Goal: Task Accomplishment & Management: Use online tool/utility

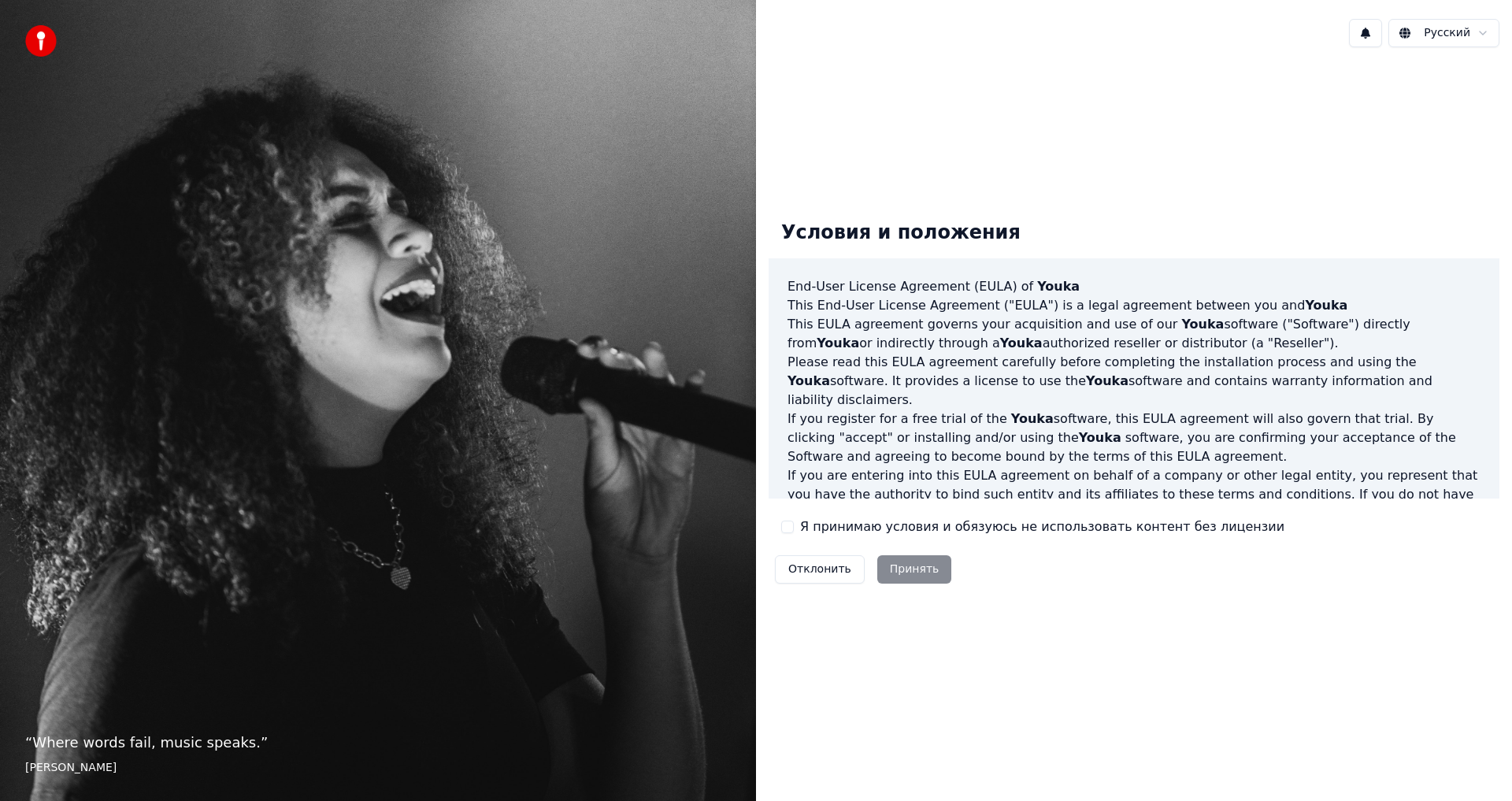
click at [908, 567] on div "Отклонить Принять" at bounding box center [863, 570] width 189 height 41
click at [782, 522] on button "Я принимаю условия и обязуюсь не использовать контент без лицензии" at bounding box center [787, 527] width 12 height 12
click at [887, 564] on button "Принять" at bounding box center [915, 570] width 75 height 28
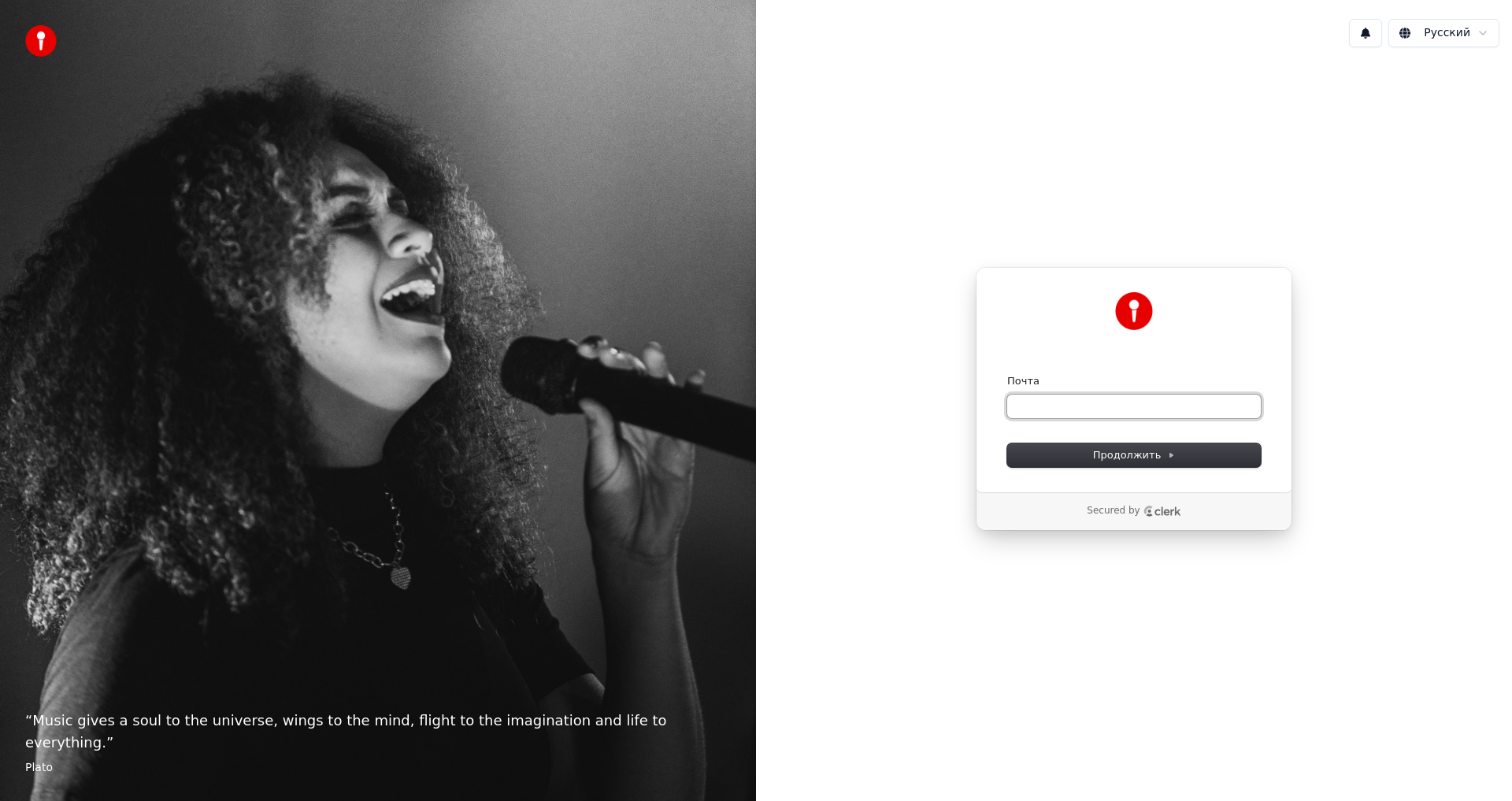
click at [1098, 412] on input "Почта" at bounding box center [1134, 407] width 254 height 24
drag, startPoint x: 1096, startPoint y: 412, endPoint x: 1351, endPoint y: 409, distance: 255.0
click at [1351, 409] on div "Продолжить с помощью Google или Почта ** Продолжить Secured by" at bounding box center [1134, 398] width 756 height 679
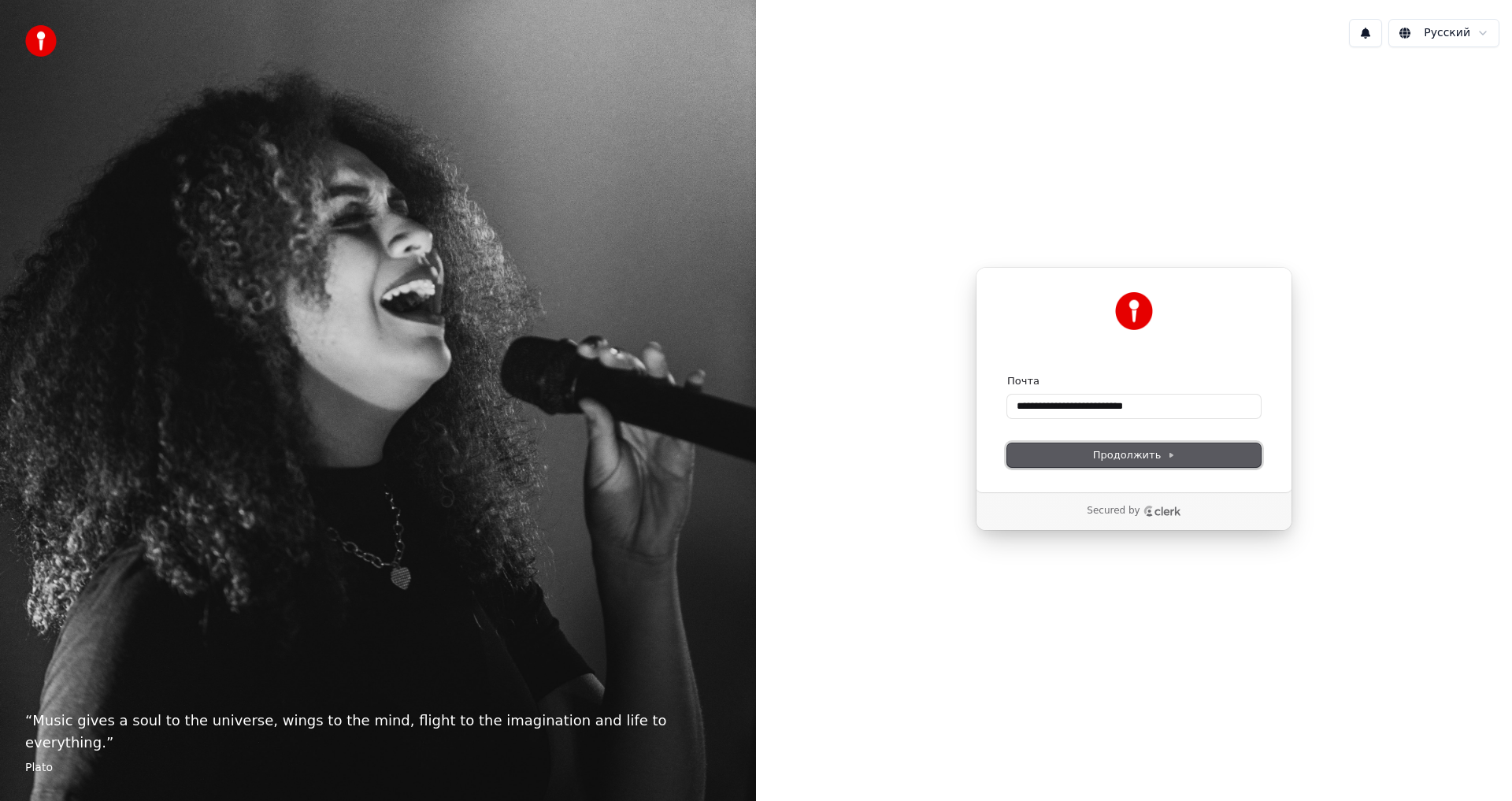
click at [1121, 455] on span "Продолжить" at bounding box center [1134, 455] width 83 height 14
type input "**********"
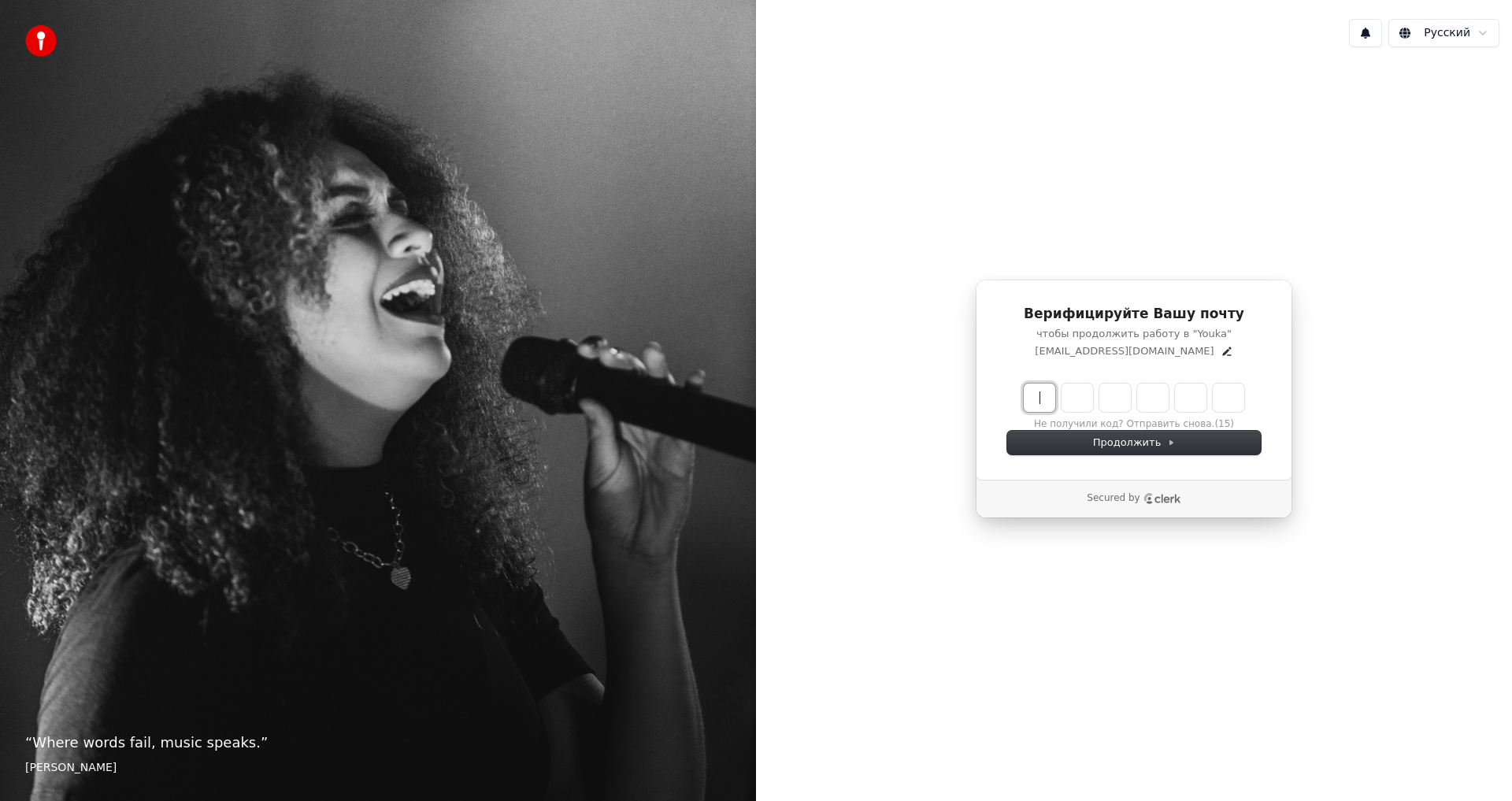
click at [1034, 404] on input "Enter verification code" at bounding box center [1149, 398] width 252 height 28
type input "******"
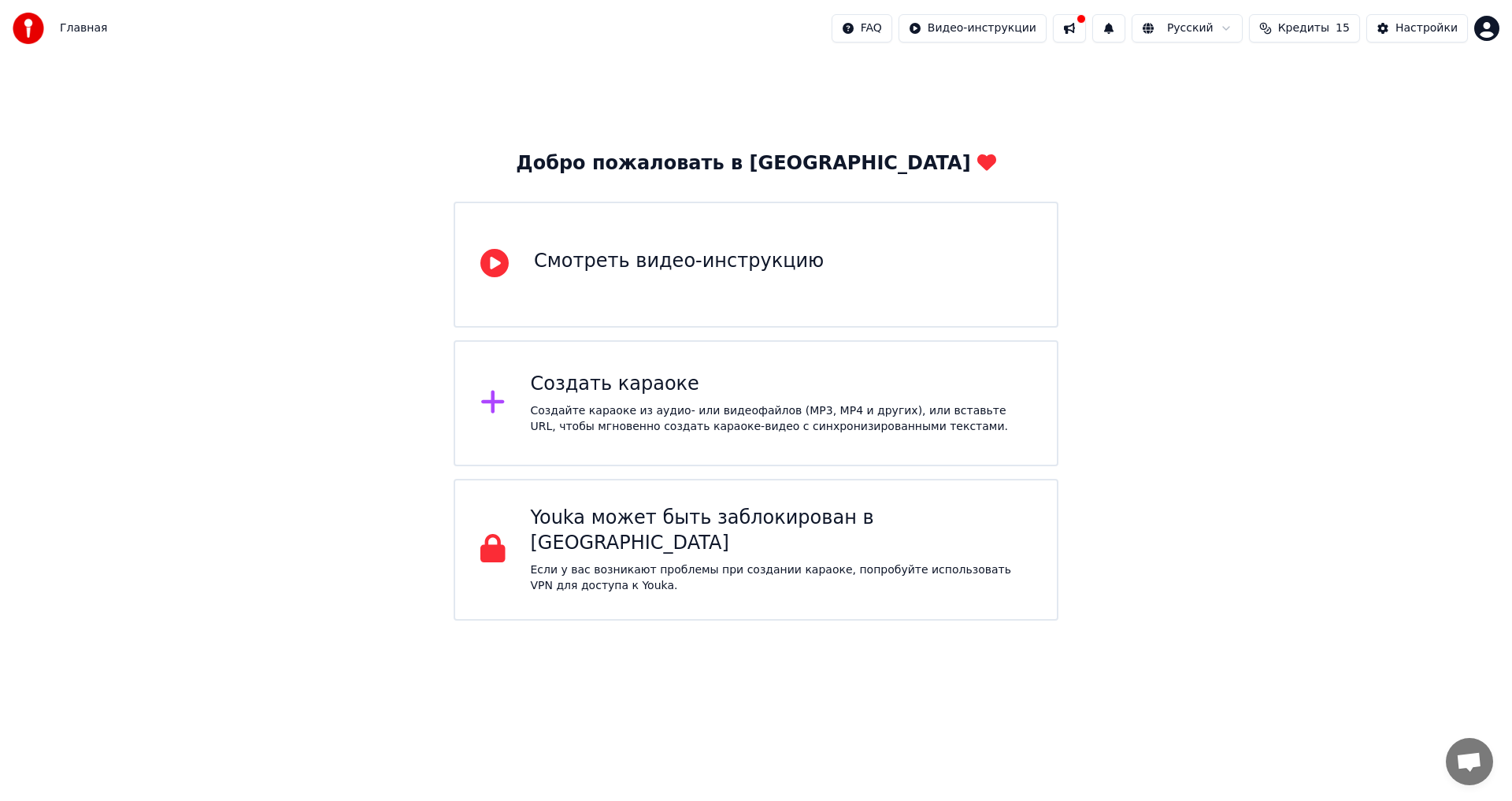
click at [592, 429] on div "Создайте караоке из аудио- или видеофайлов (MP3, MP4 и других), или вставьте UR…" at bounding box center [781, 419] width 502 height 31
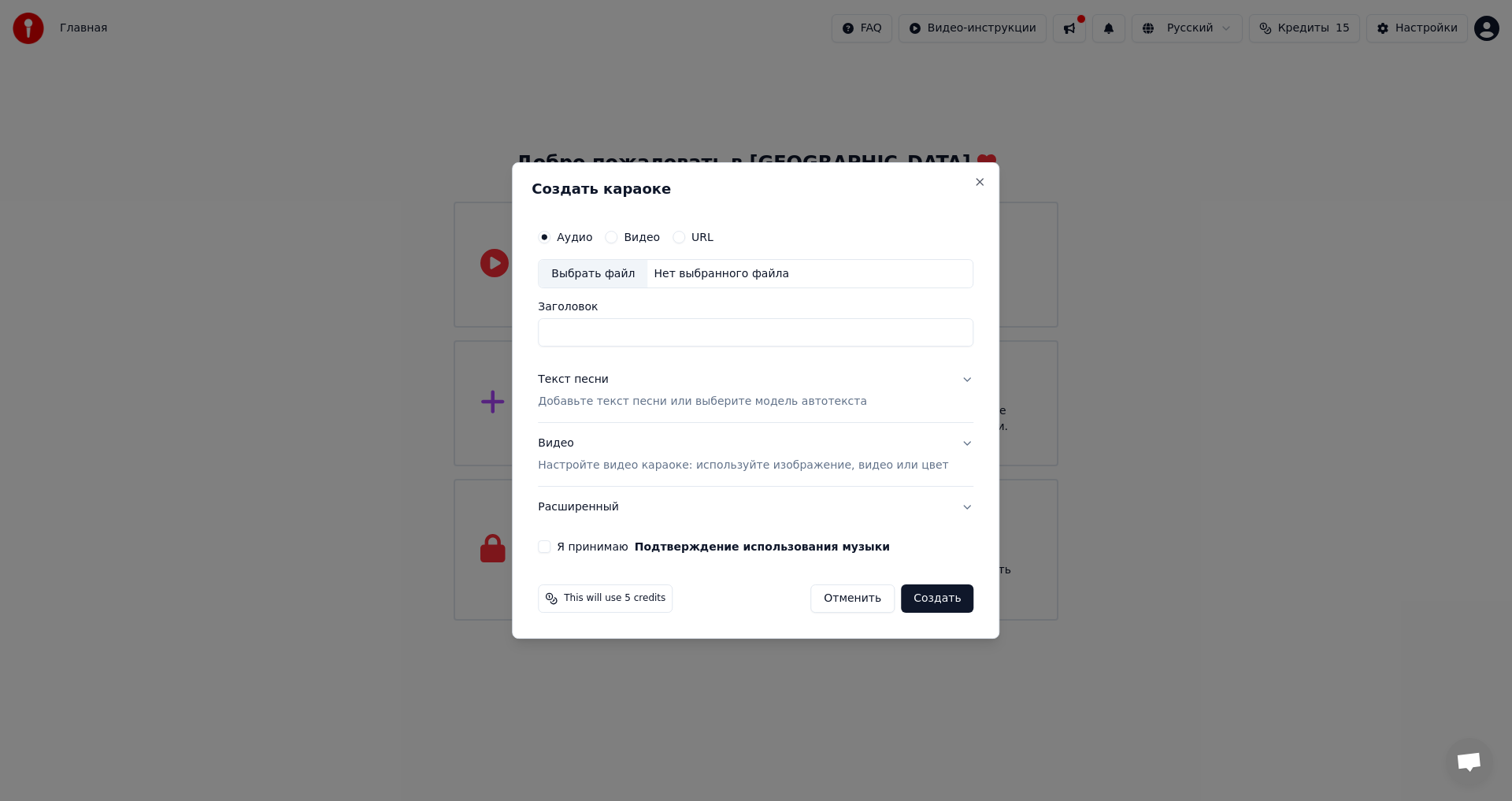
click at [642, 326] on input "Заголовок" at bounding box center [755, 333] width 435 height 28
drag, startPoint x: 614, startPoint y: 330, endPoint x: 564, endPoint y: 322, distance: 50.6
click at [564, 322] on input "**" at bounding box center [755, 333] width 435 height 28
drag, startPoint x: 597, startPoint y: 331, endPoint x: 555, endPoint y: 331, distance: 42.0
click at [555, 331] on div "Аудио Видео URL Выбрать файл Нет выбранного файла Заголовок * Текст песни Добав…" at bounding box center [755, 387] width 448 height 345
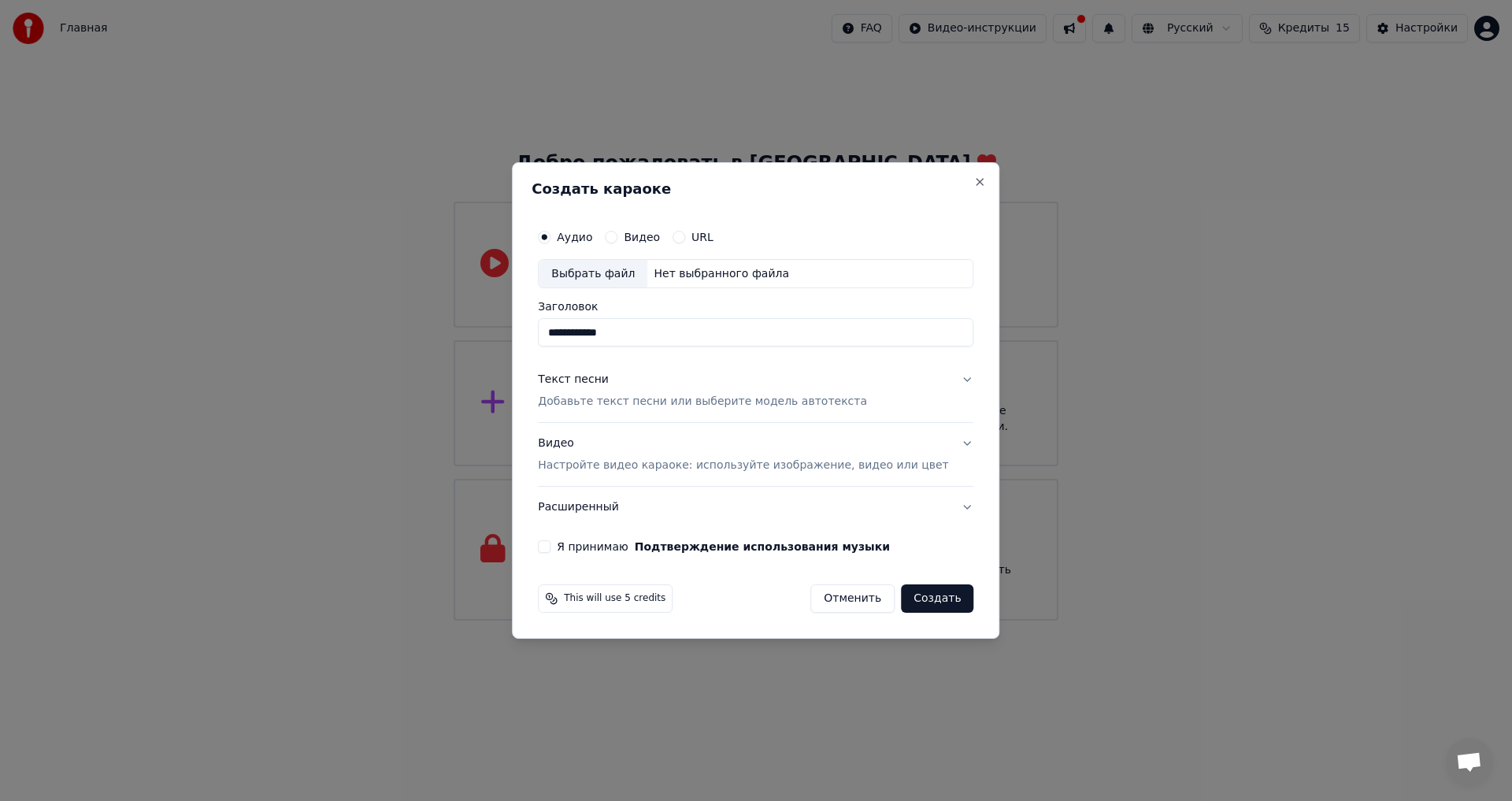
type input "**********"
click at [621, 402] on p "Добавьте текст песни или выберите модель автотекста" at bounding box center [702, 403] width 329 height 16
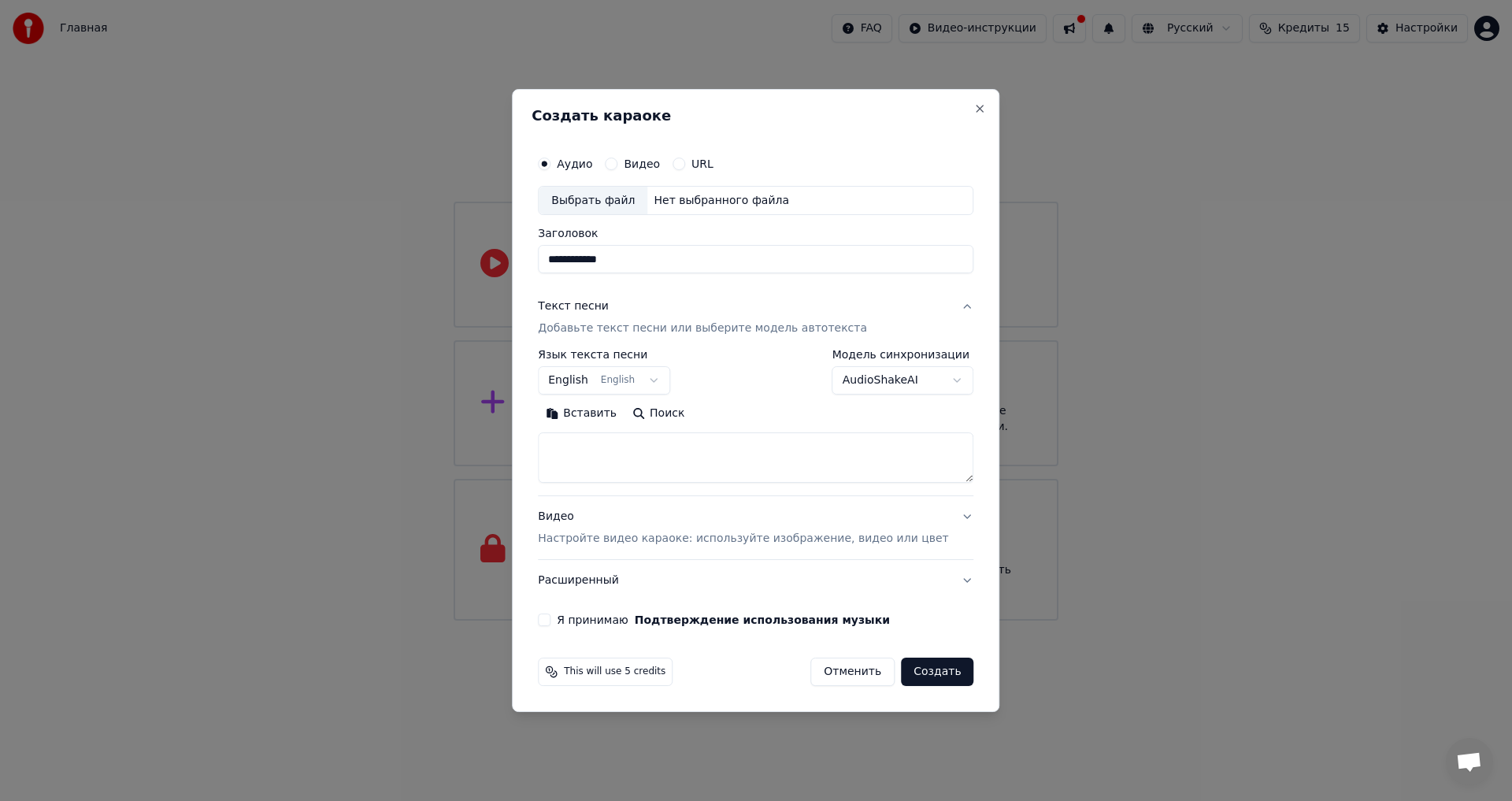
click at [621, 379] on body "**********" at bounding box center [756, 310] width 1512 height 621
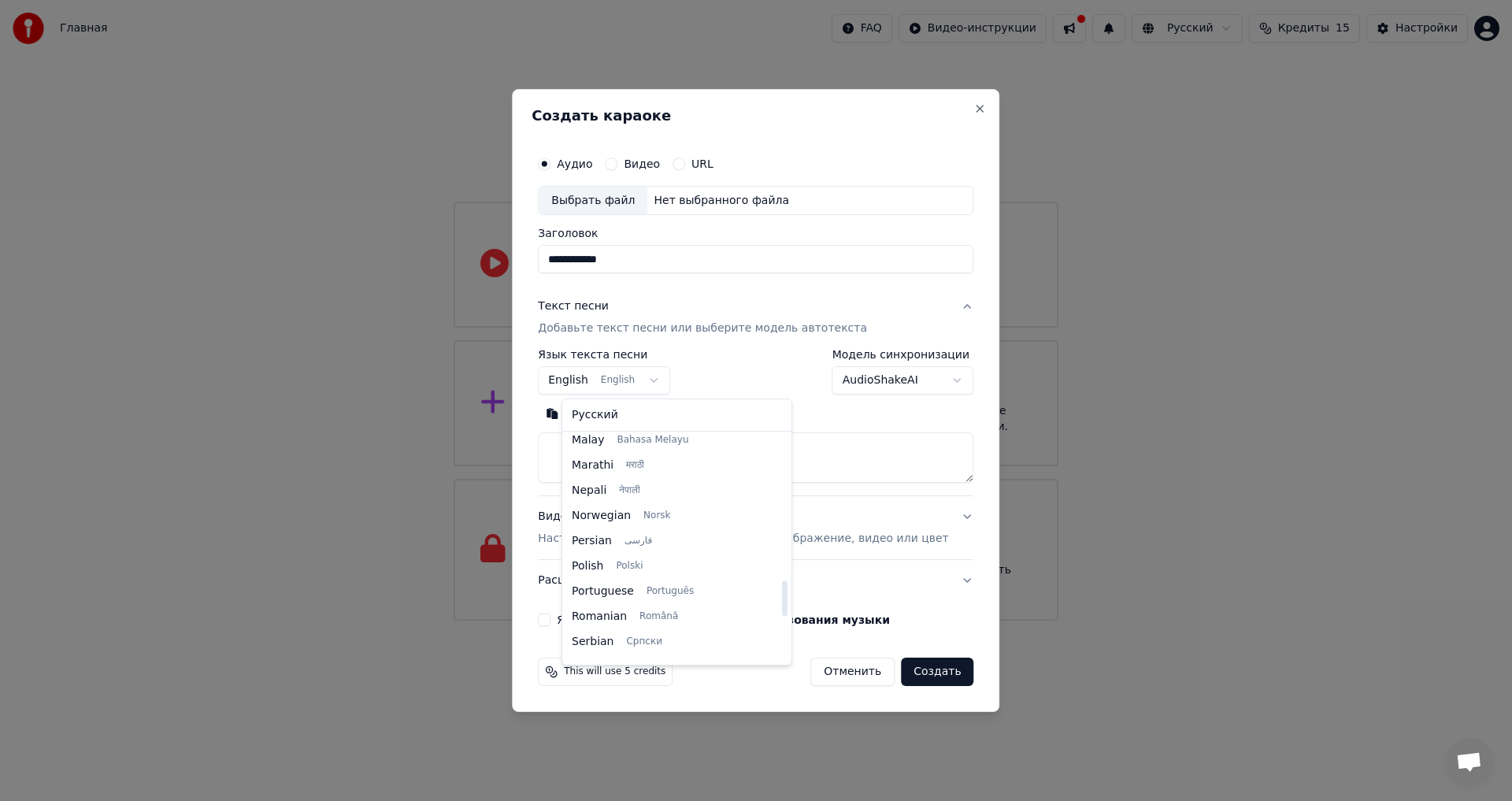
scroll to position [993, 0]
click at [839, 446] on body "**********" at bounding box center [756, 310] width 1512 height 621
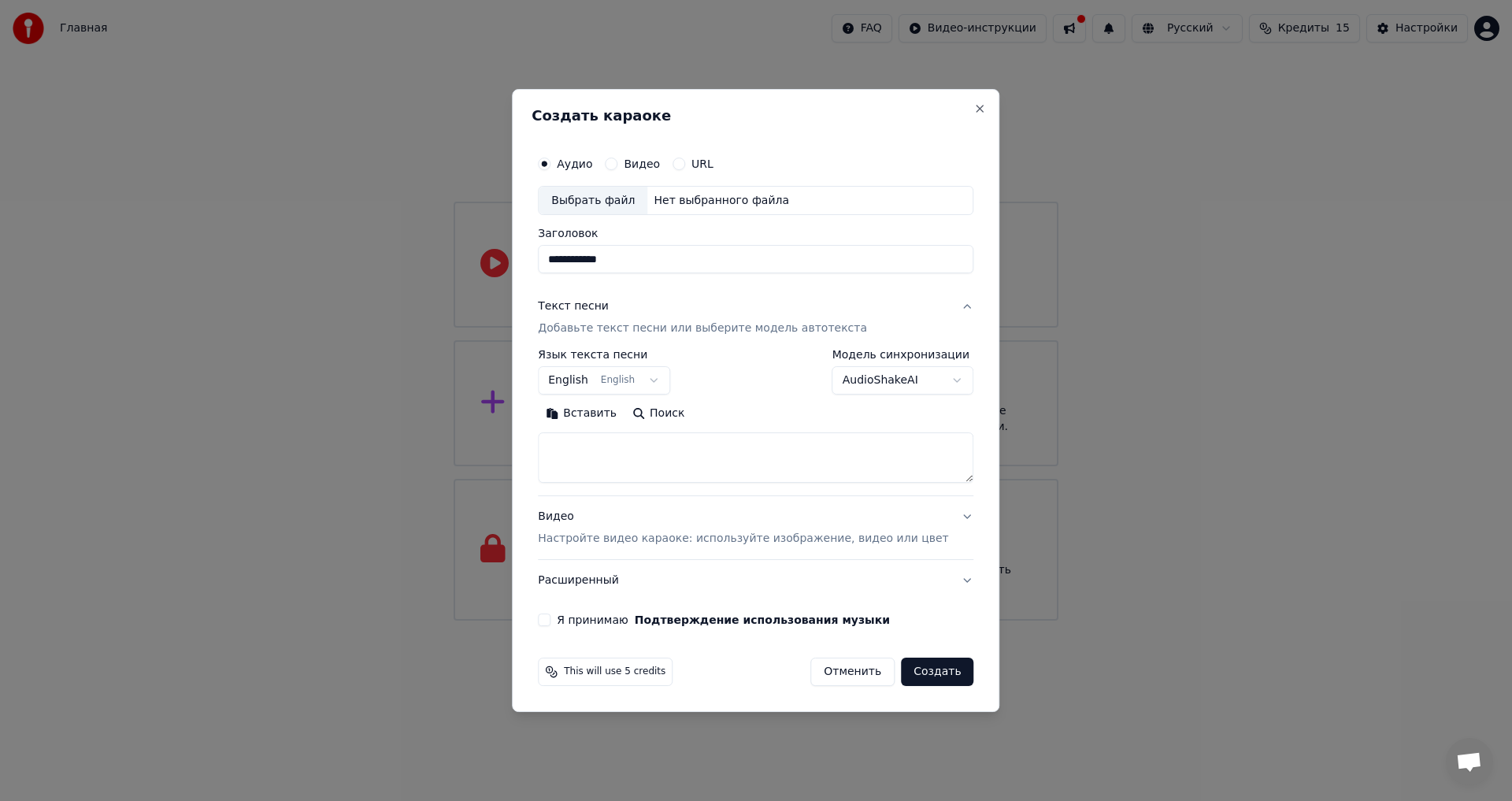
paste textarea "**********"
click at [722, 412] on button "Развернуть" at bounding box center [744, 414] width 99 height 26
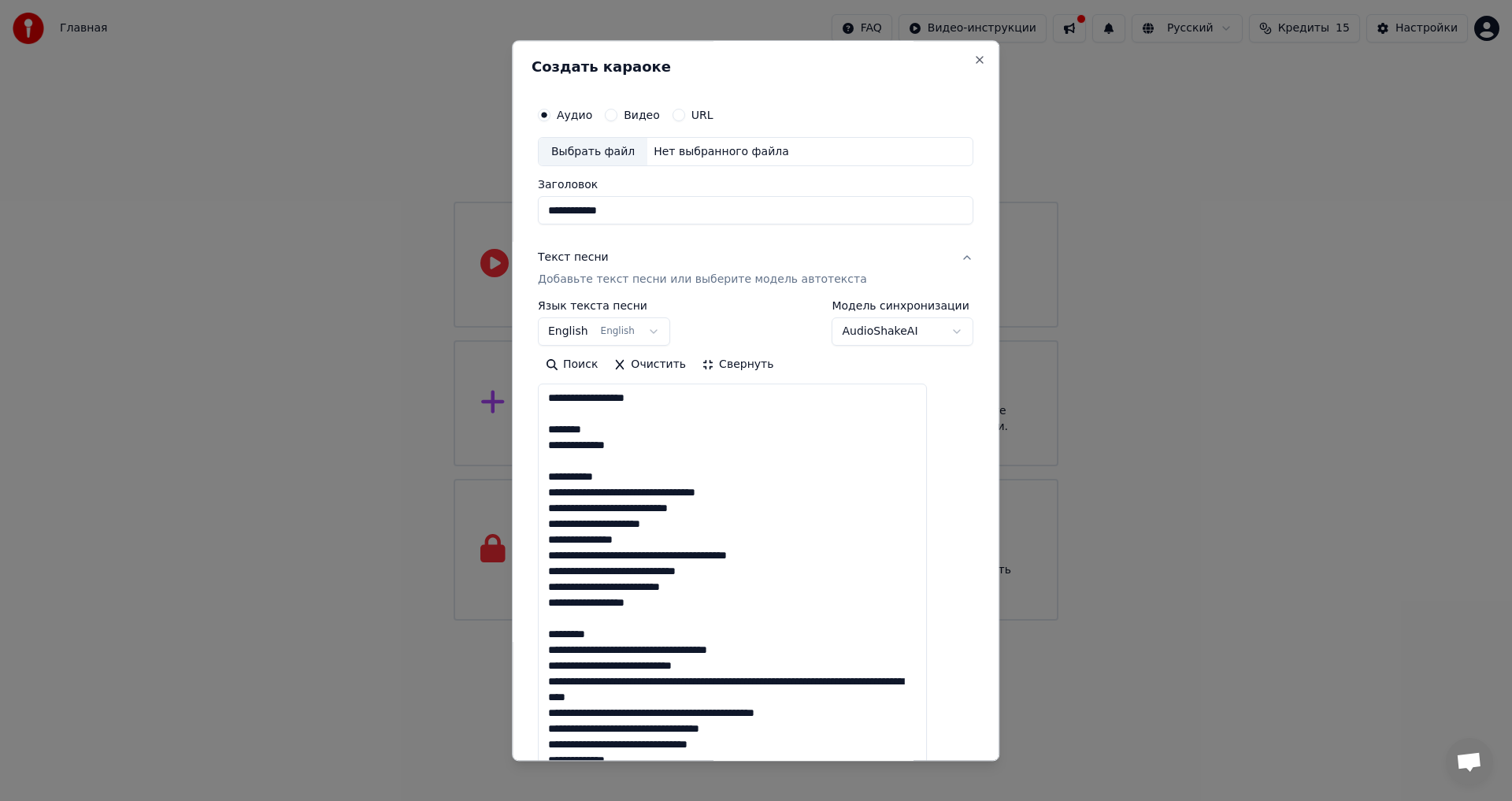
drag, startPoint x: 622, startPoint y: 397, endPoint x: 738, endPoint y: 398, distance: 116.0
drag, startPoint x: 607, startPoint y: 429, endPoint x: 563, endPoint y: 425, distance: 44.2
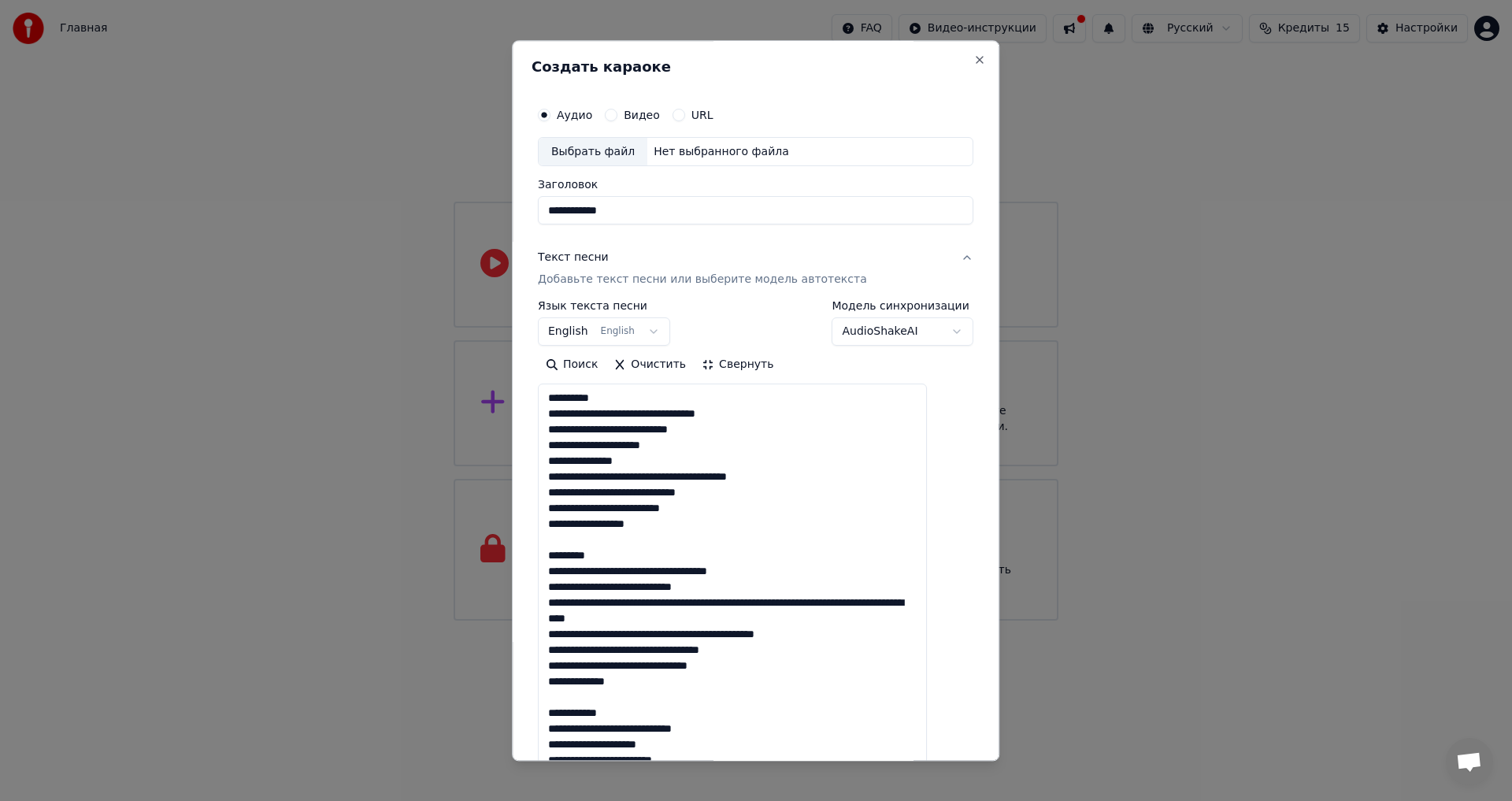
drag, startPoint x: 564, startPoint y: 498, endPoint x: 559, endPoint y: 422, distance: 76.2
drag, startPoint x: 712, startPoint y: 412, endPoint x: 565, endPoint y: 417, distance: 147.1
drag, startPoint x: 680, startPoint y: 448, endPoint x: 539, endPoint y: 441, distance: 141.2
click at [539, 441] on div "**********" at bounding box center [756, 401] width 487 height 721
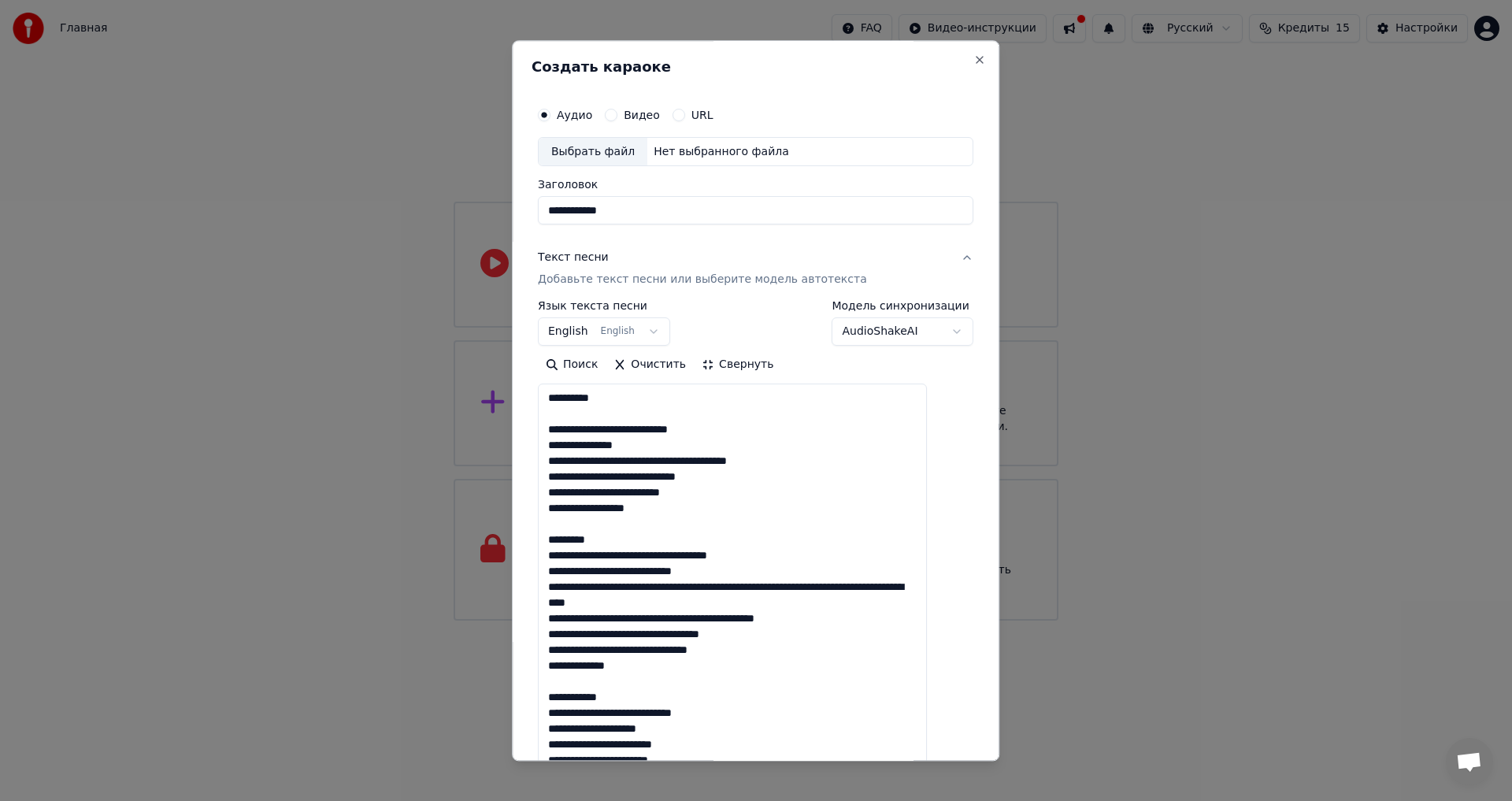
drag, startPoint x: 745, startPoint y: 459, endPoint x: 565, endPoint y: 460, distance: 180.0
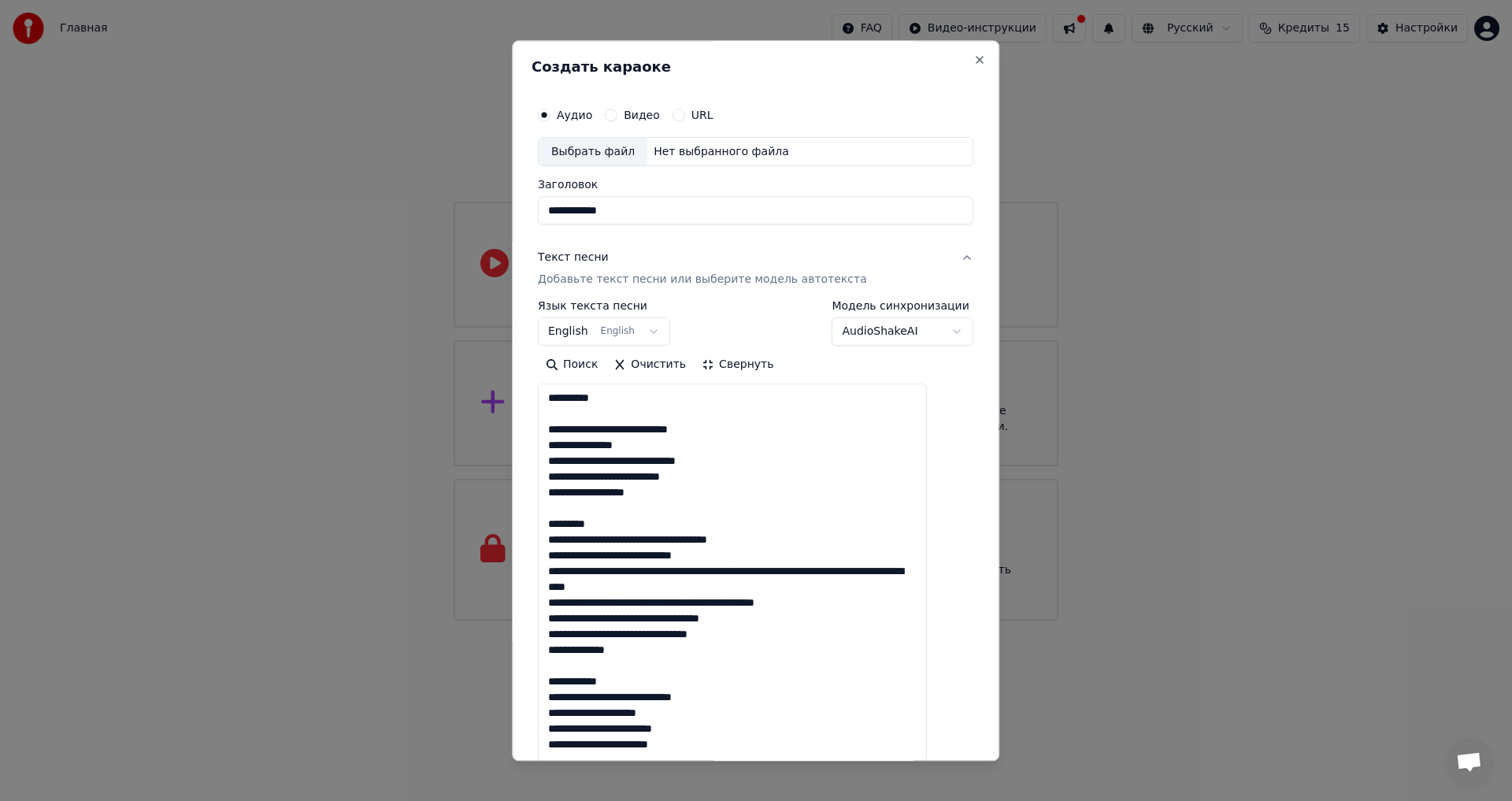
drag, startPoint x: 708, startPoint y: 482, endPoint x: 549, endPoint y: 478, distance: 159.1
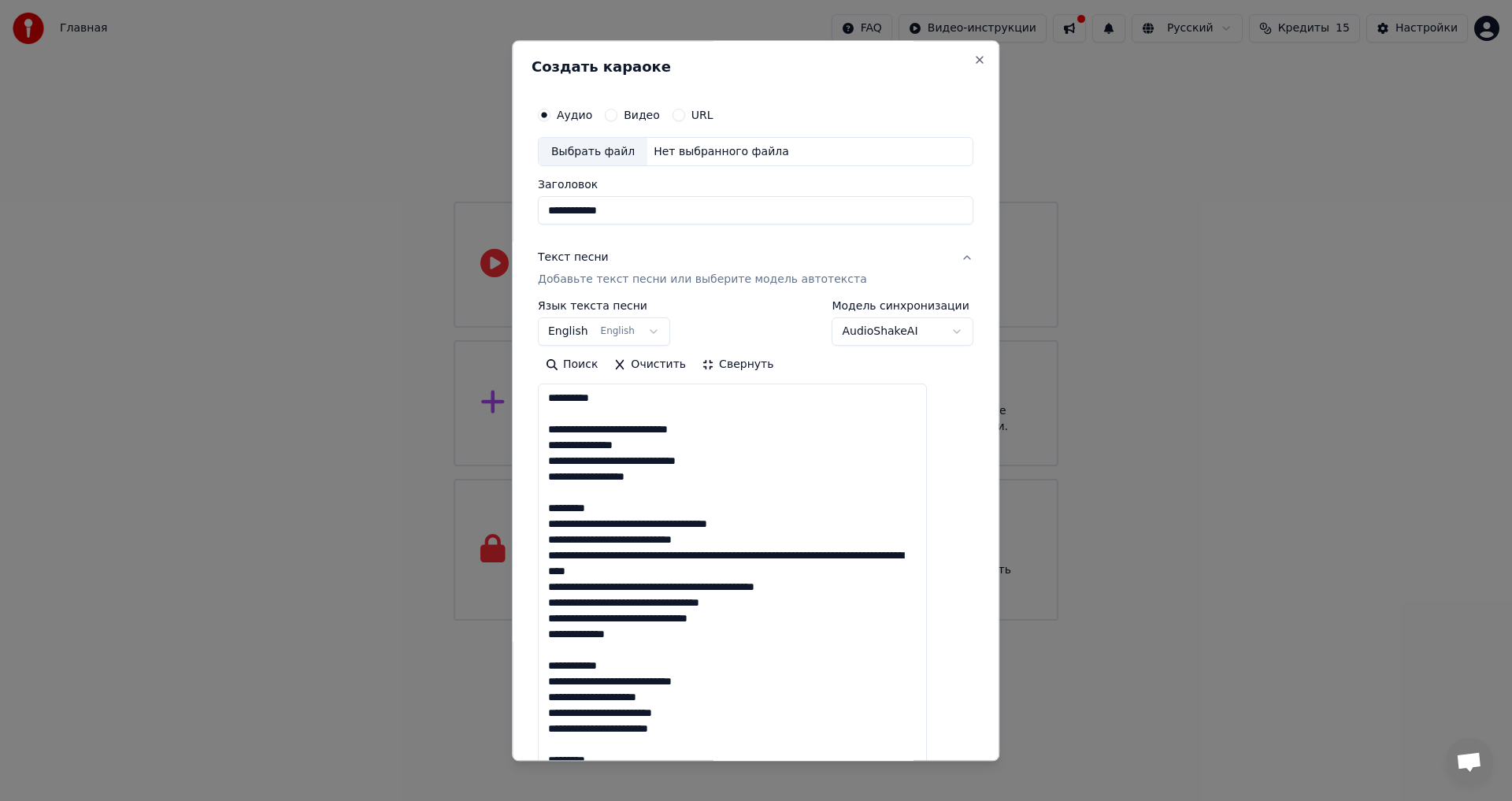
drag, startPoint x: 737, startPoint y: 523, endPoint x: 568, endPoint y: 489, distance: 172.4
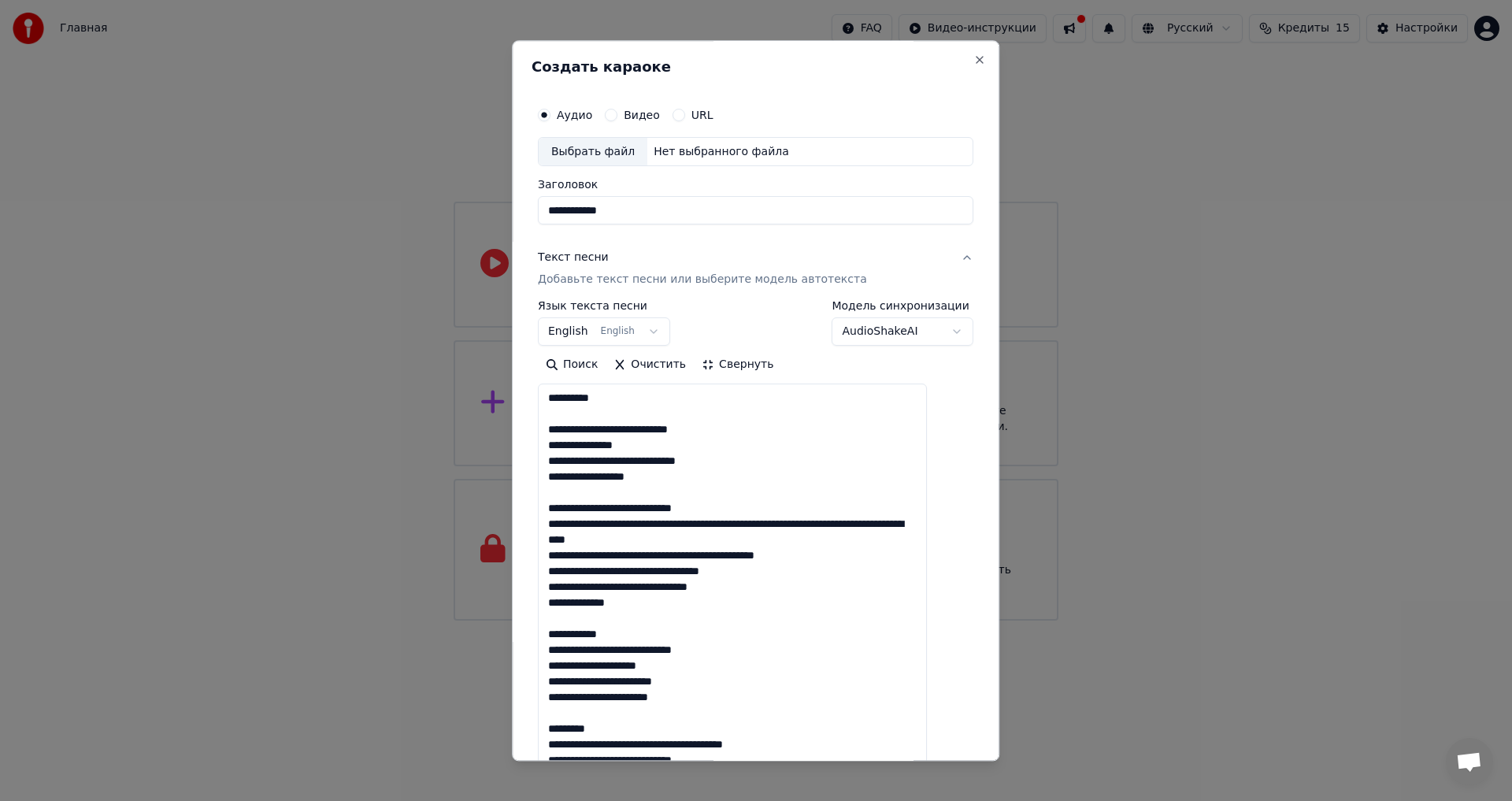
drag, startPoint x: 754, startPoint y: 526, endPoint x: 563, endPoint y: 527, distance: 191.0
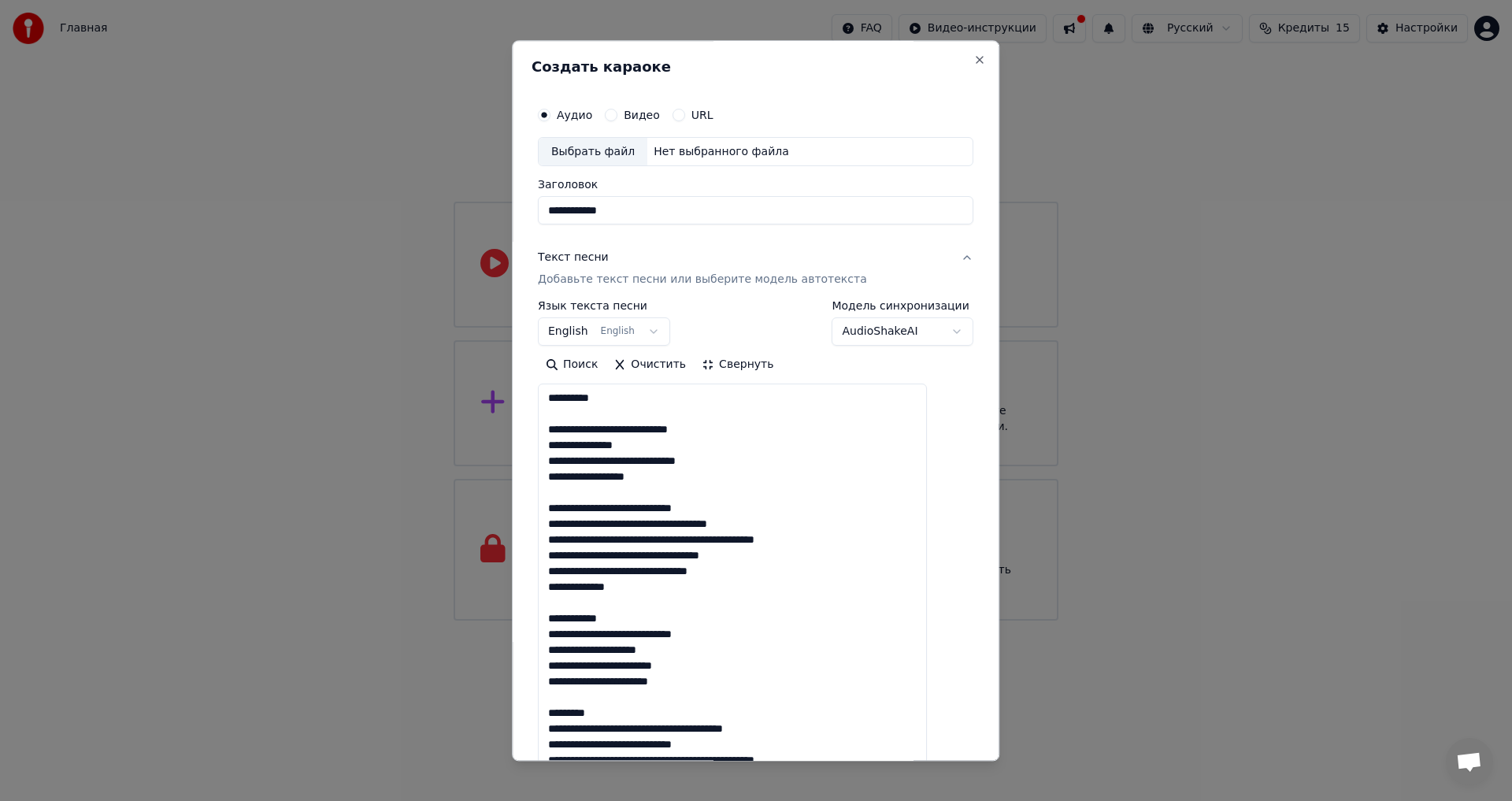
drag, startPoint x: 776, startPoint y: 545, endPoint x: 568, endPoint y: 546, distance: 208.0
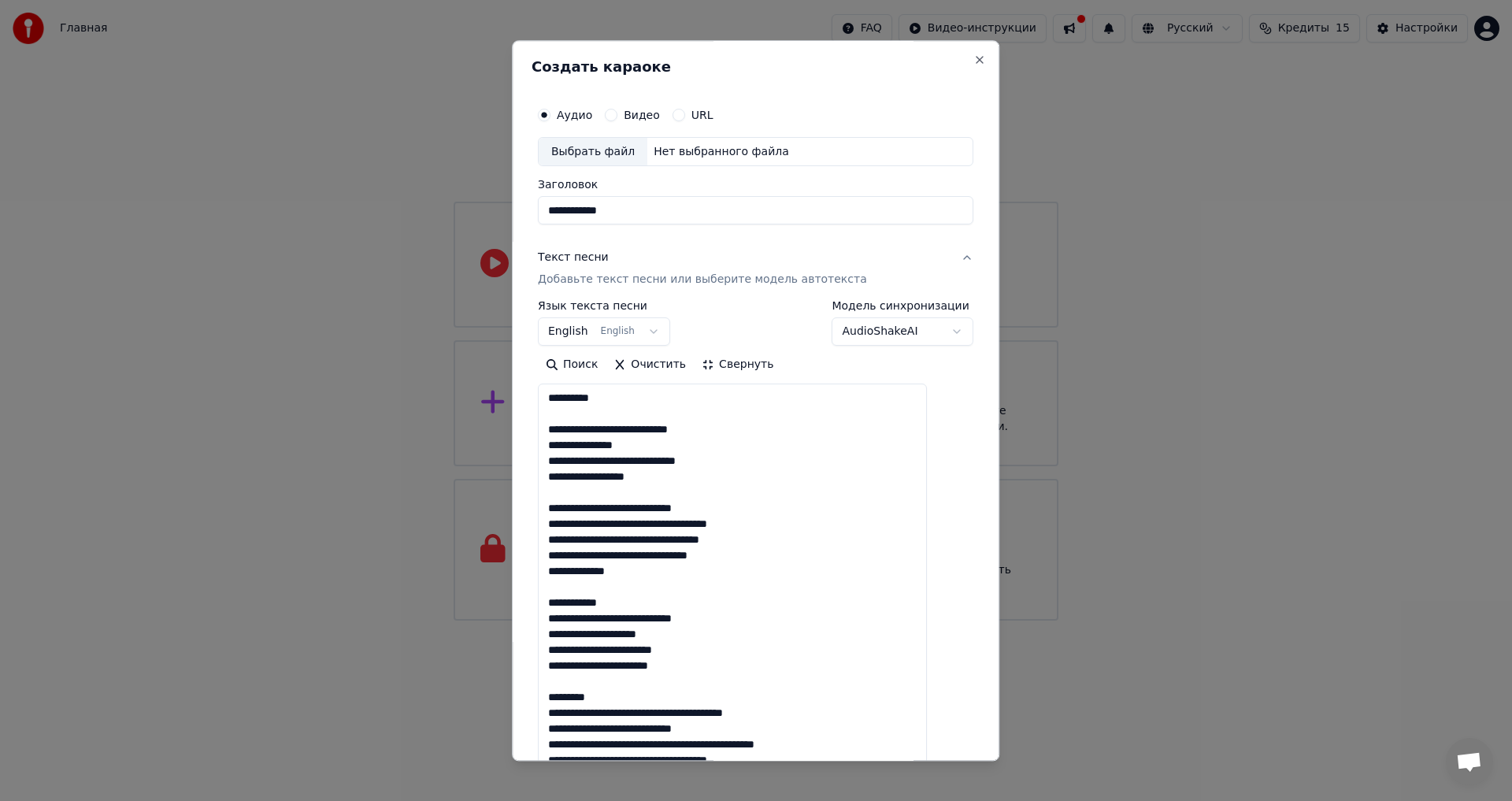
drag, startPoint x: 739, startPoint y: 555, endPoint x: 562, endPoint y: 555, distance: 177.0
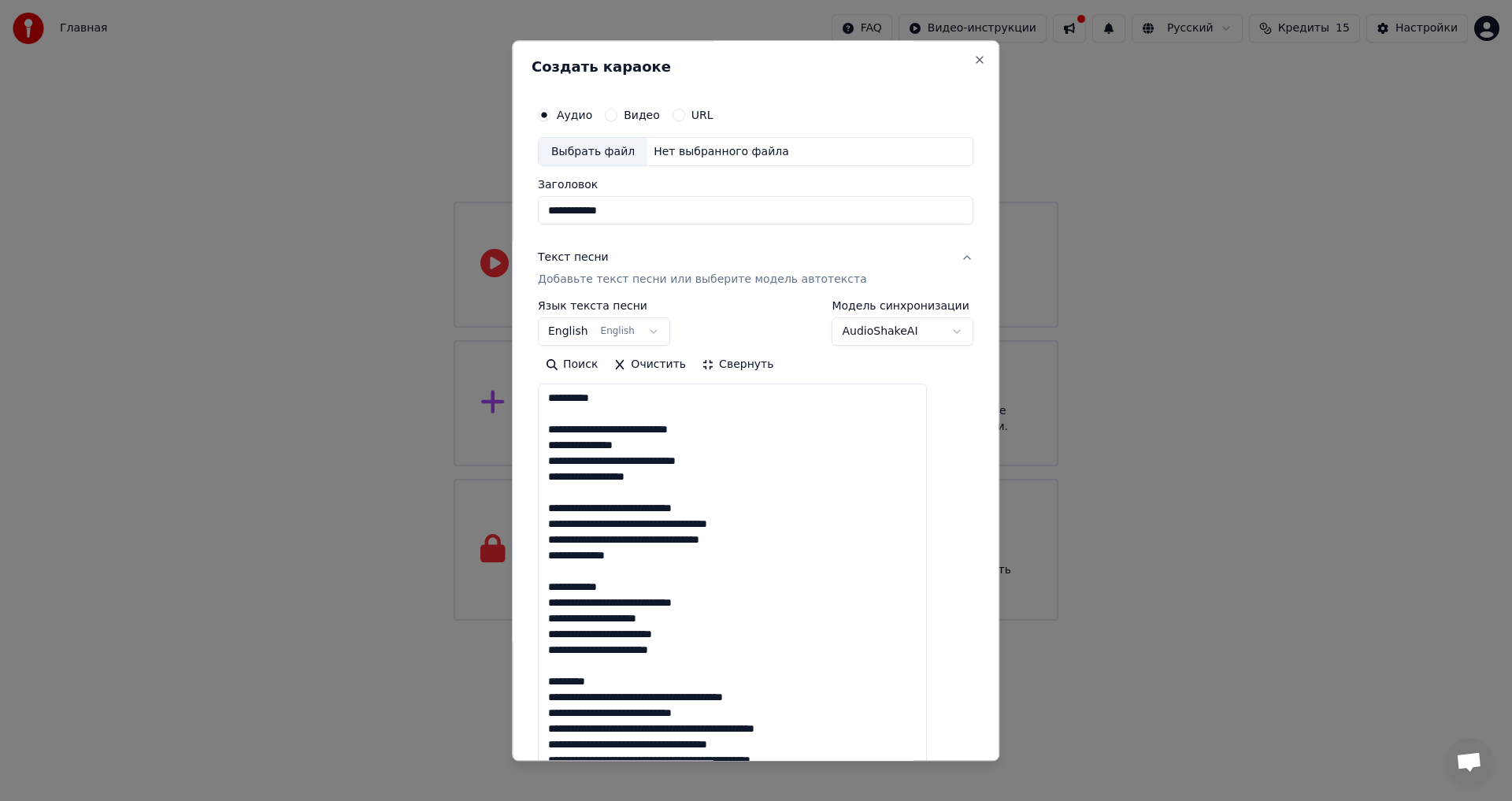
drag, startPoint x: 630, startPoint y: 591, endPoint x: 547, endPoint y: 593, distance: 83.0
click at [547, 593] on div "**********" at bounding box center [756, 401] width 487 height 721
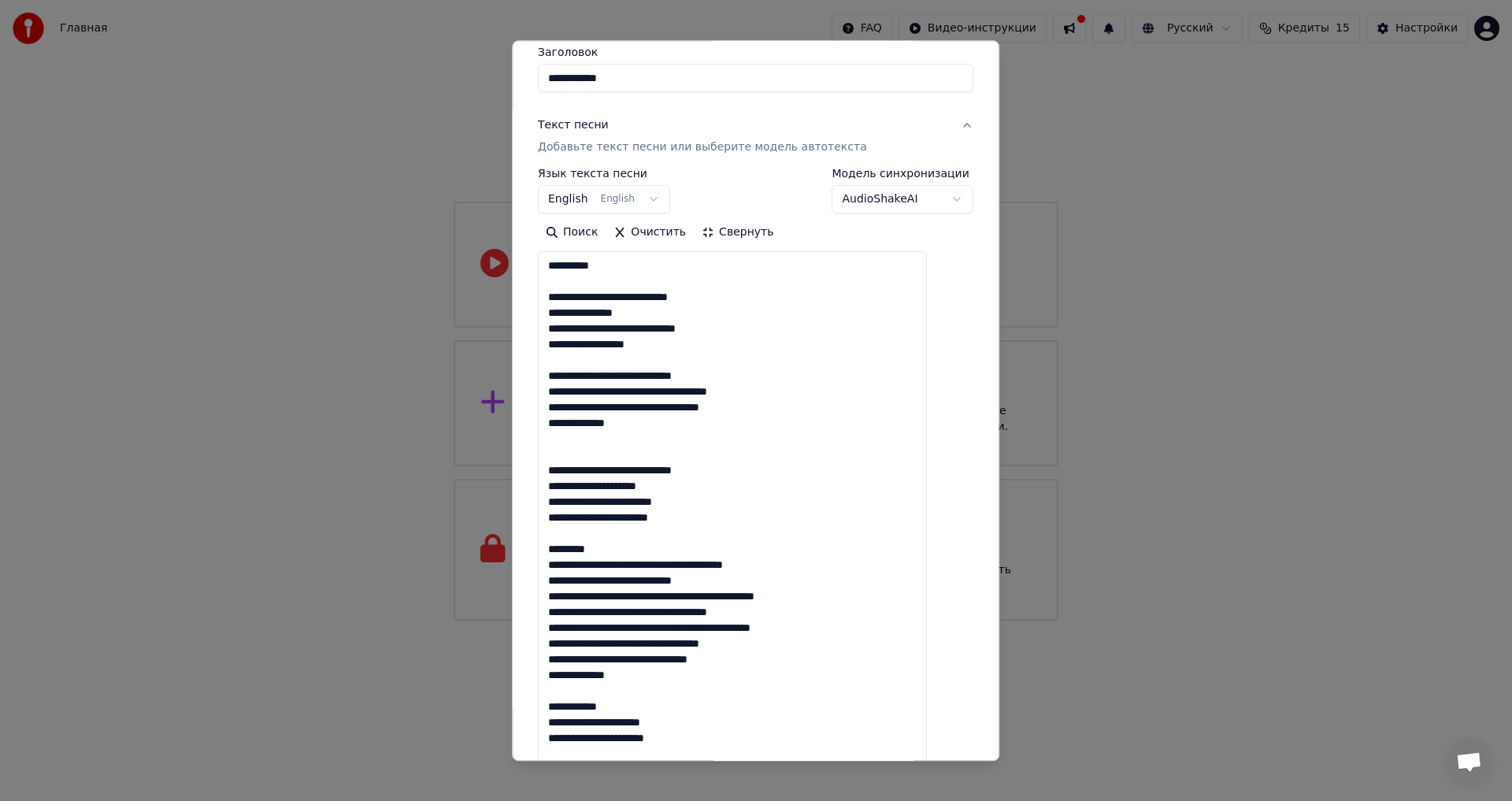
scroll to position [158, 0]
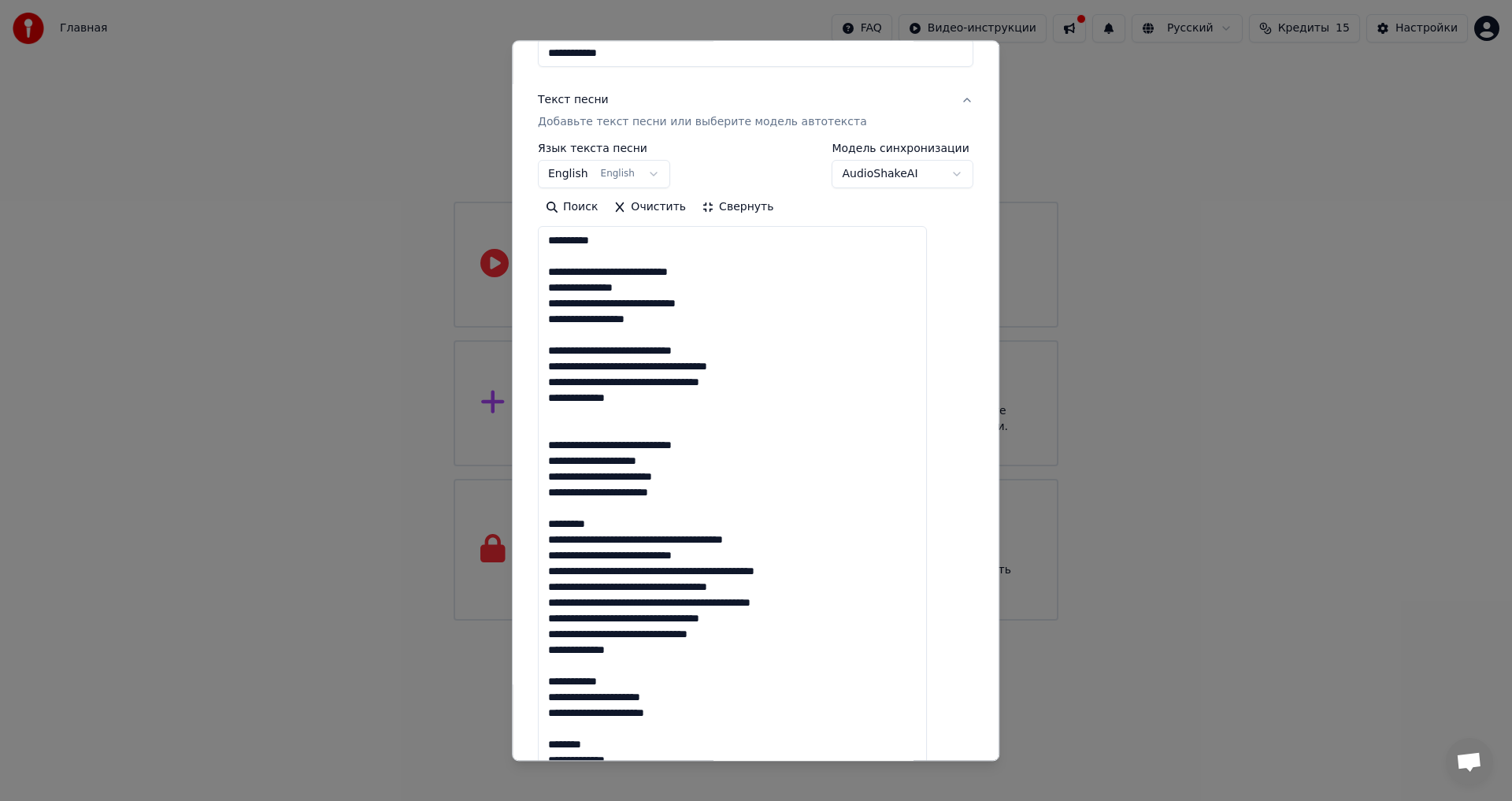
drag, startPoint x: 751, startPoint y: 537, endPoint x: 558, endPoint y: 532, distance: 193.1
click at [558, 532] on textarea at bounding box center [732, 745] width 389 height 1036
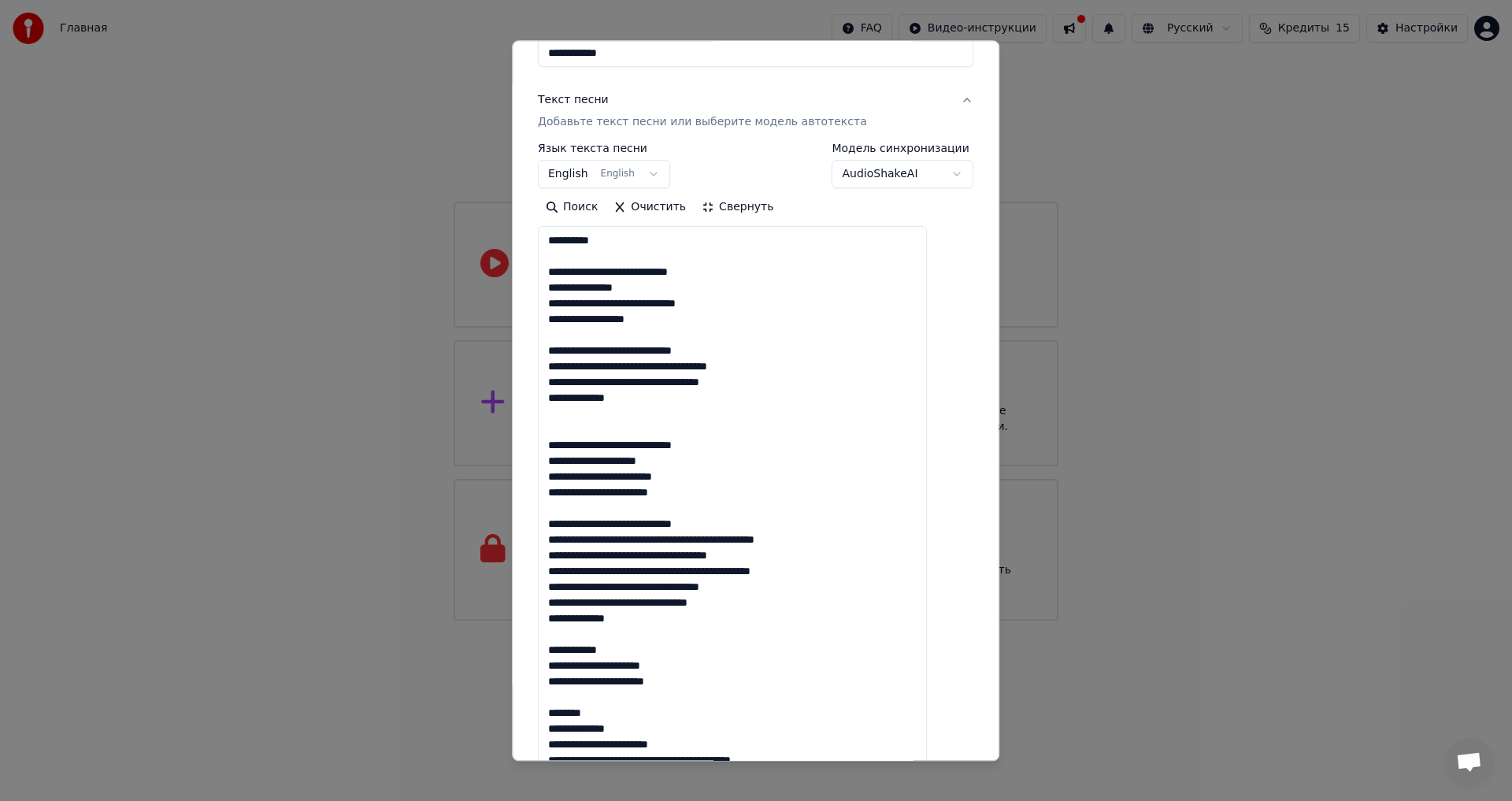
click at [582, 426] on textarea at bounding box center [732, 745] width 389 height 1036
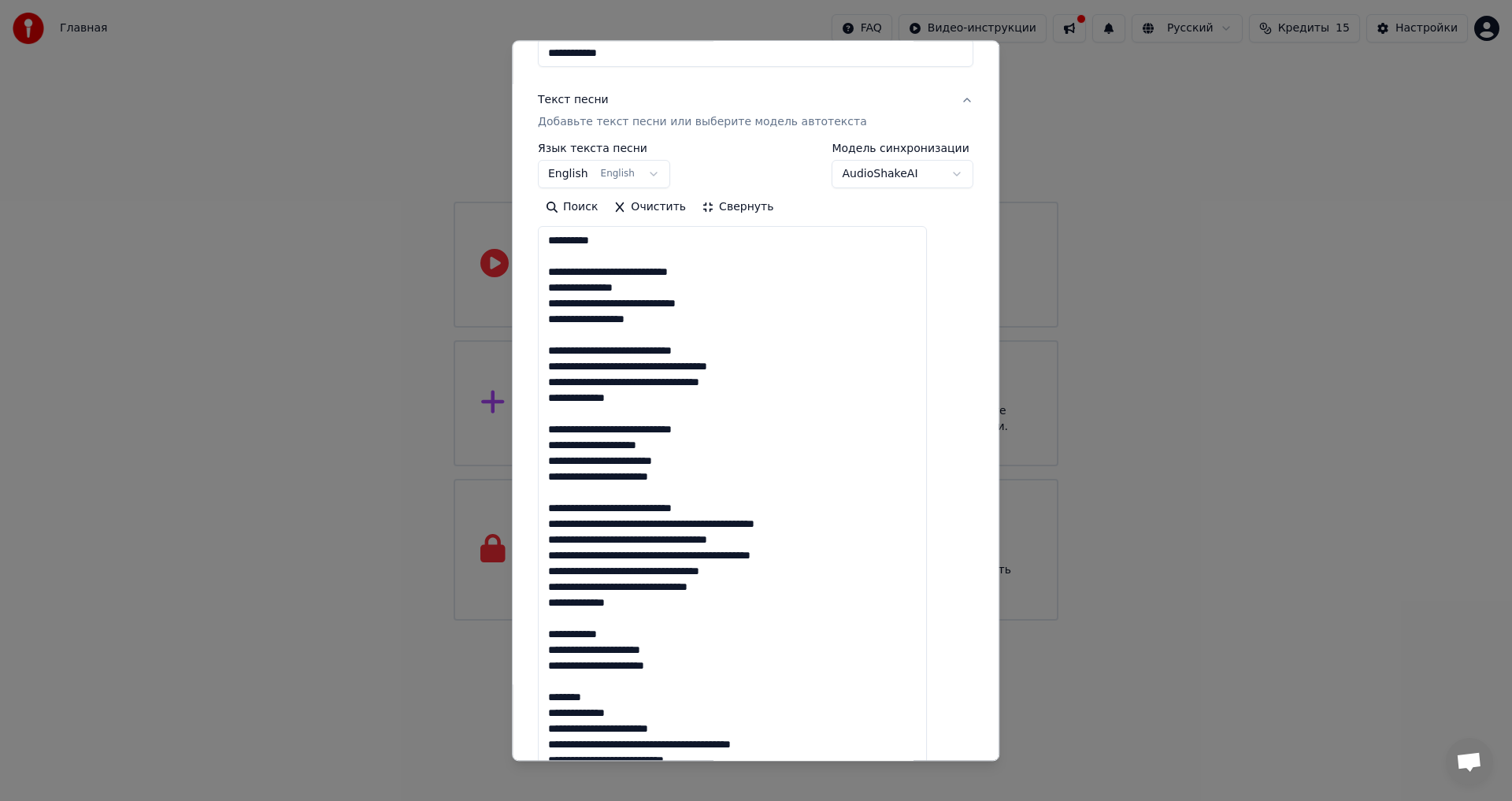
drag, startPoint x: 765, startPoint y: 526, endPoint x: 571, endPoint y: 526, distance: 194.0
click at [571, 526] on textarea at bounding box center [732, 745] width 389 height 1036
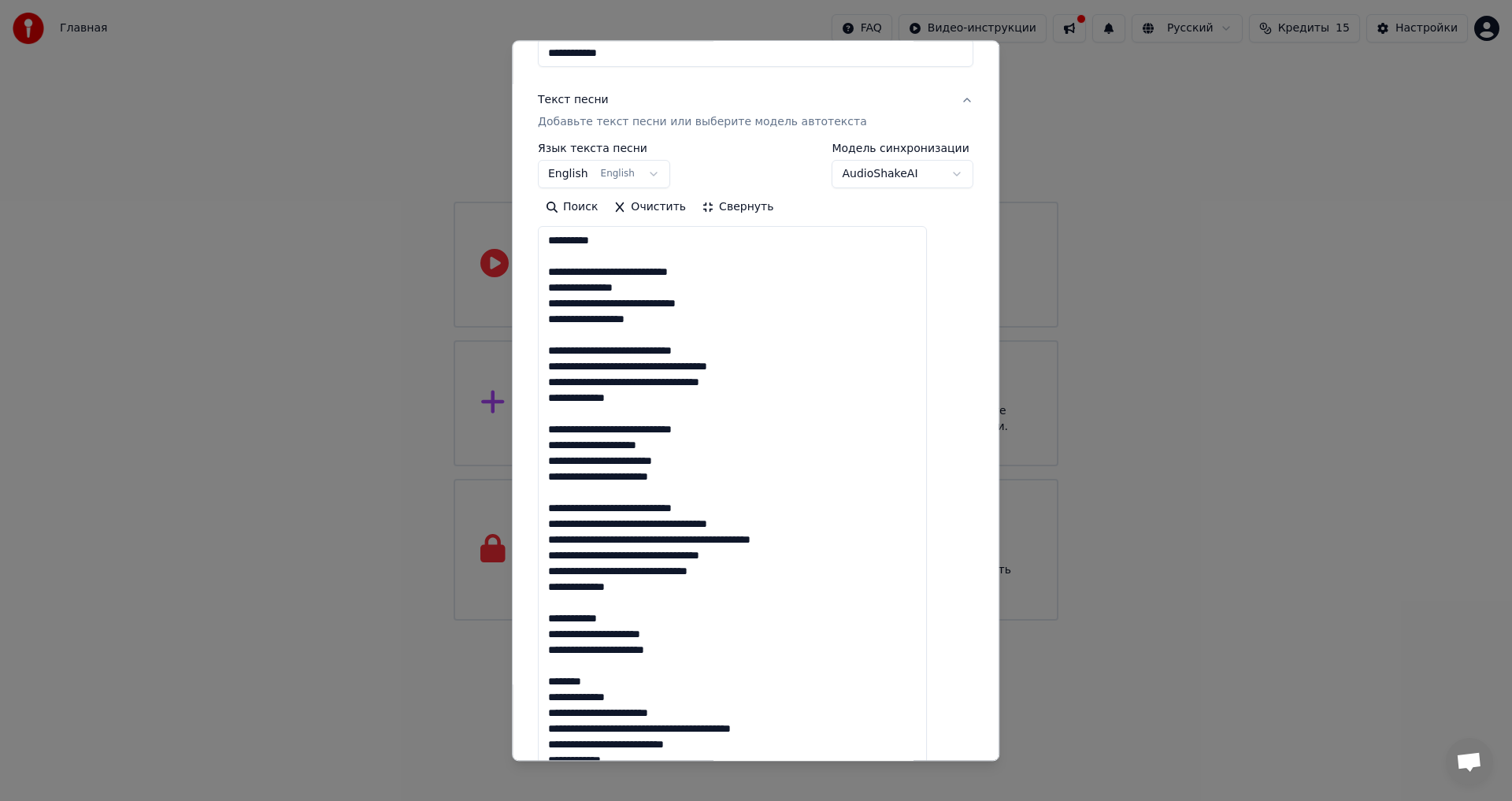
drag, startPoint x: 783, startPoint y: 544, endPoint x: 565, endPoint y: 544, distance: 218.0
click at [565, 544] on textarea at bounding box center [732, 745] width 389 height 1036
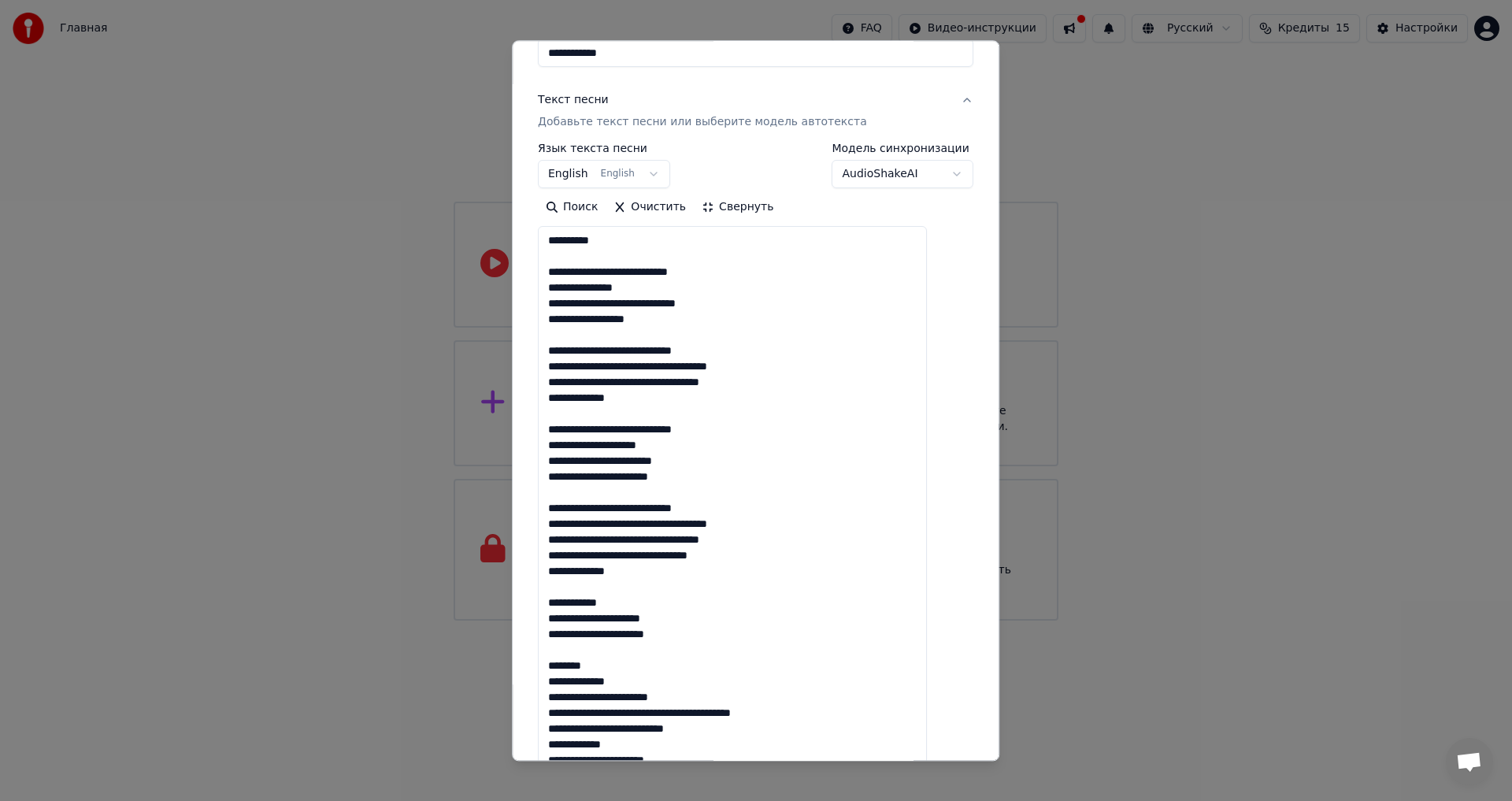
drag, startPoint x: 731, startPoint y: 560, endPoint x: 565, endPoint y: 555, distance: 166.1
click at [565, 555] on textarea at bounding box center [732, 745] width 389 height 1036
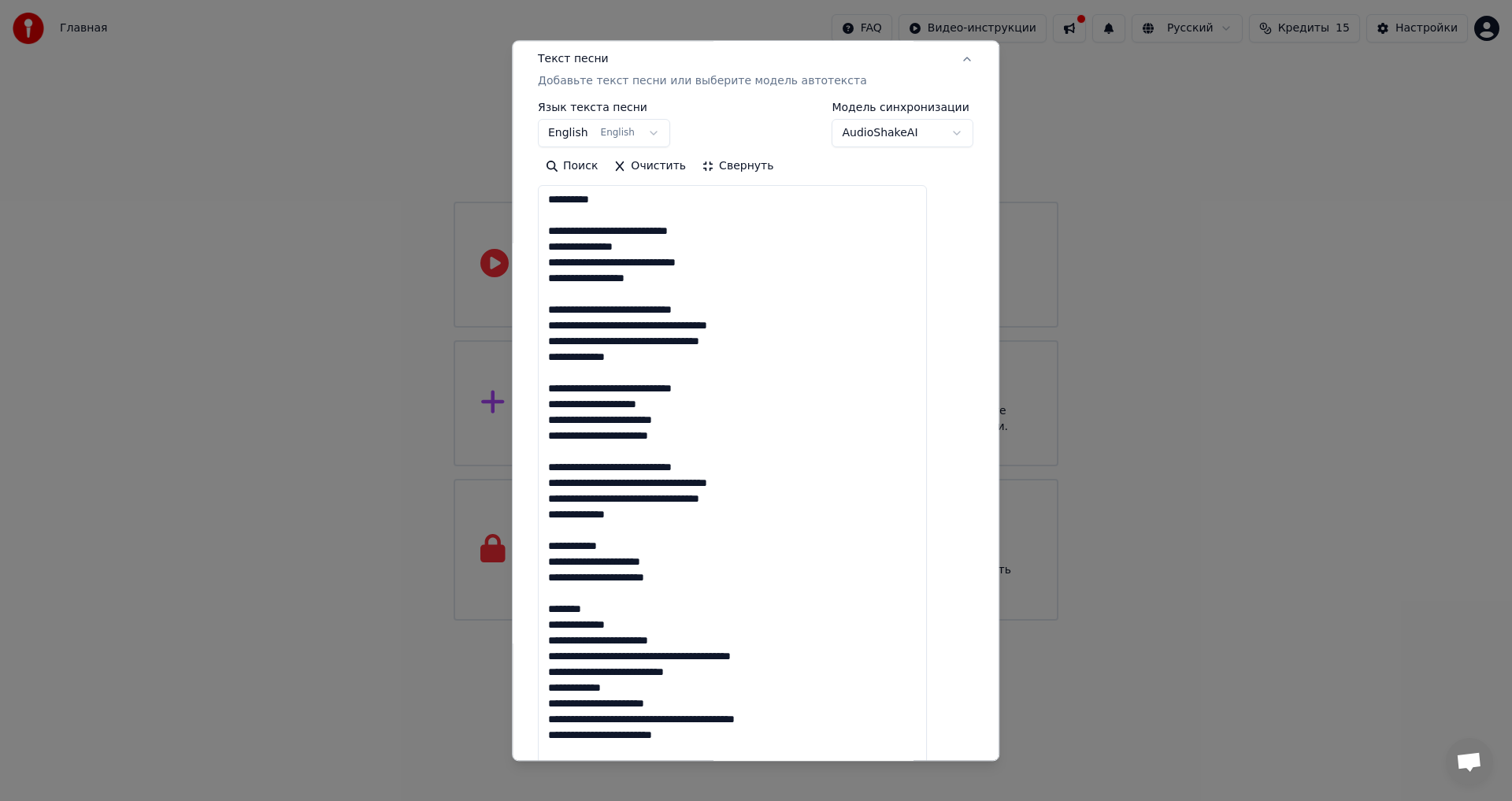
scroll to position [236, 0]
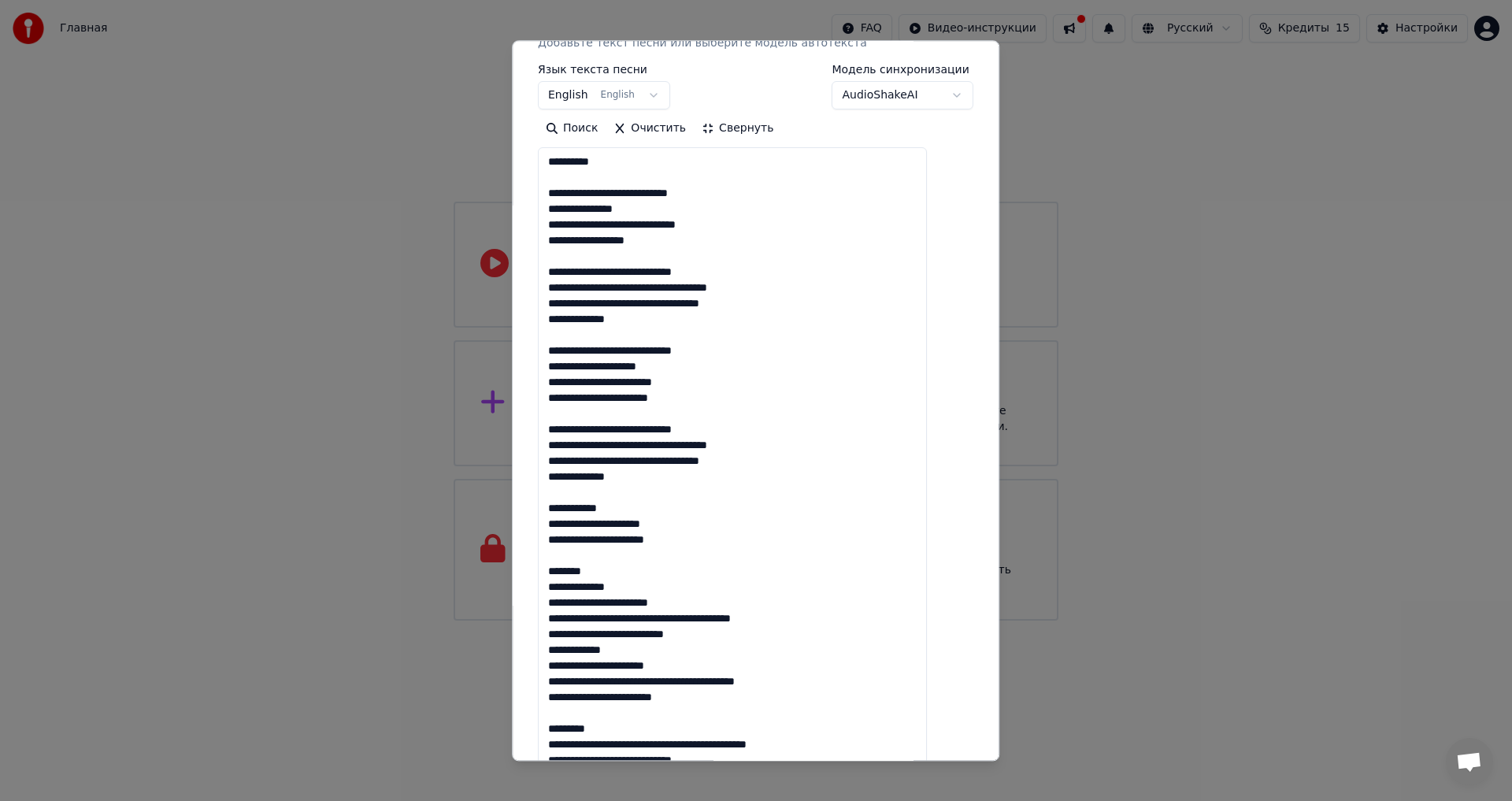
drag, startPoint x: 566, startPoint y: 584, endPoint x: 669, endPoint y: 589, distance: 103.1
click at [669, 589] on textarea at bounding box center [732, 665] width 389 height 1036
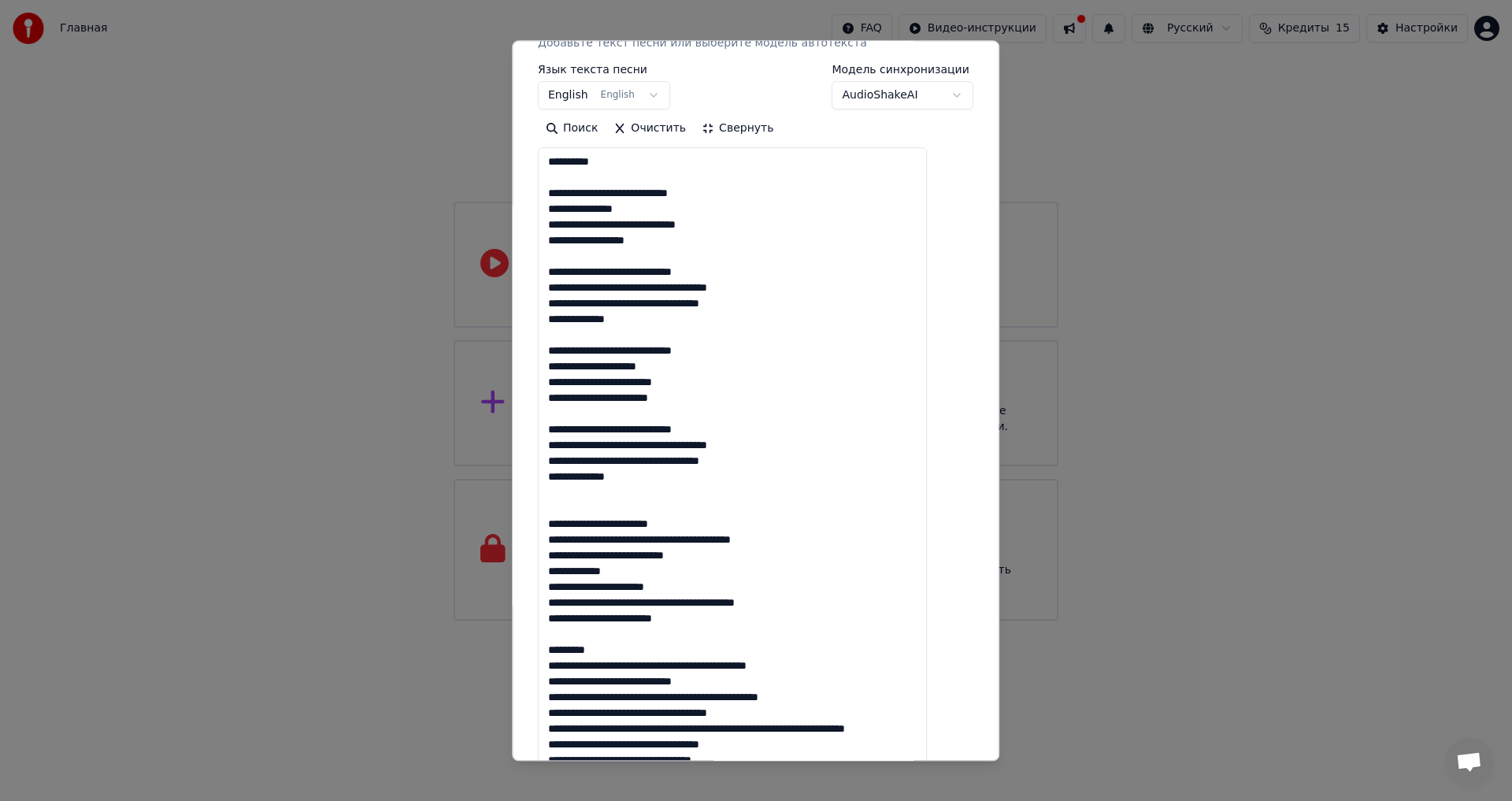
drag, startPoint x: 731, startPoint y: 541, endPoint x: 544, endPoint y: 540, distance: 187.0
click at [544, 540] on div "**********" at bounding box center [756, 401] width 487 height 721
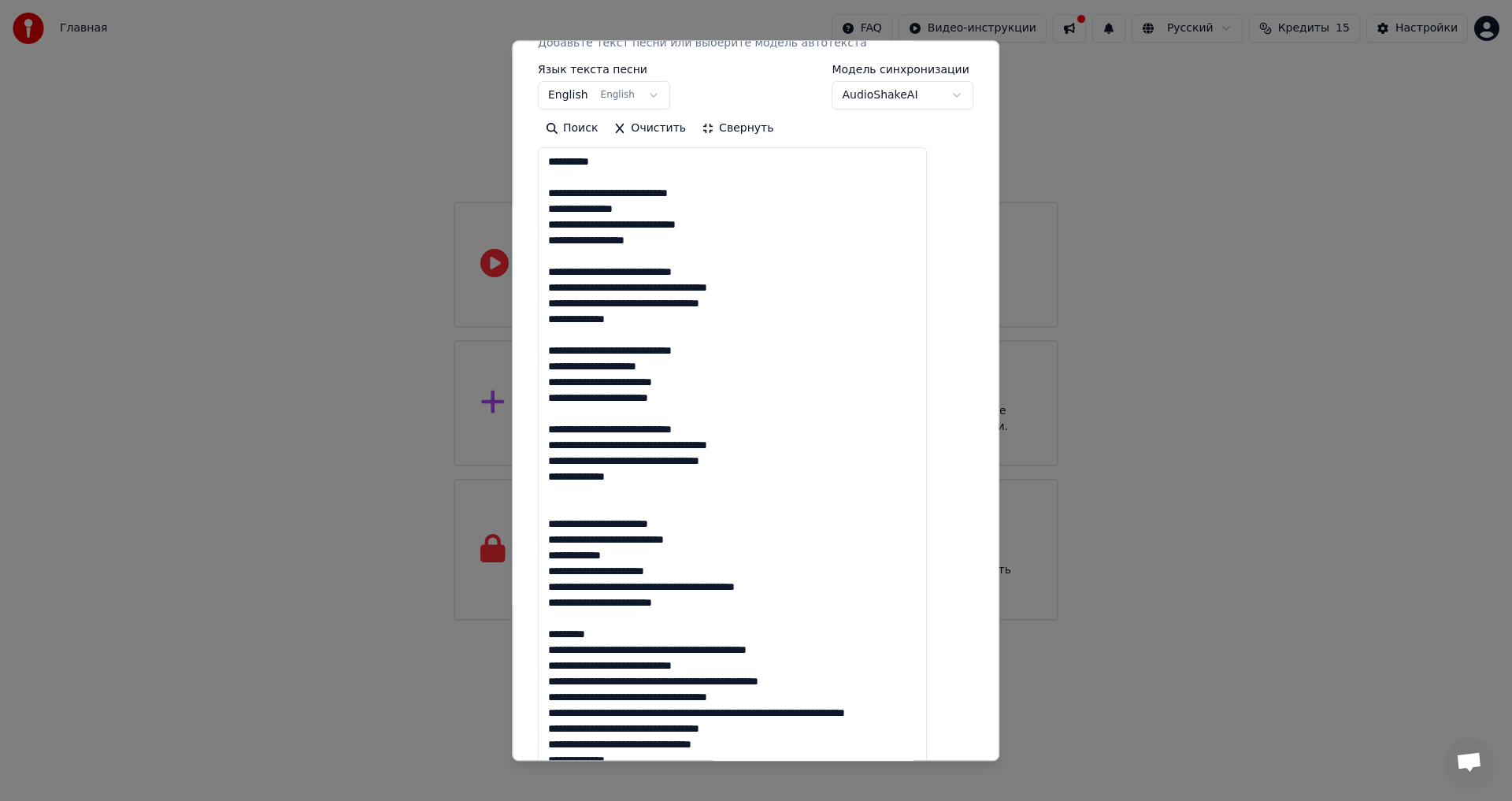
drag, startPoint x: 686, startPoint y: 560, endPoint x: 559, endPoint y: 558, distance: 127.0
click at [559, 558] on textarea at bounding box center [732, 665] width 389 height 1036
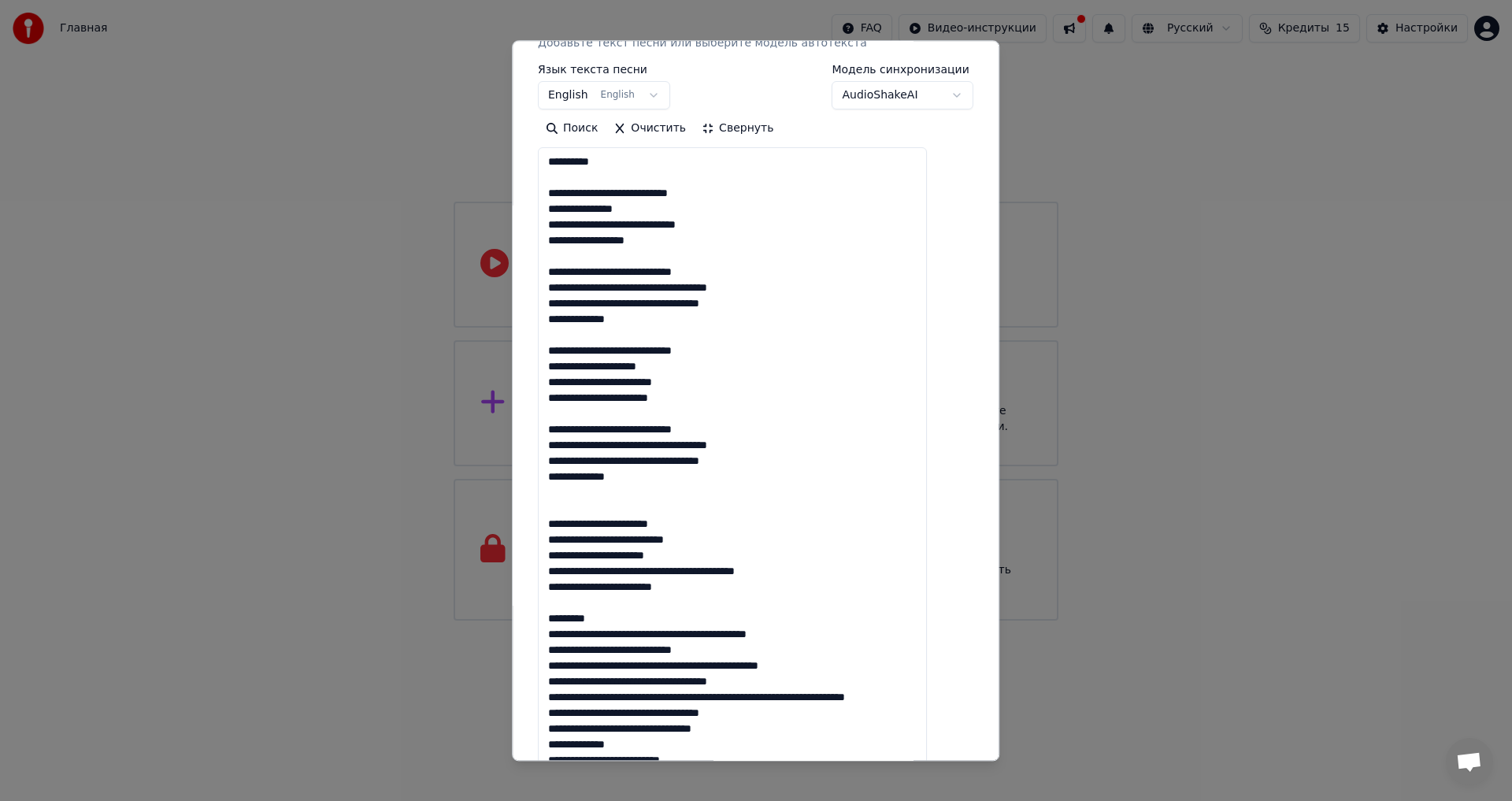
drag, startPoint x: 760, startPoint y: 574, endPoint x: 550, endPoint y: 576, distance: 210.0
click at [550, 576] on div "**********" at bounding box center [755, 595] width 448 height 1477
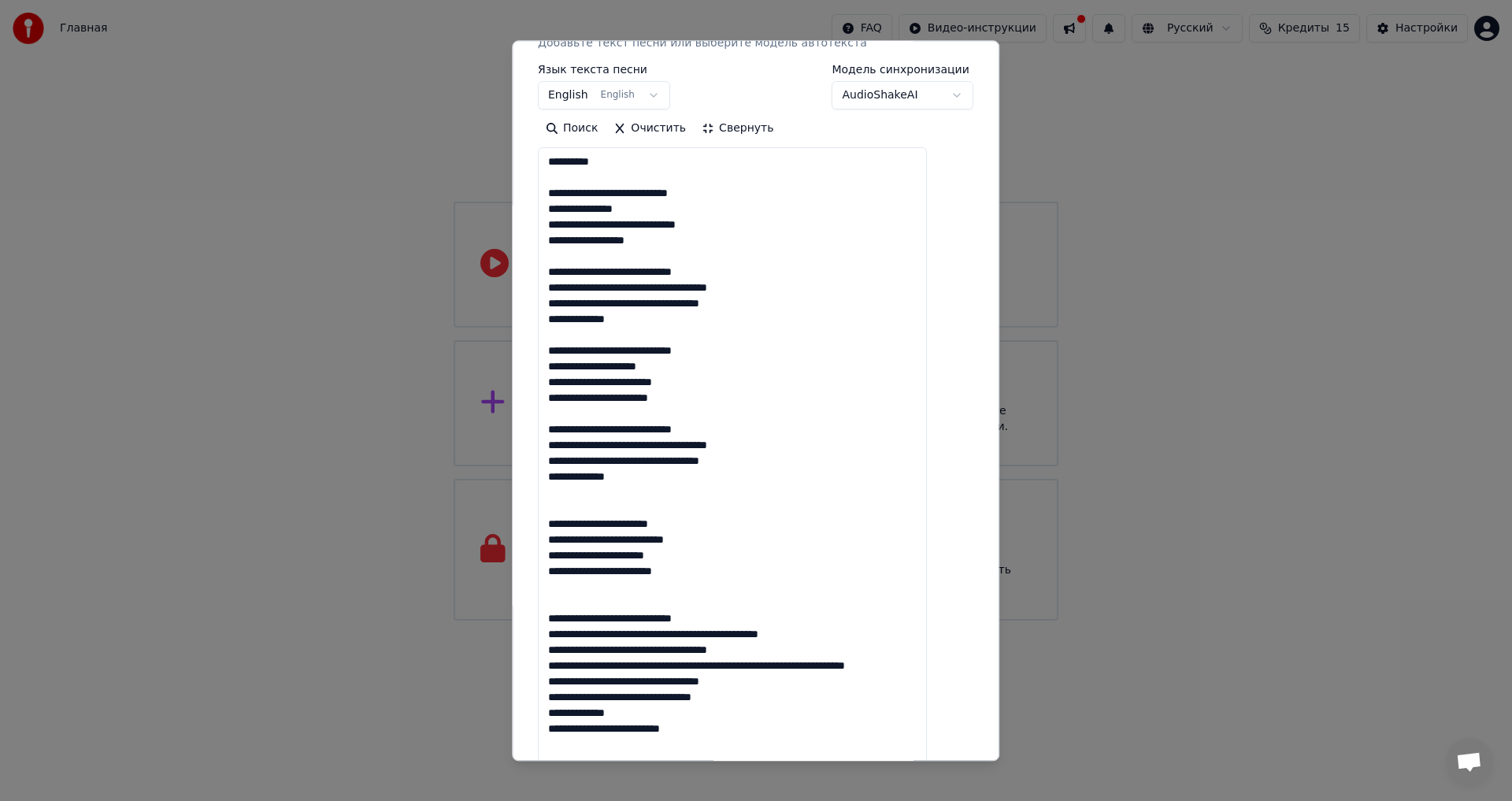
drag, startPoint x: 747, startPoint y: 614, endPoint x: 555, endPoint y: 607, distance: 192.1
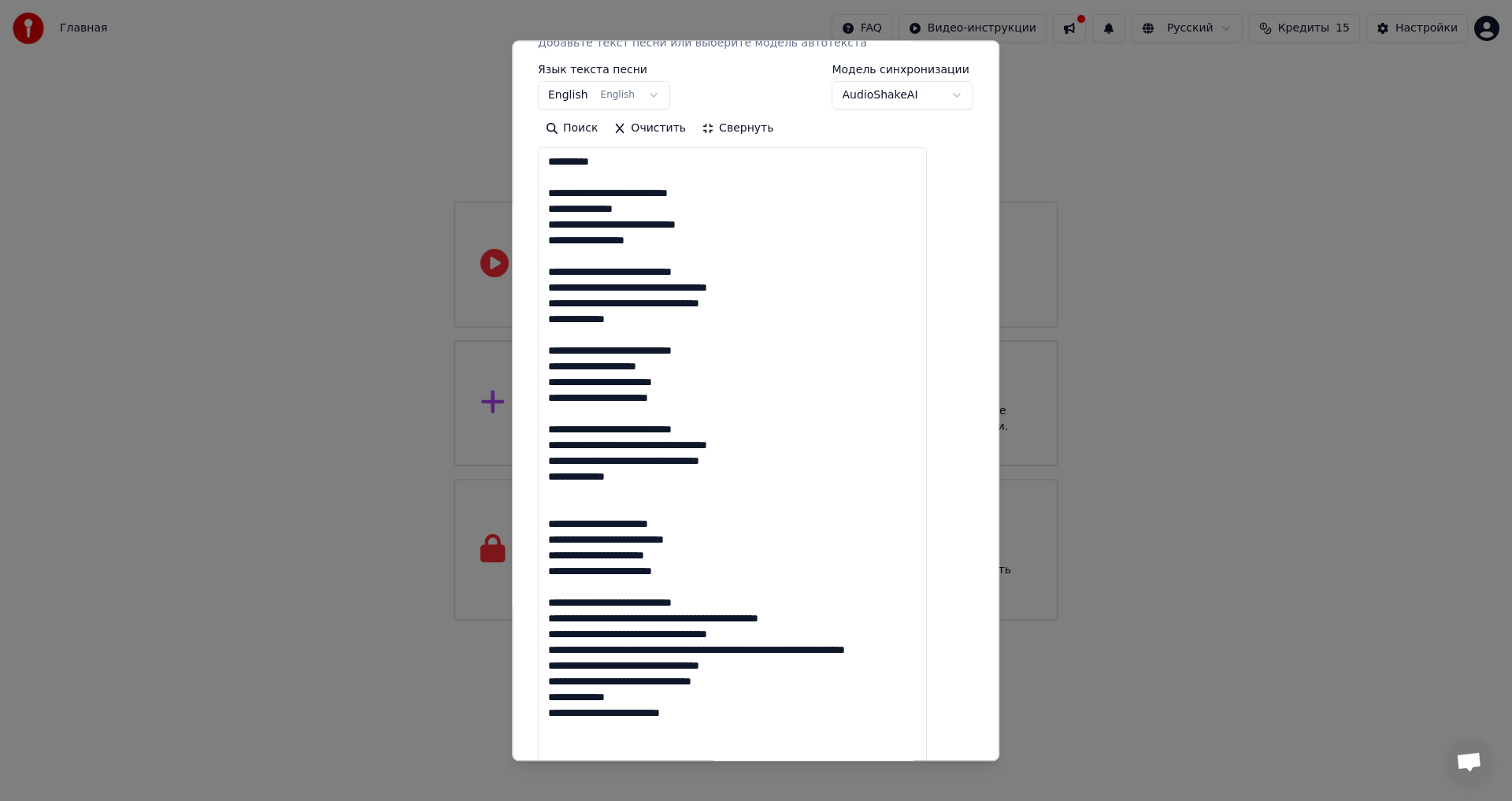
drag, startPoint x: 776, startPoint y: 616, endPoint x: 546, endPoint y: 617, distance: 230.0
click at [546, 617] on div "**********" at bounding box center [756, 401] width 487 height 721
drag, startPoint x: 714, startPoint y: 638, endPoint x: 564, endPoint y: 638, distance: 150.0
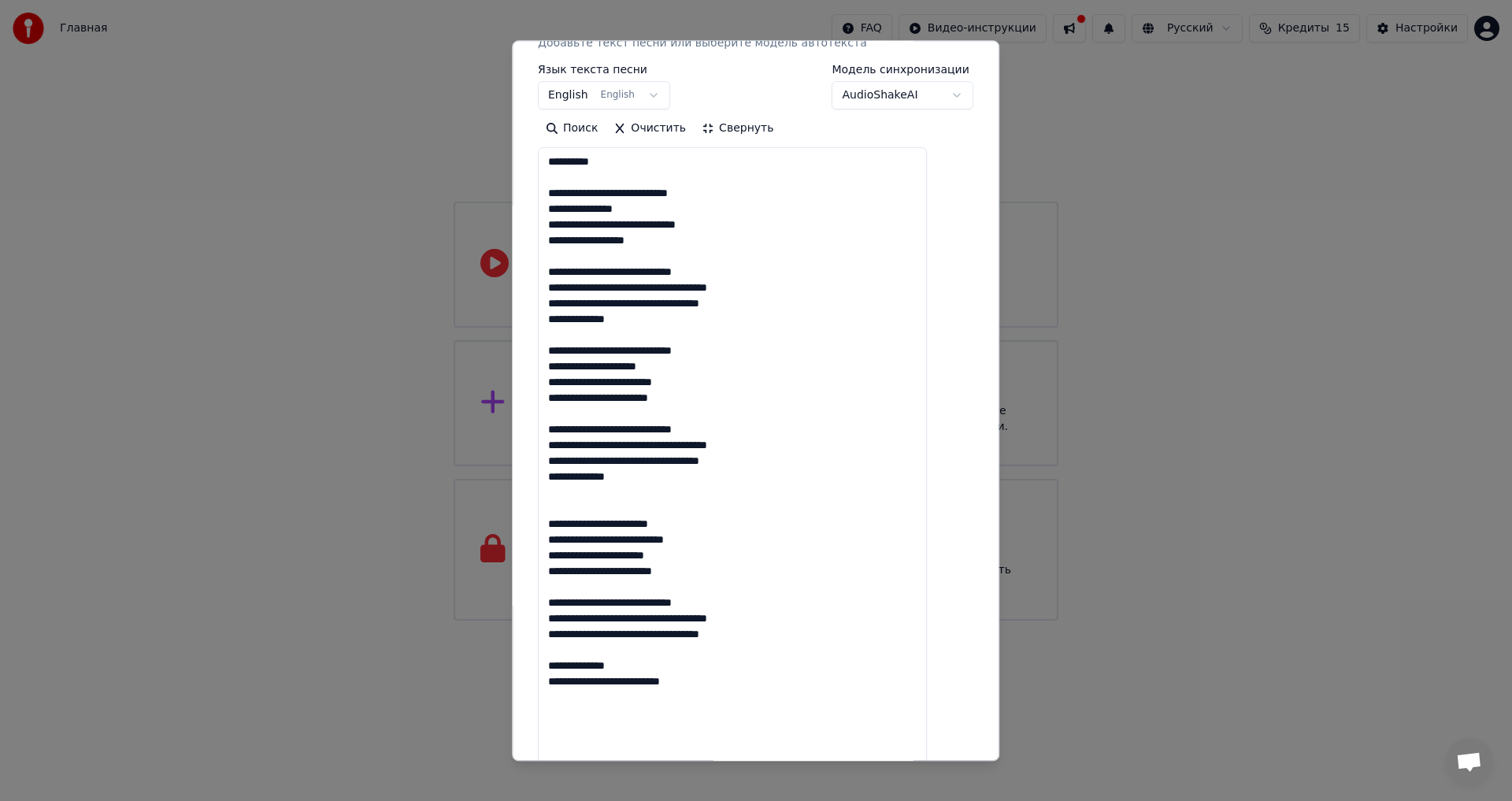
drag, startPoint x: 723, startPoint y: 653, endPoint x: 561, endPoint y: 651, distance: 162.0
drag, startPoint x: 769, startPoint y: 665, endPoint x: 559, endPoint y: 676, distance: 210.3
click at [559, 676] on textarea "**********" at bounding box center [732, 665] width 389 height 1036
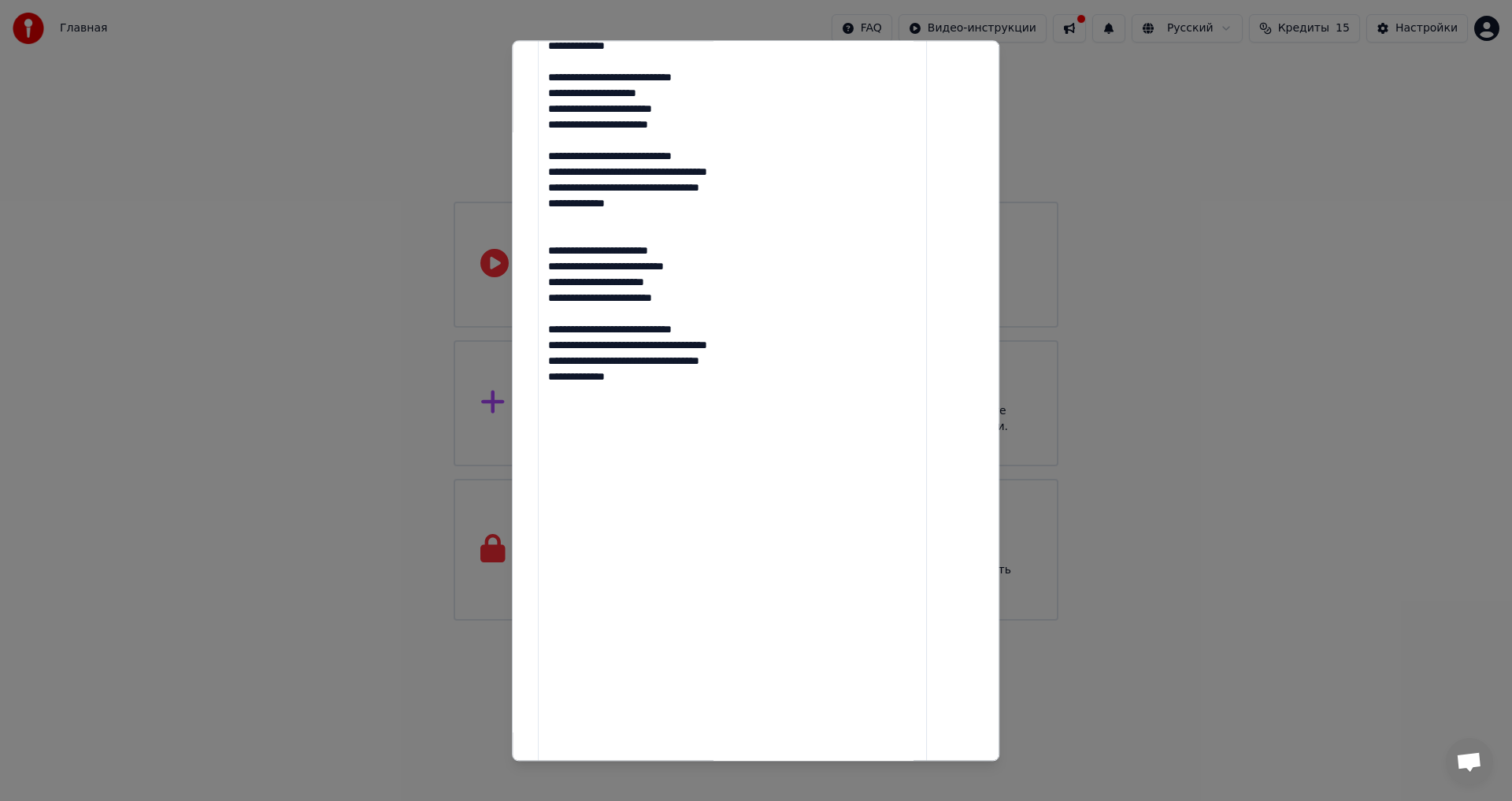
scroll to position [494, 0]
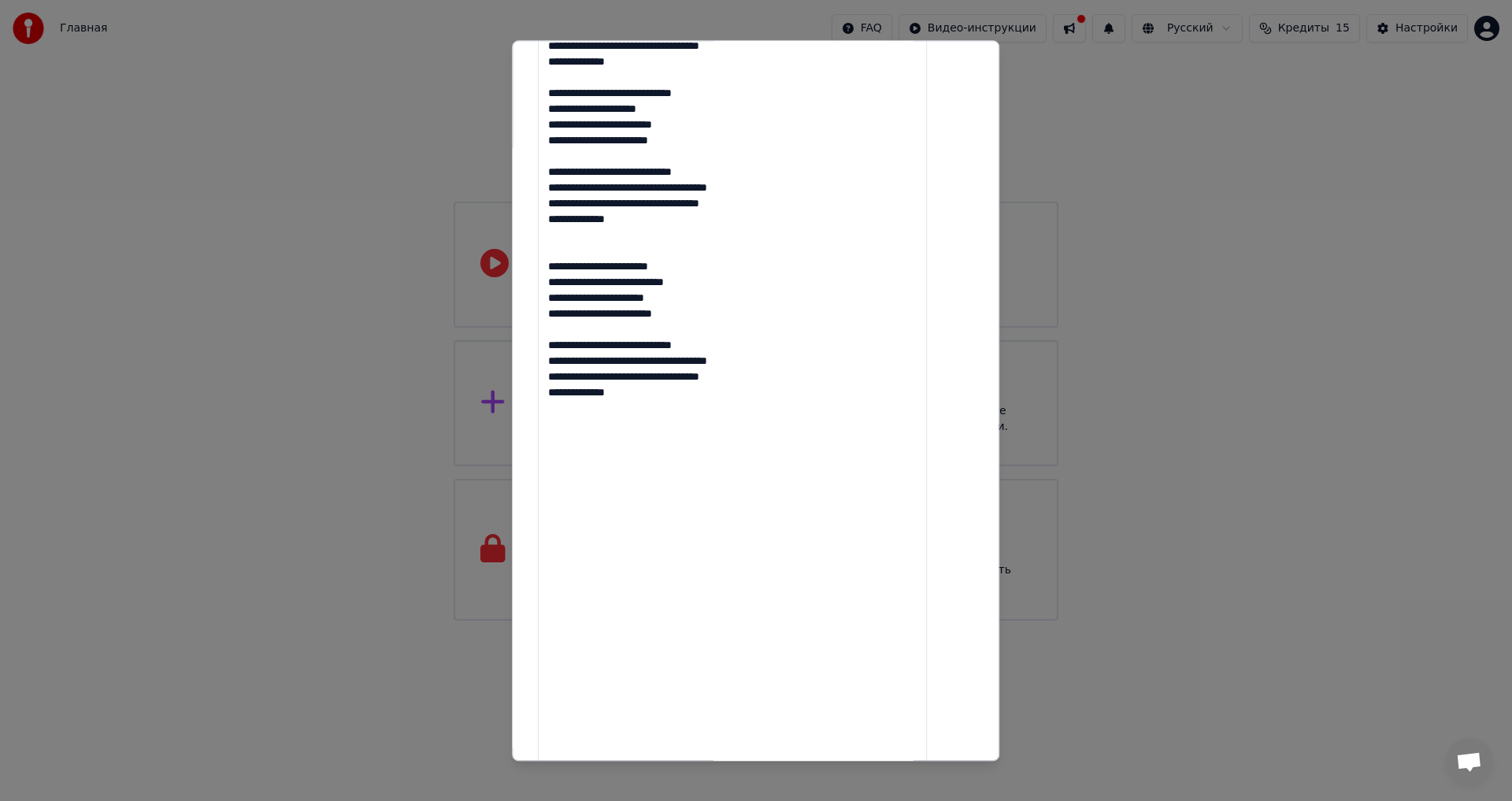
drag, startPoint x: 678, startPoint y: 504, endPoint x: 717, endPoint y: 466, distance: 54.5
click at [717, 466] on textarea "**********" at bounding box center [732, 408] width 389 height 1036
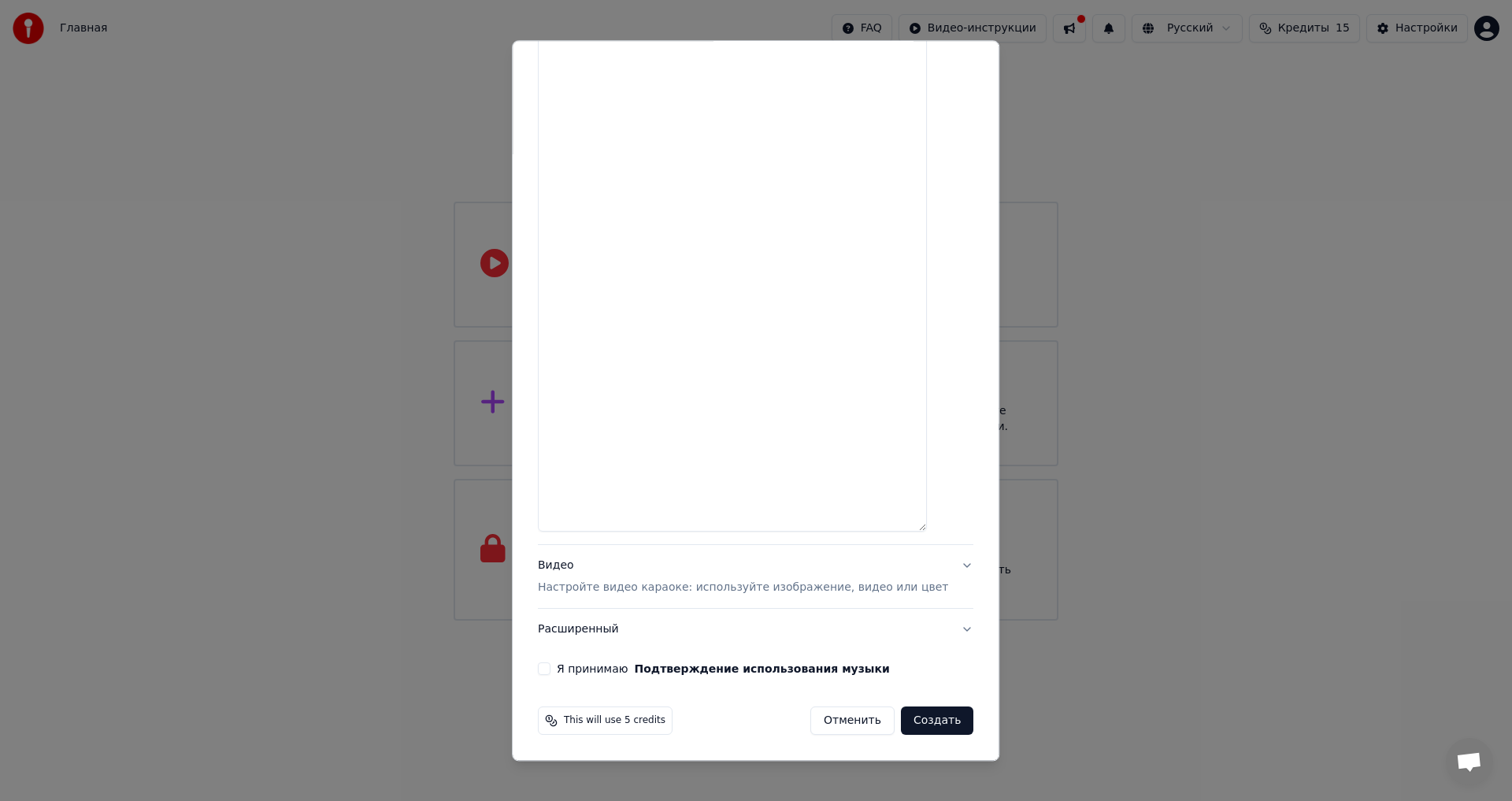
type textarea "**********"
click at [644, 588] on p "Настройте видео караоке: используйте изображение, видео или цвет" at bounding box center [743, 588] width 411 height 16
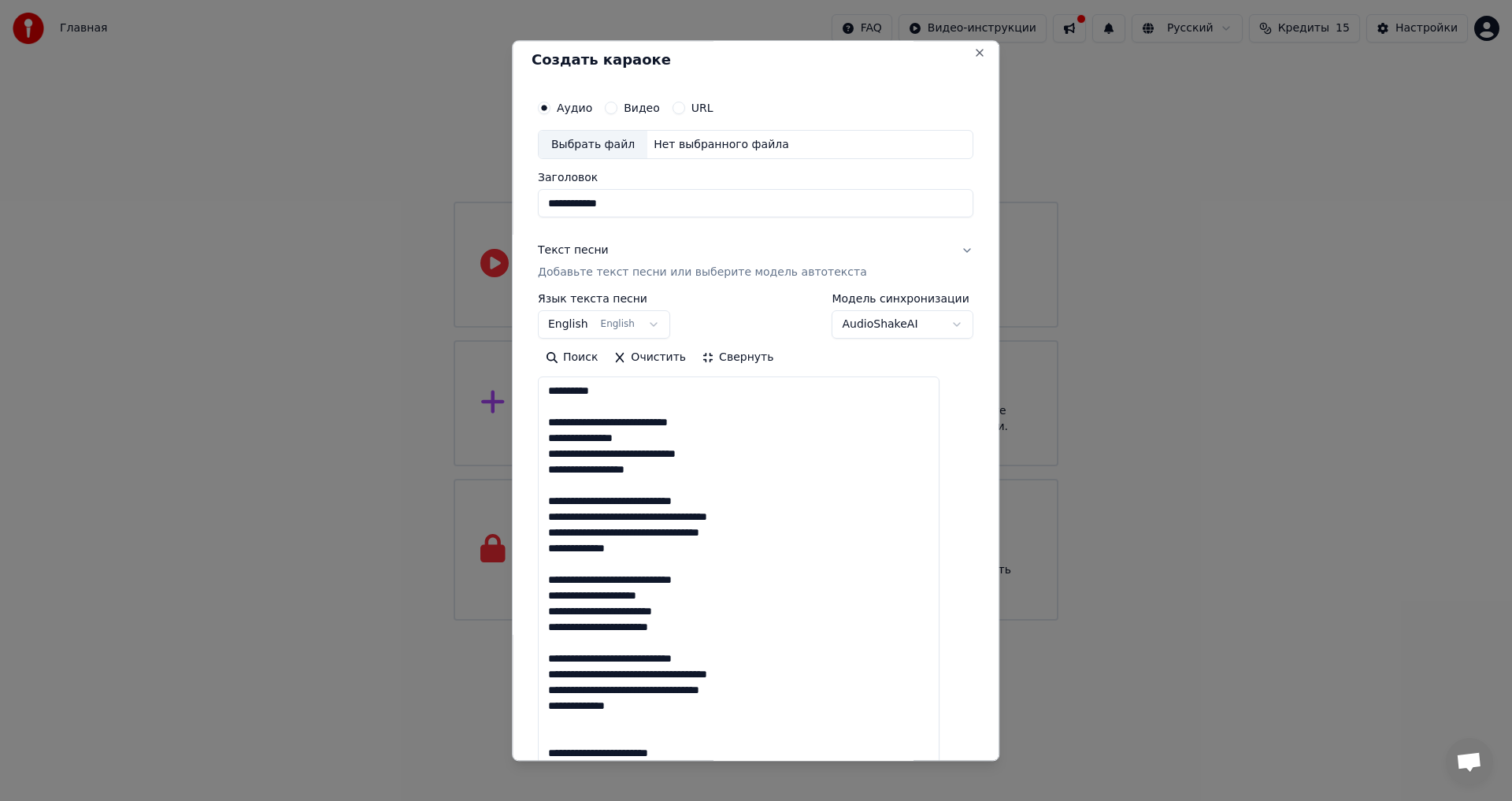
scroll to position [0, 0]
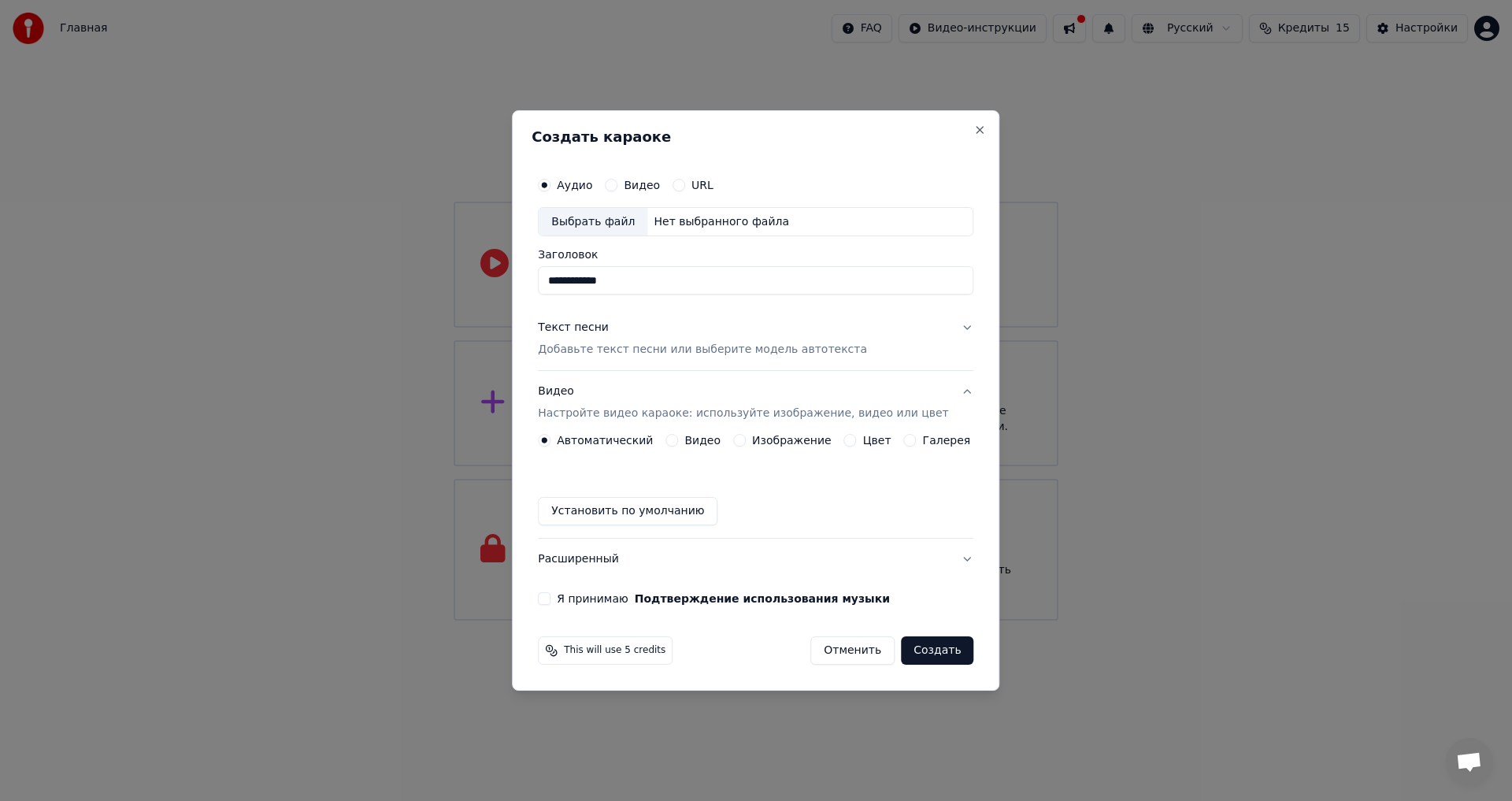
click at [746, 442] on button "Изображение" at bounding box center [739, 440] width 12 height 12
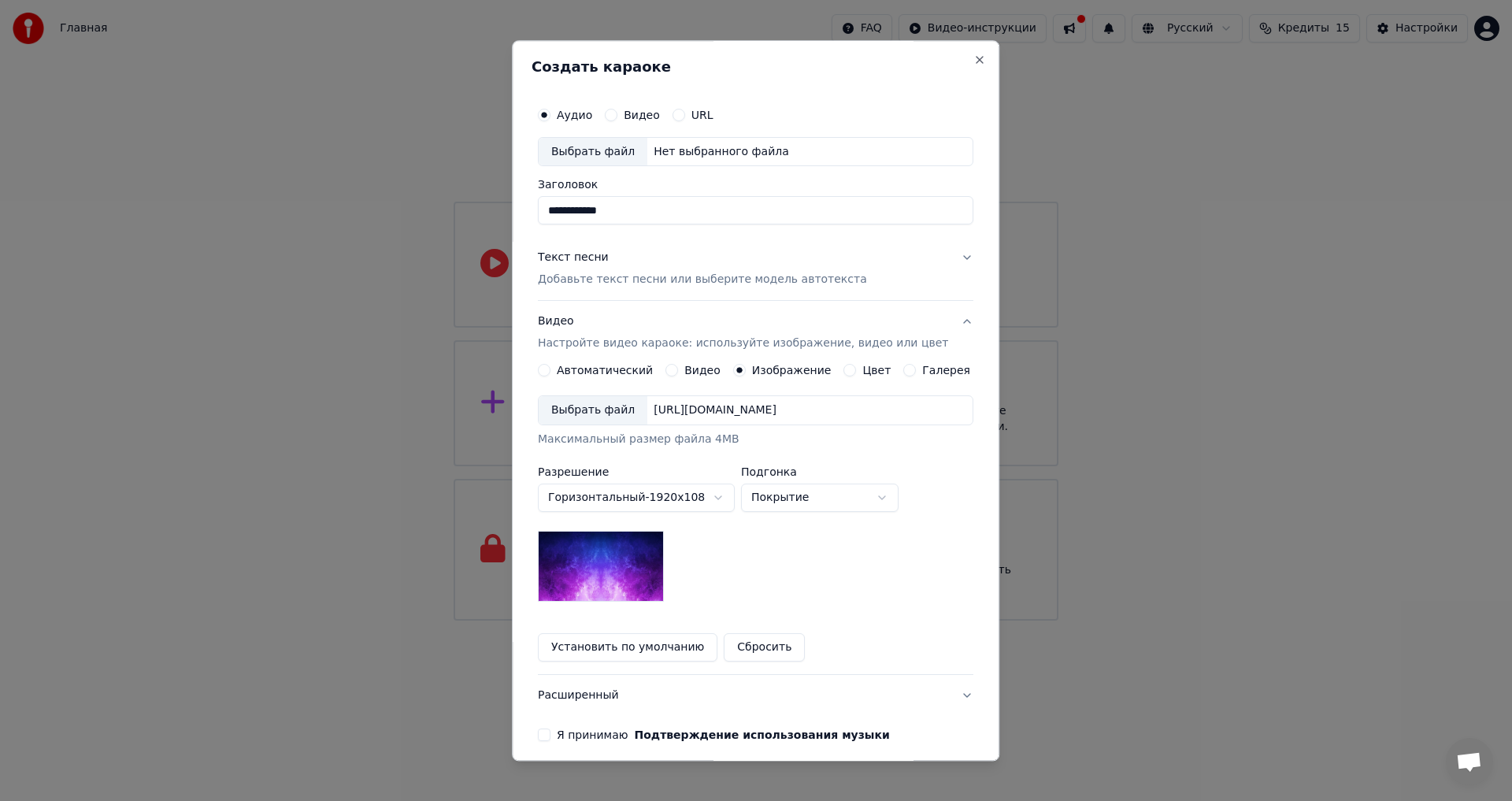
click at [725, 422] on div "Выбрать файл [URL][DOMAIN_NAME]" at bounding box center [755, 411] width 435 height 30
click at [683, 407] on div "[URL][DOMAIN_NAME]" at bounding box center [716, 411] width 136 height 16
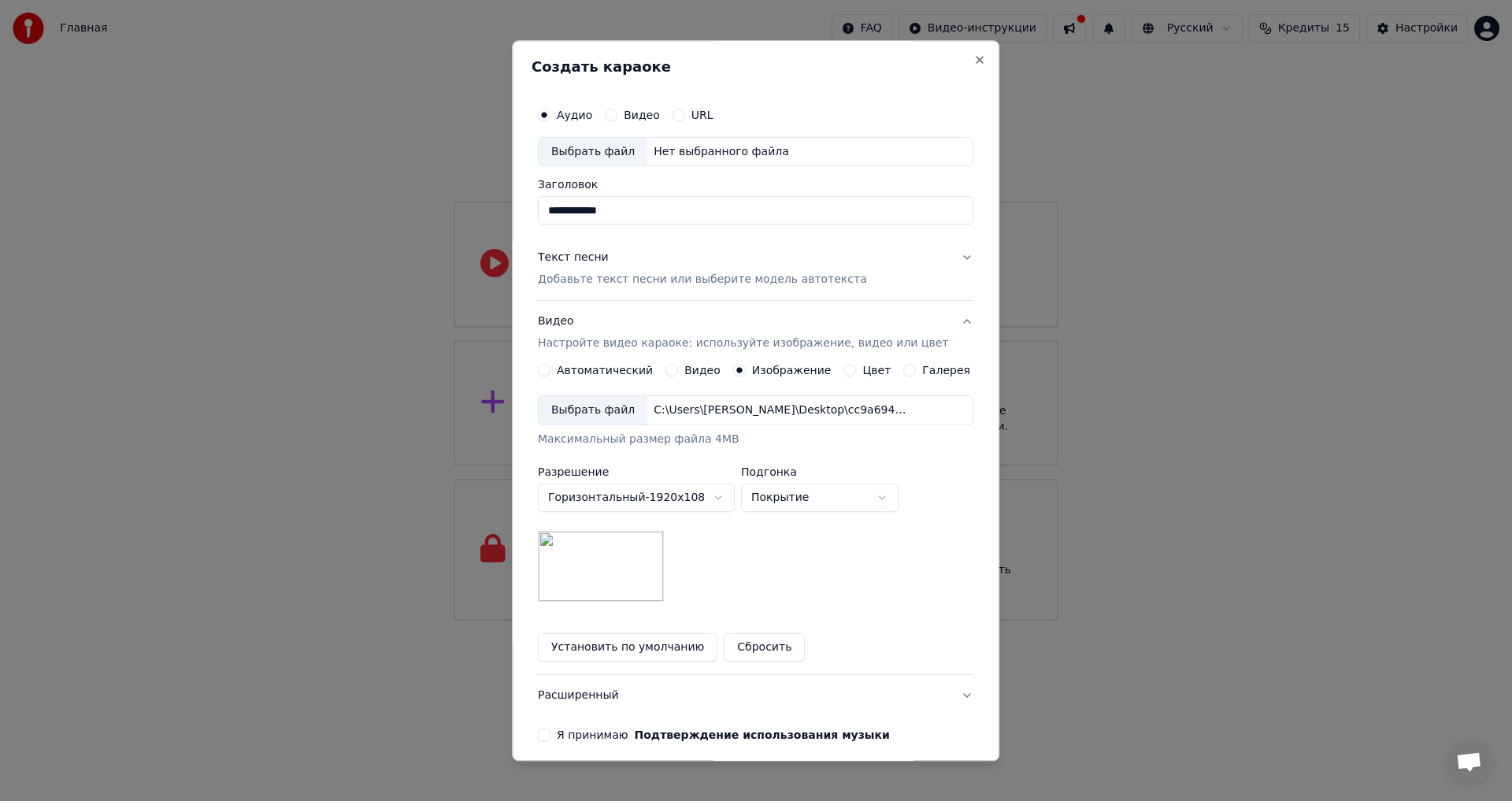
click at [625, 111] on div "Видео" at bounding box center [632, 115] width 55 height 12
click at [617, 114] on button "Видео" at bounding box center [611, 115] width 12 height 12
click at [630, 155] on div "Выбрать файл" at bounding box center [593, 152] width 109 height 28
click at [686, 155] on div "Нет выбранного файла" at bounding box center [721, 151] width 148 height 16
click at [663, 197] on input "Заголовок" at bounding box center [755, 211] width 435 height 28
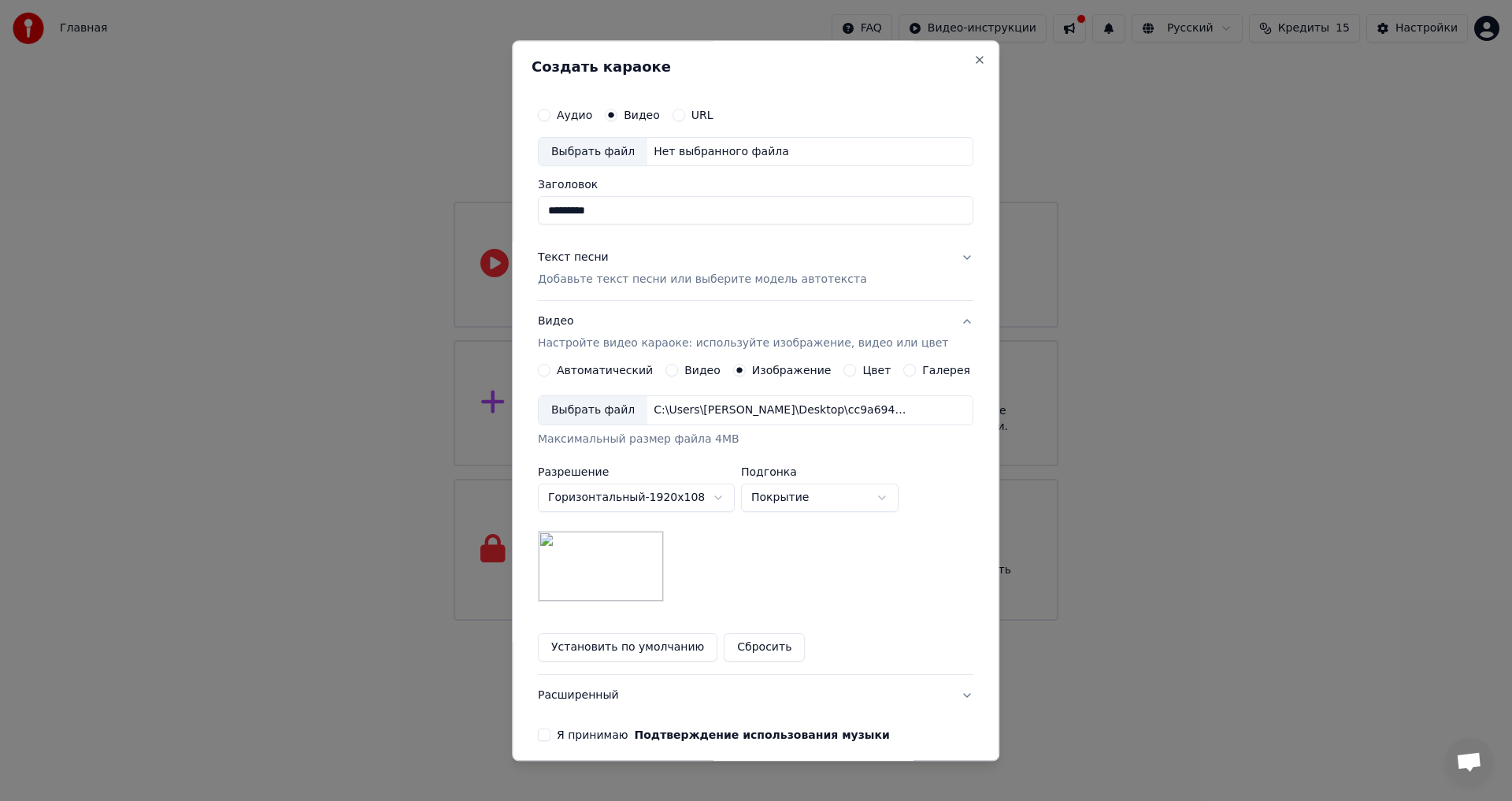
click at [949, 255] on button "Текст песни Добавьте текст песни или выберите модель автотекста" at bounding box center [755, 269] width 435 height 63
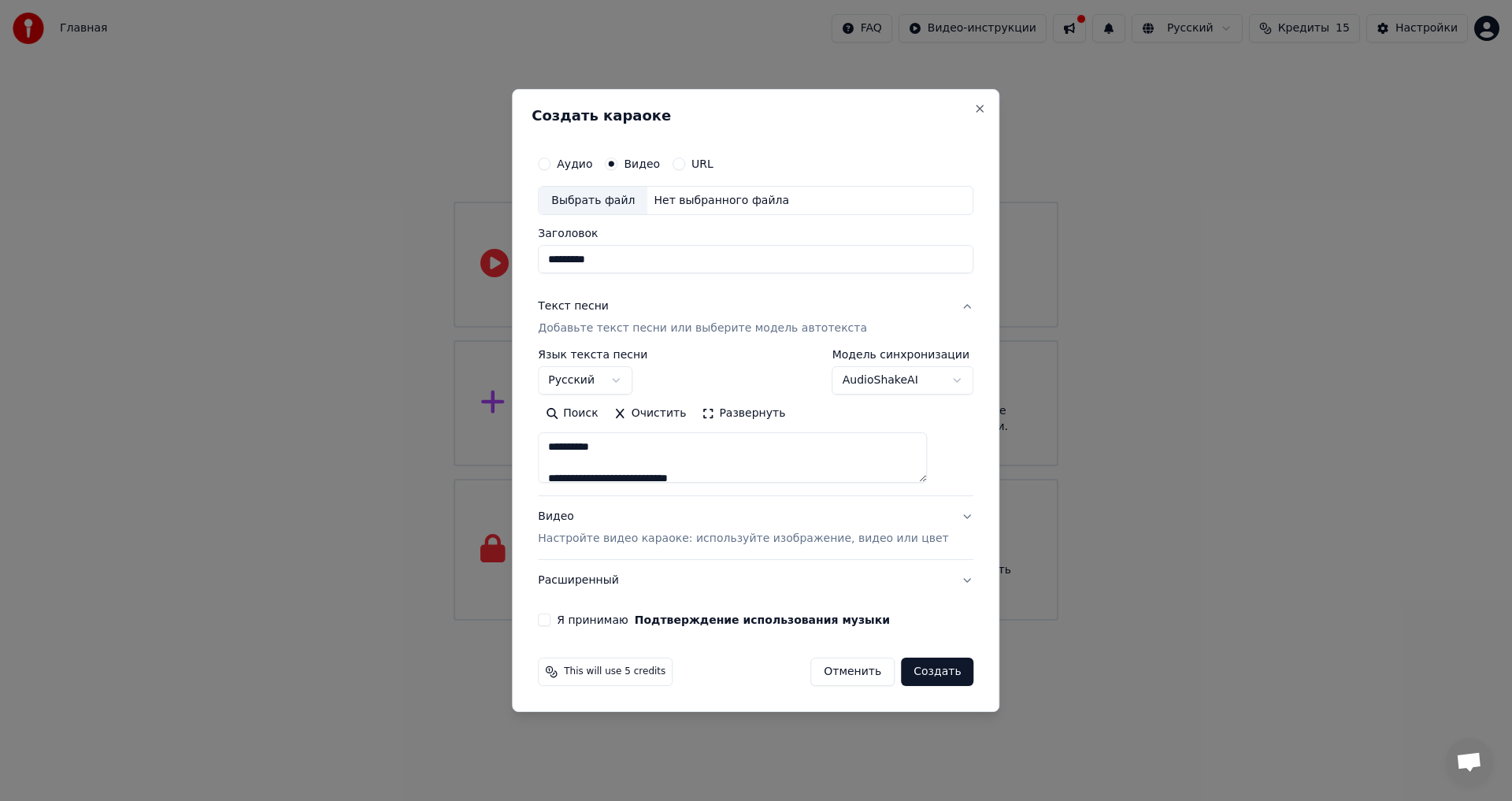
click at [885, 372] on body "Главная FAQ Видео-инструкции Русский Кредиты 15 Настройки Добро пожаловать в Yo…" at bounding box center [756, 310] width 1512 height 621
click at [633, 376] on body "Главная FAQ Видео-инструкции Русский Кредиты 15 Настройки Добро пожаловать в Yo…" at bounding box center [756, 310] width 1512 height 621
click at [616, 537] on p "Настройте видео караоке: используйте изображение, видео или цвет" at bounding box center [743, 538] width 411 height 16
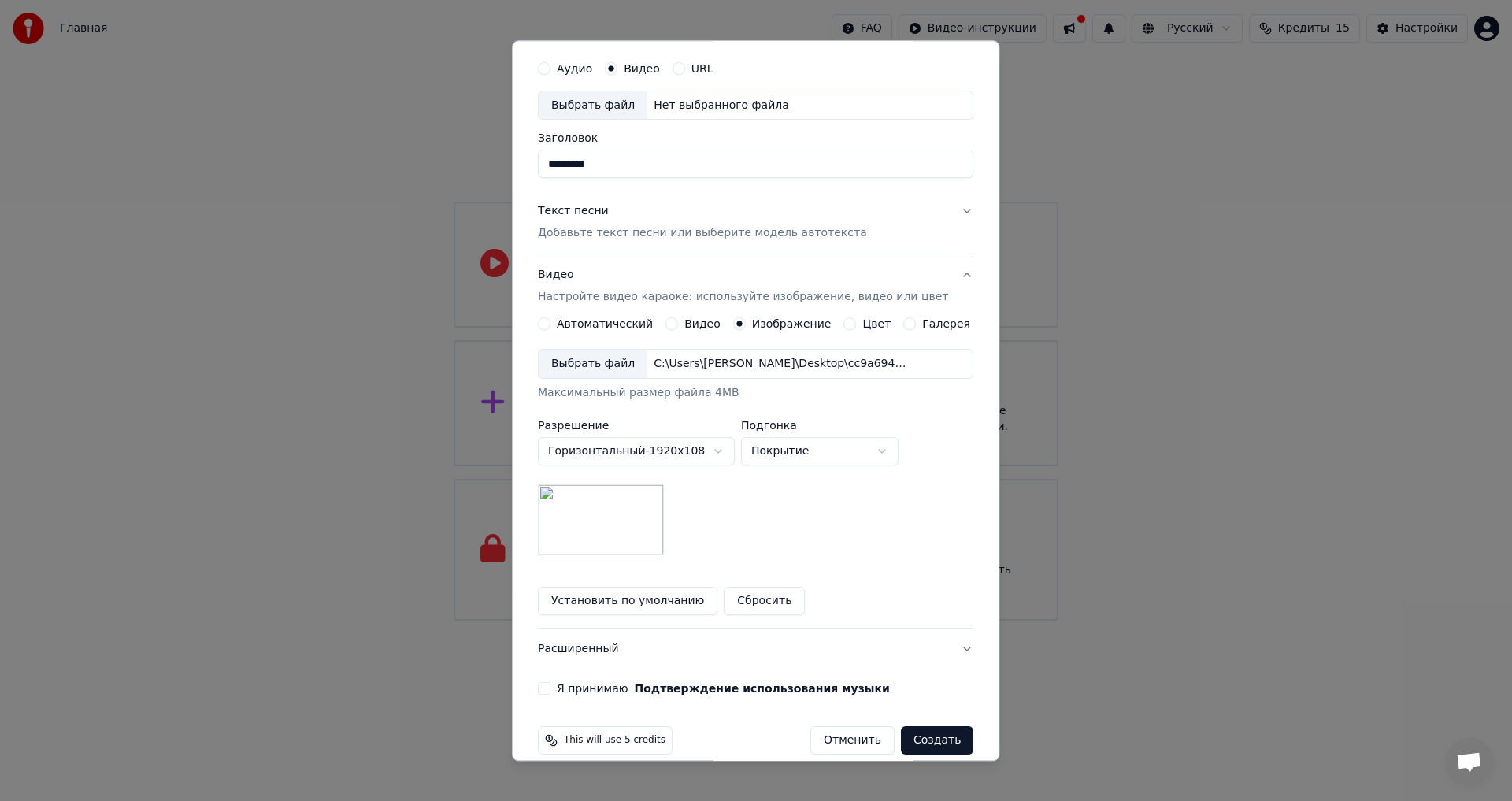
scroll to position [66, 0]
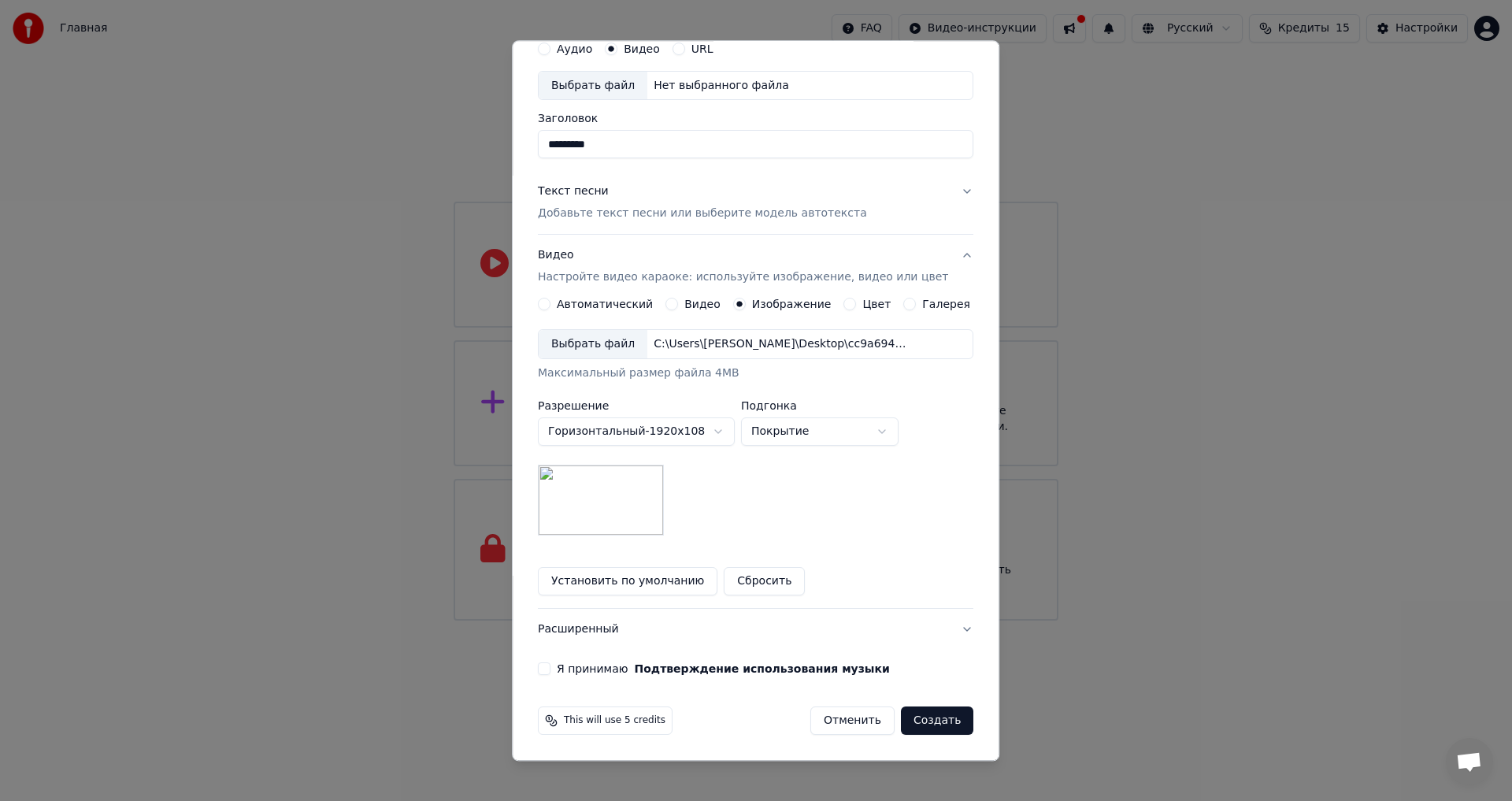
click at [550, 667] on button "Я принимаю Подтверждение использования музыки" at bounding box center [544, 670] width 12 height 12
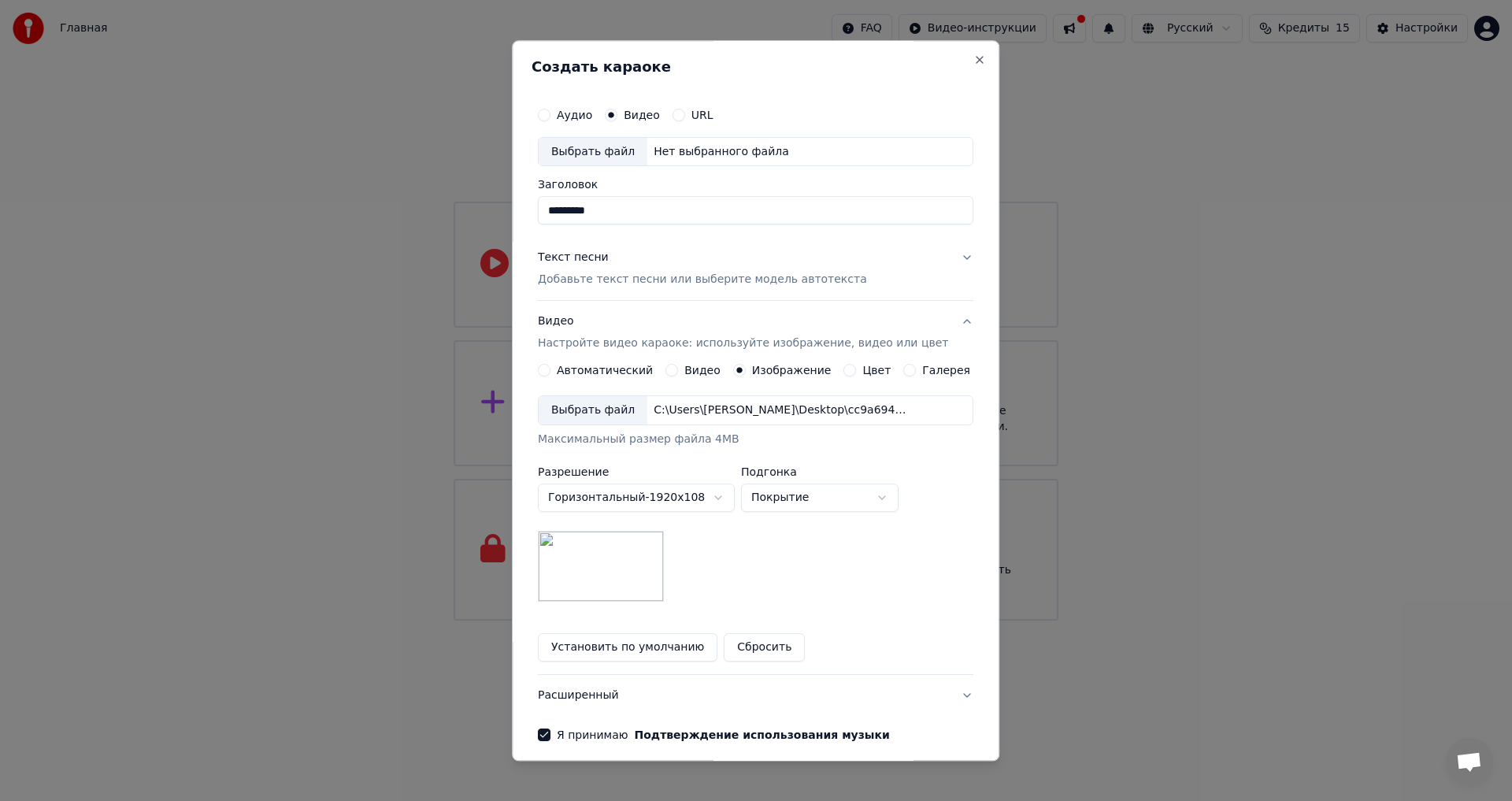
click at [683, 144] on div "Нет выбранного файла" at bounding box center [721, 151] width 148 height 16
type input "**********"
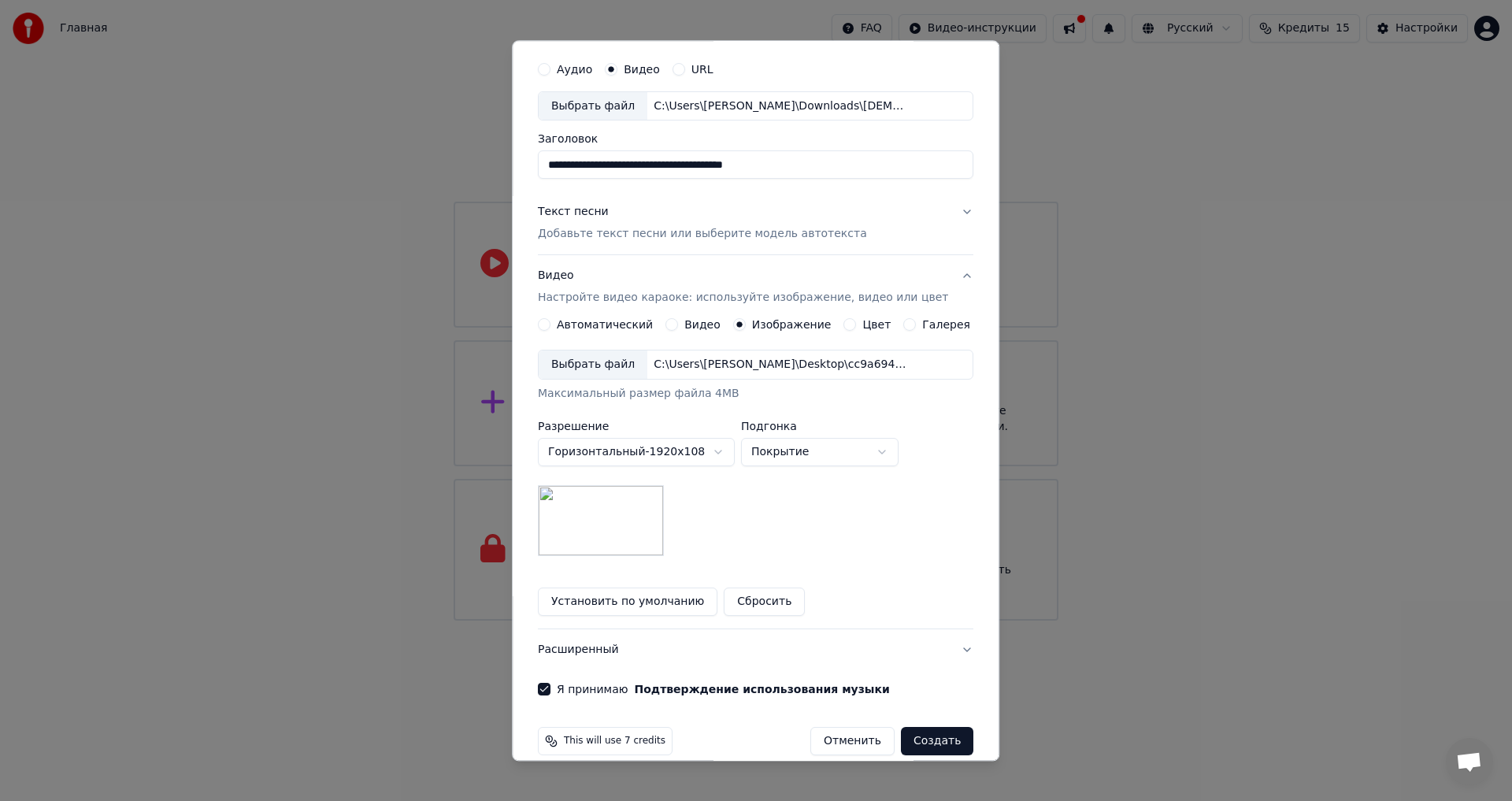
scroll to position [66, 0]
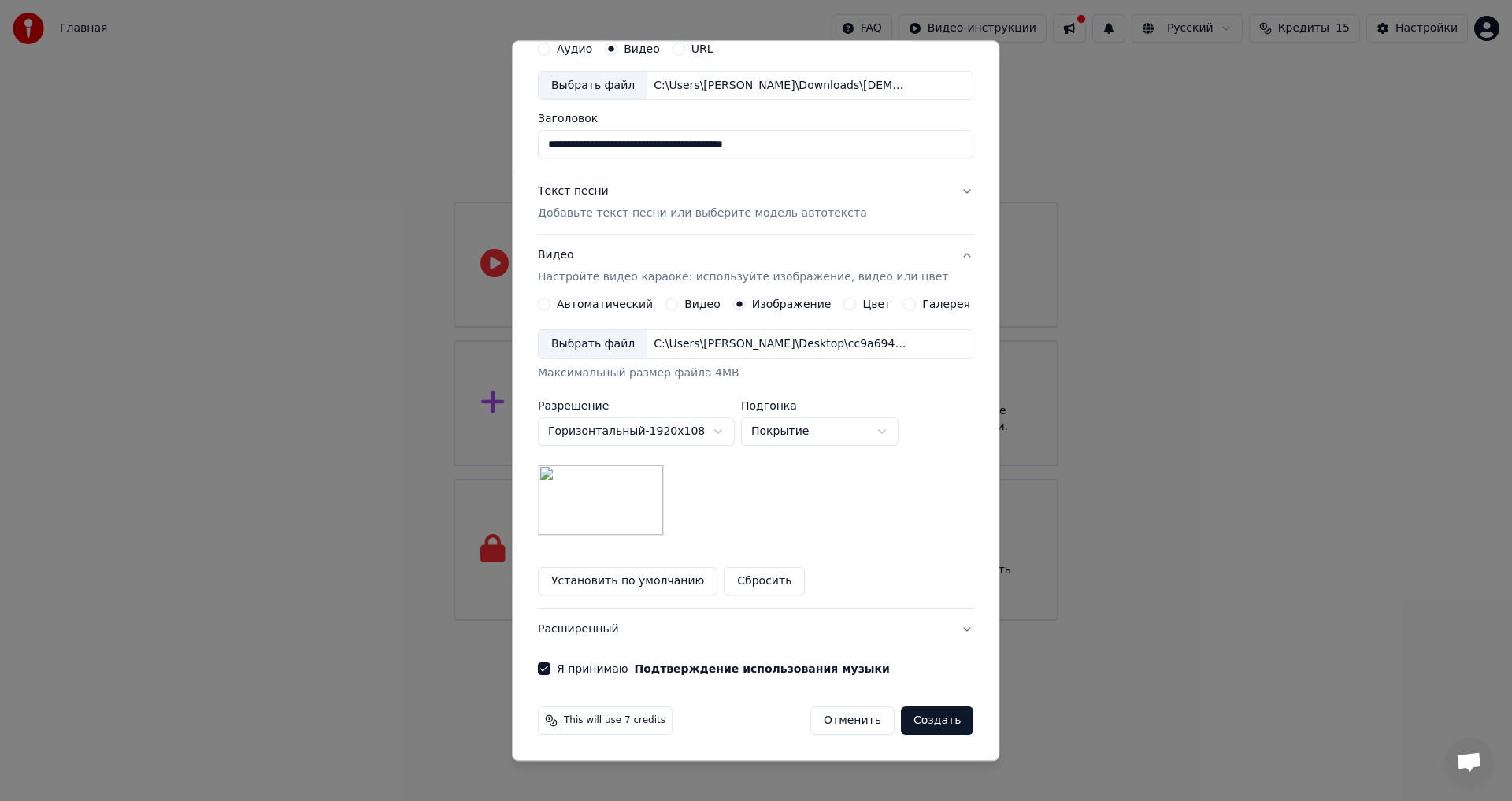
click at [915, 723] on button "Создать" at bounding box center [937, 722] width 73 height 28
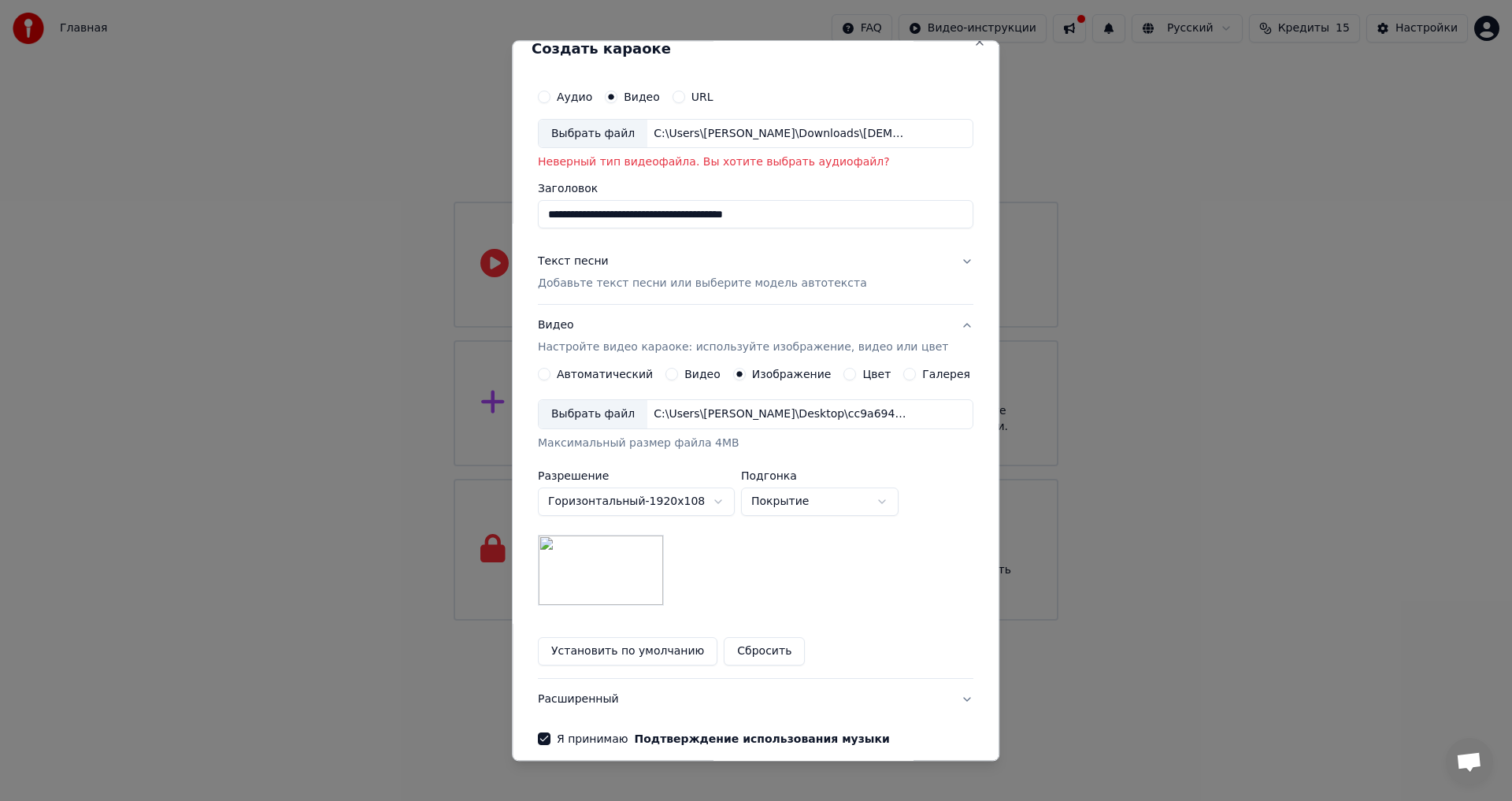
scroll to position [0, 0]
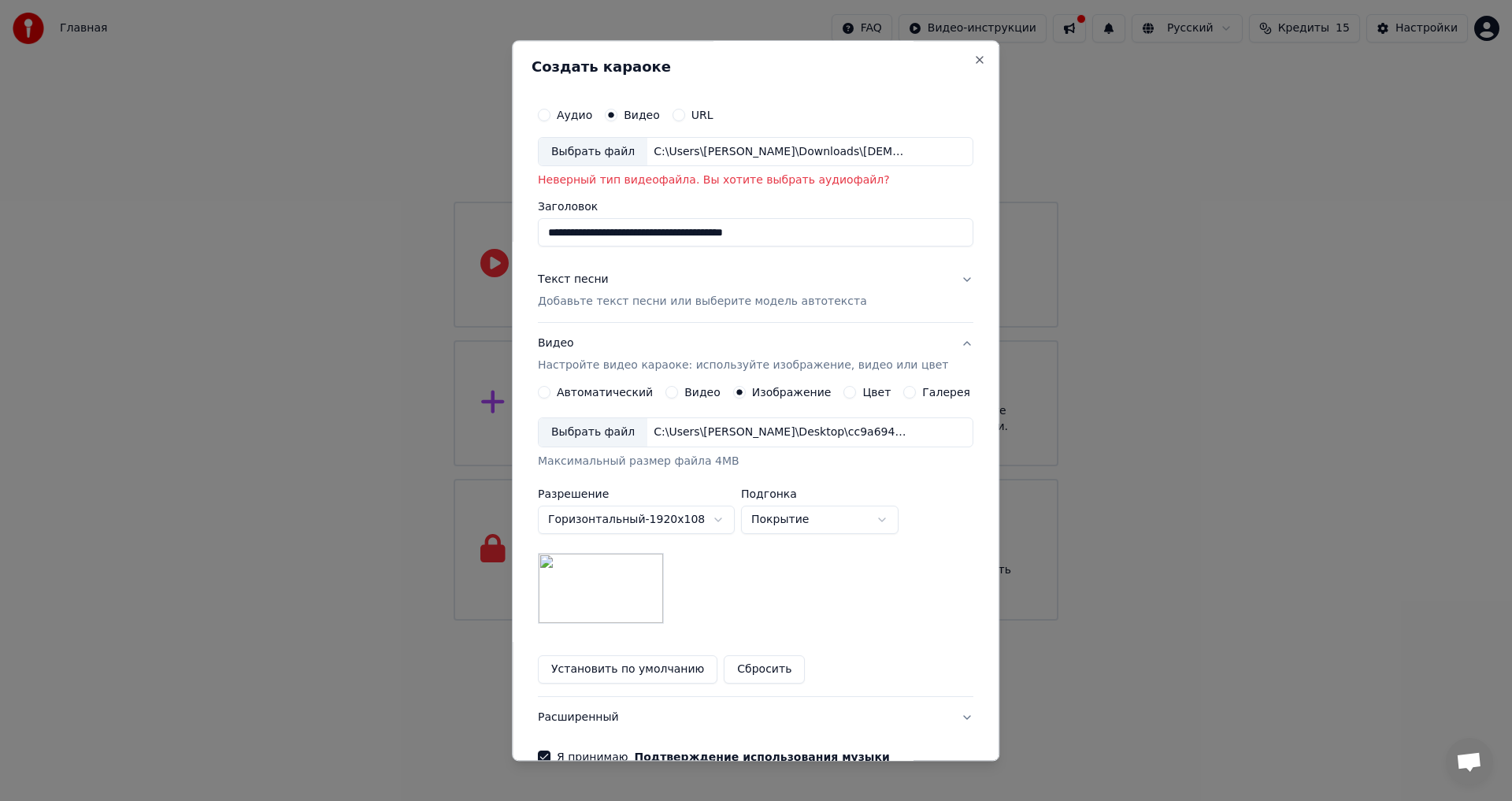
click at [550, 118] on button "Аудио" at bounding box center [544, 115] width 12 height 12
click at [686, 160] on div "Нет выбранного файла" at bounding box center [721, 151] width 148 height 16
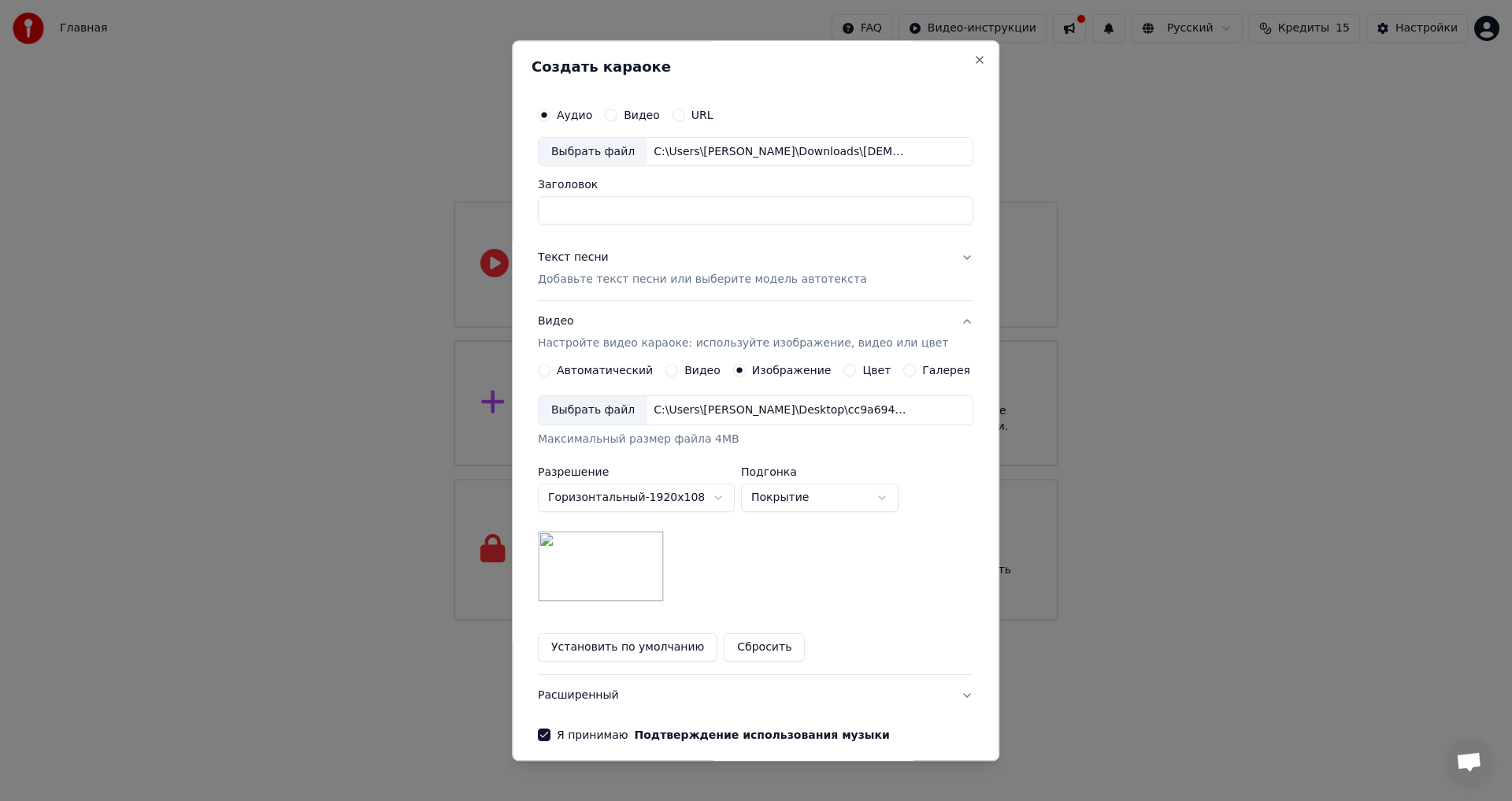
type input "**********"
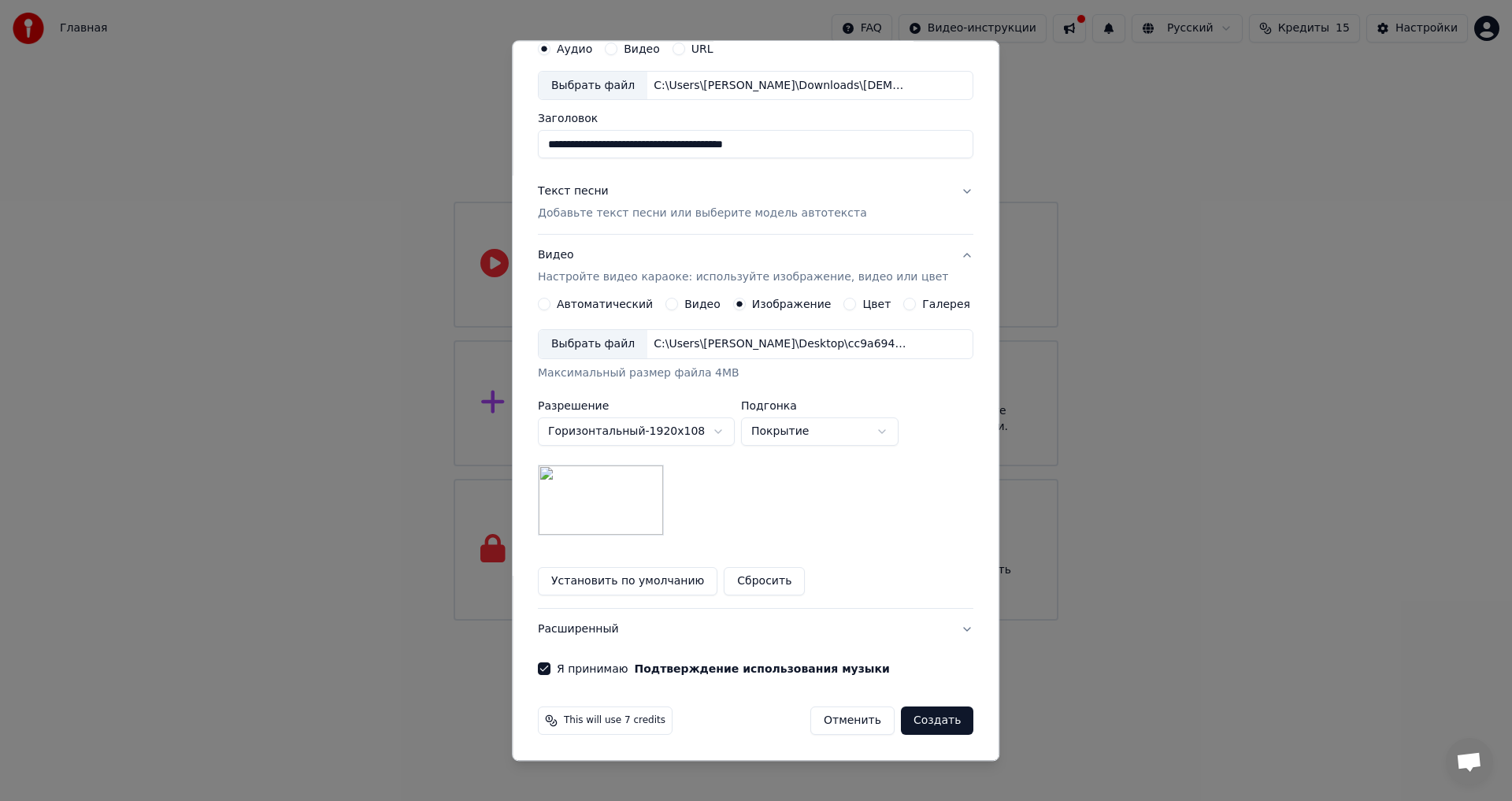
click at [909, 720] on button "Создать" at bounding box center [937, 722] width 73 height 28
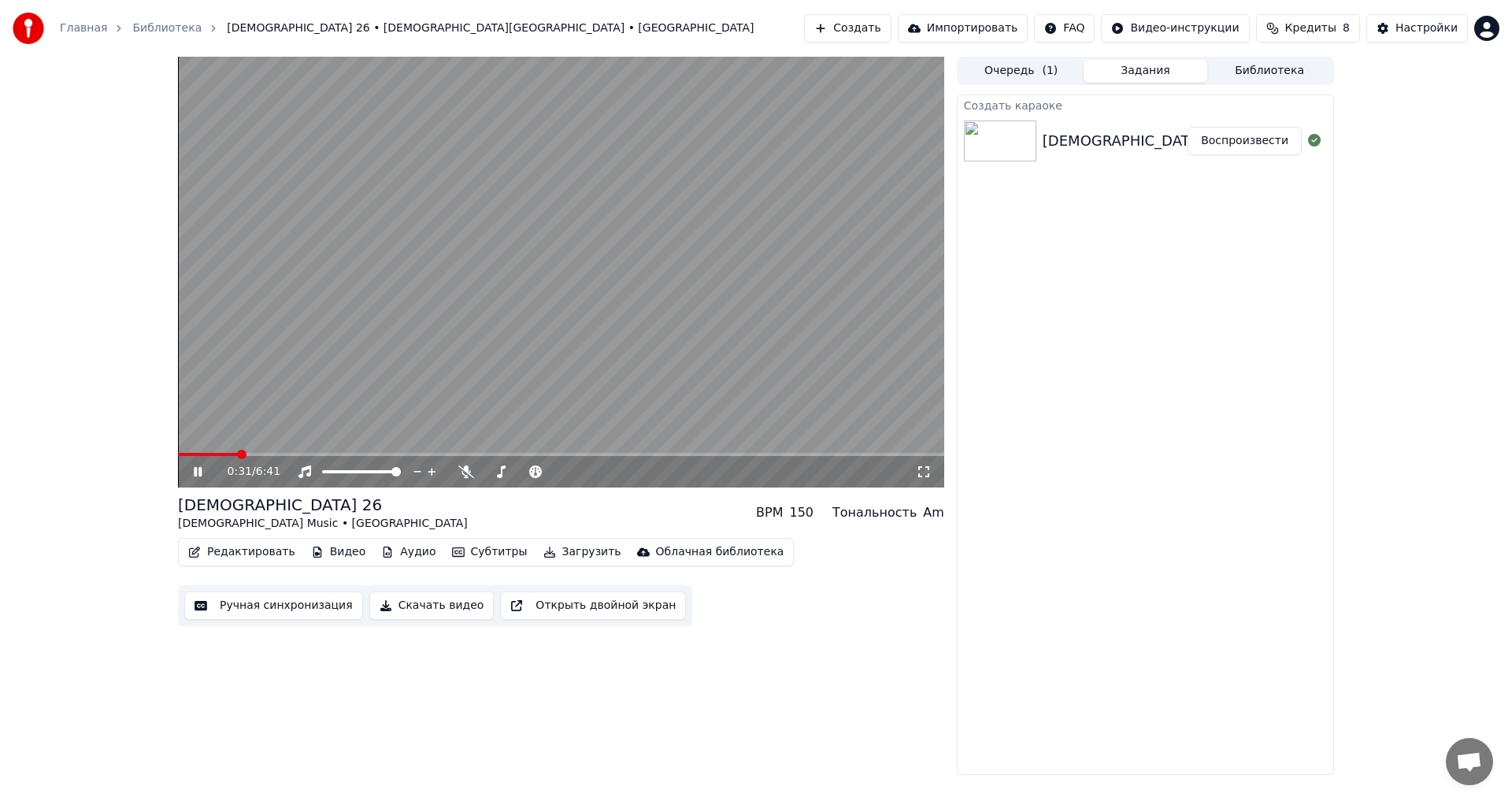
click at [215, 452] on video at bounding box center [560, 272] width 766 height 431
click at [212, 453] on span at bounding box center [195, 455] width 35 height 3
click at [264, 402] on video at bounding box center [560, 272] width 766 height 431
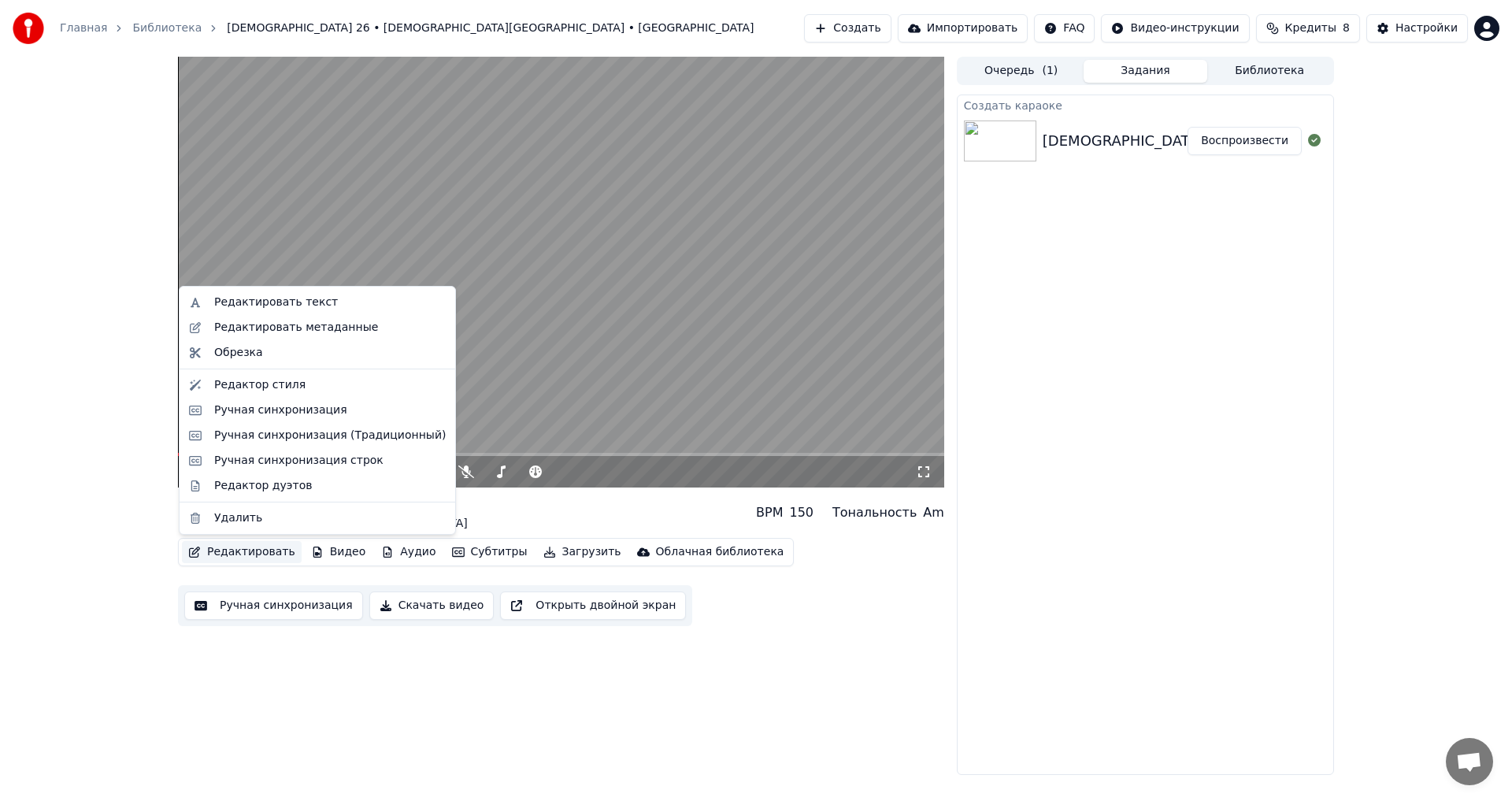
click at [244, 547] on button "Редактировать" at bounding box center [241, 552] width 120 height 22
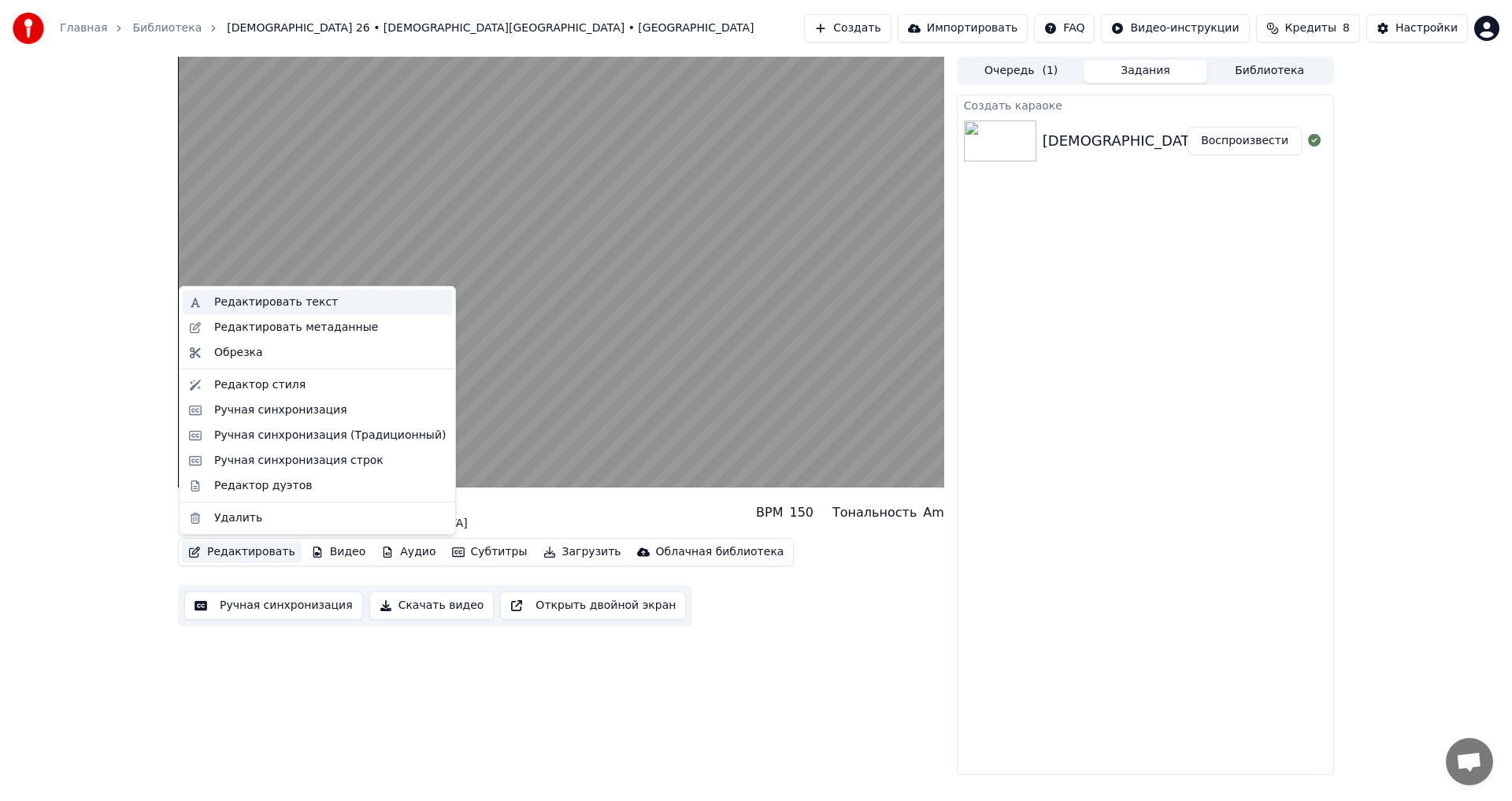
click at [279, 301] on div "Редактировать текст" at bounding box center [276, 302] width 124 height 16
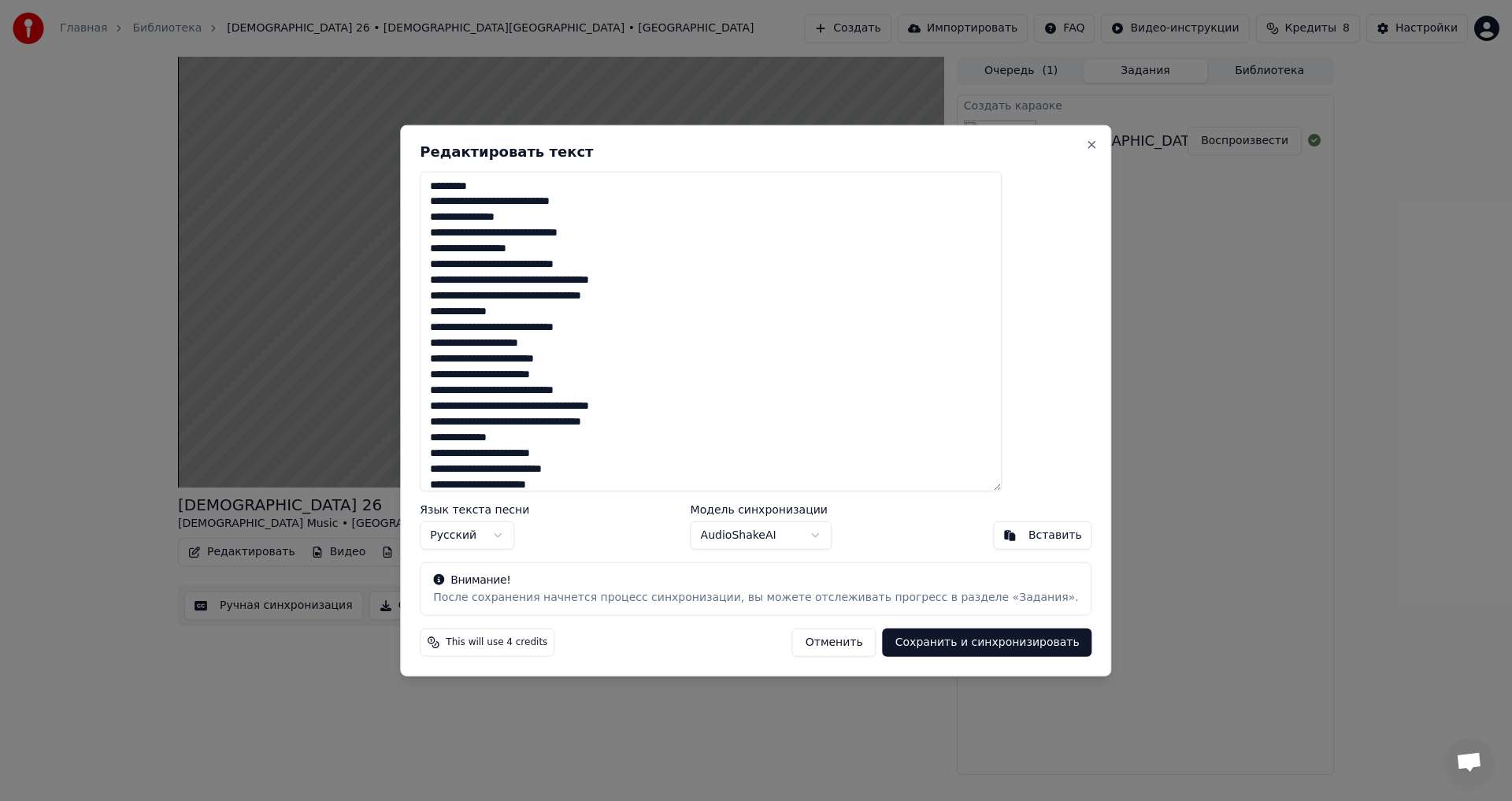
drag, startPoint x: 454, startPoint y: 182, endPoint x: 421, endPoint y: 181, distance: 33.0
click at [421, 181] on body "Главная Библиотека [DEMOGRAPHIC_DATA] 26 • [DEMOGRAPHIC_DATA][GEOGRAPHIC_DATA] …" at bounding box center [756, 400] width 1512 height 801
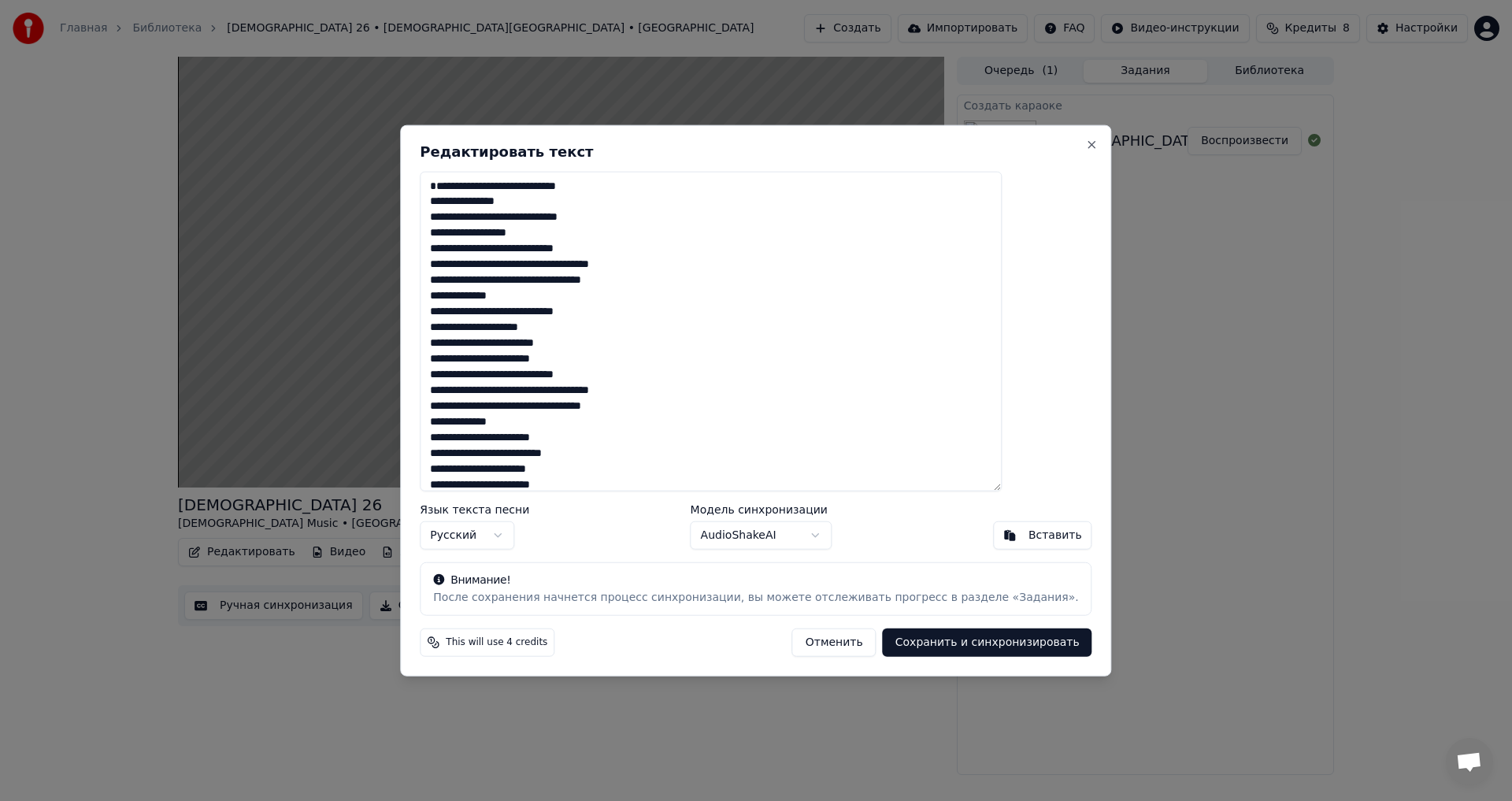
click at [920, 639] on button "Сохранить и синхронизировать" at bounding box center [988, 643] width 210 height 28
type textarea "**********"
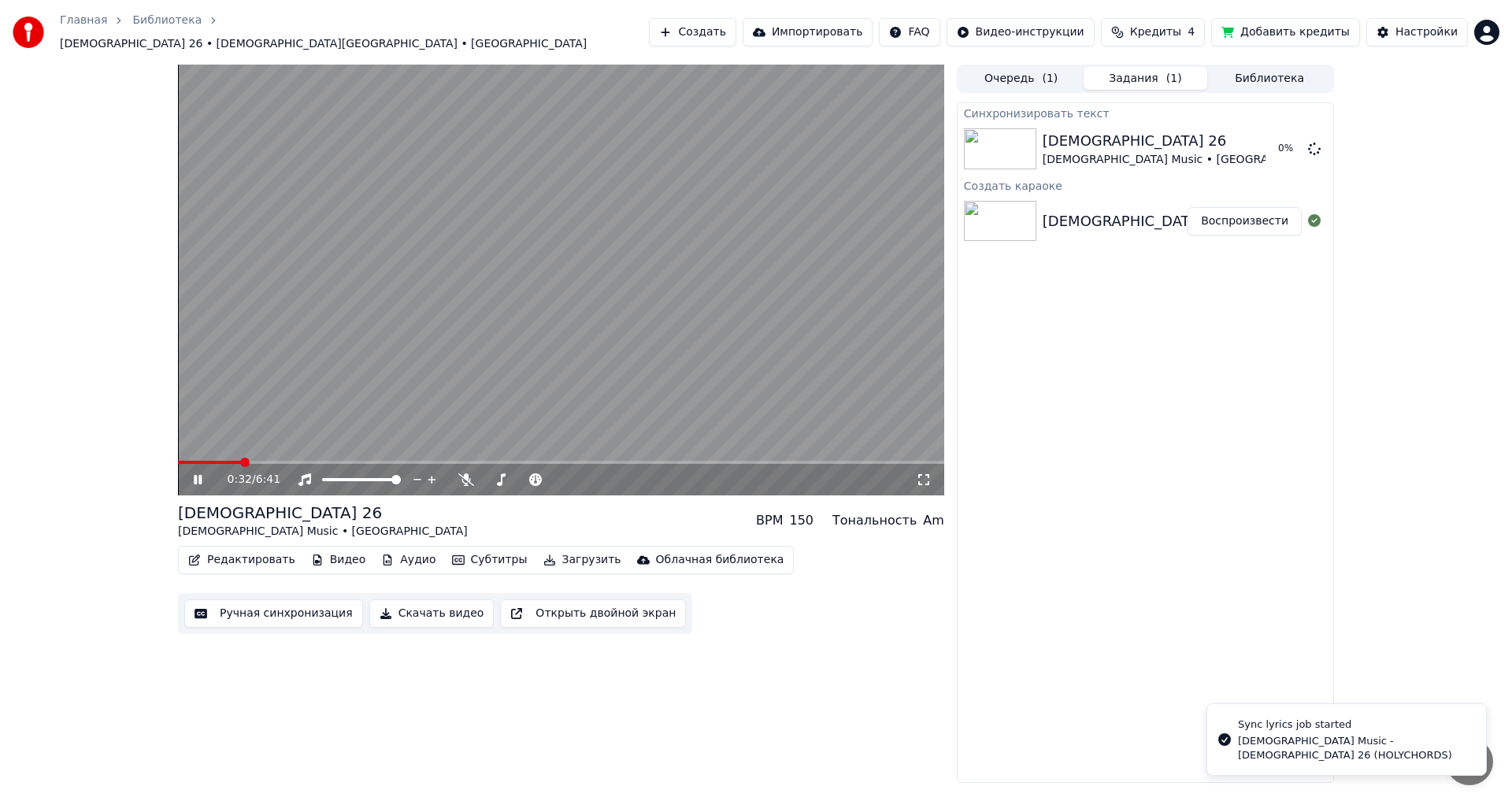
click at [205, 448] on video at bounding box center [560, 279] width 766 height 431
click at [205, 451] on video at bounding box center [560, 279] width 766 height 431
click at [205, 451] on video at bounding box center [560, 279] width 766 height 431
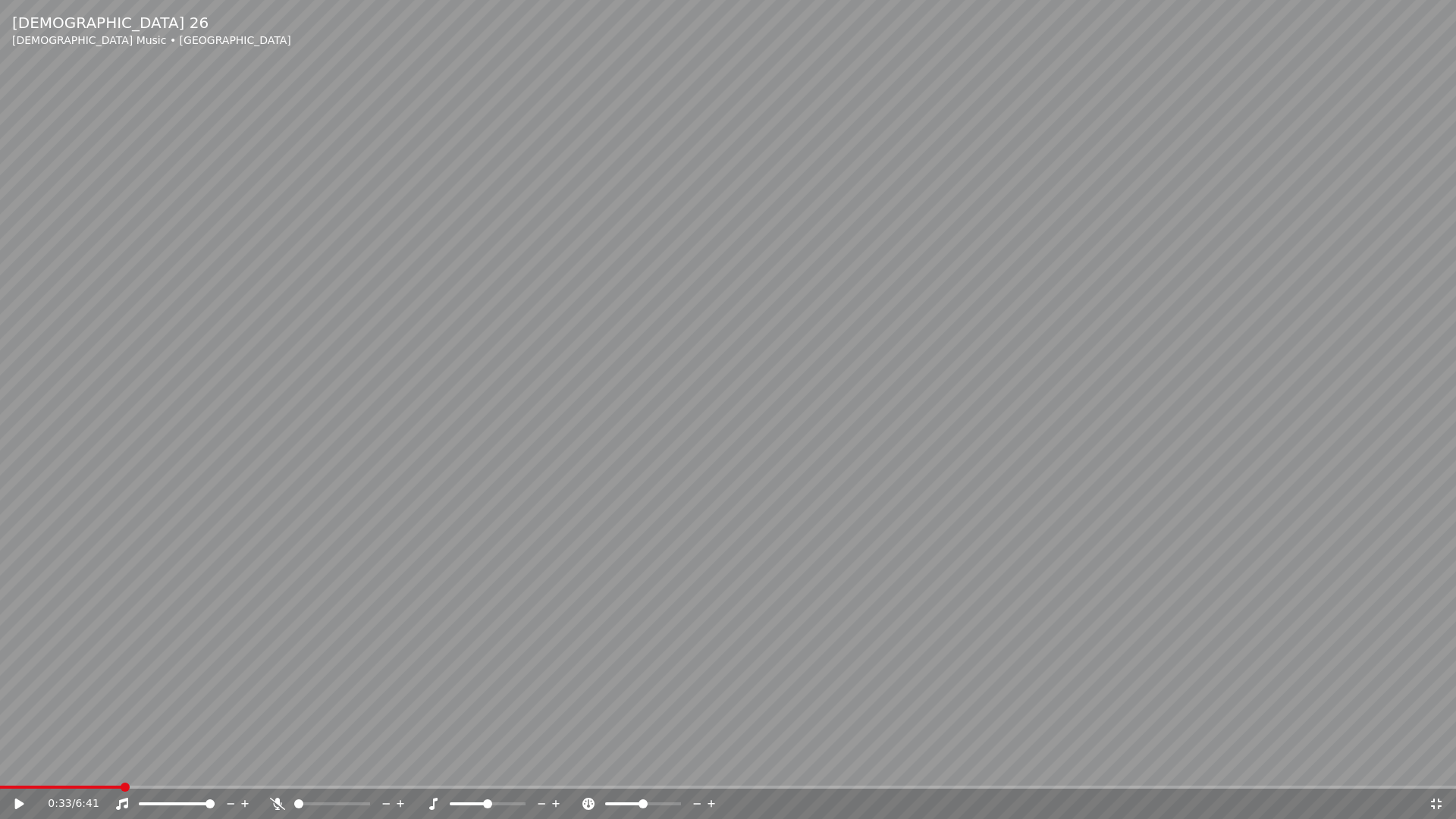
click at [60, 770] on video at bounding box center [728, 409] width 1456 height 819
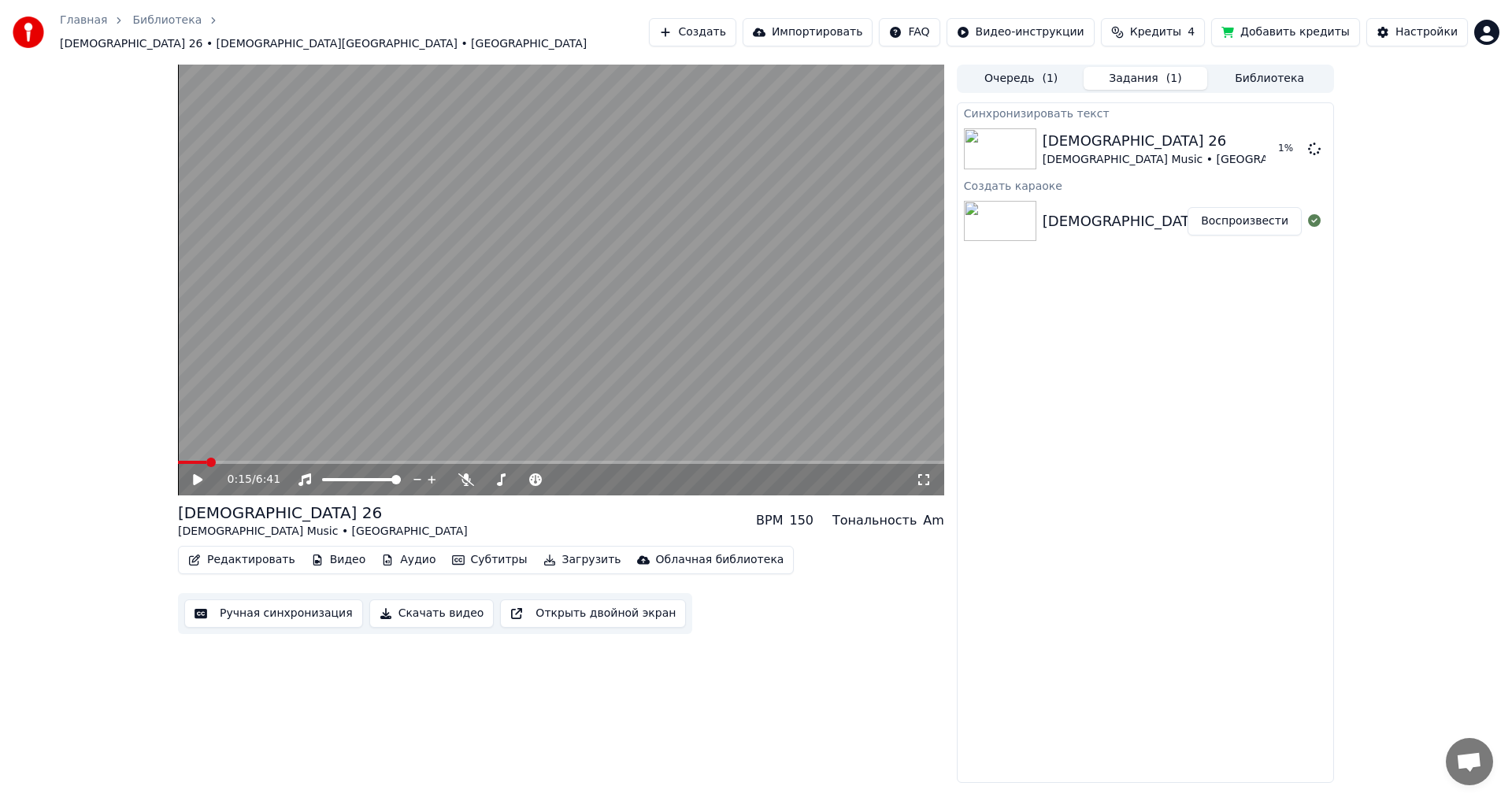
click at [207, 458] on span at bounding box center [211, 462] width 9 height 9
click at [389, 376] on video at bounding box center [560, 279] width 766 height 431
click at [468, 474] on icon at bounding box center [466, 479] width 16 height 12
click at [520, 475] on span at bounding box center [520, 479] width 9 height 9
click at [226, 458] on span at bounding box center [230, 462] width 9 height 9
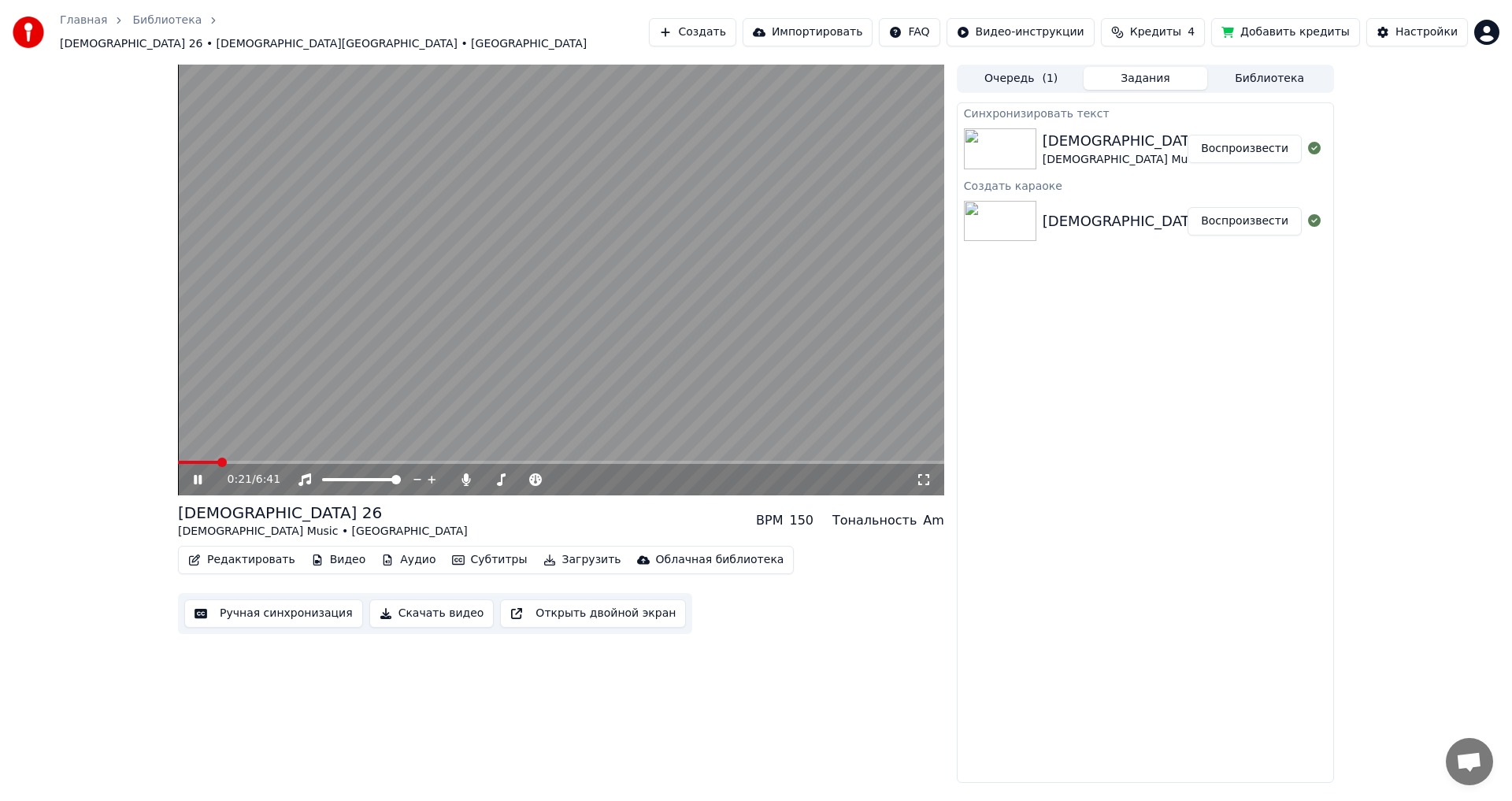
click at [218, 461] on span at bounding box center [197, 463] width 40 height 3
click at [558, 475] on span at bounding box center [557, 479] width 9 height 9
click at [523, 475] on span at bounding box center [522, 479] width 9 height 9
click at [631, 475] on span at bounding box center [626, 479] width 9 height 9
click at [441, 316] on video at bounding box center [560, 279] width 766 height 431
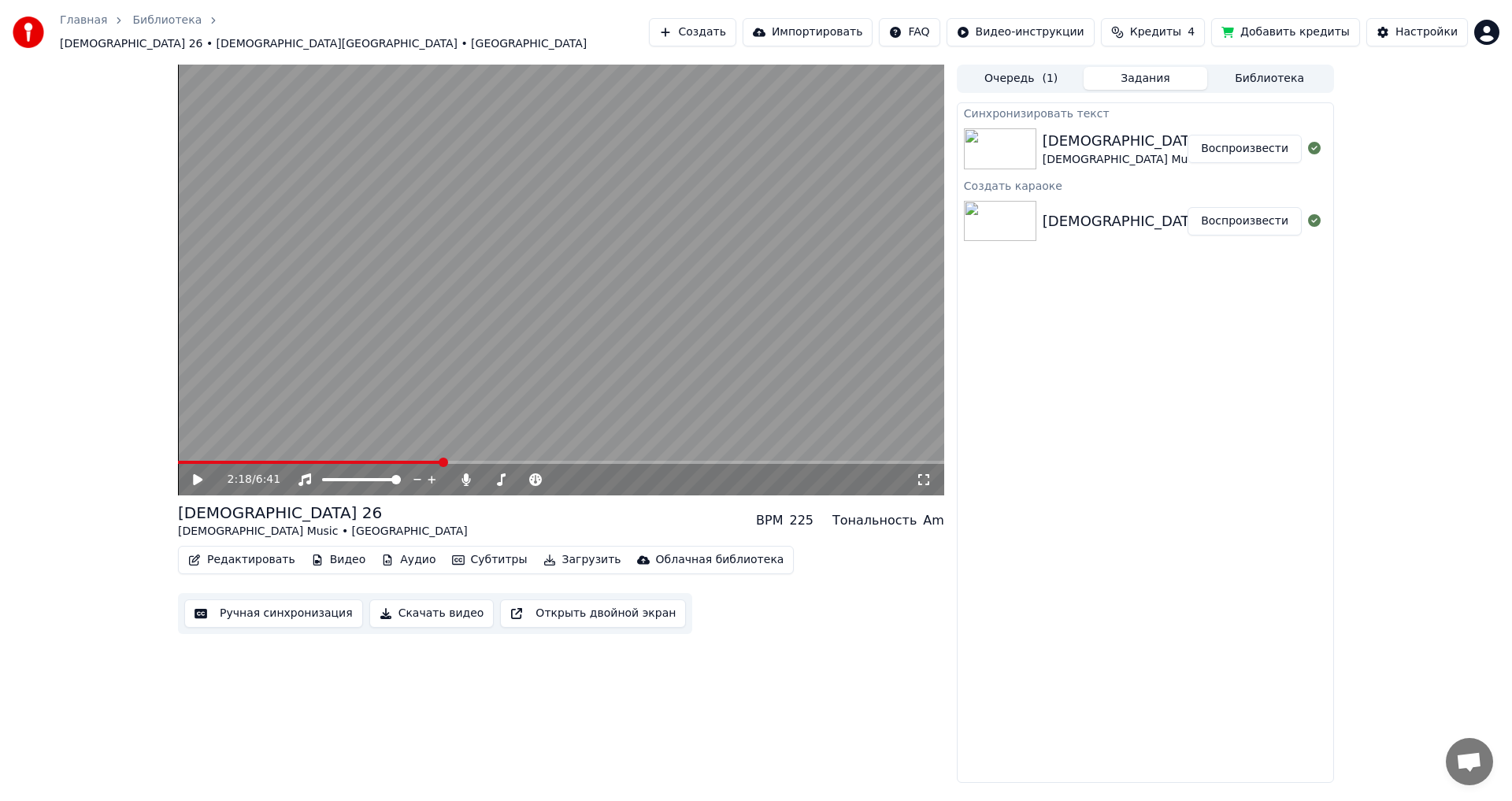
click at [231, 549] on button "Редактировать" at bounding box center [241, 560] width 120 height 22
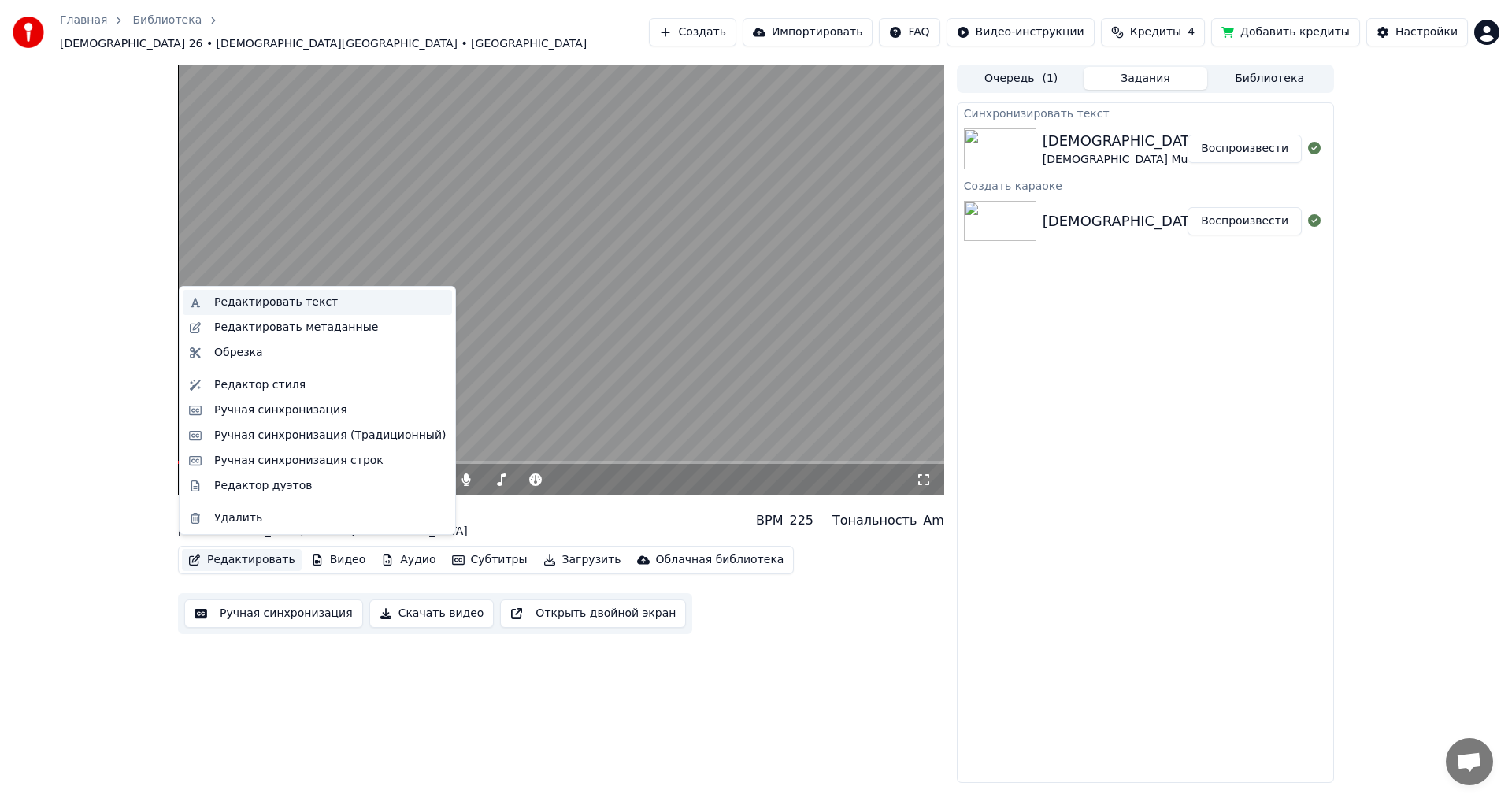
click at [242, 306] on div "Редактировать текст" at bounding box center [276, 302] width 124 height 16
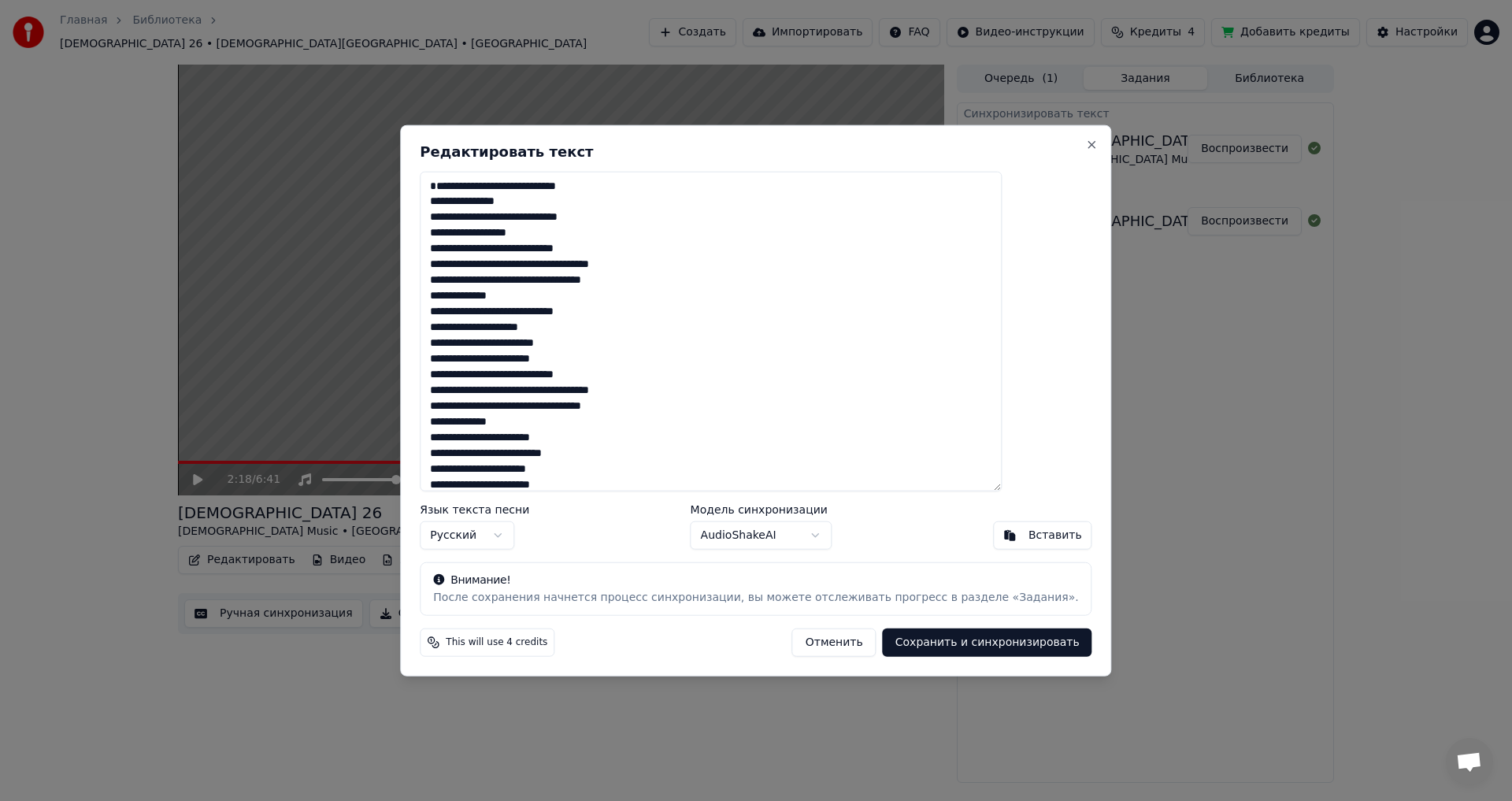
drag, startPoint x: 488, startPoint y: 393, endPoint x: 609, endPoint y: 395, distance: 121.0
click at [609, 395] on textarea "**********" at bounding box center [711, 331] width 582 height 321
click at [567, 395] on textarea "**********" at bounding box center [711, 331] width 582 height 321
drag, startPoint x: 476, startPoint y: 389, endPoint x: 680, endPoint y: 435, distance: 209.1
click at [680, 435] on textarea "**********" at bounding box center [711, 331] width 582 height 321
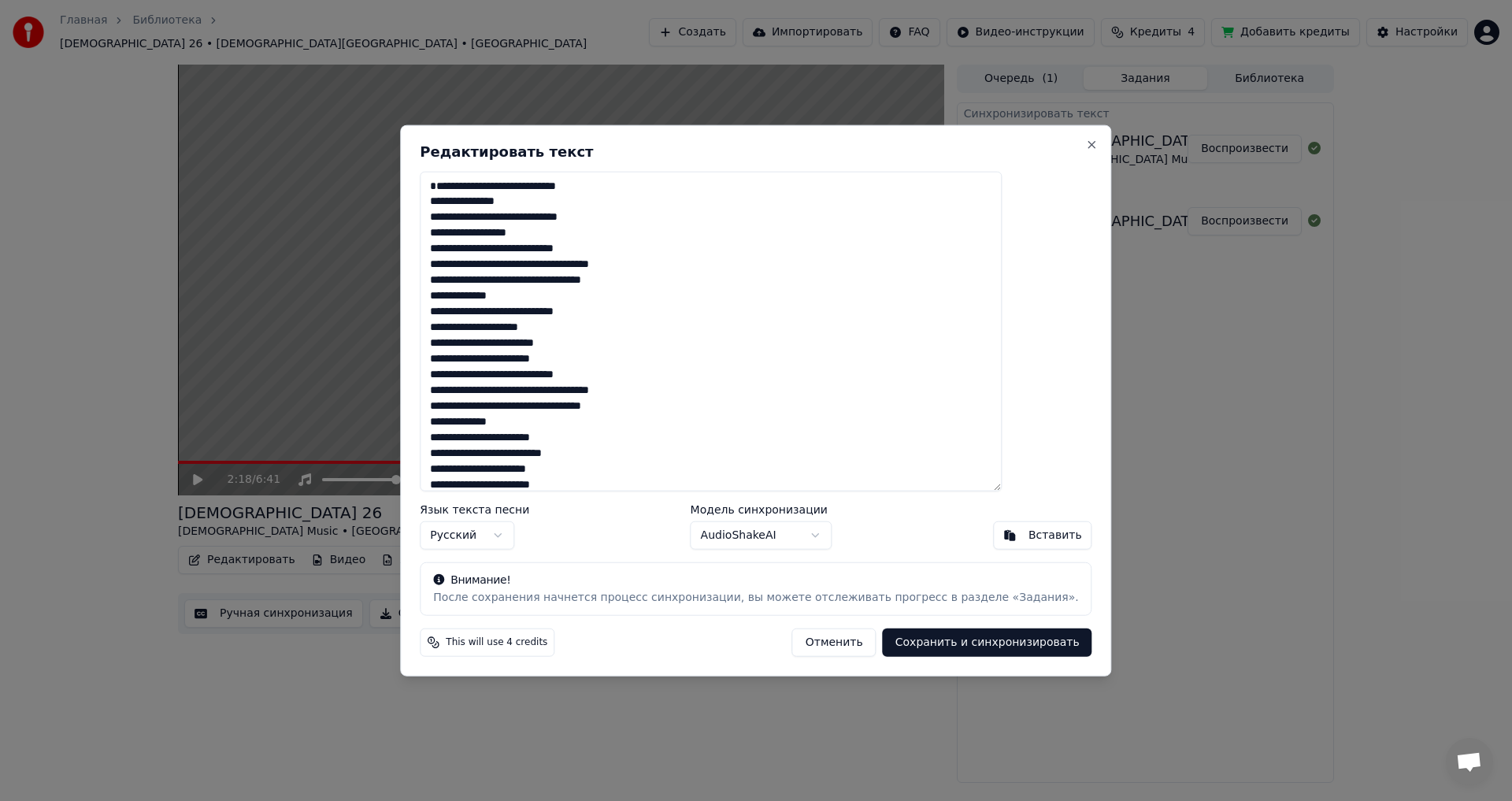
click at [587, 438] on textarea "**********" at bounding box center [711, 331] width 582 height 321
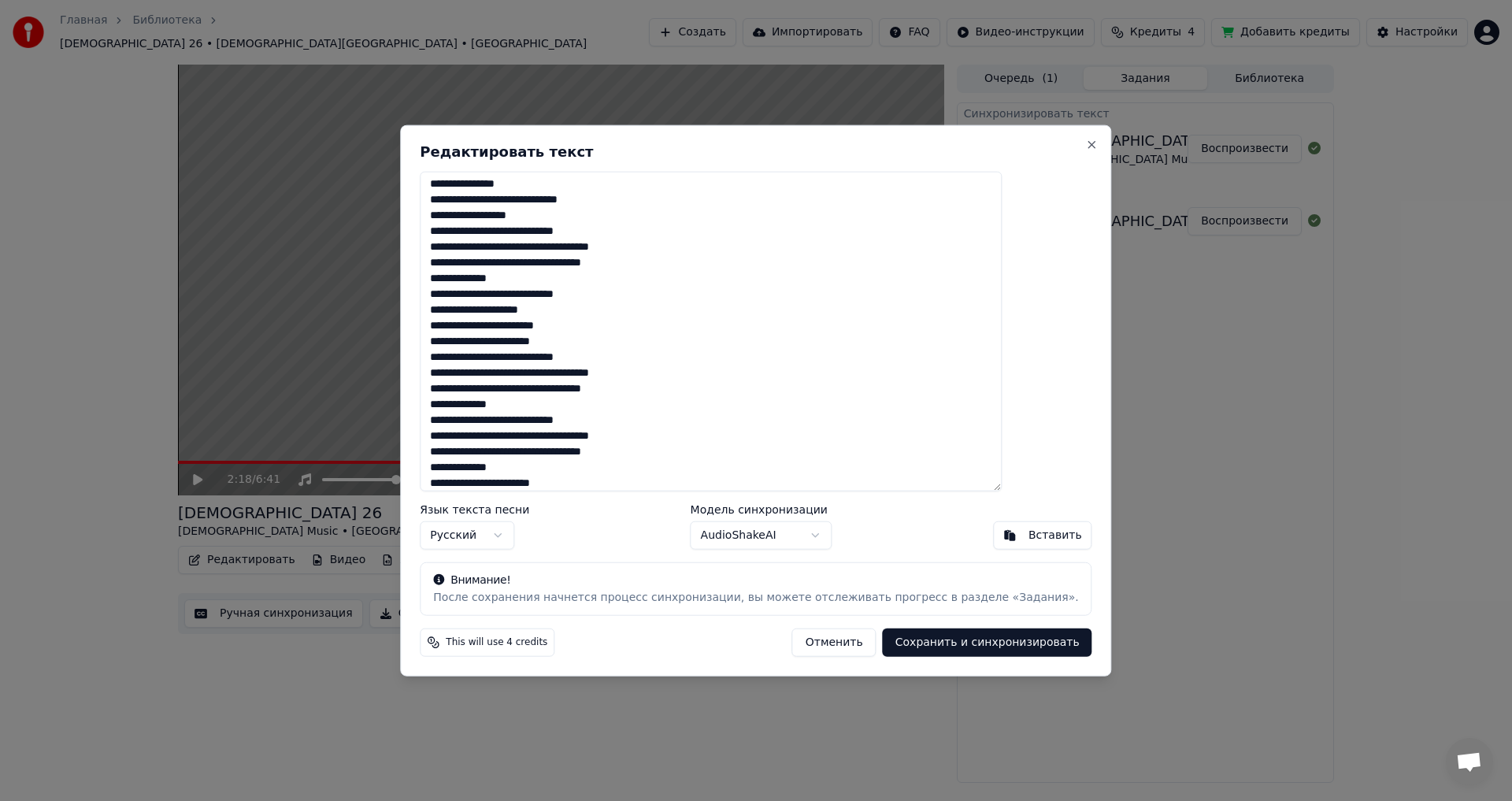
click at [920, 647] on button "Сохранить и синхронизировать" at bounding box center [988, 643] width 210 height 28
type textarea "**********"
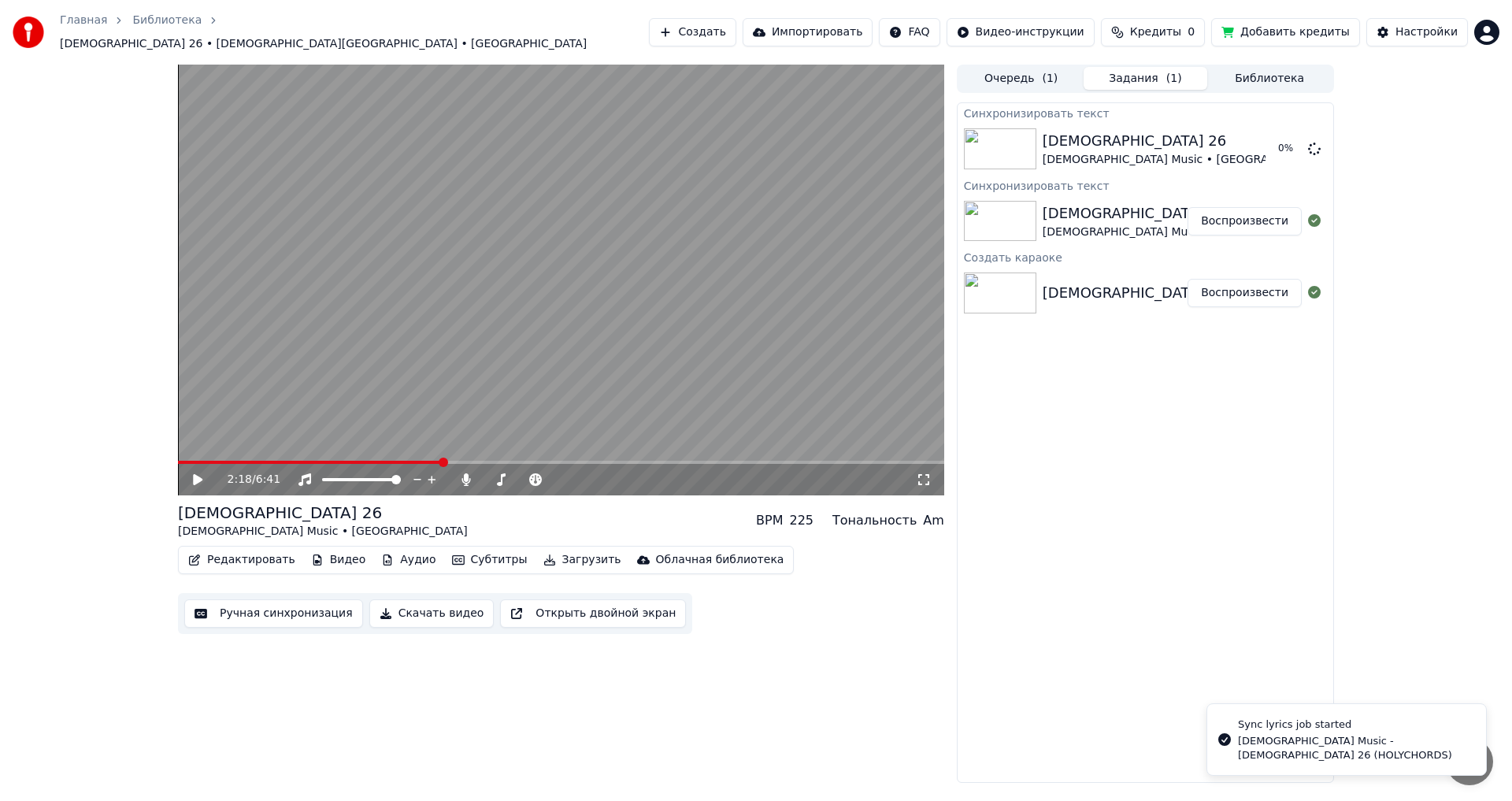
click at [375, 451] on video at bounding box center [560, 279] width 766 height 431
click at [375, 461] on span at bounding box center [310, 463] width 265 height 3
click at [226, 549] on button "Редактировать" at bounding box center [241, 560] width 120 height 22
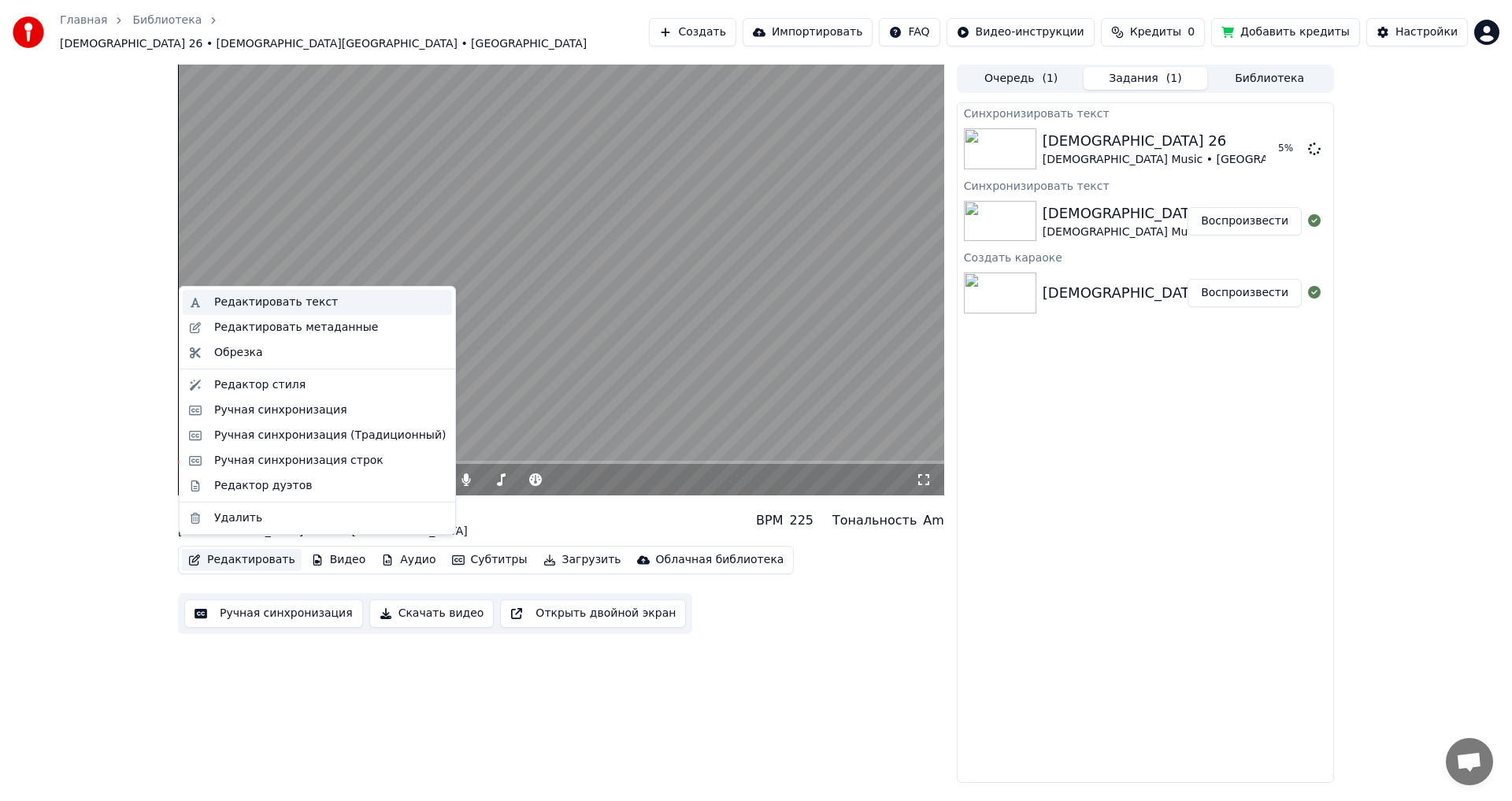
click at [244, 303] on div "Редактировать текст" at bounding box center [276, 302] width 124 height 16
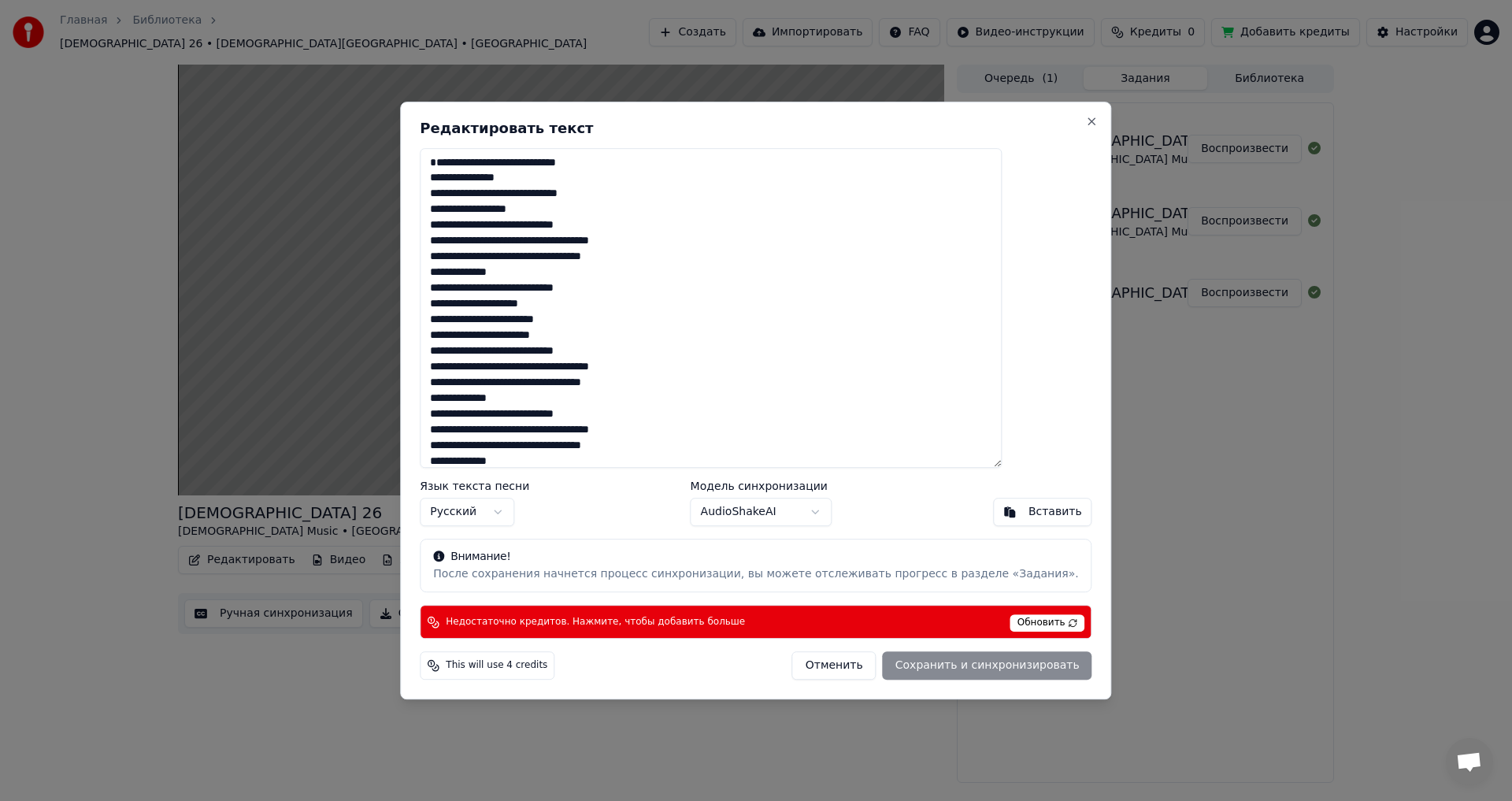
click at [1012, 629] on span "Обновить" at bounding box center [1048, 622] width 75 height 17
click at [1012, 627] on span "Обновить" at bounding box center [1048, 622] width 75 height 17
click at [513, 665] on span "This will use 4 credits" at bounding box center [497, 665] width 102 height 12
click at [547, 665] on span "This will use 4 credits" at bounding box center [497, 665] width 102 height 12
click at [1010, 620] on span "Обновить" at bounding box center [1048, 622] width 75 height 17
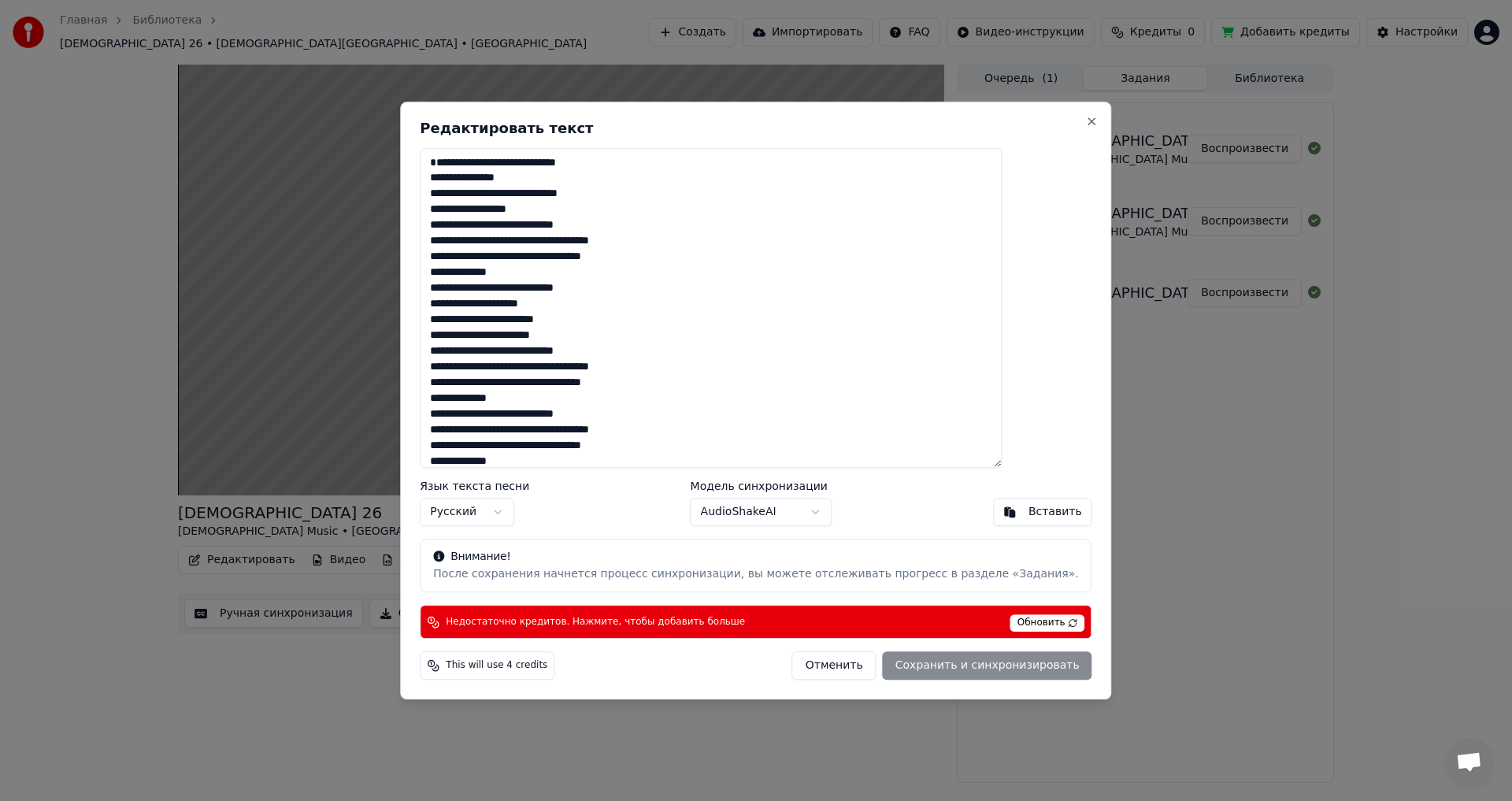
click at [486, 617] on div "Недостаточно кредитов. Нажмите, чтобы добавить больше" at bounding box center [586, 622] width 318 height 12
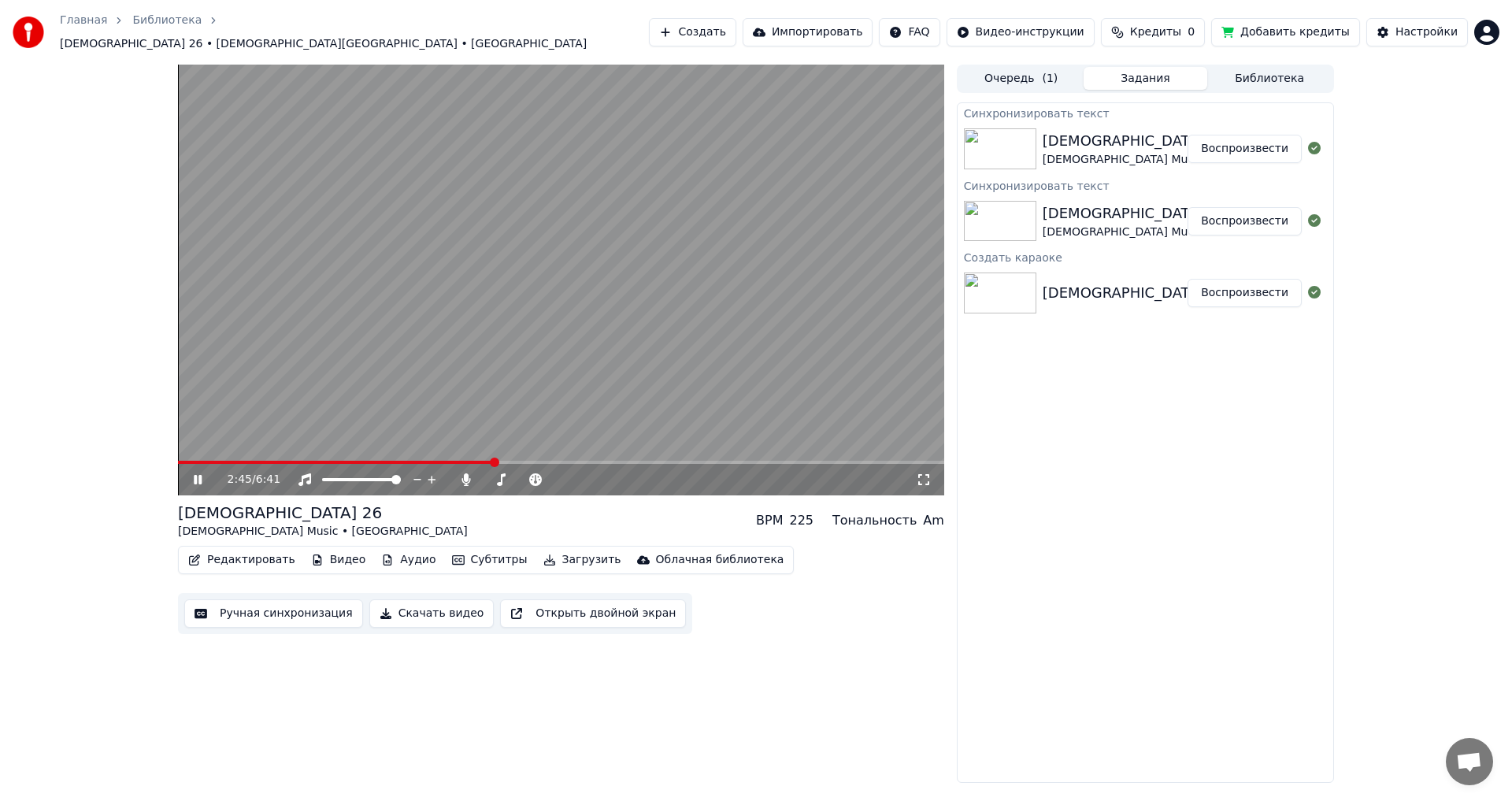
click at [331, 295] on video at bounding box center [560, 279] width 766 height 431
click at [236, 604] on button "Ручная синхронизация" at bounding box center [273, 613] width 178 height 28
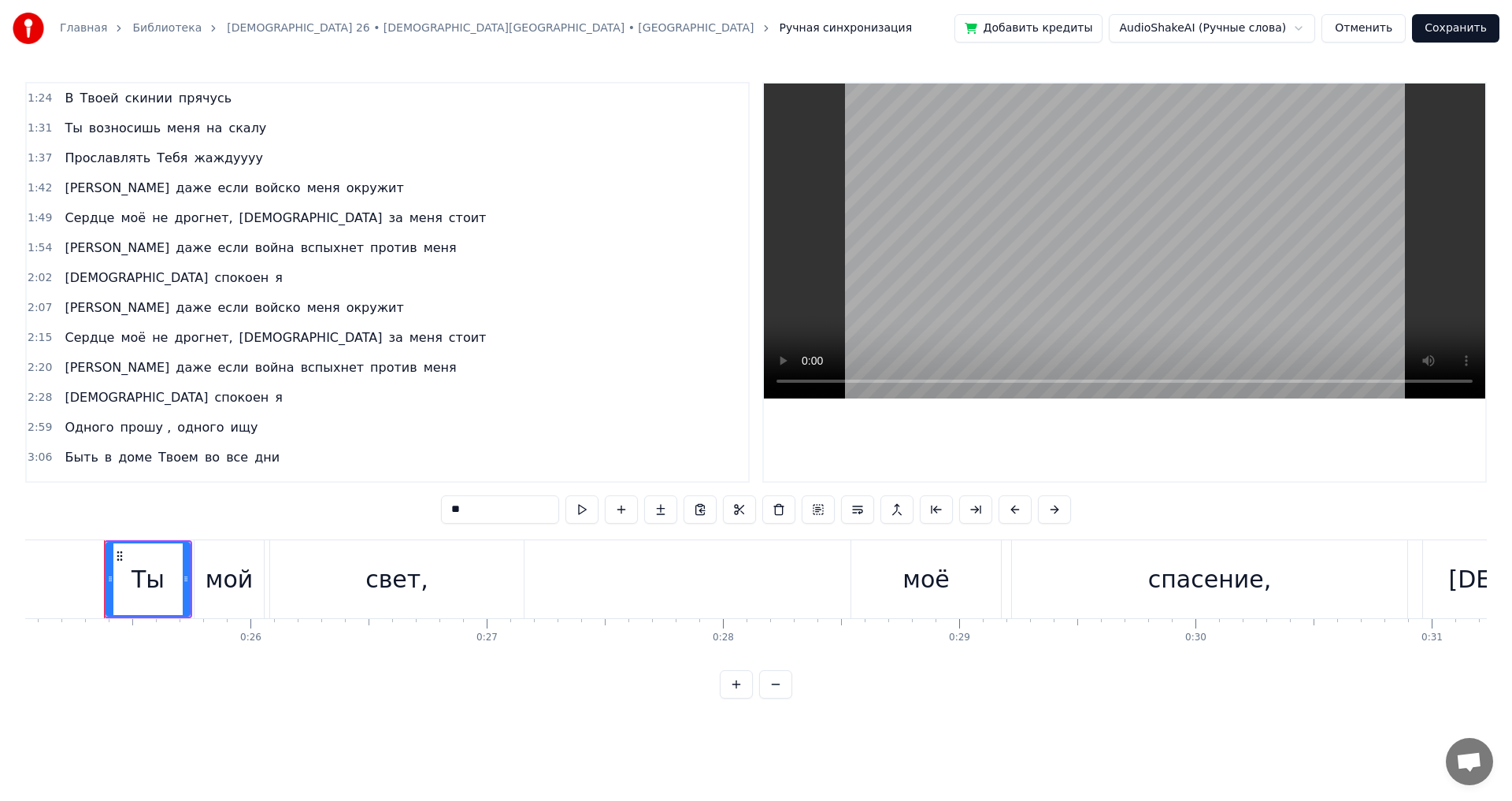
scroll to position [315, 0]
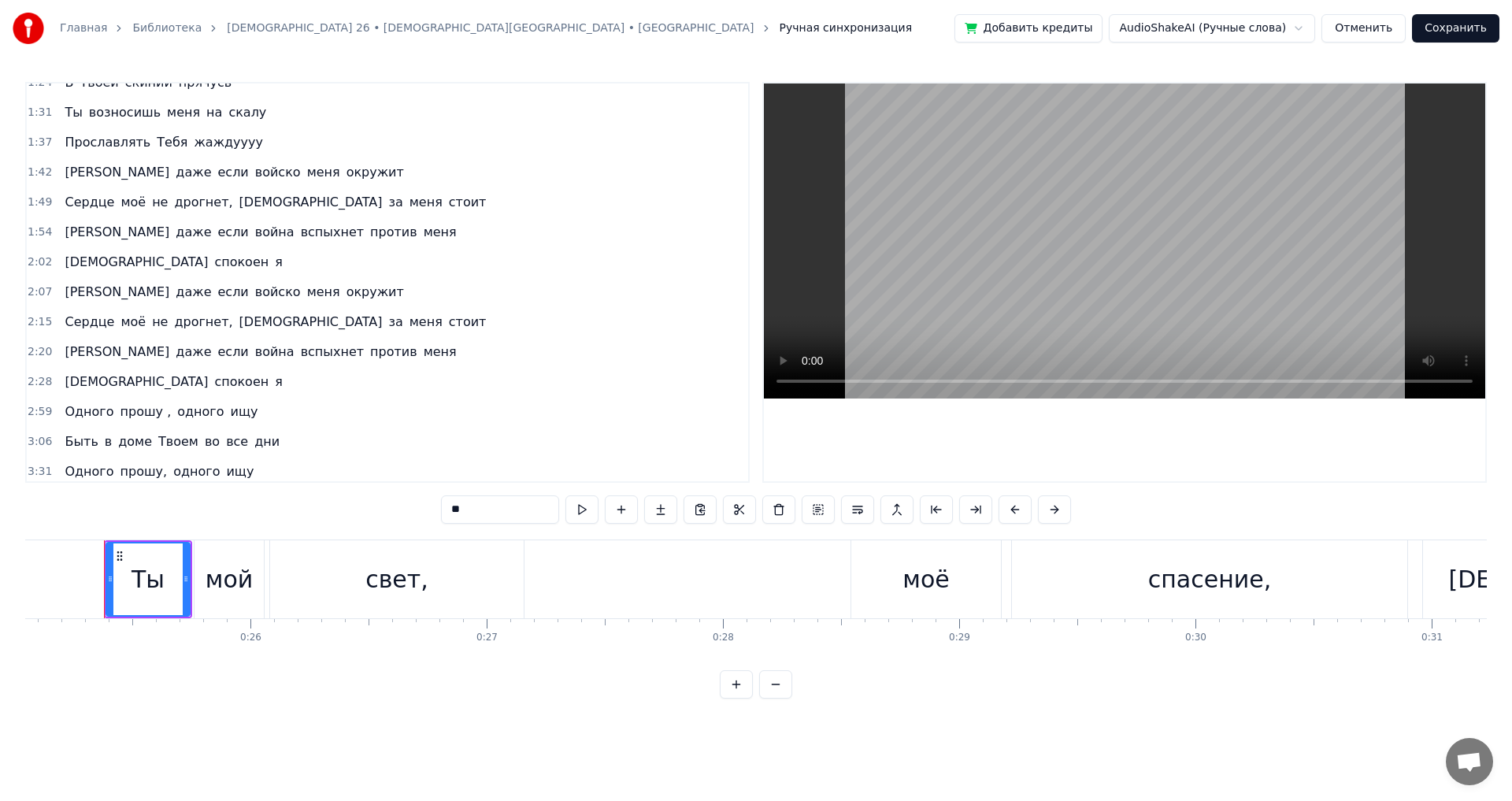
click at [121, 329] on span "моё" at bounding box center [133, 322] width 28 height 18
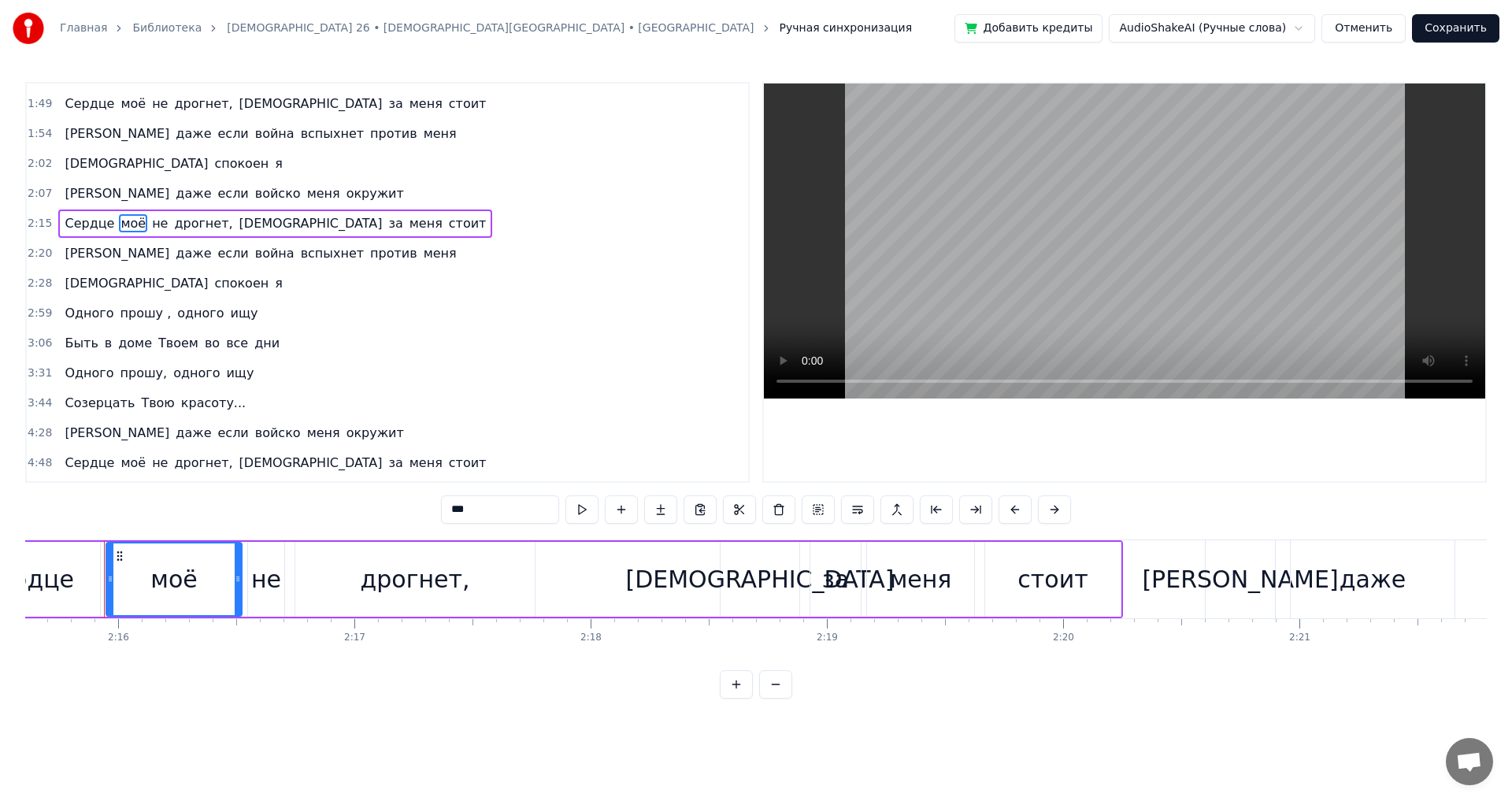
scroll to position [470, 0]
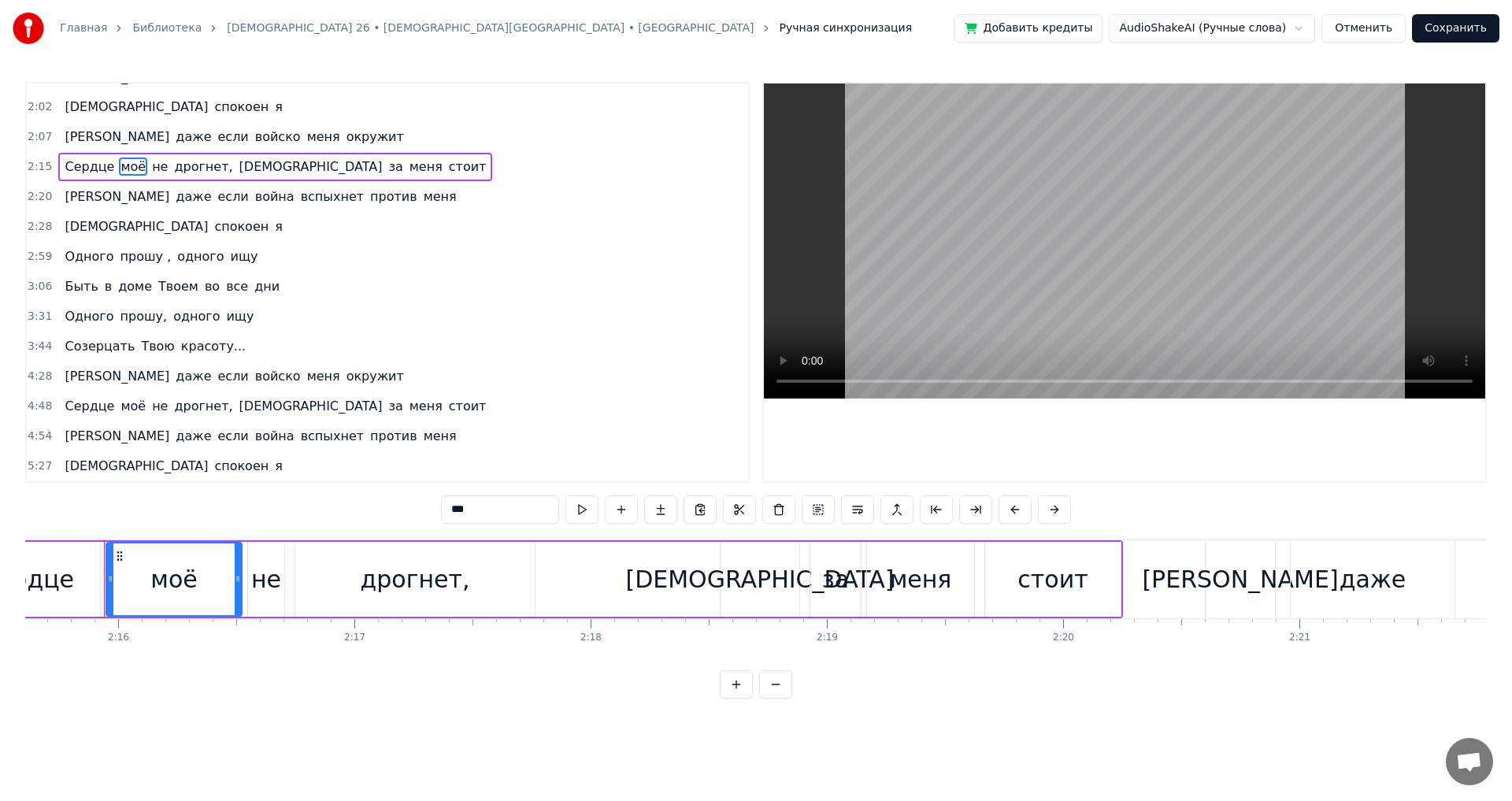
click at [97, 260] on span "Одного" at bounding box center [88, 256] width 52 height 18
type input "******"
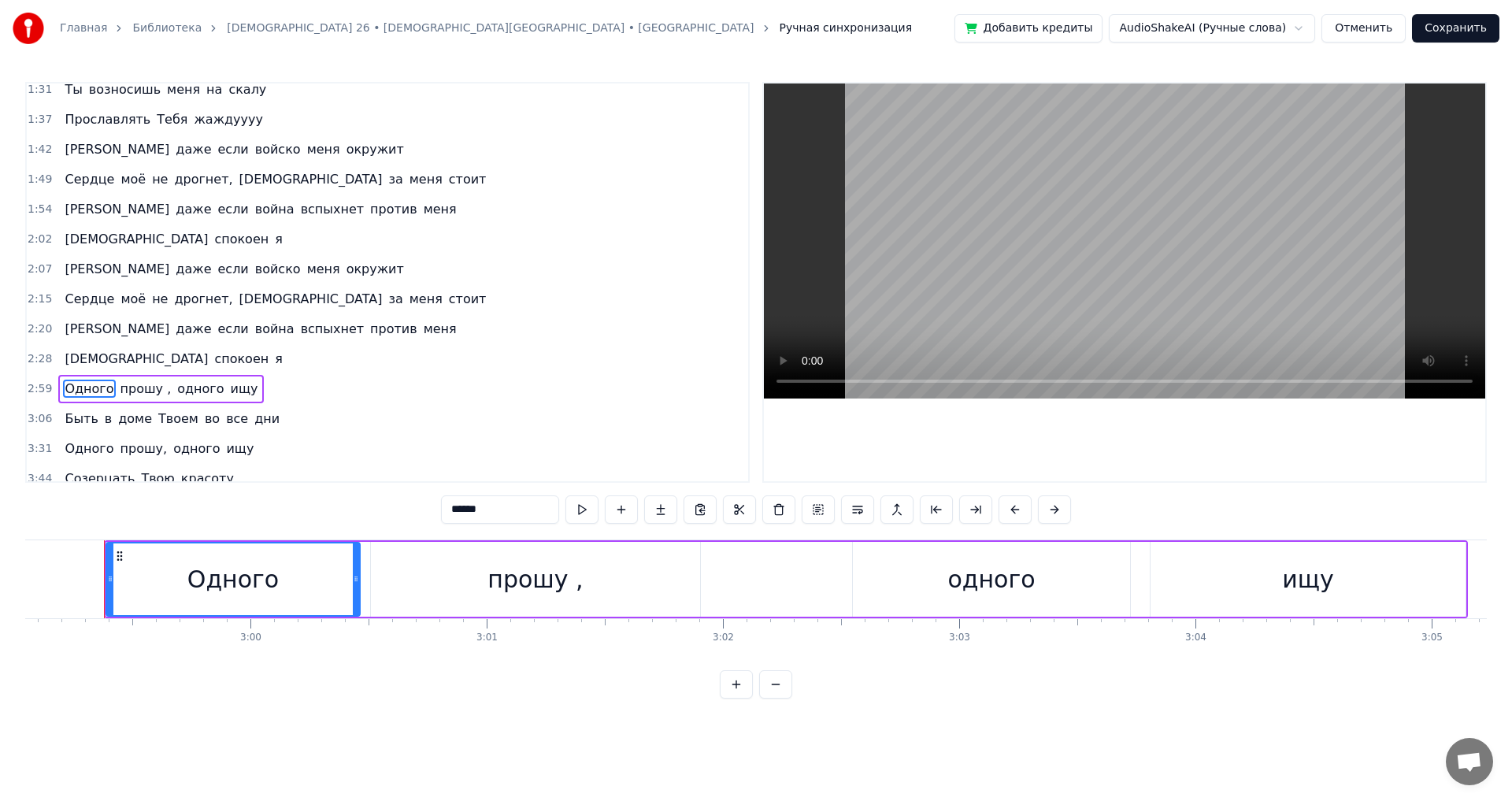
scroll to position [312, 0]
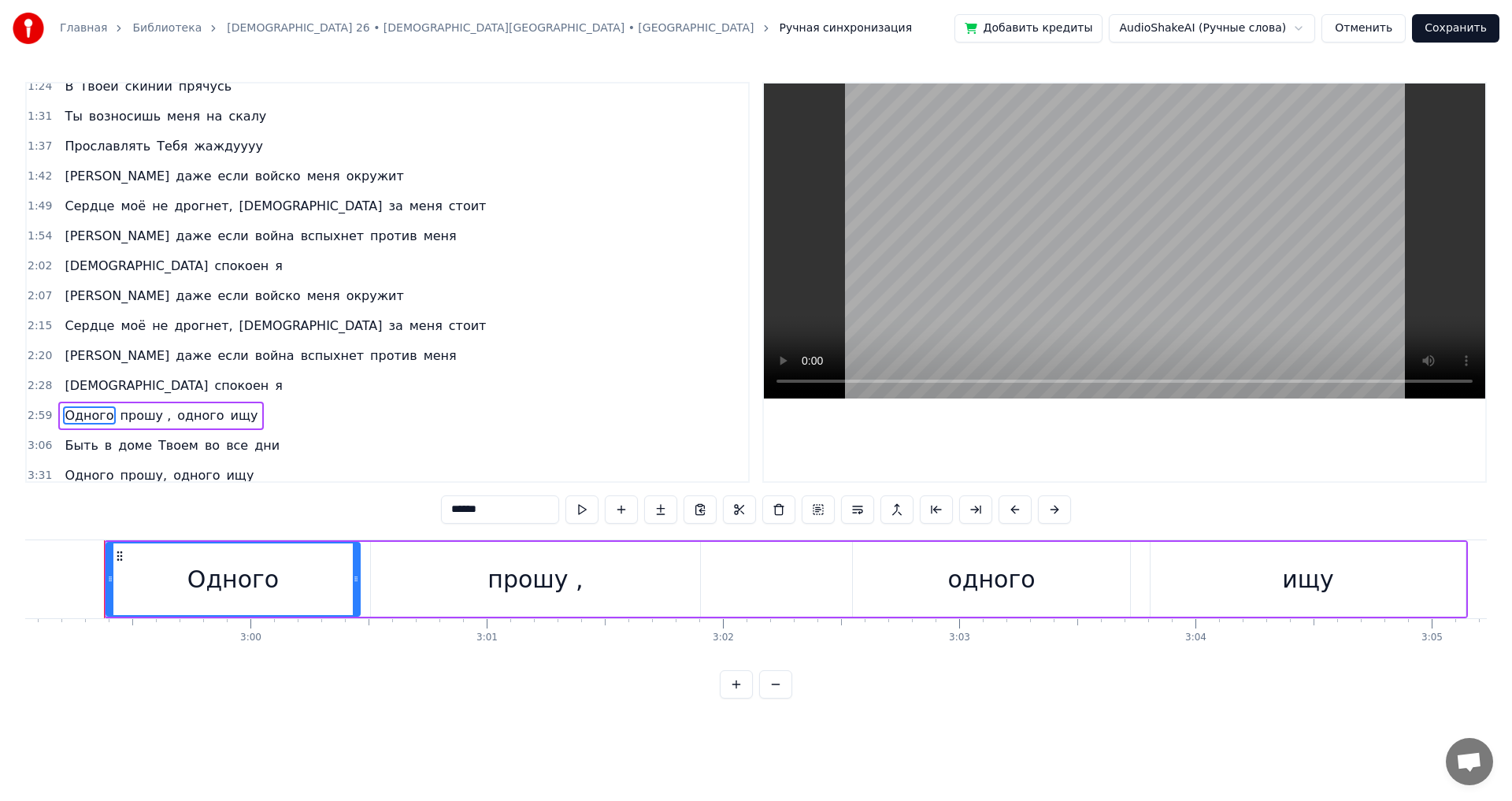
click at [75, 283] on div "И даже если войско меня окружит" at bounding box center [234, 296] width 351 height 28
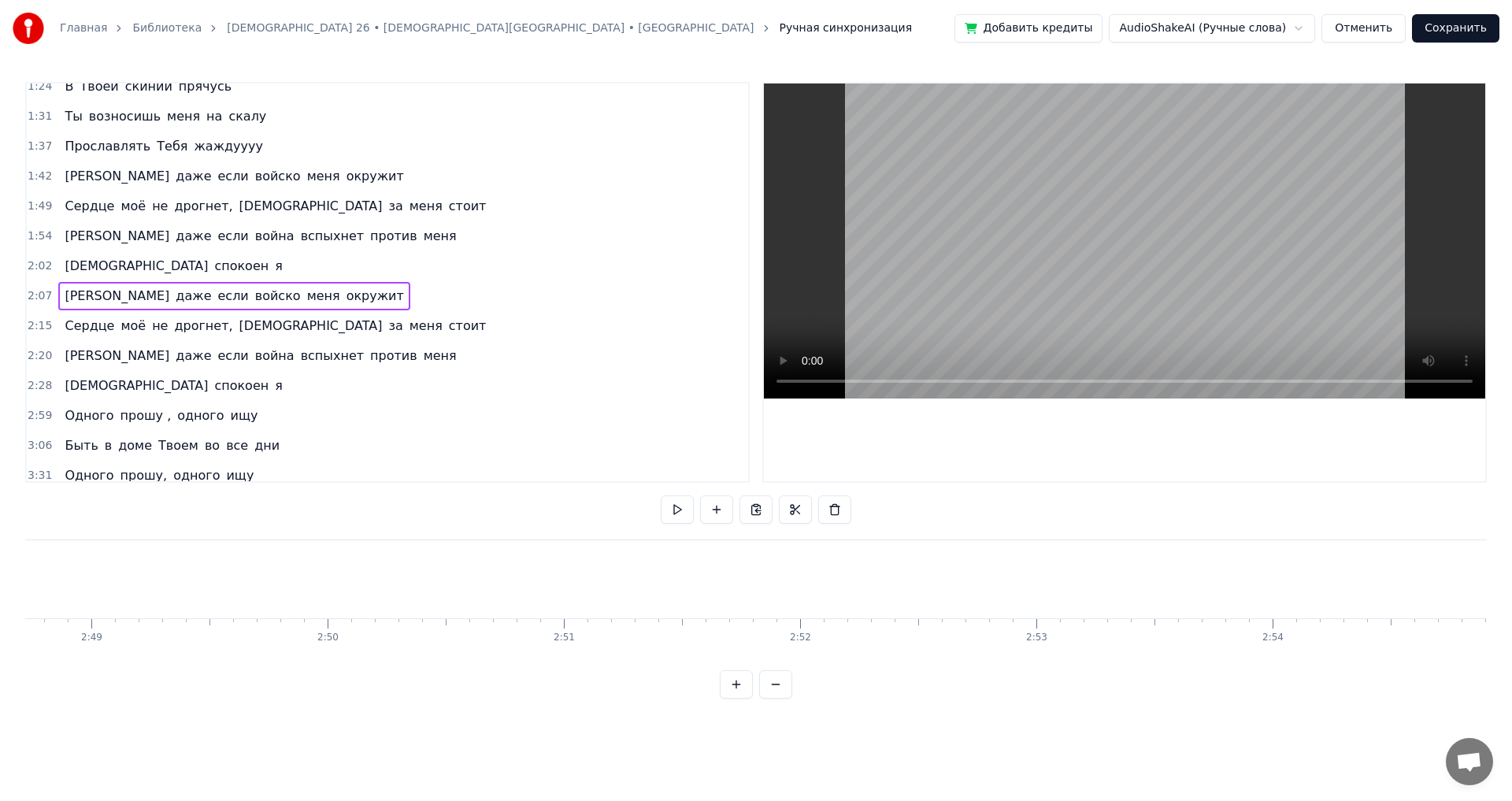
click at [68, 288] on span "[PERSON_NAME]" at bounding box center [116, 296] width 108 height 18
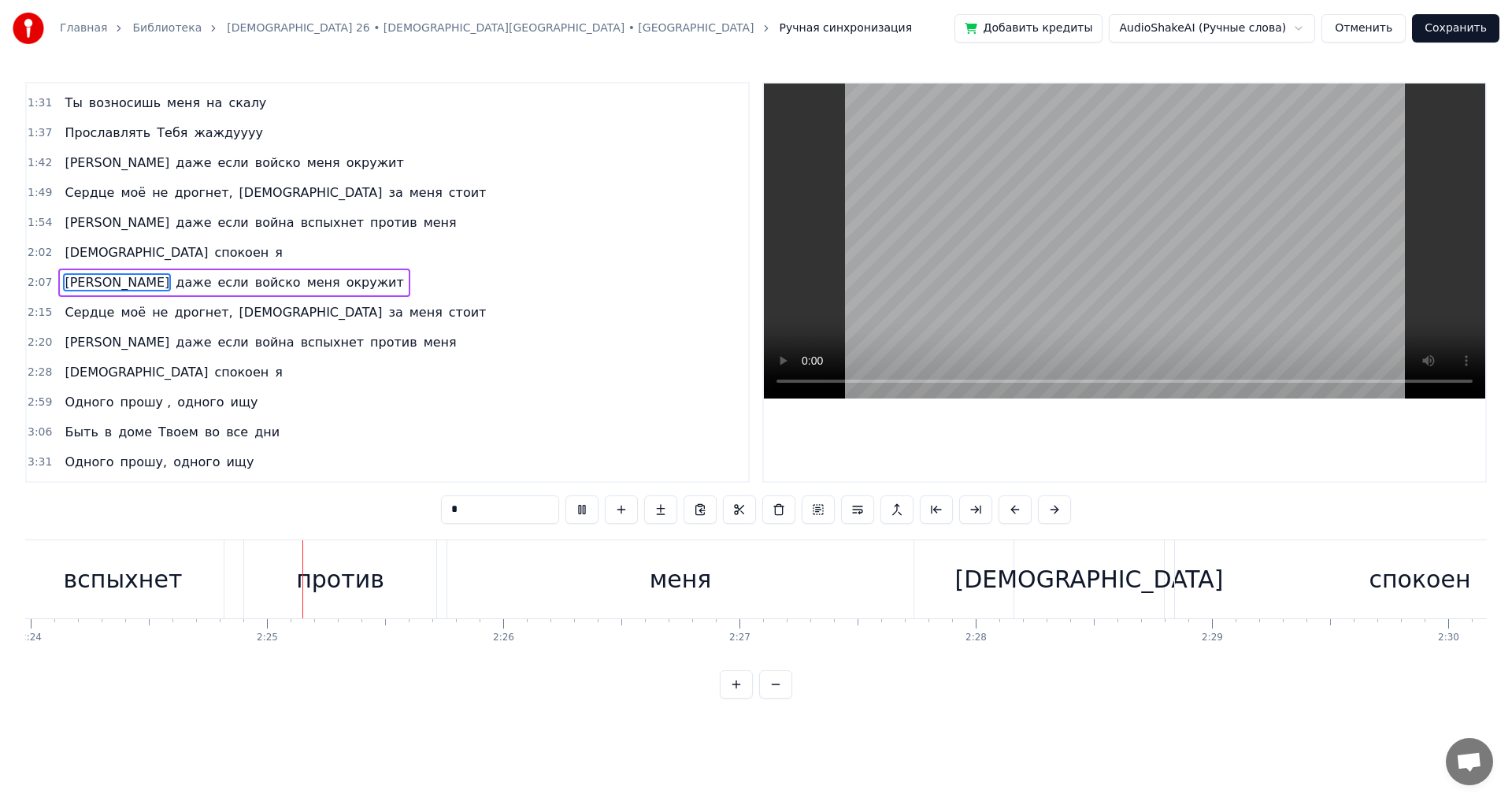
scroll to position [0, 34071]
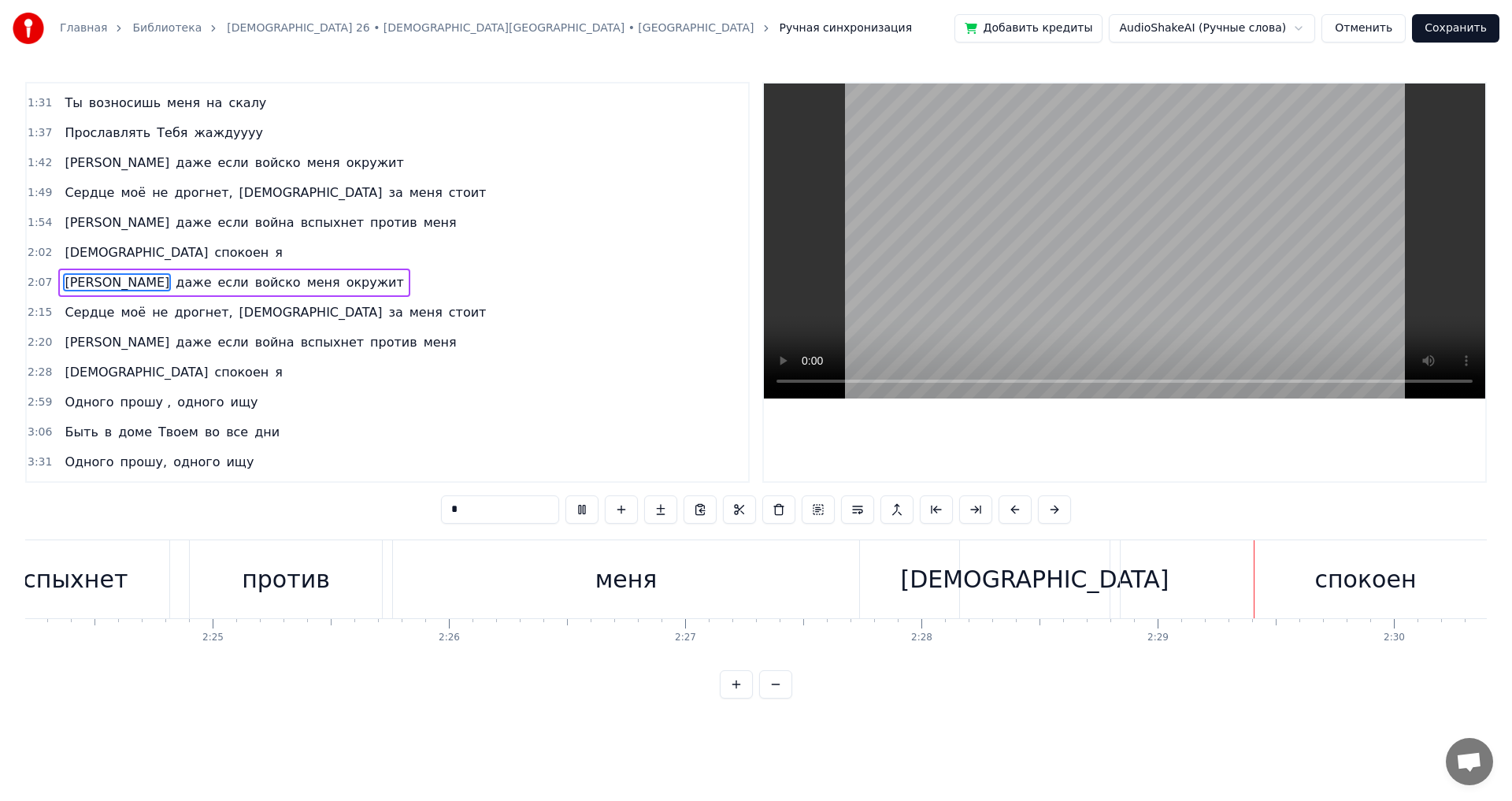
click at [1210, 24] on html "Главная Библиотека [DEMOGRAPHIC_DATA] 26 • [DEMOGRAPHIC_DATA][GEOGRAPHIC_DATA] …" at bounding box center [756, 362] width 1512 height 724
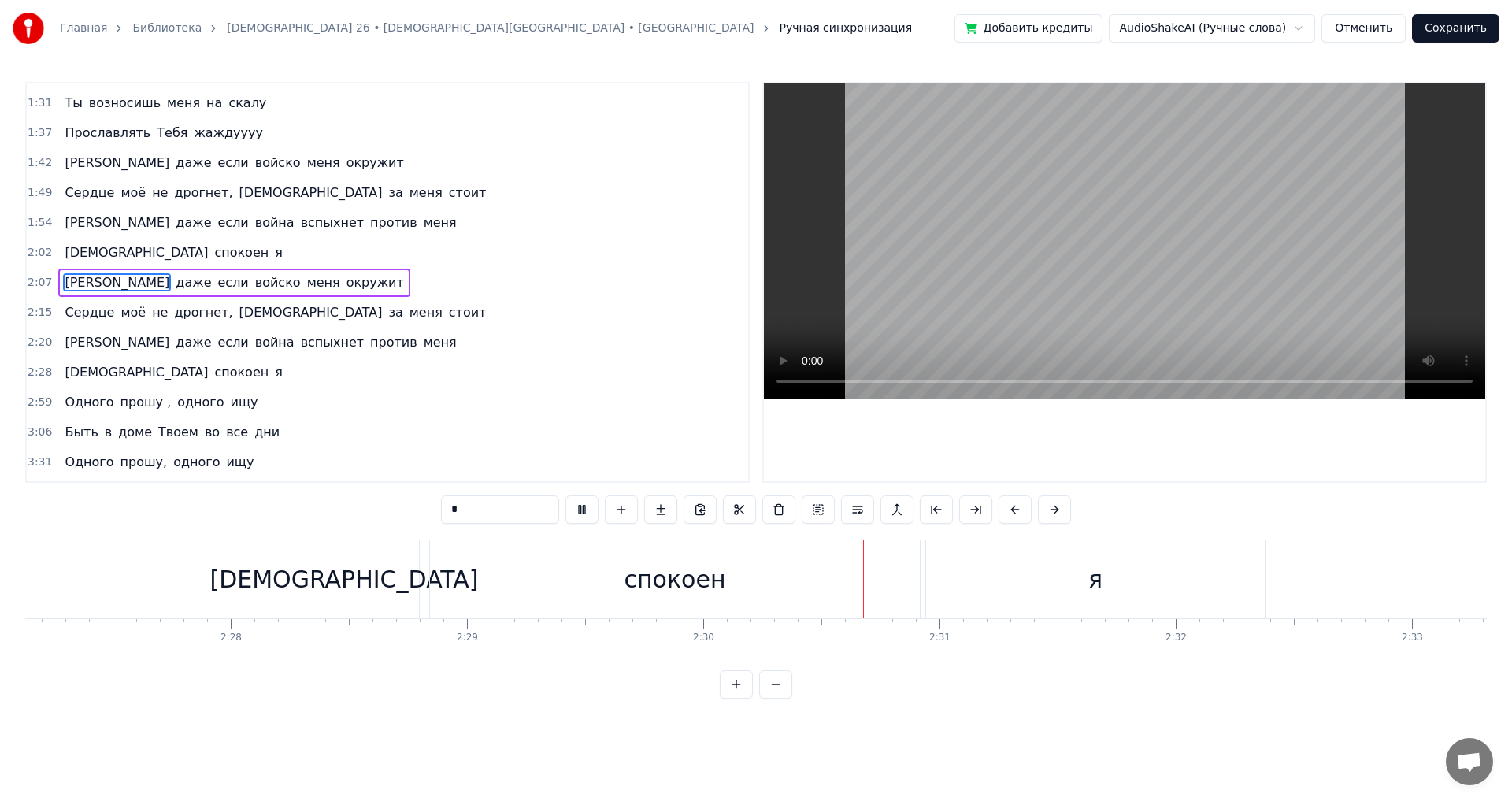
click at [1210, 24] on html "Главная Библиотека [DEMOGRAPHIC_DATA] 26 • [DEMOGRAPHIC_DATA][GEOGRAPHIC_DATA] …" at bounding box center [756, 362] width 1512 height 724
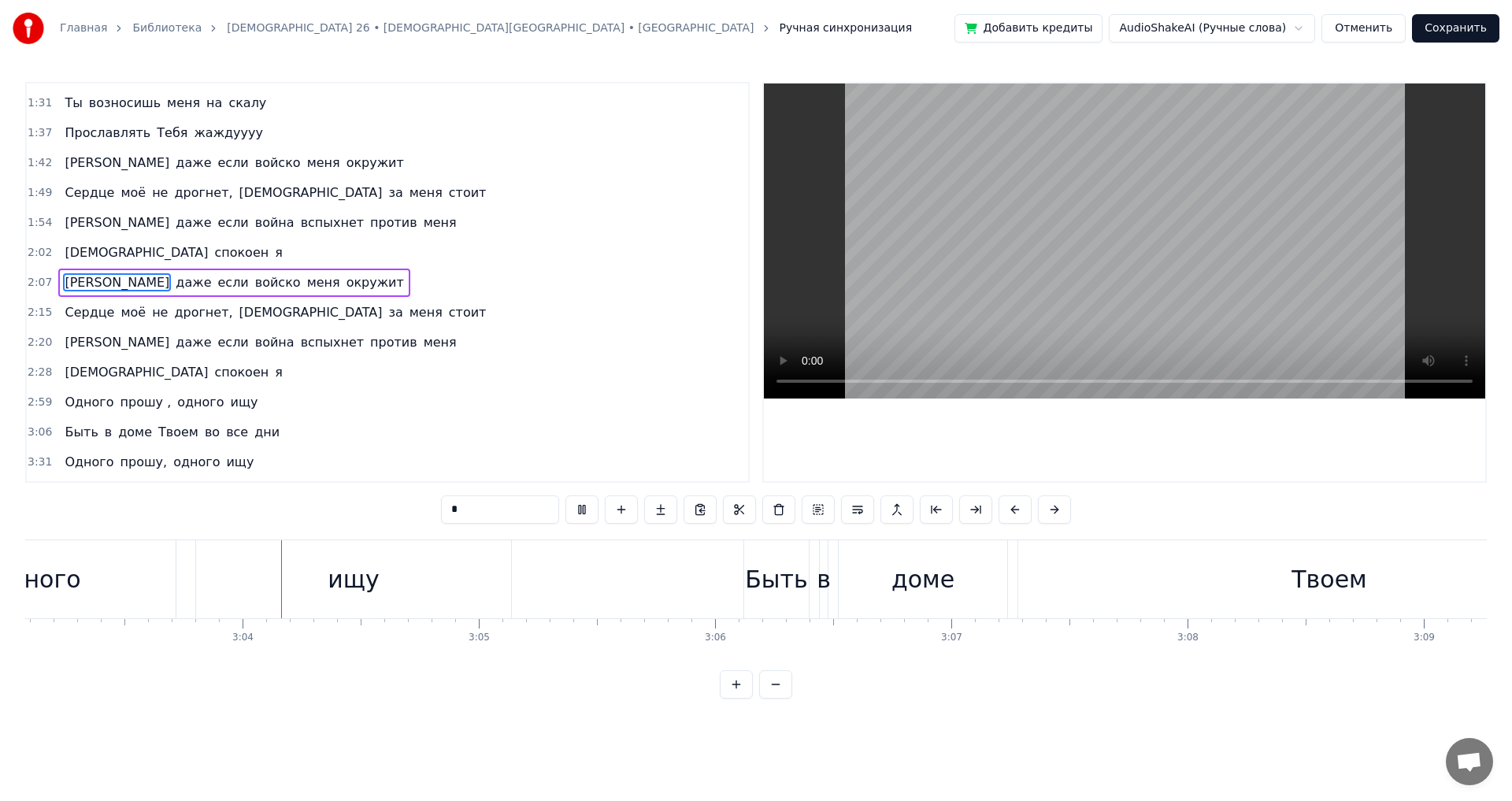
scroll to position [0, 43310]
click at [1436, 24] on button "Сохранить" at bounding box center [1456, 28] width 88 height 28
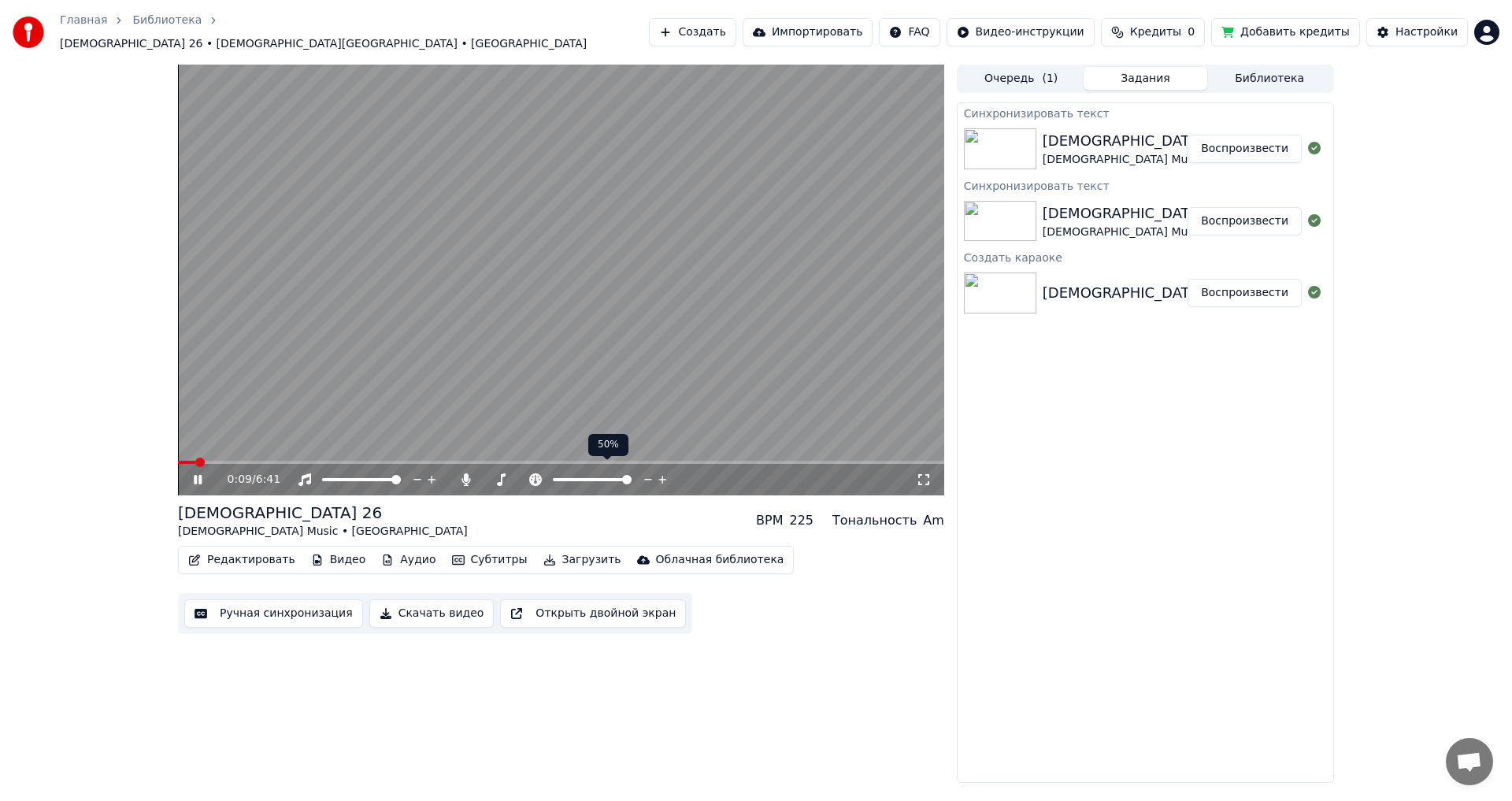
click at [582, 472] on div at bounding box center [606, 479] width 126 height 16
click at [587, 479] on span at bounding box center [570, 480] width 35 height 3
click at [592, 475] on span at bounding box center [591, 479] width 9 height 9
click at [663, 476] on icon at bounding box center [663, 480] width 8 height 8
click at [373, 451] on icon at bounding box center [374, 454] width 11 height 11
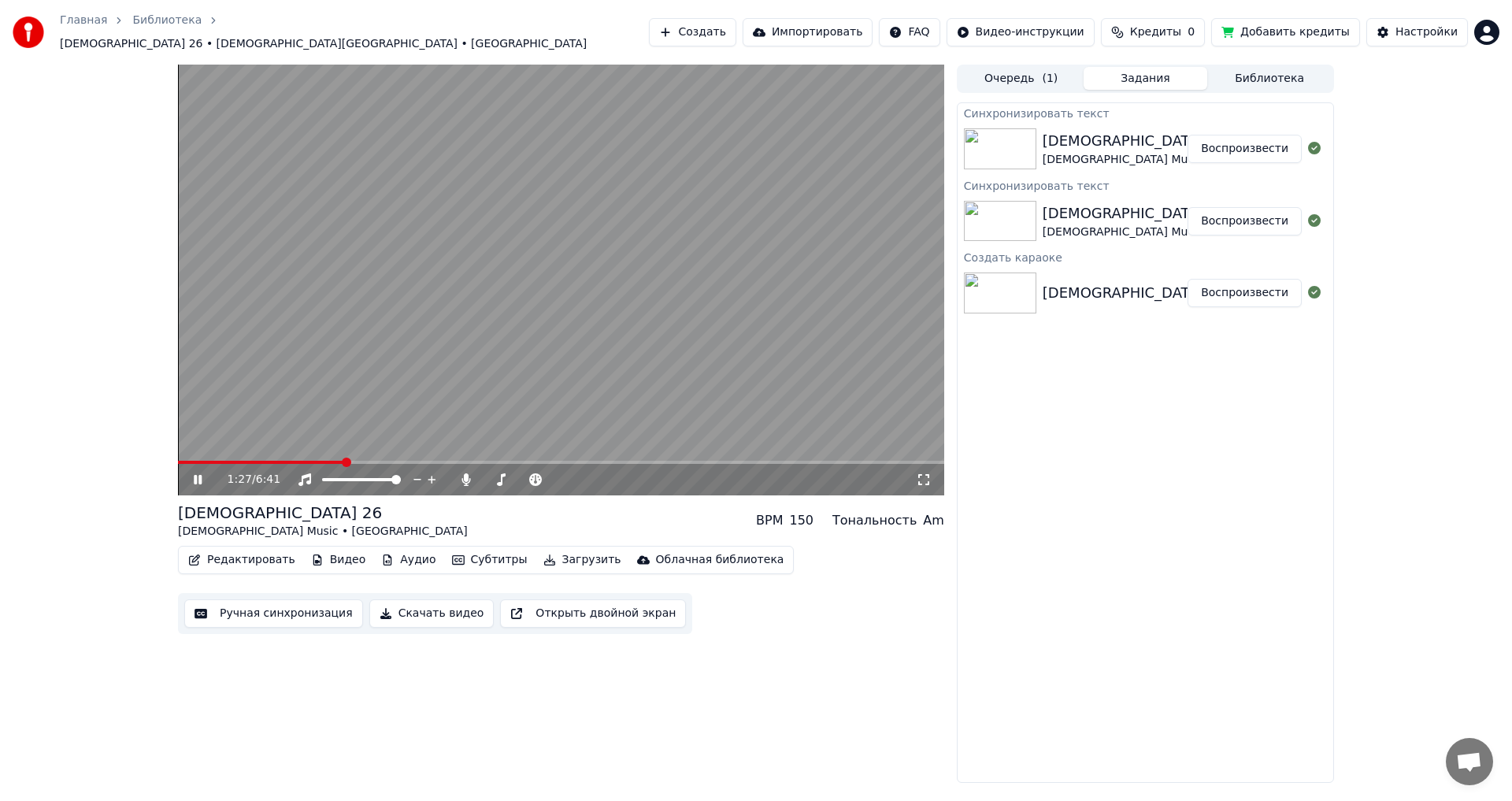
click at [344, 461] on span at bounding box center [560, 463] width 766 height 3
click at [404, 461] on span at bounding box center [560, 463] width 766 height 3
click at [441, 464] on div "1:58 / 6:41" at bounding box center [560, 479] width 766 height 31
click at [530, 461] on span at bounding box center [560, 463] width 766 height 3
click at [566, 461] on span at bounding box center [560, 463] width 766 height 3
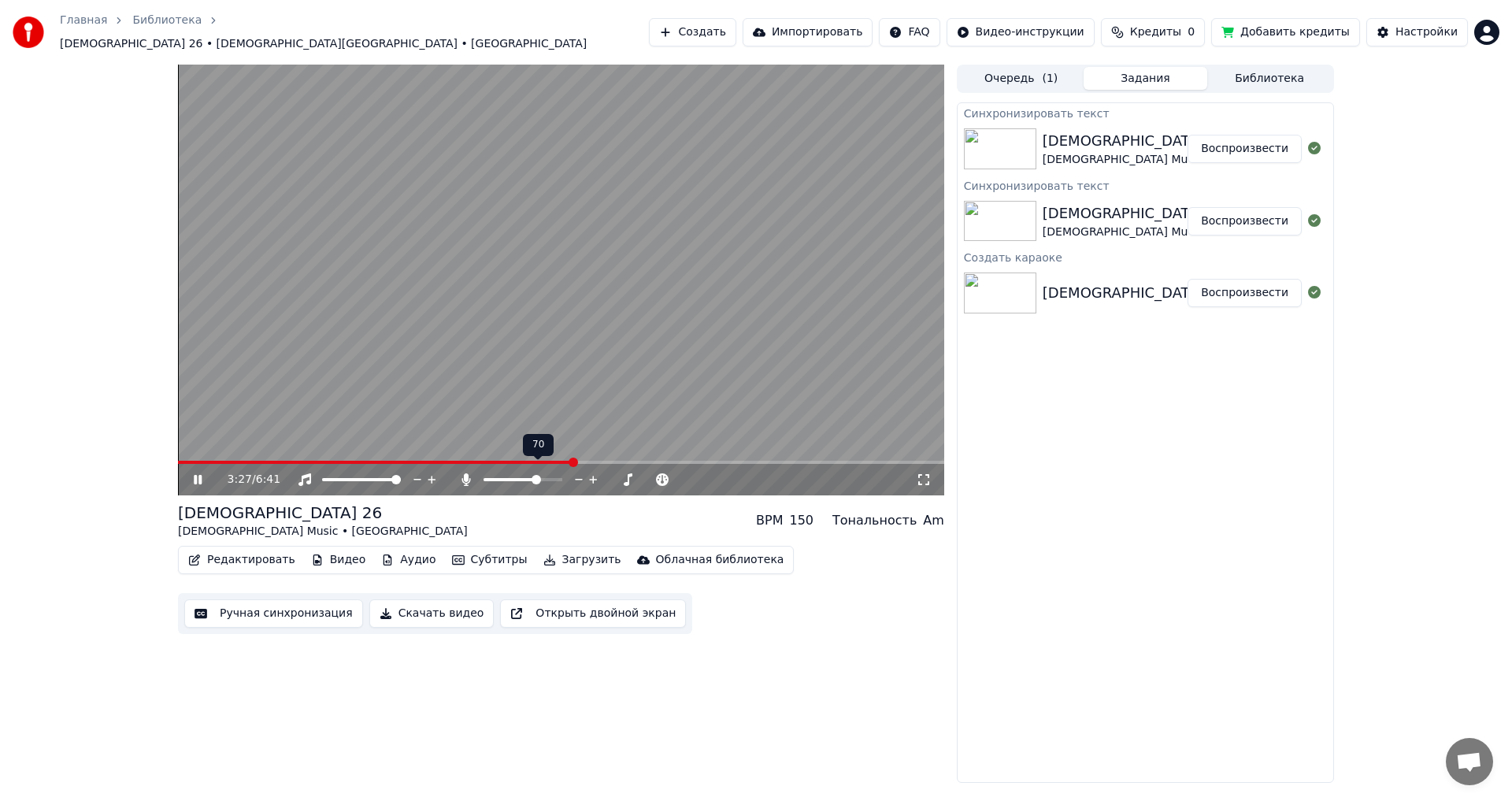
click at [539, 475] on span at bounding box center [535, 479] width 9 height 9
click at [274, 605] on button "Ручная синхронизация" at bounding box center [273, 613] width 178 height 28
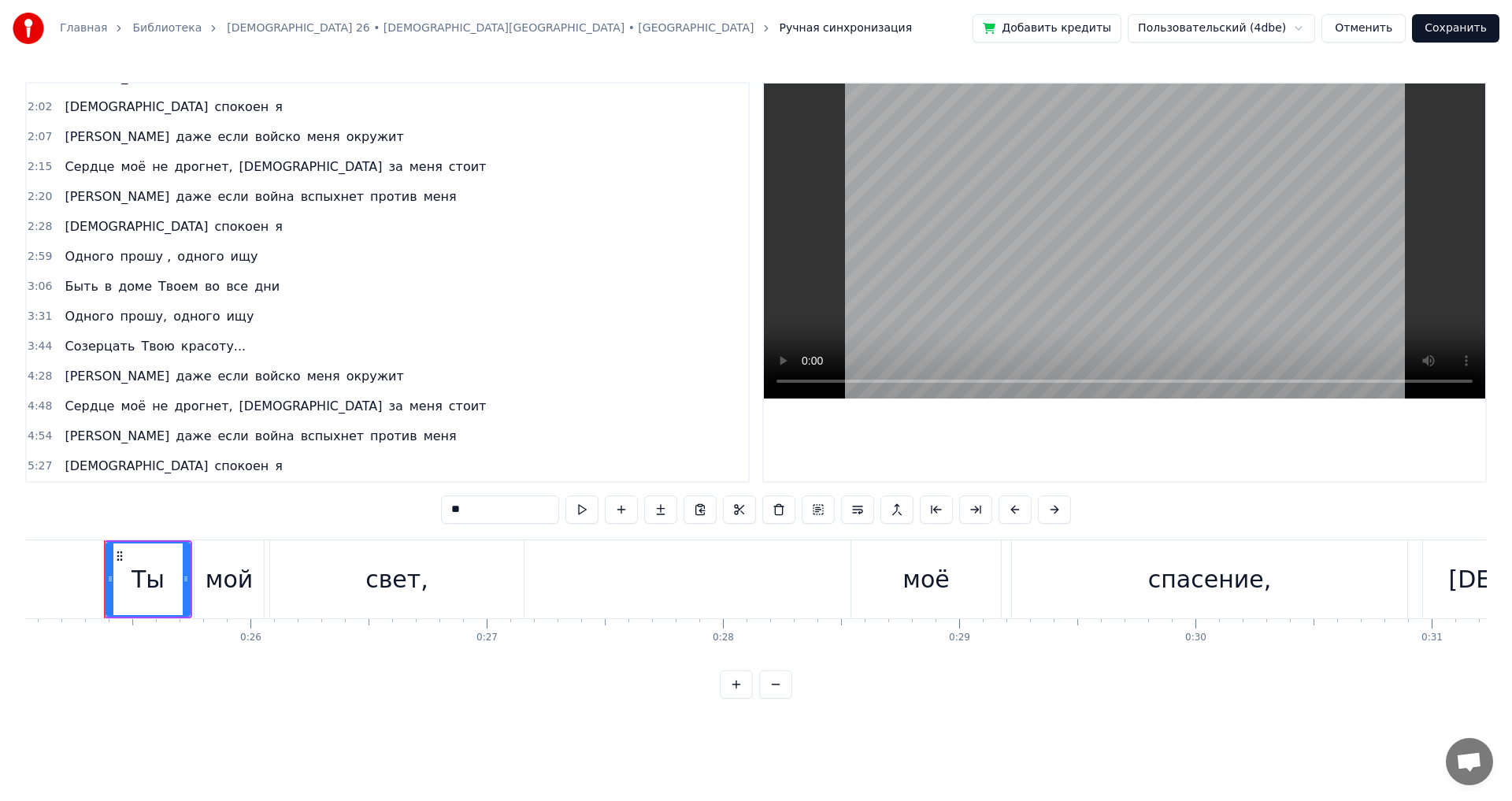
scroll to position [312, 0]
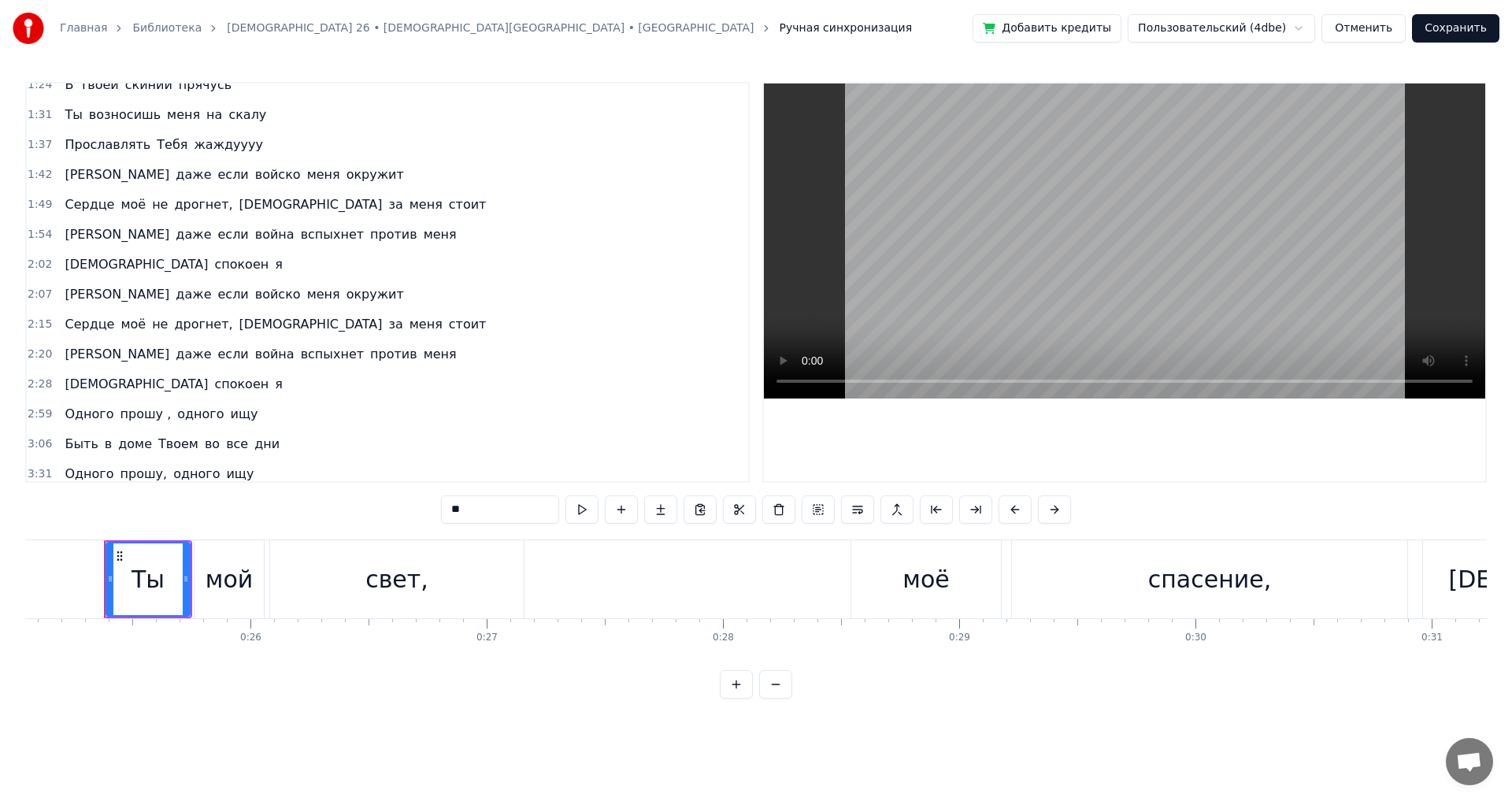
click at [76, 319] on span "Сердце" at bounding box center [89, 324] width 53 height 18
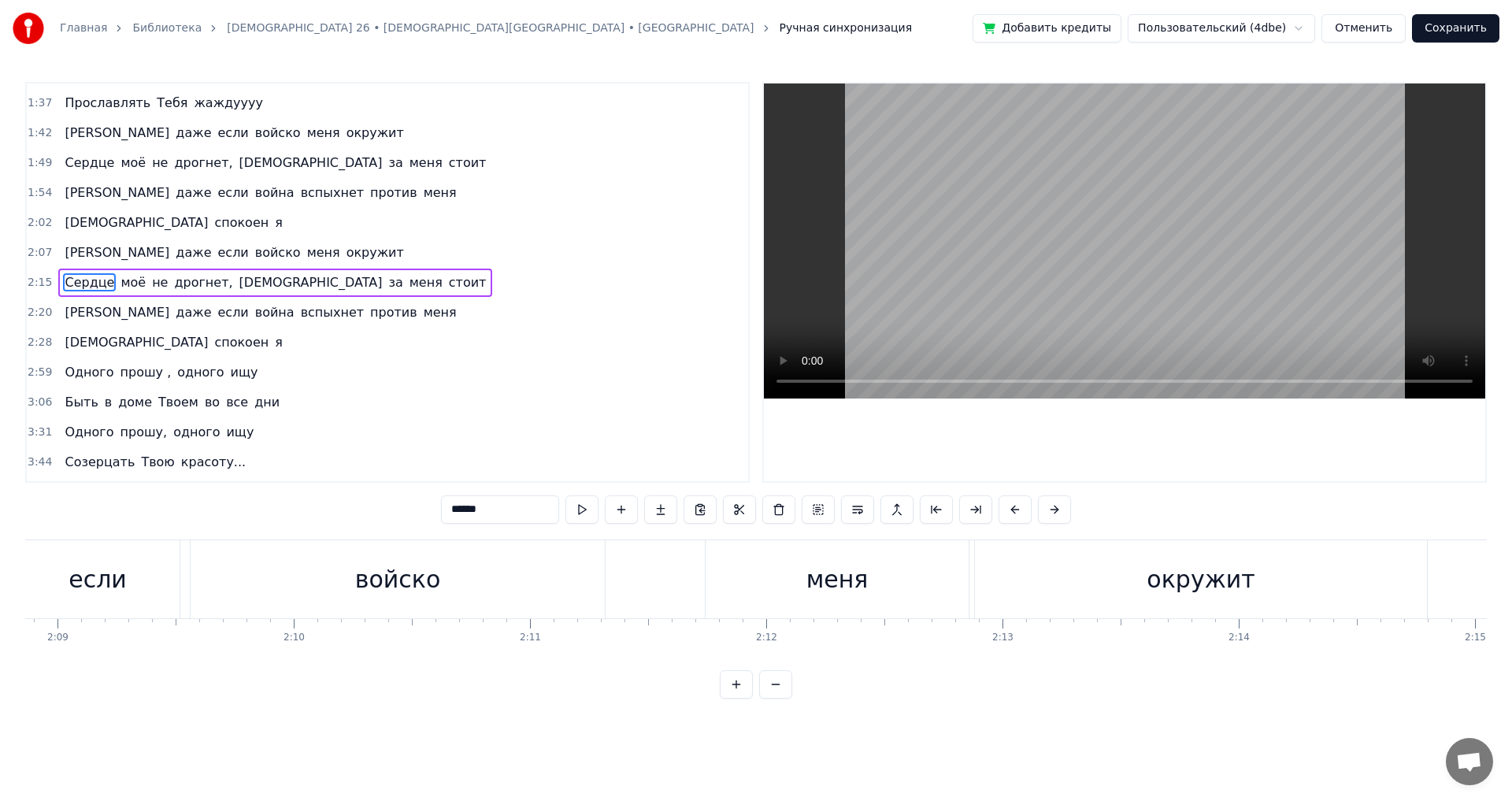
scroll to position [0, 31888]
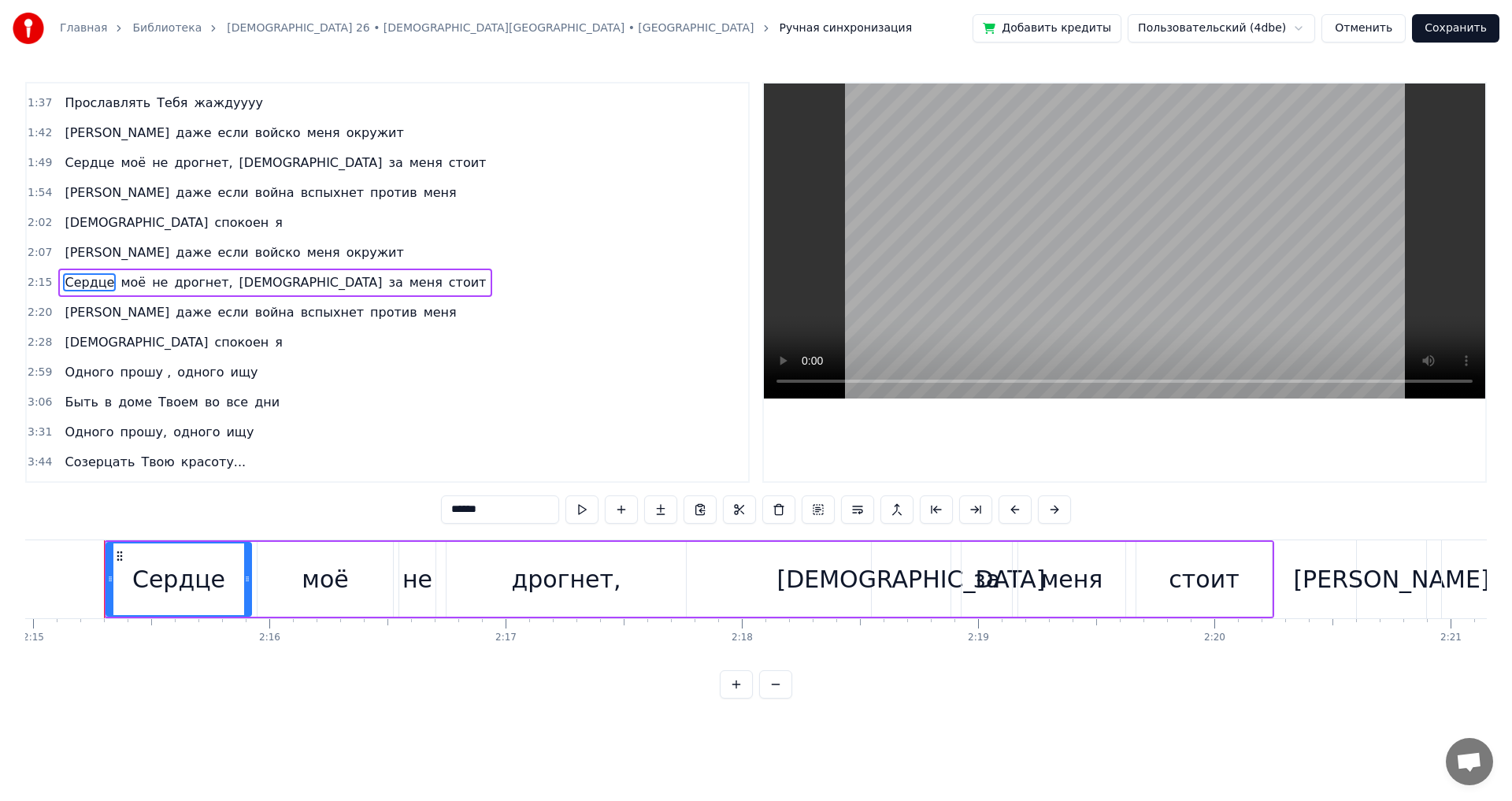
click at [78, 372] on span "Одного" at bounding box center [88, 372] width 52 height 18
type input "******"
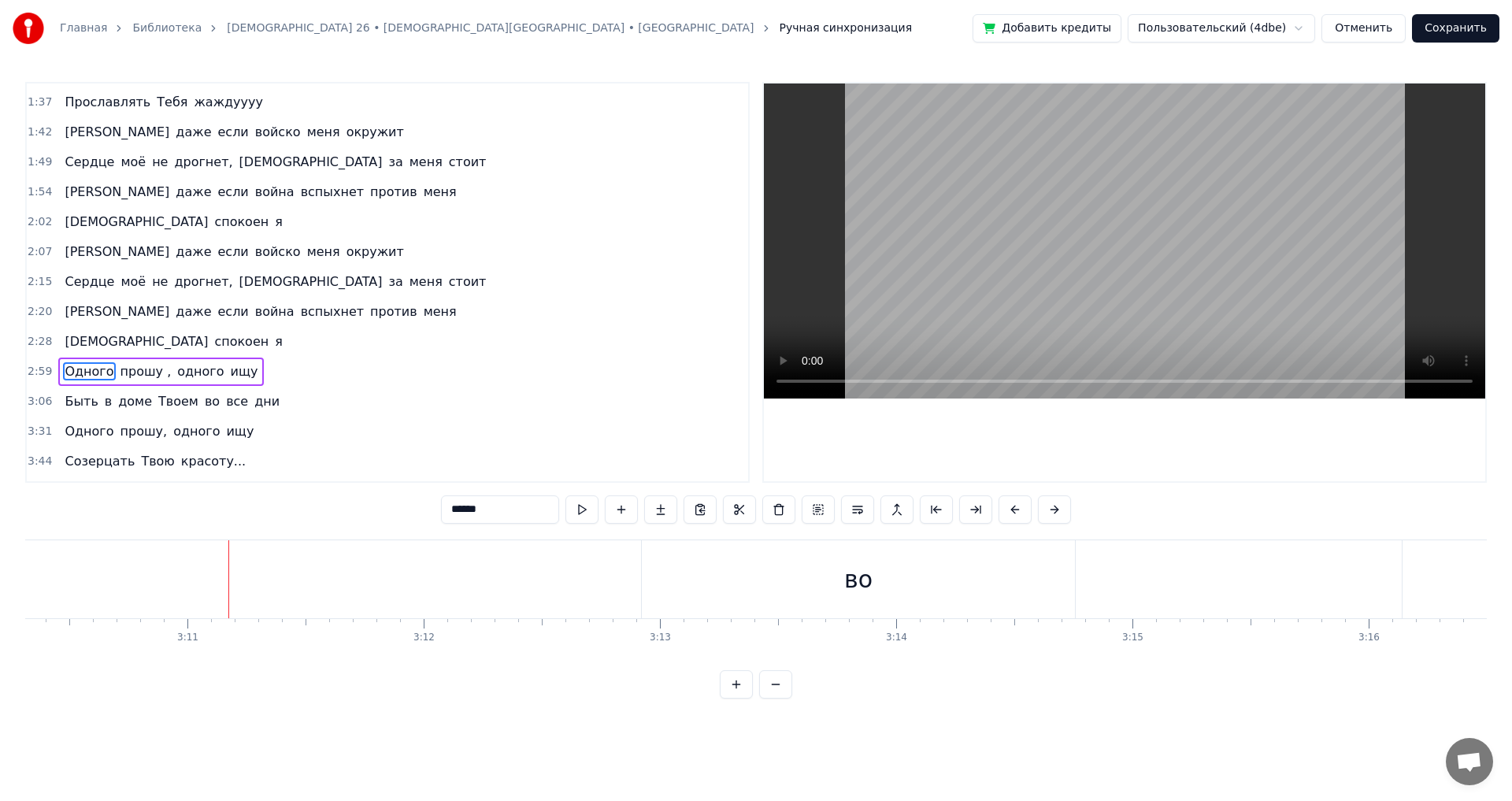
scroll to position [0, 44988]
click at [103, 397] on div "Быть в доме Твоем во все дни" at bounding box center [172, 402] width 227 height 28
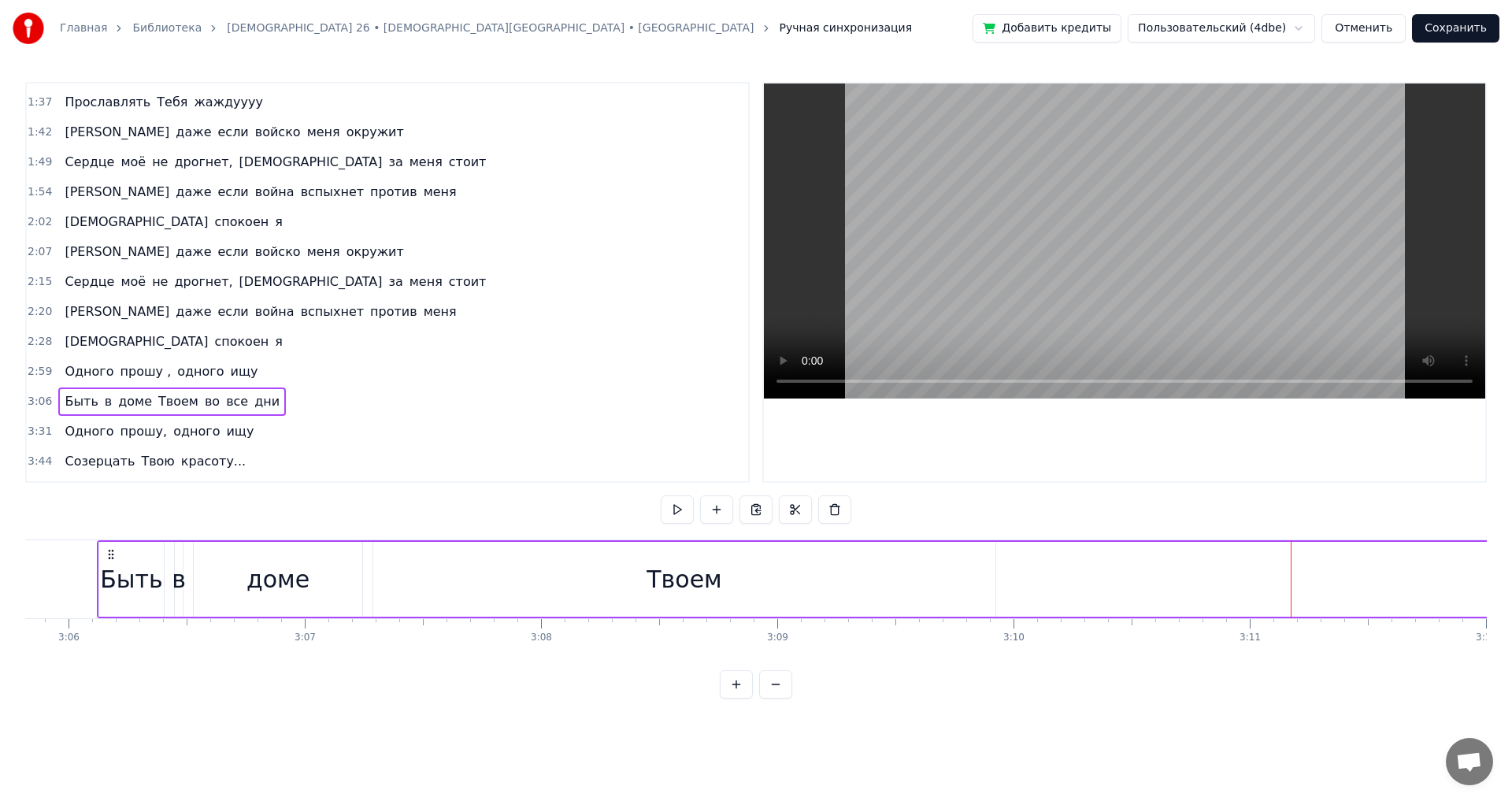
click at [76, 400] on span "Быть" at bounding box center [81, 402] width 36 height 18
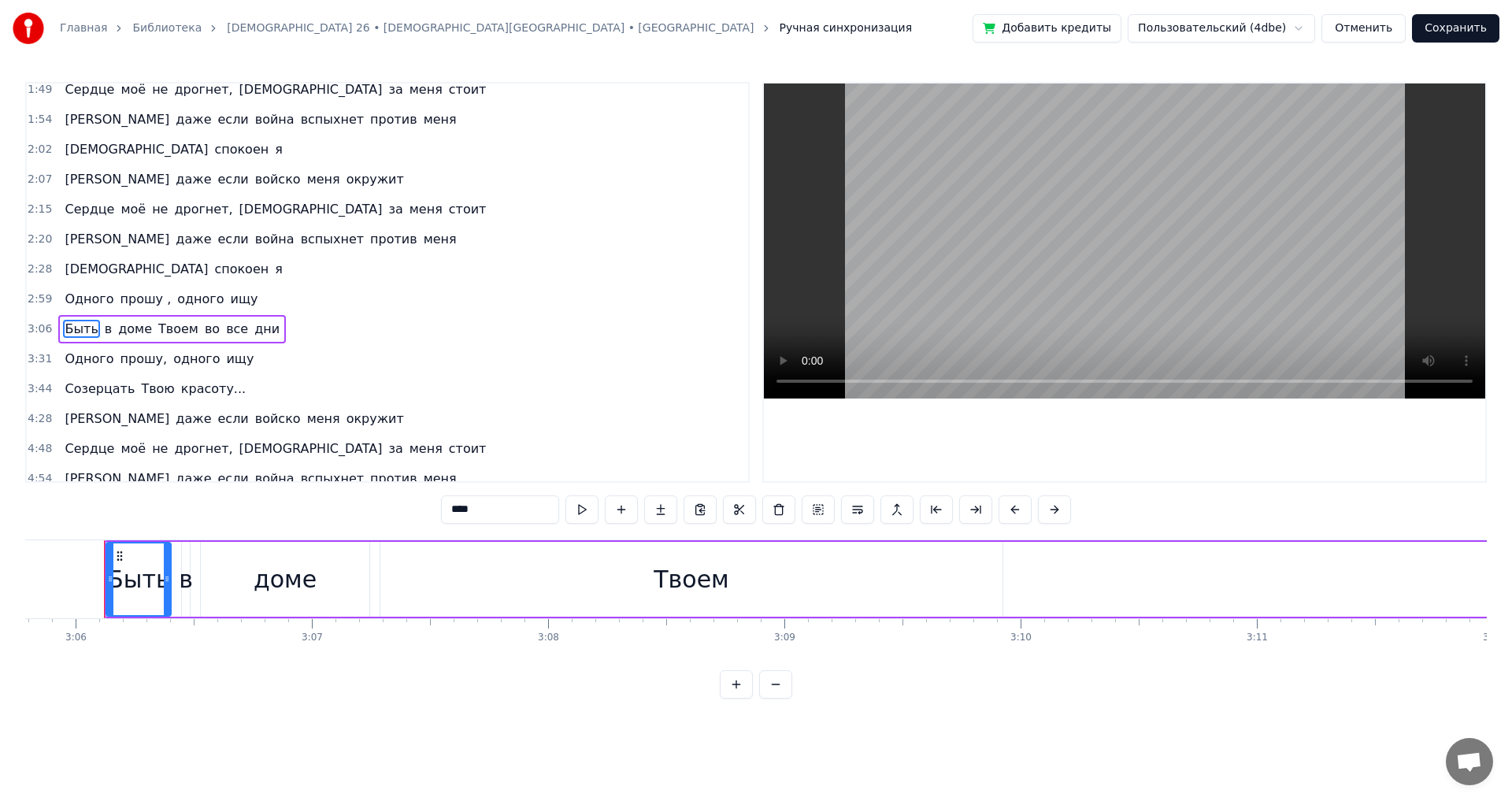
scroll to position [470, 0]
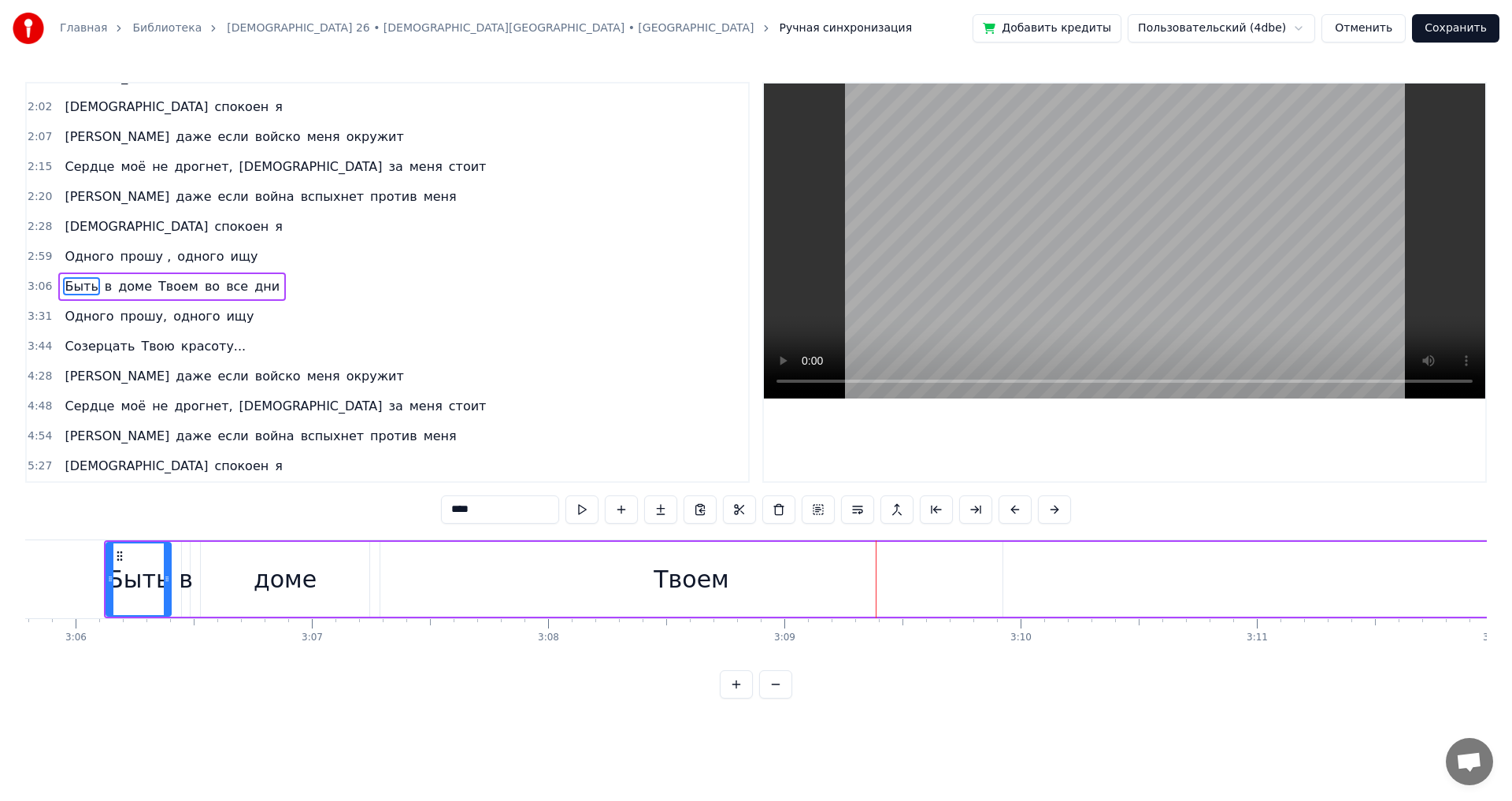
click at [782, 581] on div "Твоем" at bounding box center [691, 579] width 622 height 75
type input "*****"
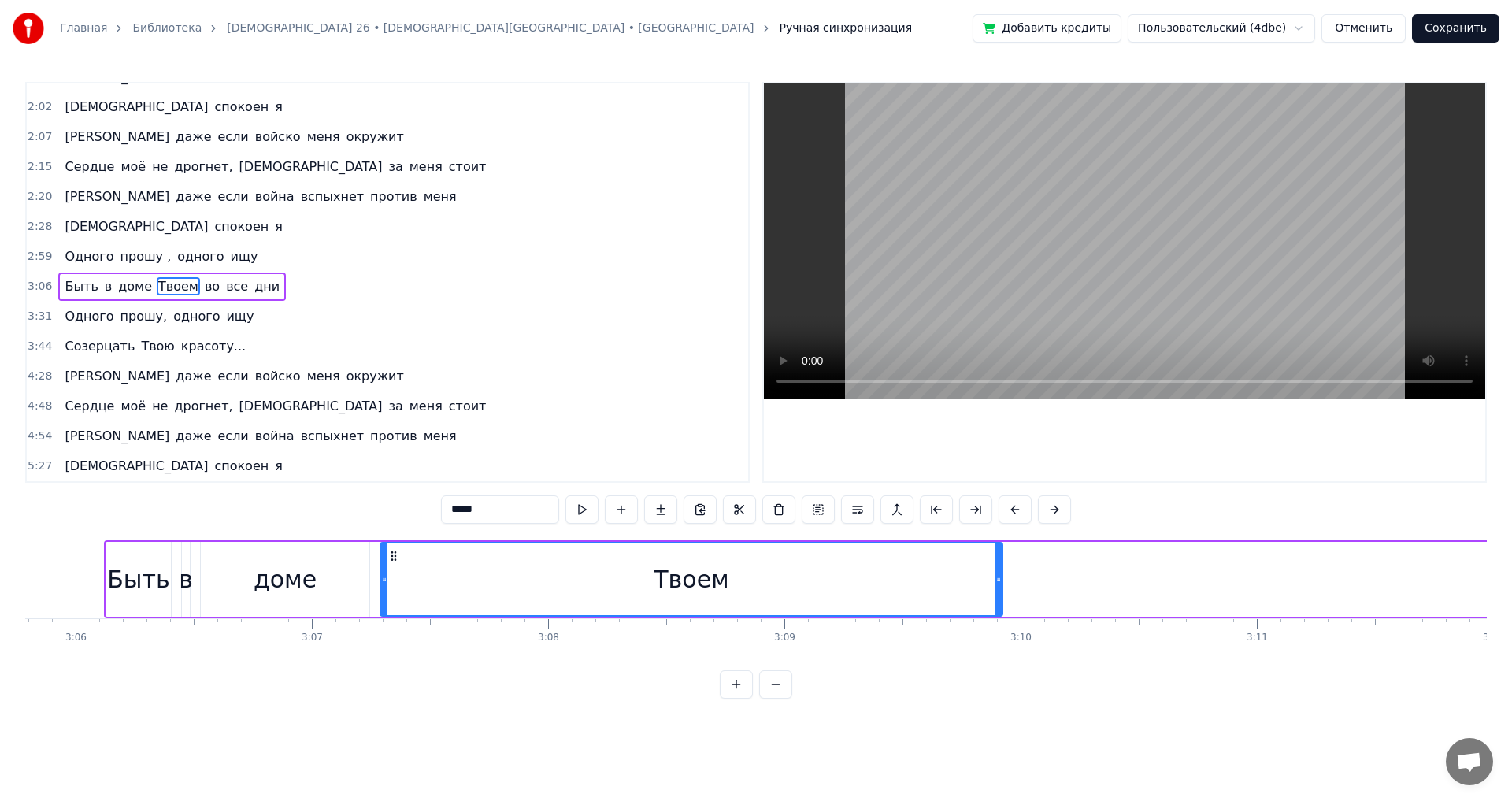
click at [535, 508] on input "*****" at bounding box center [500, 510] width 118 height 28
click at [157, 284] on span "Твоем" at bounding box center [178, 287] width 43 height 18
click at [203, 284] on div "Быть в доме Твоем во все дни" at bounding box center [172, 287] width 227 height 28
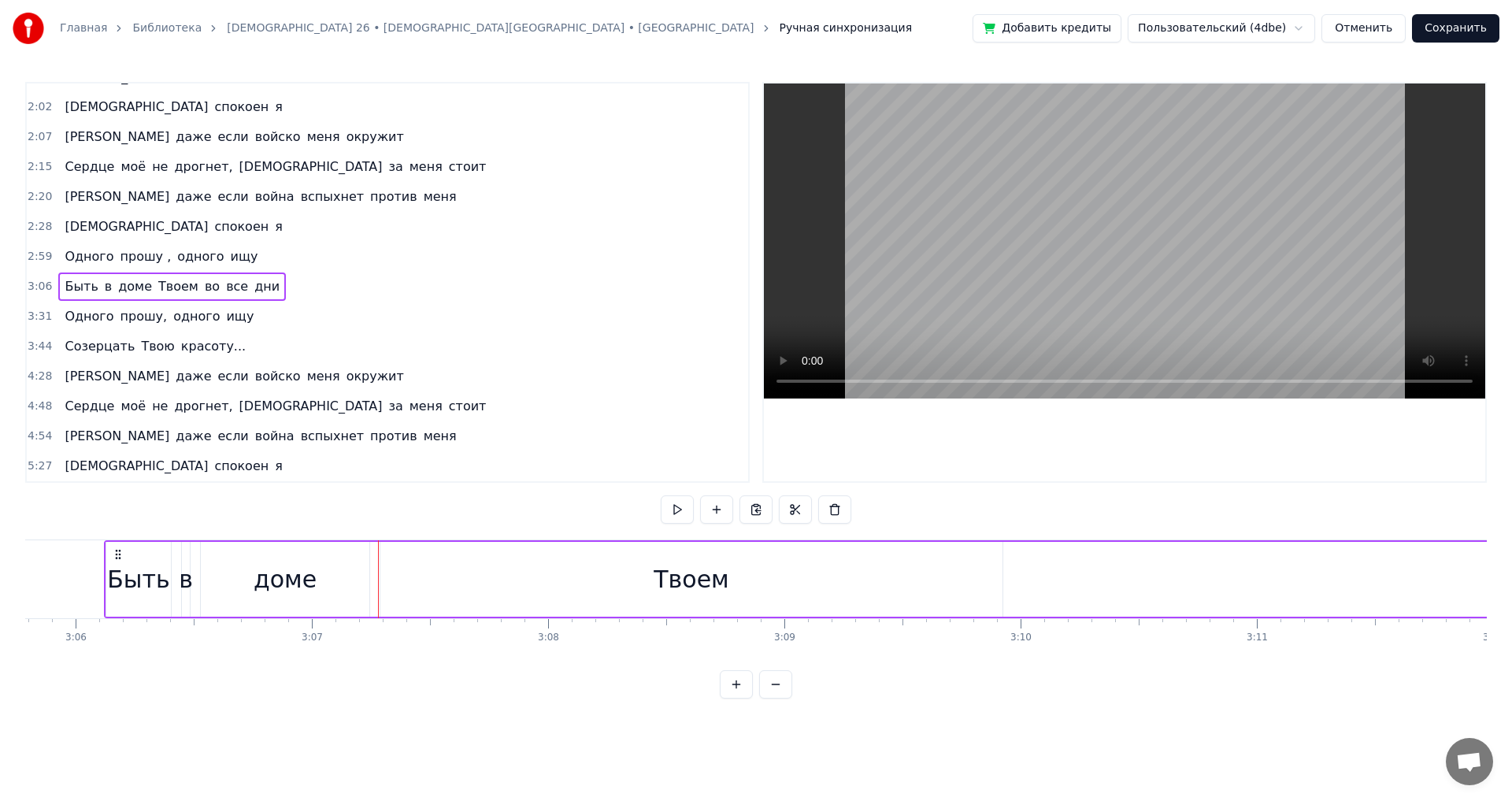
click at [253, 288] on span "дни" at bounding box center [267, 287] width 28 height 18
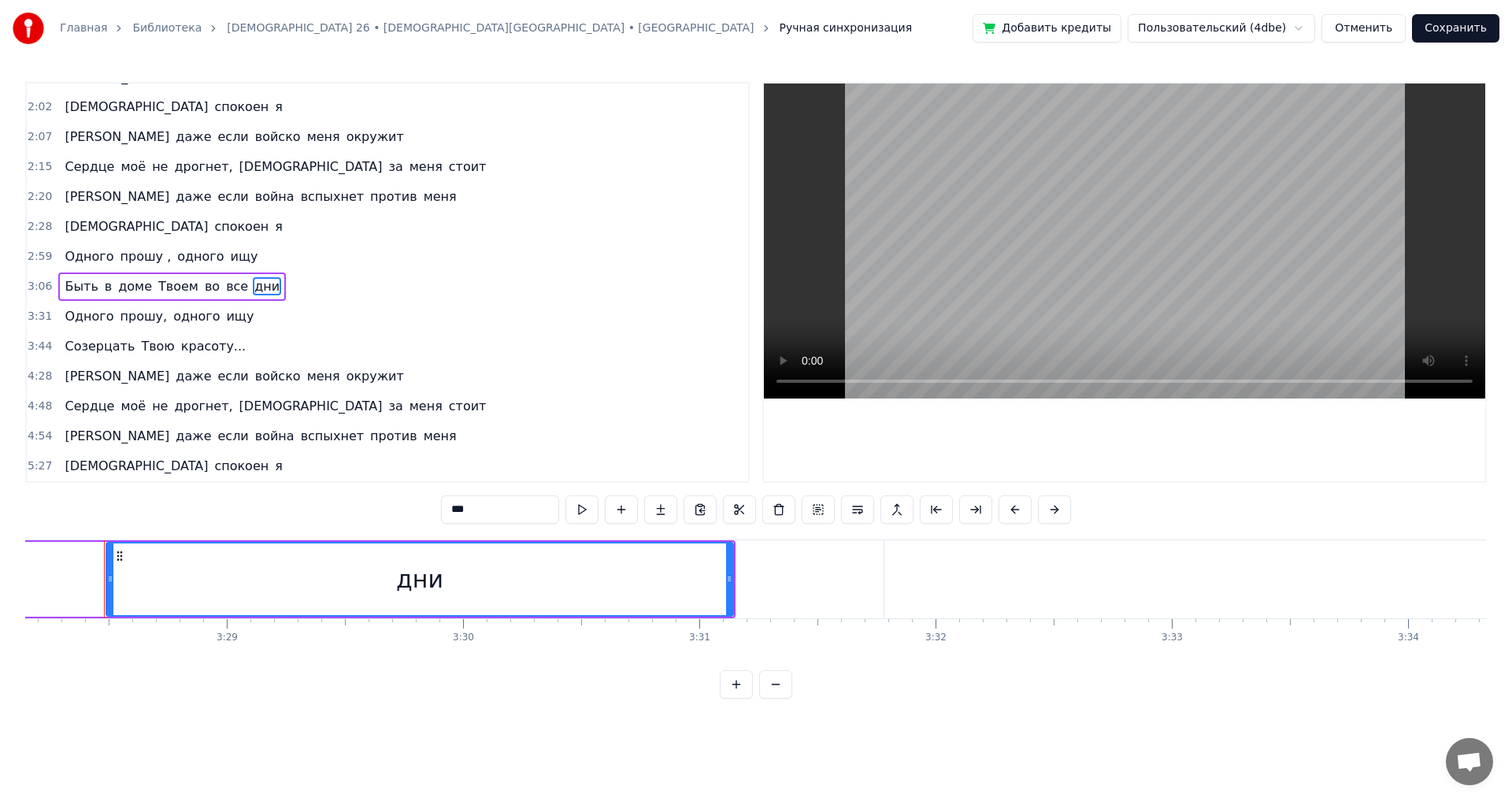
click at [203, 290] on span "во" at bounding box center [212, 287] width 18 height 18
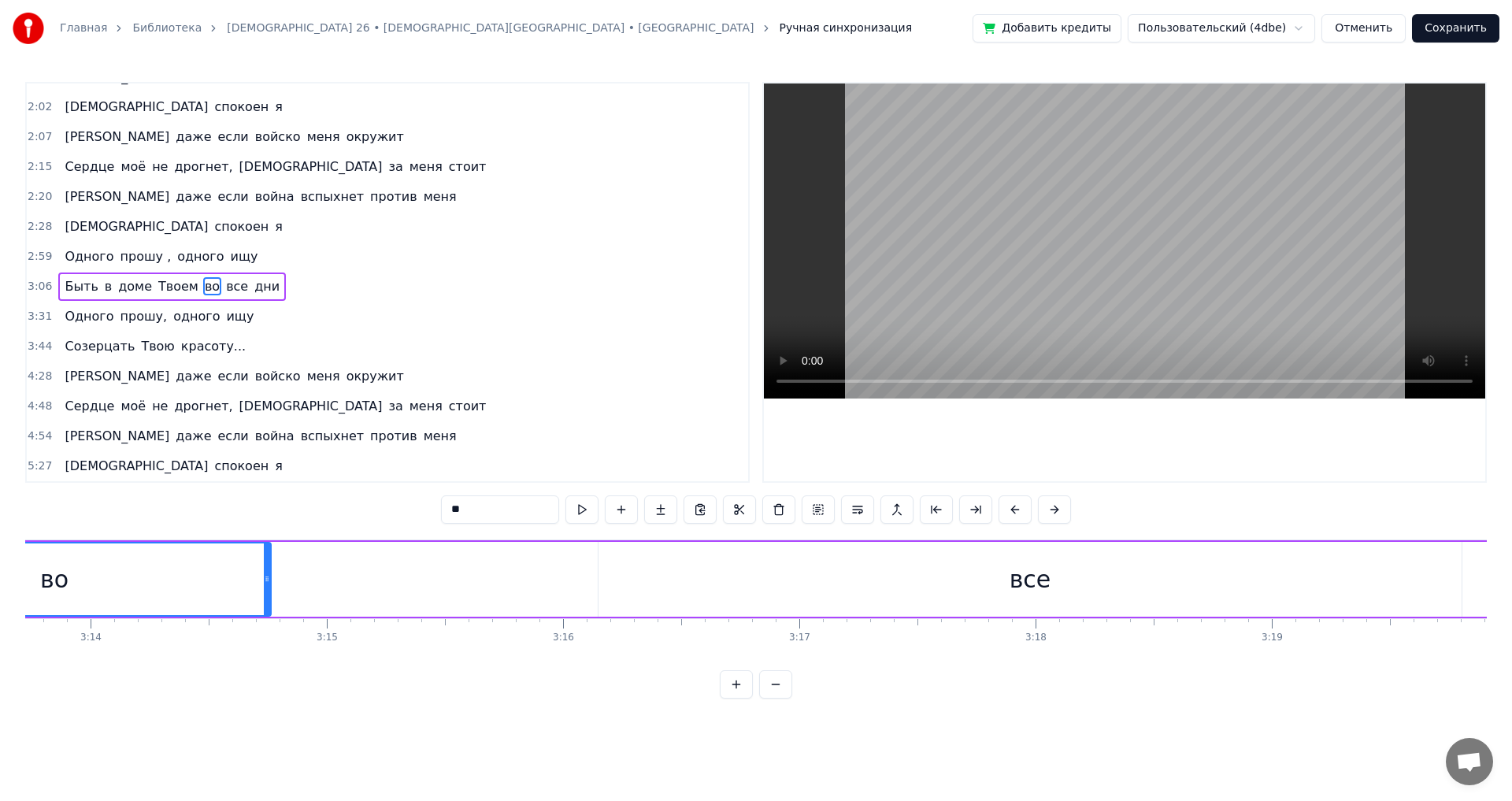
scroll to position [0, 45501]
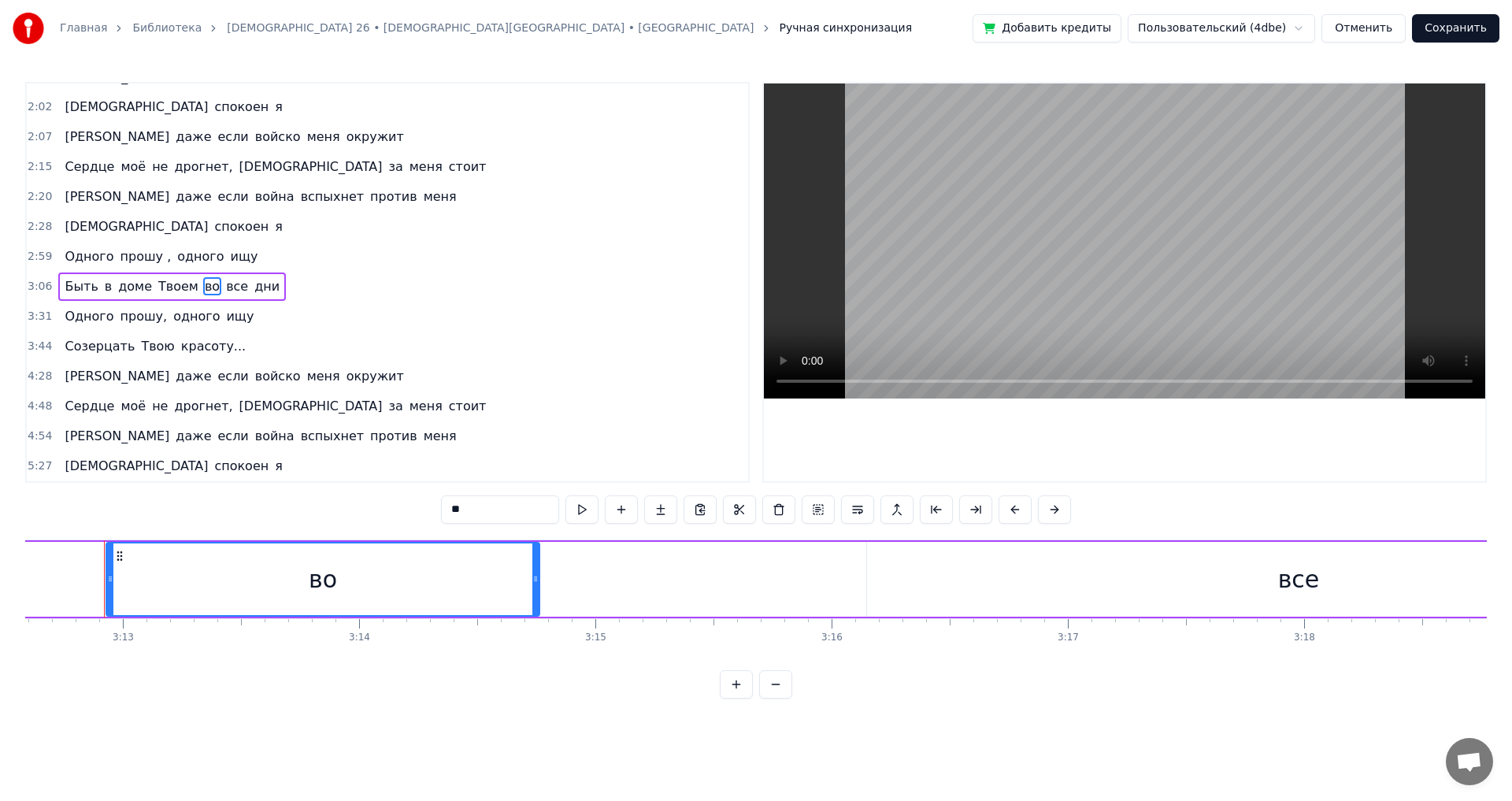
click at [492, 507] on input "**" at bounding box center [500, 510] width 118 height 28
click at [116, 284] on span "доме" at bounding box center [135, 287] width 37 height 18
type input "****"
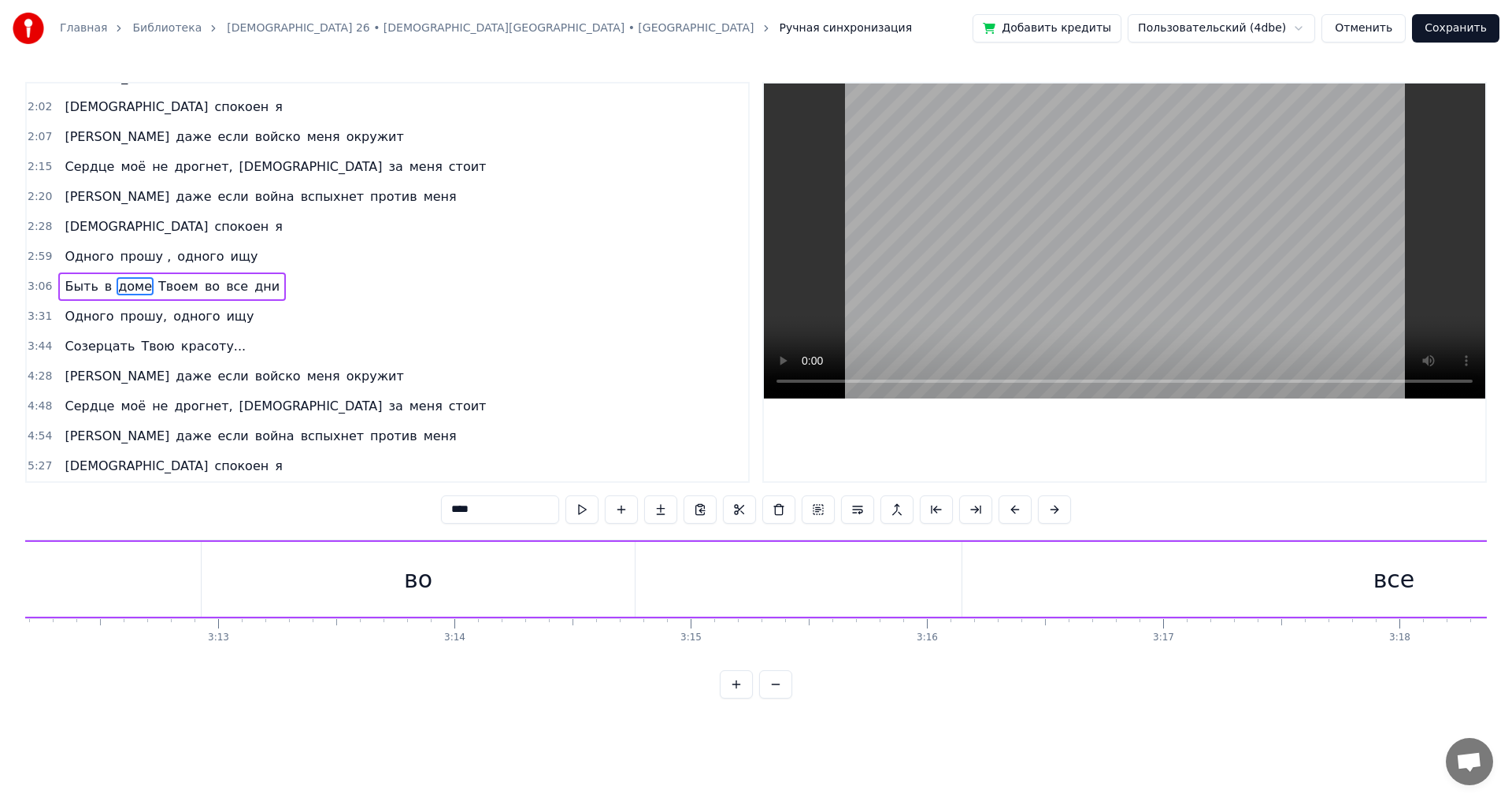
click at [59, 285] on div "Быть в доме Твоем во все дни" at bounding box center [172, 287] width 227 height 28
click at [63, 286] on span "Быть" at bounding box center [81, 287] width 36 height 18
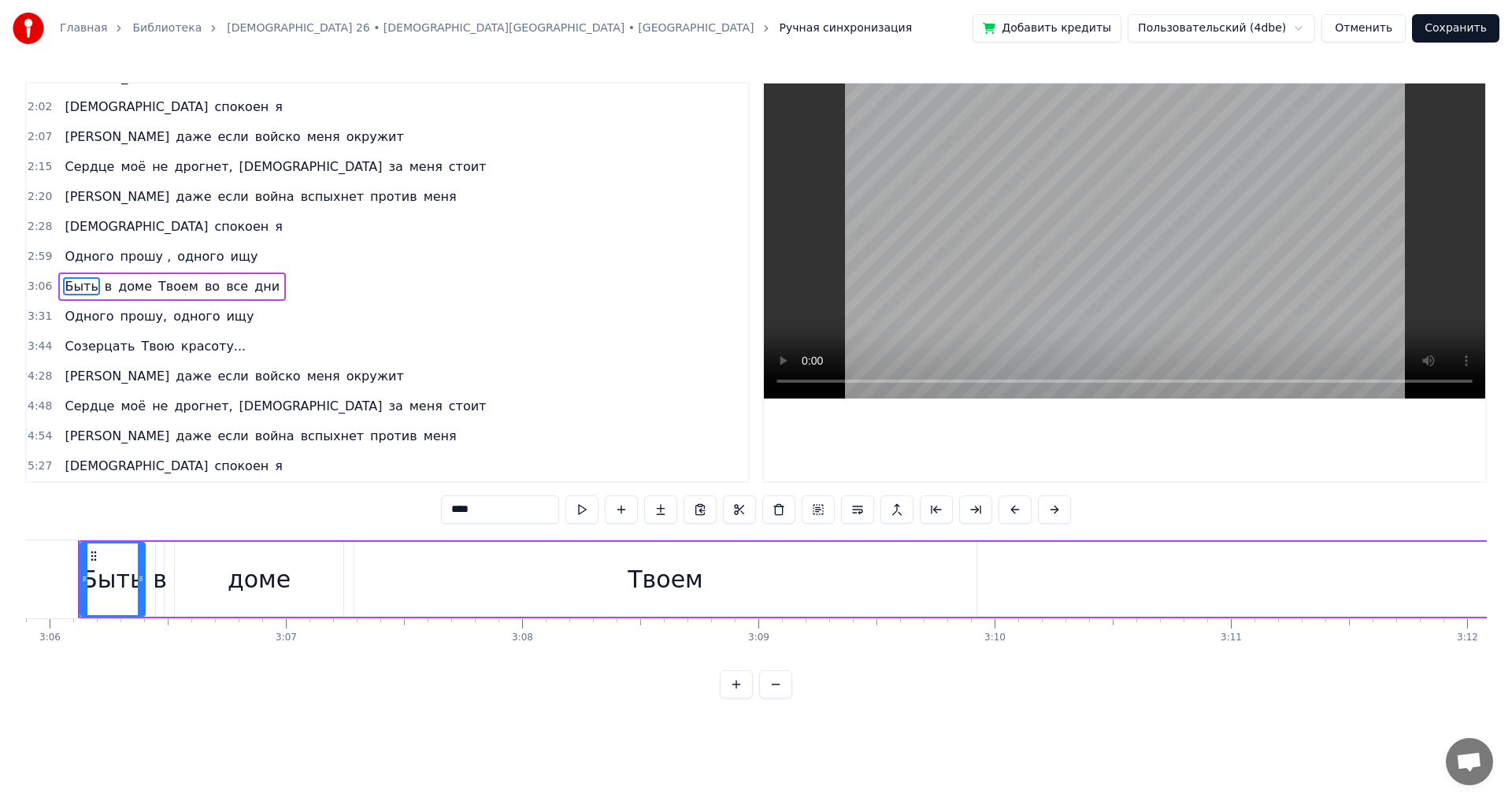
scroll to position [0, 43895]
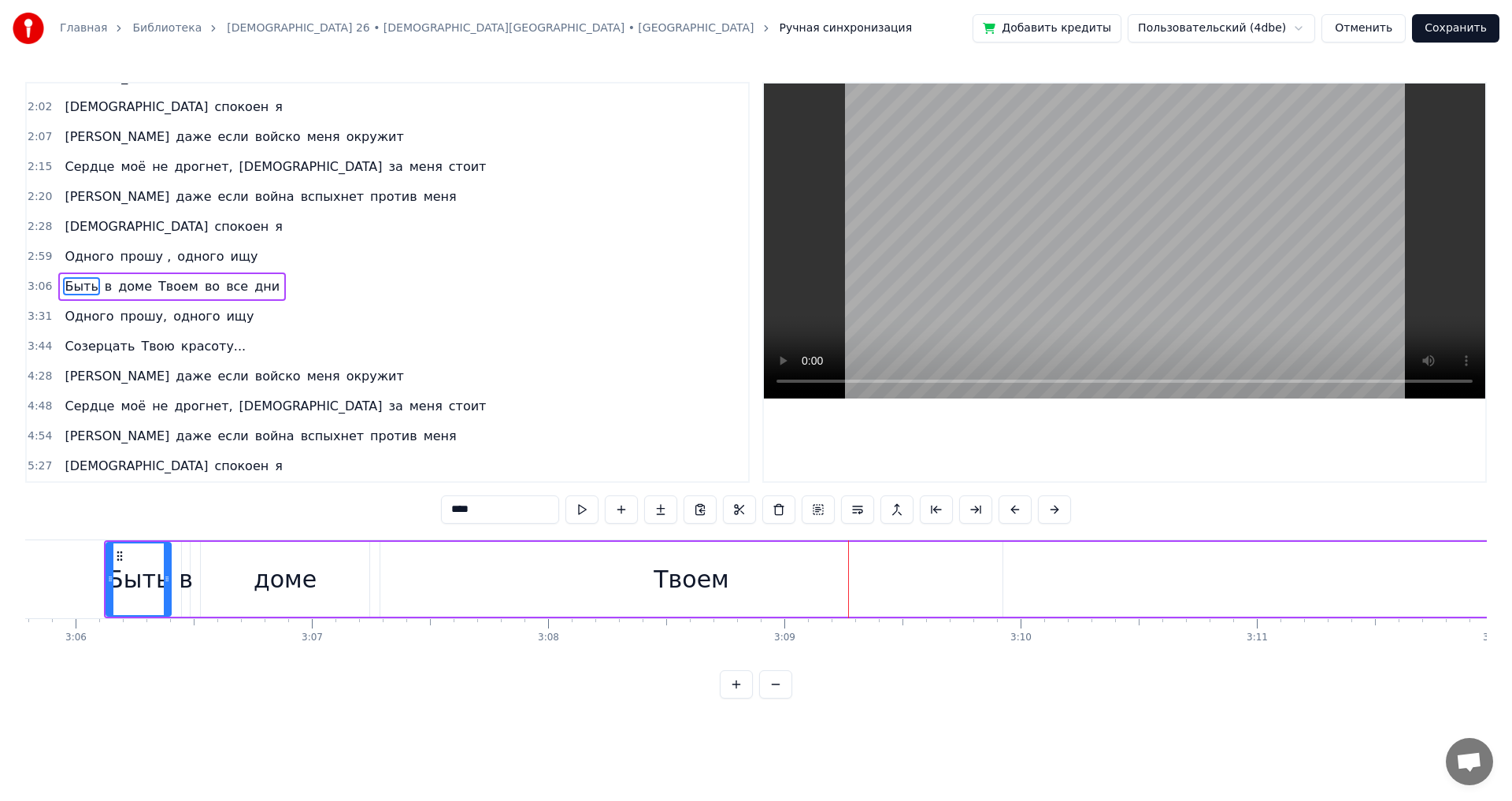
click at [659, 583] on div "Твоем" at bounding box center [691, 579] width 75 height 36
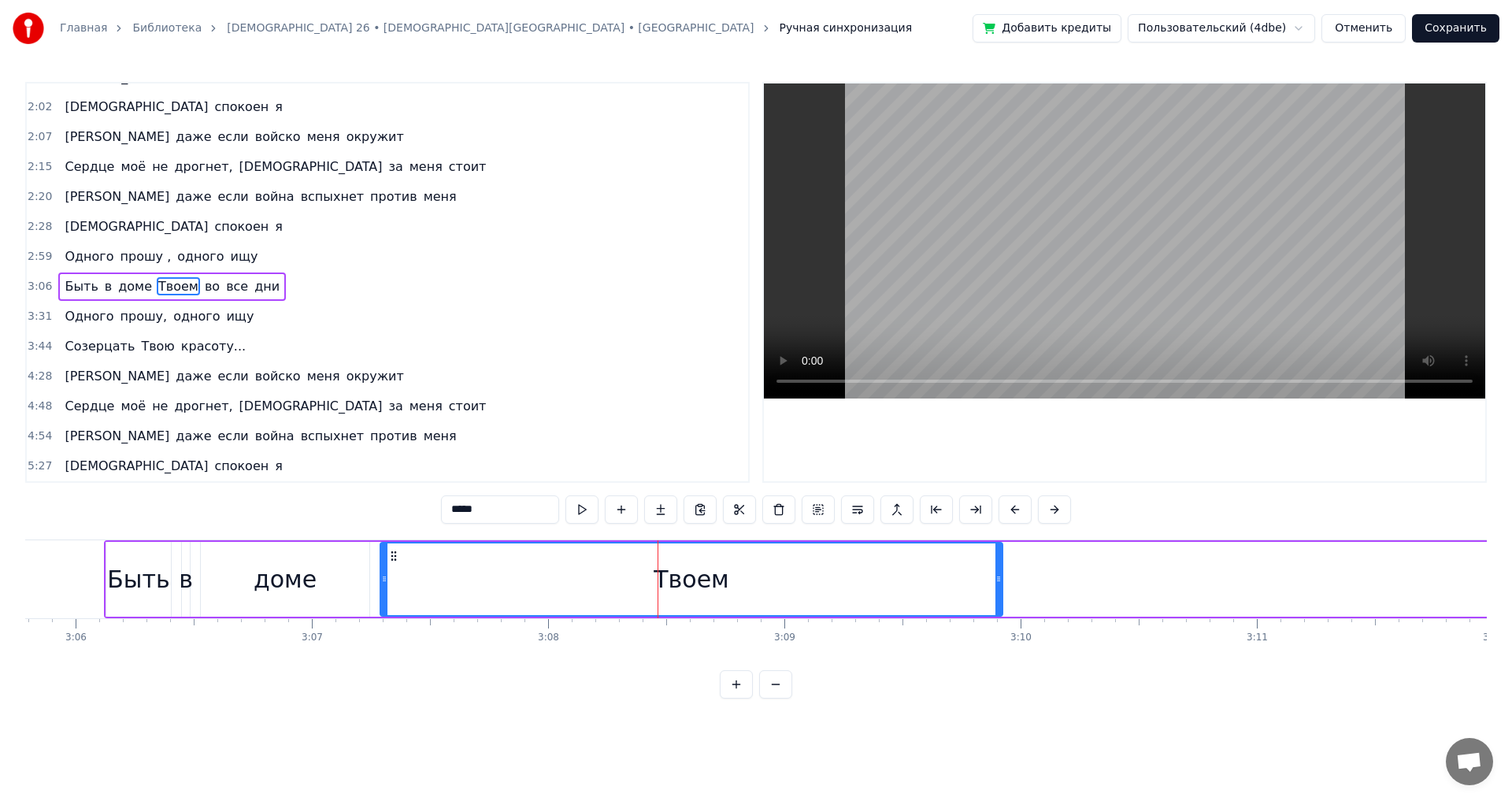
click at [521, 507] on input "*****" at bounding box center [500, 510] width 118 height 28
click at [278, 289] on span "во" at bounding box center [287, 287] width 18 height 18
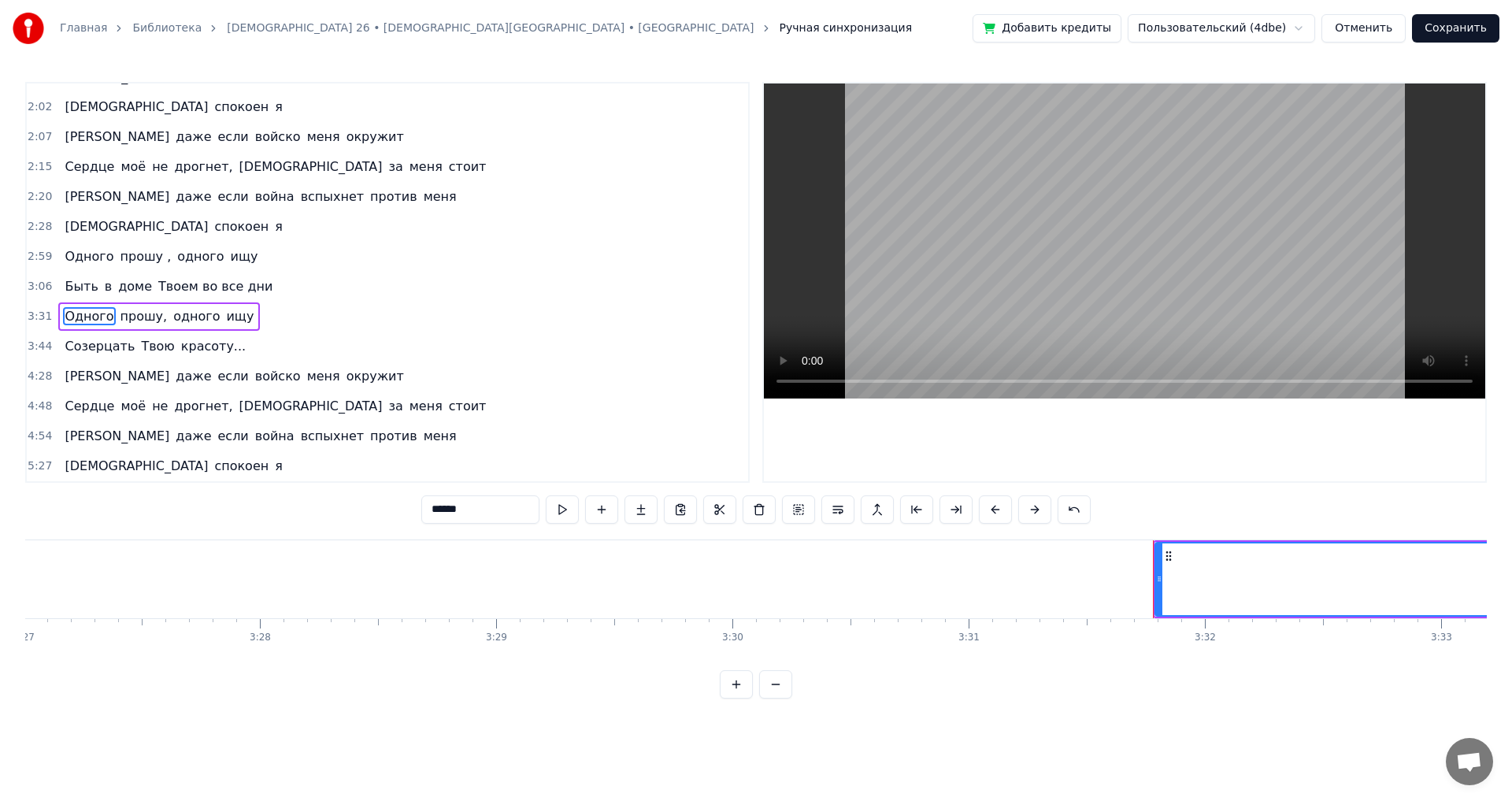
scroll to position [0, 49177]
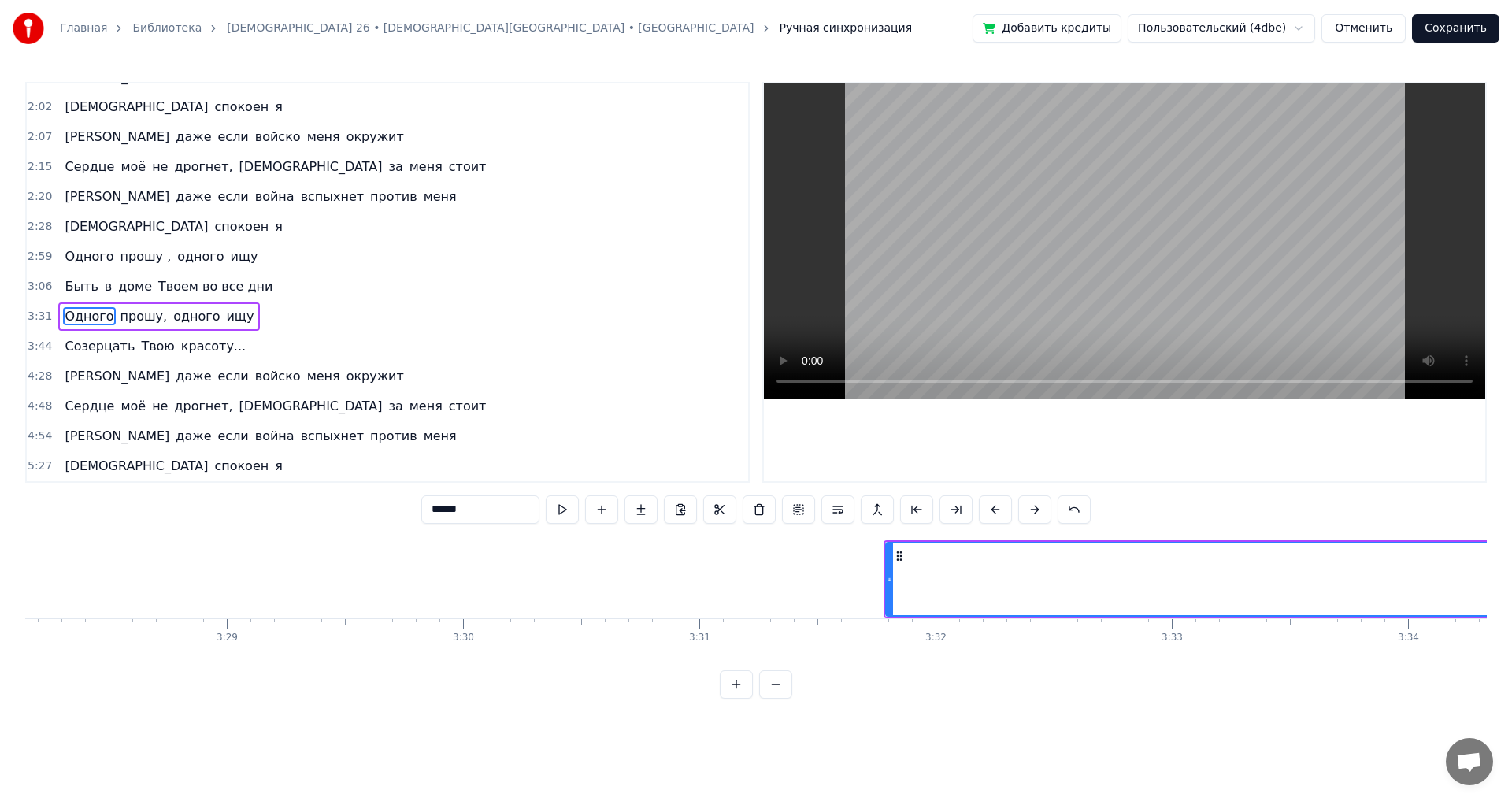
click at [214, 284] on span "Твоем во все дни" at bounding box center [216, 287] width 117 height 18
type input "**********"
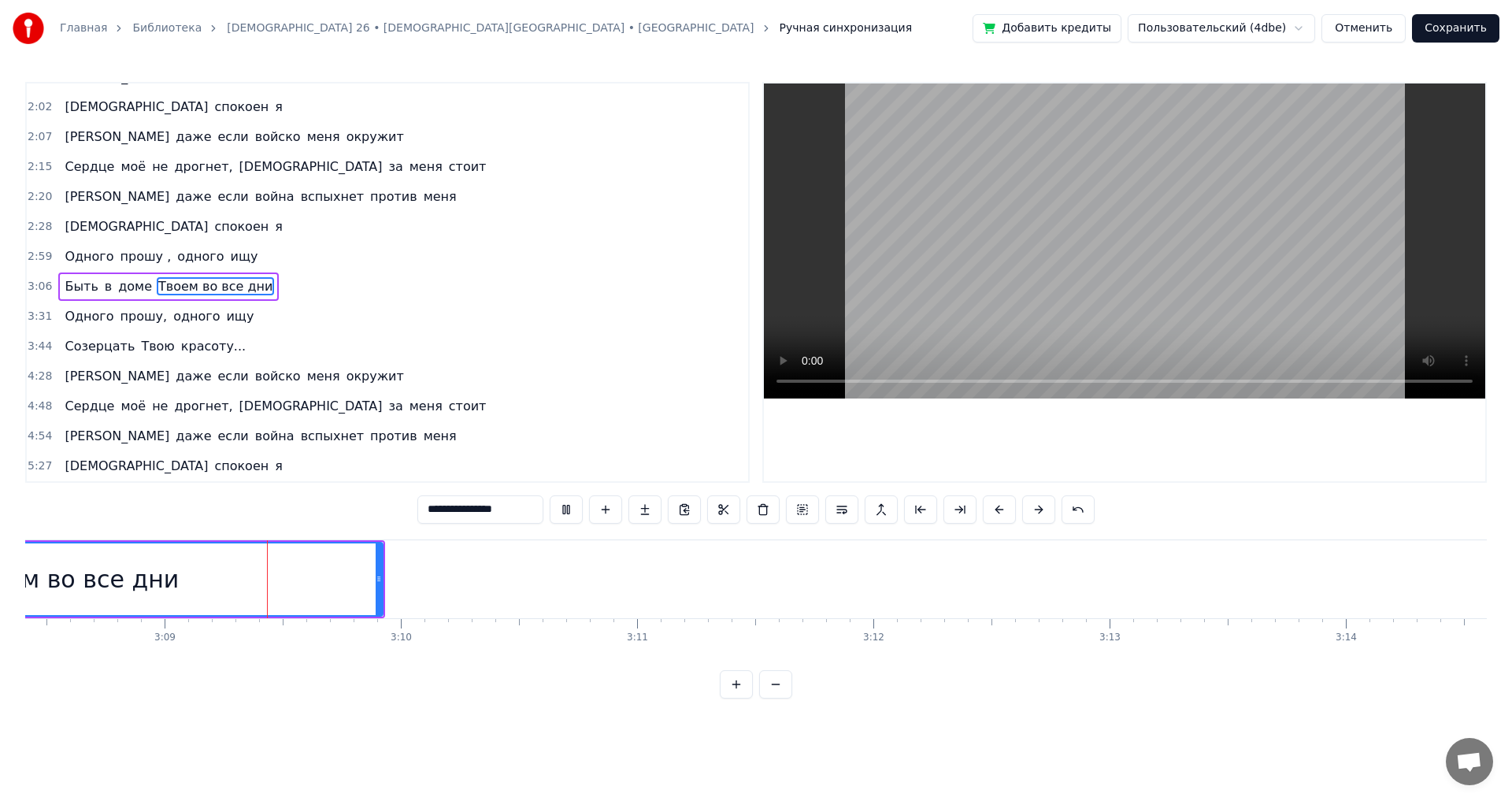
scroll to position [0, 44520]
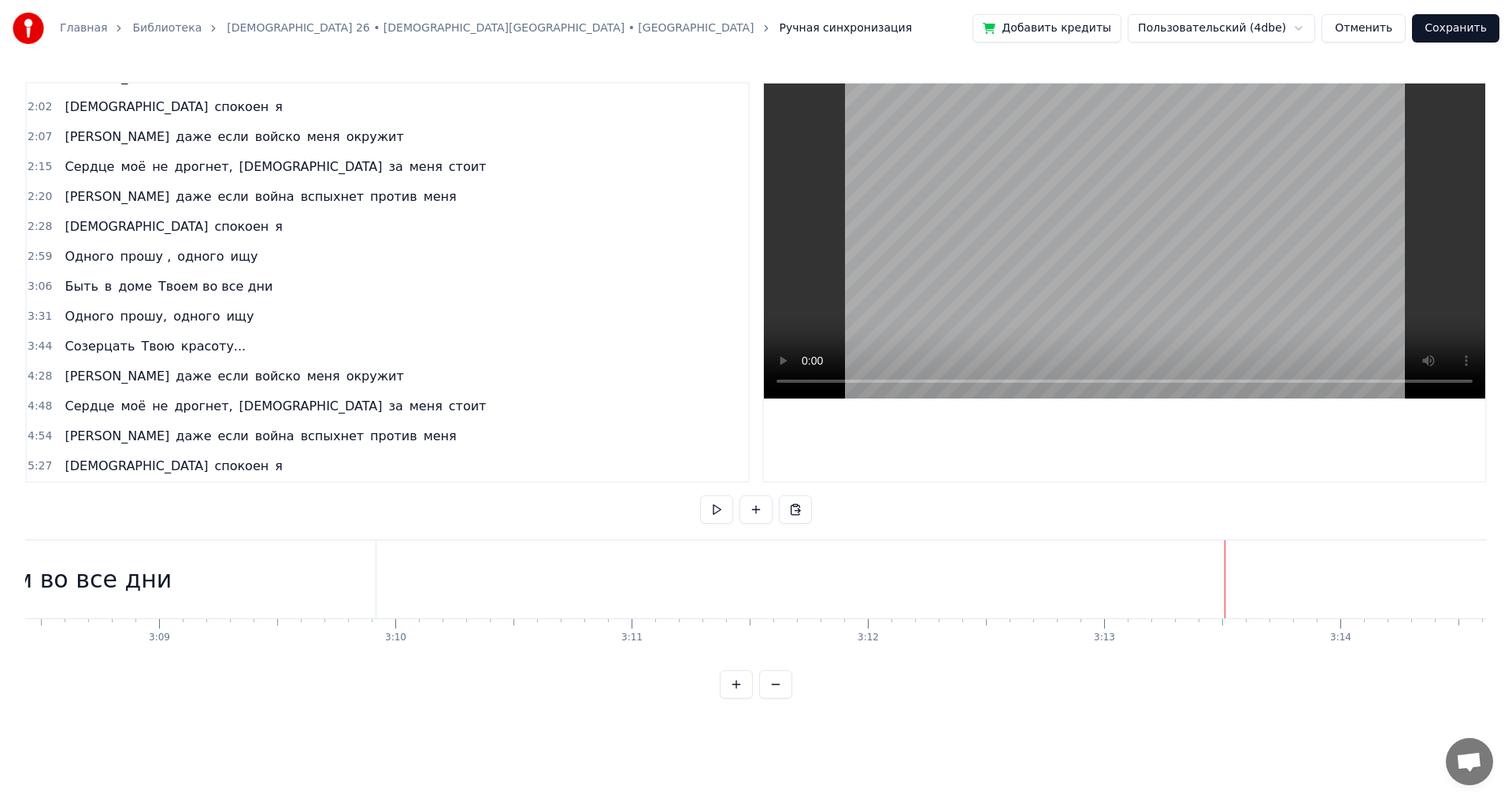
click at [65, 314] on span "Одного" at bounding box center [88, 317] width 52 height 18
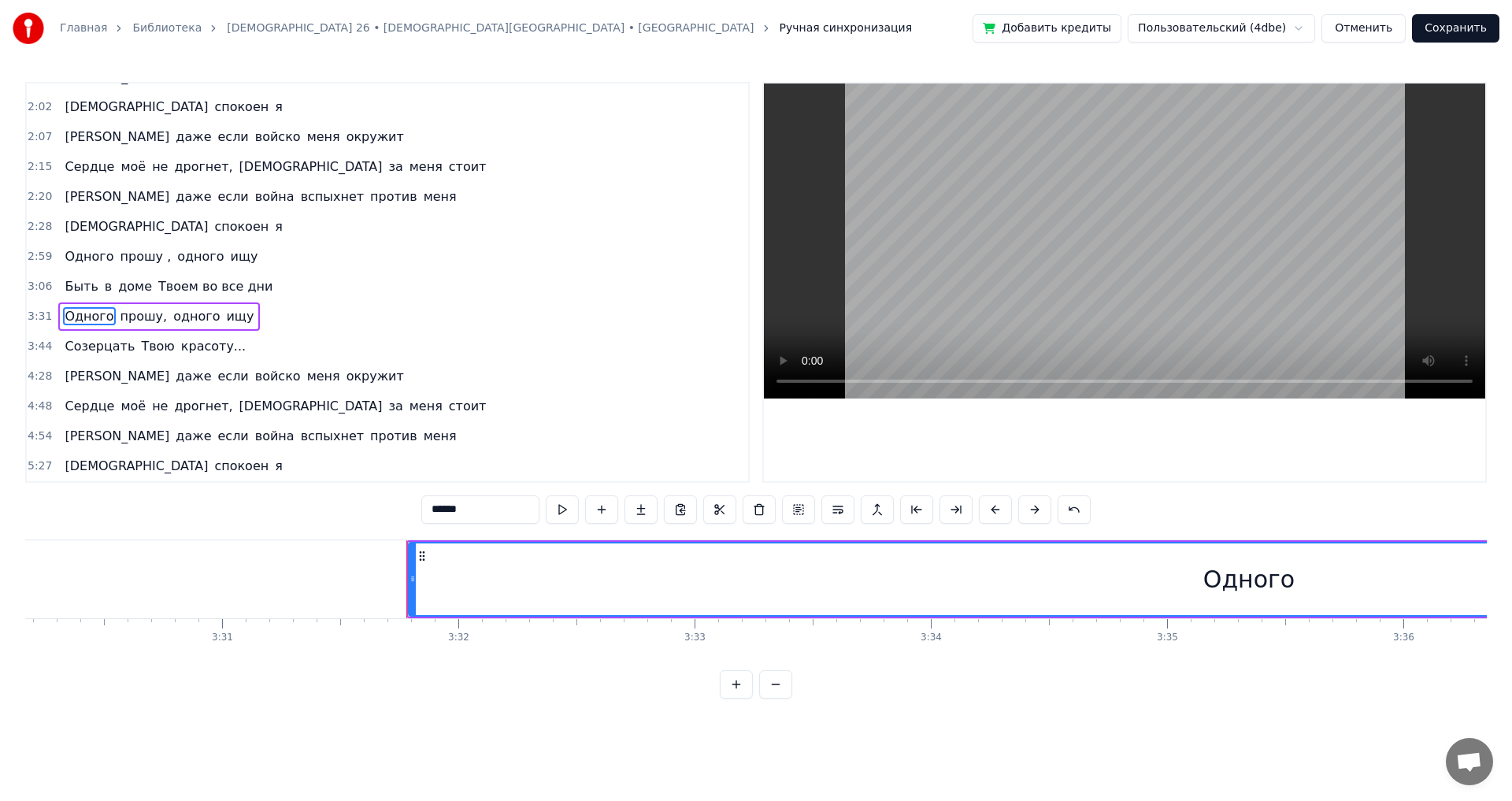
scroll to position [0, 49957]
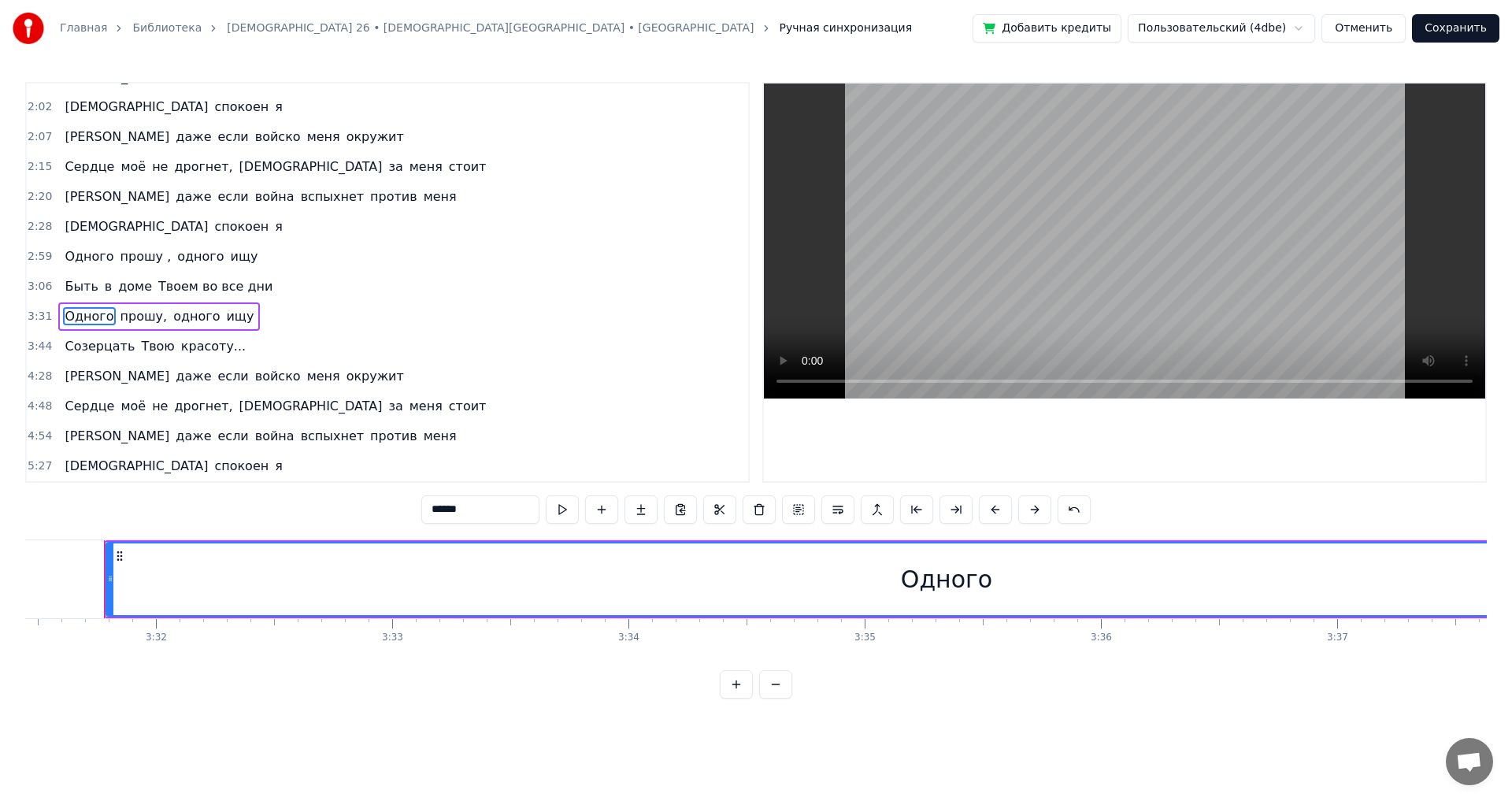
click at [39, 315] on span "3:31" at bounding box center [40, 317] width 25 height 16
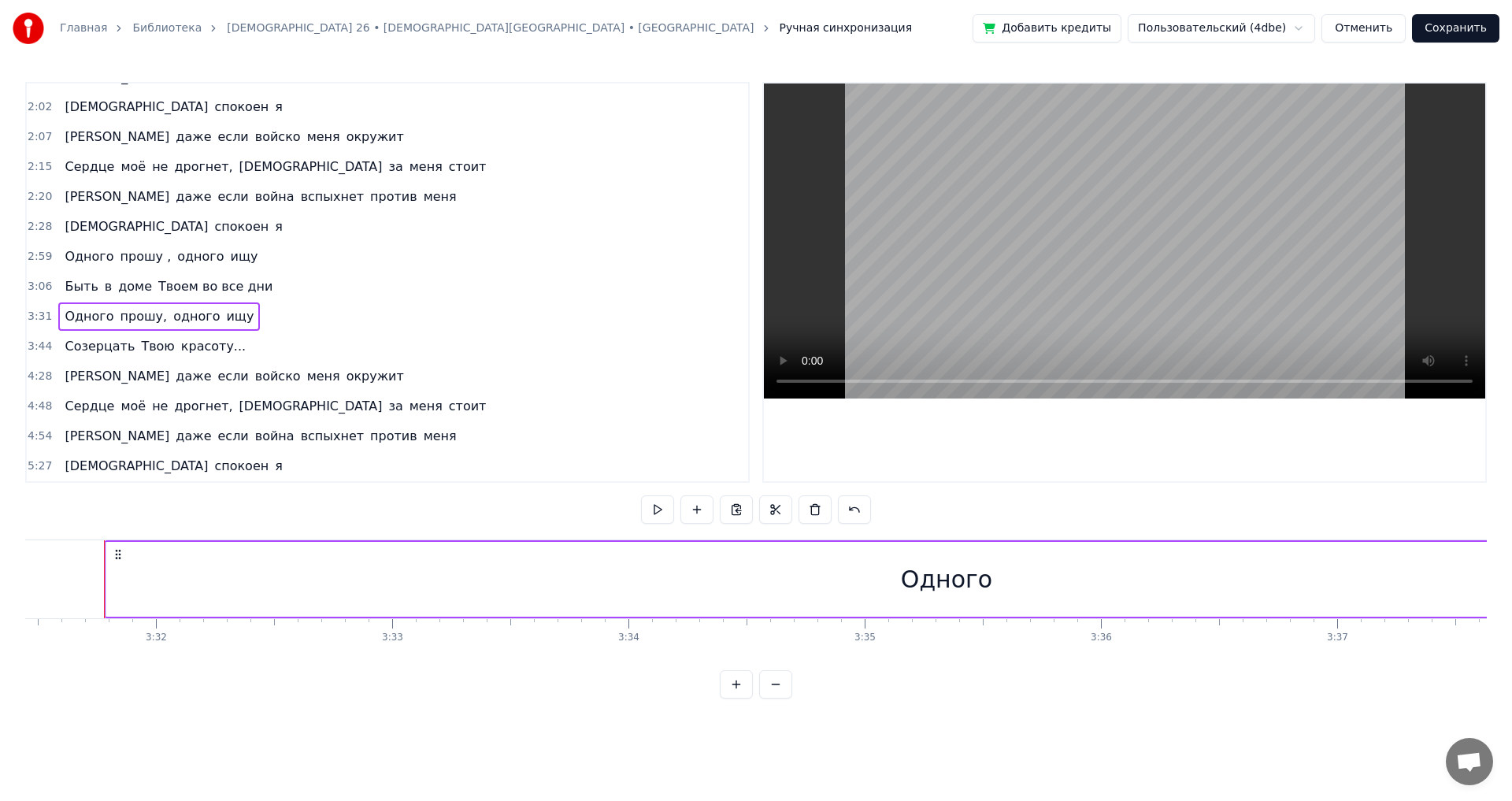
click at [39, 315] on span "3:31" at bounding box center [40, 317] width 25 height 16
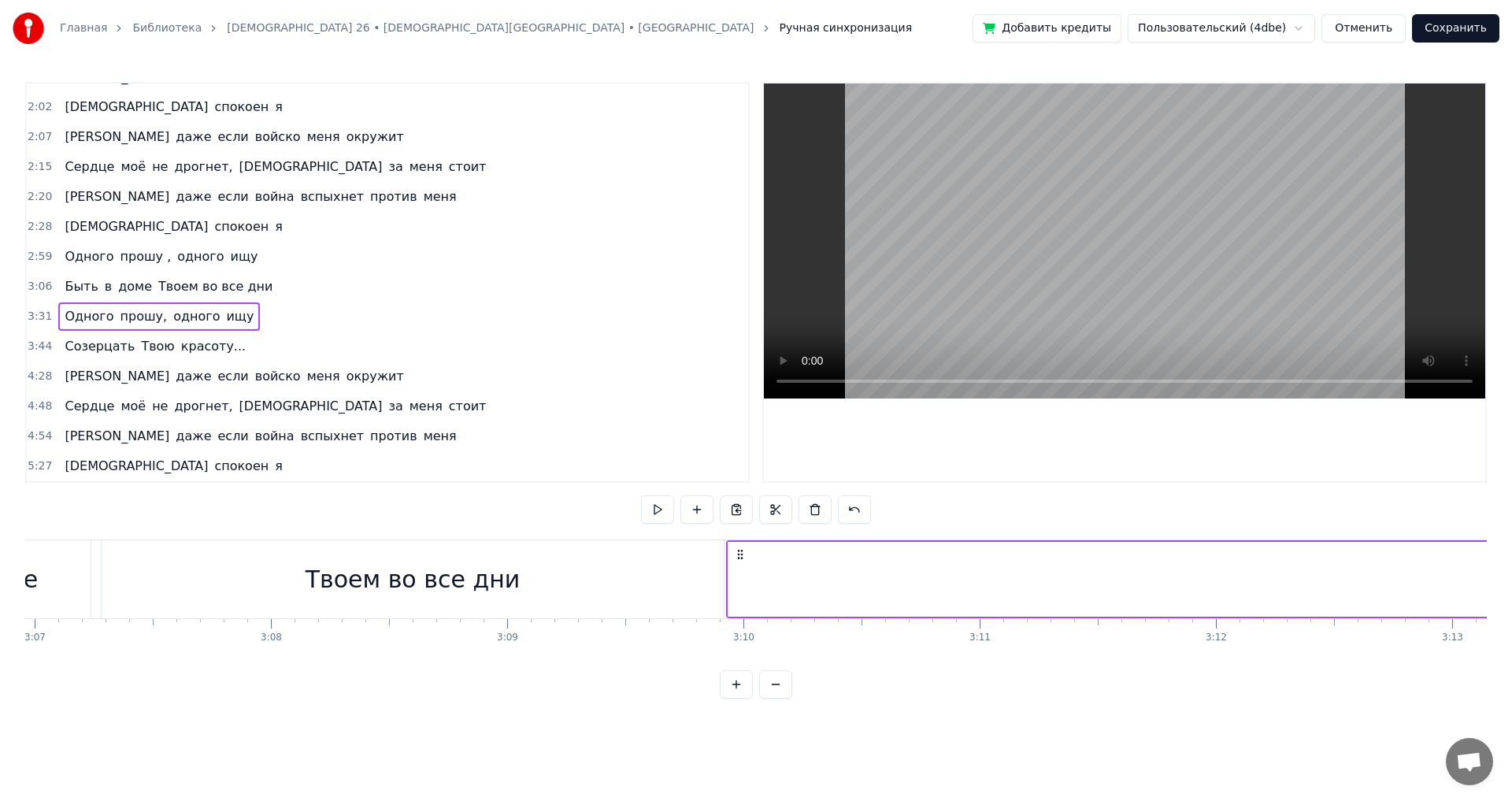
drag, startPoint x: 116, startPoint y: 553, endPoint x: 738, endPoint y: 613, distance: 624.9
click at [478, 590] on div "Твоем во все дни" at bounding box center [413, 579] width 215 height 36
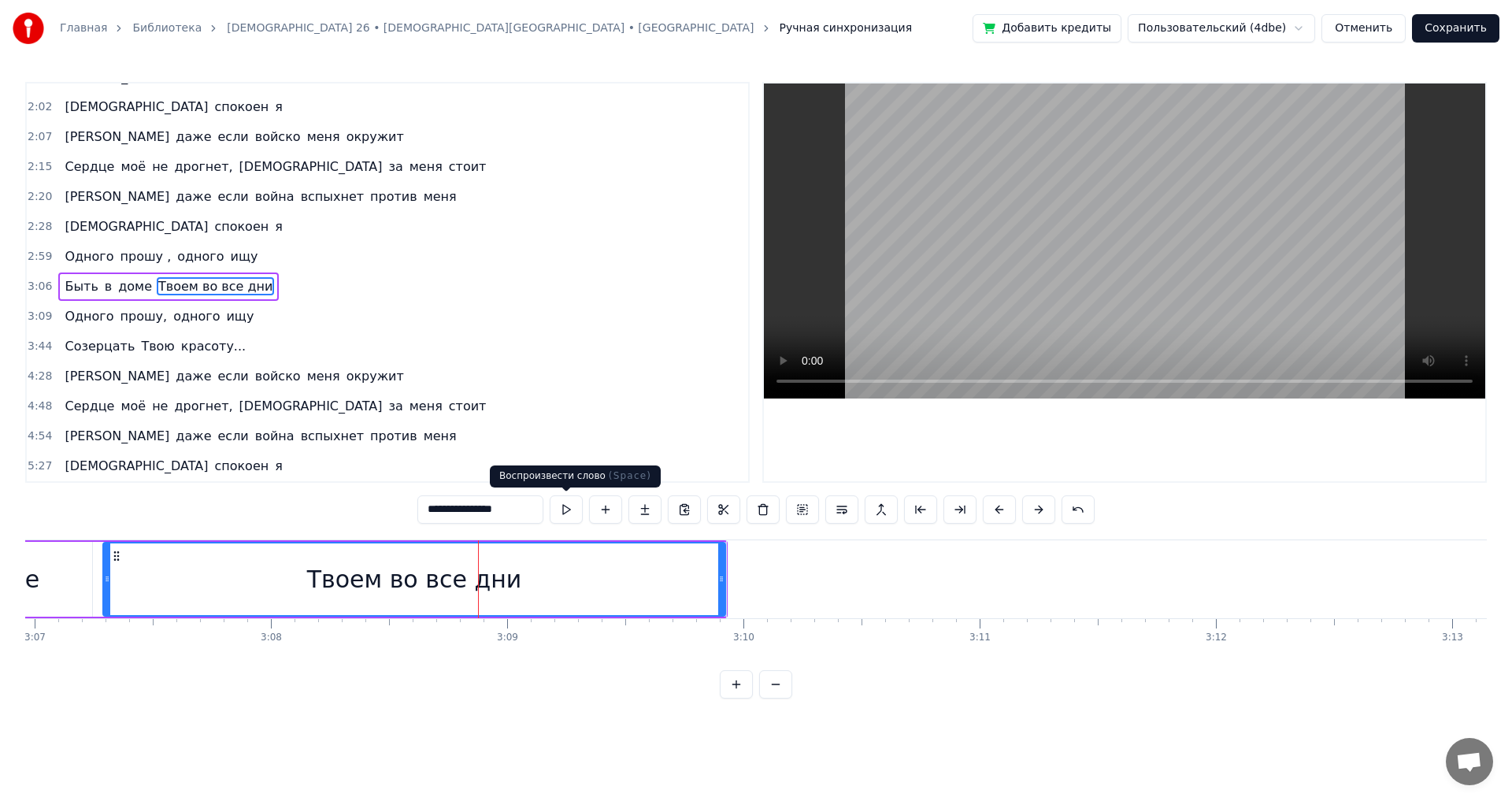
click at [564, 502] on button at bounding box center [566, 510] width 33 height 28
type input "******"
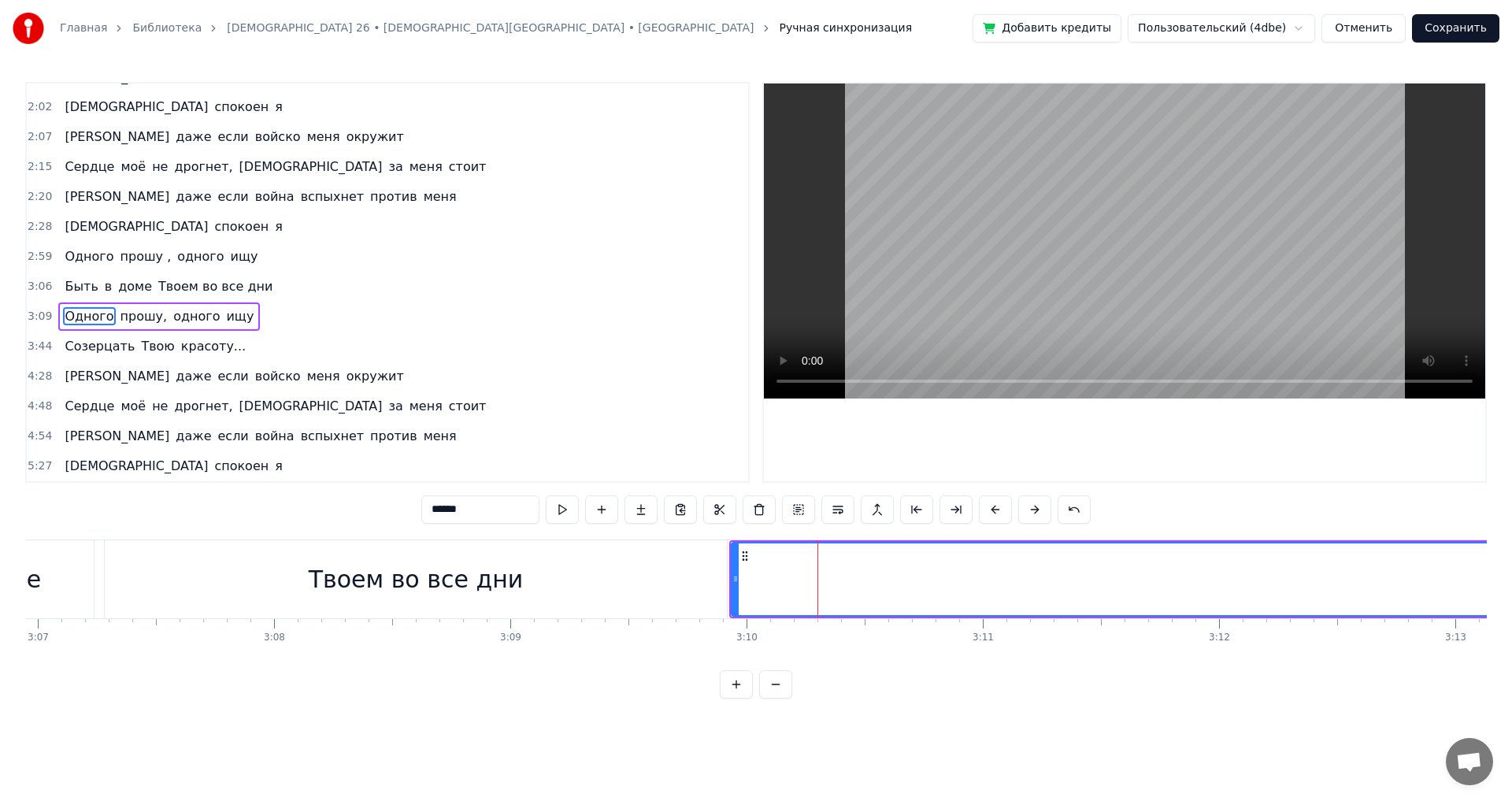
drag, startPoint x: 993, startPoint y: 721, endPoint x: 866, endPoint y: 722, distance: 127.0
click at [868, 722] on html "Главная Библиотека [DEMOGRAPHIC_DATA] 26 • [DEMOGRAPHIC_DATA][GEOGRAPHIC_DATA] …" at bounding box center [756, 362] width 1512 height 724
drag, startPoint x: 801, startPoint y: 573, endPoint x: 770, endPoint y: 575, distance: 31.1
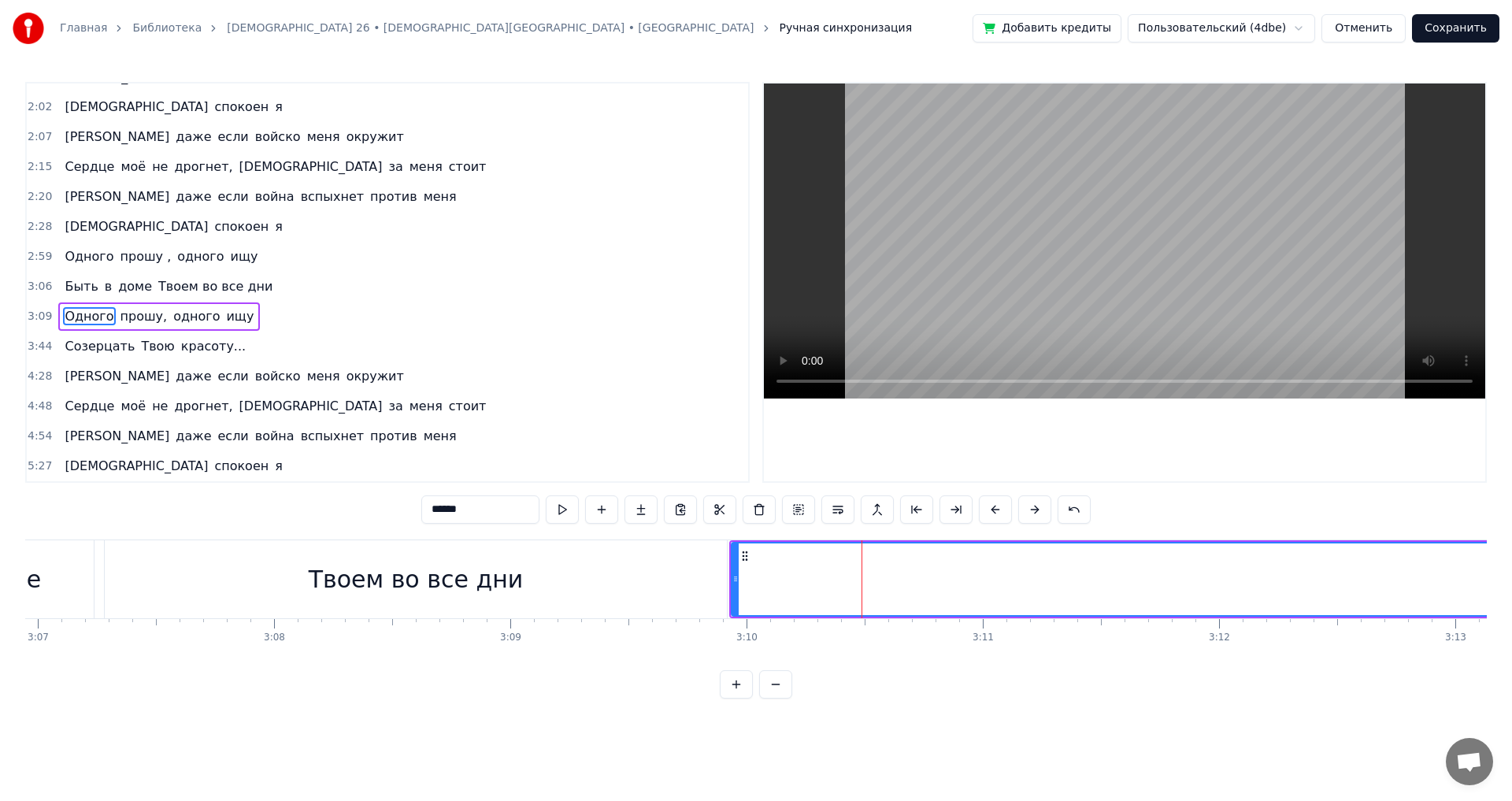
click at [735, 586] on div at bounding box center [735, 579] width 7 height 72
click at [87, 315] on span "Одного" at bounding box center [88, 317] width 52 height 18
drag, startPoint x: 1373, startPoint y: 578, endPoint x: 1203, endPoint y: 578, distance: 170.0
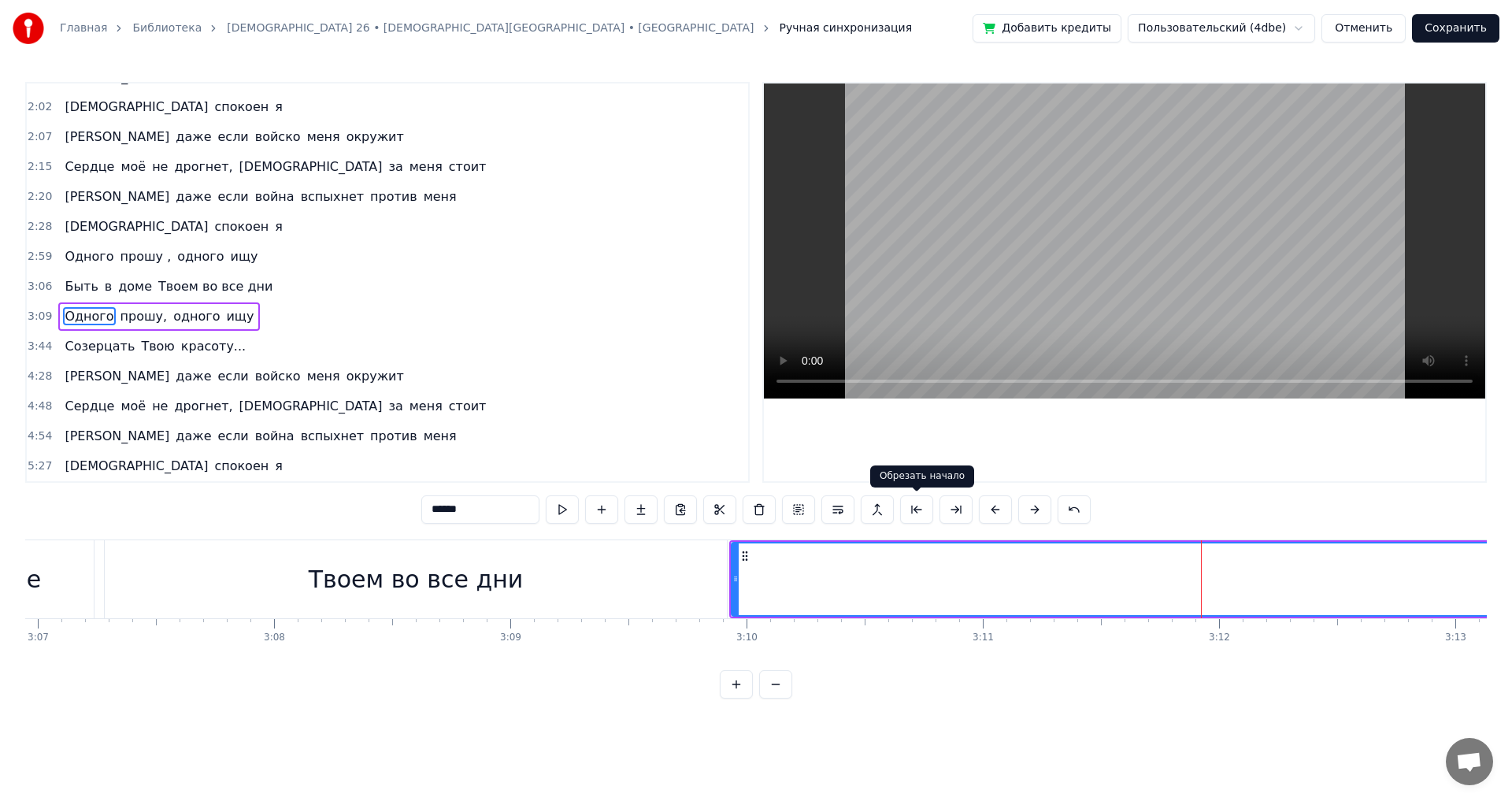
click at [914, 511] on button at bounding box center [916, 510] width 33 height 28
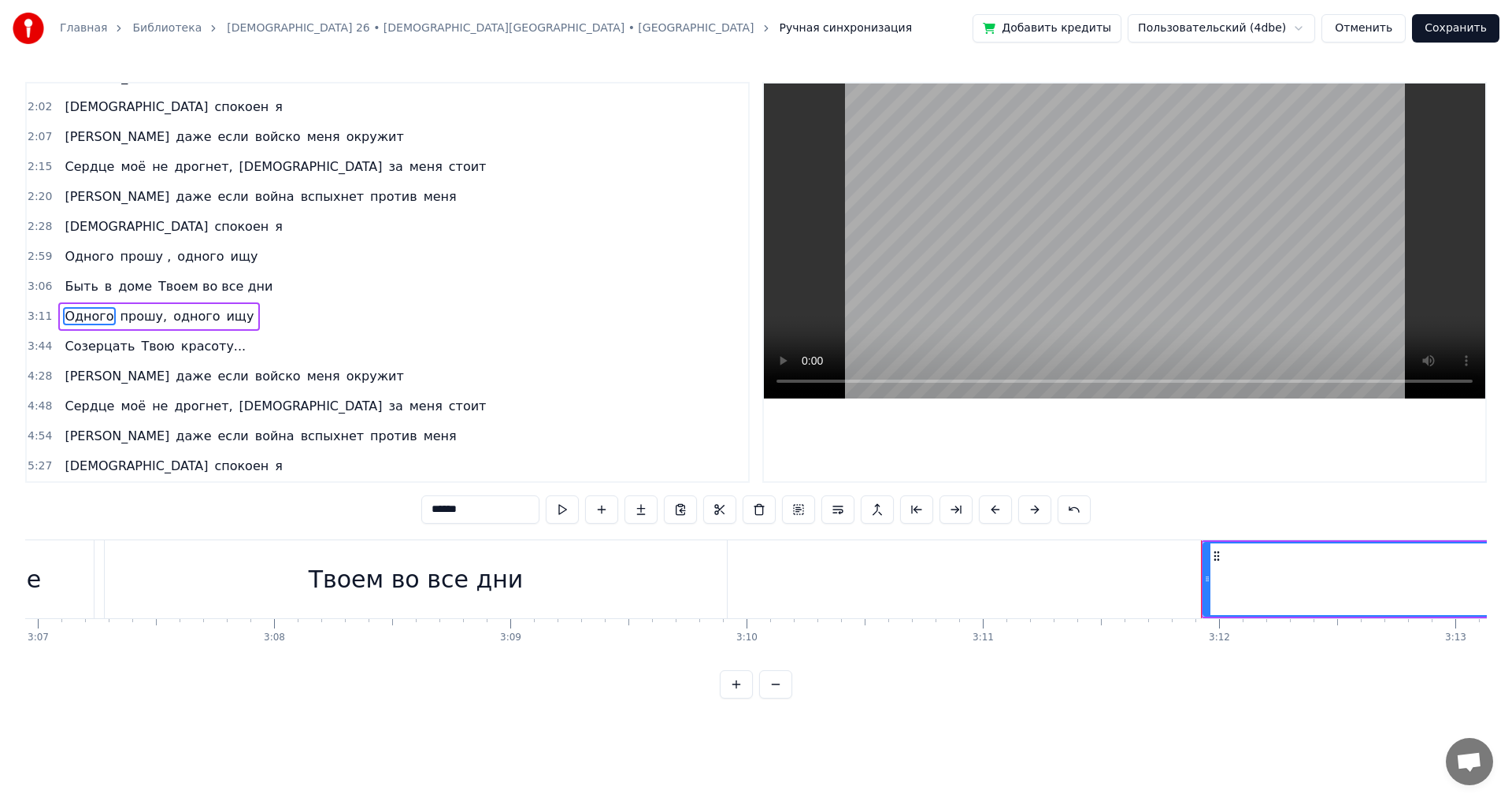
drag, startPoint x: 890, startPoint y: 764, endPoint x: 576, endPoint y: 746, distance: 314.5
click at [576, 724] on html "Главная Библиотека [DEMOGRAPHIC_DATA] 26 • [DEMOGRAPHIC_DATA][GEOGRAPHIC_DATA] …" at bounding box center [756, 362] width 1512 height 724
click at [1163, 716] on html "Главная Библиотека [DEMOGRAPHIC_DATA] 26 • [DEMOGRAPHIC_DATA][GEOGRAPHIC_DATA] …" at bounding box center [756, 362] width 1512 height 724
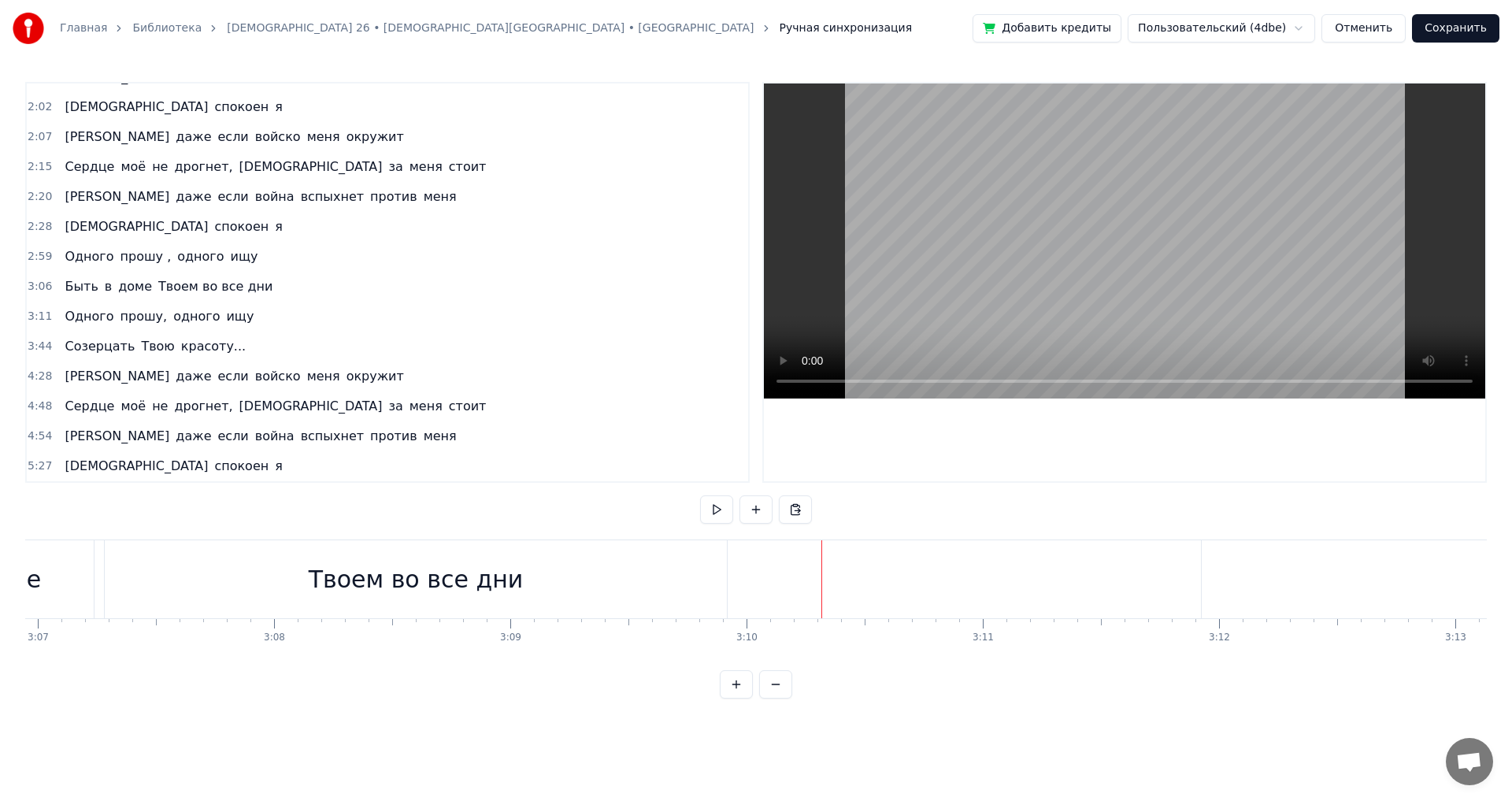
click at [732, 698] on button at bounding box center [736, 684] width 33 height 28
click at [781, 698] on button at bounding box center [776, 684] width 33 height 28
click at [778, 698] on button at bounding box center [776, 684] width 33 height 28
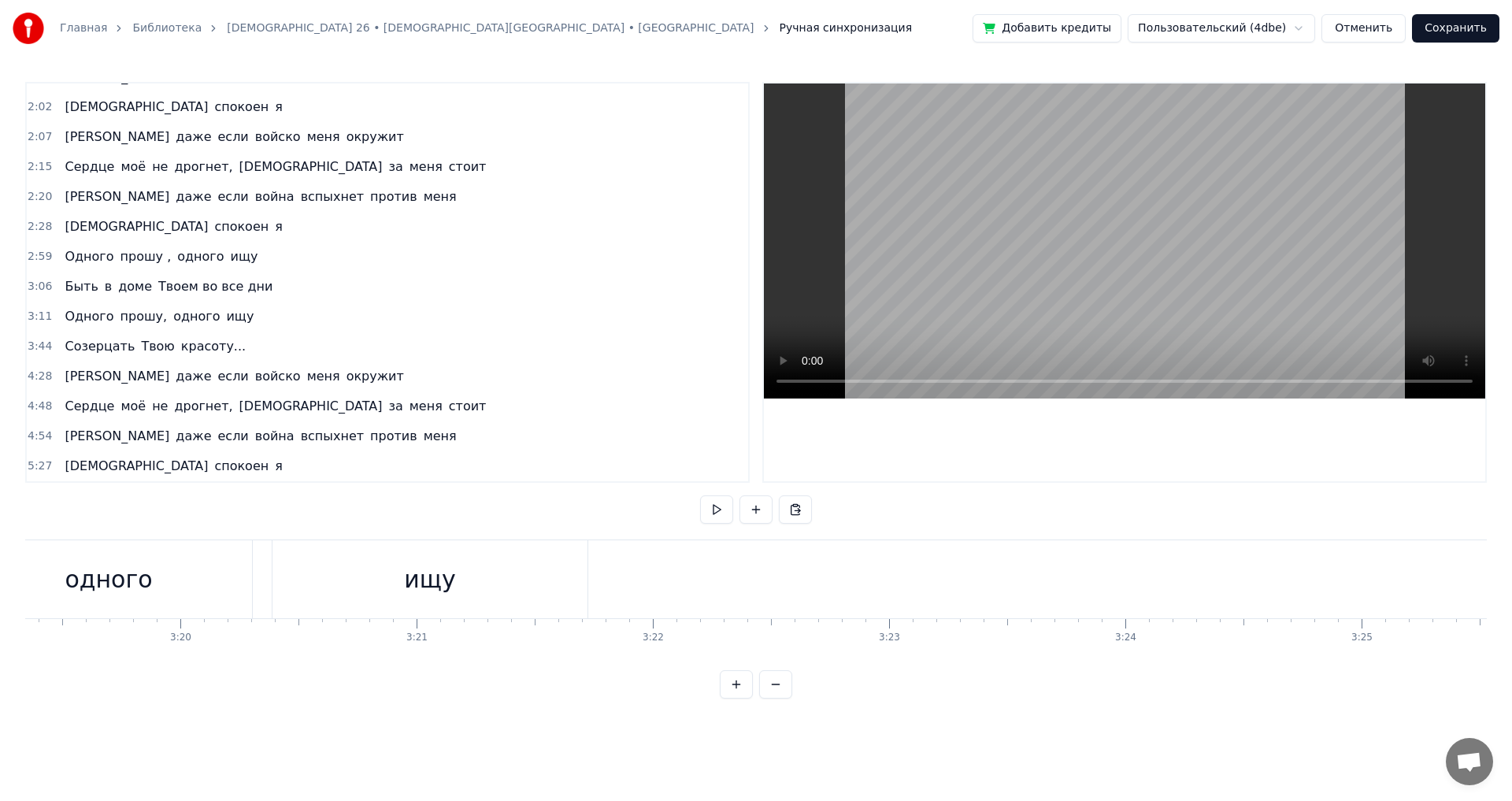
click at [778, 698] on button at bounding box center [776, 684] width 33 height 28
click at [494, 570] on div "Одного" at bounding box center [430, 579] width 402 height 78
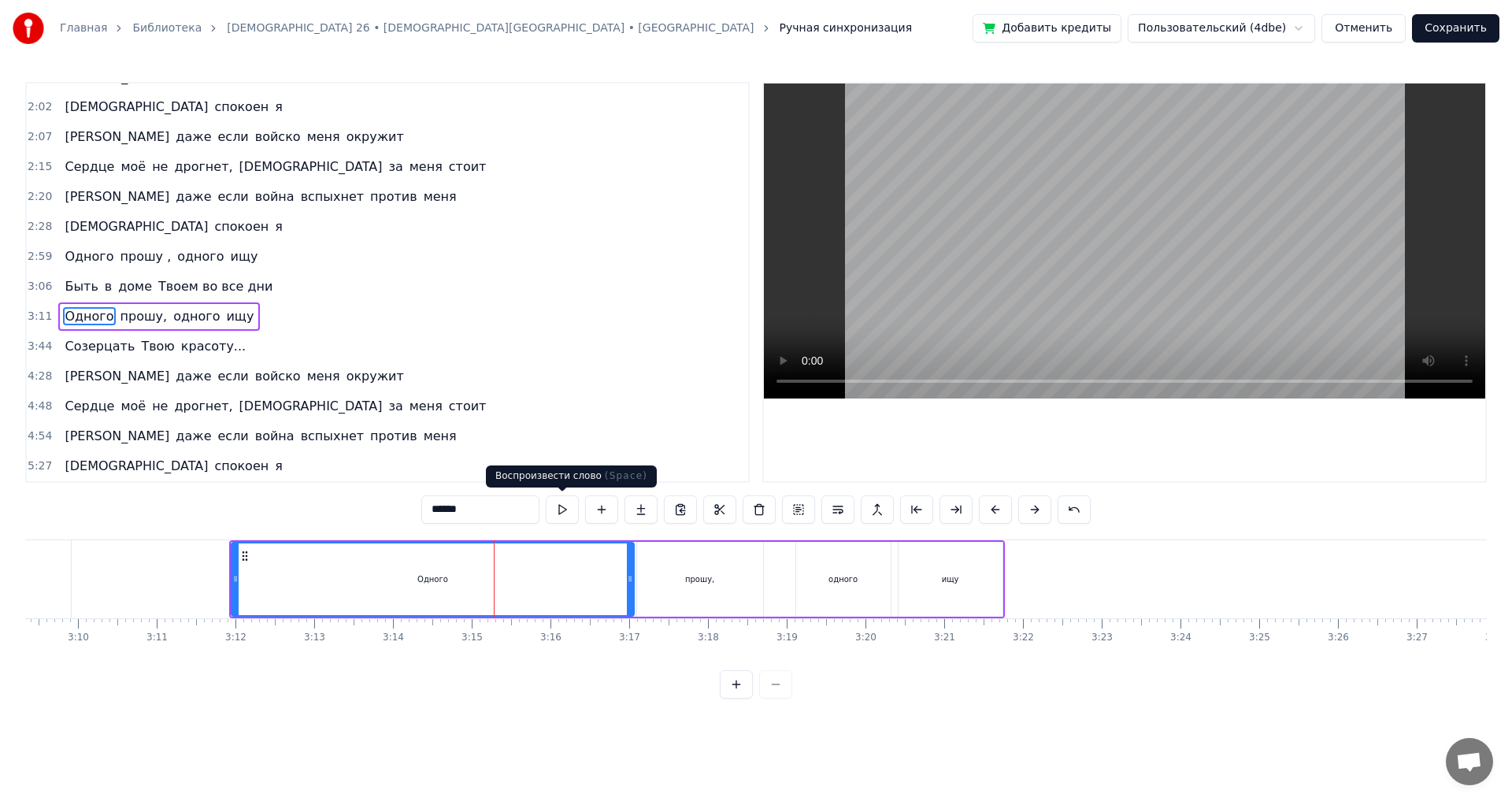
click at [554, 511] on button at bounding box center [563, 510] width 33 height 28
click at [64, 232] on span "[DEMOGRAPHIC_DATA]" at bounding box center [136, 226] width 146 height 18
type input "****"
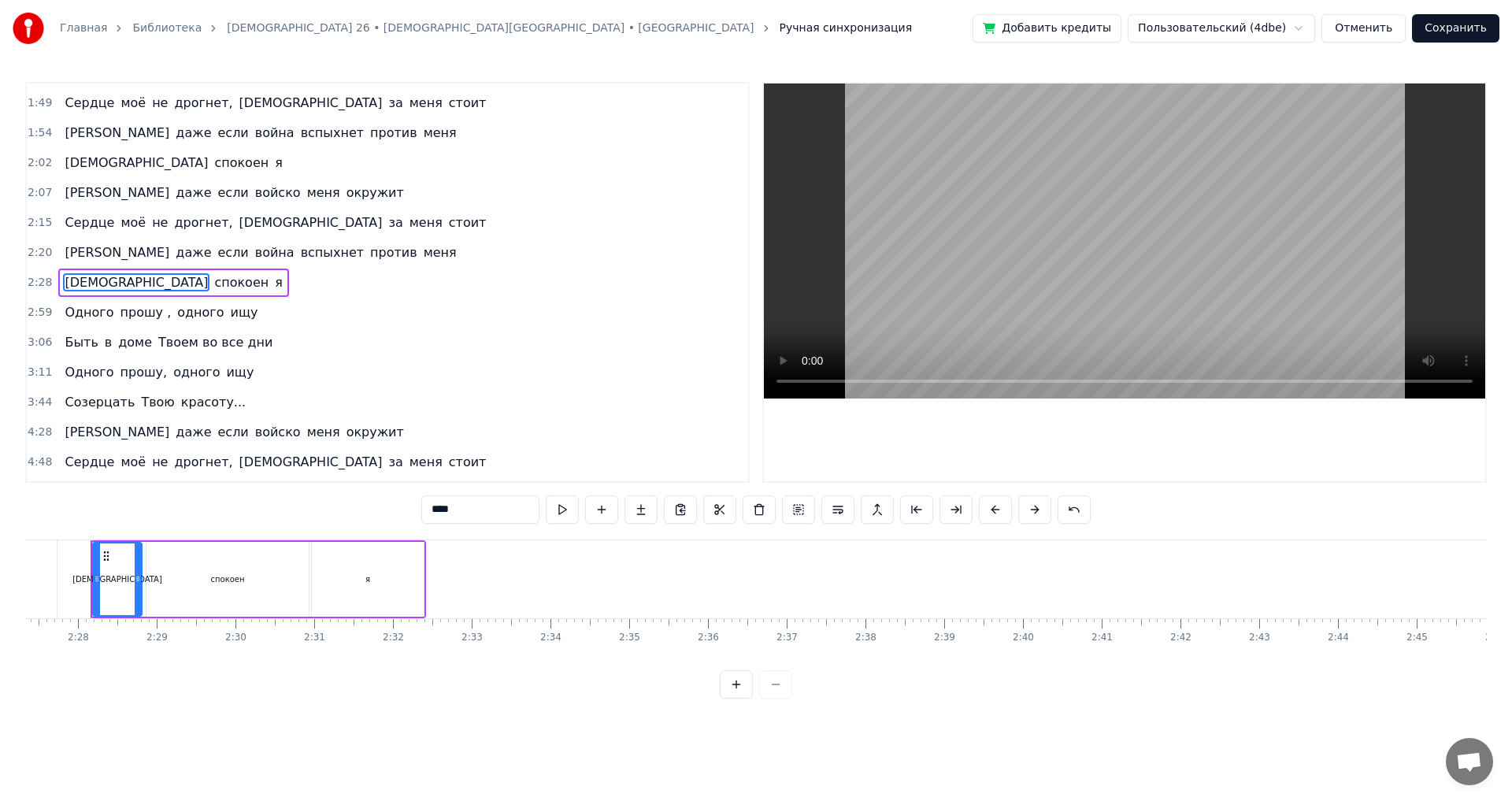
scroll to position [0, 11590]
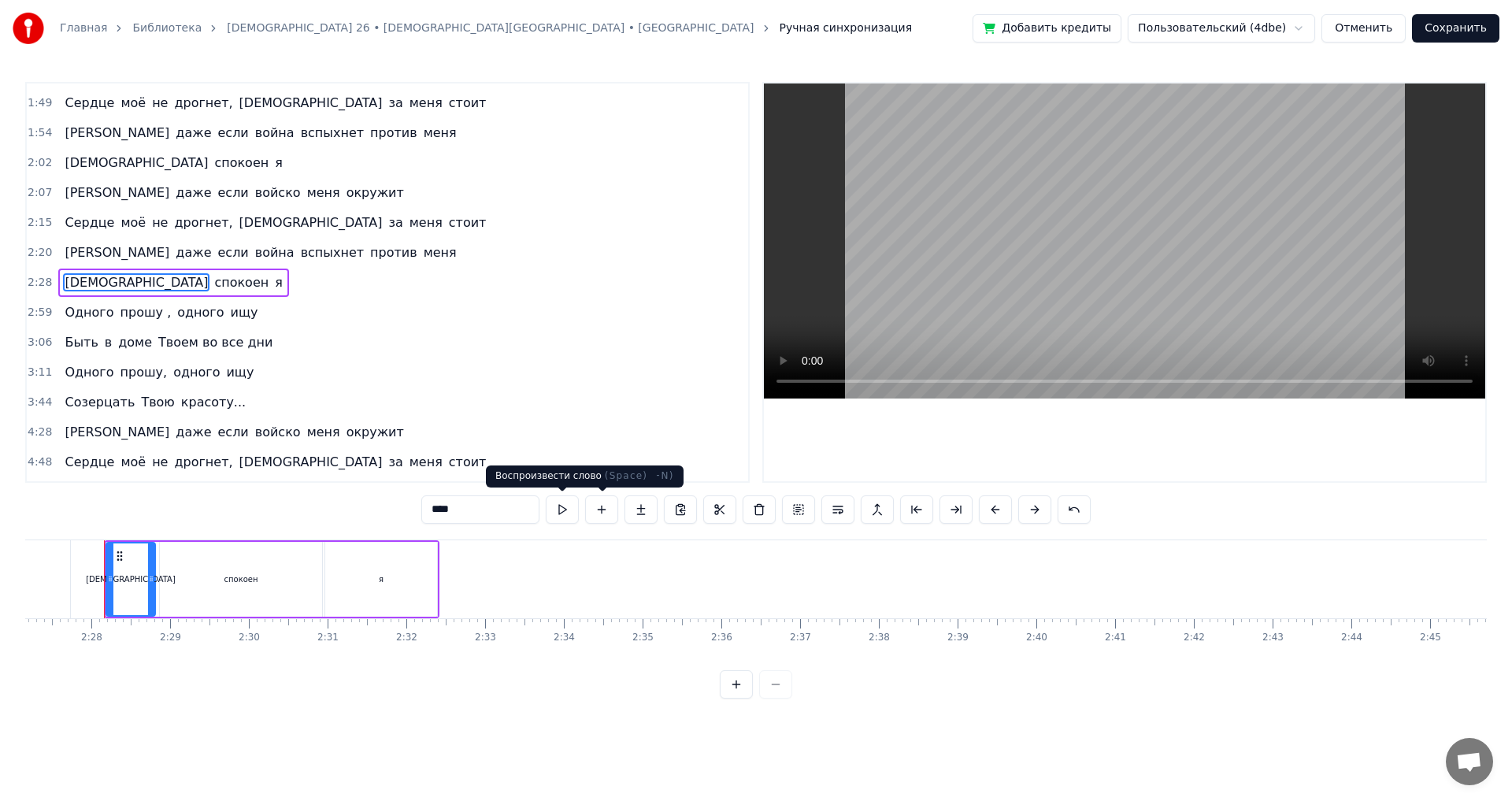
click at [572, 506] on button at bounding box center [563, 510] width 33 height 28
click at [563, 508] on button at bounding box center [563, 510] width 33 height 28
click at [121, 269] on div "Буду спокоен я" at bounding box center [174, 283] width 230 height 28
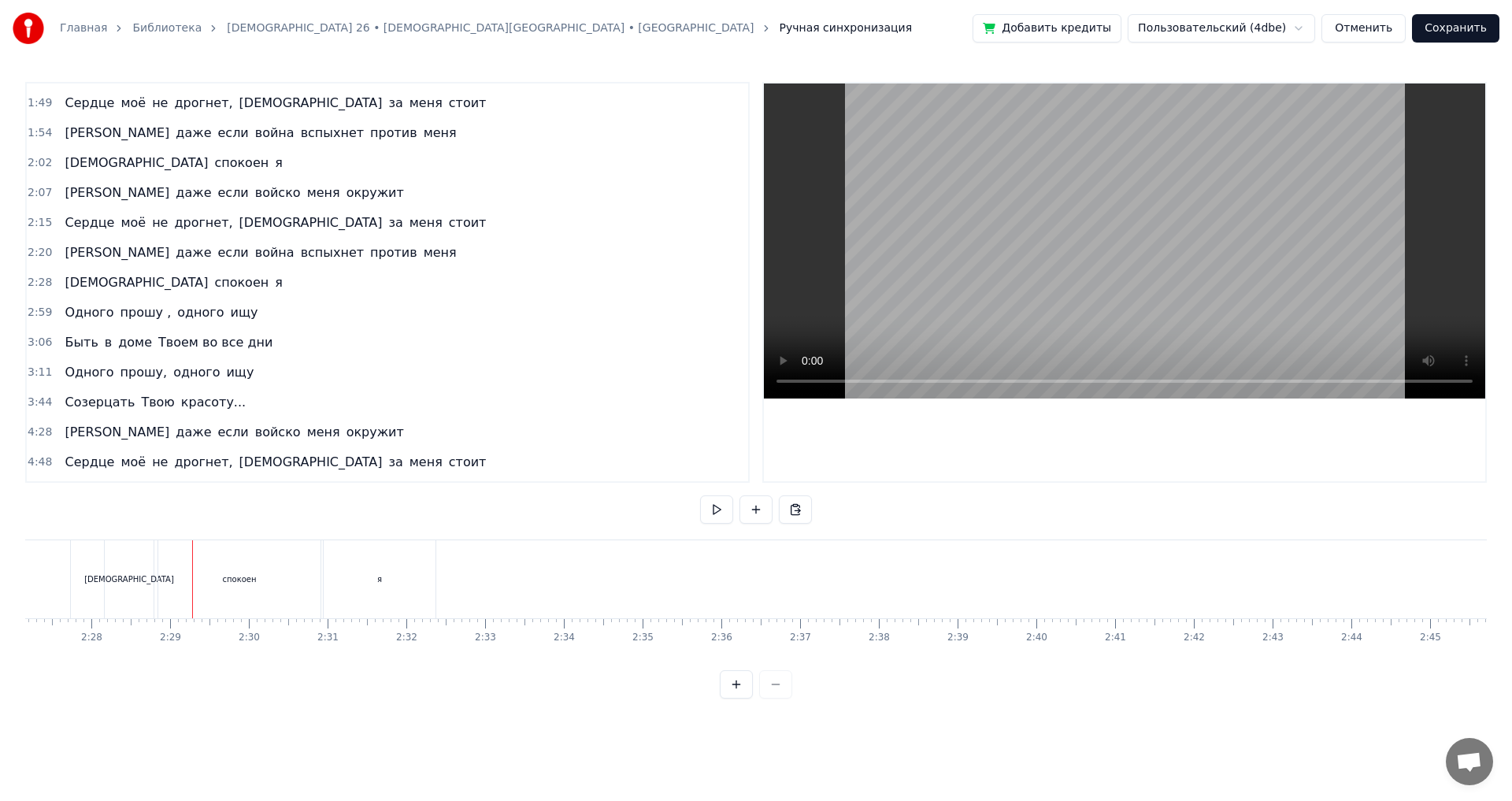
click at [145, 553] on div "[DEMOGRAPHIC_DATA]" at bounding box center [129, 579] width 49 height 78
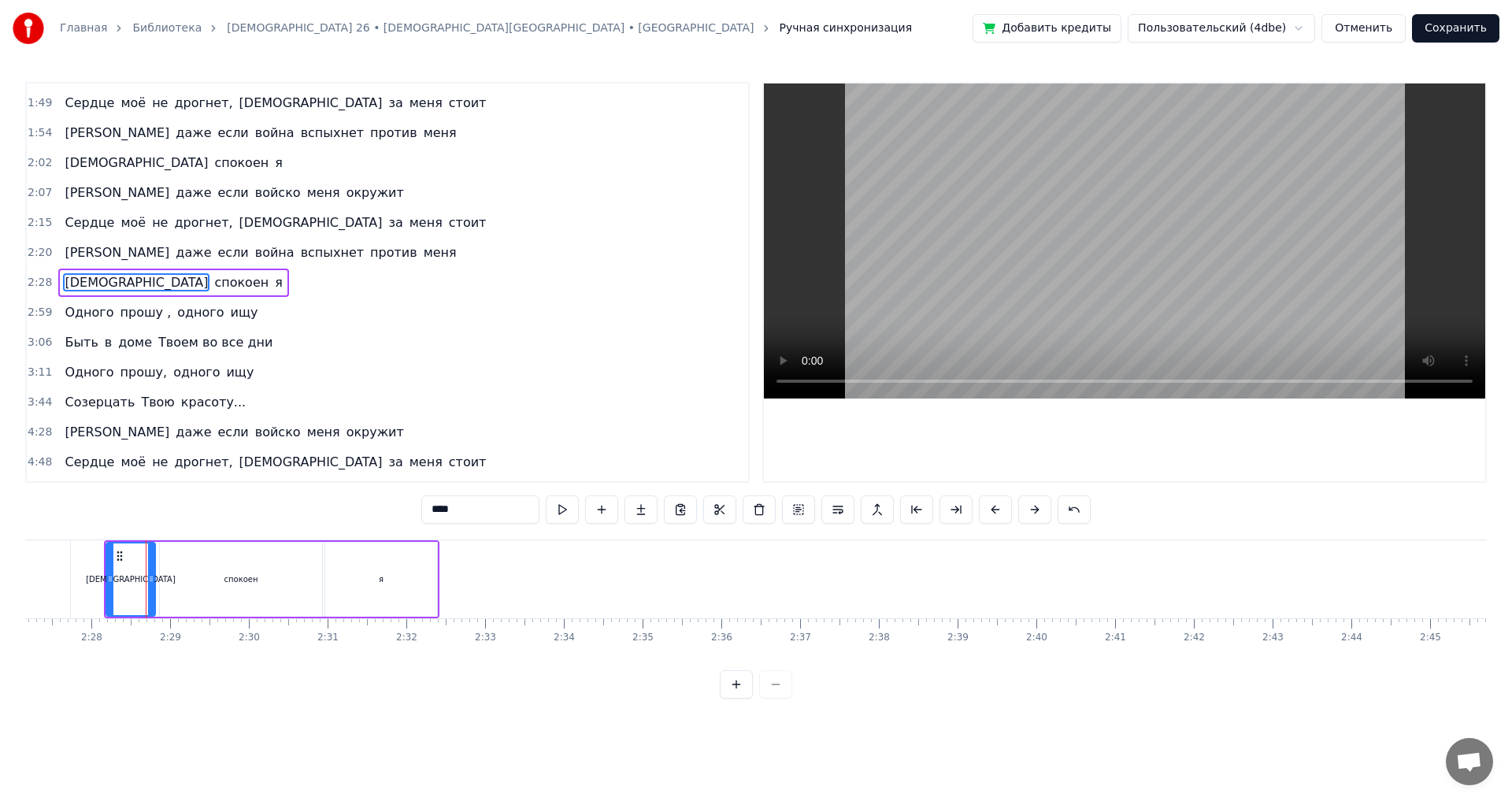
click at [195, 556] on div "спокоен" at bounding box center [240, 579] width 162 height 75
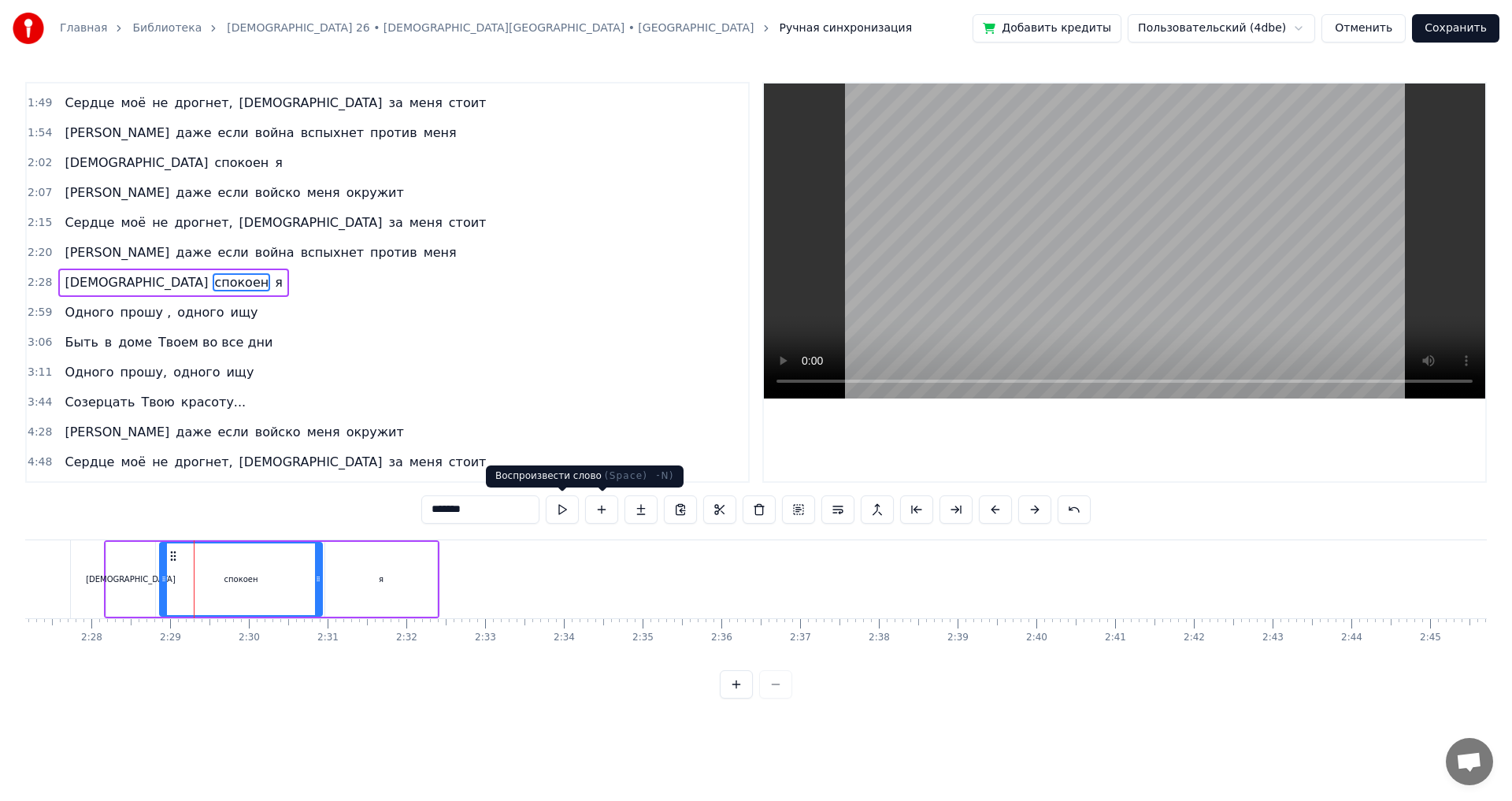
click at [568, 504] on button at bounding box center [563, 510] width 33 height 28
click at [376, 576] on div "я" at bounding box center [381, 579] width 112 height 75
type input "*"
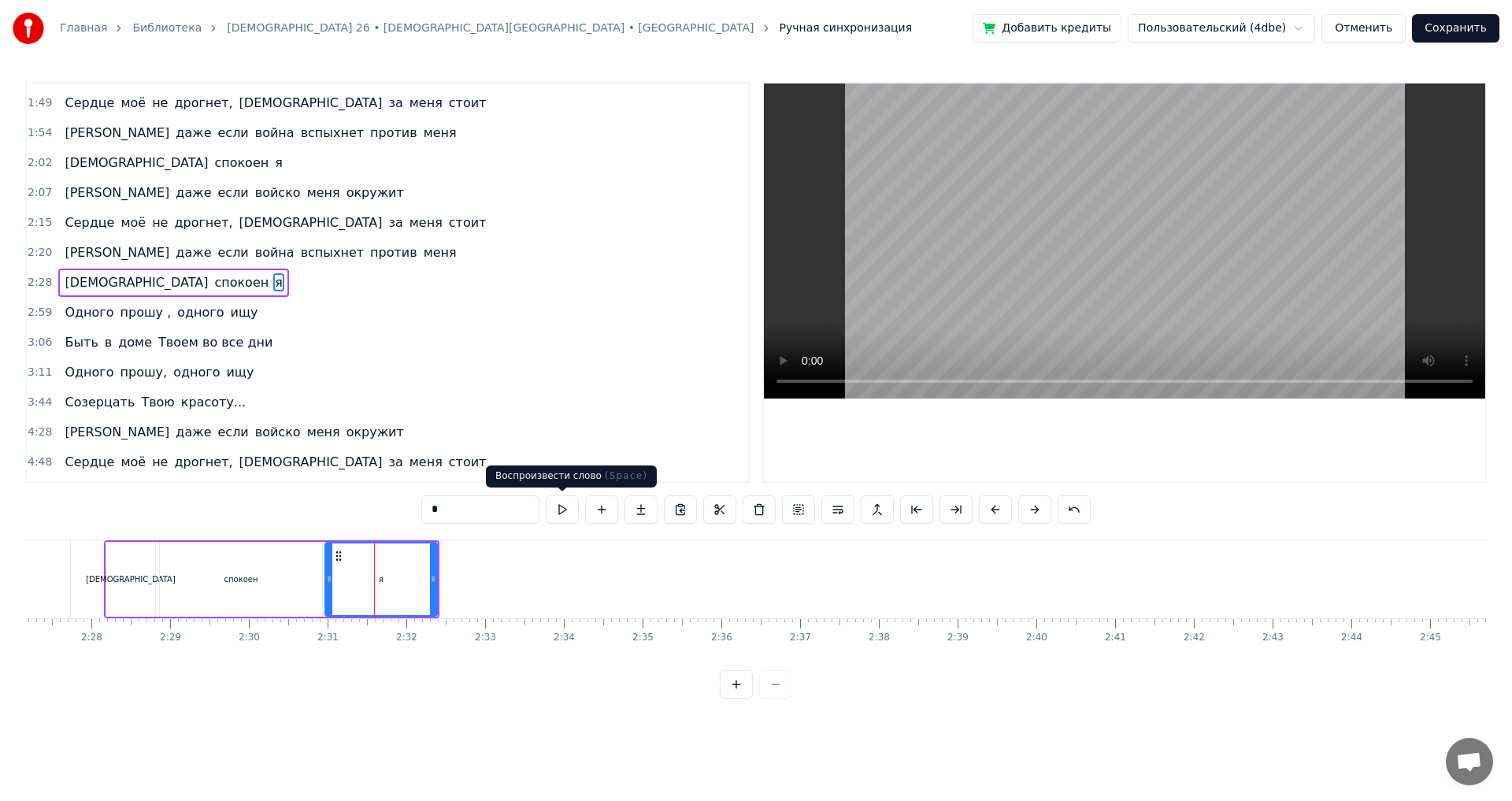
click at [562, 510] on button at bounding box center [563, 510] width 33 height 28
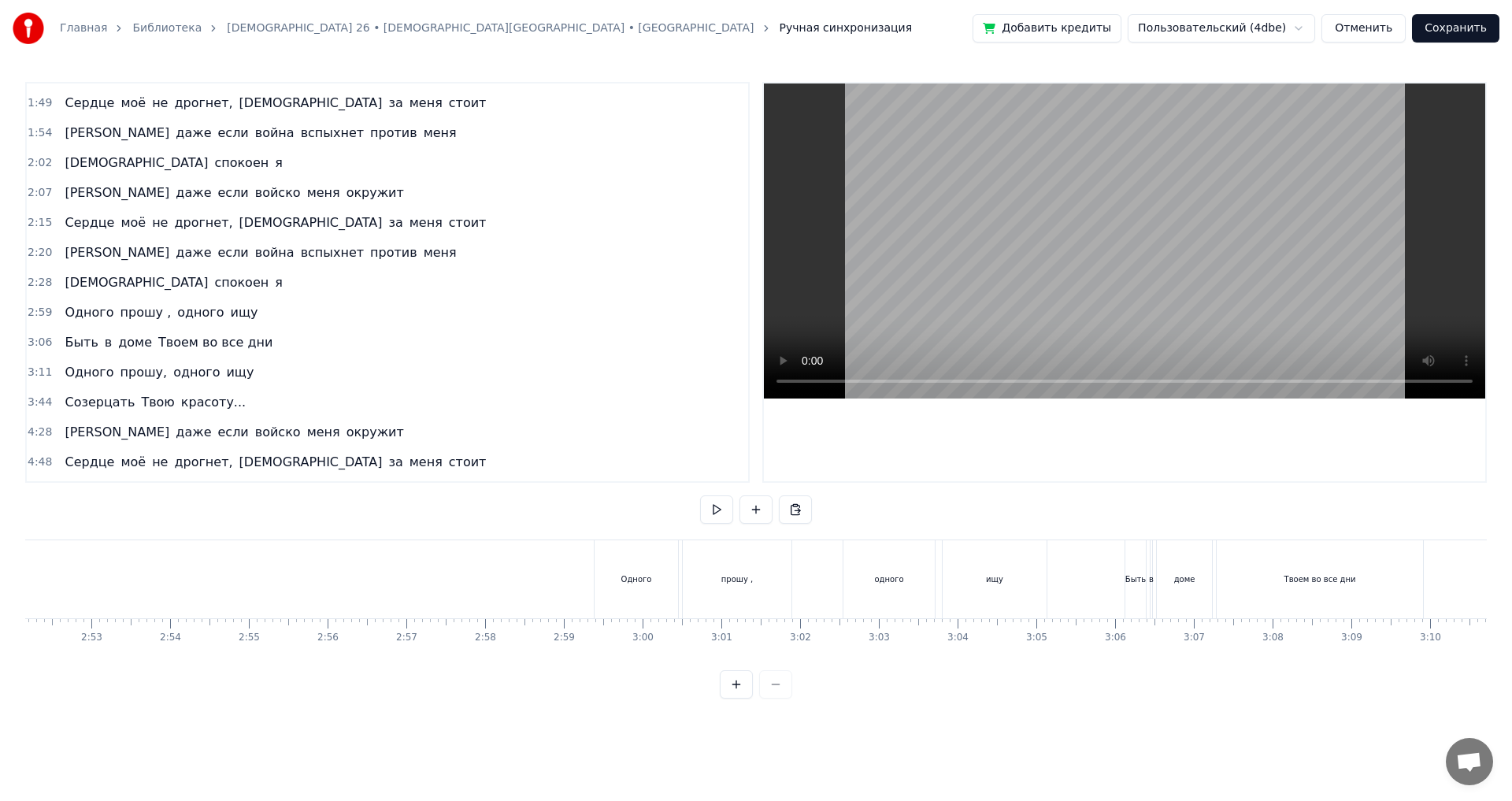
scroll to position [0, 13575]
click at [594, 592] on div "Одного" at bounding box center [620, 579] width 83 height 78
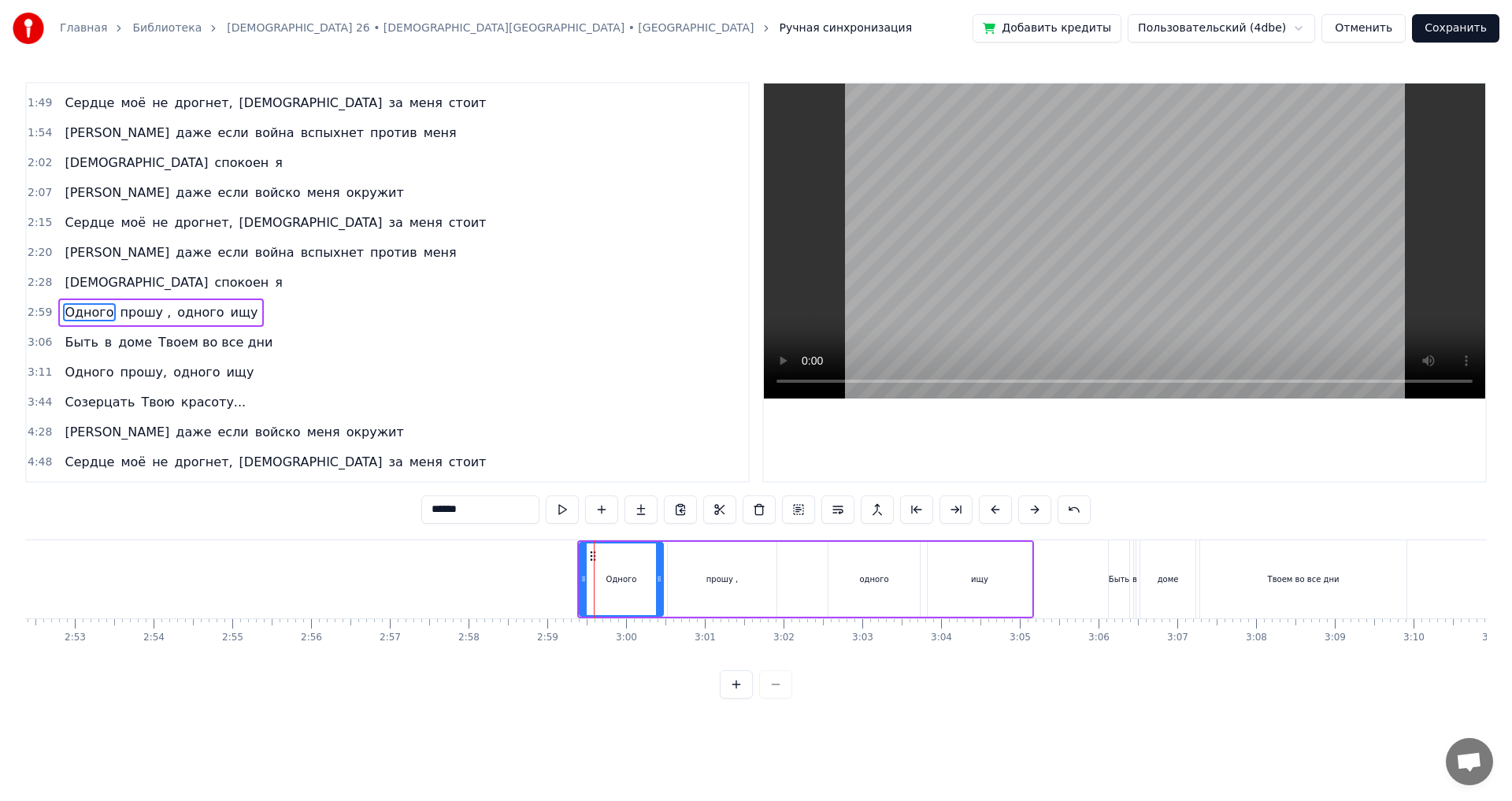
scroll to position [445, 0]
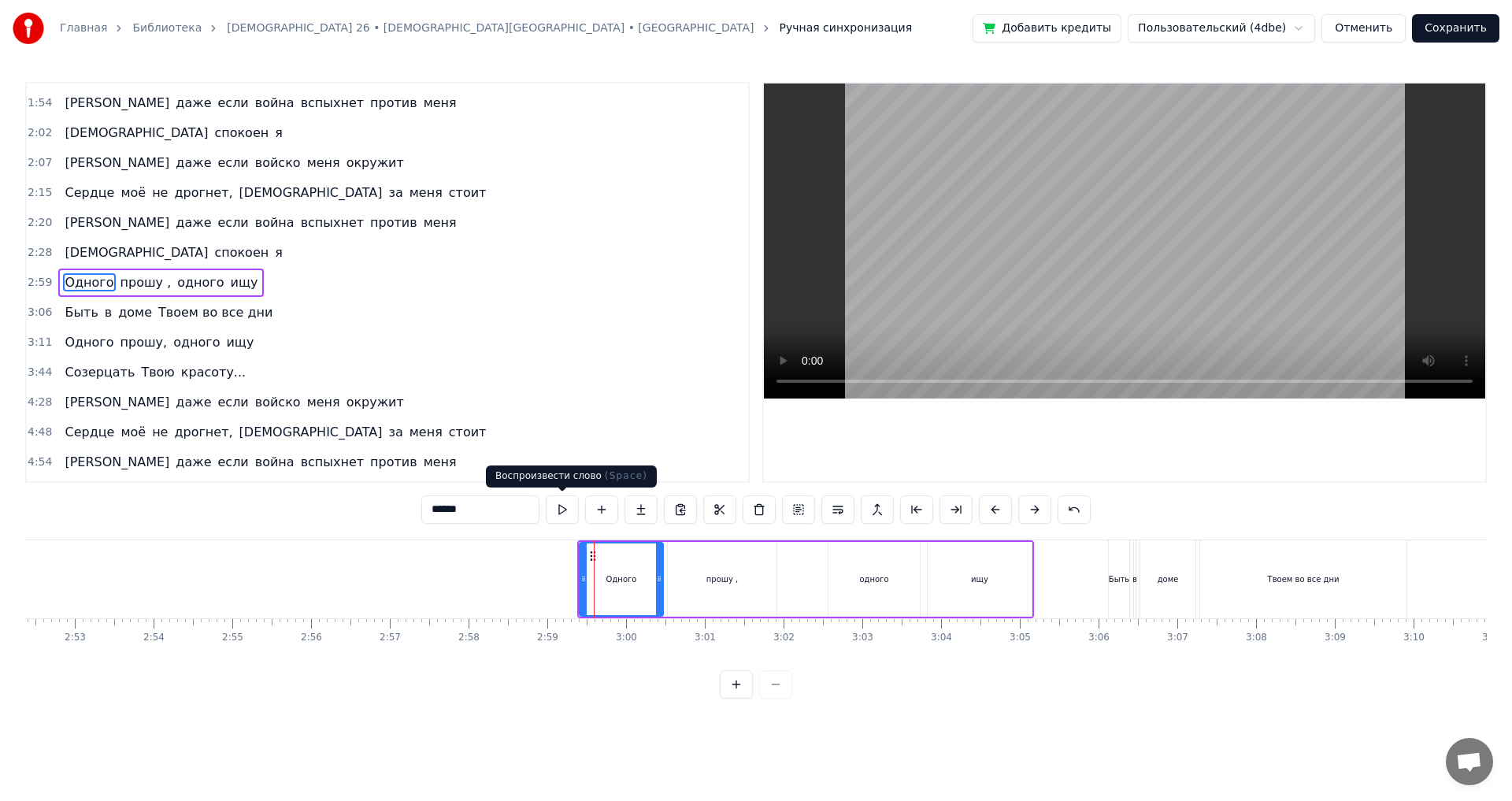
click at [566, 512] on button at bounding box center [563, 510] width 33 height 28
click at [697, 584] on div "прошу ," at bounding box center [722, 579] width 109 height 75
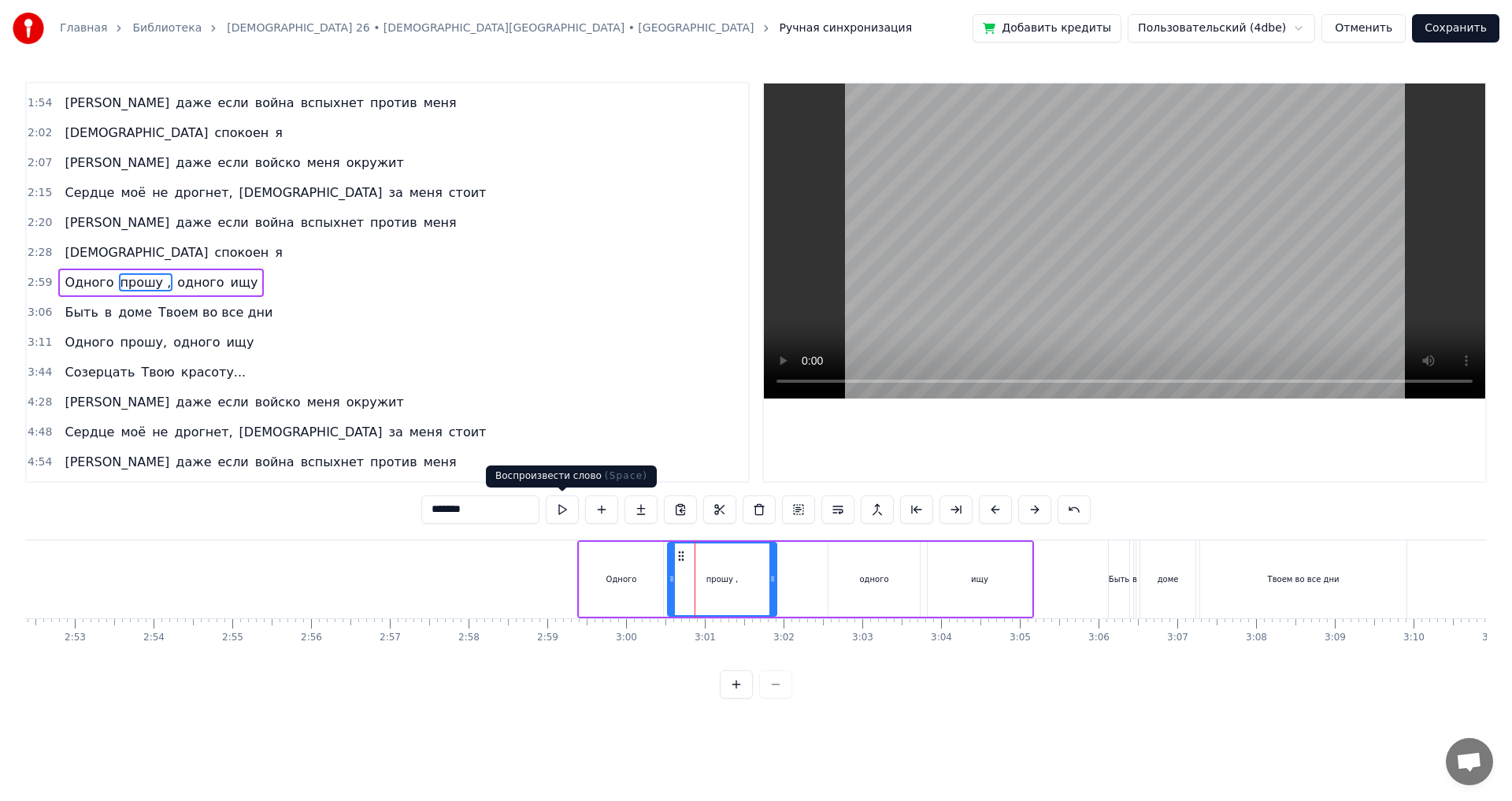
click at [563, 507] on button at bounding box center [563, 510] width 33 height 28
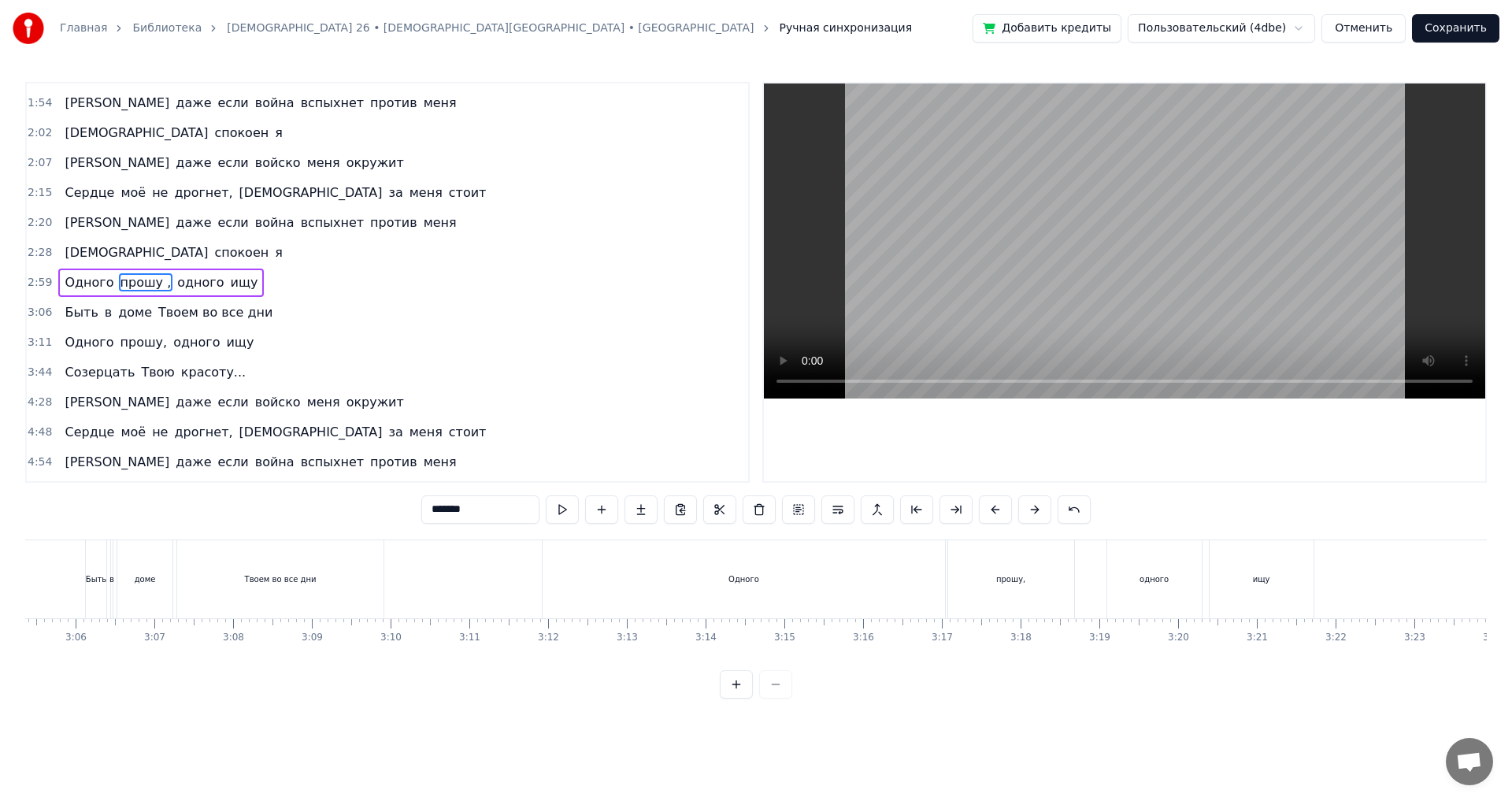
scroll to position [0, 14615]
click at [687, 606] on div "Одного" at bounding box center [726, 579] width 402 height 78
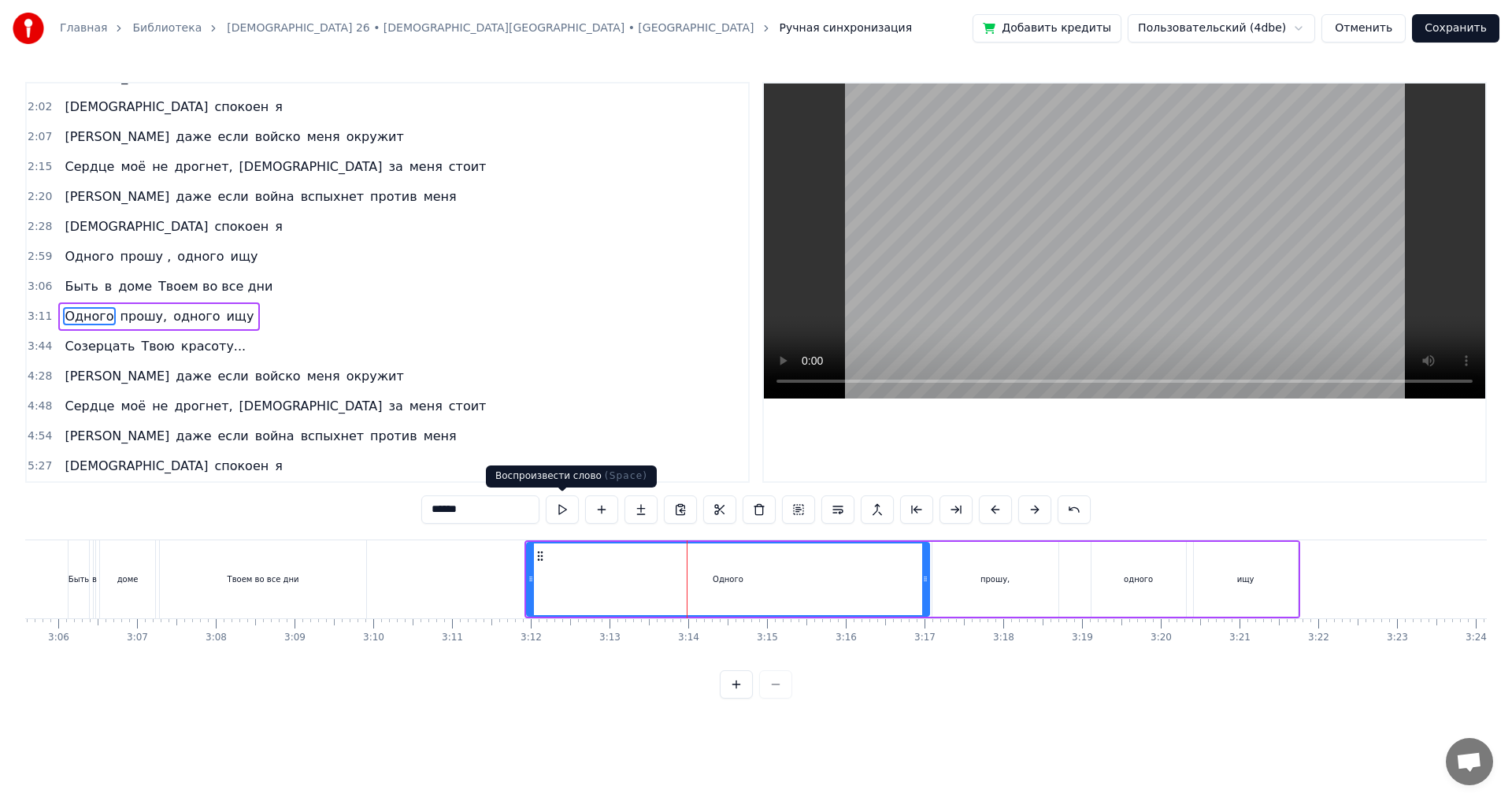
click at [554, 517] on button at bounding box center [563, 510] width 33 height 28
click at [119, 313] on span "прошу," at bounding box center [144, 317] width 50 height 19
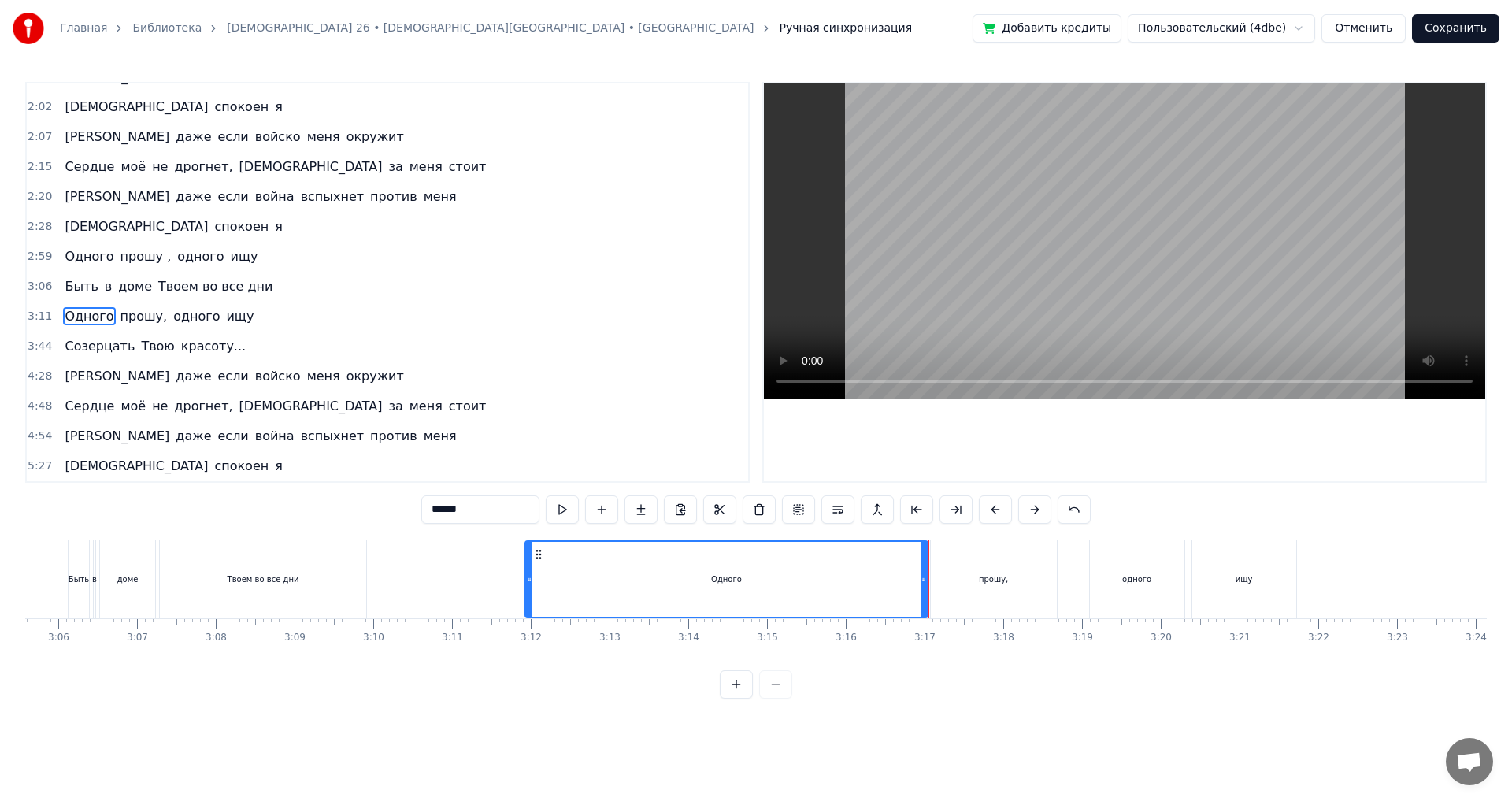
click at [120, 318] on span "прошу," at bounding box center [144, 317] width 50 height 18
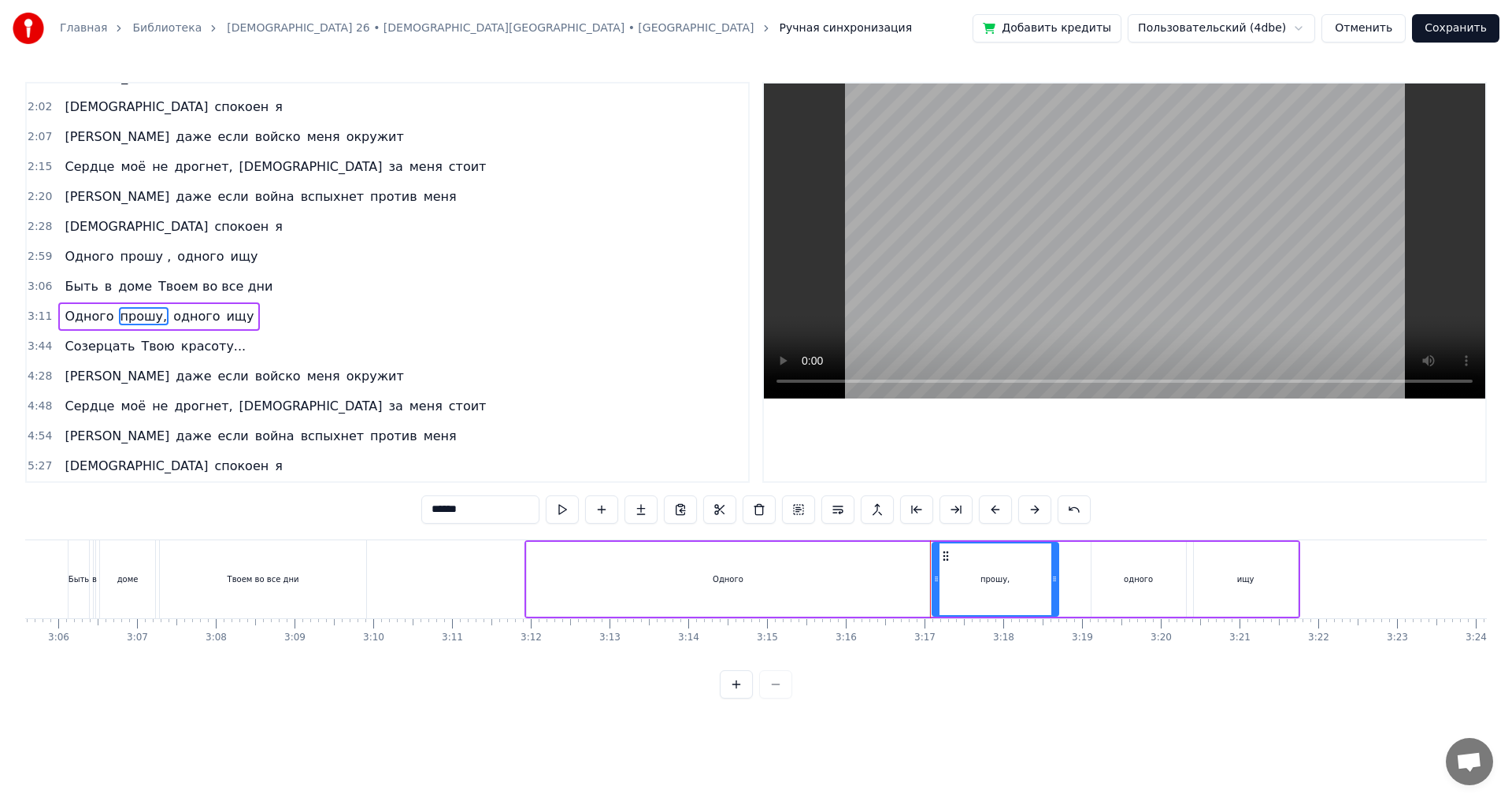
click at [82, 313] on span "Одного" at bounding box center [88, 317] width 52 height 18
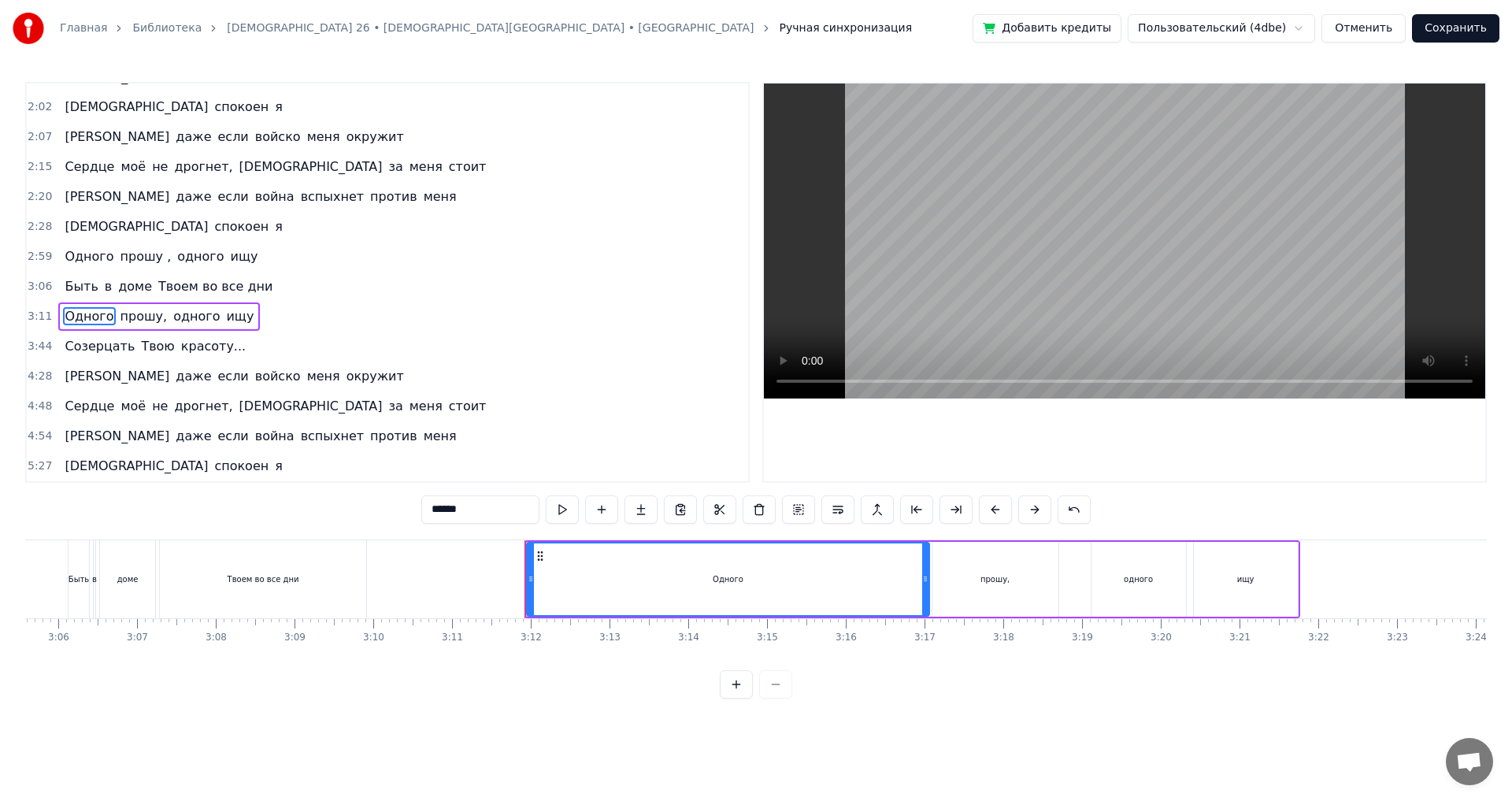
click at [486, 507] on input "******" at bounding box center [480, 510] width 118 height 28
click at [134, 319] on span "Одного прошу" at bounding box center [112, 317] width 99 height 18
click at [186, 319] on span "прошу," at bounding box center [190, 317] width 50 height 18
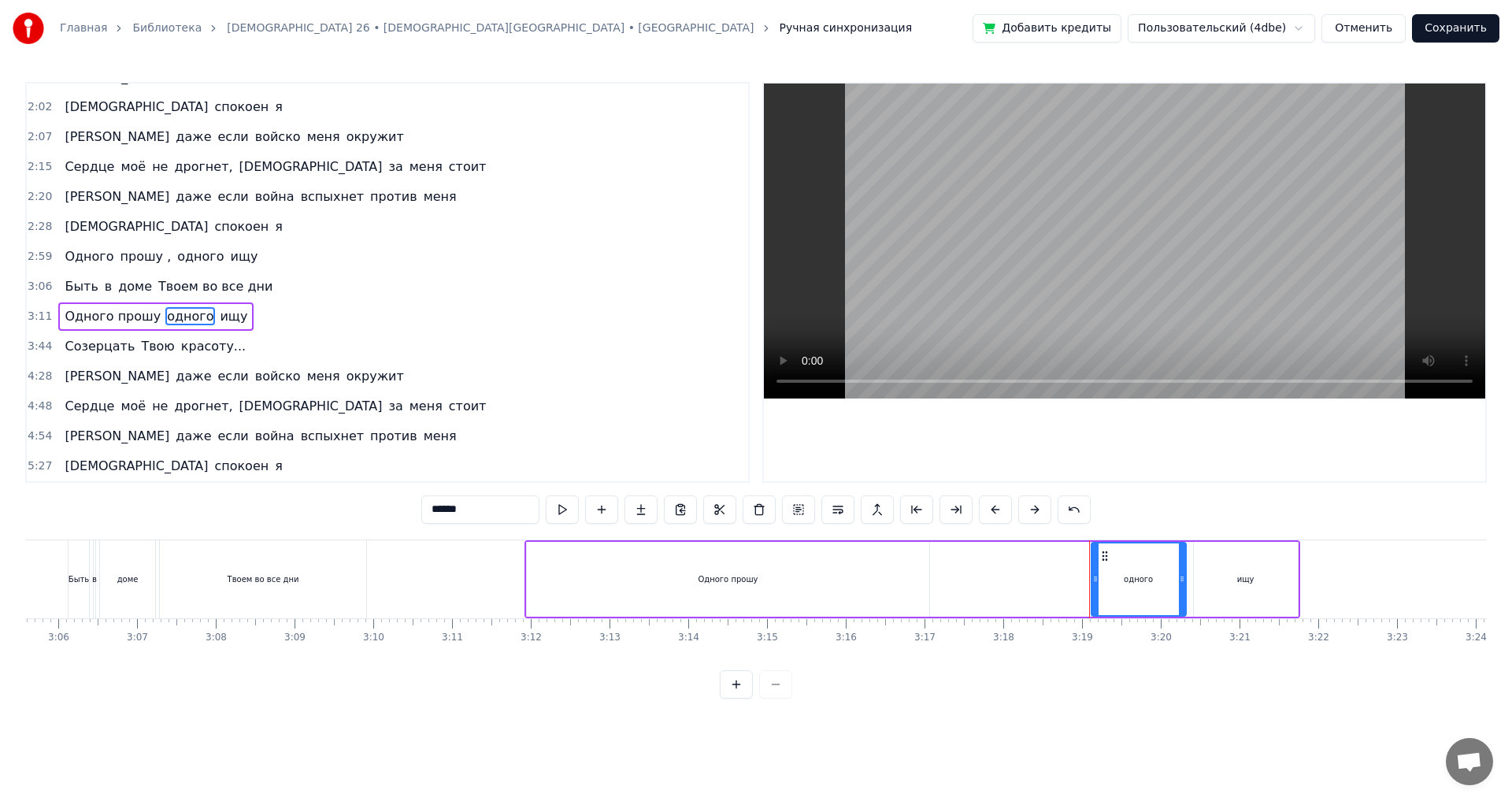
click at [659, 585] on div "Одного прошу" at bounding box center [728, 579] width 402 height 75
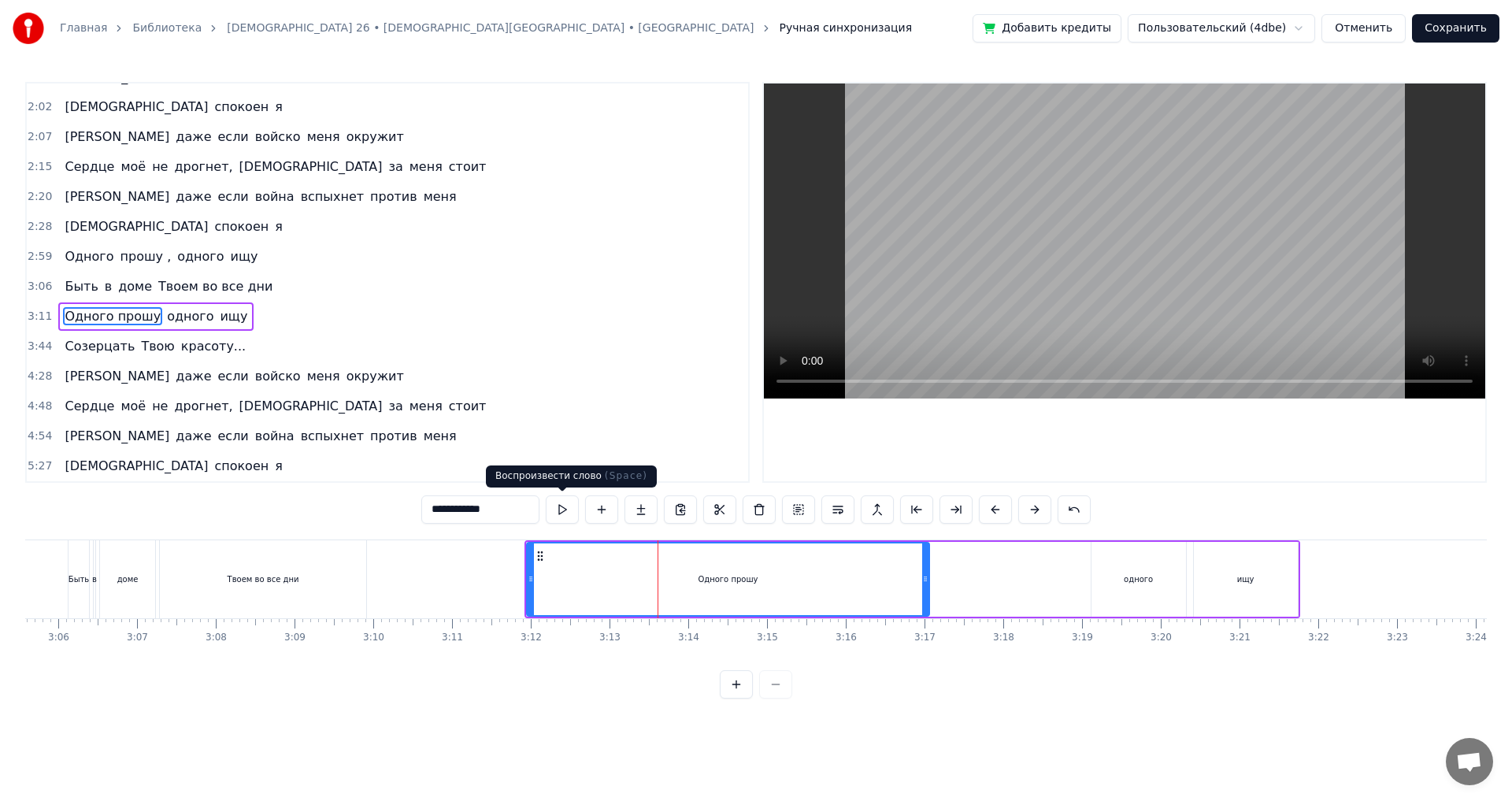
click at [563, 513] on button at bounding box center [563, 510] width 33 height 28
click at [121, 314] on span "Одного прошу" at bounding box center [112, 317] width 99 height 18
click at [509, 513] on input "**********" at bounding box center [480, 510] width 118 height 28
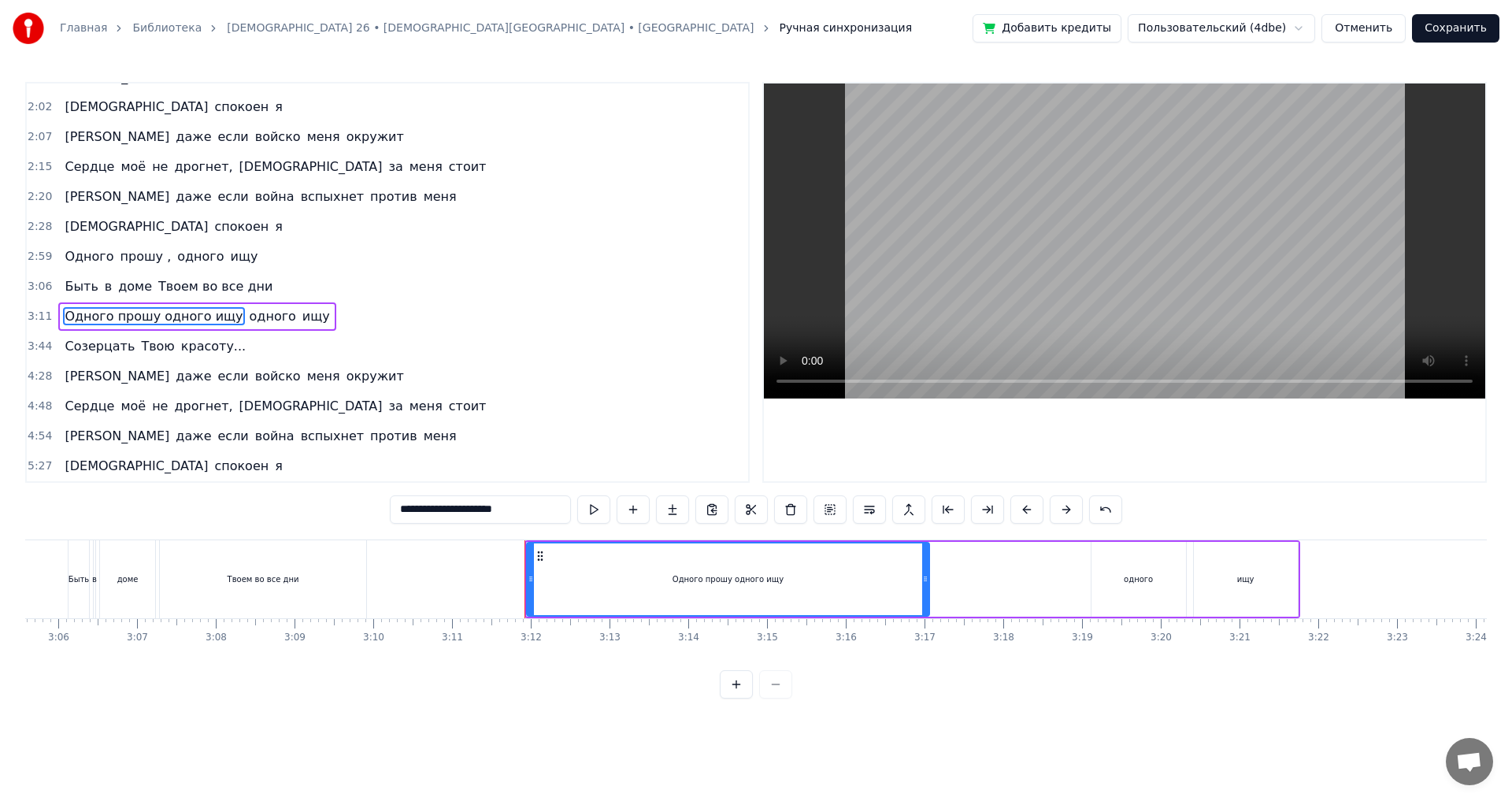
click at [264, 324] on span "одного" at bounding box center [273, 317] width 50 height 18
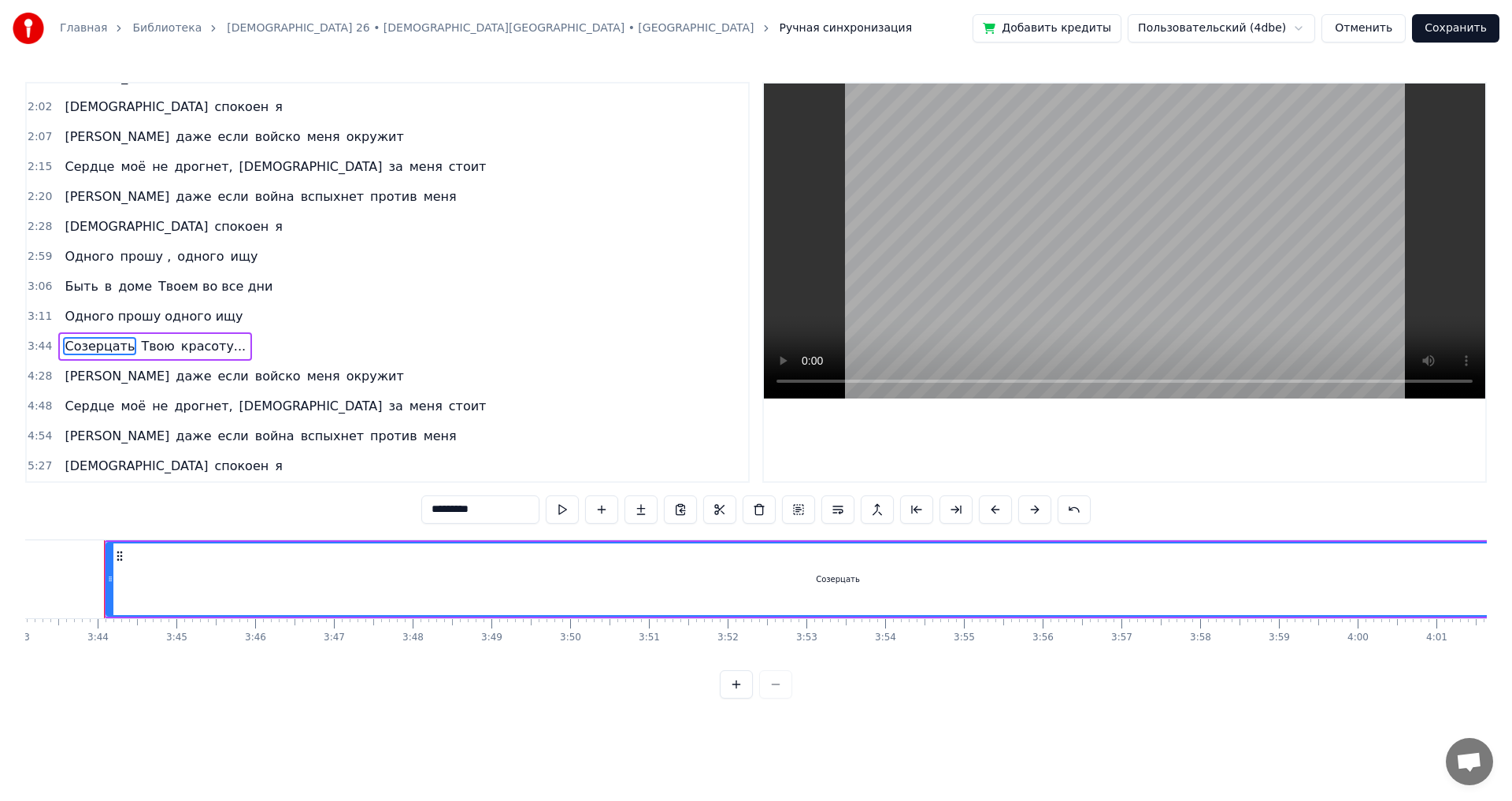
click at [133, 315] on span "Одного прошу одного ищу" at bounding box center [153, 317] width 181 height 18
type input "**********"
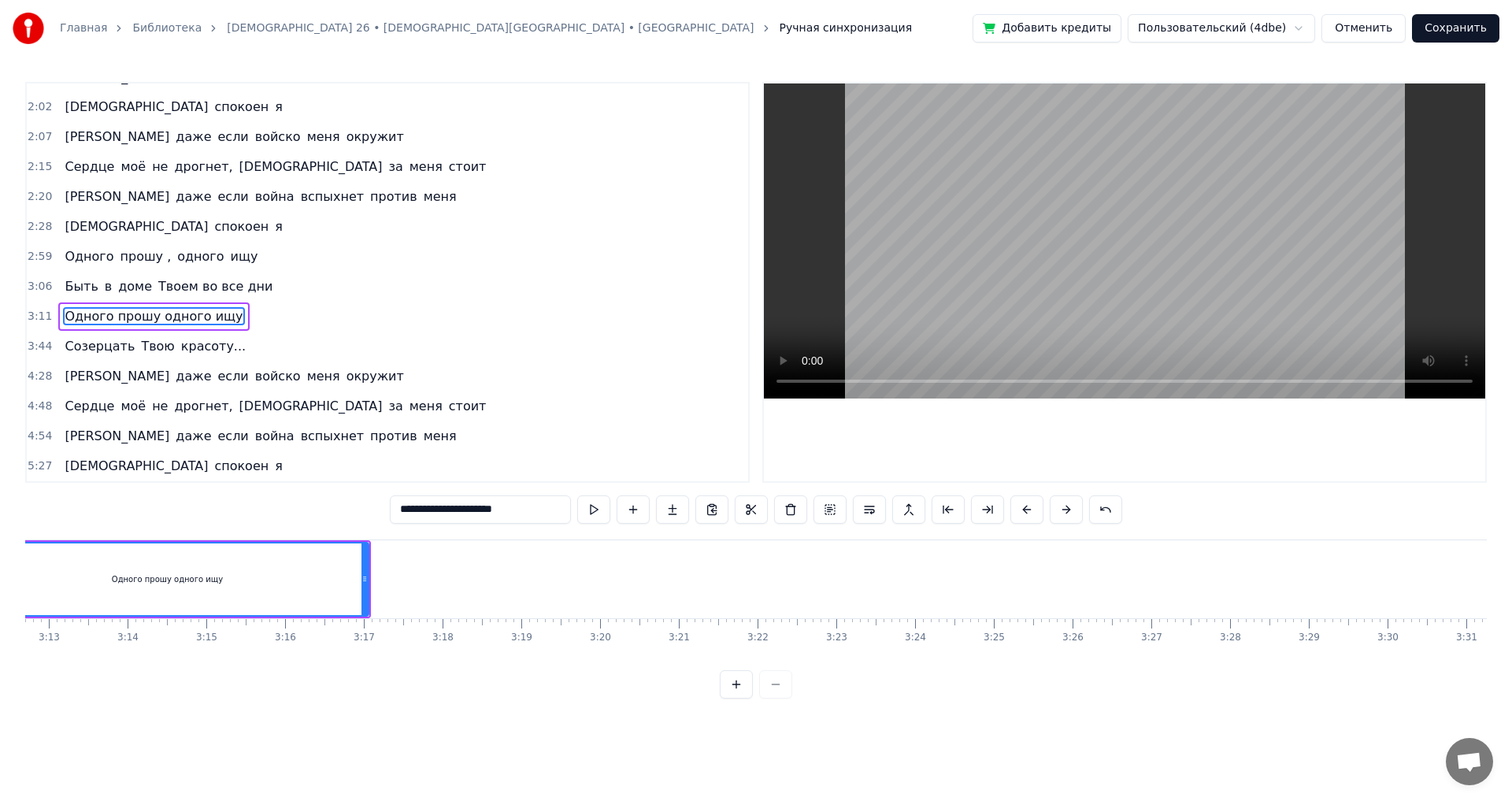
scroll to position [0, 15036]
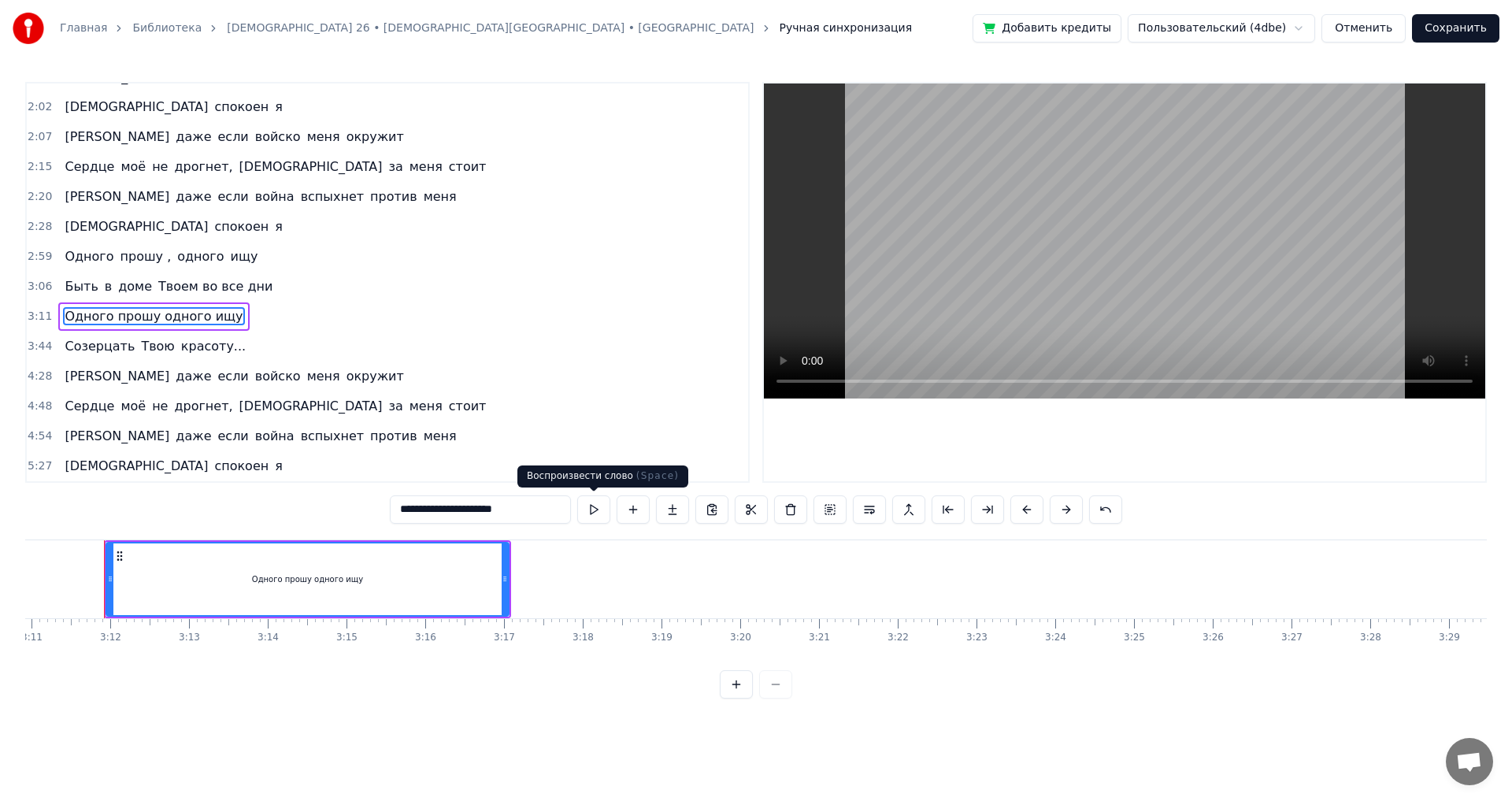
click at [583, 513] on button at bounding box center [594, 510] width 33 height 28
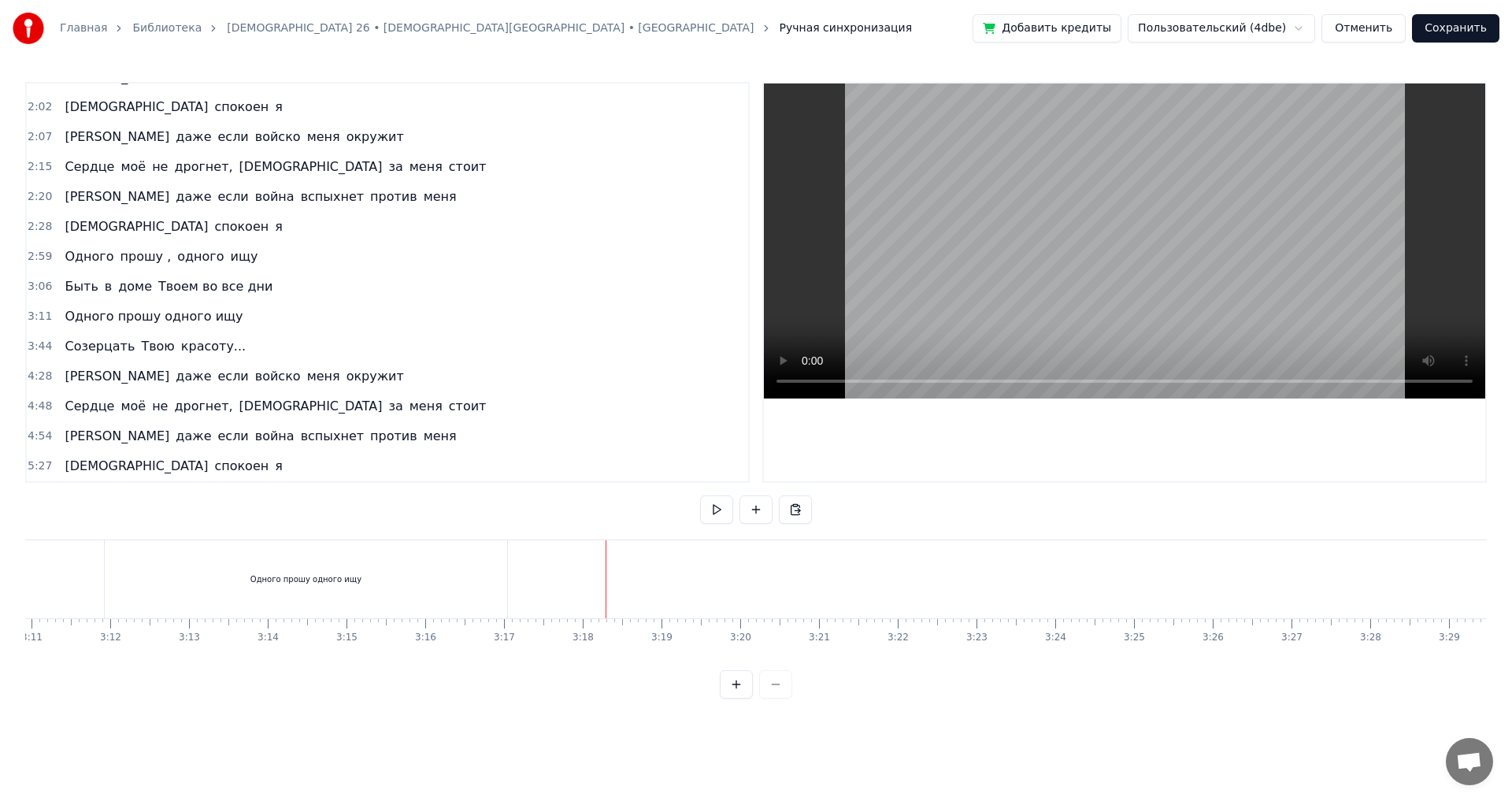
click at [570, 584] on div at bounding box center [786, 579] width 31594 height 78
click at [708, 513] on button at bounding box center [716, 510] width 33 height 28
click at [651, 598] on div at bounding box center [786, 579] width 31594 height 78
click at [530, 573] on div at bounding box center [786, 579] width 31594 height 78
click at [517, 573] on div at bounding box center [786, 579] width 31594 height 78
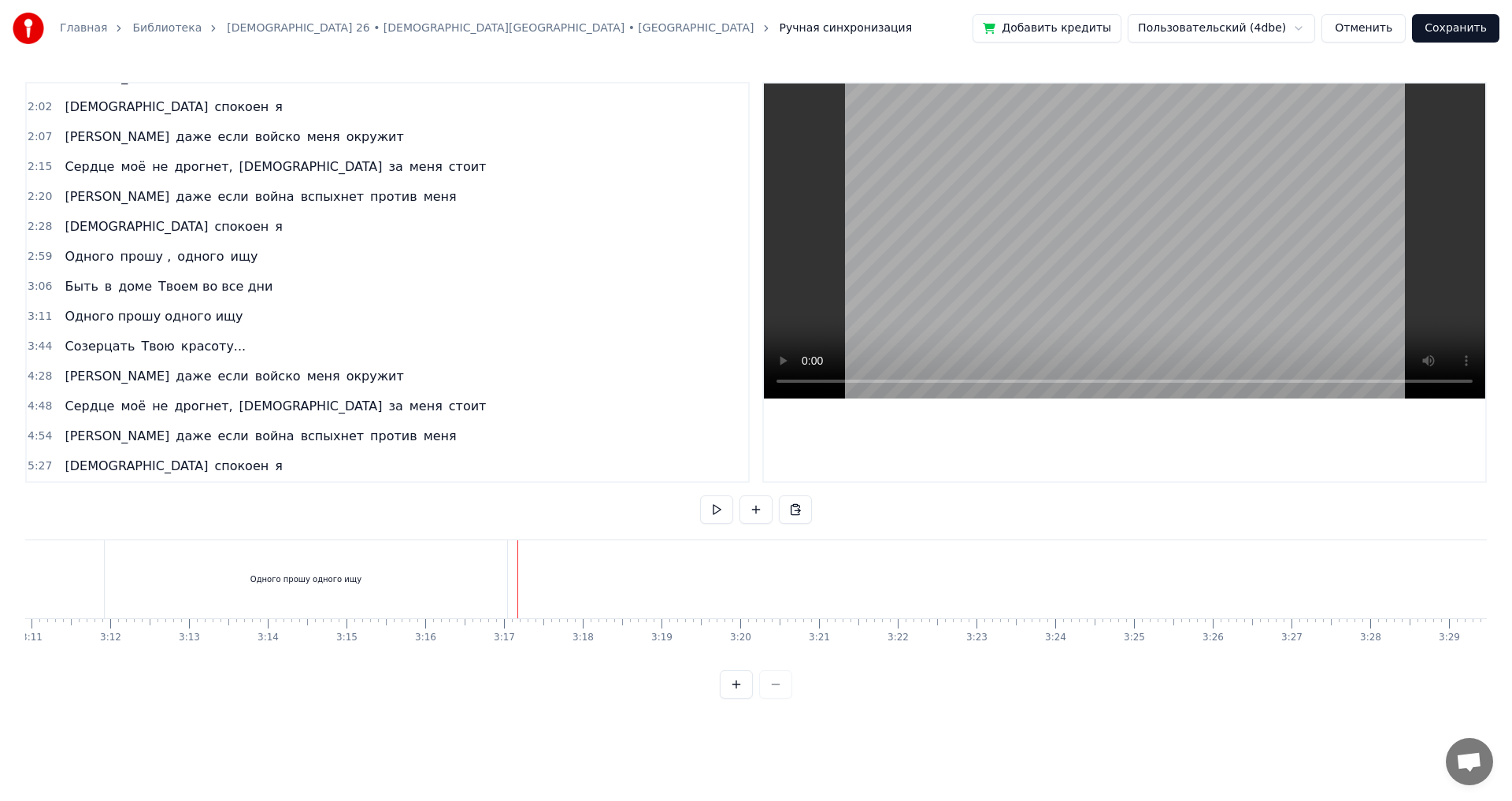
click at [511, 574] on div "Одного прошу одного ищу" at bounding box center [307, 579] width 407 height 78
click at [98, 346] on span "Созерцать" at bounding box center [99, 346] width 74 height 18
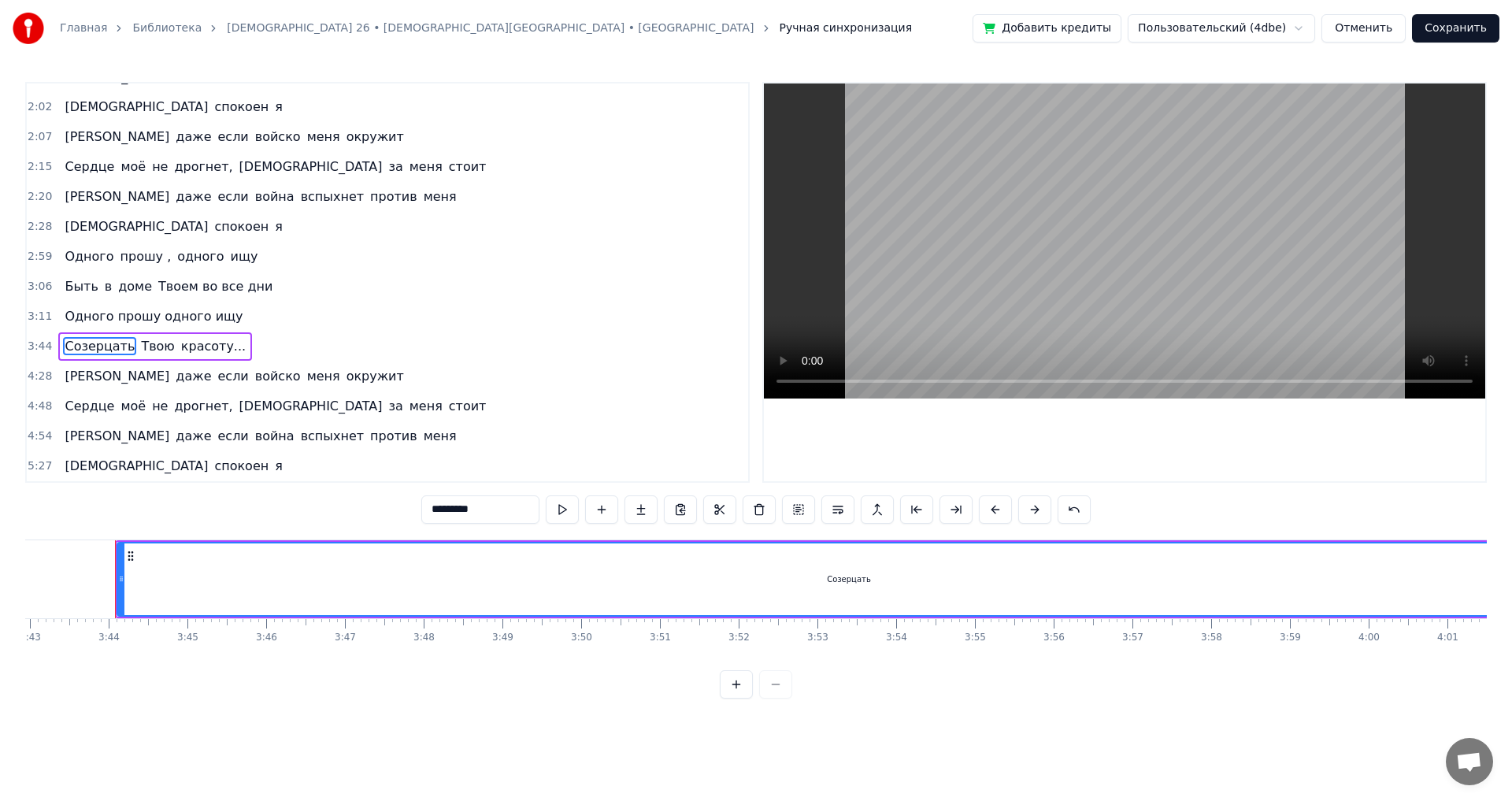
click at [136, 336] on div "Созерцать Твою красоту..." at bounding box center [155, 346] width 193 height 28
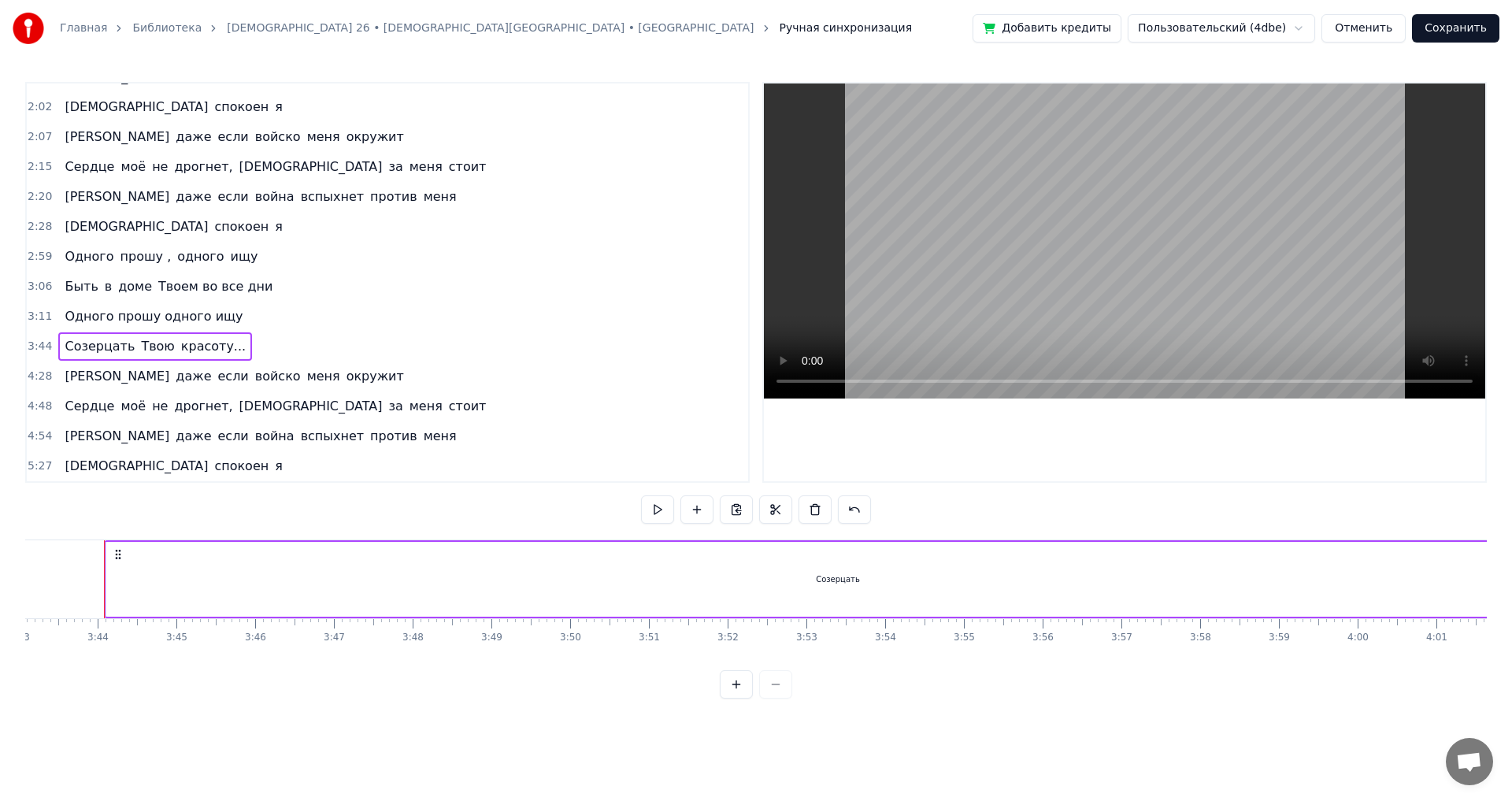
click at [296, 542] on div "Созерцать" at bounding box center [838, 579] width 1465 height 75
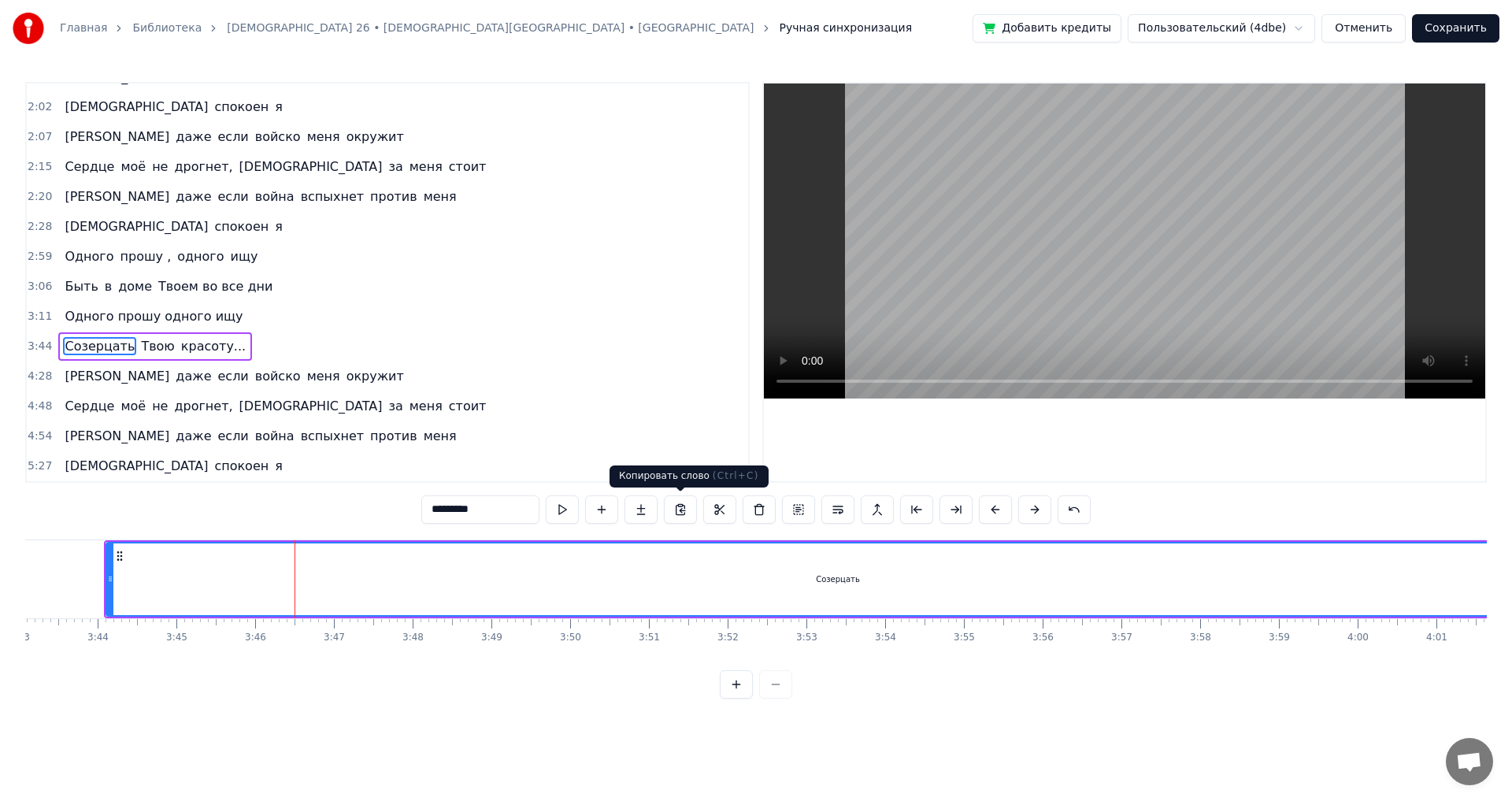
click at [680, 508] on button at bounding box center [681, 510] width 33 height 28
click at [116, 319] on span "Одного прошу одного ищу" at bounding box center [153, 317] width 181 height 18
type input "**********"
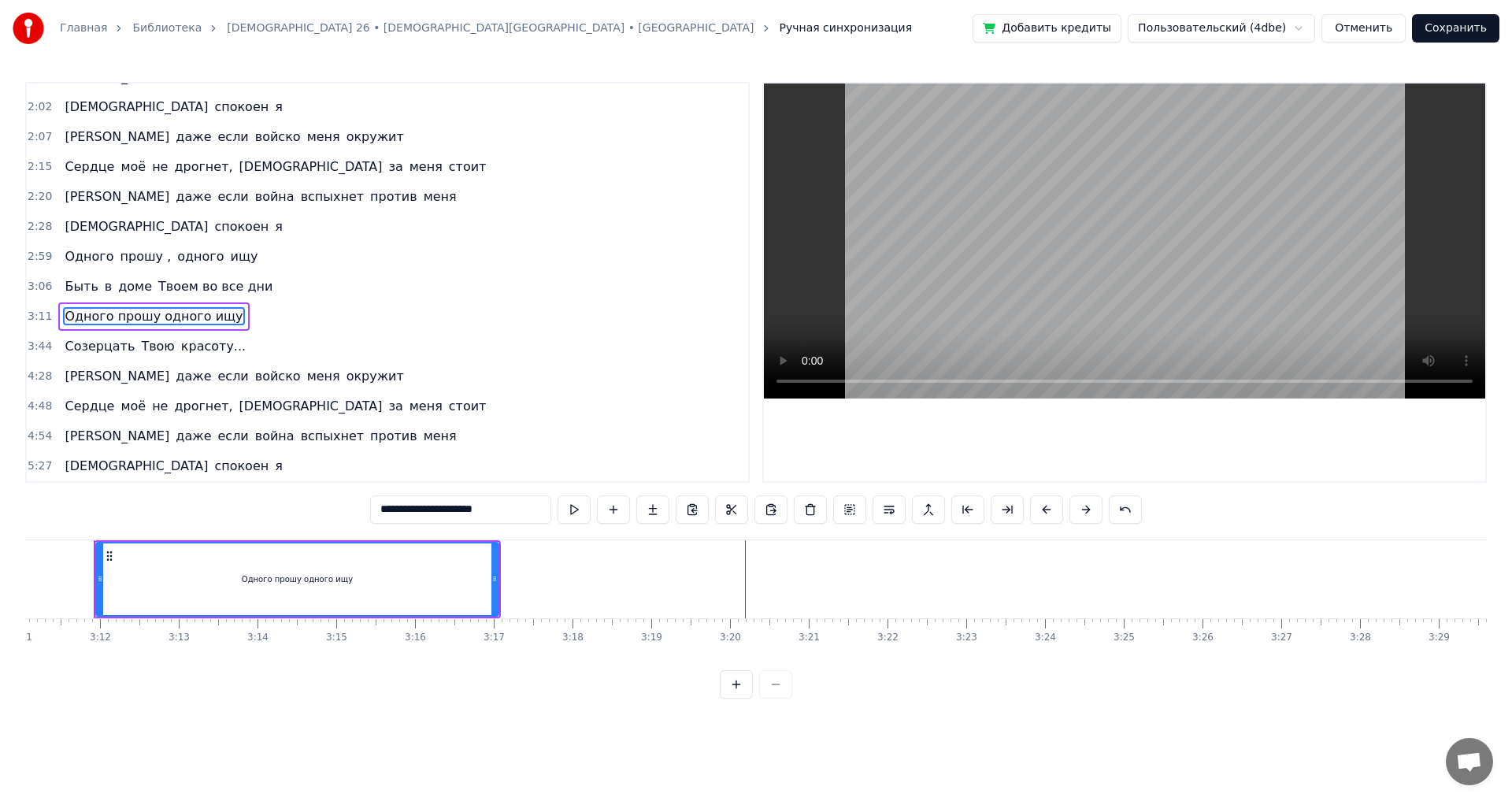
scroll to position [0, 15036]
click at [669, 571] on div at bounding box center [786, 579] width 31594 height 78
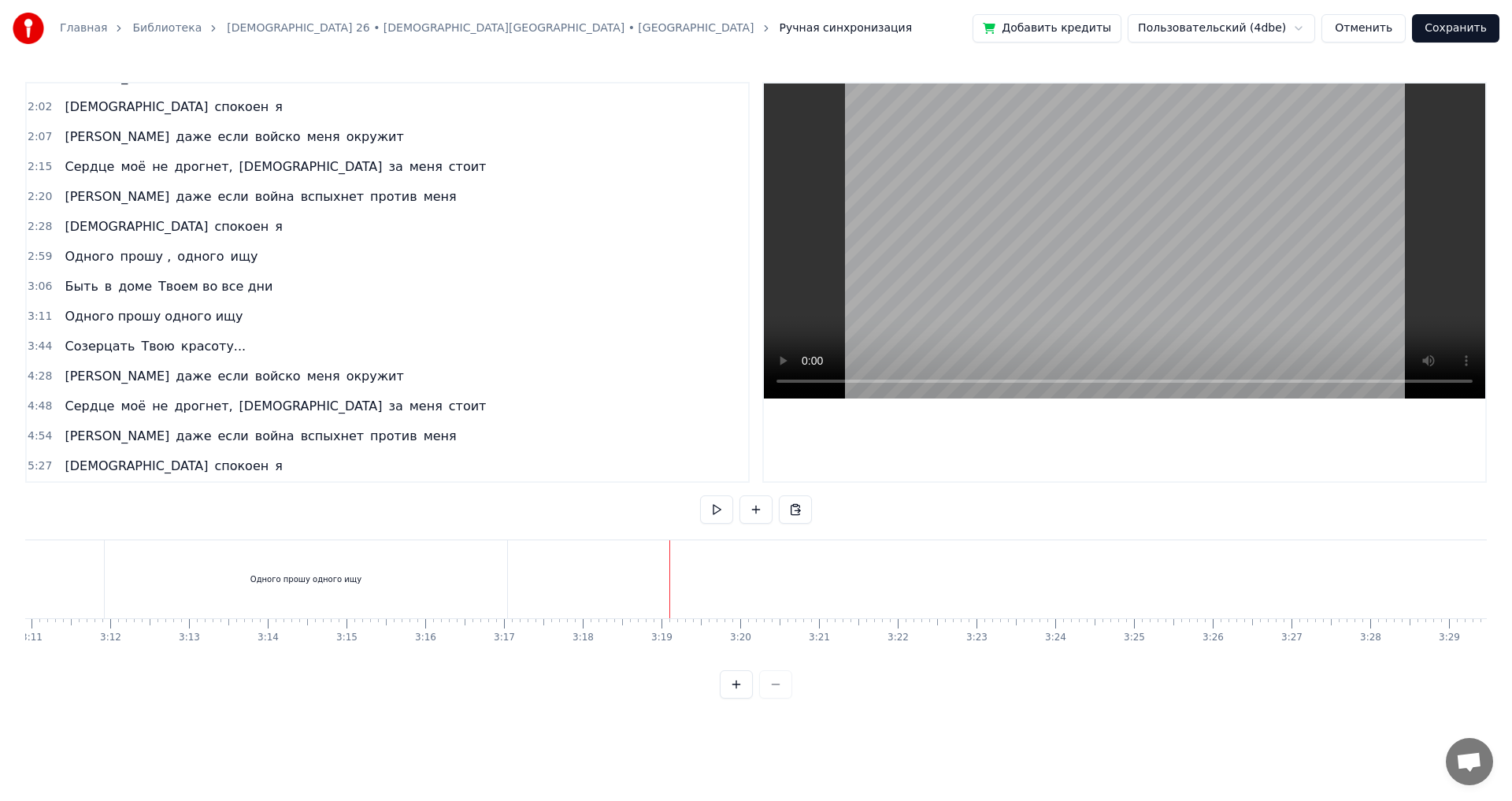
click at [620, 572] on div at bounding box center [786, 579] width 31594 height 78
click at [610, 578] on div at bounding box center [786, 579] width 31594 height 78
click at [716, 504] on button at bounding box center [716, 510] width 33 height 28
click at [593, 566] on div at bounding box center [786, 579] width 31594 height 78
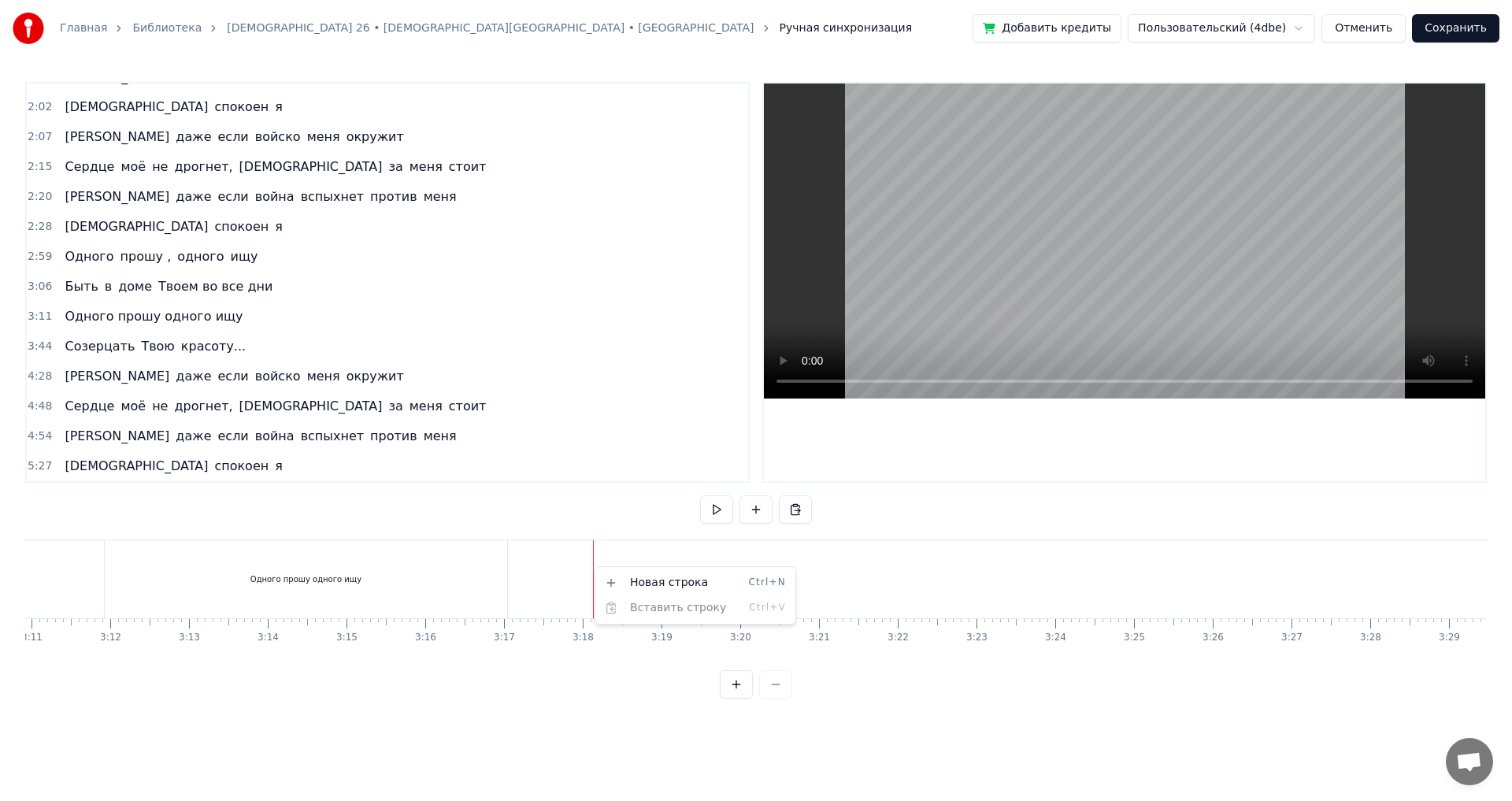
click at [132, 345] on html "Главная Библиотека [DEMOGRAPHIC_DATA] 26 • [DEMOGRAPHIC_DATA][GEOGRAPHIC_DATA] …" at bounding box center [756, 362] width 1512 height 724
click at [42, 341] on span "3:44" at bounding box center [40, 346] width 25 height 16
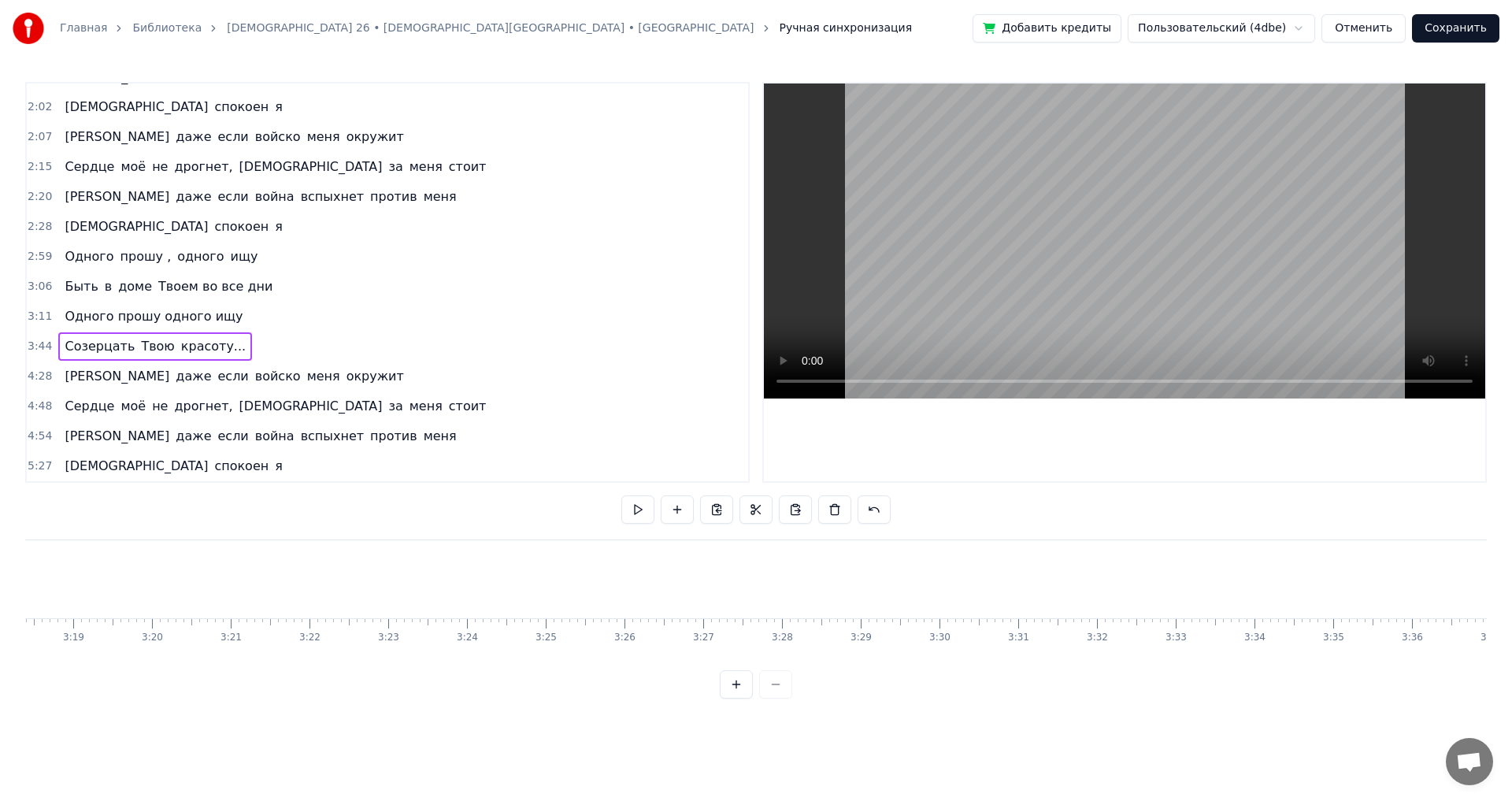
click at [40, 346] on span "3:44" at bounding box center [40, 346] width 25 height 16
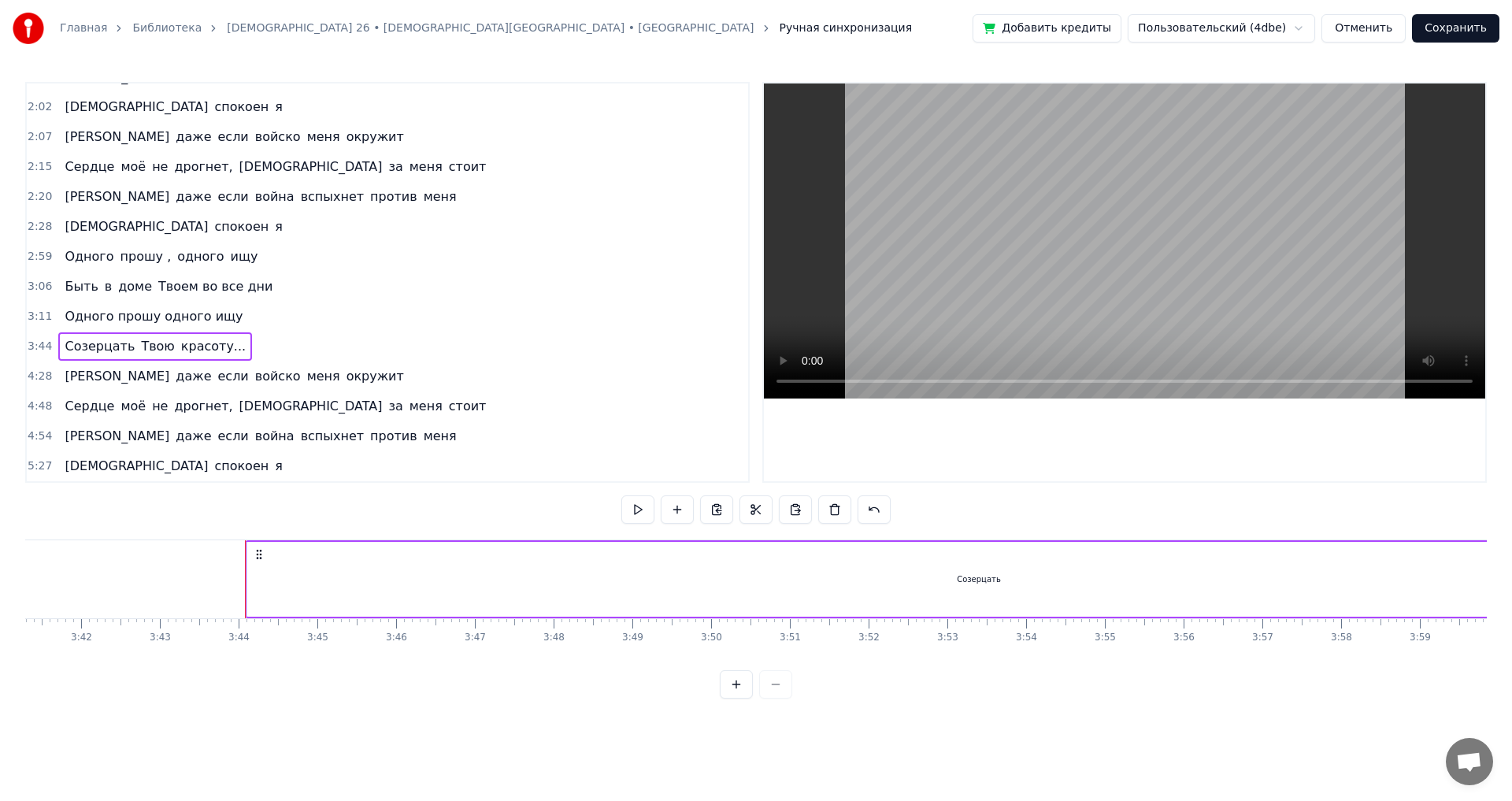
scroll to position [0, 17569]
click at [33, 317] on span "3:11" at bounding box center [40, 317] width 25 height 16
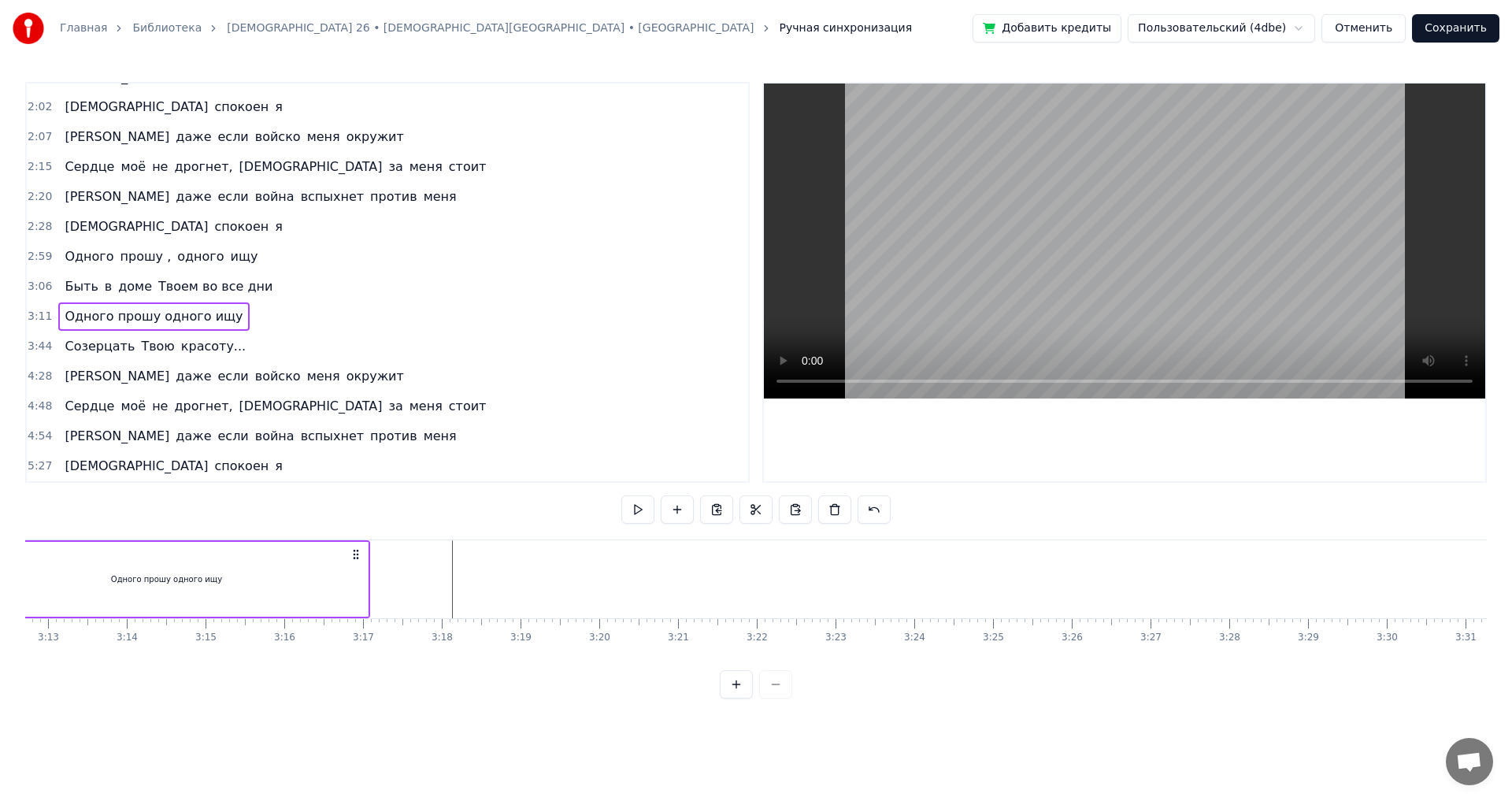
scroll to position [0, 15036]
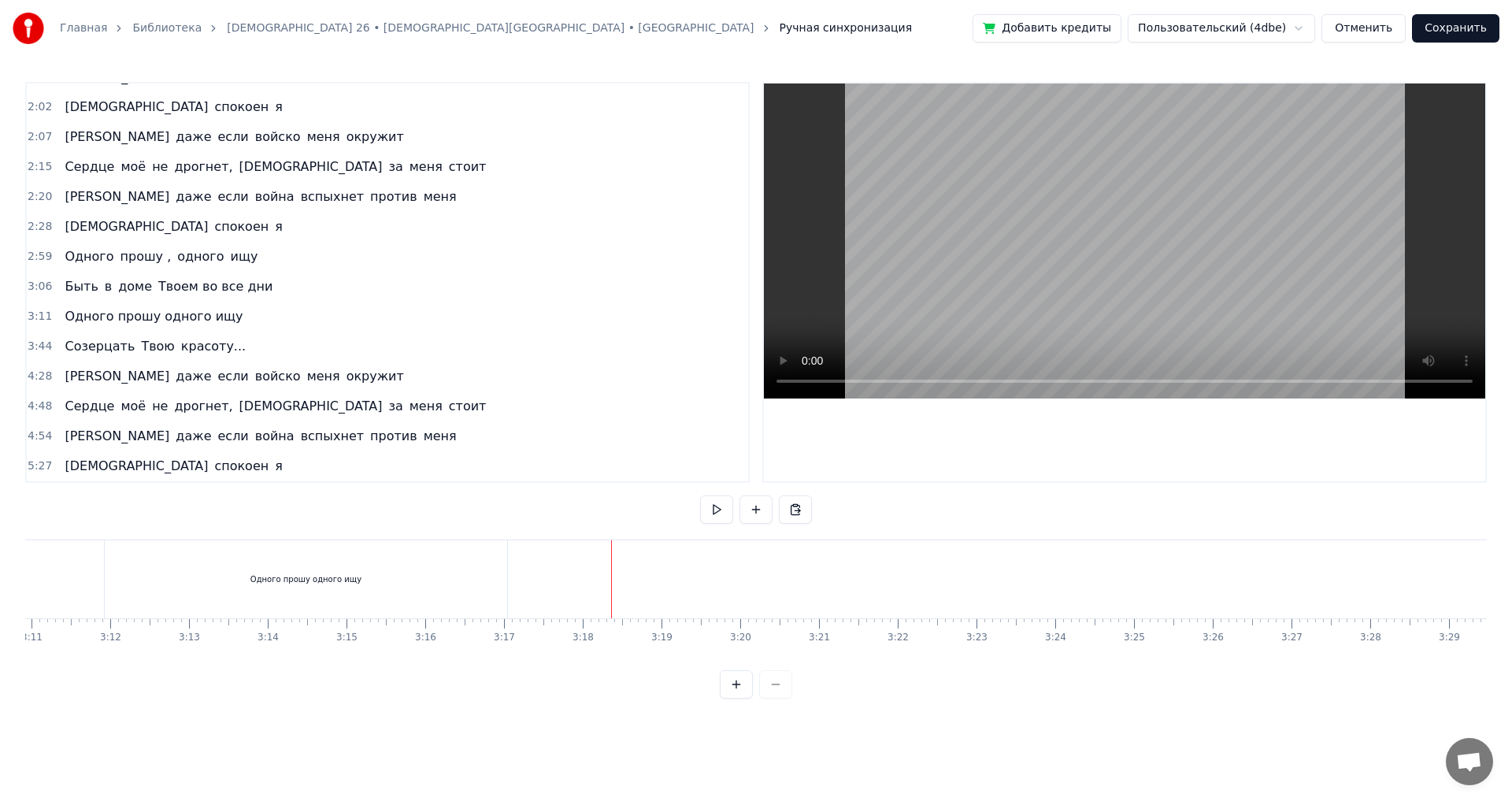
click at [603, 565] on div at bounding box center [786, 579] width 31594 height 78
click at [595, 573] on div at bounding box center [786, 579] width 31594 height 78
click at [636, 592] on div "Новая строка Ctrl+N" at bounding box center [697, 590] width 193 height 26
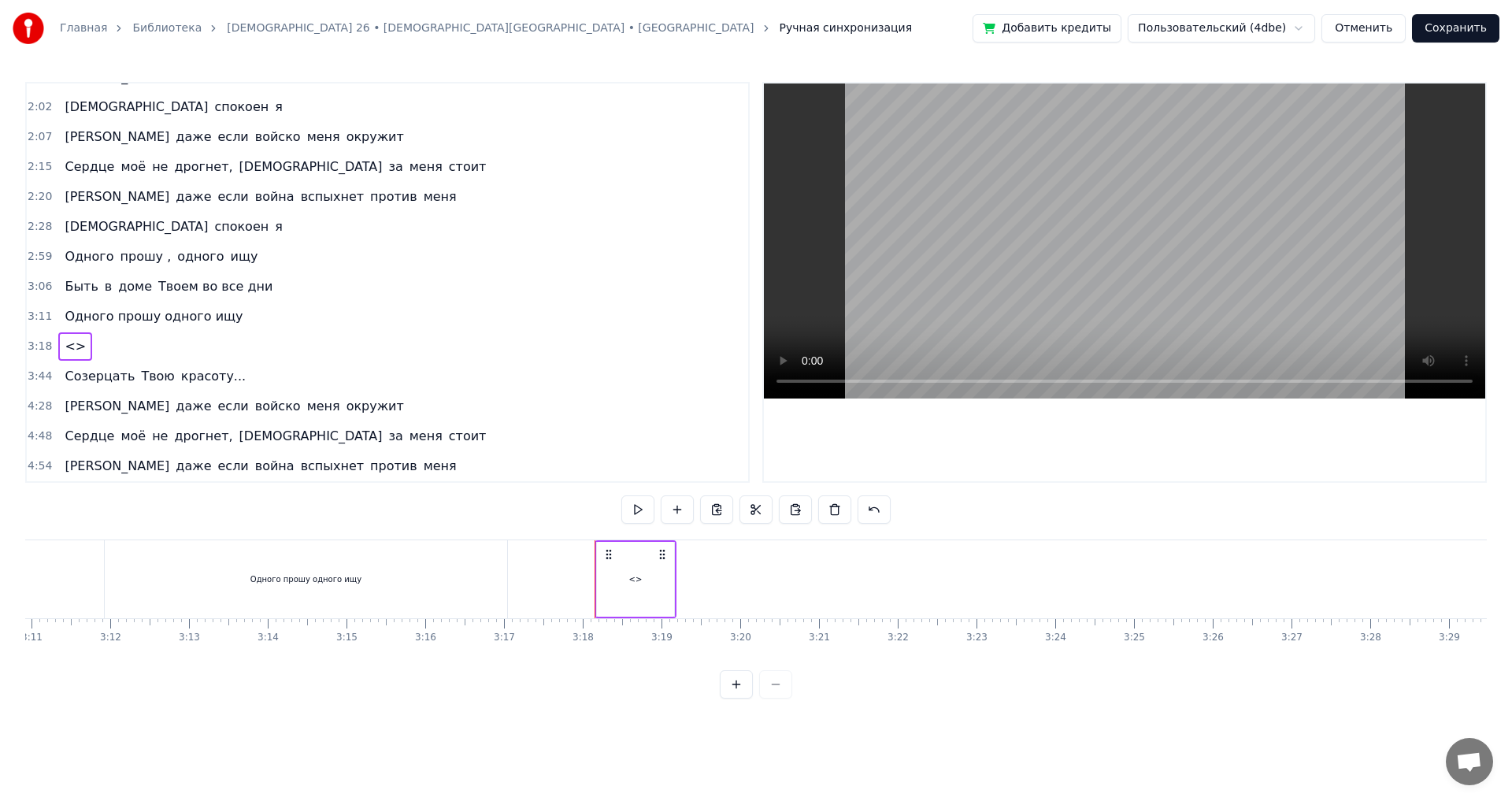
click at [638, 578] on div "<>" at bounding box center [636, 579] width 13 height 12
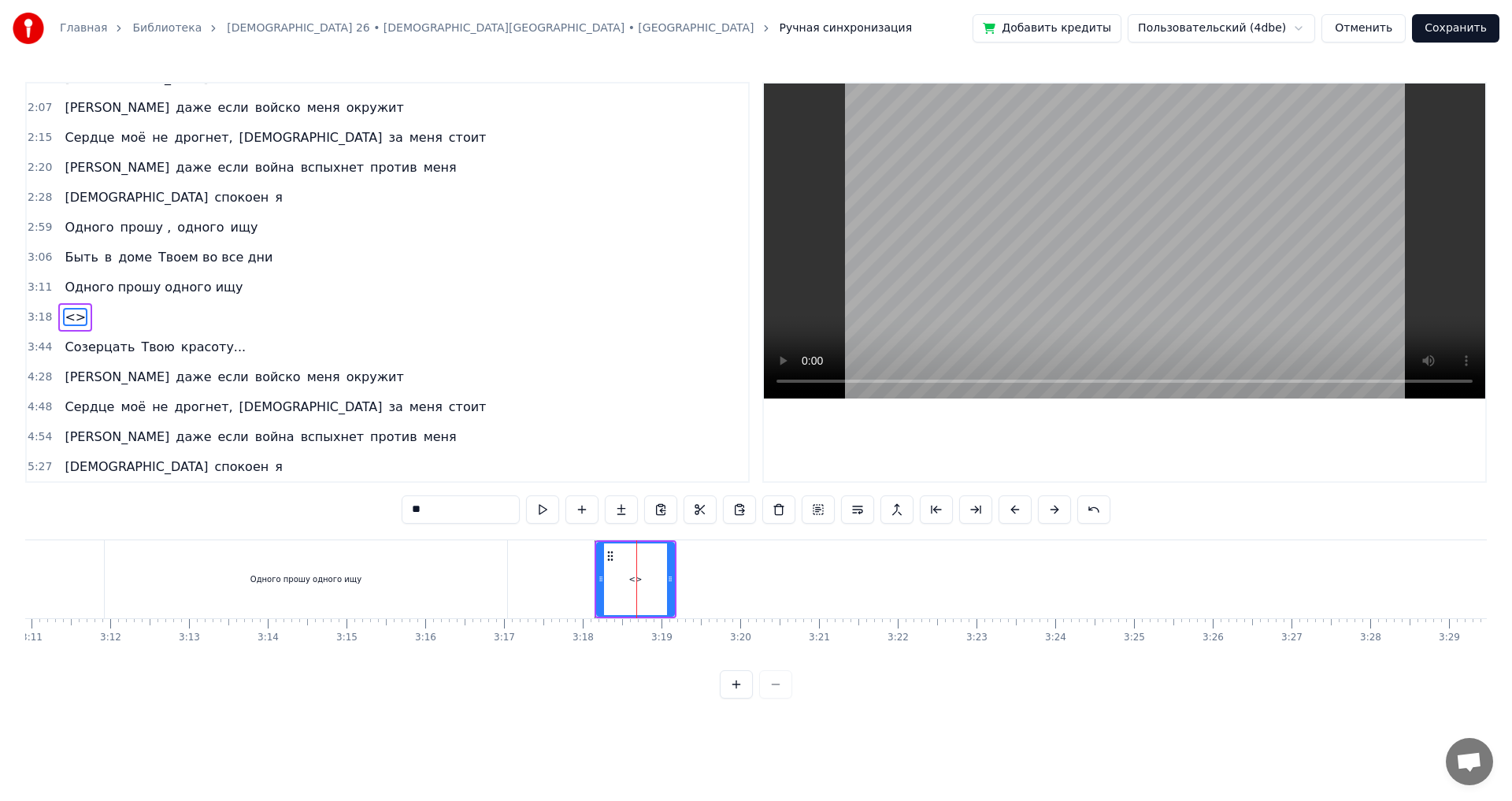
scroll to position [500, 0]
click at [75, 347] on span "Созерцать" at bounding box center [99, 346] width 74 height 18
type input "*********"
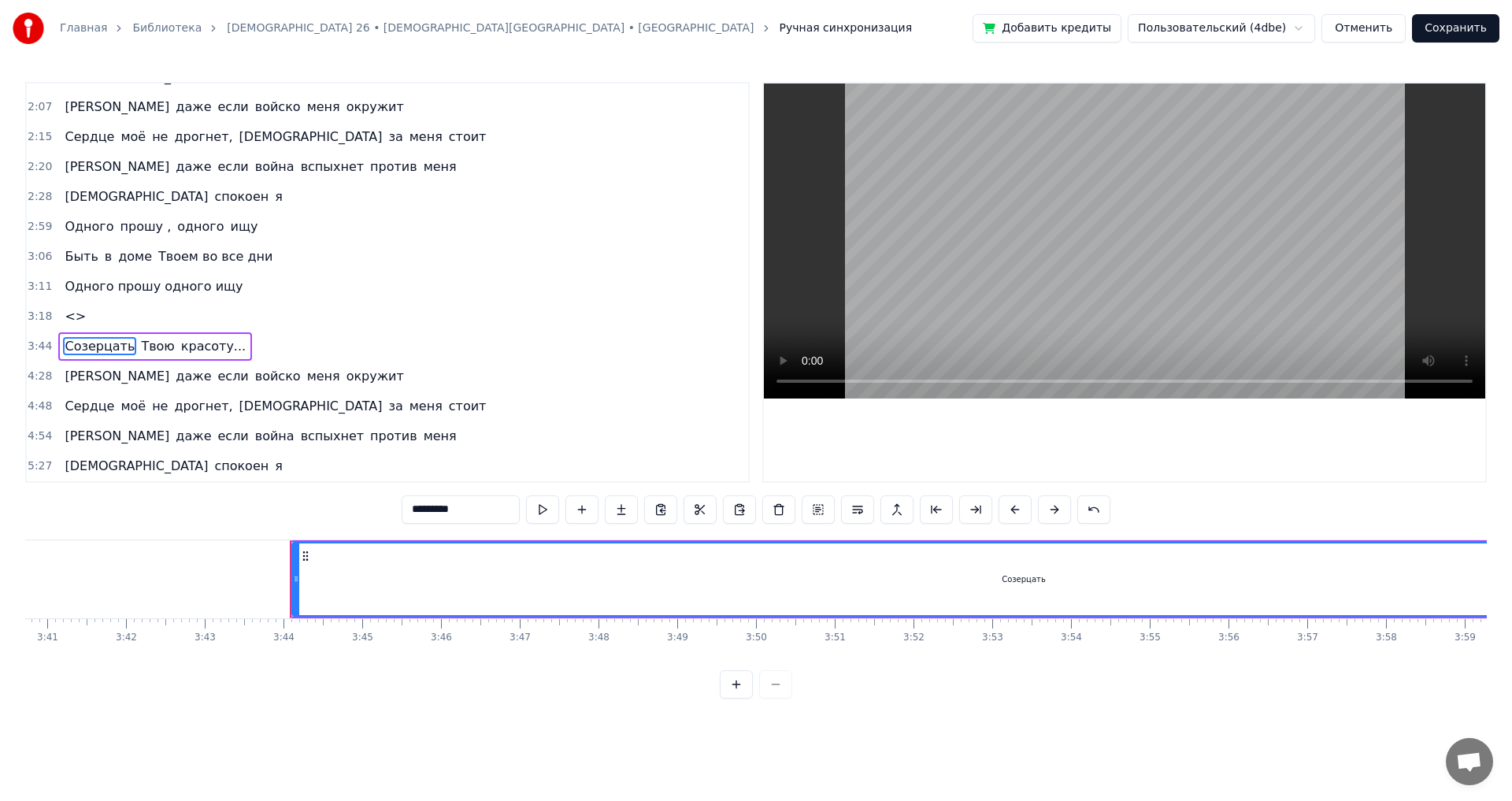
scroll to position [0, 17569]
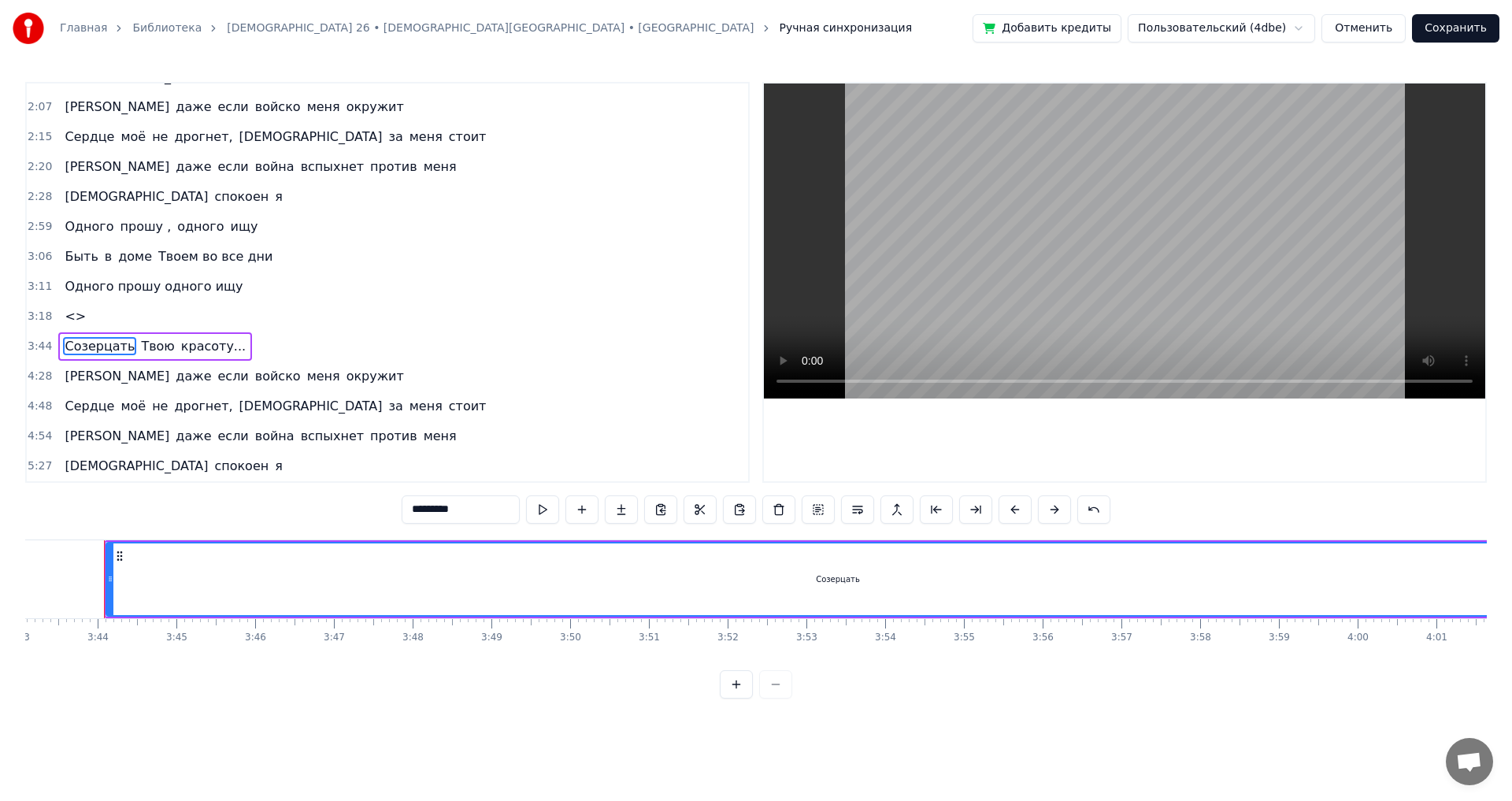
drag, startPoint x: 212, startPoint y: 346, endPoint x: 88, endPoint y: 346, distance: 124.0
click at [88, 346] on div "Созерцать Твою красоту..." at bounding box center [155, 346] width 193 height 28
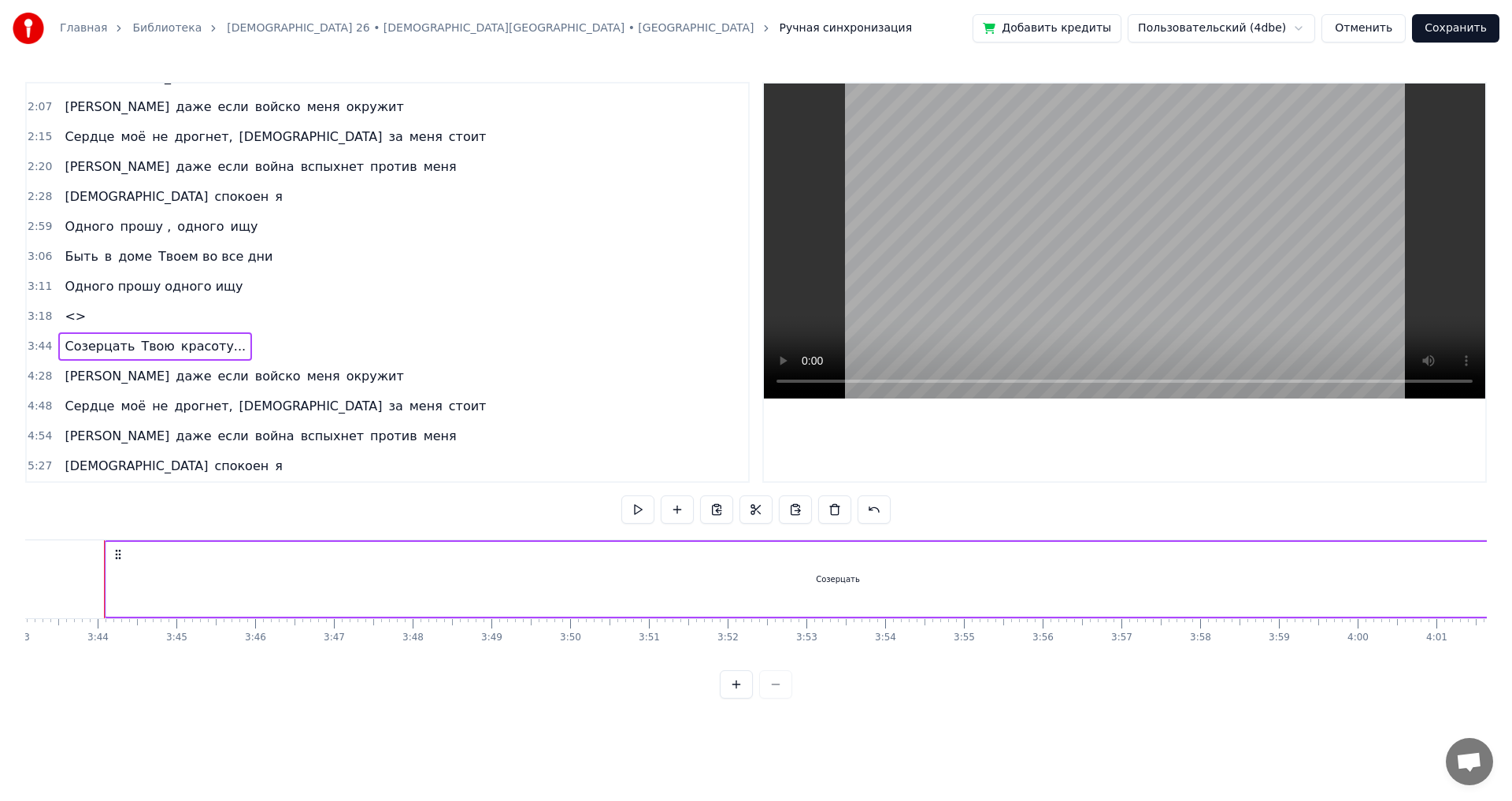
click at [69, 314] on span "<>" at bounding box center [75, 317] width 25 height 18
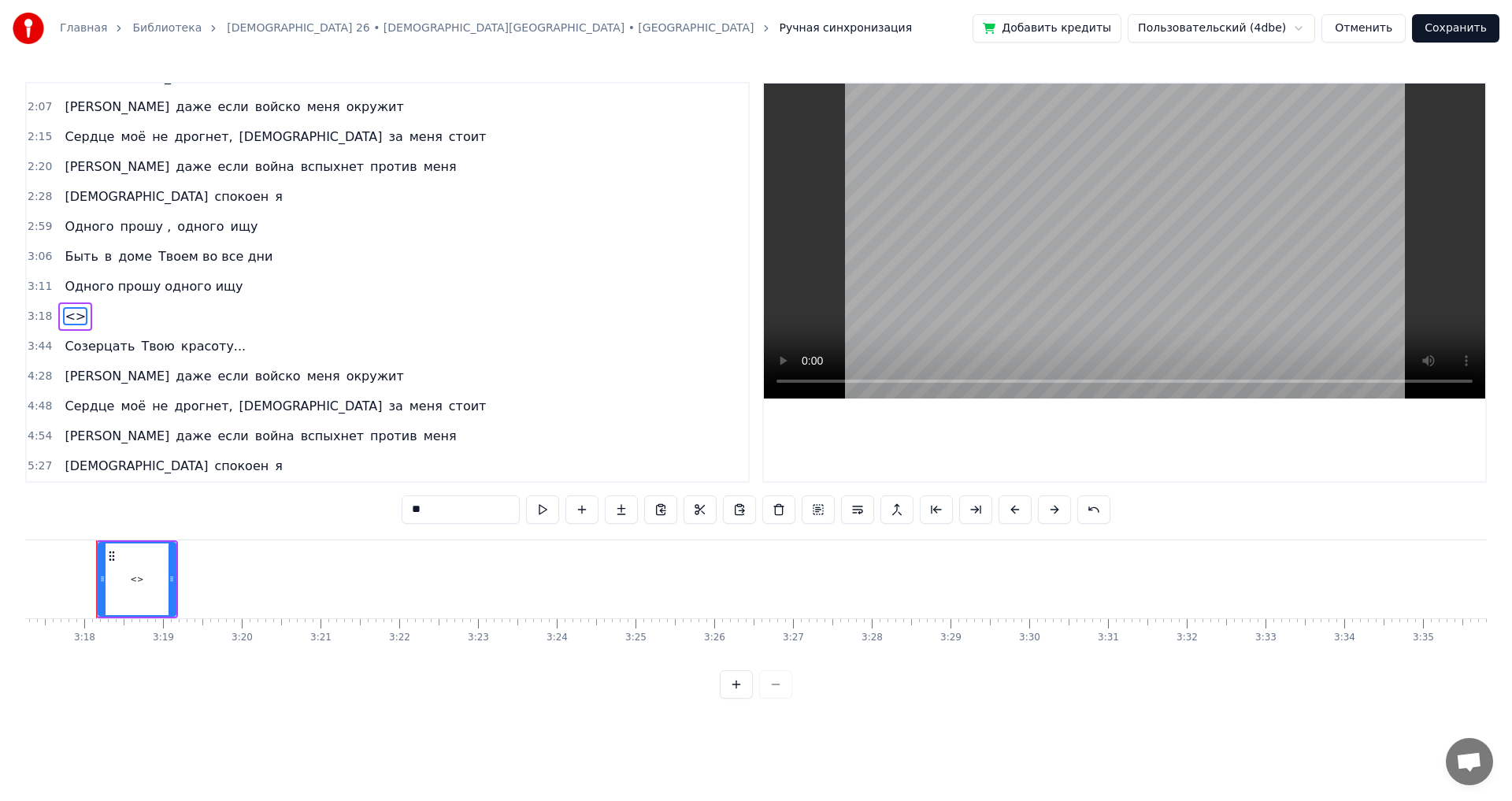
scroll to position [0, 15527]
click at [464, 504] on input "**" at bounding box center [460, 510] width 118 height 28
click at [423, 512] on input "**" at bounding box center [460, 510] width 118 height 28
type input "*"
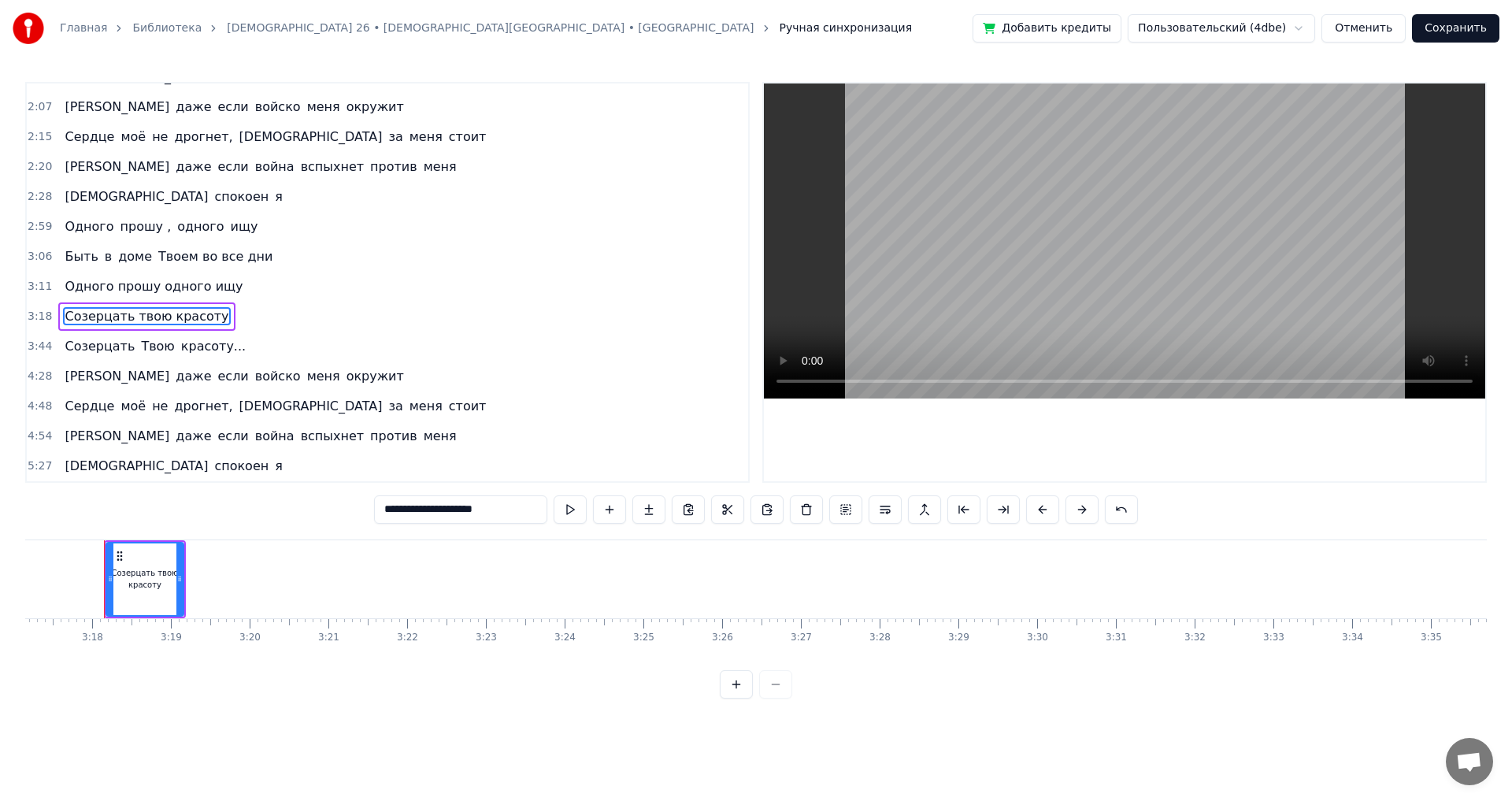
type input "**********"
click at [422, 408] on div "4:48 Сердце моё не дрогнет, [DEMOGRAPHIC_DATA] за меня стоит" at bounding box center [387, 407] width 721 height 30
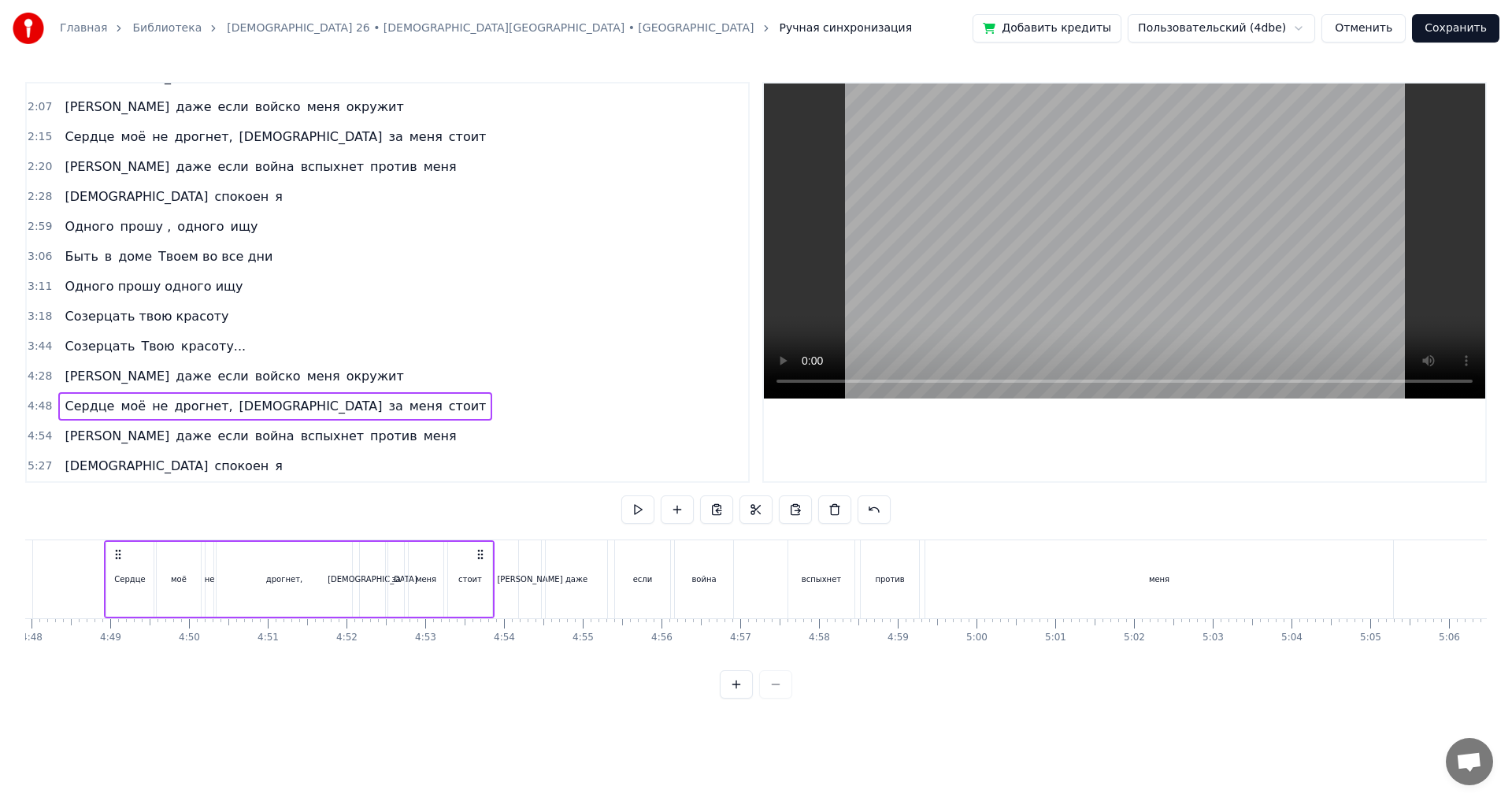
click at [115, 293] on span "Одного прошу одного ищу" at bounding box center [153, 287] width 181 height 18
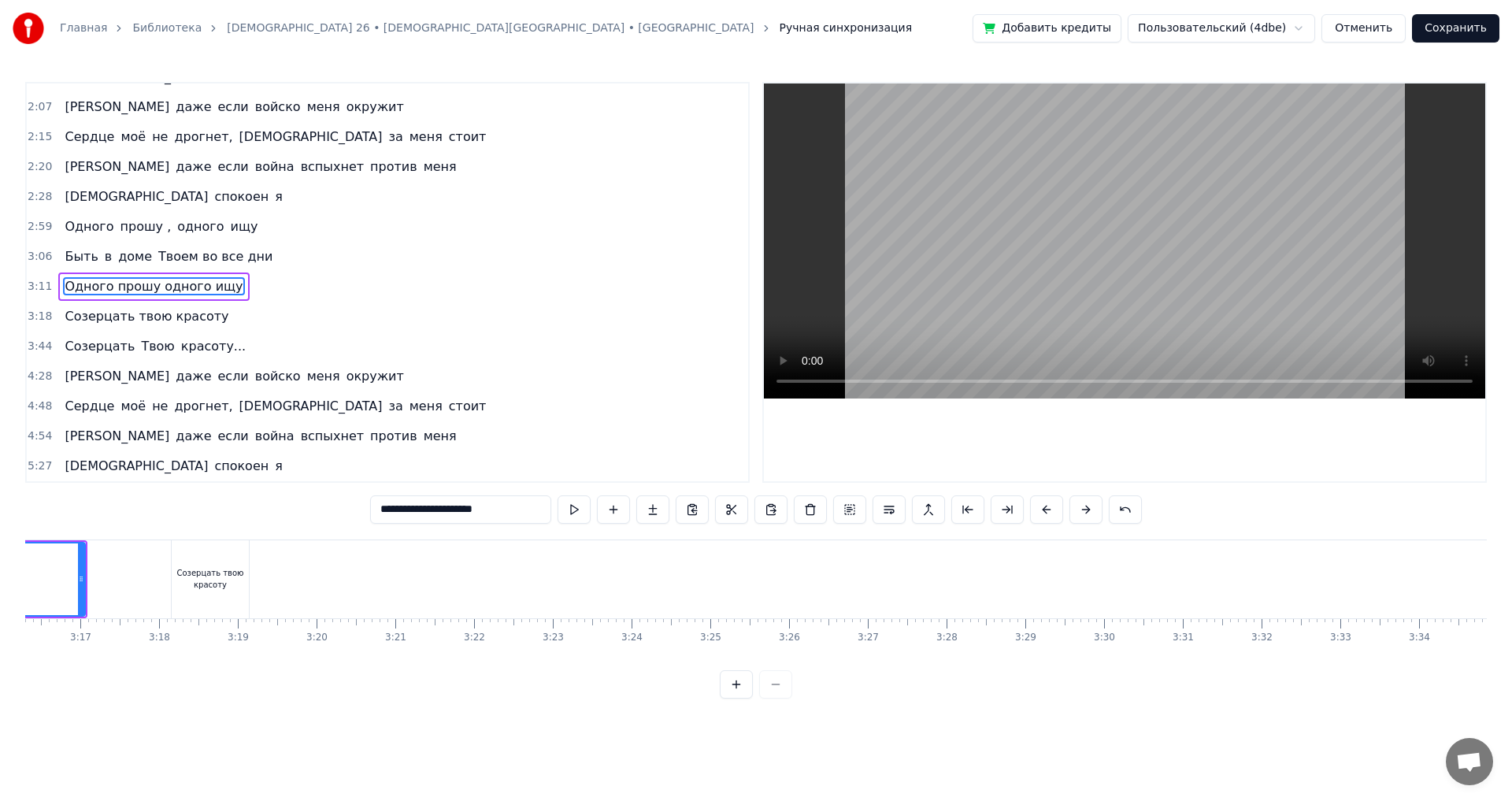
scroll to position [0, 15036]
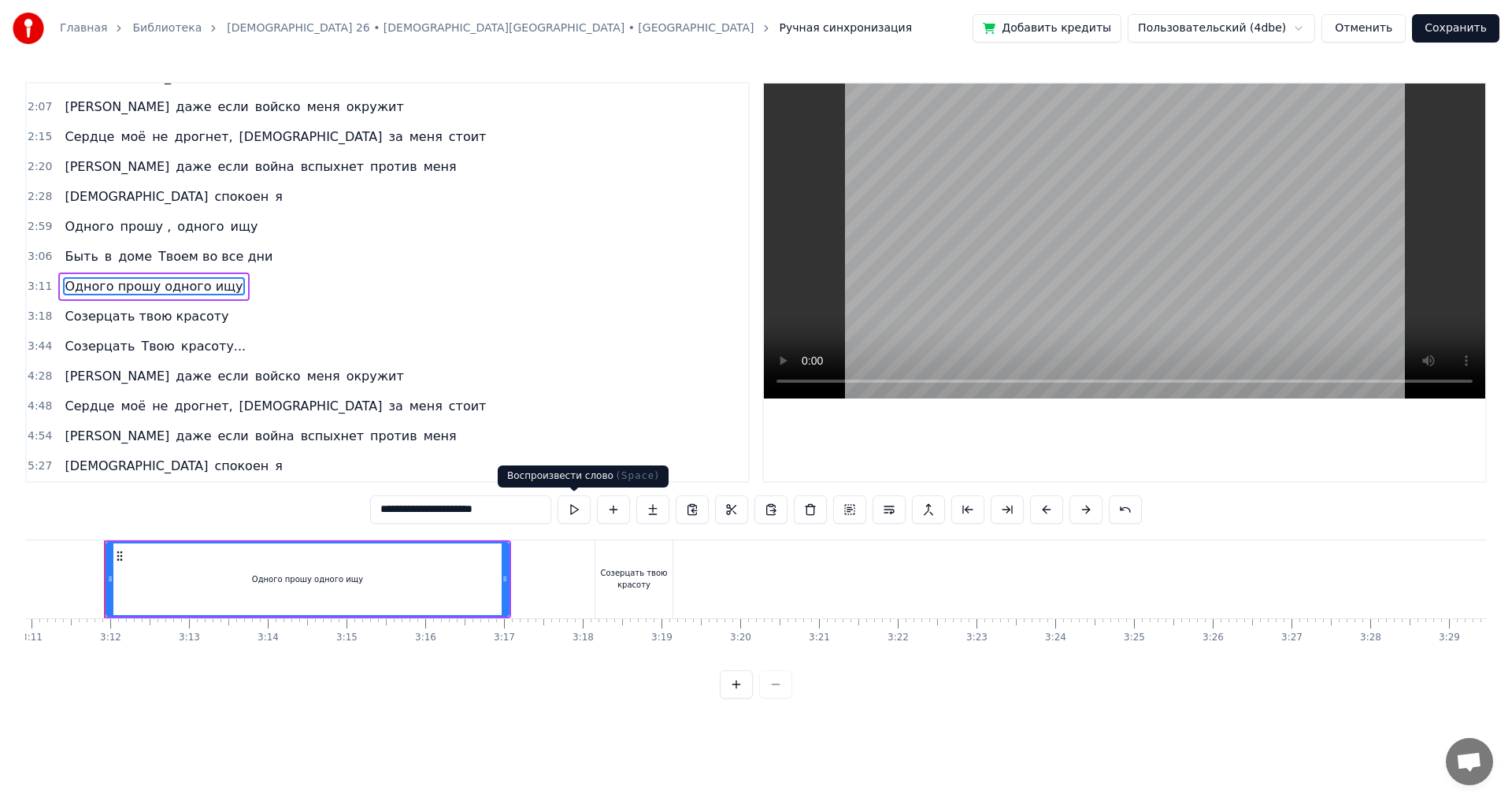
click at [568, 511] on button at bounding box center [574, 510] width 33 height 28
click at [566, 578] on div at bounding box center [786, 579] width 31594 height 78
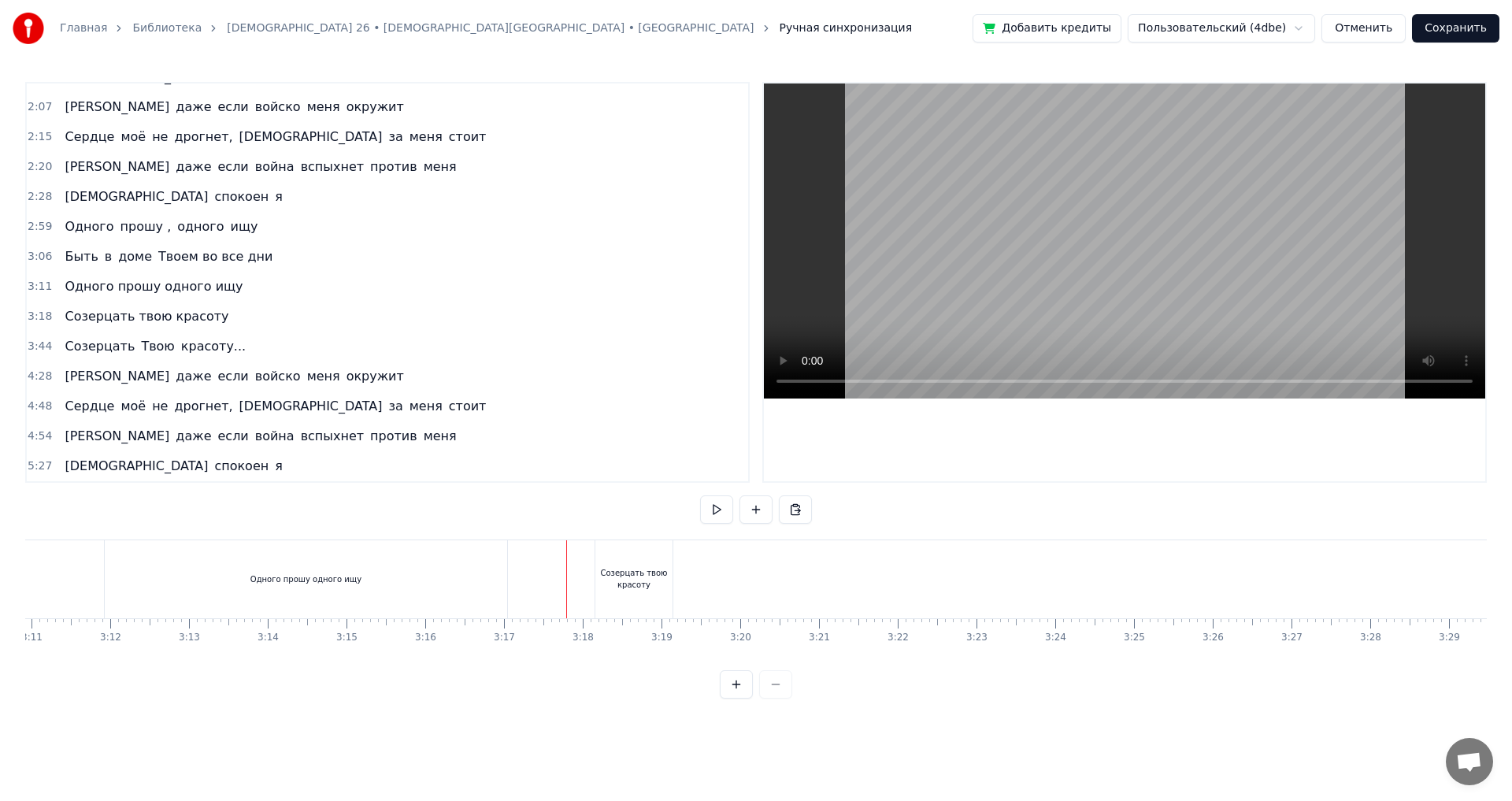
click at [549, 571] on div at bounding box center [786, 579] width 31594 height 78
click at [530, 574] on div at bounding box center [786, 579] width 31594 height 78
click at [506, 567] on div "Одного прошу одного ищу" at bounding box center [306, 579] width 403 height 78
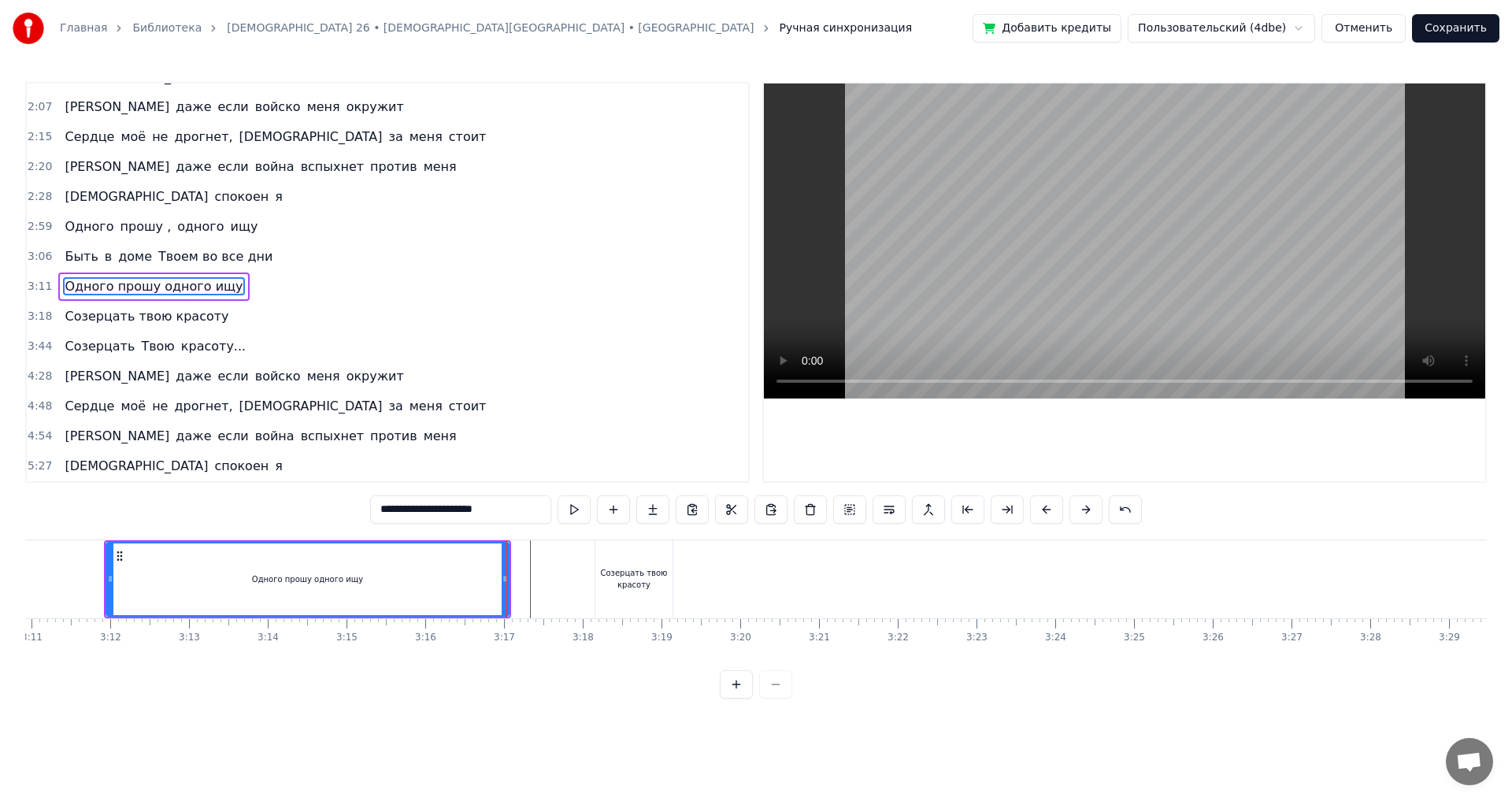
click at [484, 436] on div "4:54 И даже если война вспыхнет против меня" at bounding box center [387, 436] width 721 height 30
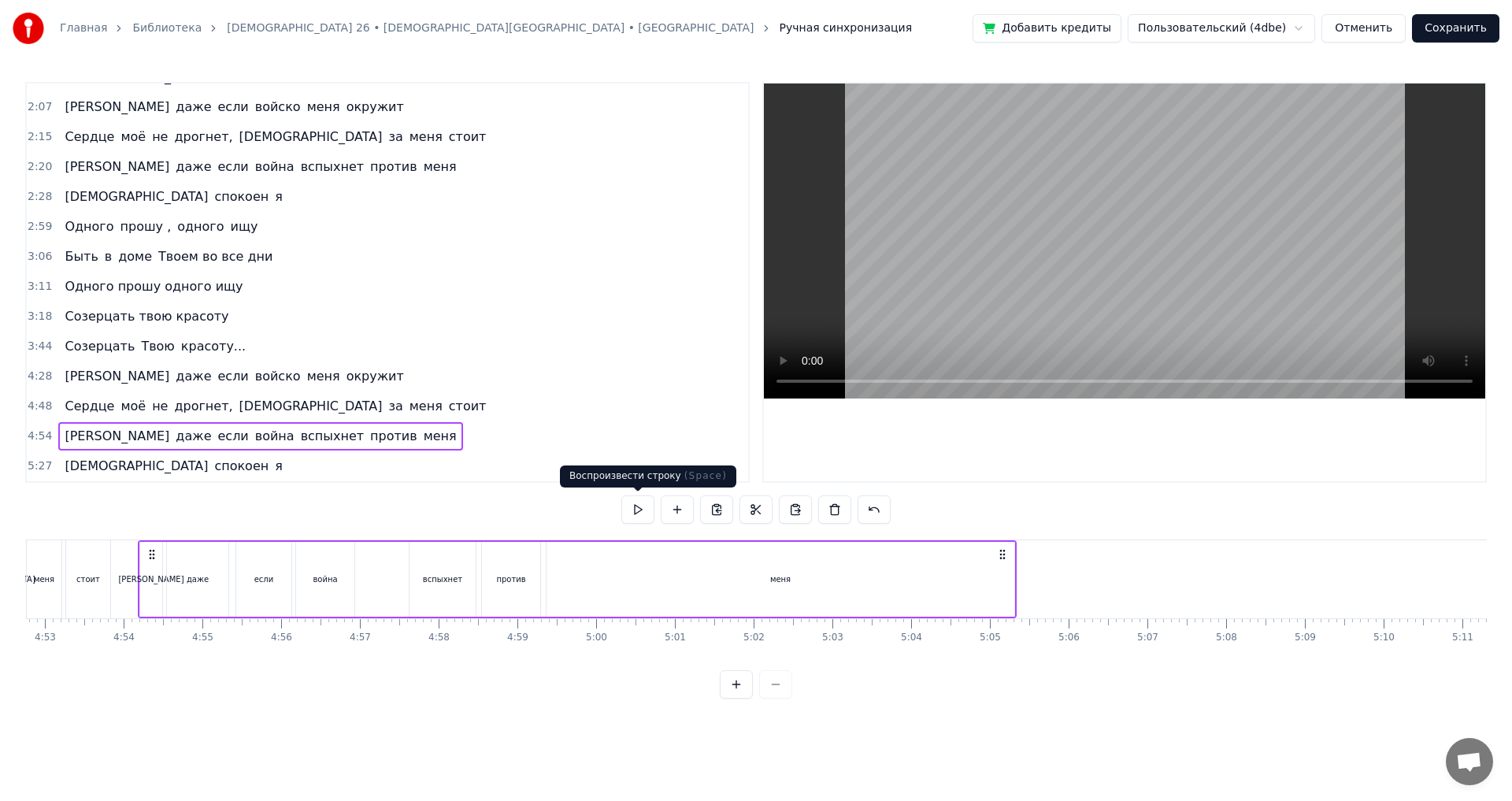
scroll to position [0, 23089]
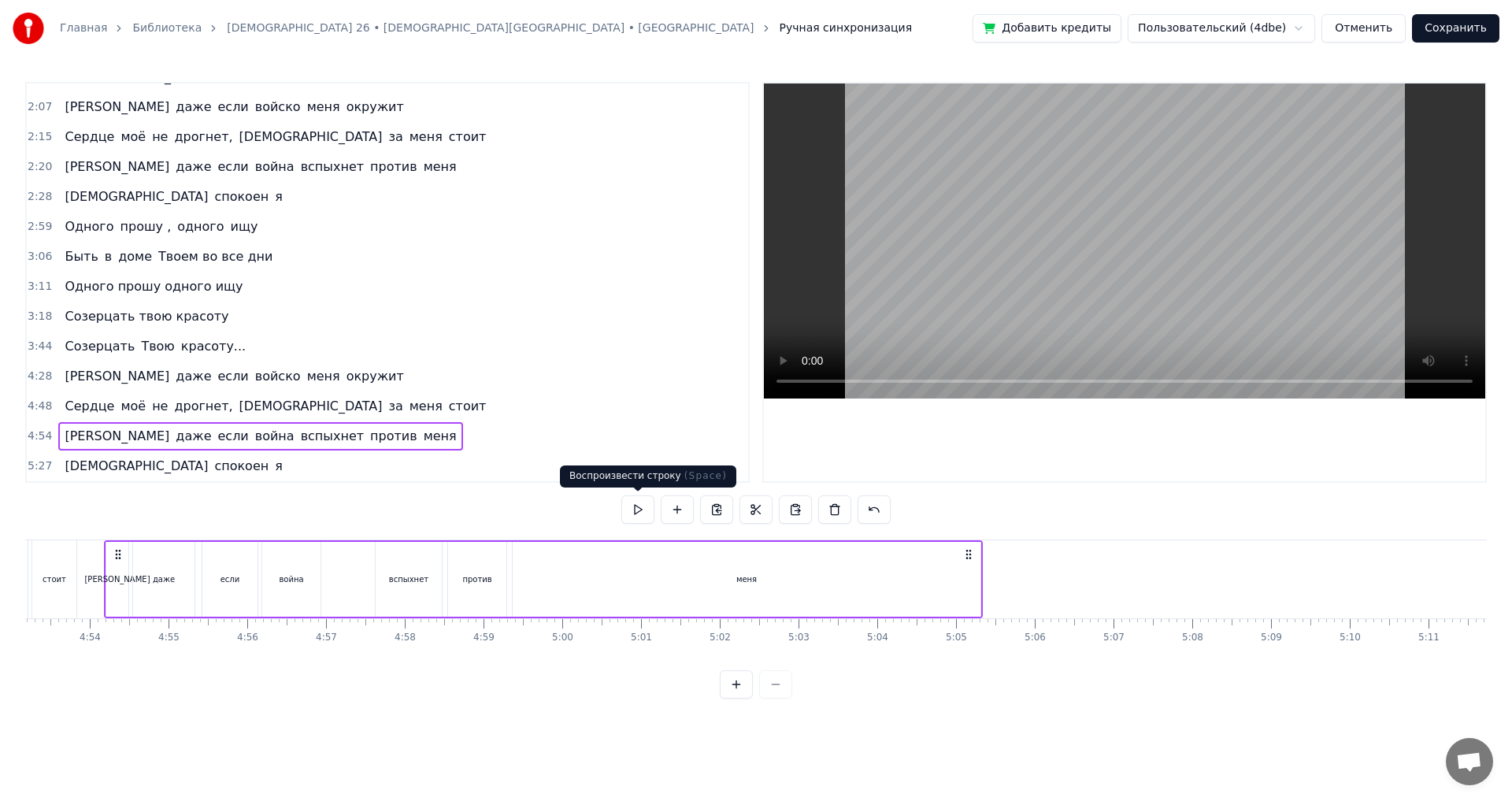
click at [631, 512] on button at bounding box center [638, 510] width 33 height 28
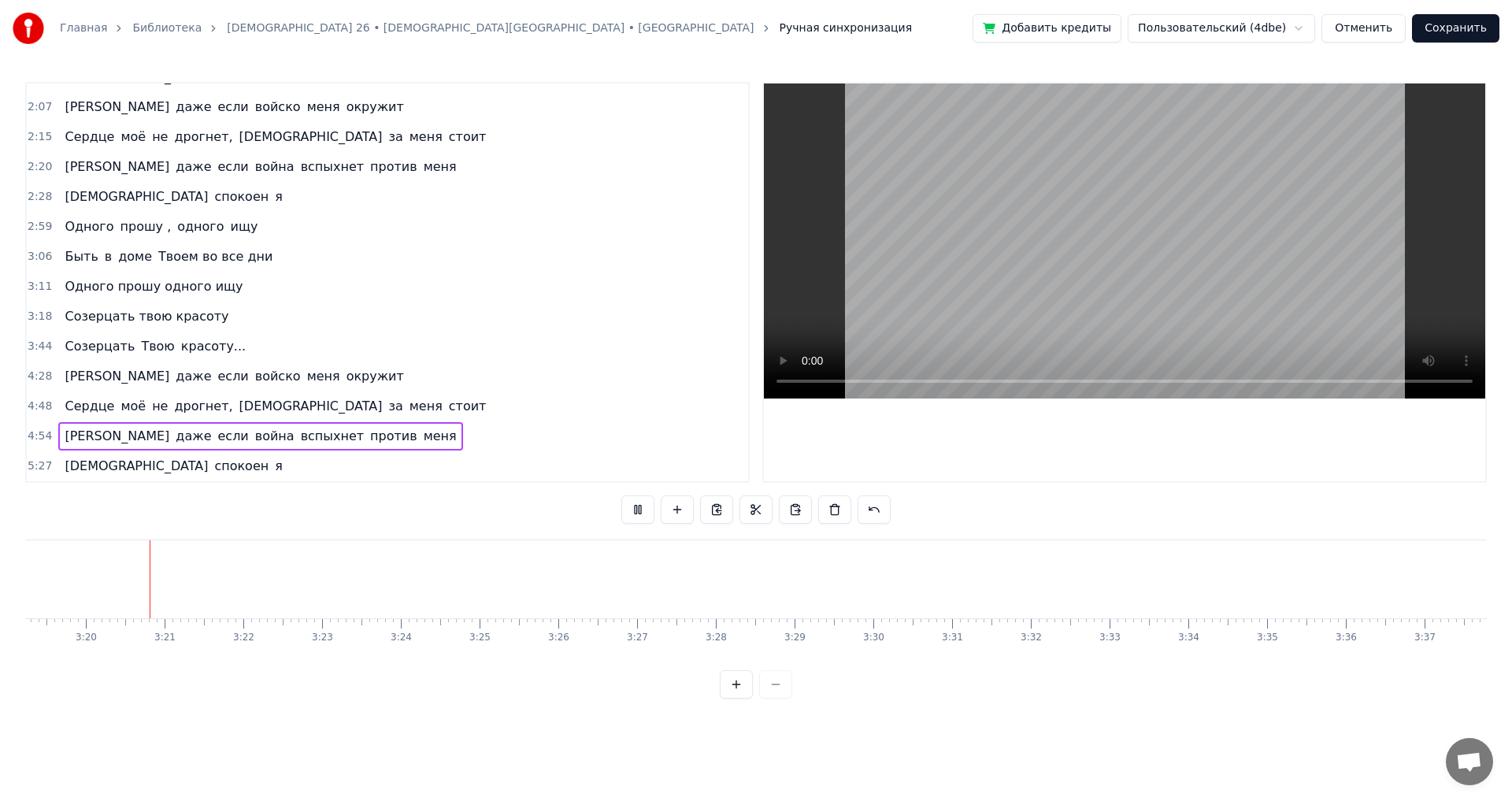
scroll to position [0, 15691]
click at [635, 511] on button at bounding box center [638, 510] width 33 height 28
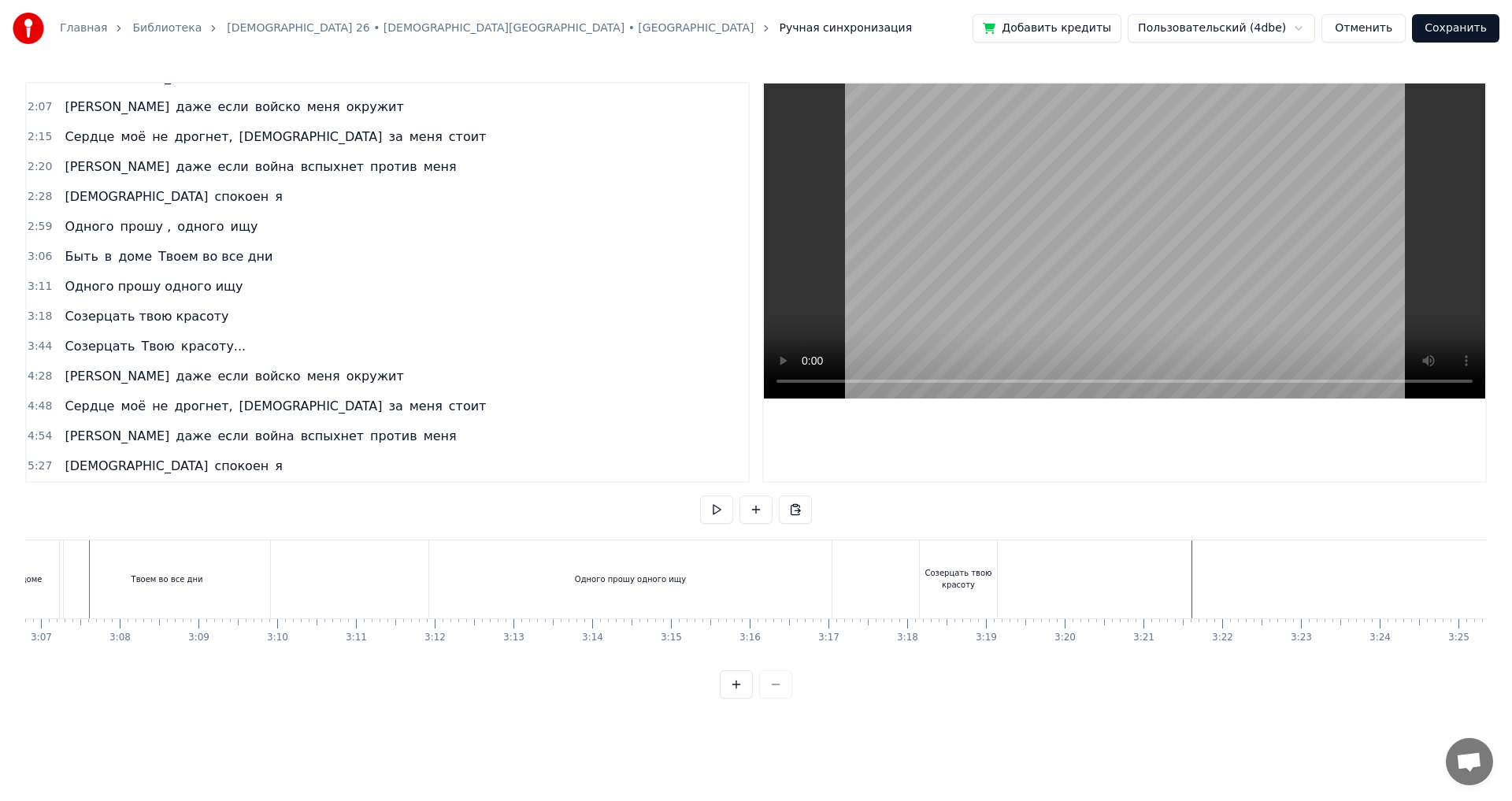
scroll to position [0, 14696]
click at [1024, 593] on div at bounding box center [1125, 579] width 31594 height 78
click at [978, 592] on div "Созерцать твою красоту" at bounding box center [972, 579] width 77 height 78
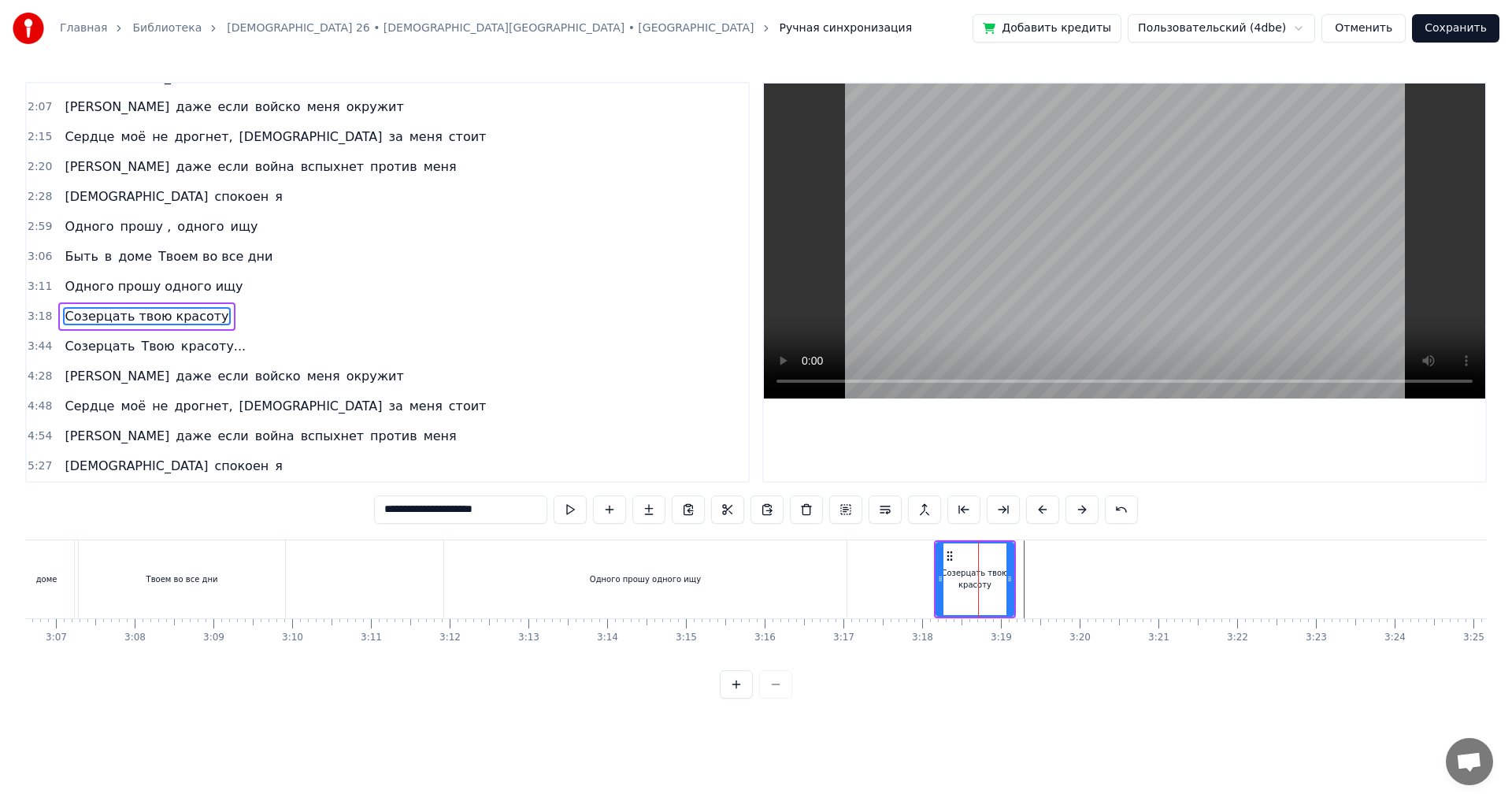
click at [1107, 579] on div "Ты мой свет, моё спасение, [DEMOGRAPHIC_DATA] Кого мне бояться Мой [DEMOGRAPHIC…" at bounding box center [1125, 579] width 31594 height 79
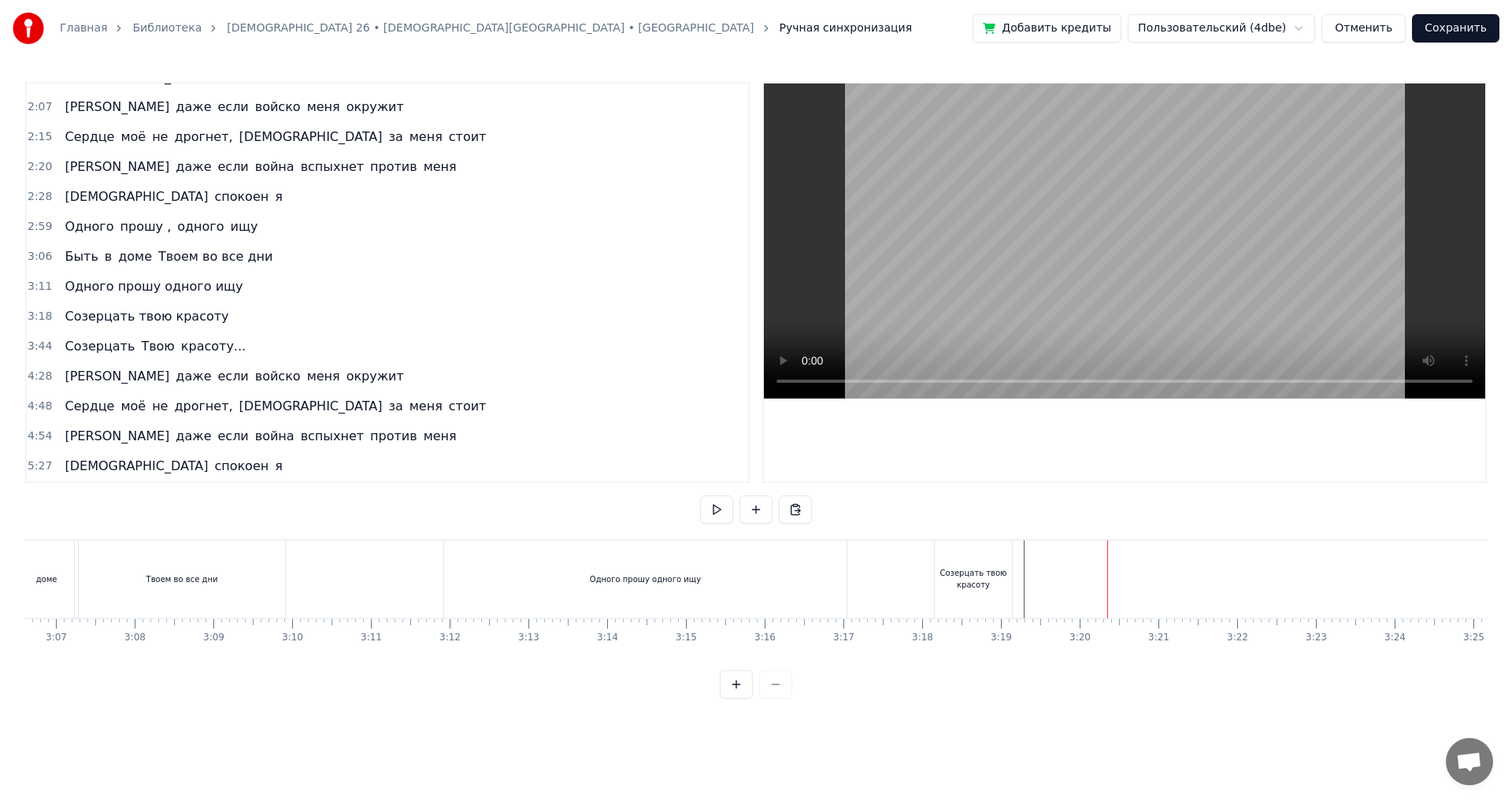
click at [991, 577] on div "Созерцать твою красоту" at bounding box center [972, 579] width 77 height 24
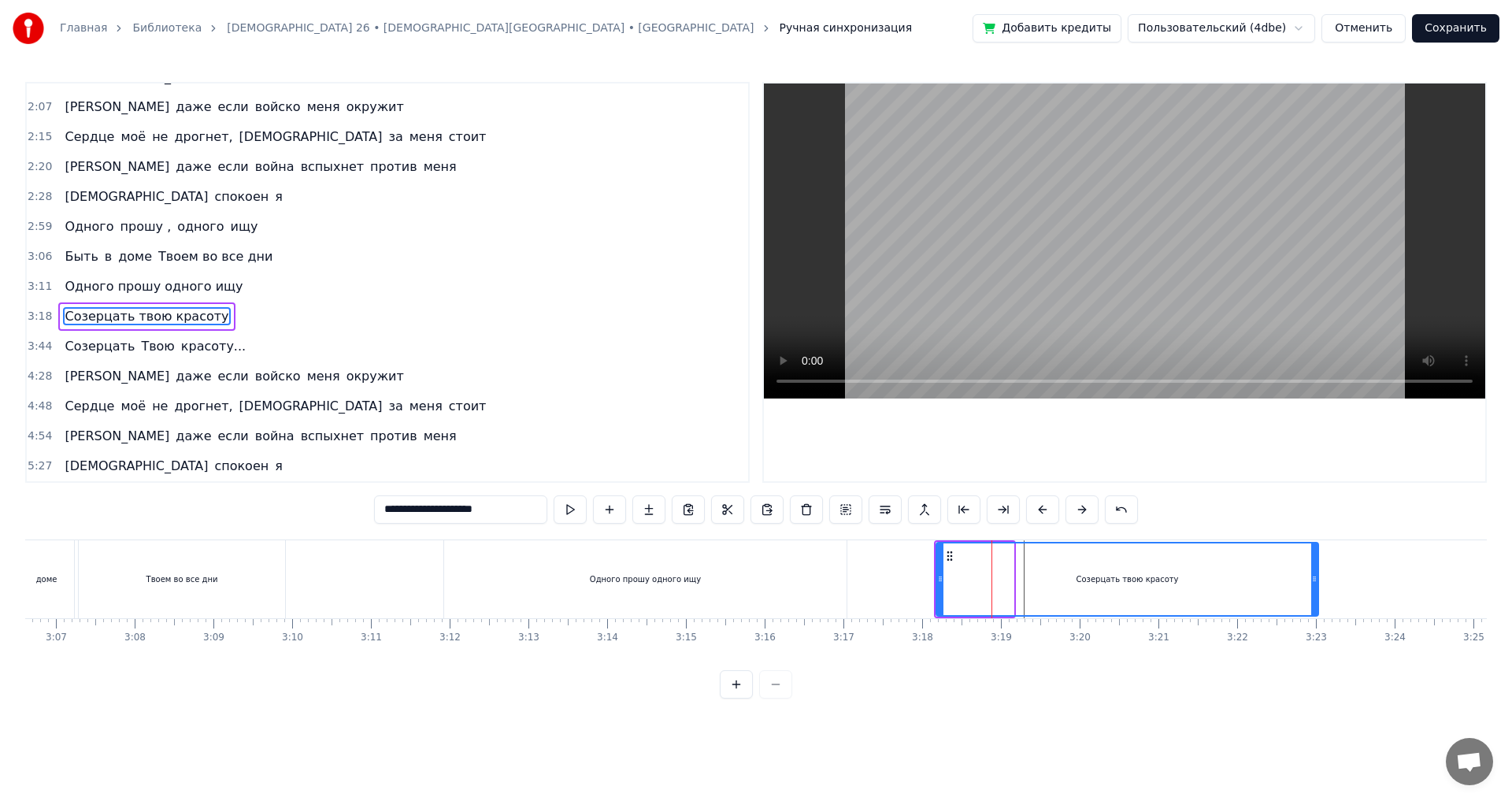
drag, startPoint x: 1012, startPoint y: 579, endPoint x: 1319, endPoint y: 580, distance: 307.0
click at [1318, 580] on icon at bounding box center [1315, 579] width 7 height 12
drag, startPoint x: 941, startPoint y: 579, endPoint x: 922, endPoint y: 579, distance: 19.0
click at [922, 579] on icon at bounding box center [921, 579] width 7 height 12
click at [749, 560] on div "Одного прошу одного ищу" at bounding box center [645, 579] width 402 height 78
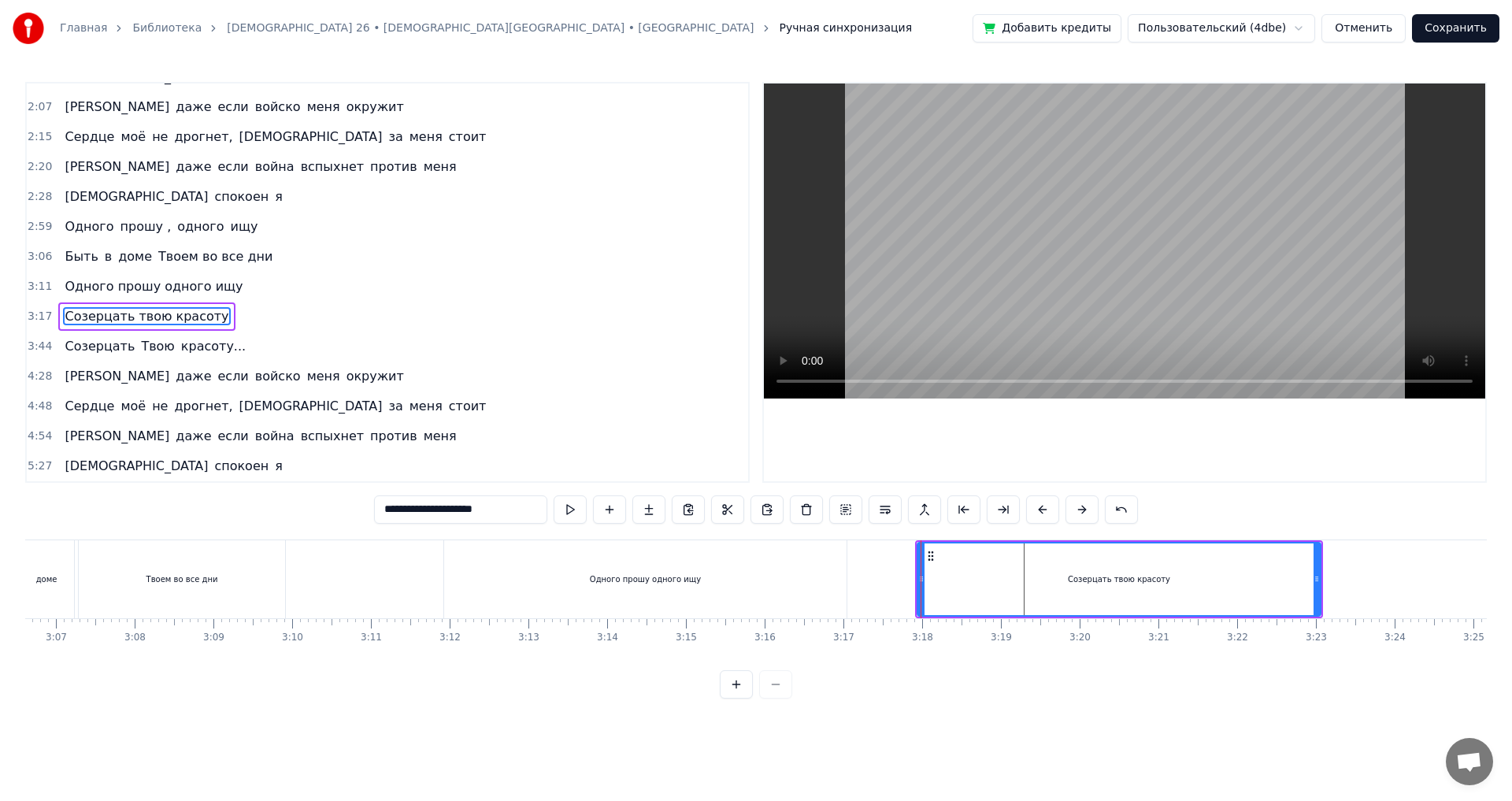
type input "**********"
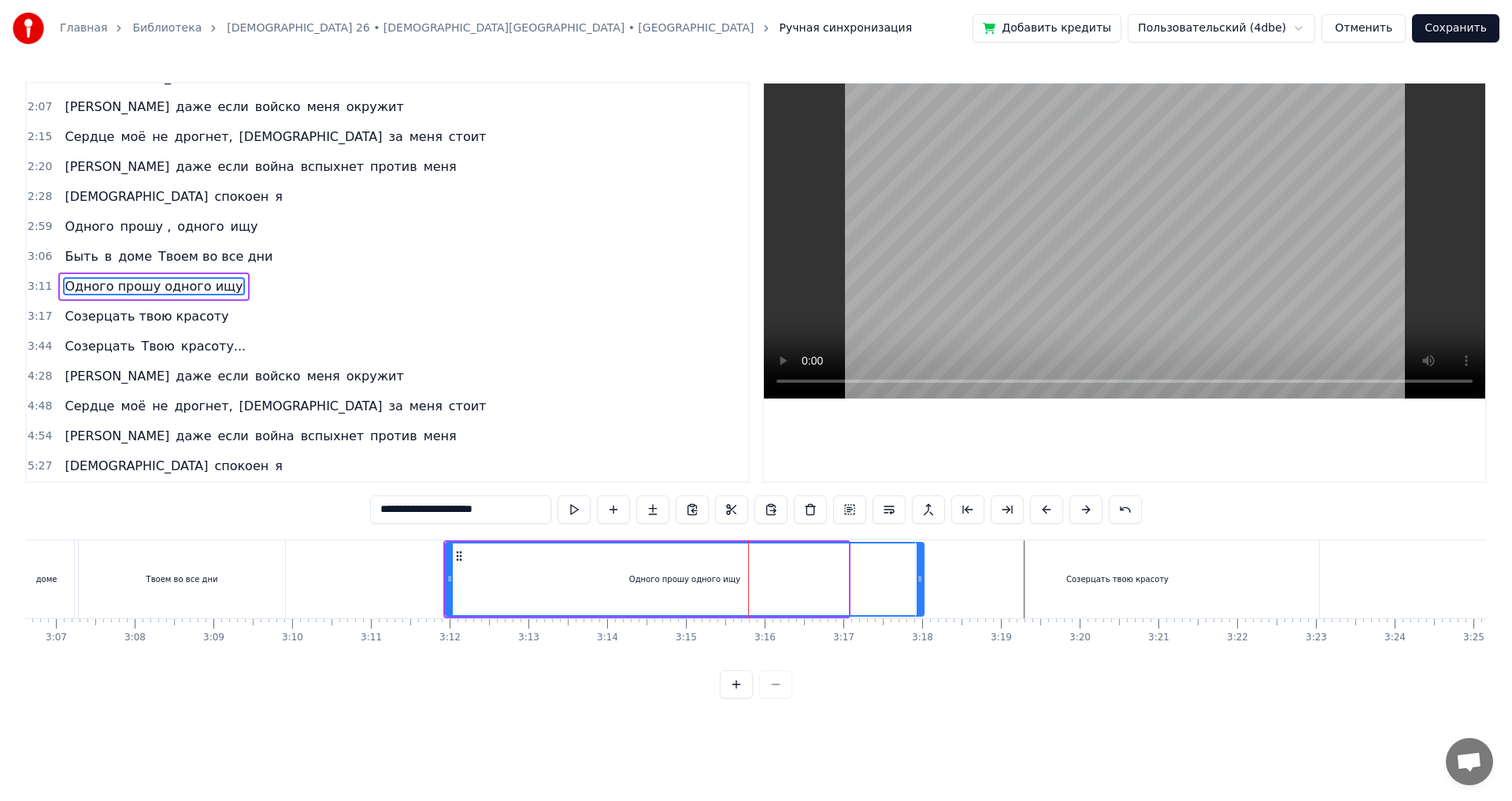
drag, startPoint x: 845, startPoint y: 578, endPoint x: 920, endPoint y: 575, distance: 75.1
click at [920, 575] on div "Ты мой свет, моё спасение, [DEMOGRAPHIC_DATA] Кого мне бояться Мой [DEMOGRAPHIC…" at bounding box center [1125, 579] width 31594 height 79
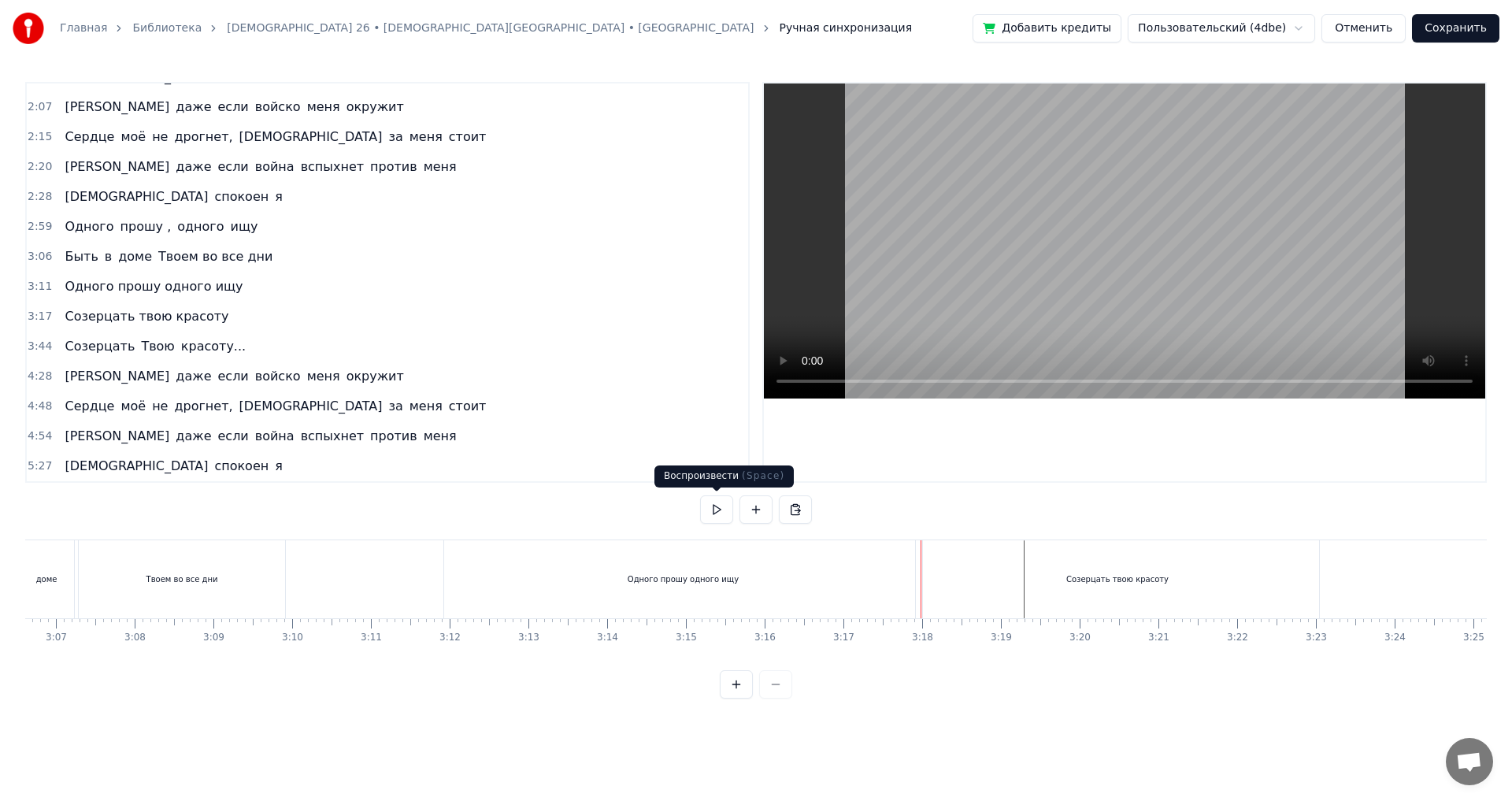
click at [725, 505] on button at bounding box center [716, 510] width 33 height 28
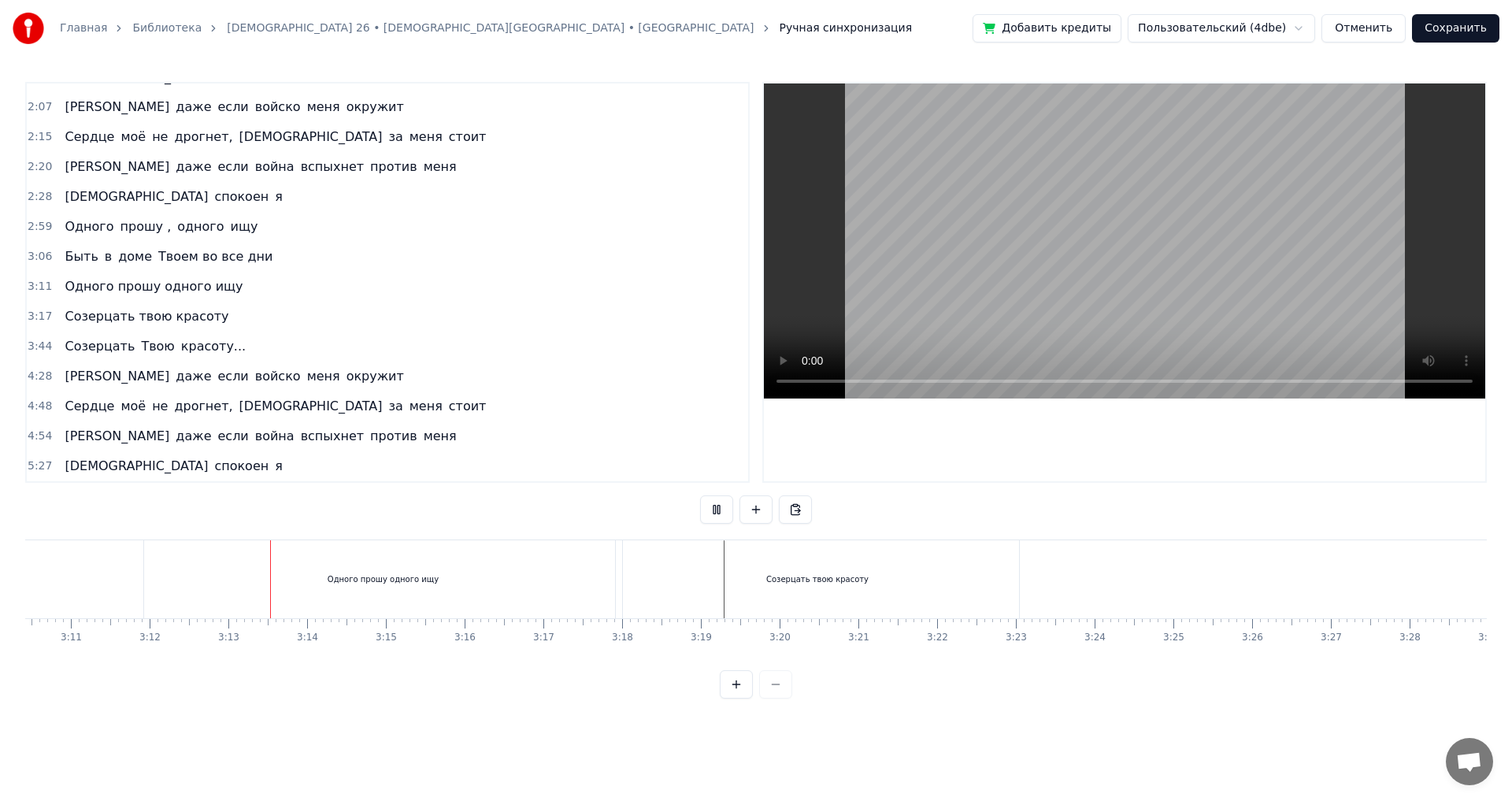
scroll to position [0, 15049]
click at [719, 575] on div "Созерцать твою красоту" at bounding box center [765, 579] width 403 height 78
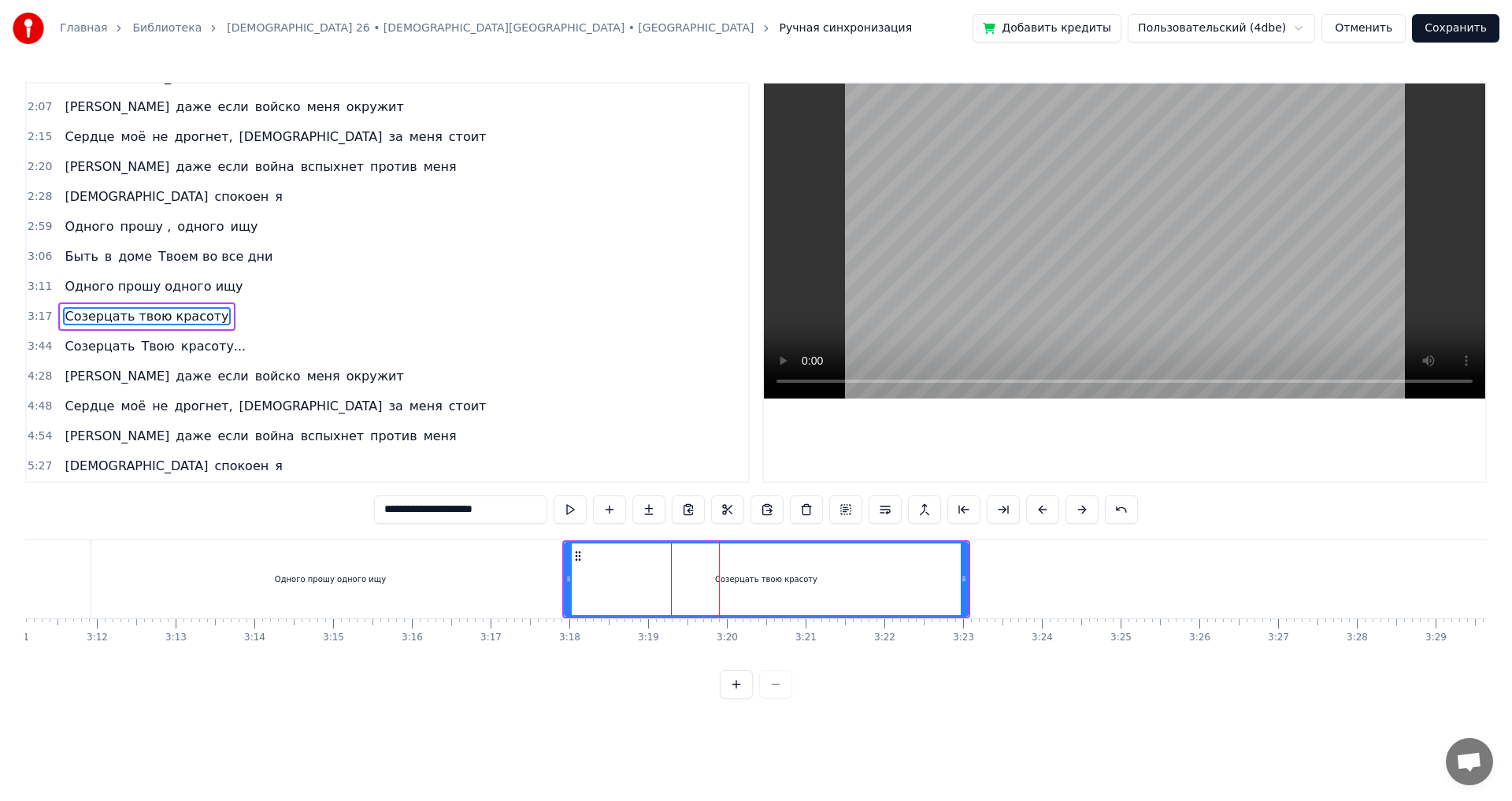
click at [670, 574] on div "Созерцать твою красоту" at bounding box center [766, 579] width 402 height 72
click at [644, 573] on div "Созерцать твою красоту" at bounding box center [766, 579] width 402 height 72
drag, startPoint x: 670, startPoint y: 575, endPoint x: 657, endPoint y: 575, distance: 13.0
click at [657, 575] on div "Созерцать твою красоту" at bounding box center [766, 579] width 402 height 72
click at [738, 579] on div "Созерцать твою красоту" at bounding box center [766, 579] width 102 height 12
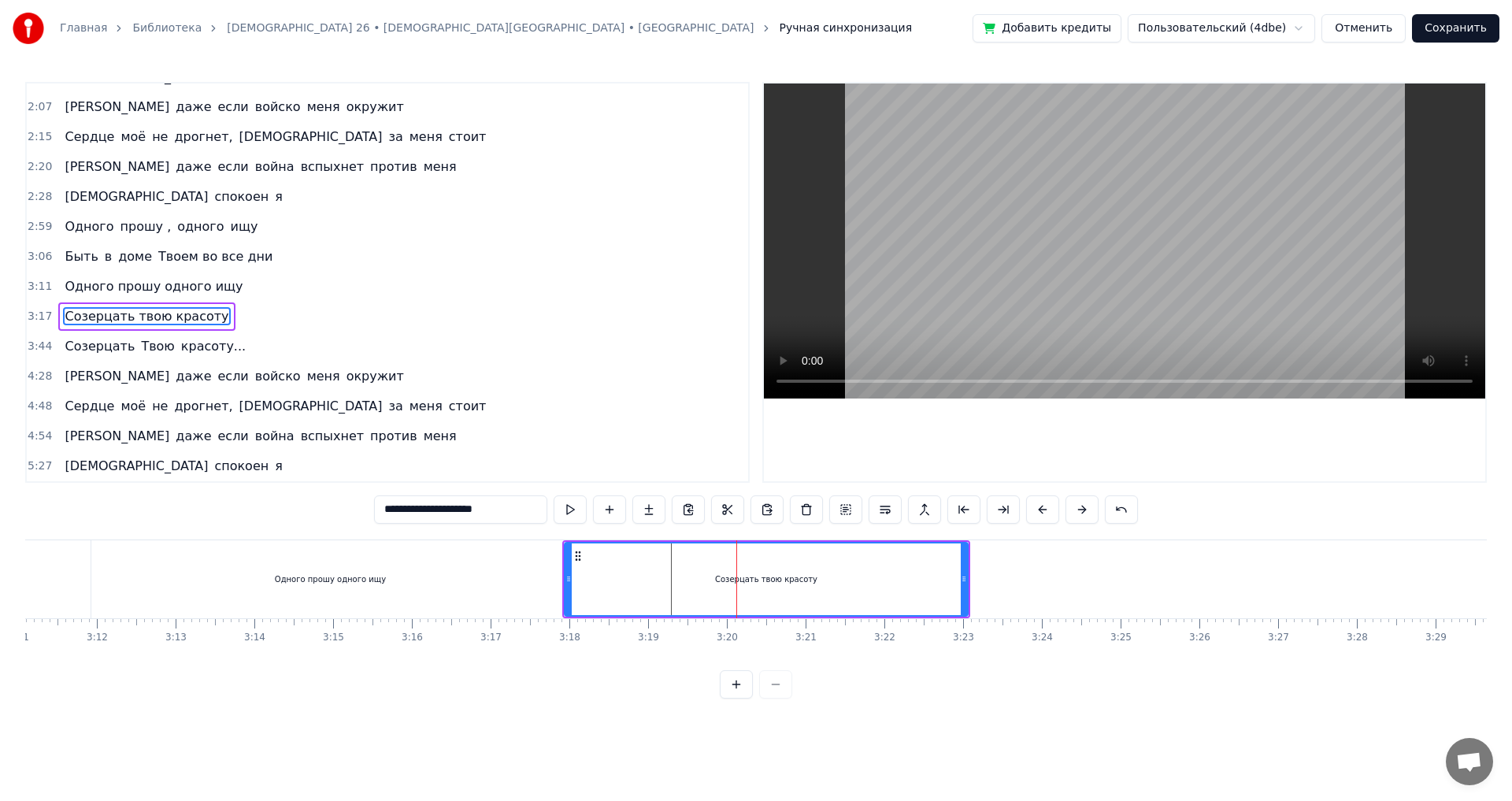
click at [734, 577] on div "Созерцать твою красоту" at bounding box center [766, 579] width 102 height 12
click at [725, 580] on div "Созерцать твою красоту" at bounding box center [766, 579] width 102 height 12
click at [716, 580] on div "Созерцать твою красоту" at bounding box center [766, 579] width 402 height 72
click at [699, 580] on div "Созерцать твою красоту" at bounding box center [766, 579] width 402 height 72
click at [684, 579] on div "Созерцать твою красоту" at bounding box center [766, 579] width 402 height 72
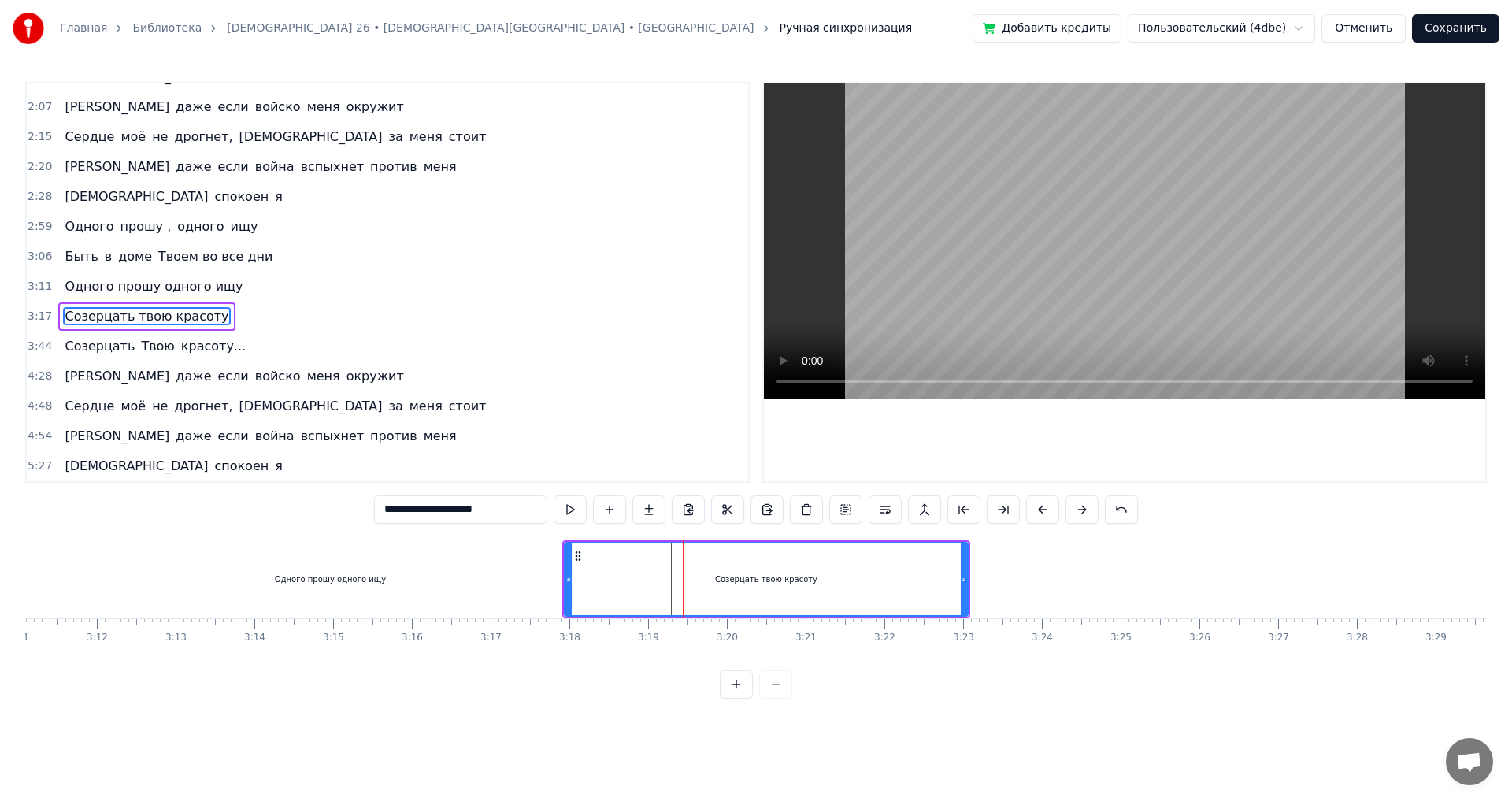
click at [644, 580] on div "Созерцать твою красоту" at bounding box center [766, 579] width 402 height 72
click at [598, 570] on div "Созерцать твою красоту" at bounding box center [766, 579] width 402 height 72
click at [573, 570] on div "Созерцать твою красоту" at bounding box center [766, 579] width 402 height 72
click at [549, 571] on div "Одного прошу одного ищу" at bounding box center [330, 579] width 478 height 78
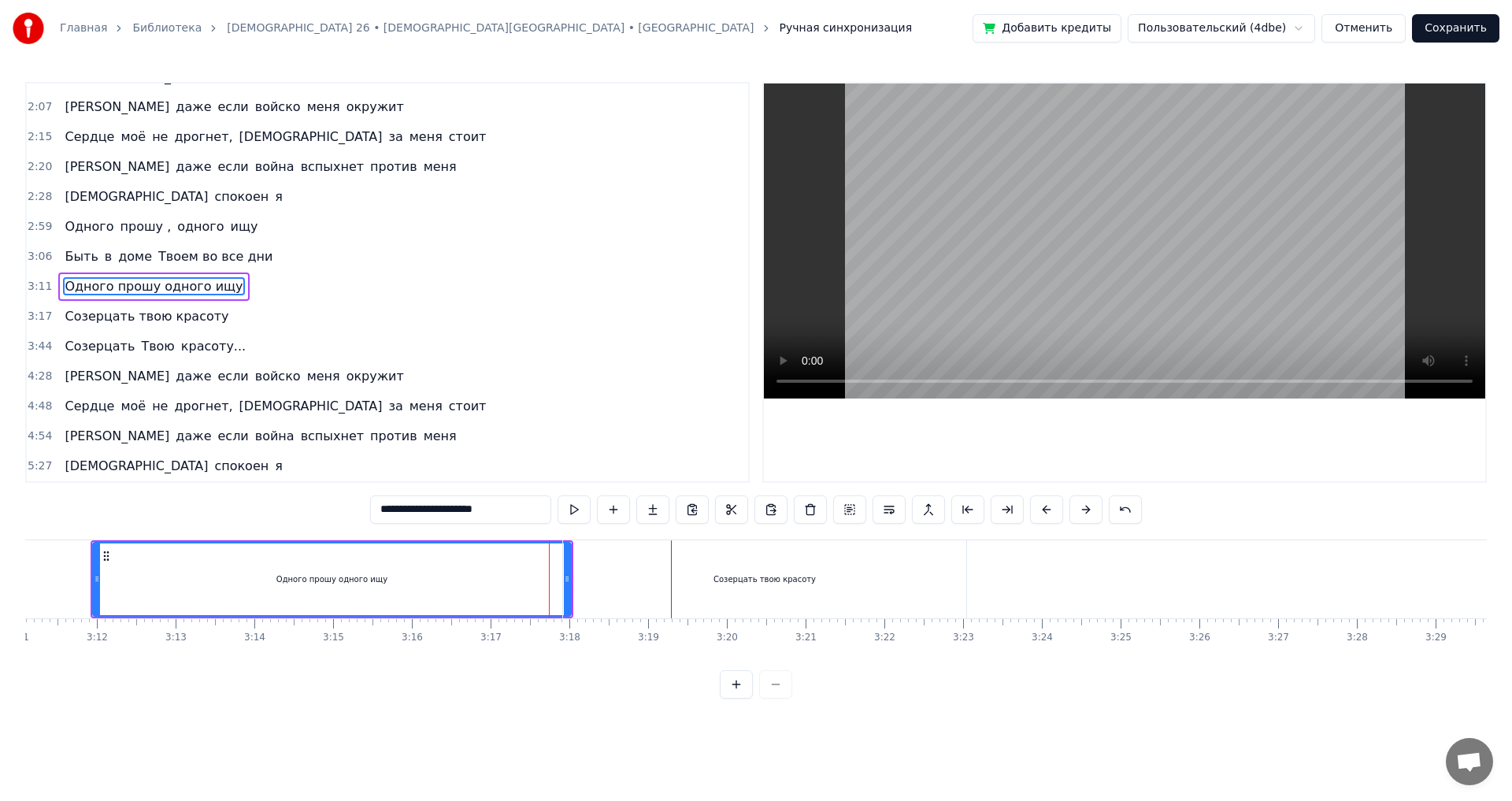
click at [582, 567] on div "Созерцать твою красоту" at bounding box center [765, 579] width 403 height 78
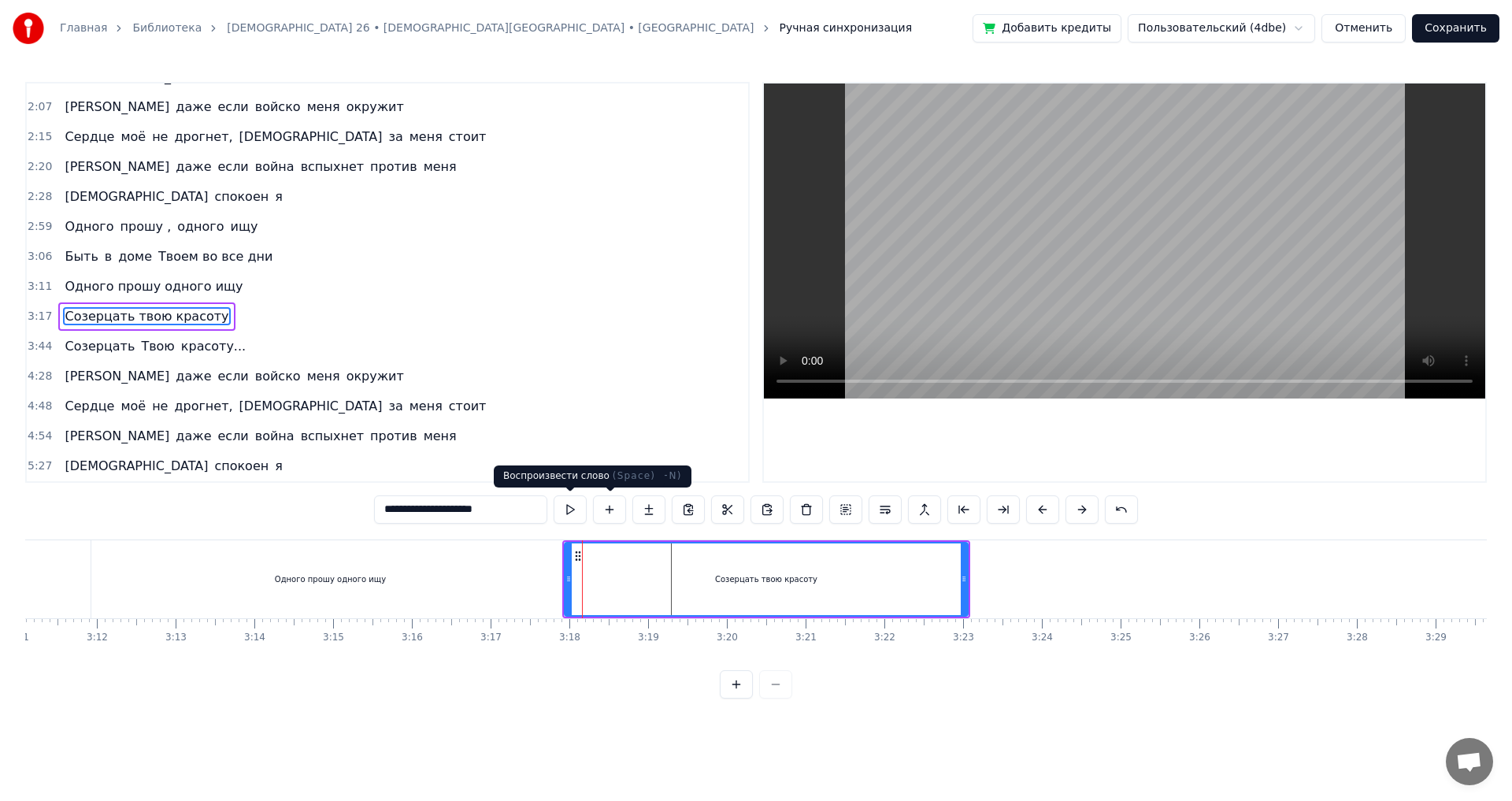
click at [576, 508] on button at bounding box center [570, 510] width 33 height 28
click at [487, 557] on div "Одного прошу одного ищу" at bounding box center [330, 579] width 478 height 78
type input "**********"
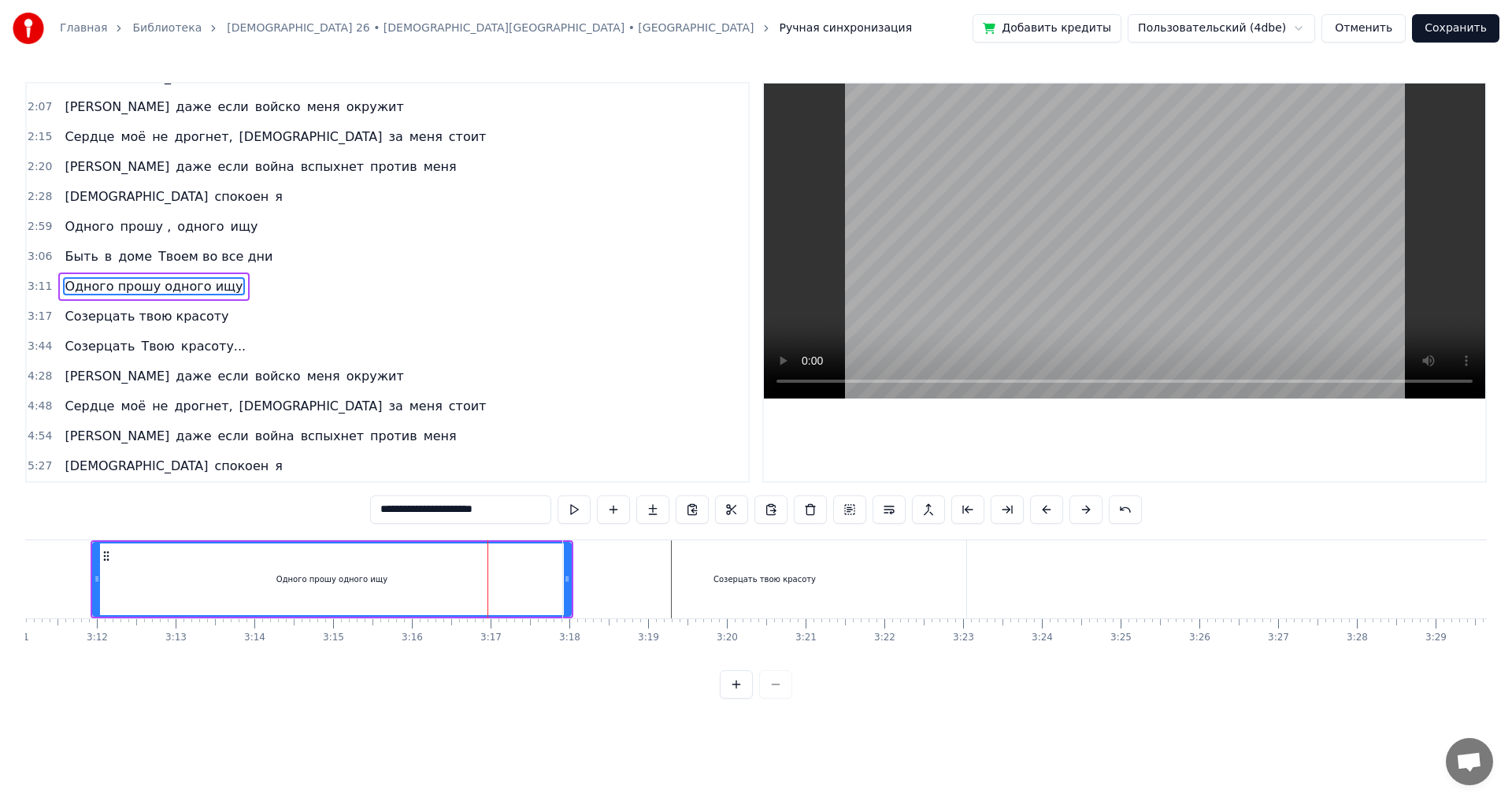
click at [534, 473] on div "5:27 Буду спокоен я" at bounding box center [387, 466] width 721 height 30
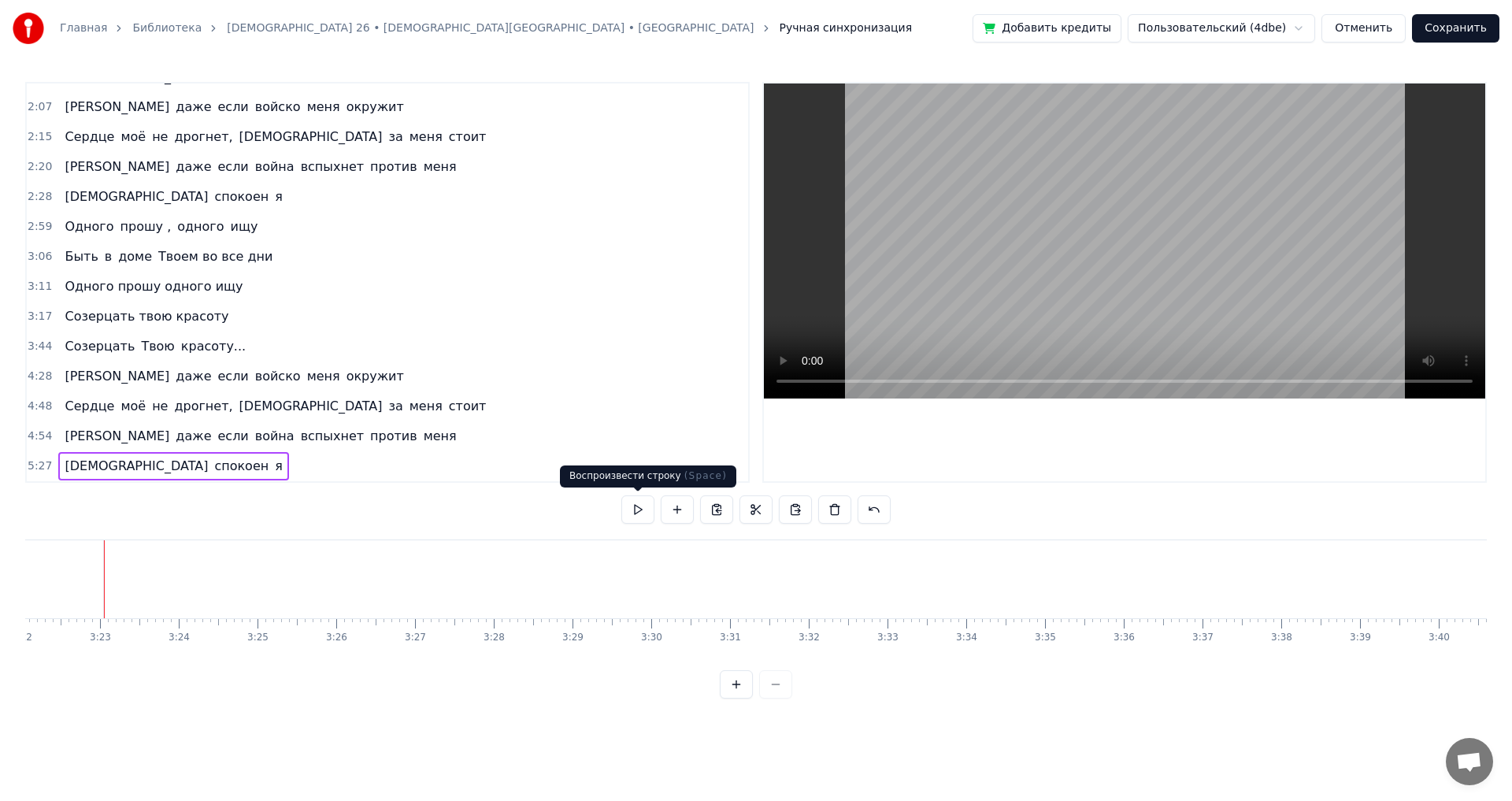
click at [646, 506] on button at bounding box center [638, 510] width 33 height 28
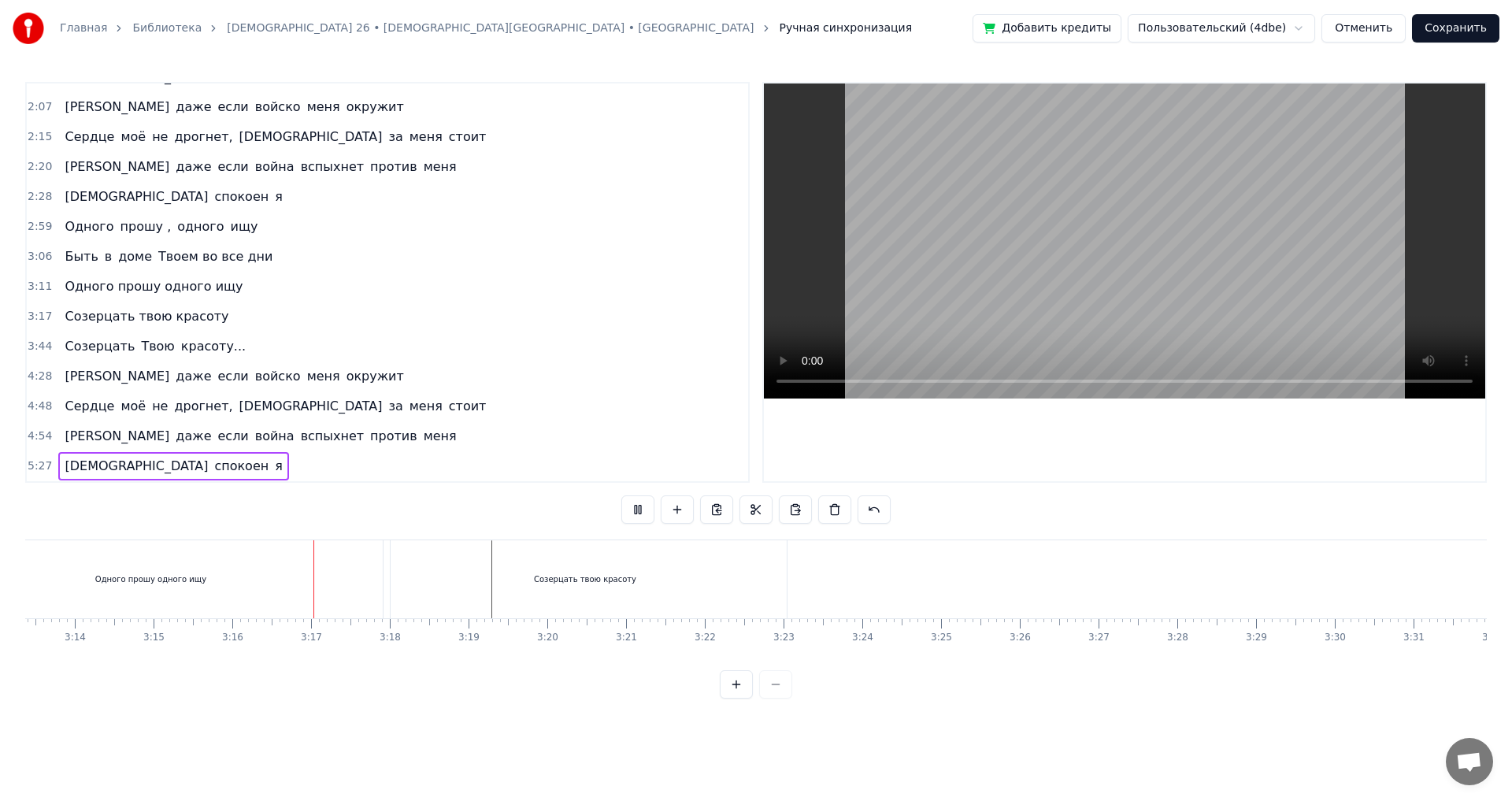
scroll to position [0, 15389]
click at [307, 585] on div "Созерцать твою красоту" at bounding box center [425, 579] width 403 height 78
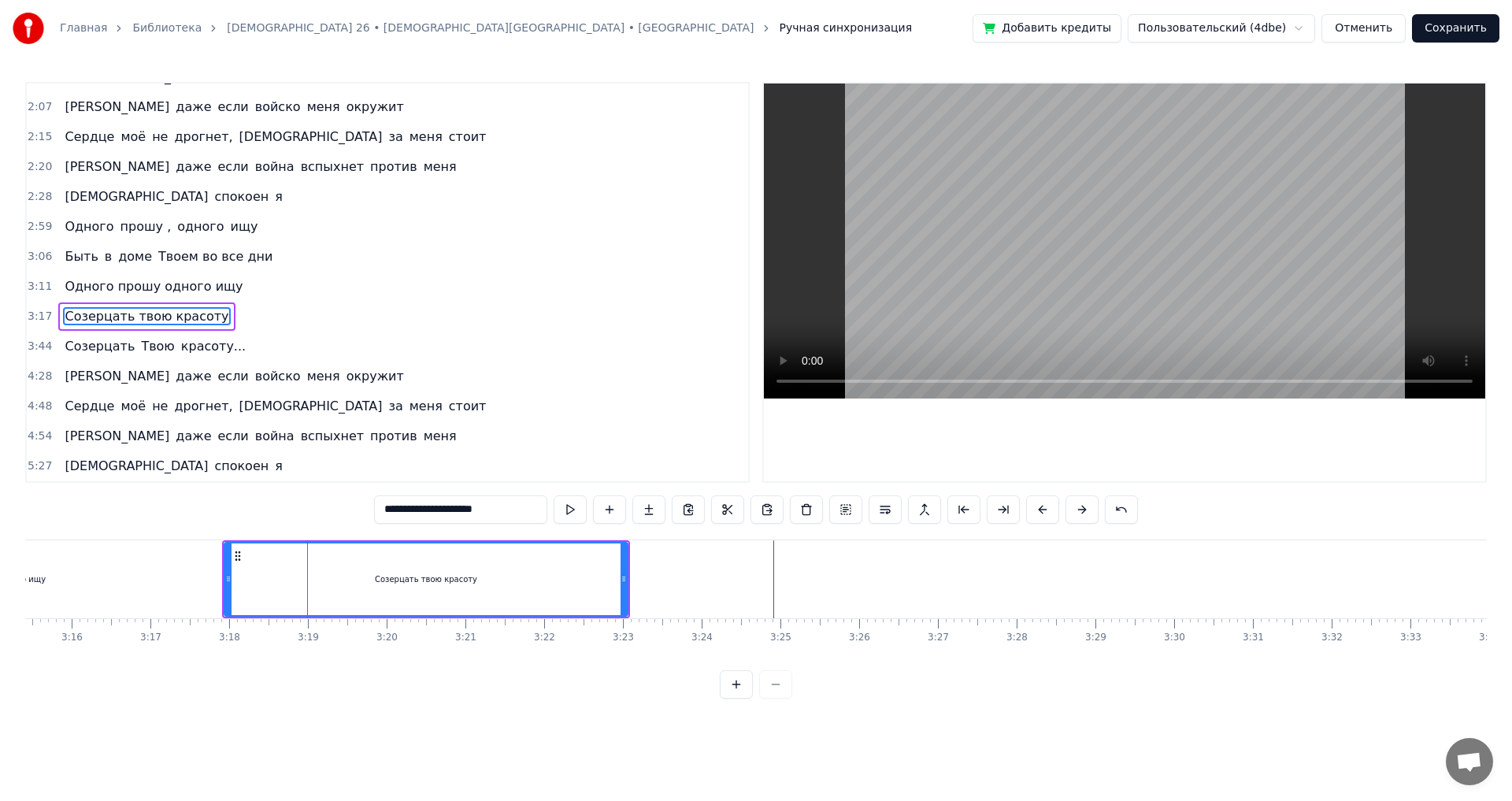
type input "**********"
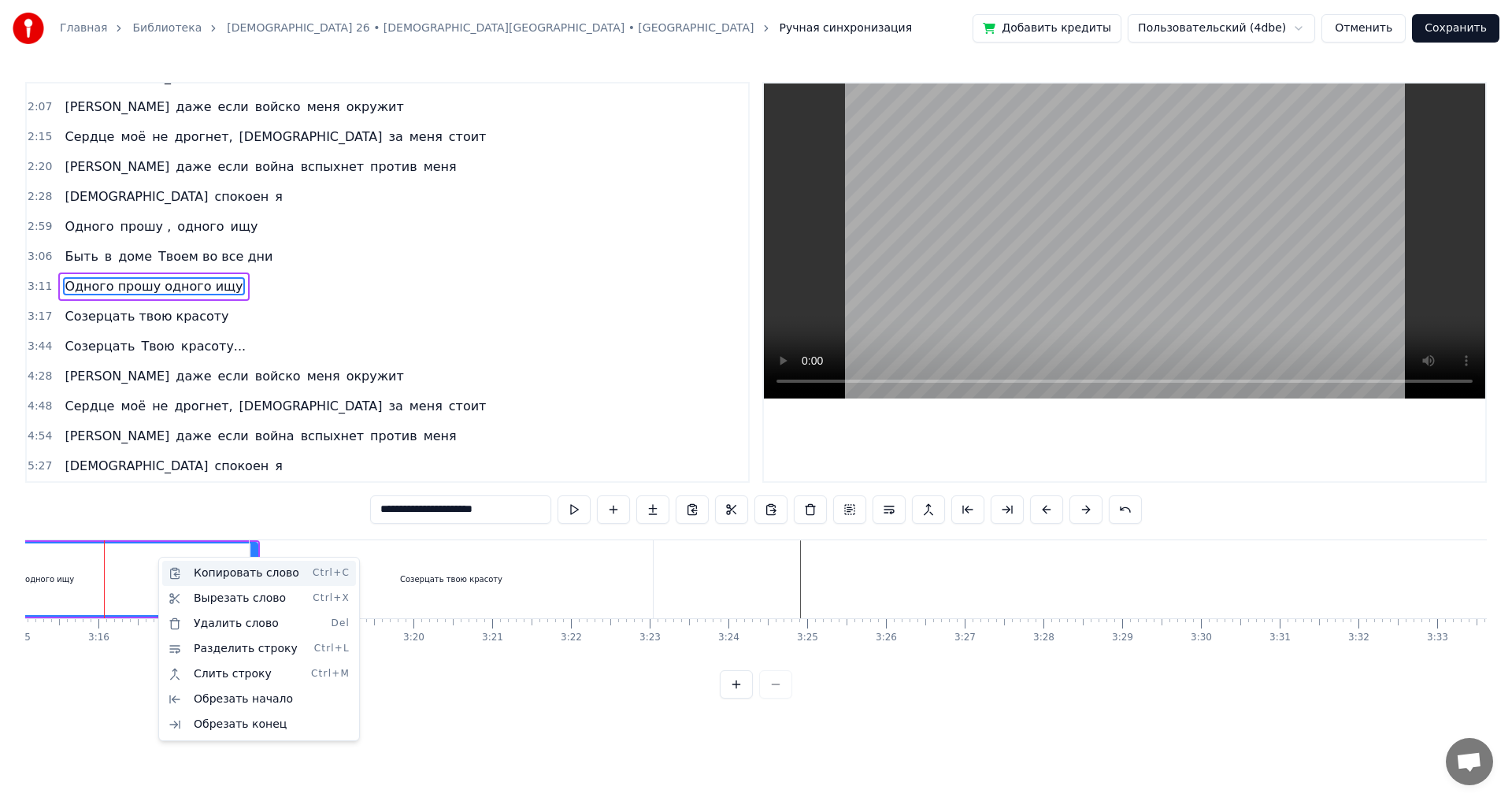
click at [214, 567] on div "Копировать слово Ctrl+C" at bounding box center [259, 574] width 193 height 26
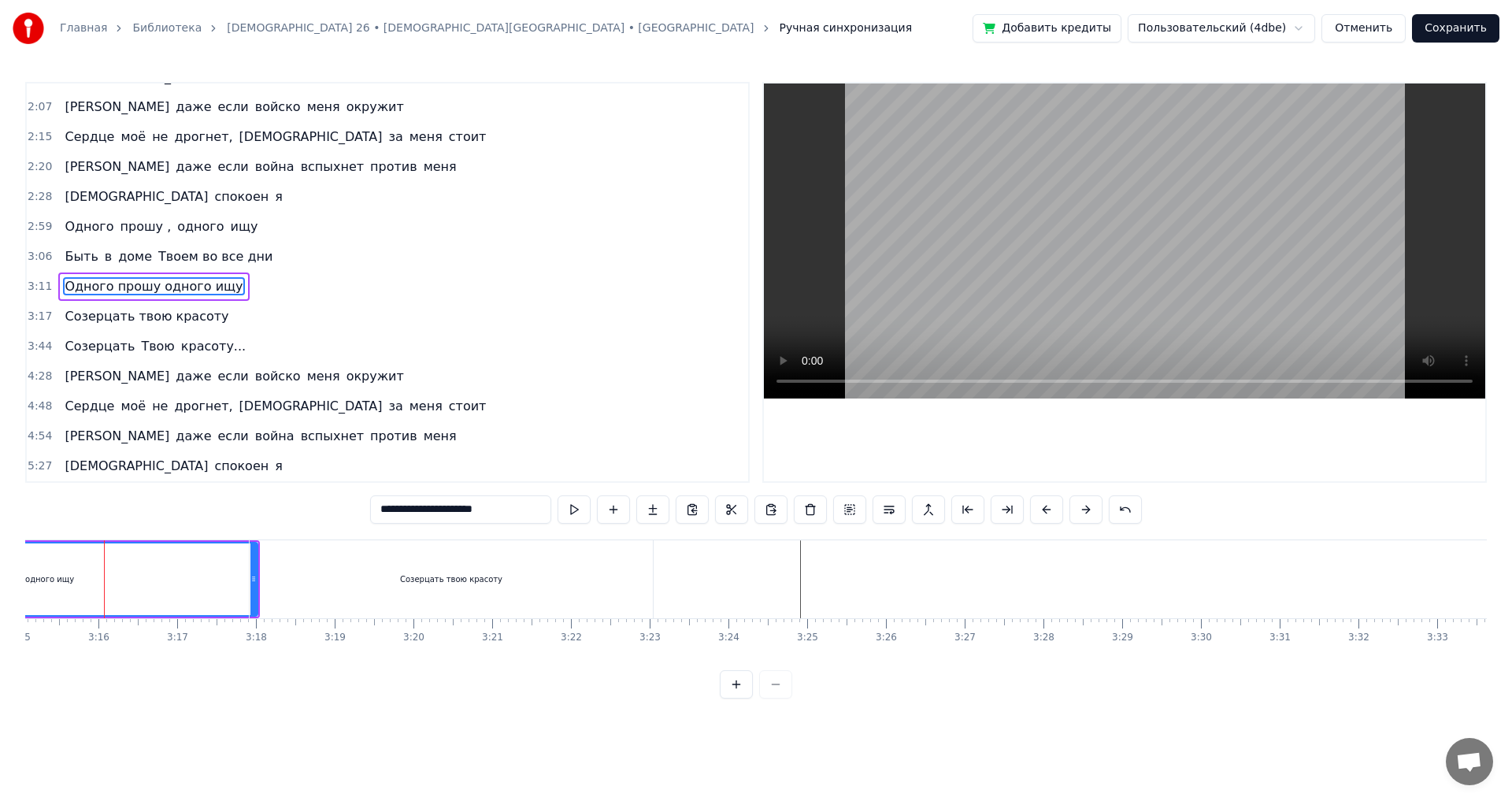
click at [780, 575] on div at bounding box center [459, 579] width 31594 height 78
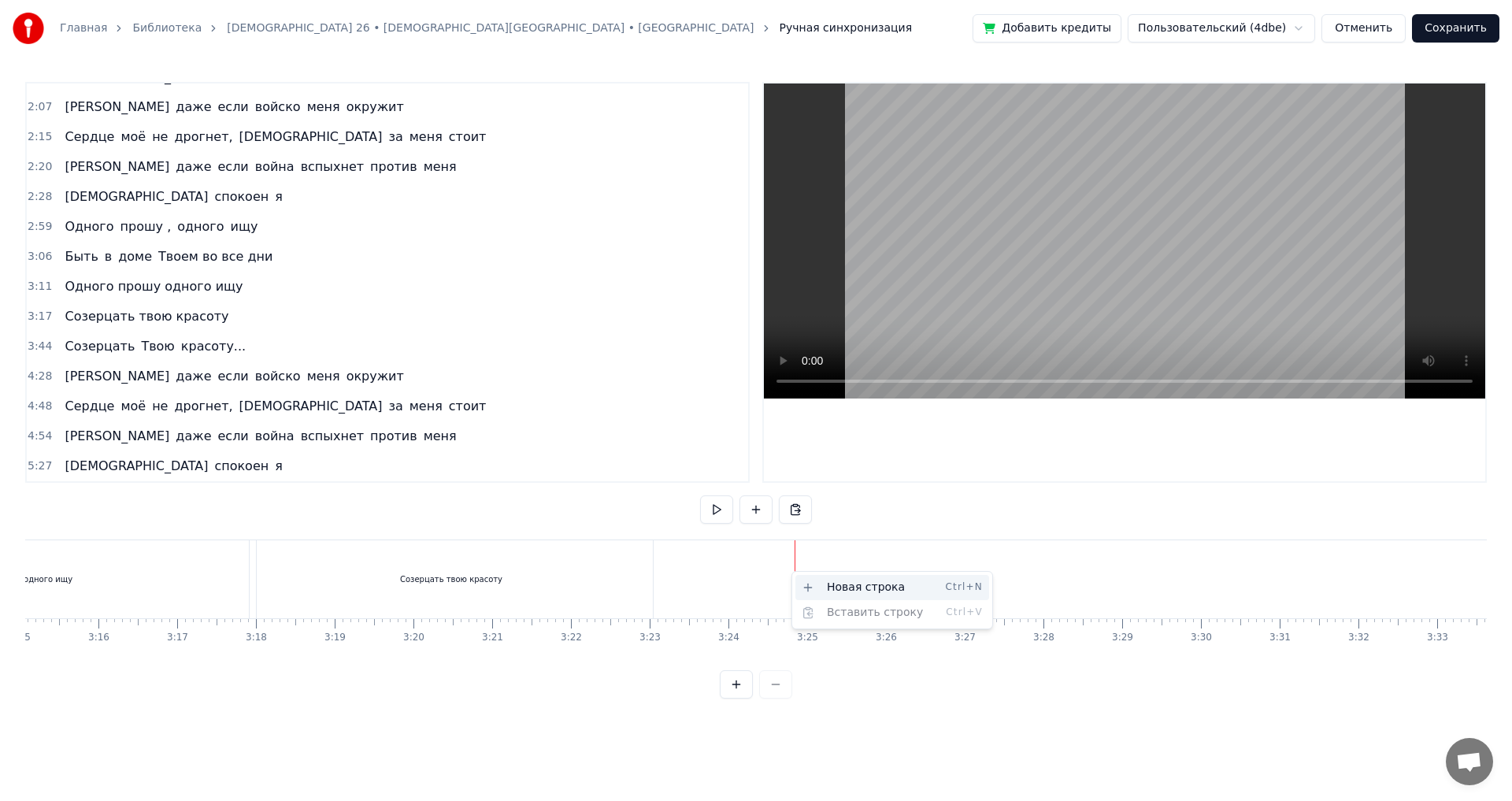
click at [820, 580] on div "Новая строка Ctrl+N" at bounding box center [892, 588] width 193 height 26
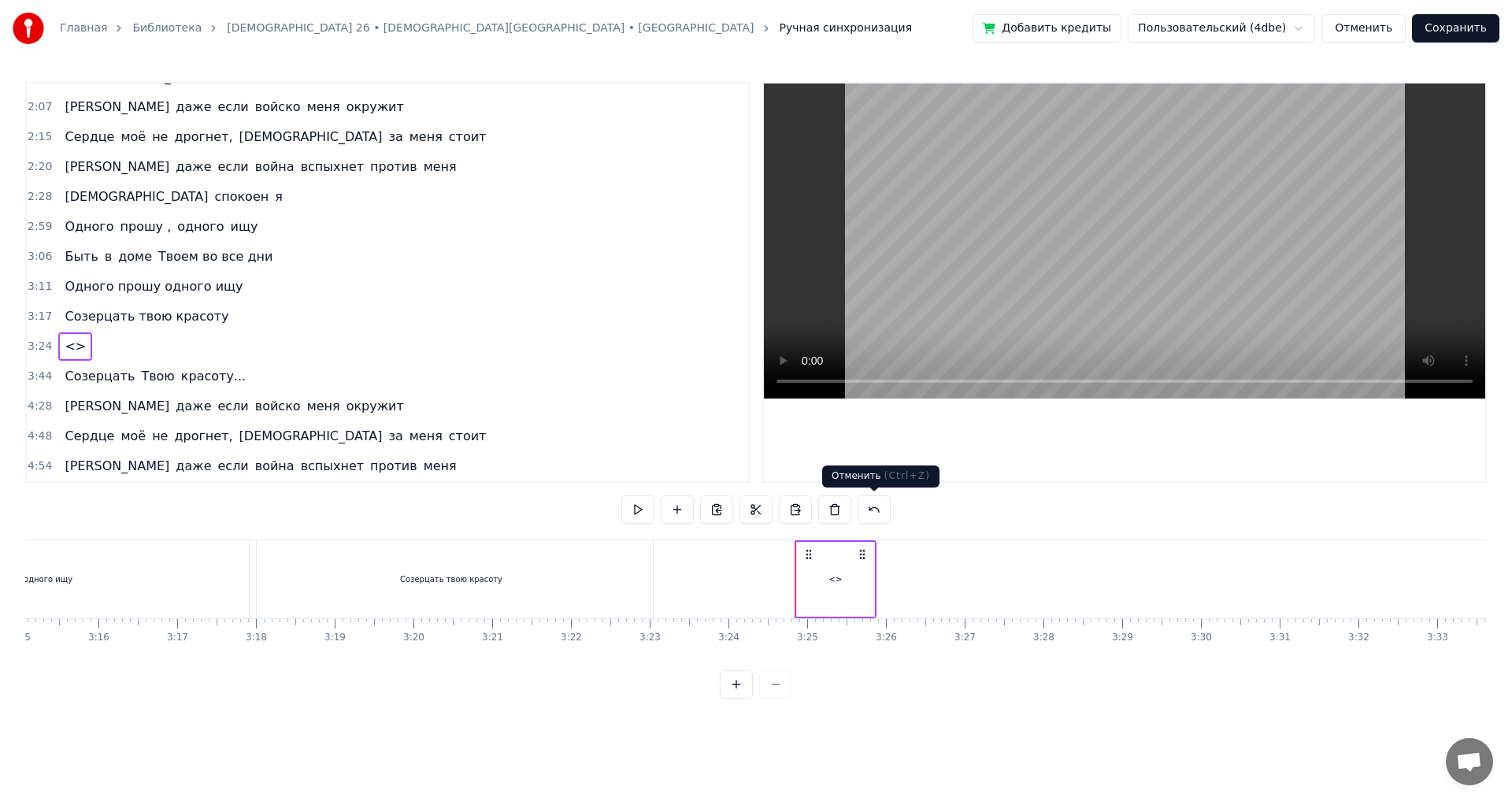
click at [871, 513] on button at bounding box center [874, 510] width 33 height 28
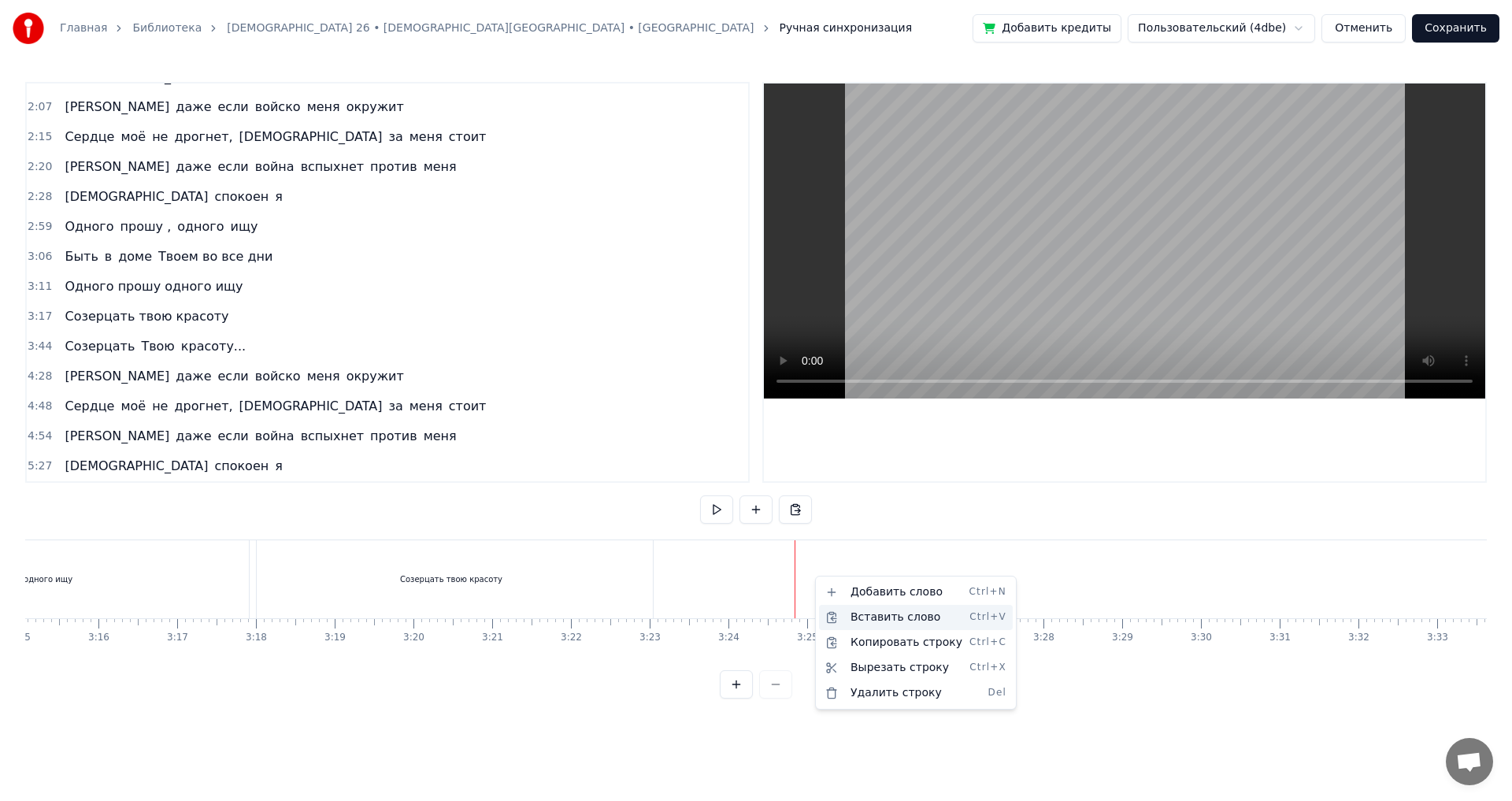
click at [892, 621] on div "Вставить слово Ctrl+V" at bounding box center [915, 617] width 193 height 26
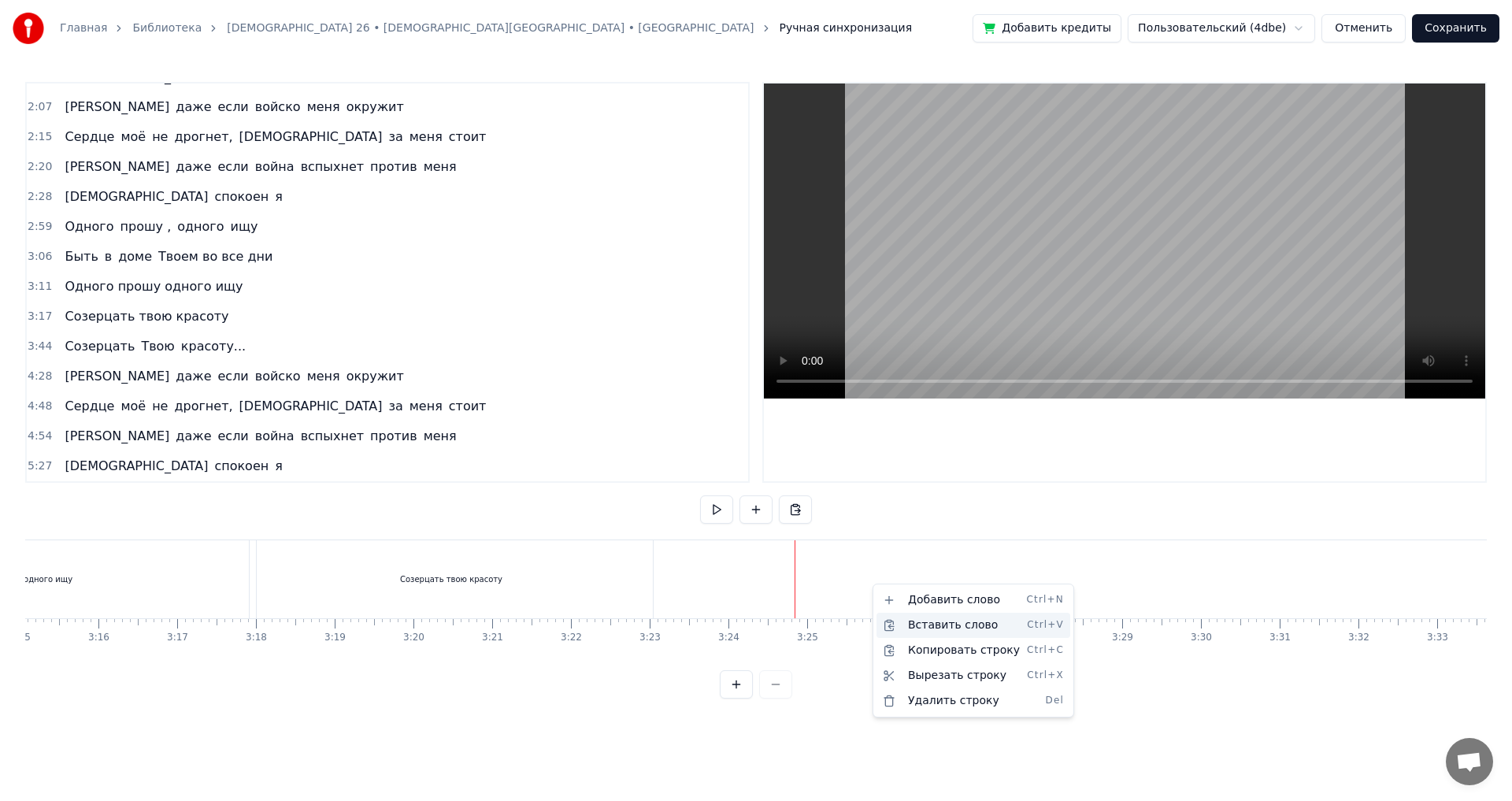
click at [920, 621] on div "Вставить слово Ctrl+V" at bounding box center [973, 626] width 193 height 26
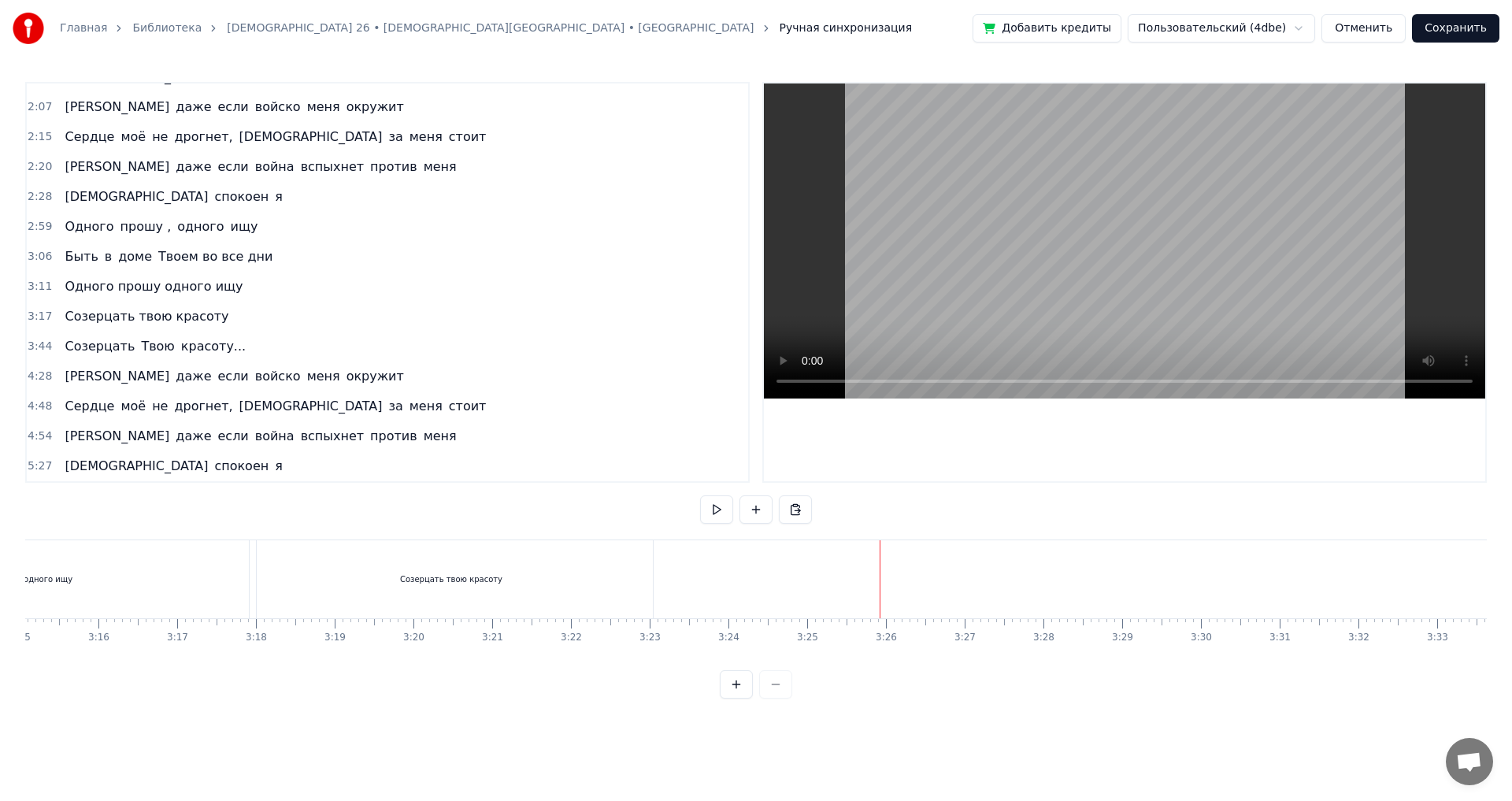
click at [767, 564] on div at bounding box center [459, 579] width 31594 height 78
click at [817, 579] on div "Новая строка Ctrl+N" at bounding box center [872, 584] width 193 height 26
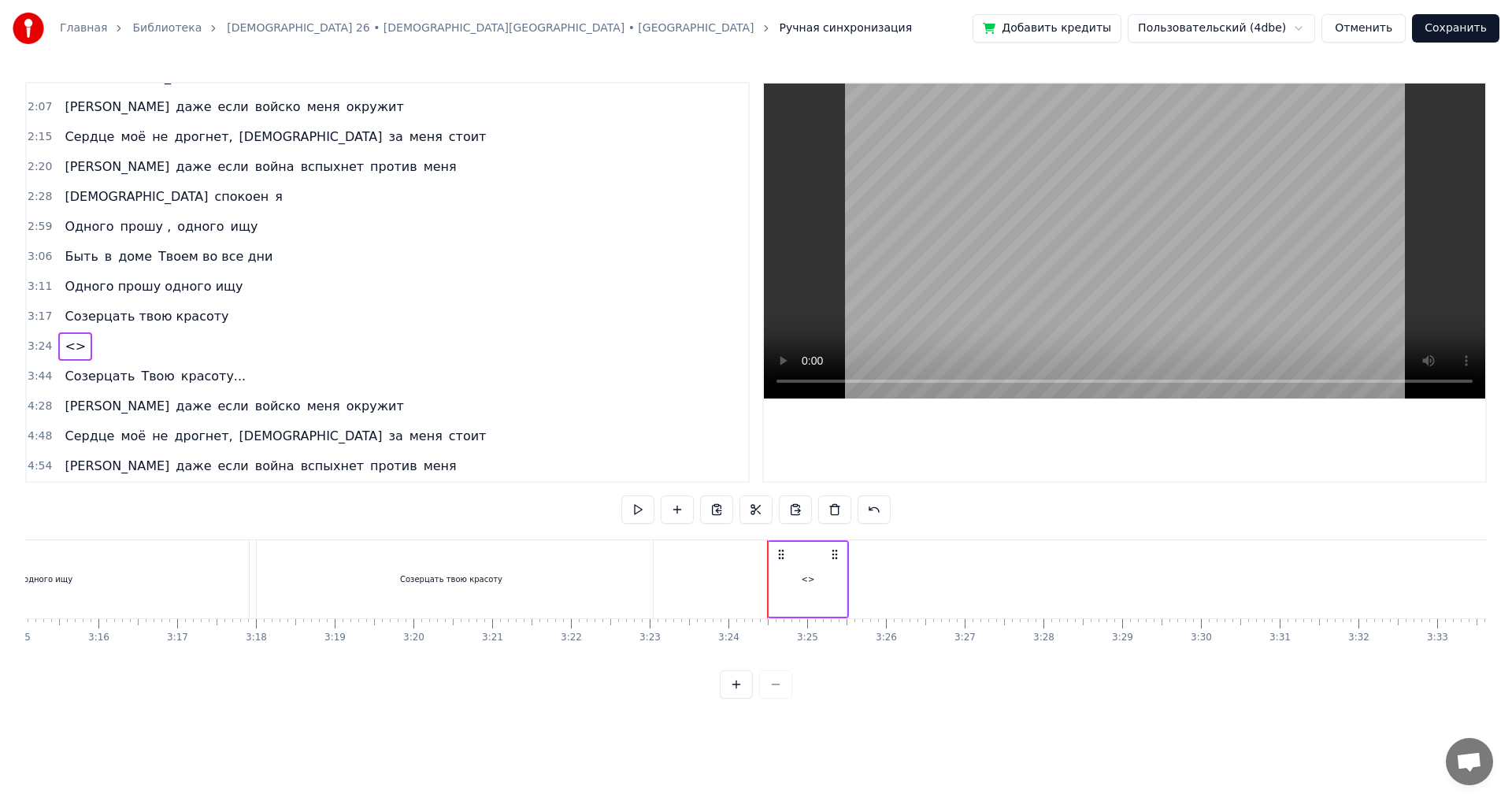
click at [834, 575] on div "<>" at bounding box center [807, 579] width 77 height 75
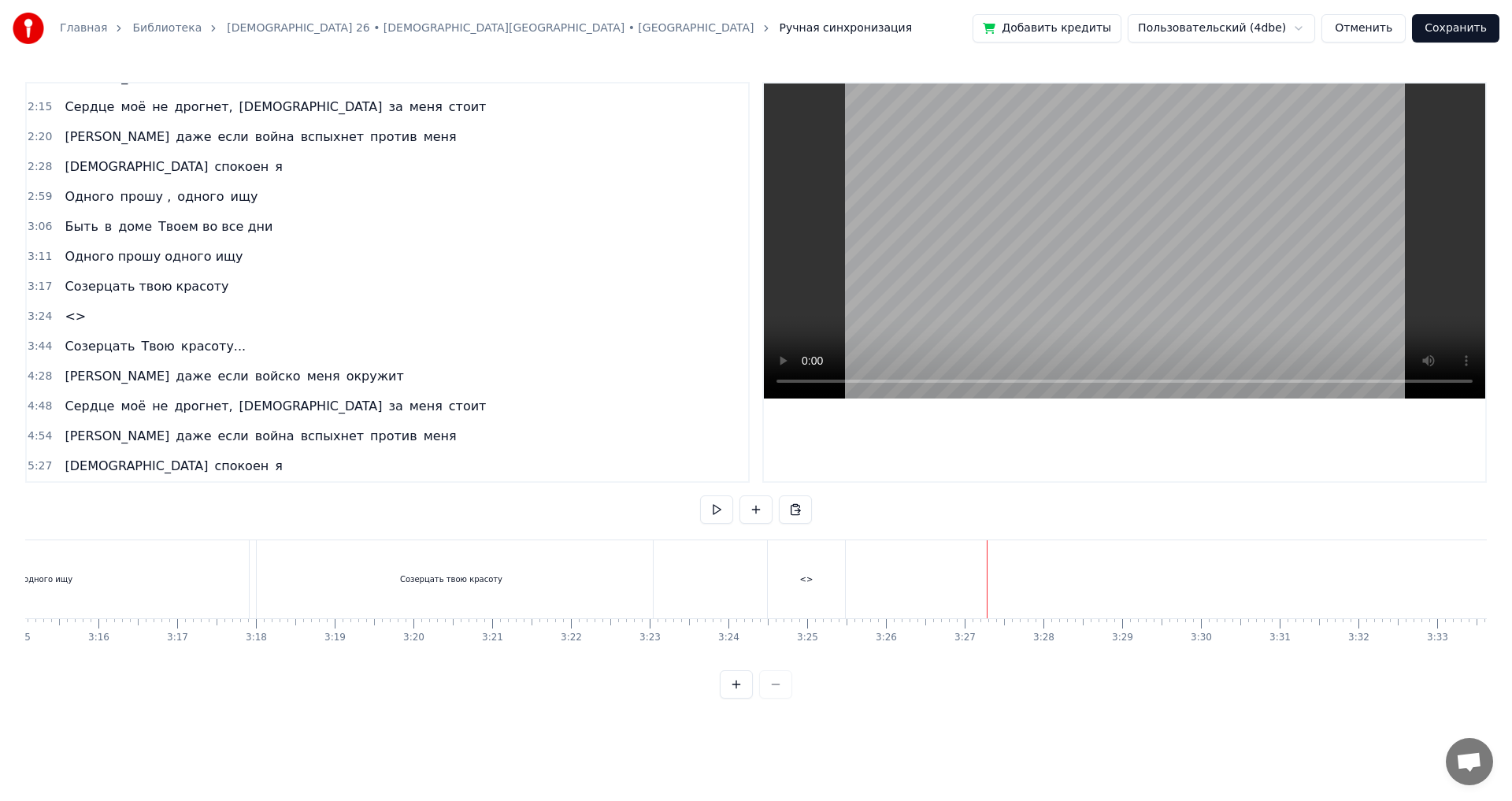
click at [752, 564] on div at bounding box center [459, 579] width 31594 height 78
click at [797, 571] on div "<>" at bounding box center [806, 579] width 77 height 78
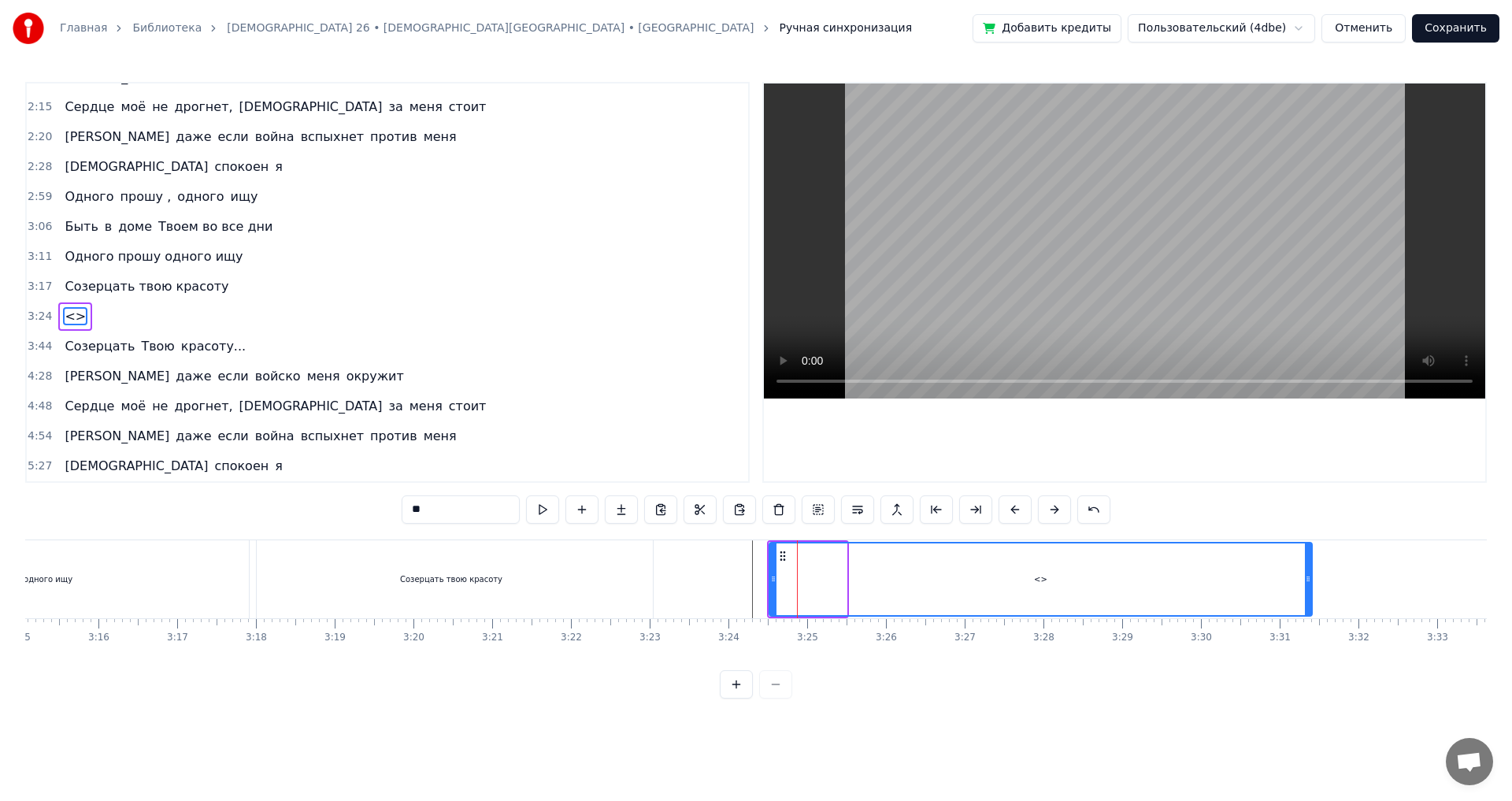
drag, startPoint x: 844, startPoint y: 579, endPoint x: 1310, endPoint y: 627, distance: 468.5
click at [1310, 627] on div "Ты мой свет, моё спасение, [DEMOGRAPHIC_DATA] Кого мне бояться Мой [DEMOGRAPHIC…" at bounding box center [756, 598] width 1462 height 118
click at [896, 586] on div "<>" at bounding box center [1040, 579] width 541 height 72
click at [426, 509] on input "**" at bounding box center [460, 510] width 118 height 28
drag, startPoint x: 435, startPoint y: 508, endPoint x: 378, endPoint y: 503, distance: 57.2
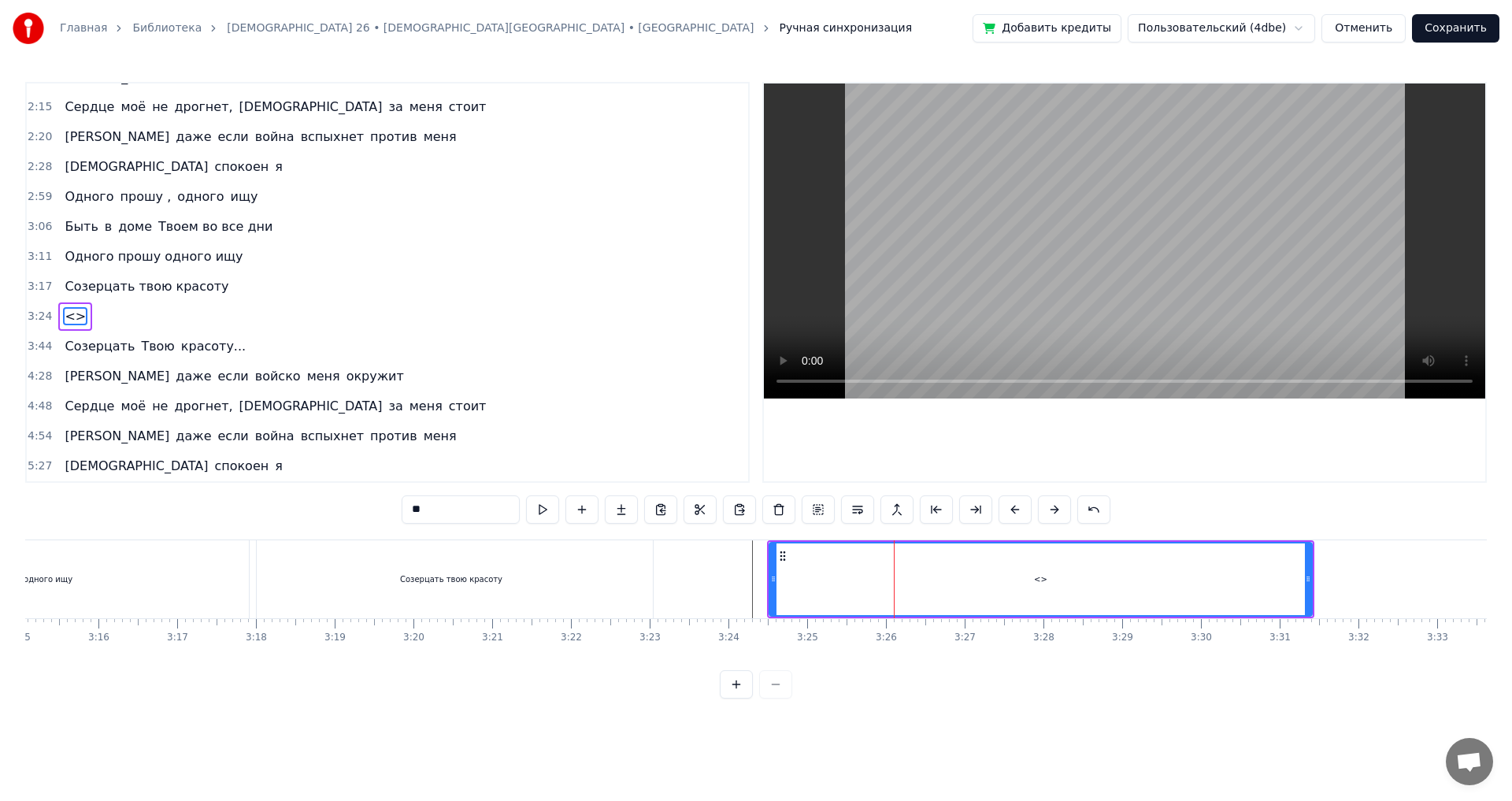
click at [378, 503] on div "0:25 Ты 0:25 мой свет, моё спасение, [DEMOGRAPHIC_DATA] 0:33 Кого мне бояться 0…" at bounding box center [756, 390] width 1462 height 617
click at [453, 509] on input "**********" at bounding box center [460, 510] width 118 height 28
click at [492, 511] on input "**********" at bounding box center [460, 510] width 118 height 28
click at [541, 504] on button at bounding box center [543, 510] width 33 height 28
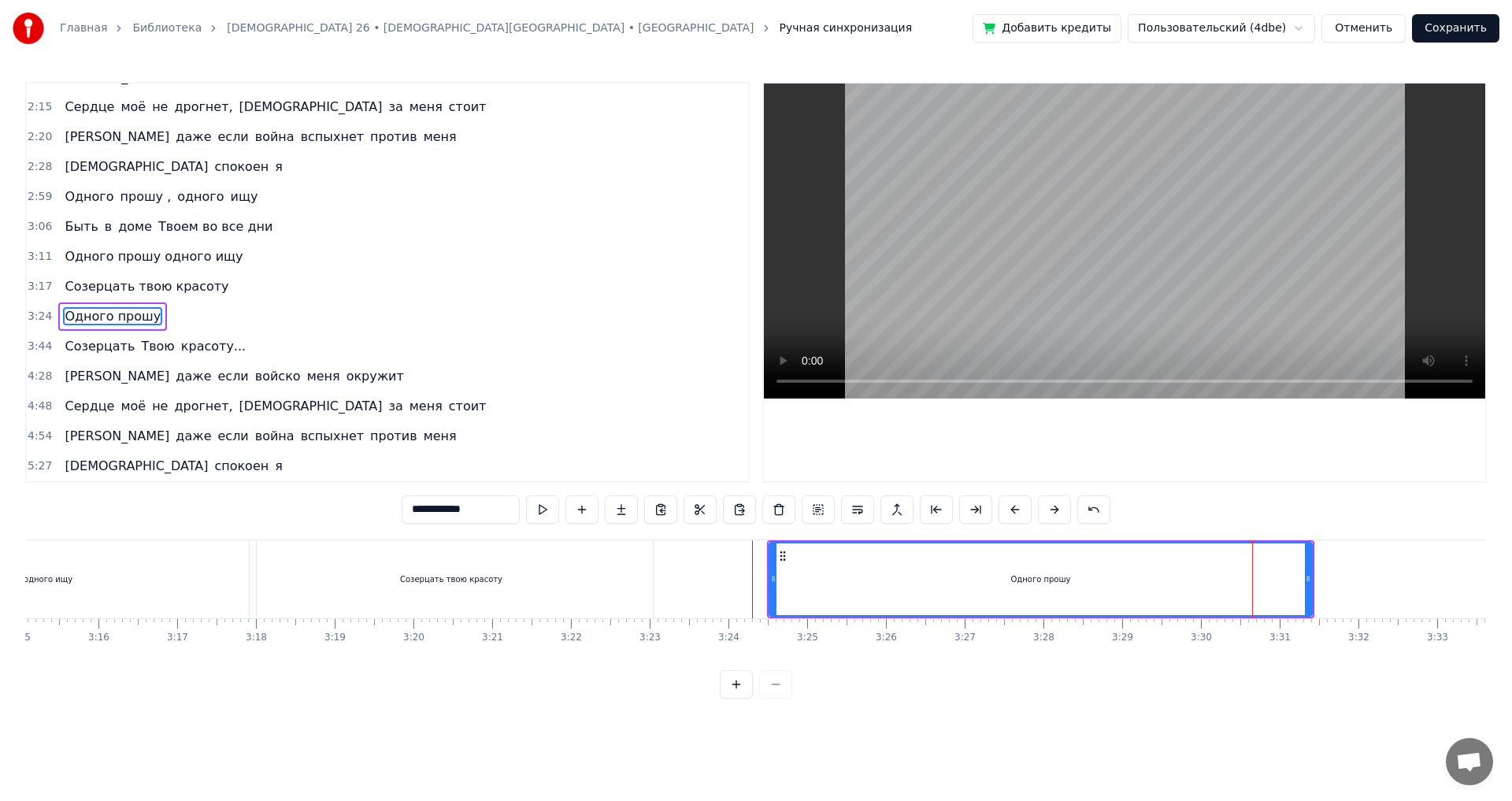
click at [507, 510] on input "**********" at bounding box center [460, 510] width 118 height 28
type input "**********"
click at [574, 509] on button at bounding box center [574, 510] width 33 height 28
drag, startPoint x: 1310, startPoint y: 577, endPoint x: 1275, endPoint y: 579, distance: 35.1
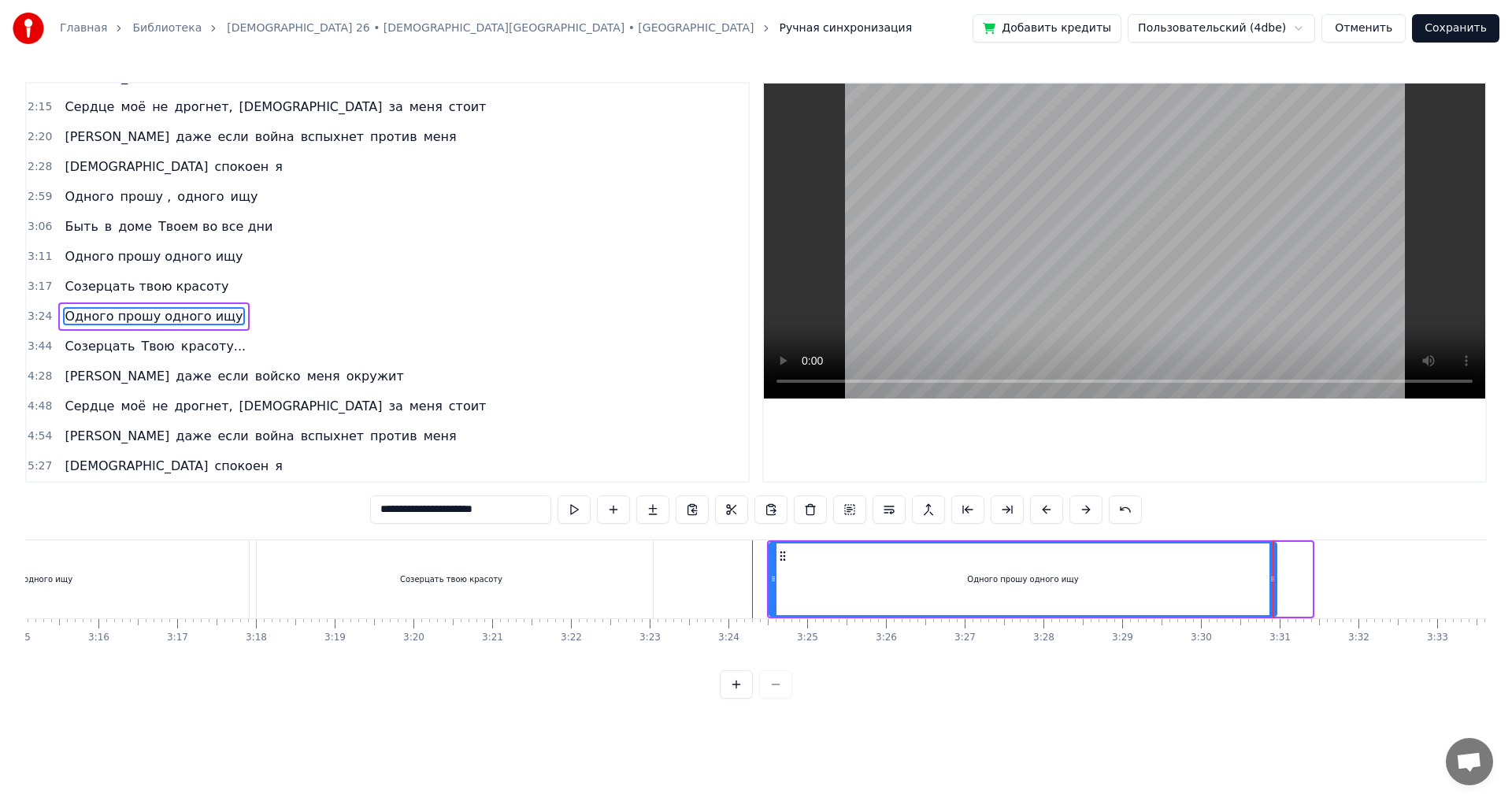
click at [1275, 579] on icon at bounding box center [1273, 579] width 7 height 12
drag, startPoint x: 773, startPoint y: 583, endPoint x: 796, endPoint y: 586, distance: 23.2
click at [796, 586] on div at bounding box center [796, 579] width 7 height 72
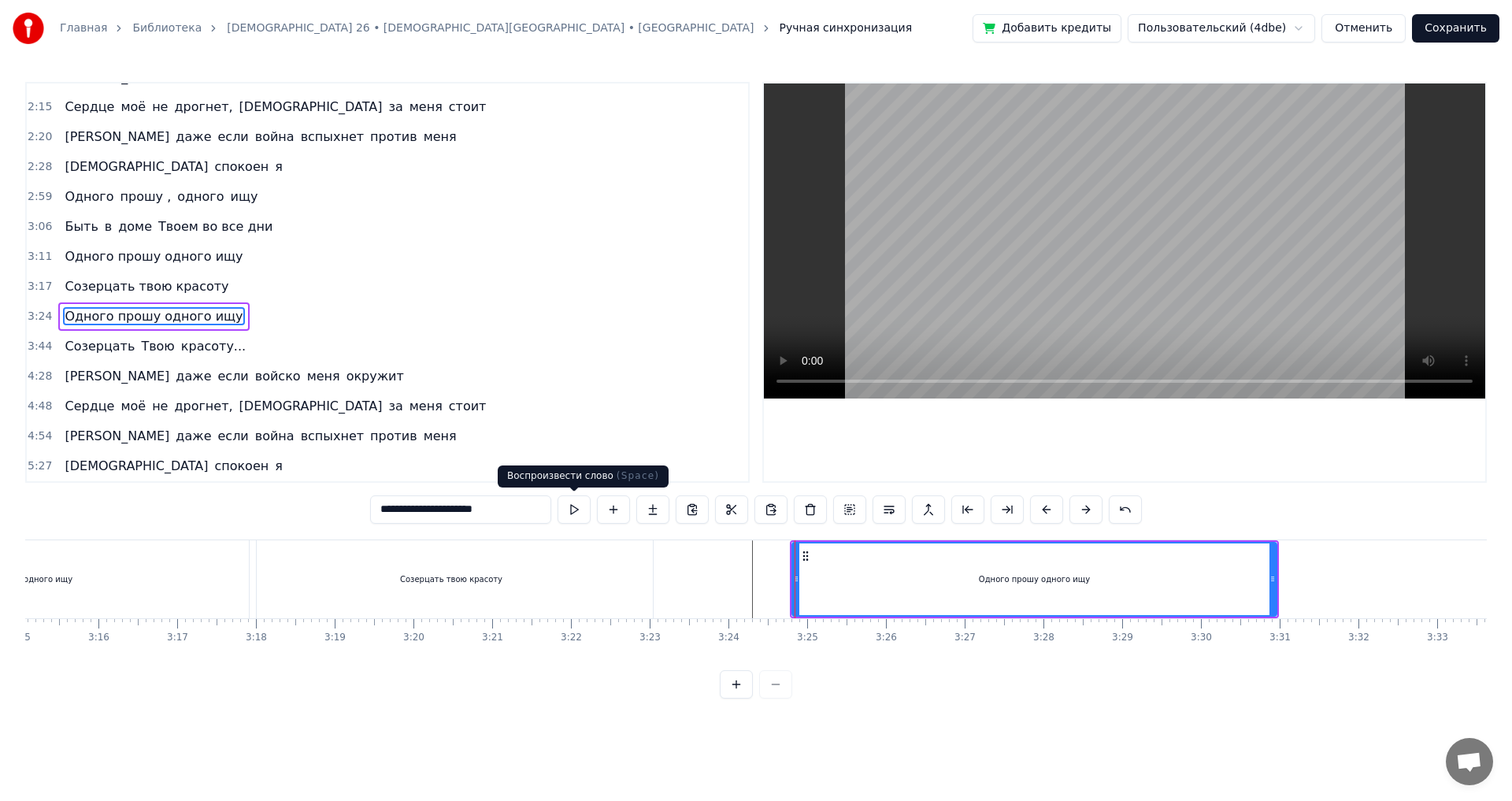
click at [570, 511] on button at bounding box center [574, 510] width 33 height 28
drag, startPoint x: 1137, startPoint y: 715, endPoint x: 972, endPoint y: 725, distance: 165.3
click at [972, 724] on html "Главная Библиотека [DEMOGRAPHIC_DATA] 26 • [DEMOGRAPHIC_DATA][GEOGRAPHIC_DATA] …" at bounding box center [756, 362] width 1512 height 724
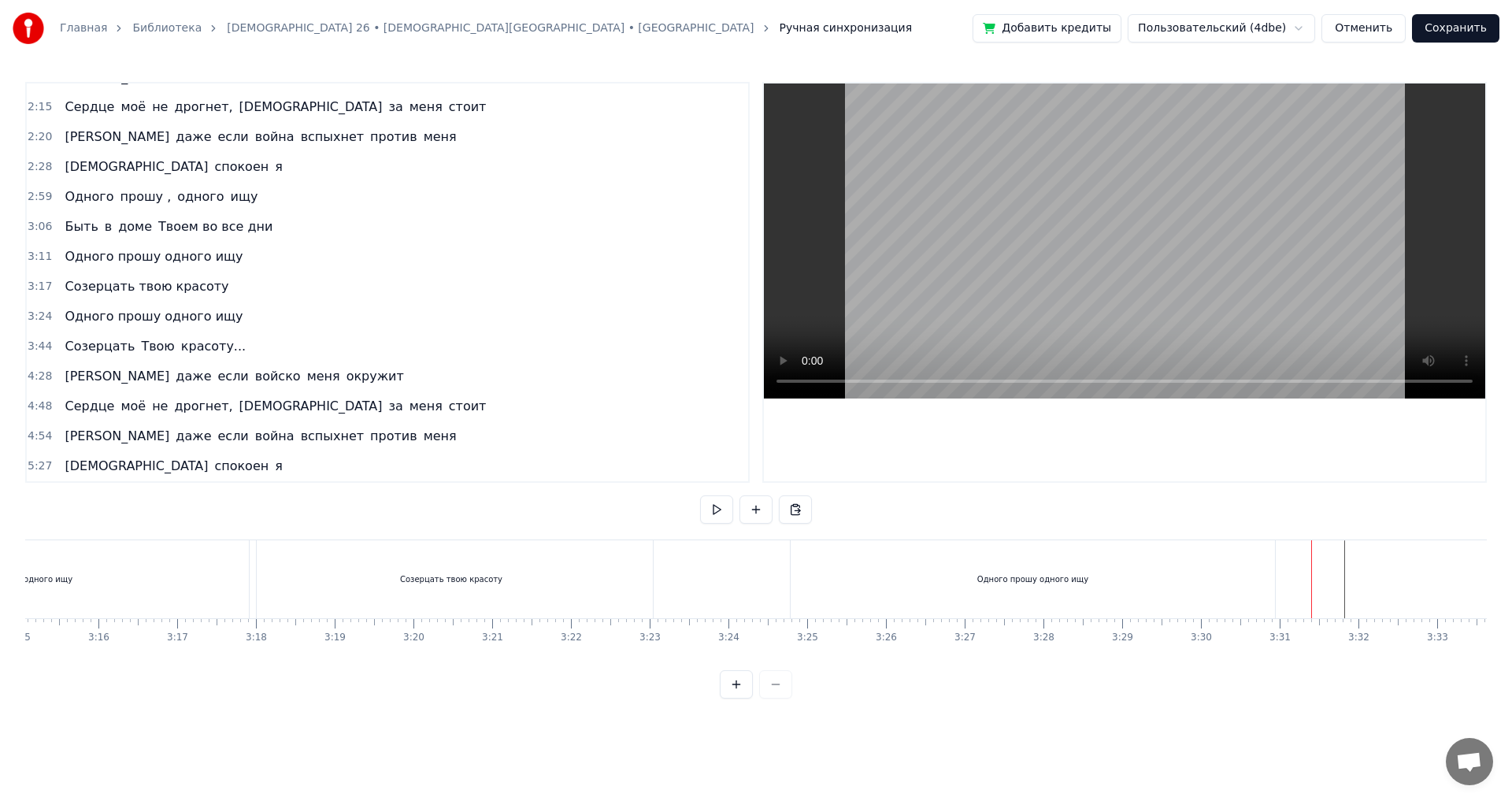
click at [1305, 577] on div at bounding box center [459, 579] width 31594 height 78
click at [1356, 589] on div "Новая строка Ctrl+N" at bounding box center [1410, 594] width 193 height 26
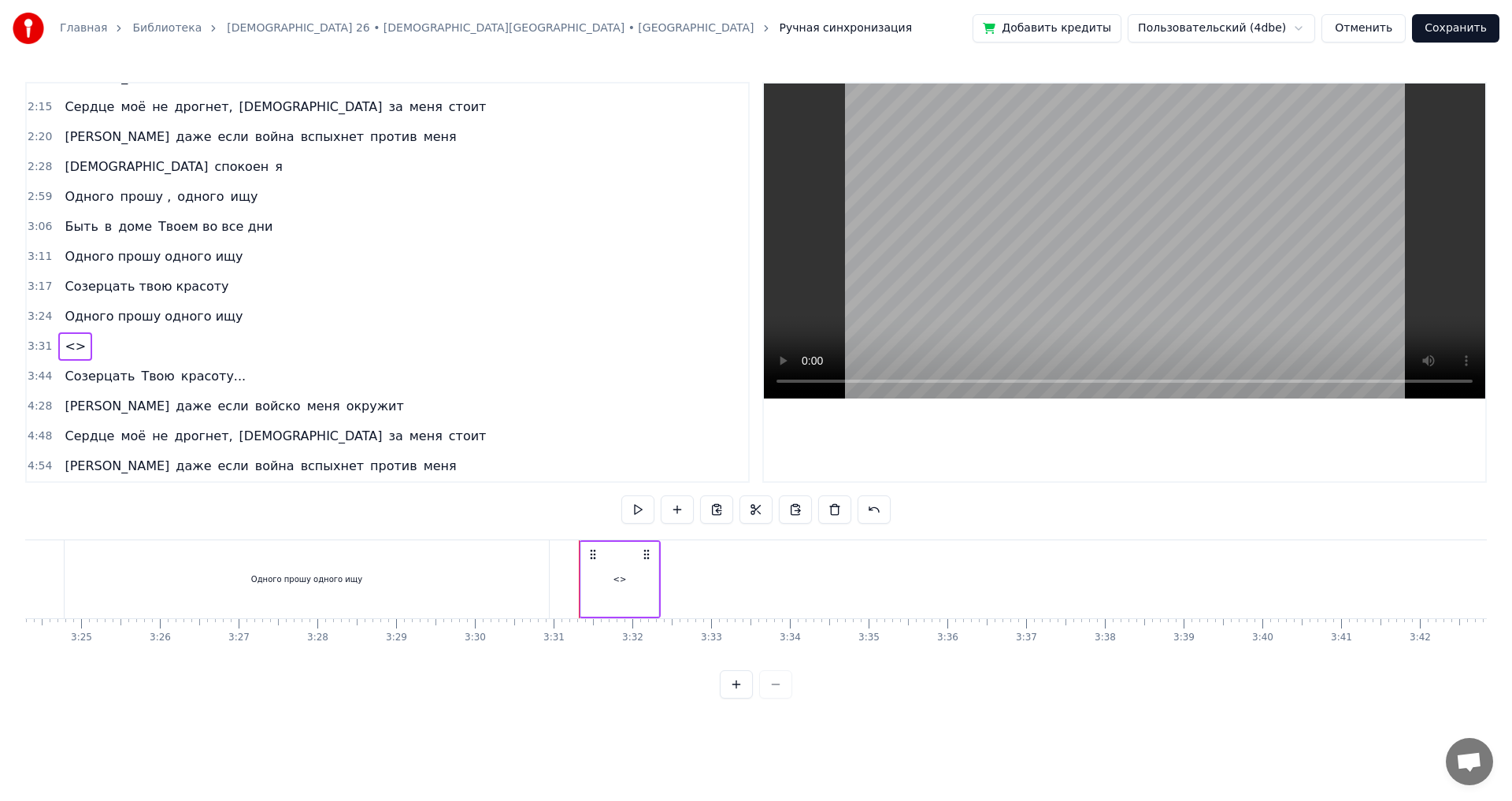
scroll to position [0, 16107]
click at [597, 568] on div "<>" at bounding box center [601, 579] width 77 height 75
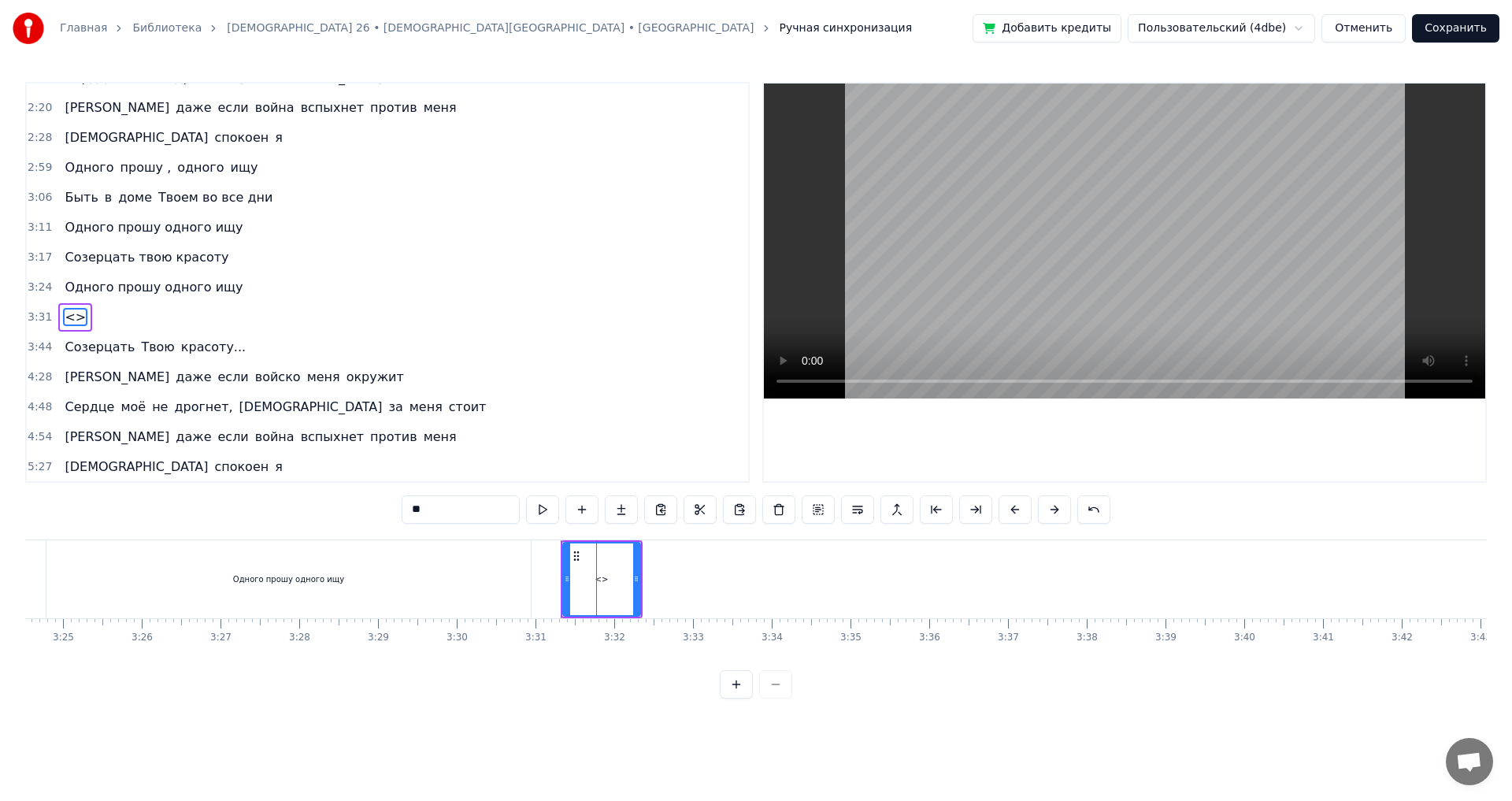
scroll to position [560, 0]
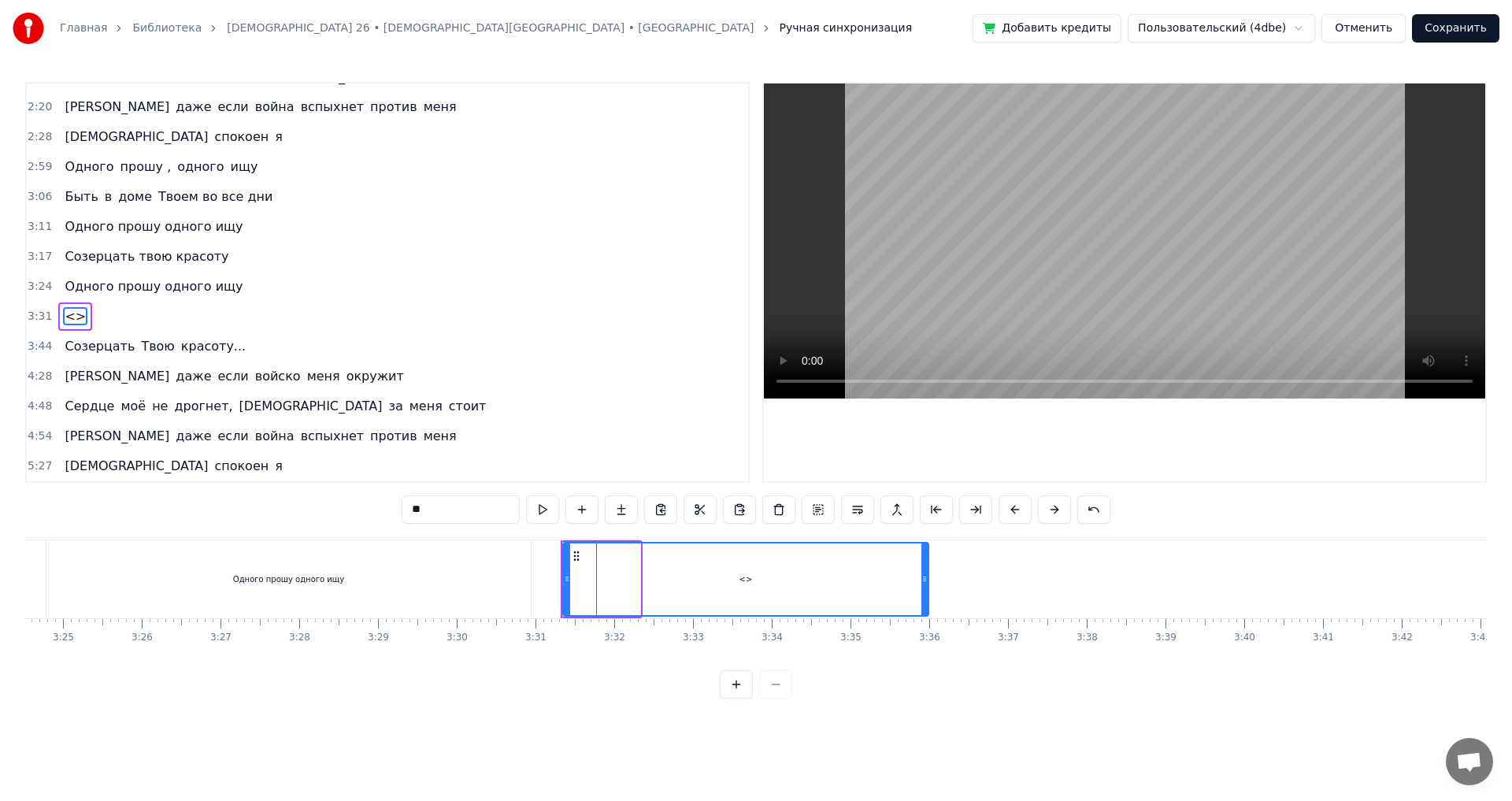
drag, startPoint x: 639, startPoint y: 578, endPoint x: 927, endPoint y: 589, distance: 288.2
click at [927, 589] on div at bounding box center [925, 579] width 7 height 72
drag, startPoint x: 444, startPoint y: 508, endPoint x: 407, endPoint y: 504, distance: 37.2
click at [407, 504] on input "**" at bounding box center [460, 510] width 118 height 28
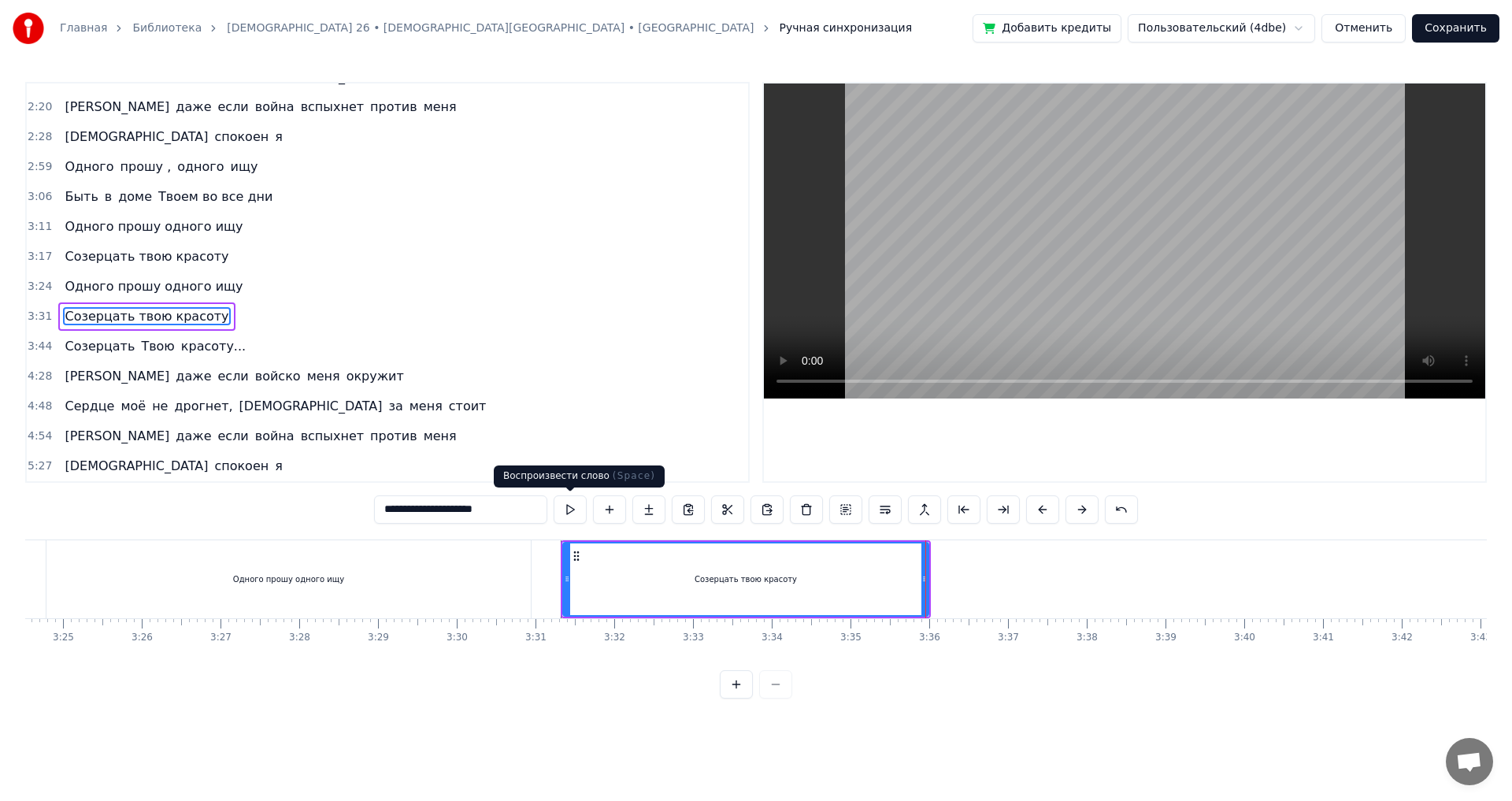
click at [571, 512] on button at bounding box center [570, 510] width 33 height 28
click at [499, 513] on input "**********" at bounding box center [461, 510] width 174 height 28
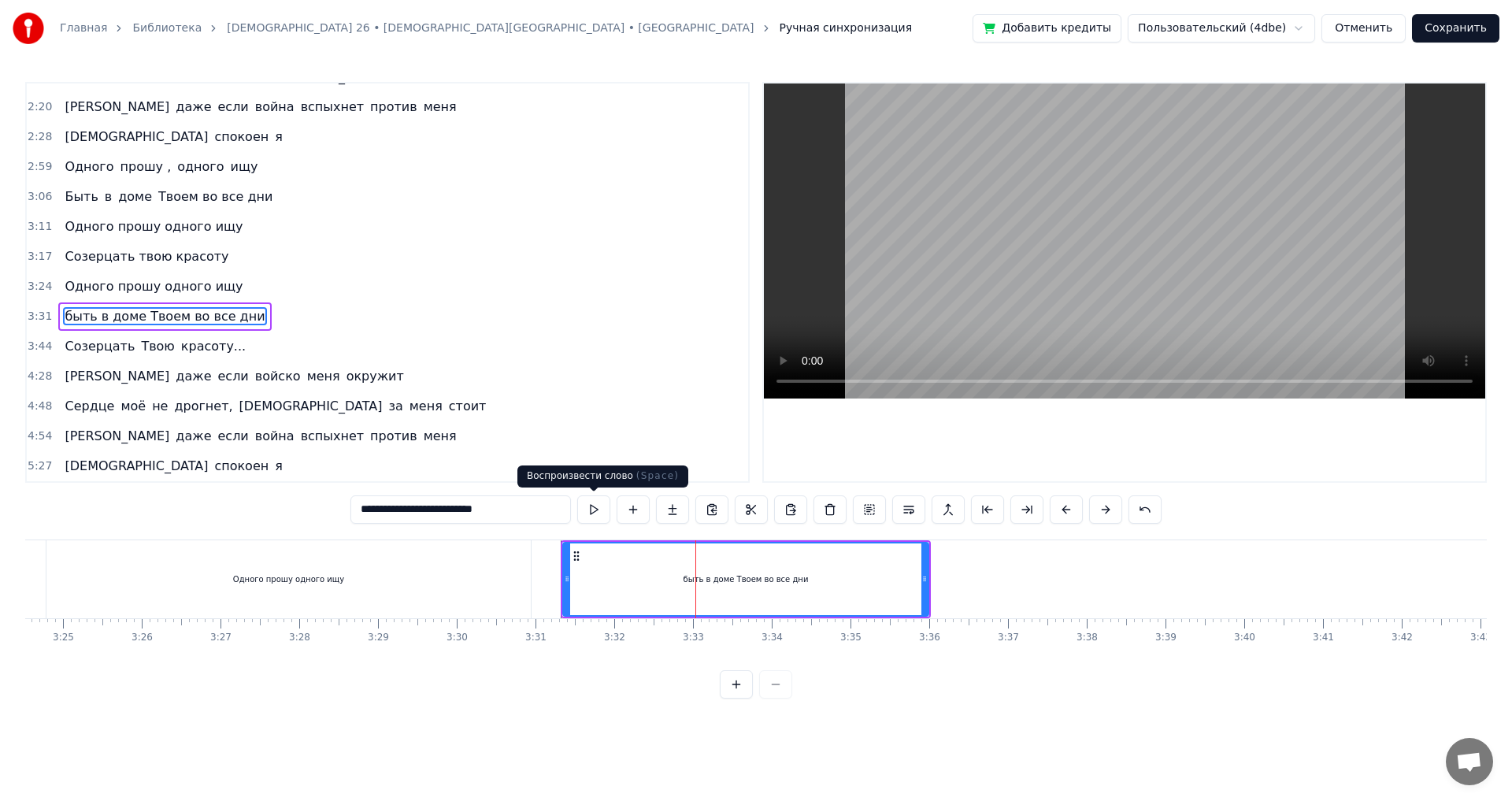
type input "**********"
click at [591, 508] on button at bounding box center [594, 510] width 33 height 28
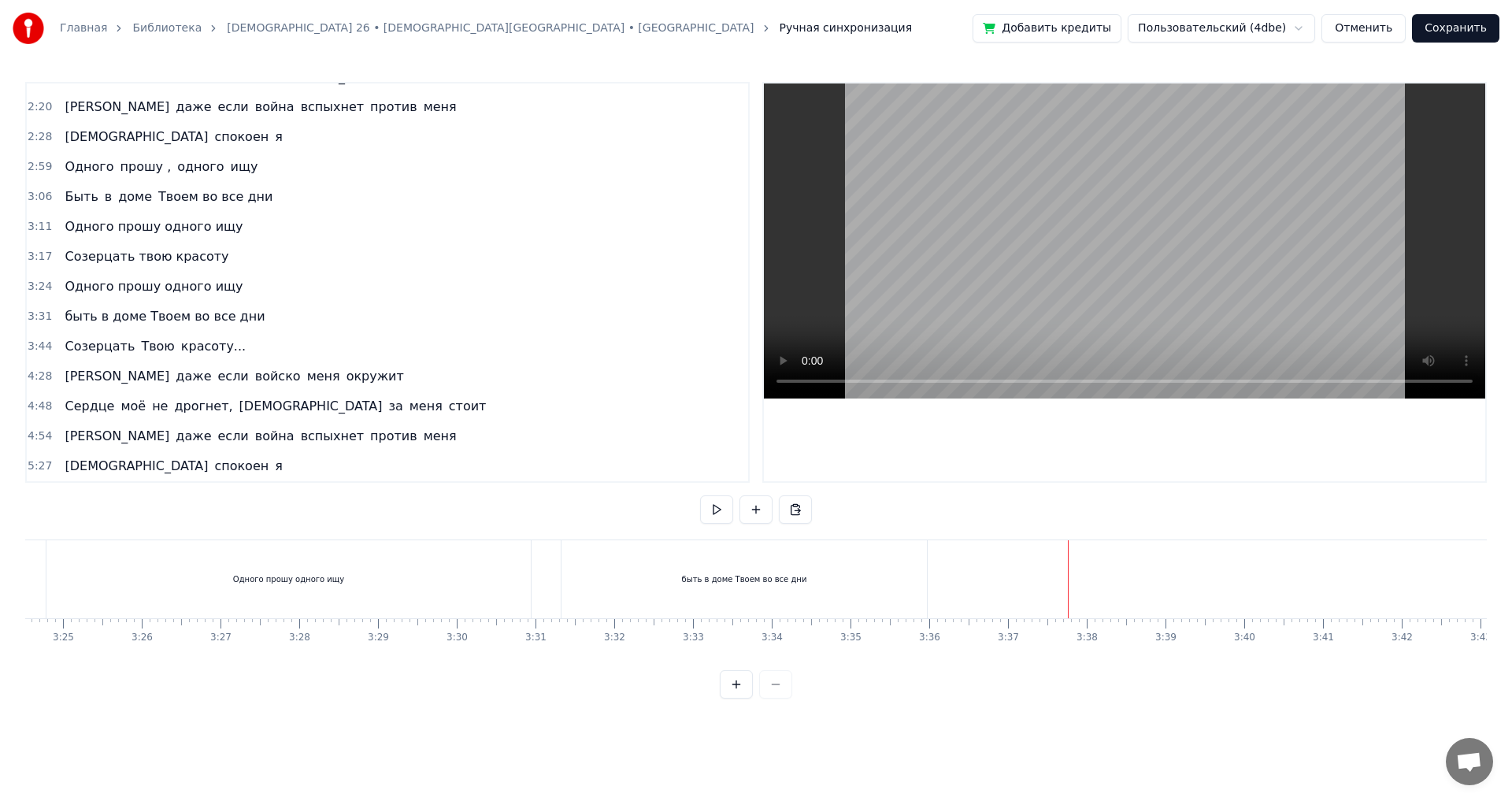
click at [714, 505] on button at bounding box center [716, 510] width 33 height 28
click at [1106, 593] on div "Новая строка Ctrl+N" at bounding box center [1165, 598] width 193 height 26
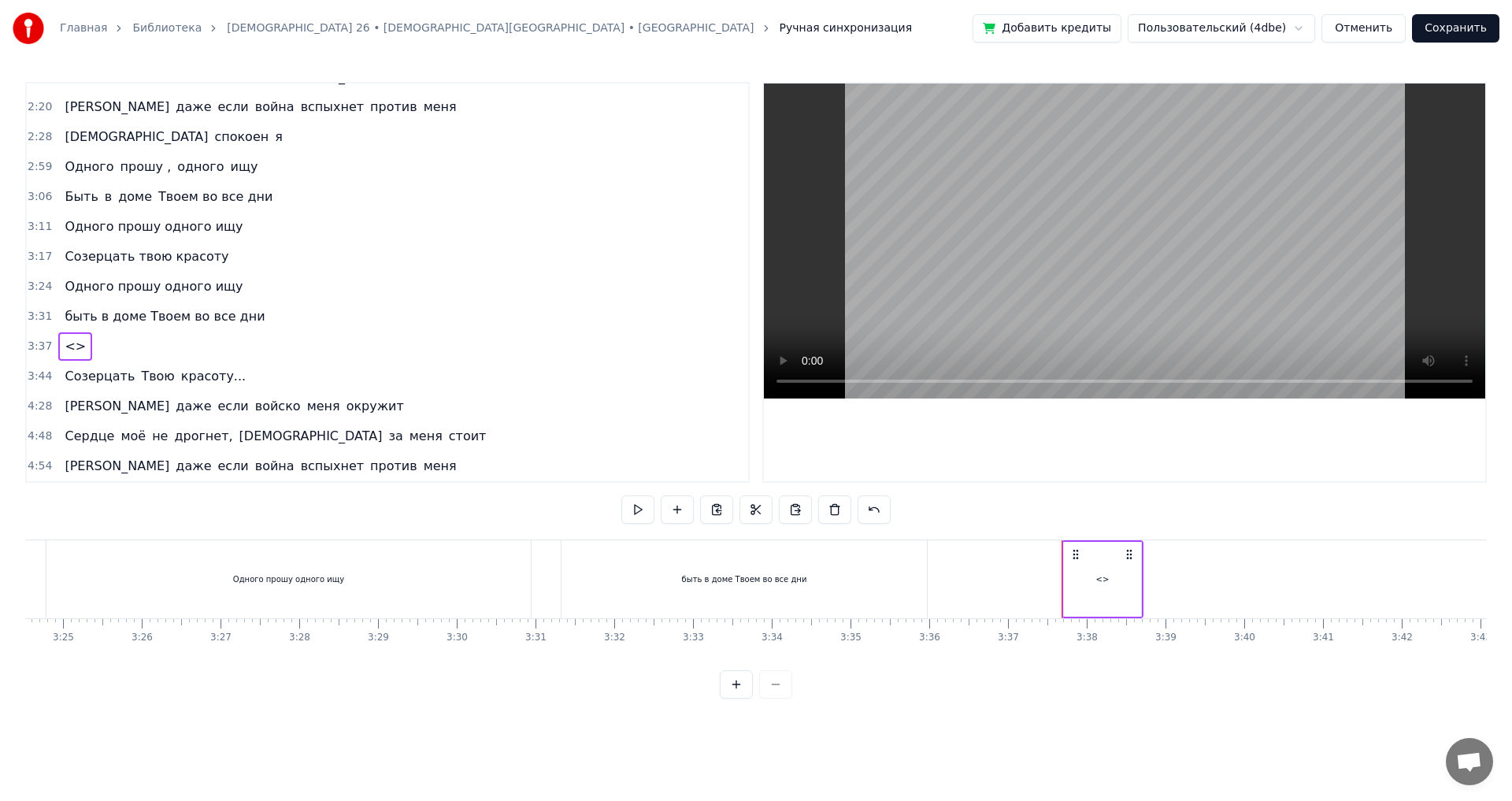
click at [1136, 575] on div "<>" at bounding box center [1102, 579] width 77 height 75
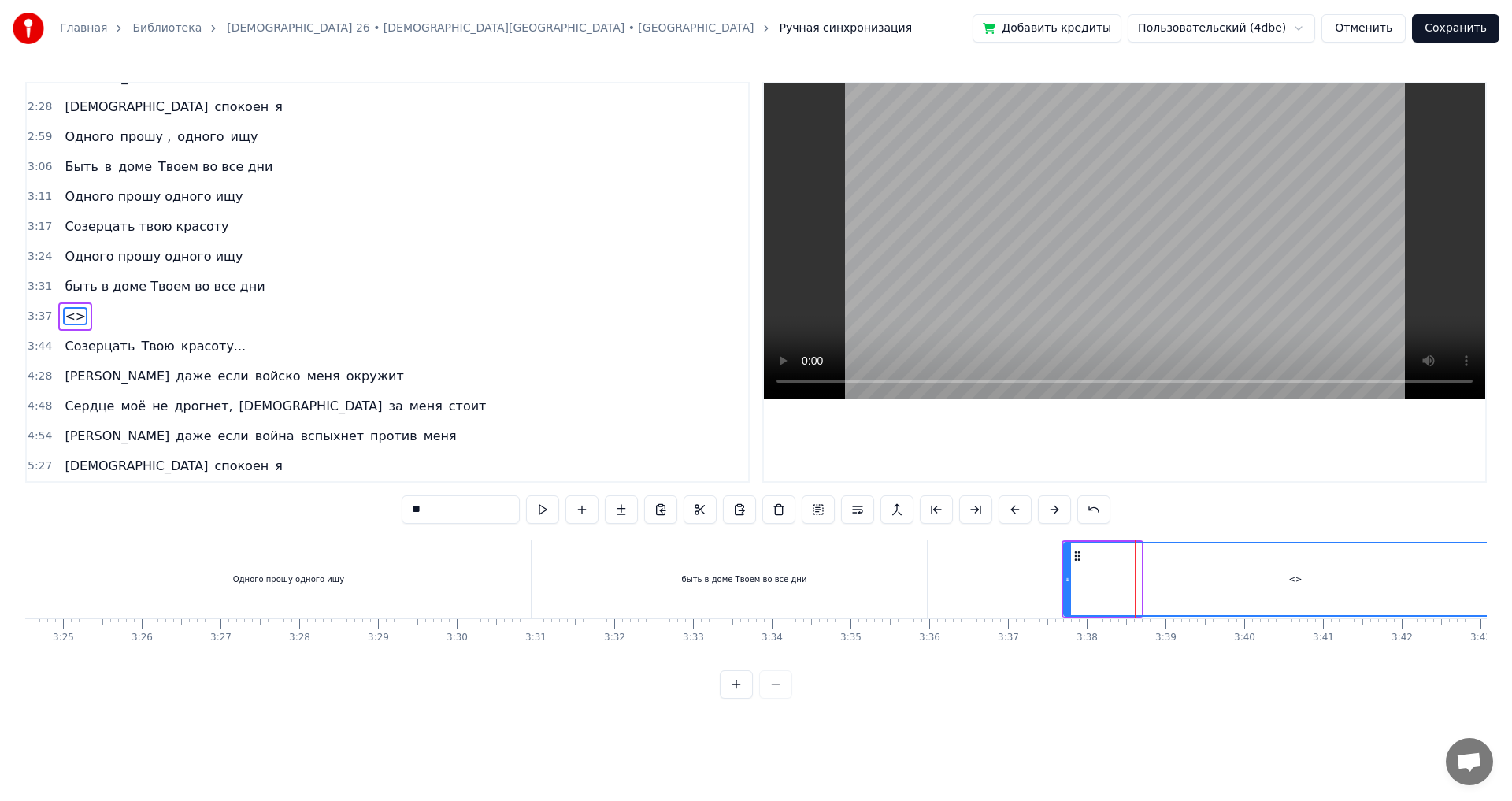
drag, startPoint x: 1138, startPoint y: 575, endPoint x: 1516, endPoint y: 630, distance: 382.0
click at [1511, 630] on html "Главная Библиотека [DEMOGRAPHIC_DATA] 26 • [DEMOGRAPHIC_DATA][GEOGRAPHIC_DATA] …" at bounding box center [756, 362] width 1512 height 724
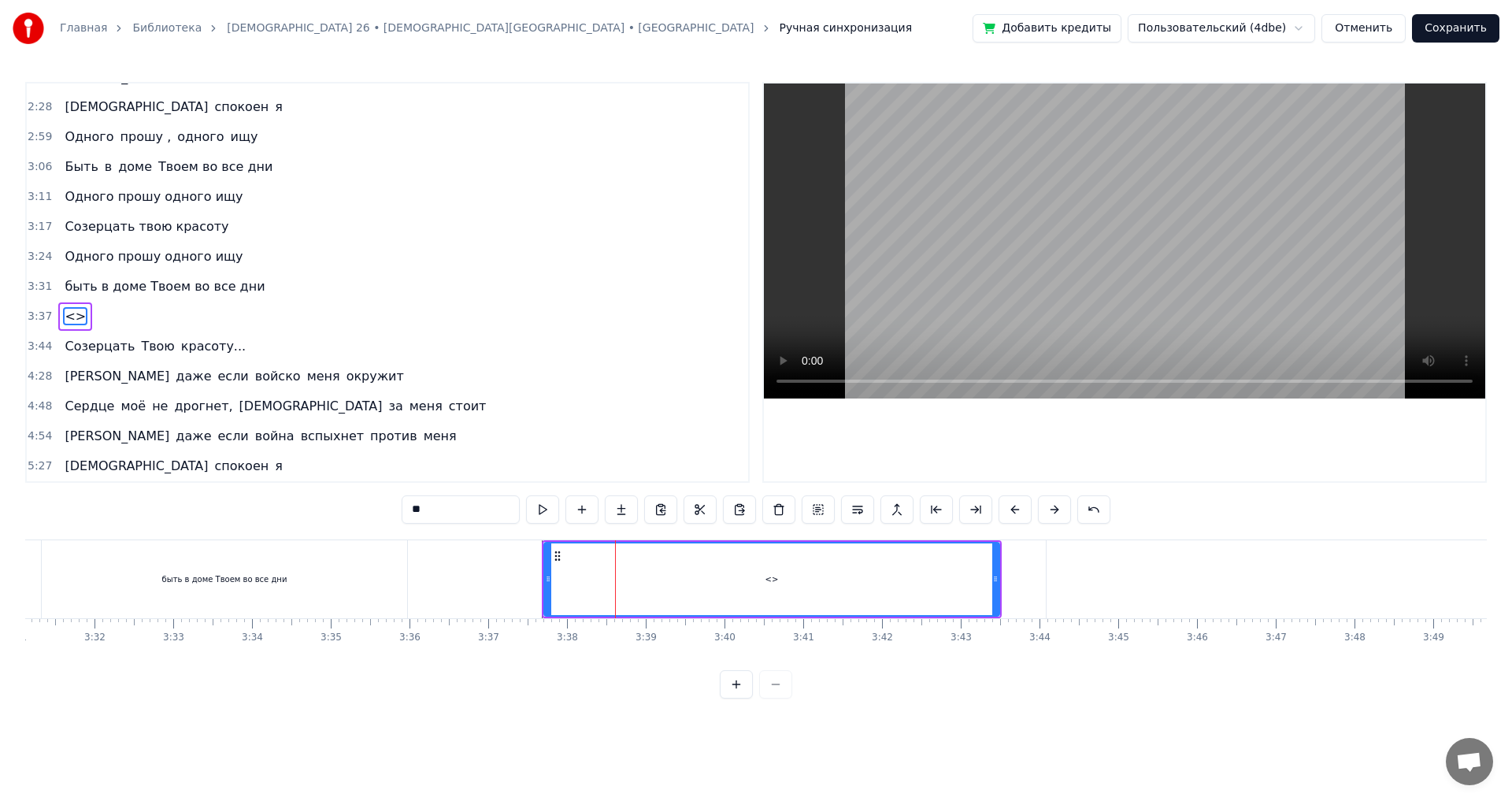
scroll to position [0, 16662]
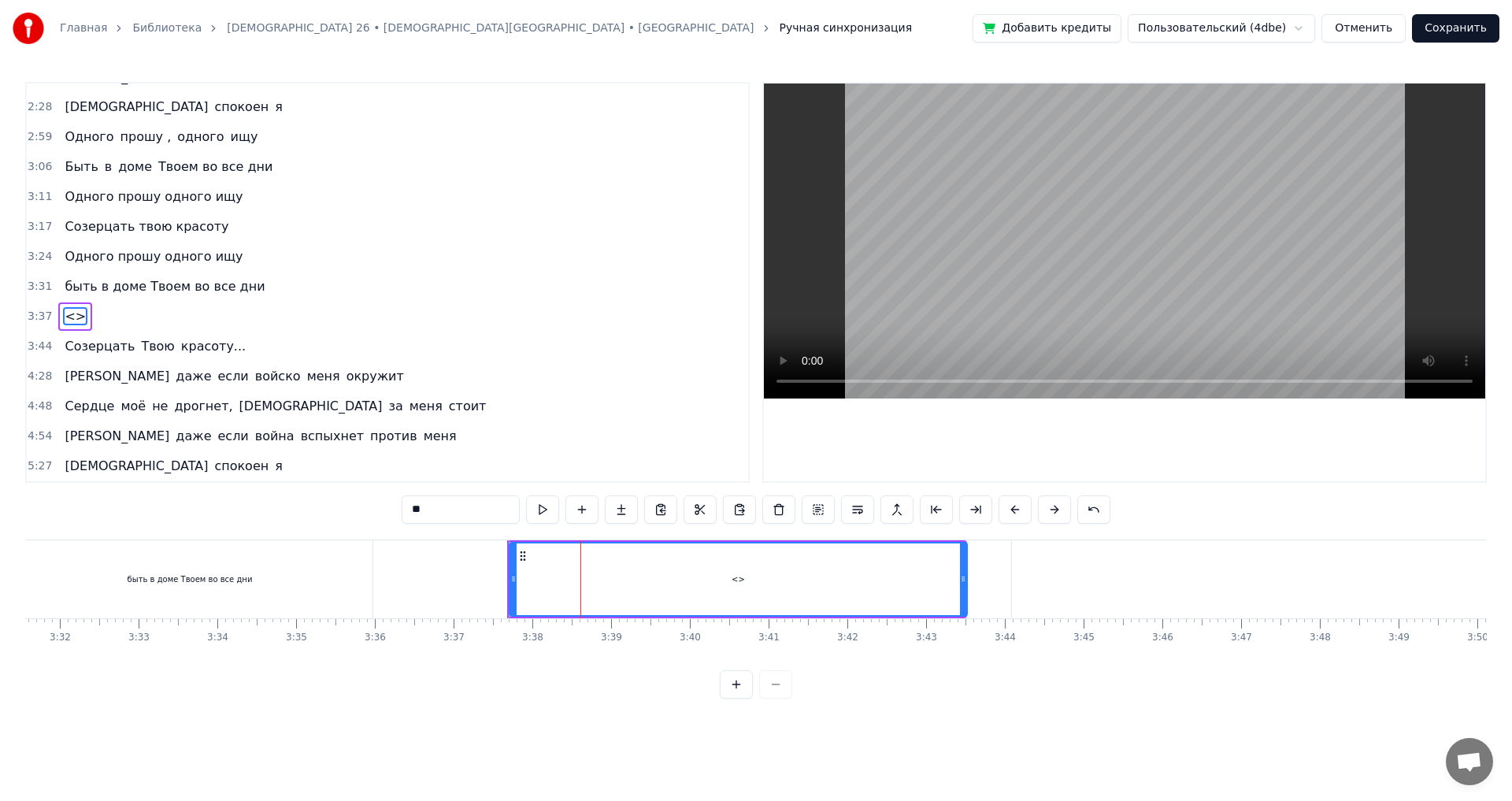
click at [962, 592] on div at bounding box center [963, 579] width 7 height 72
click at [518, 578] on div "<>" at bounding box center [739, 579] width 456 height 72
click at [535, 503] on button at bounding box center [543, 510] width 33 height 28
click at [548, 513] on button at bounding box center [543, 510] width 33 height 28
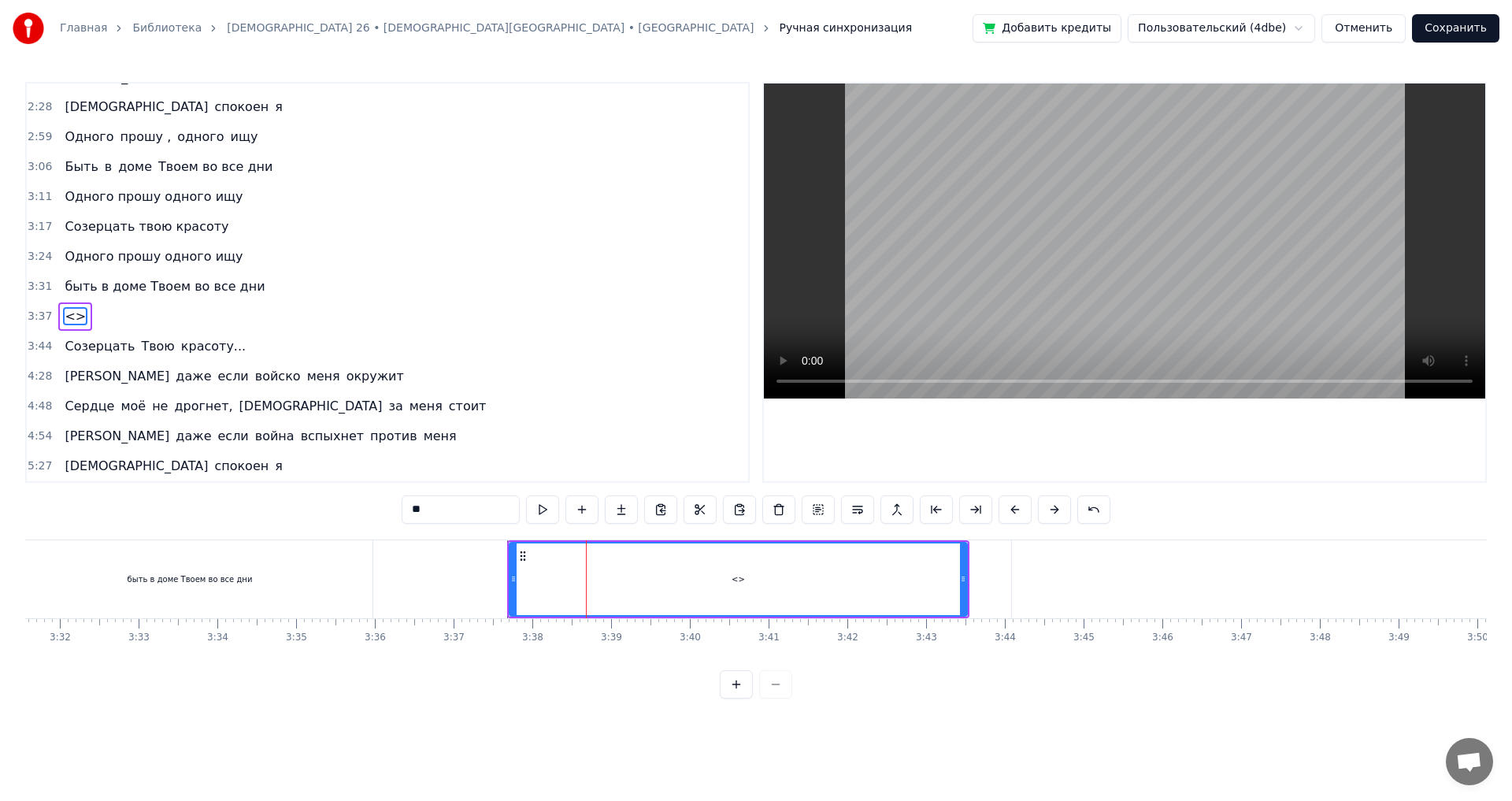
click at [465, 515] on input "**" at bounding box center [460, 510] width 118 height 28
drag, startPoint x: 397, startPoint y: 515, endPoint x: 359, endPoint y: 515, distance: 38.0
click at [359, 515] on div "0:25 Ты 0:25 мой свет, моё спасение, [DEMOGRAPHIC_DATA] 0:33 Кого мне бояться 0…" at bounding box center [756, 390] width 1462 height 617
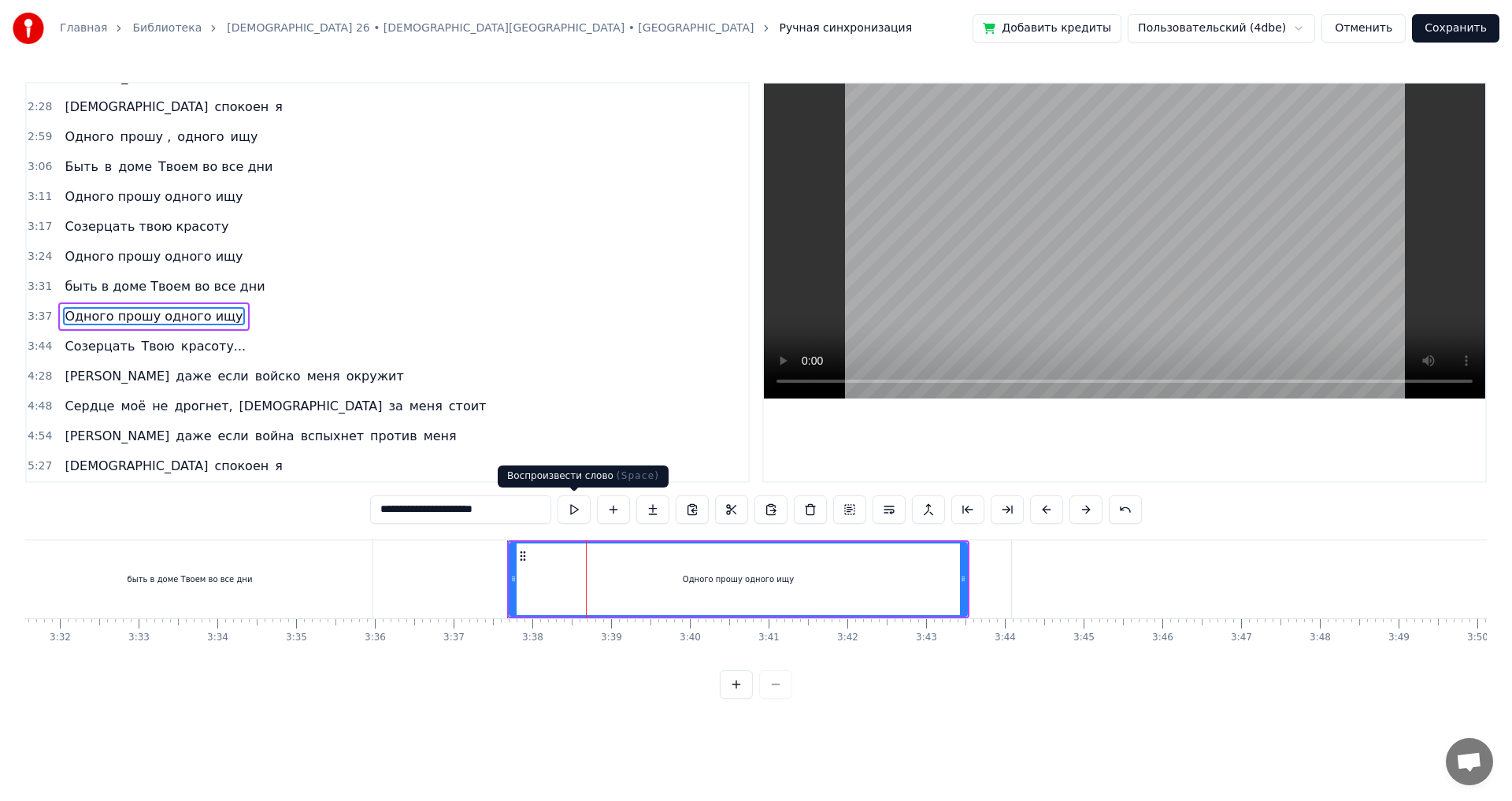
click at [568, 504] on button at bounding box center [574, 510] width 33 height 28
click at [274, 574] on div "быть в доме Твоем во все дни" at bounding box center [190, 579] width 365 height 78
type input "**********"
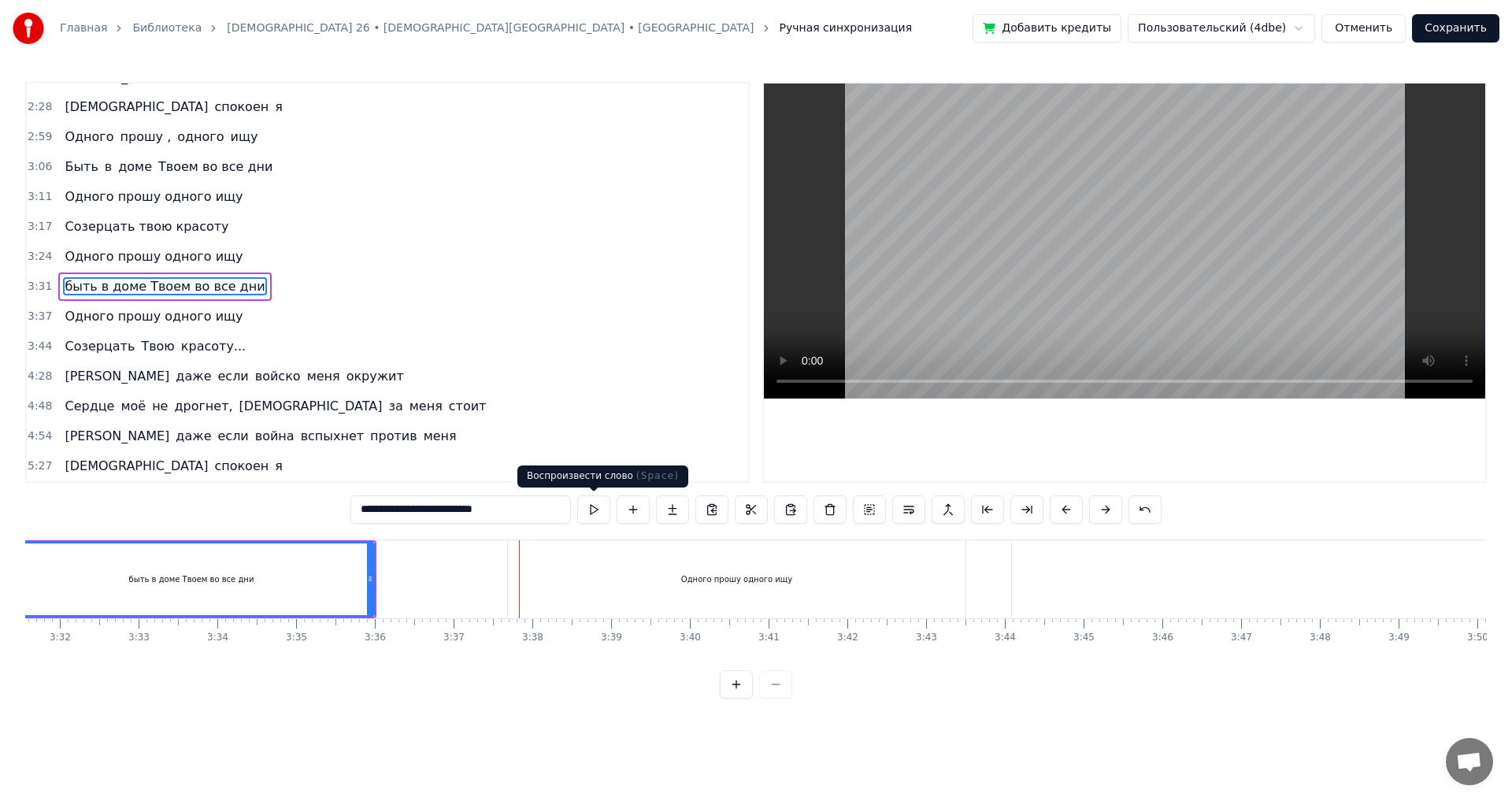
click at [544, 427] on div "4:54 И даже если война вспыхнет против меня" at bounding box center [387, 436] width 721 height 30
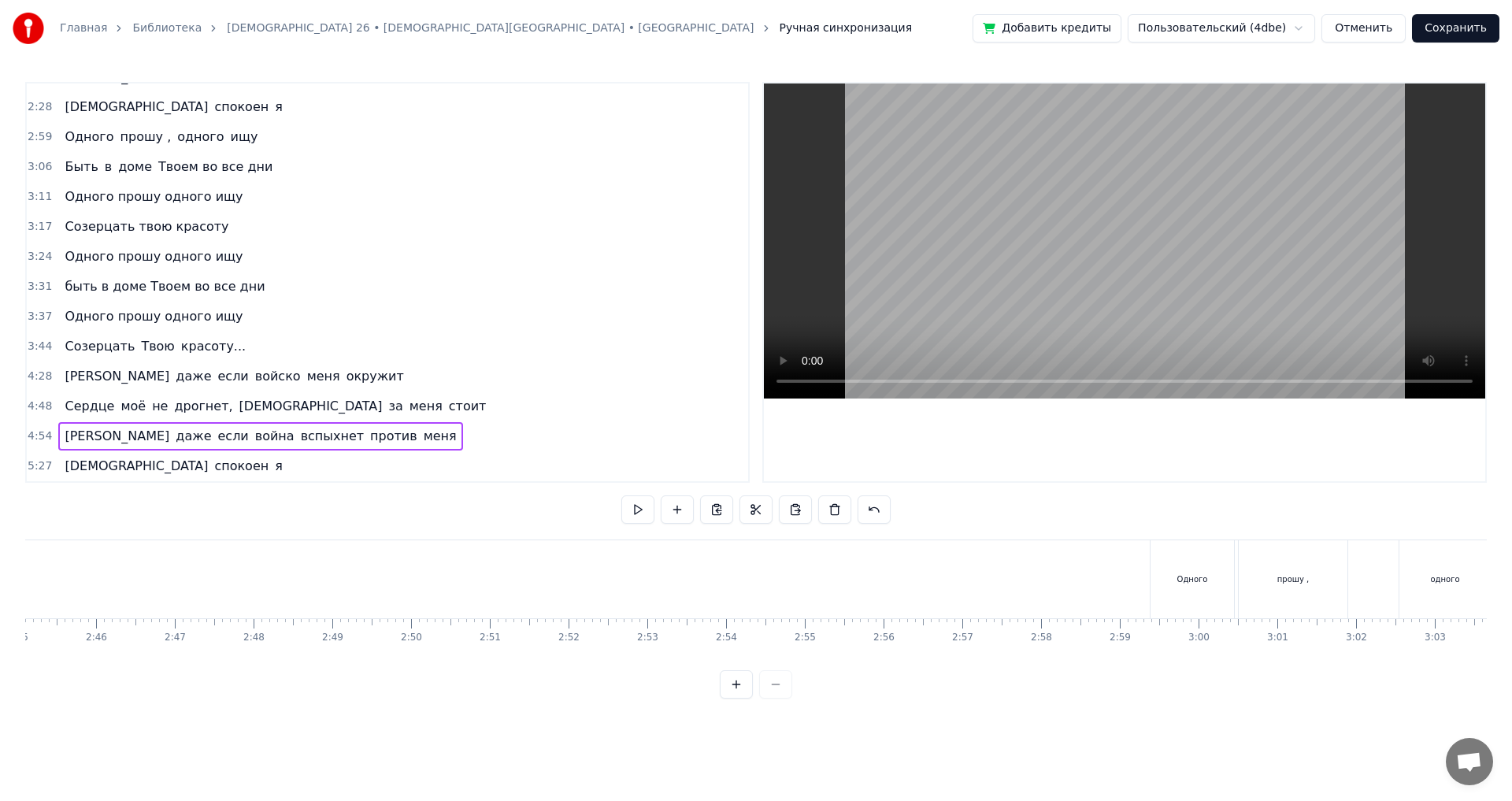
scroll to position [0, 12413]
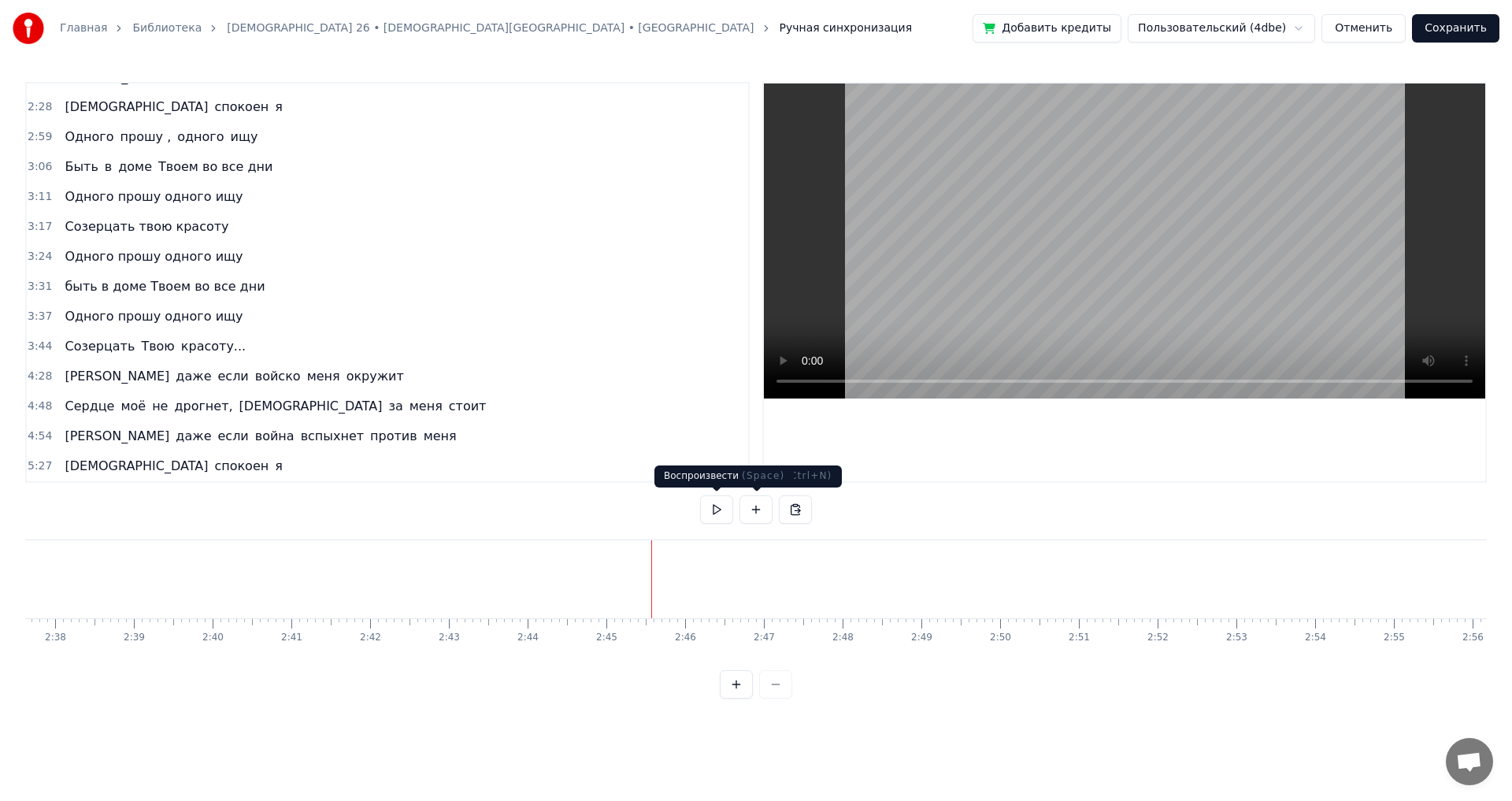
click at [715, 515] on button at bounding box center [716, 510] width 33 height 28
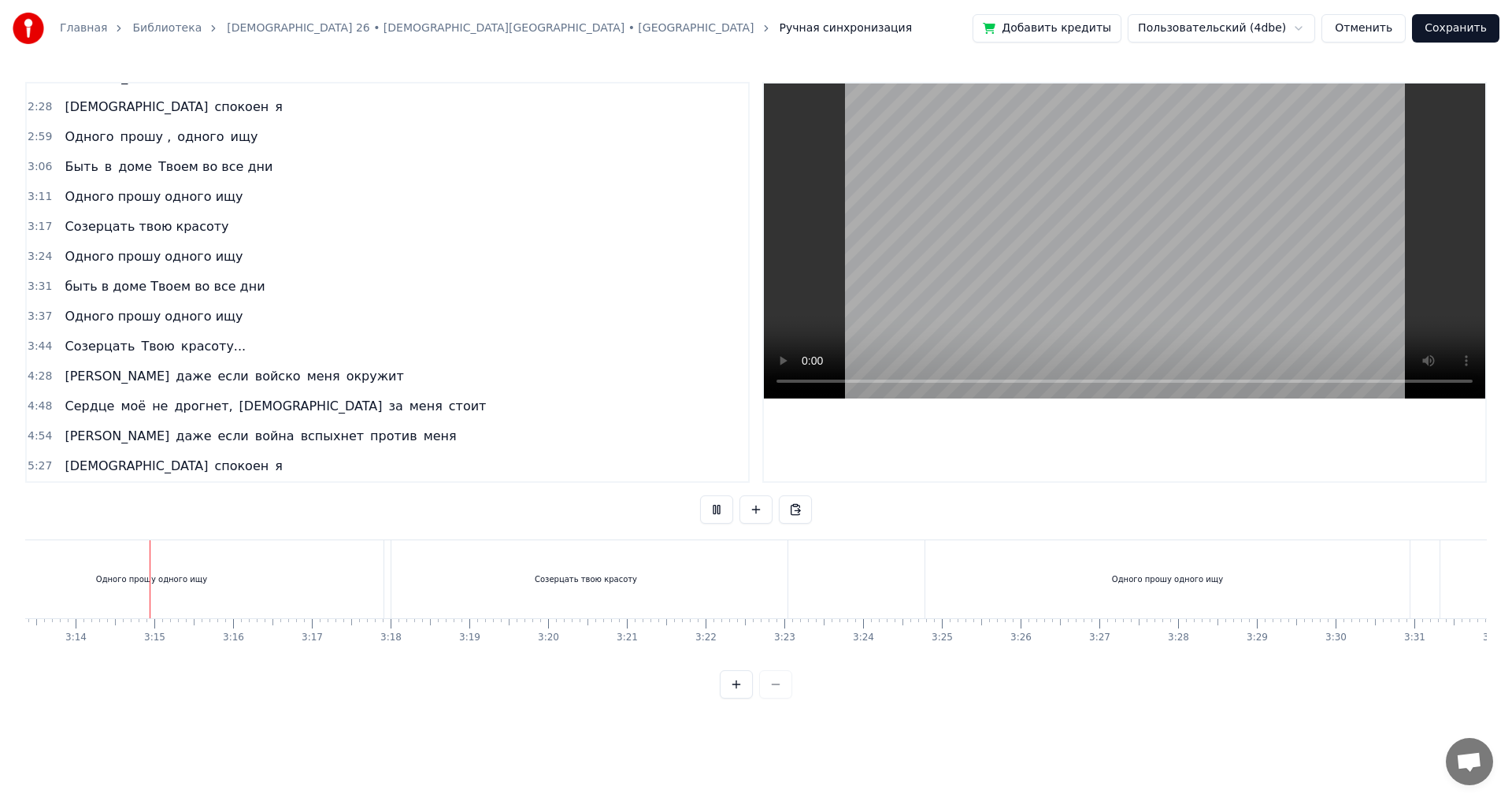
scroll to position [0, 15230]
click at [100, 575] on div "Одного прошу одного ищу" at bounding box center [150, 579] width 478 height 78
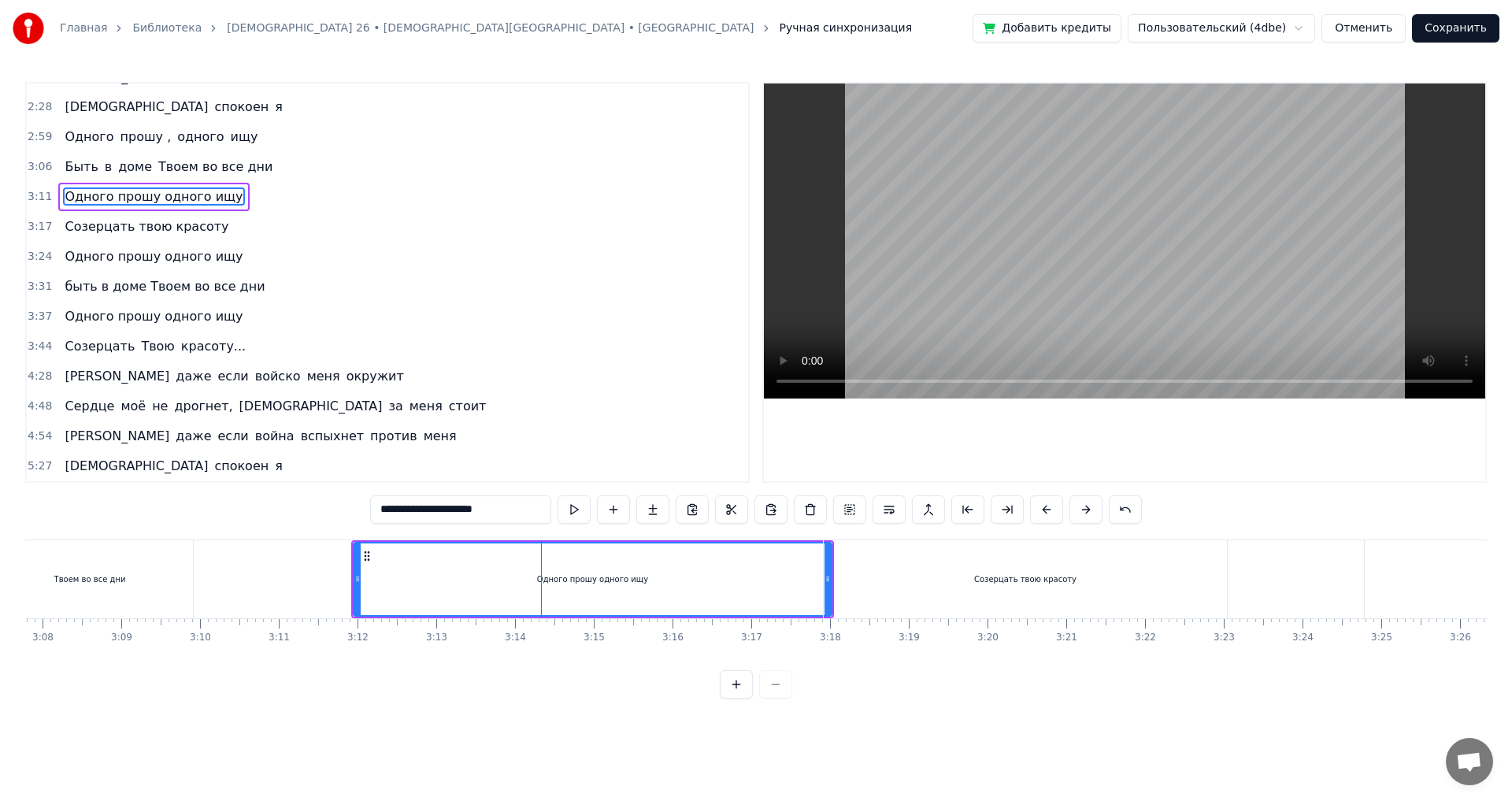
scroll to position [0, 14615]
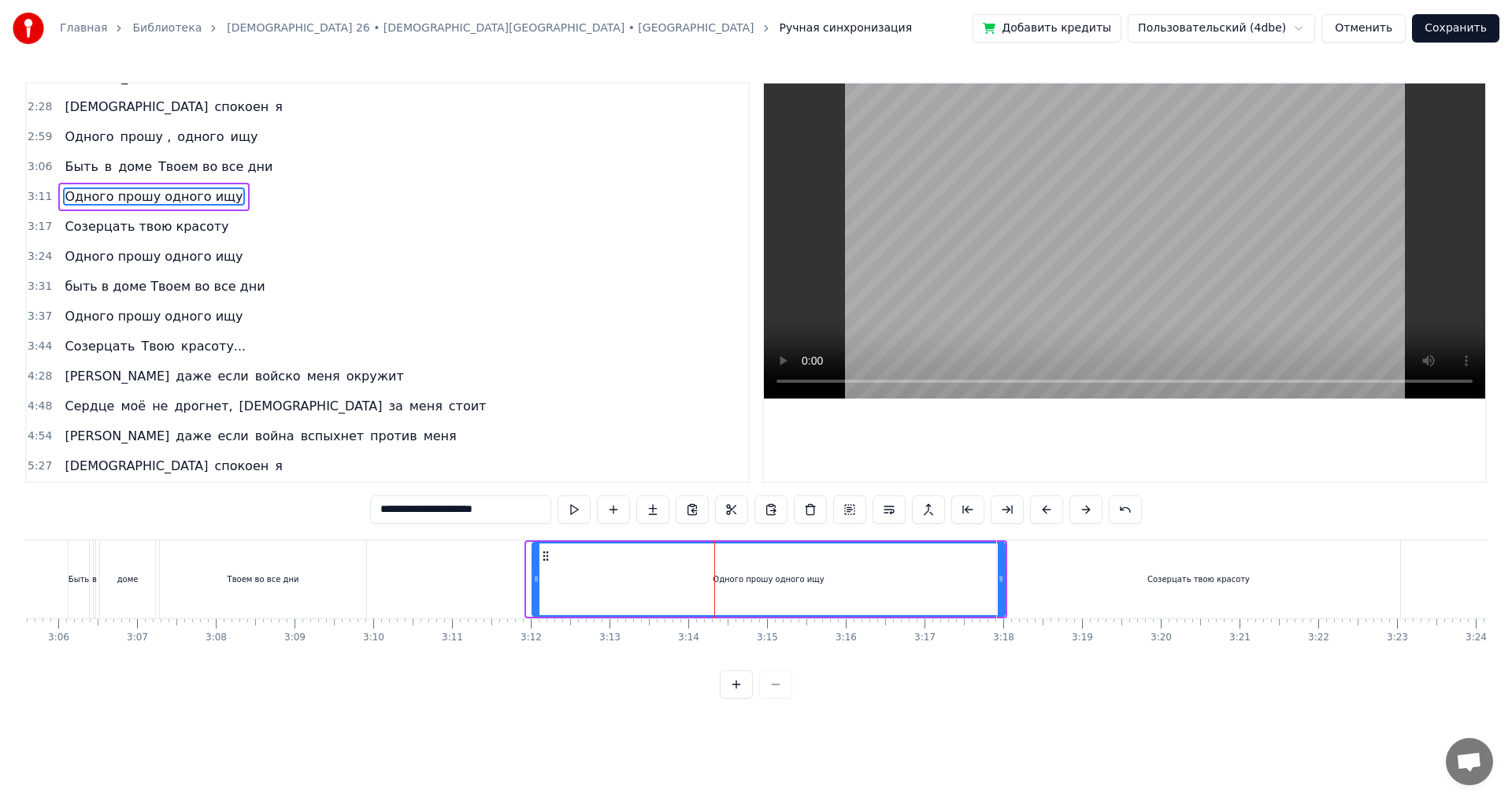
click at [536, 584] on icon at bounding box center [536, 579] width 7 height 12
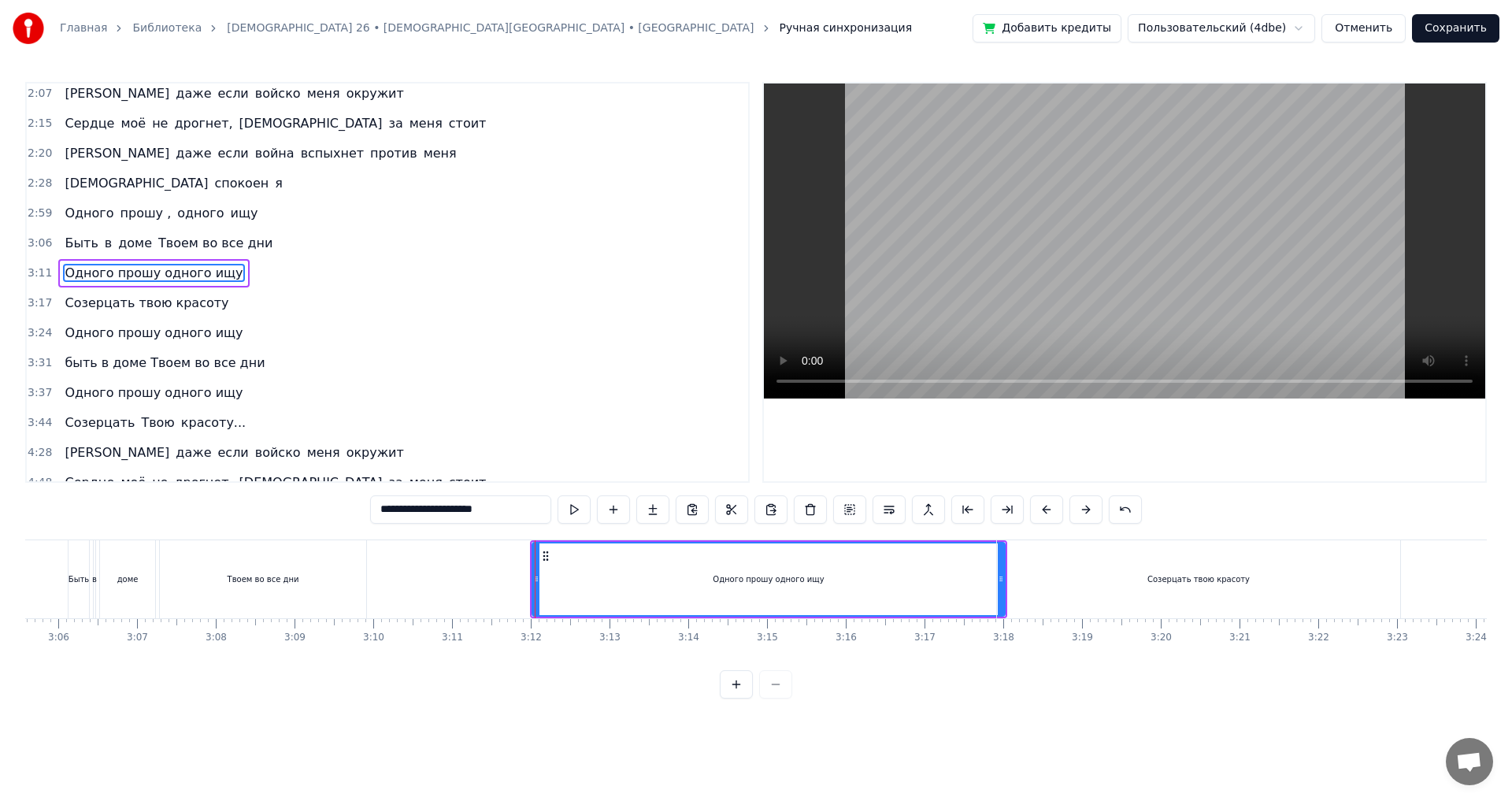
scroll to position [504, 0]
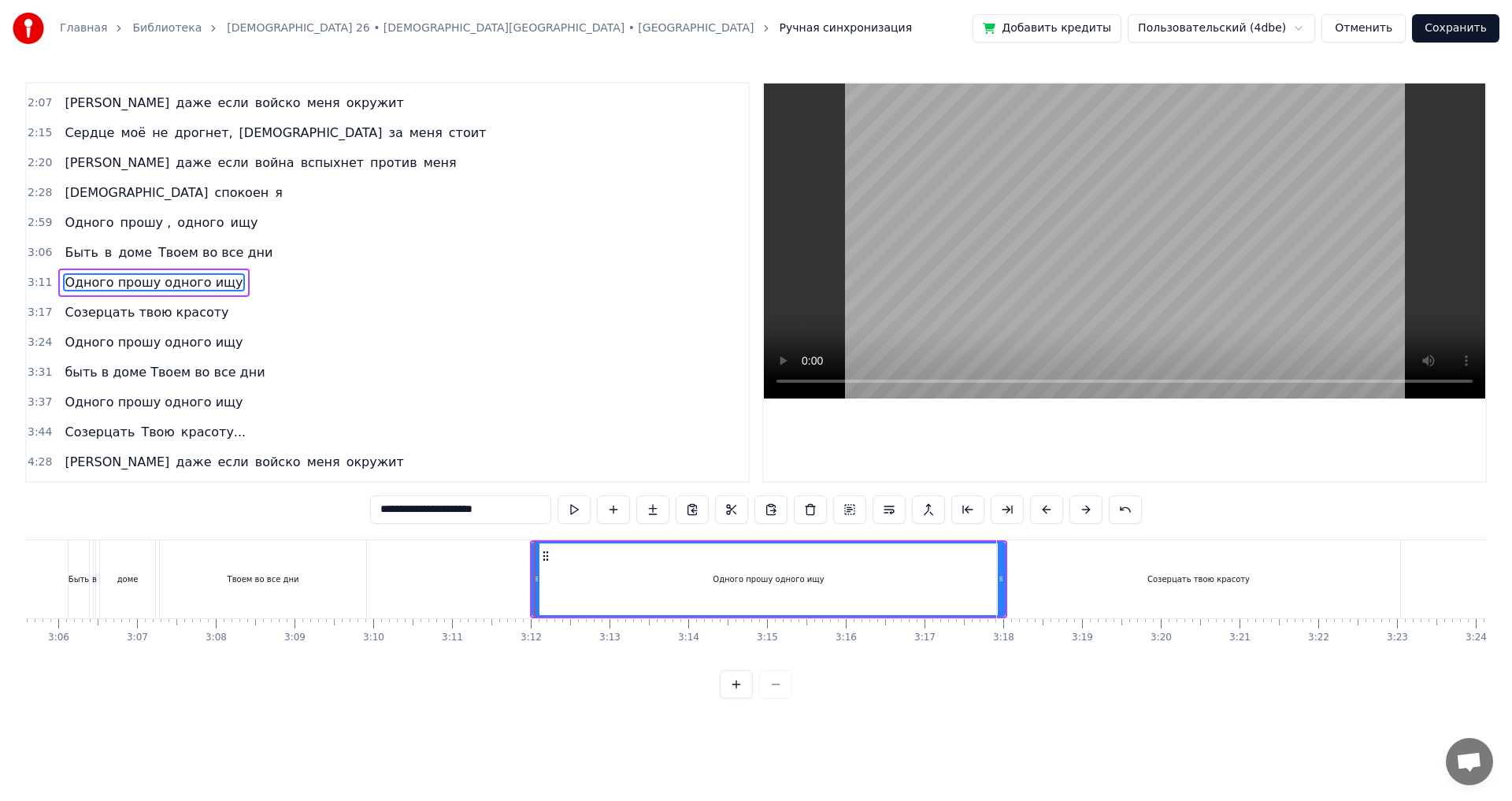
click at [993, 578] on div "Ты мой свет, моё спасение, [DEMOGRAPHIC_DATA] Кого мне бояться Мой [DEMOGRAPHIC…" at bounding box center [1206, 579] width 31594 height 79
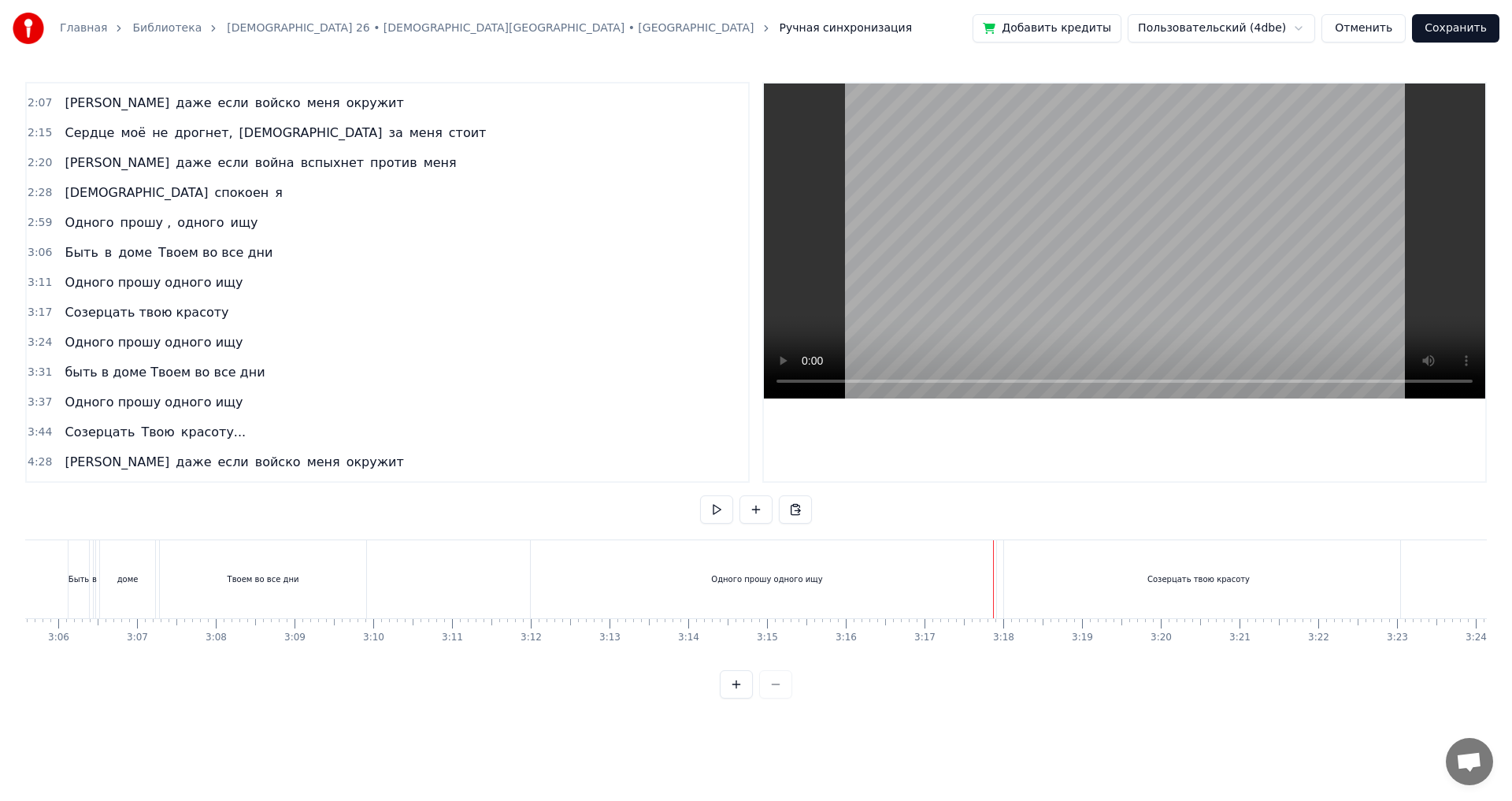
click at [977, 580] on div "Одного прошу одного ищу" at bounding box center [766, 579] width 472 height 78
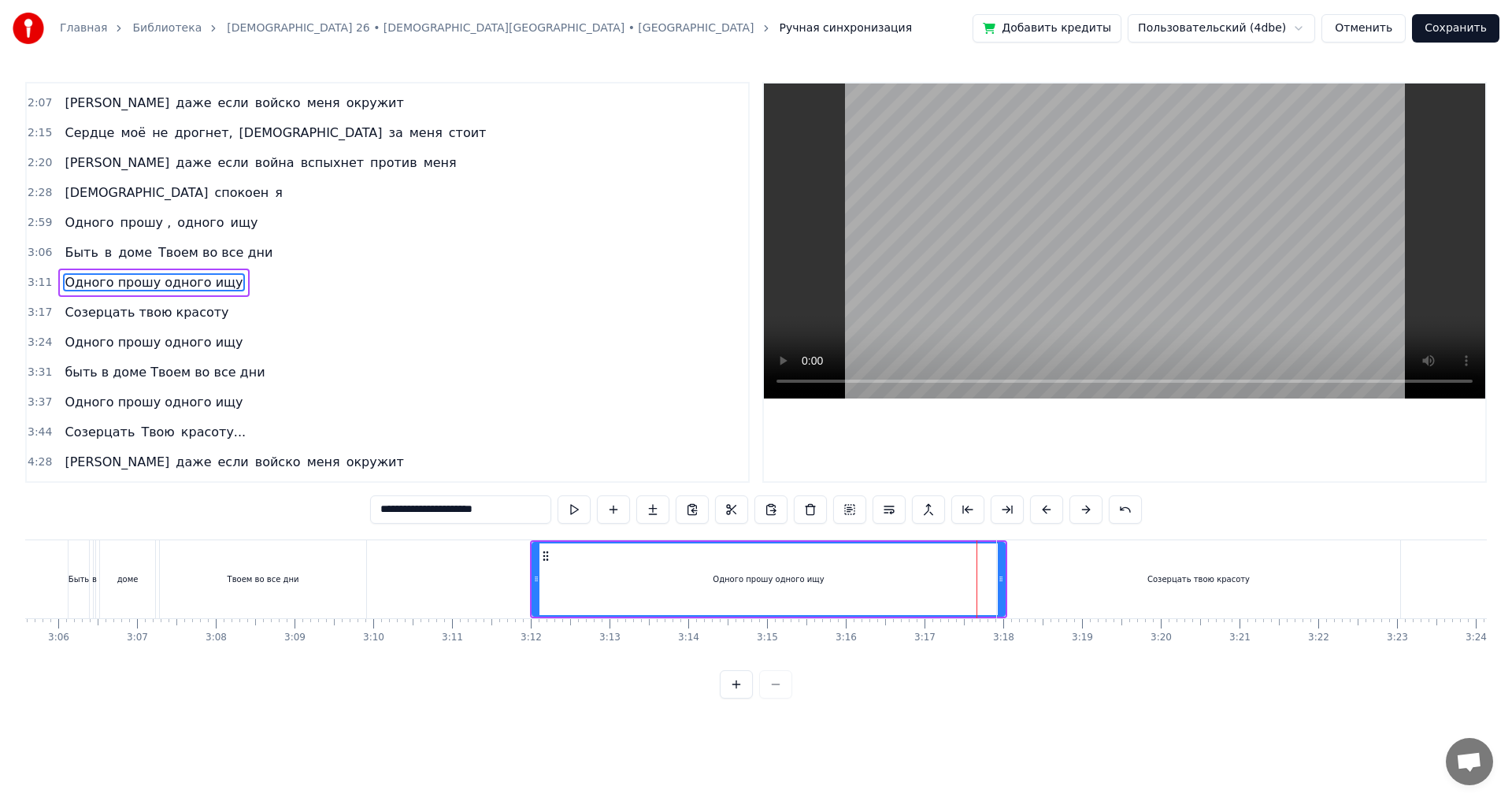
drag, startPoint x: 1003, startPoint y: 583, endPoint x: 985, endPoint y: 583, distance: 18.0
click at [985, 583] on div "Ты мой свет, моё спасение, [DEMOGRAPHIC_DATA] Кого мне бояться Мой [DEMOGRAPHIC…" at bounding box center [1206, 579] width 31594 height 79
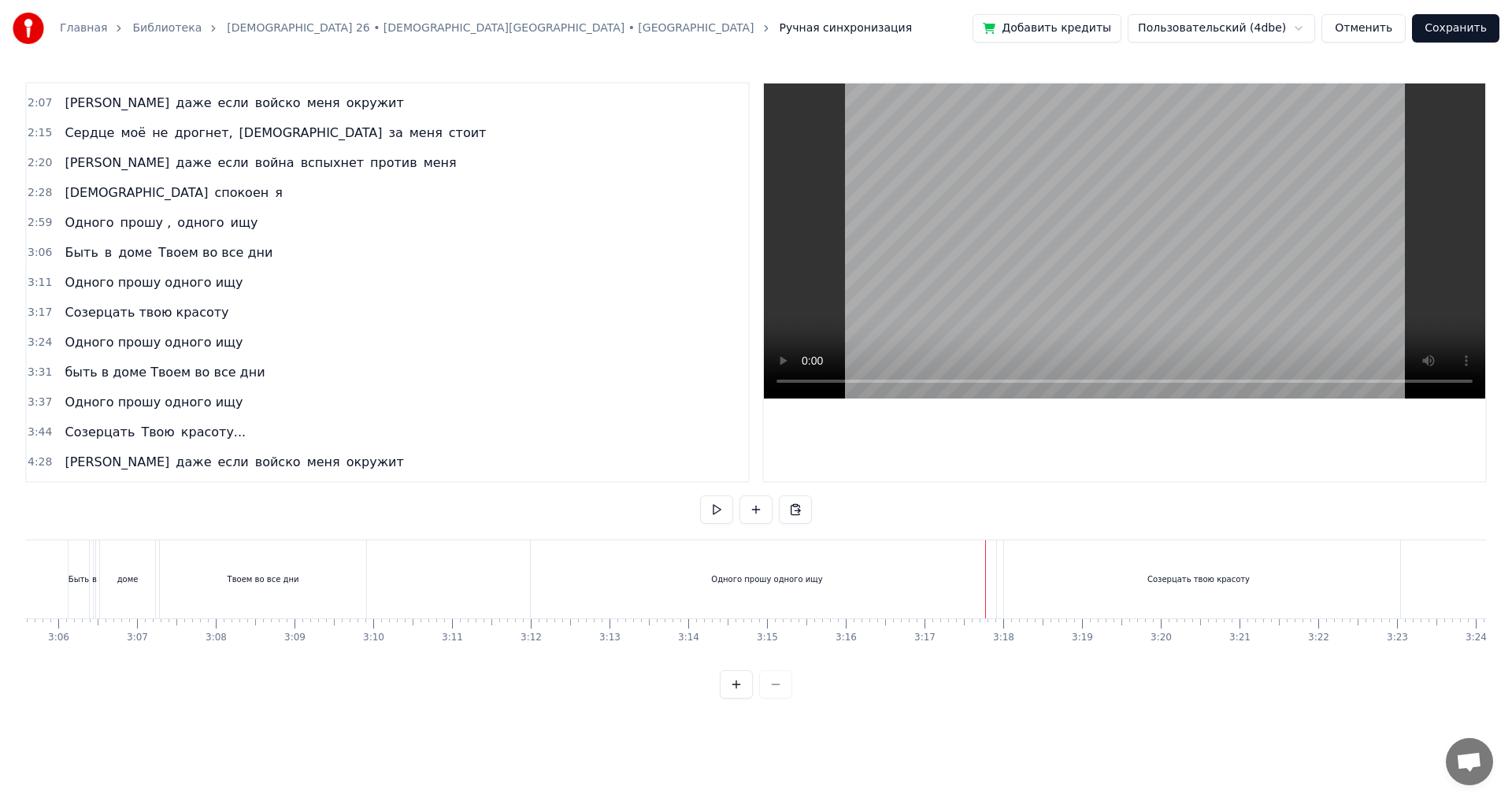
click at [920, 573] on div "Одного прошу одного ищу" at bounding box center [766, 579] width 472 height 78
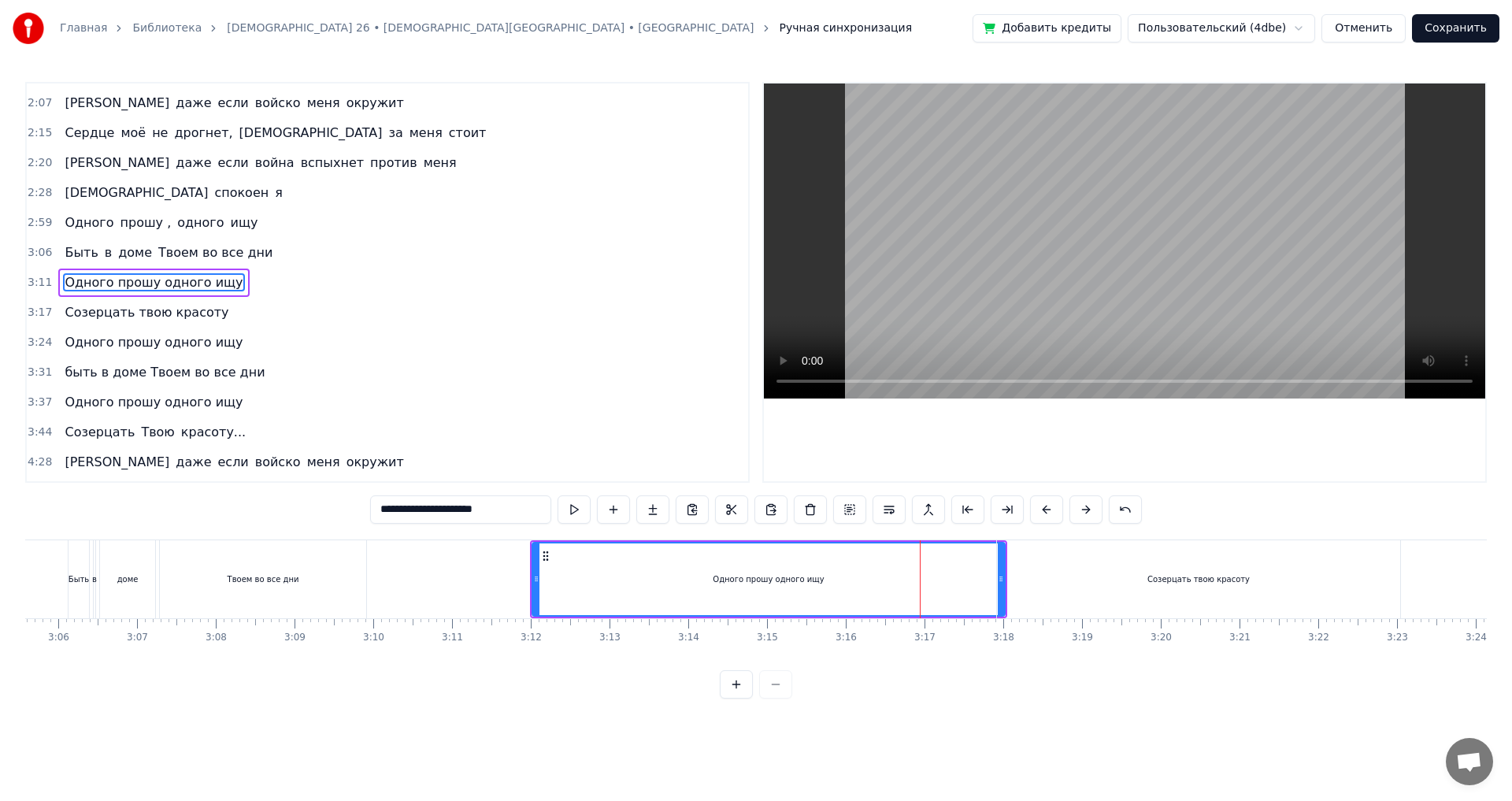
click at [981, 542] on div "Одного прошу одного ищу" at bounding box center [768, 579] width 473 height 75
click at [953, 544] on div "Одного прошу одного ищу" at bounding box center [768, 579] width 470 height 72
click at [961, 615] on div "Одного прошу одного ищу" at bounding box center [768, 579] width 473 height 75
click at [963, 592] on div "Одного прошу одного ищу" at bounding box center [768, 579] width 470 height 72
click at [973, 581] on div "Одного прошу одного ищу" at bounding box center [768, 579] width 470 height 72
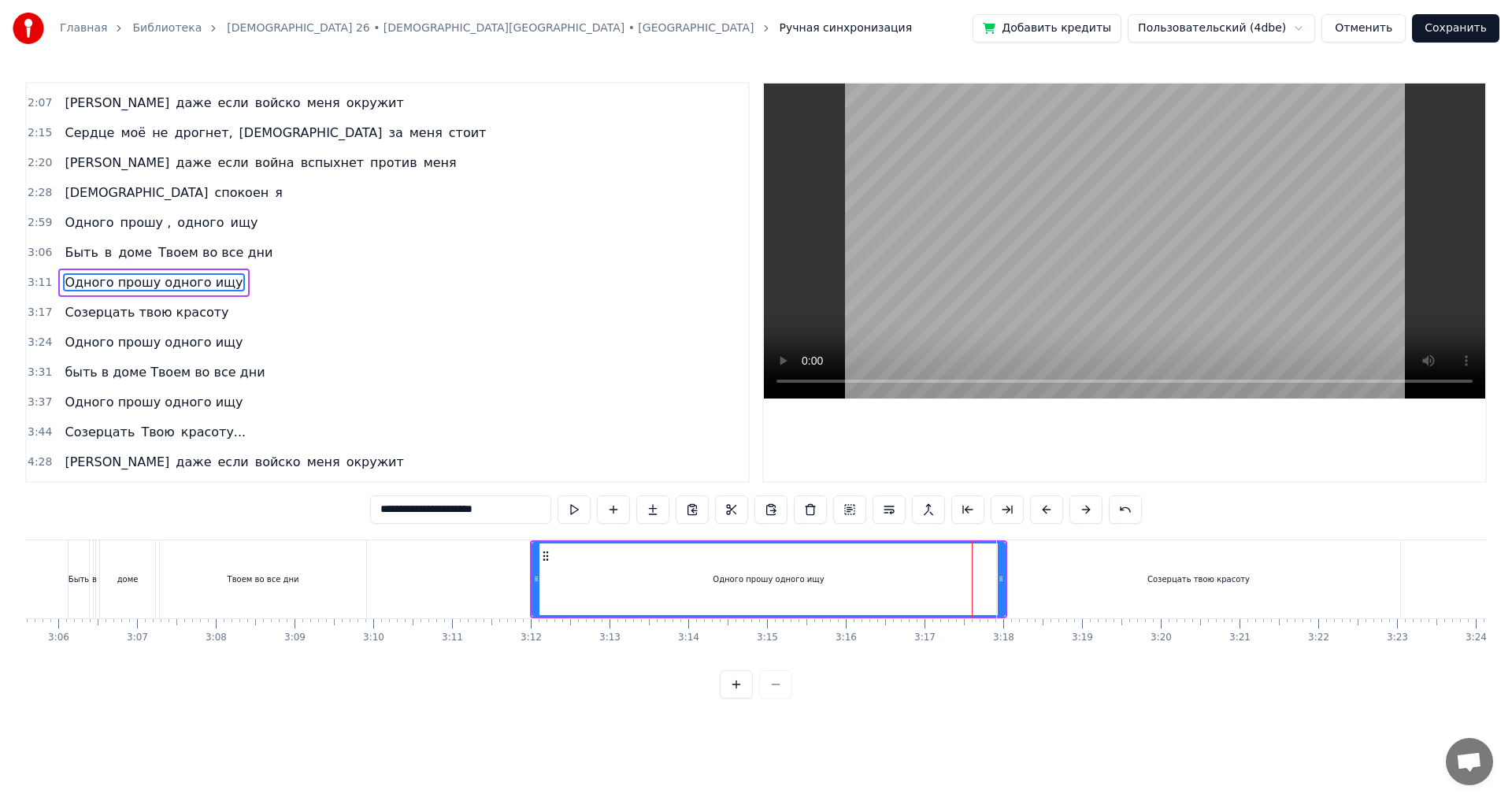
click at [987, 571] on div "Одного прошу одного ищу" at bounding box center [768, 579] width 470 height 72
click at [278, 557] on div "Твоем во все дни" at bounding box center [263, 579] width 207 height 78
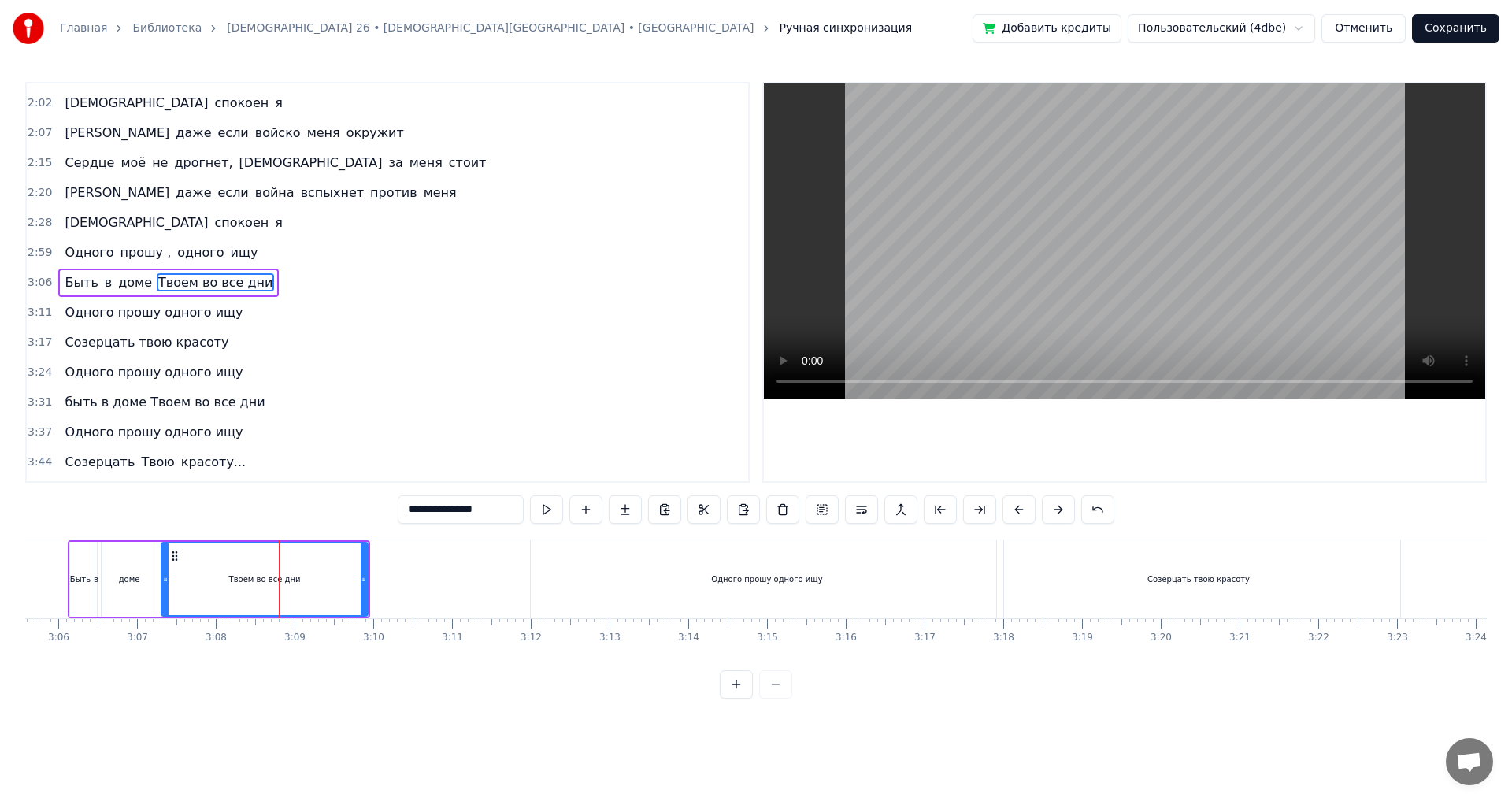
click at [537, 579] on div "Одного прошу одного ищу" at bounding box center [766, 579] width 472 height 78
type input "**********"
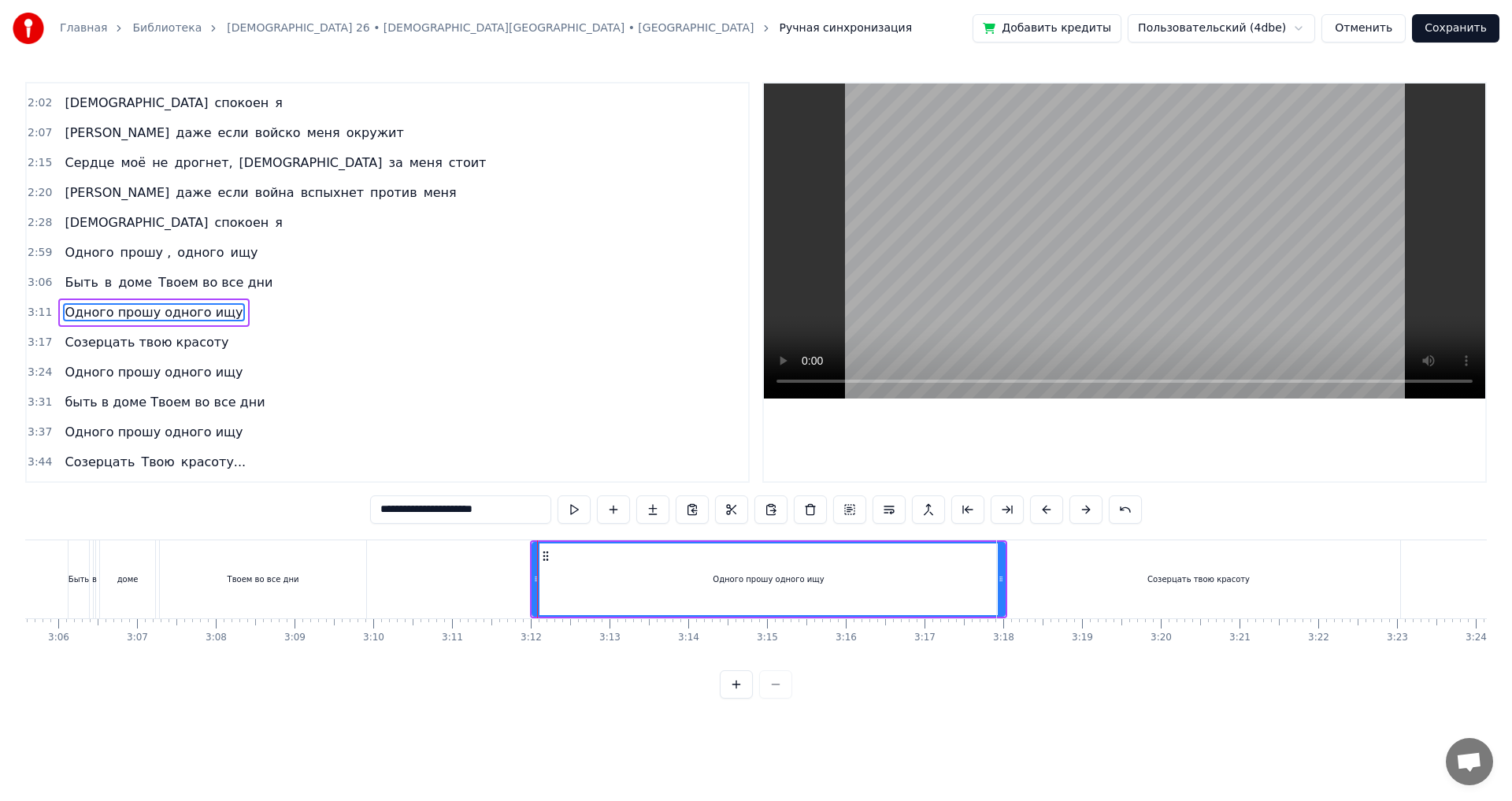
scroll to position [504, 0]
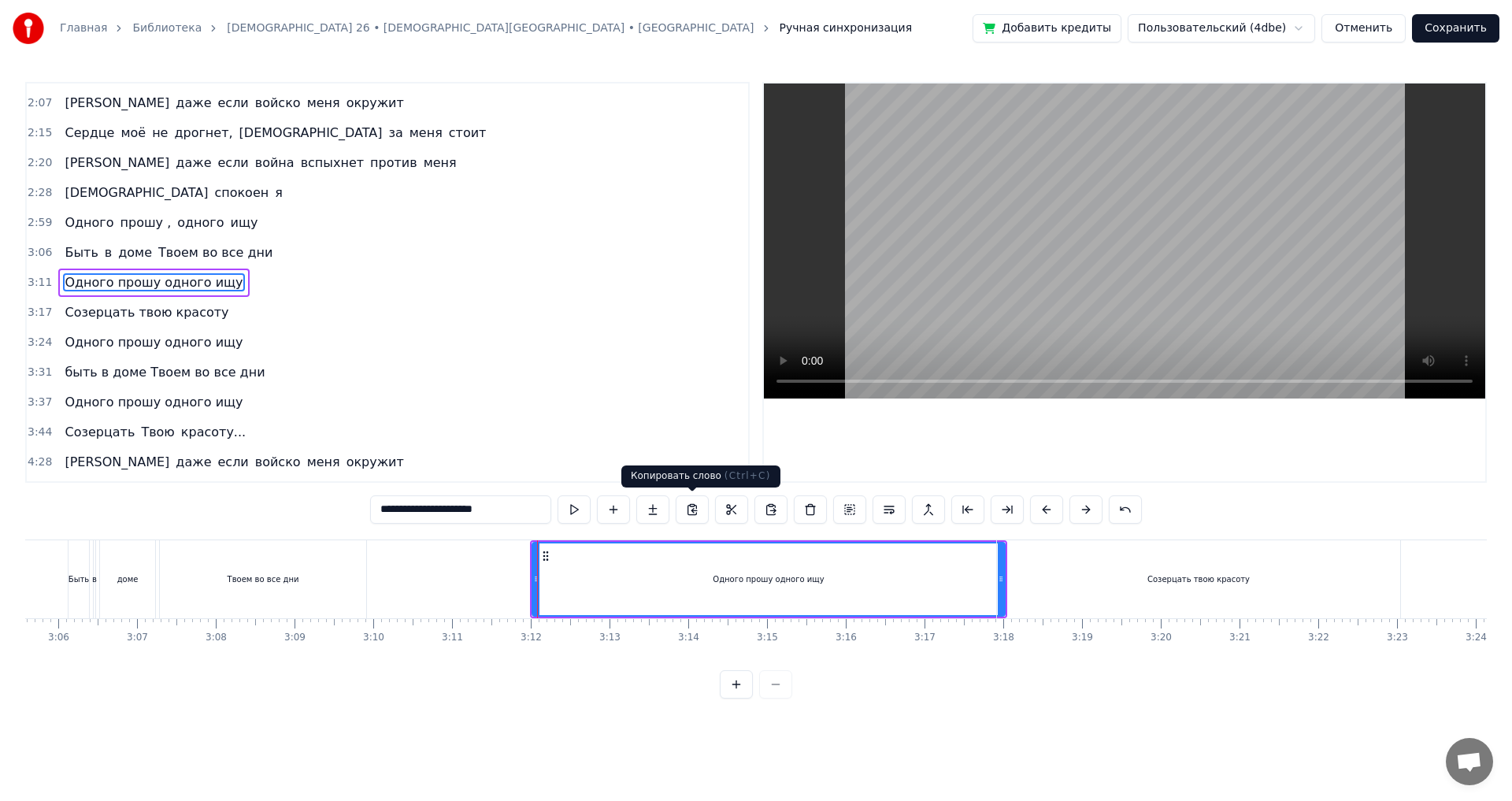
click at [610, 368] on div "3:31 быть в доме Твоем во все дни" at bounding box center [387, 373] width 721 height 30
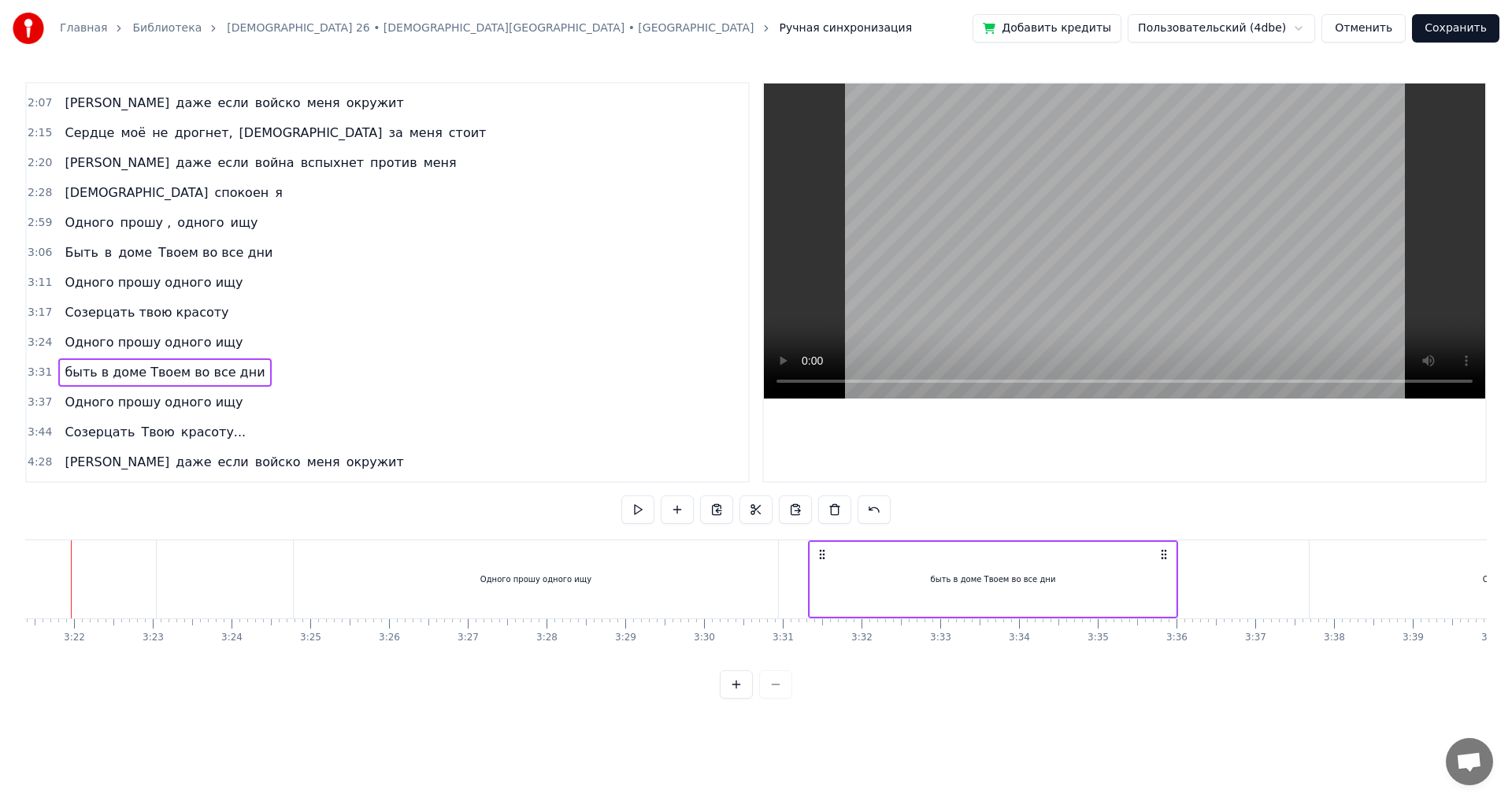
scroll to position [0, 15826]
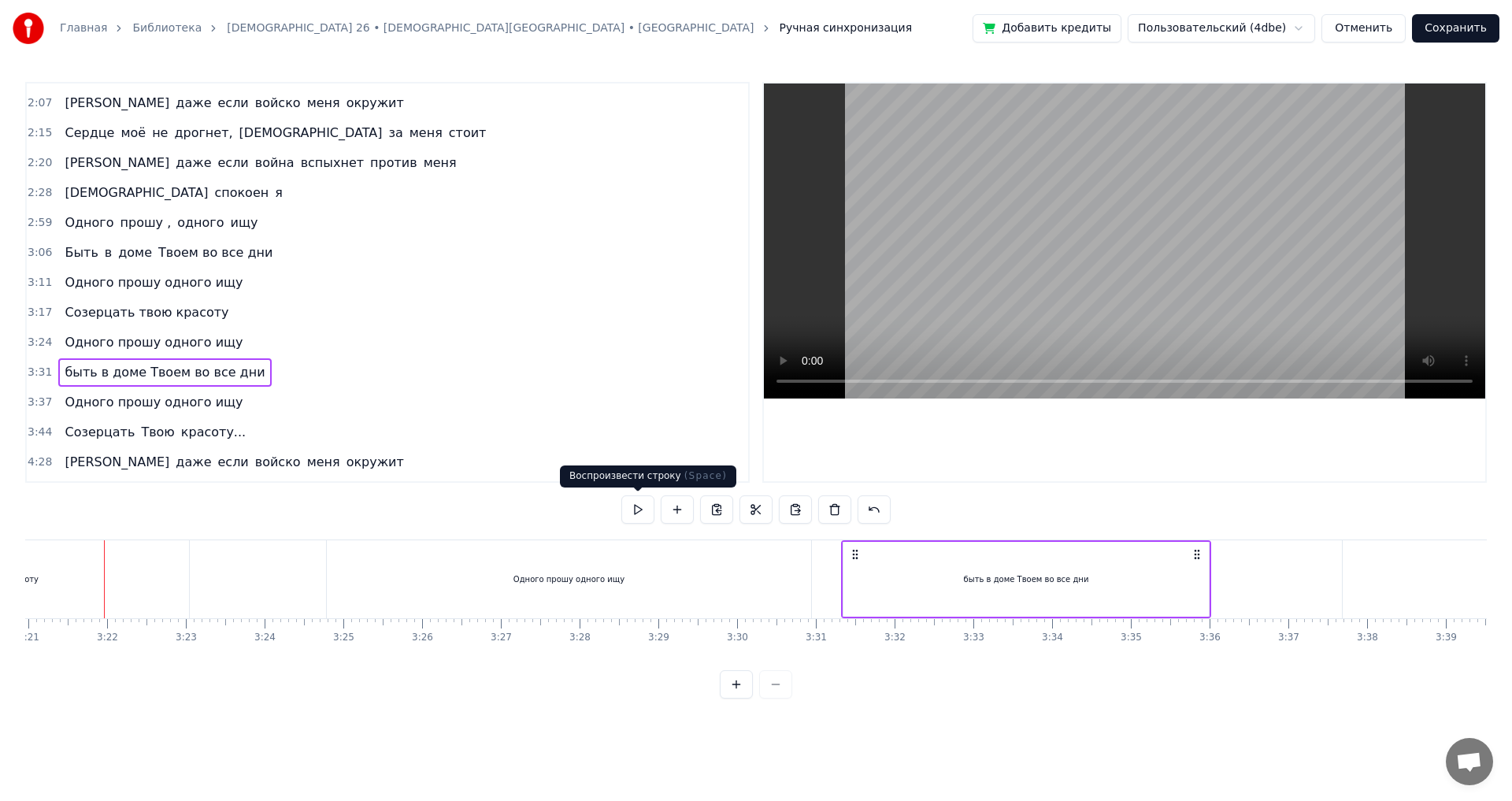
click at [628, 505] on button at bounding box center [638, 510] width 33 height 28
click at [631, 415] on div "3:37 Одного прошу одного ищу" at bounding box center [387, 403] width 721 height 30
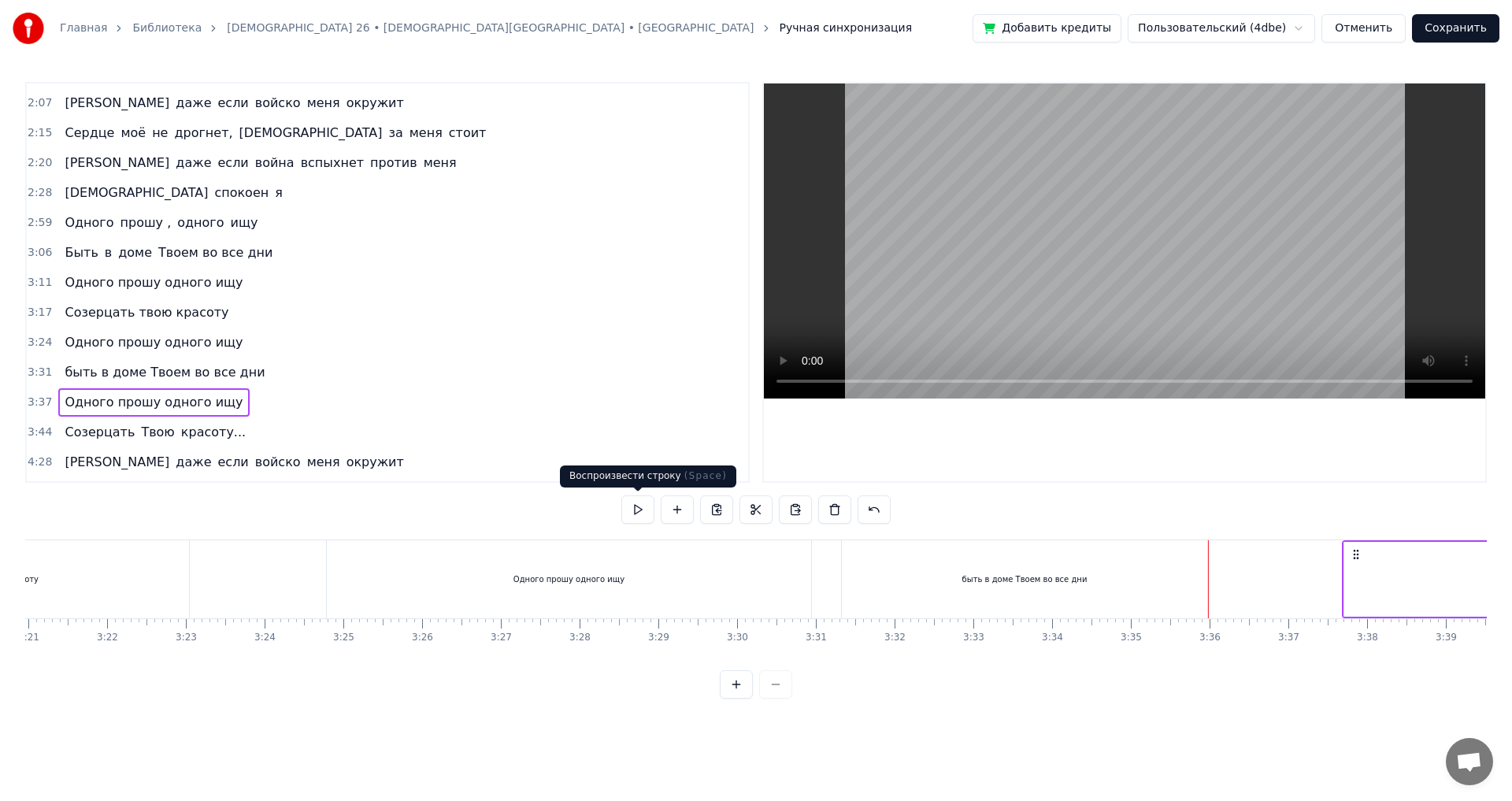
click at [629, 509] on button at bounding box center [638, 510] width 33 height 28
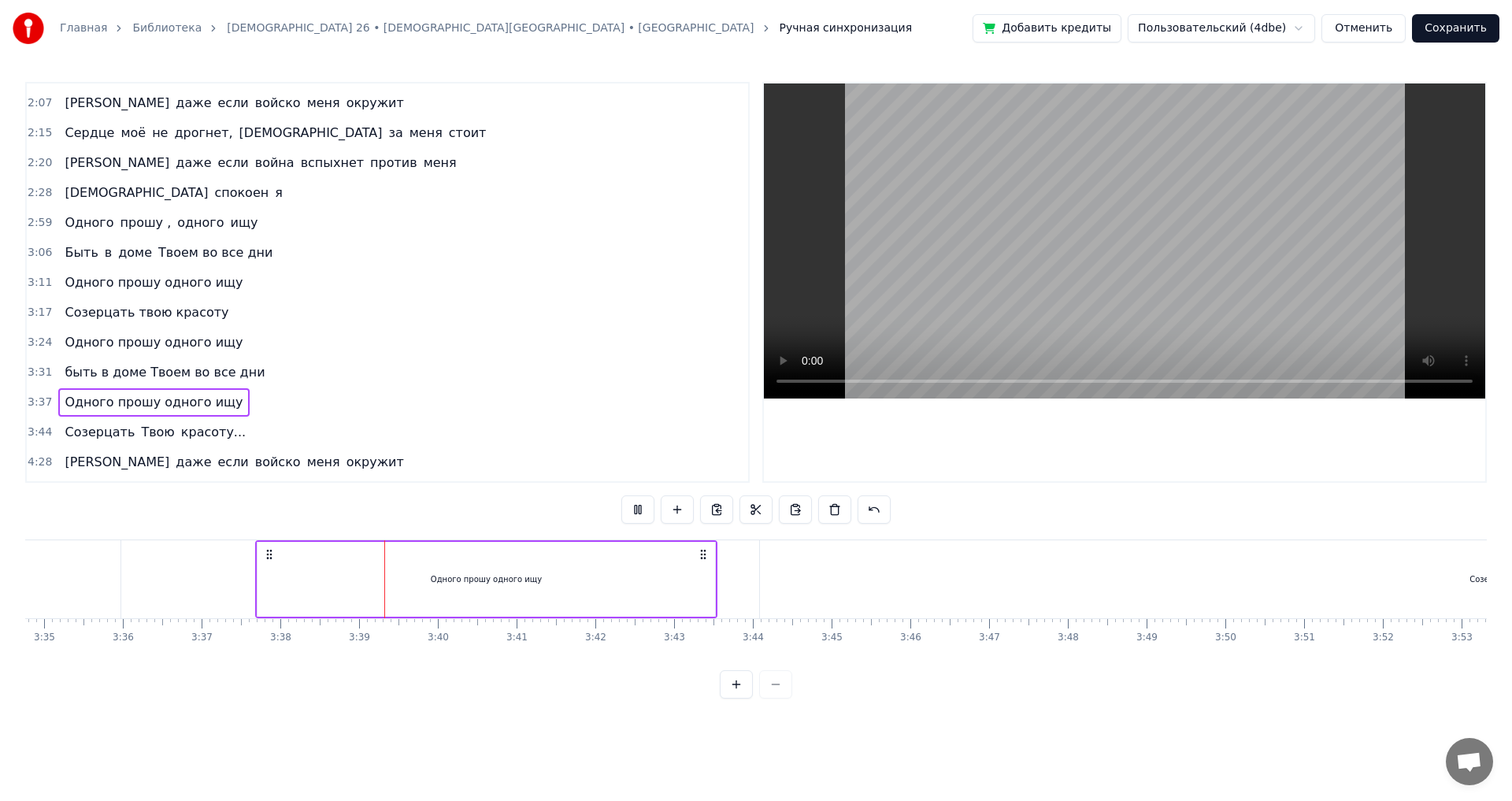
scroll to position [0, 17145]
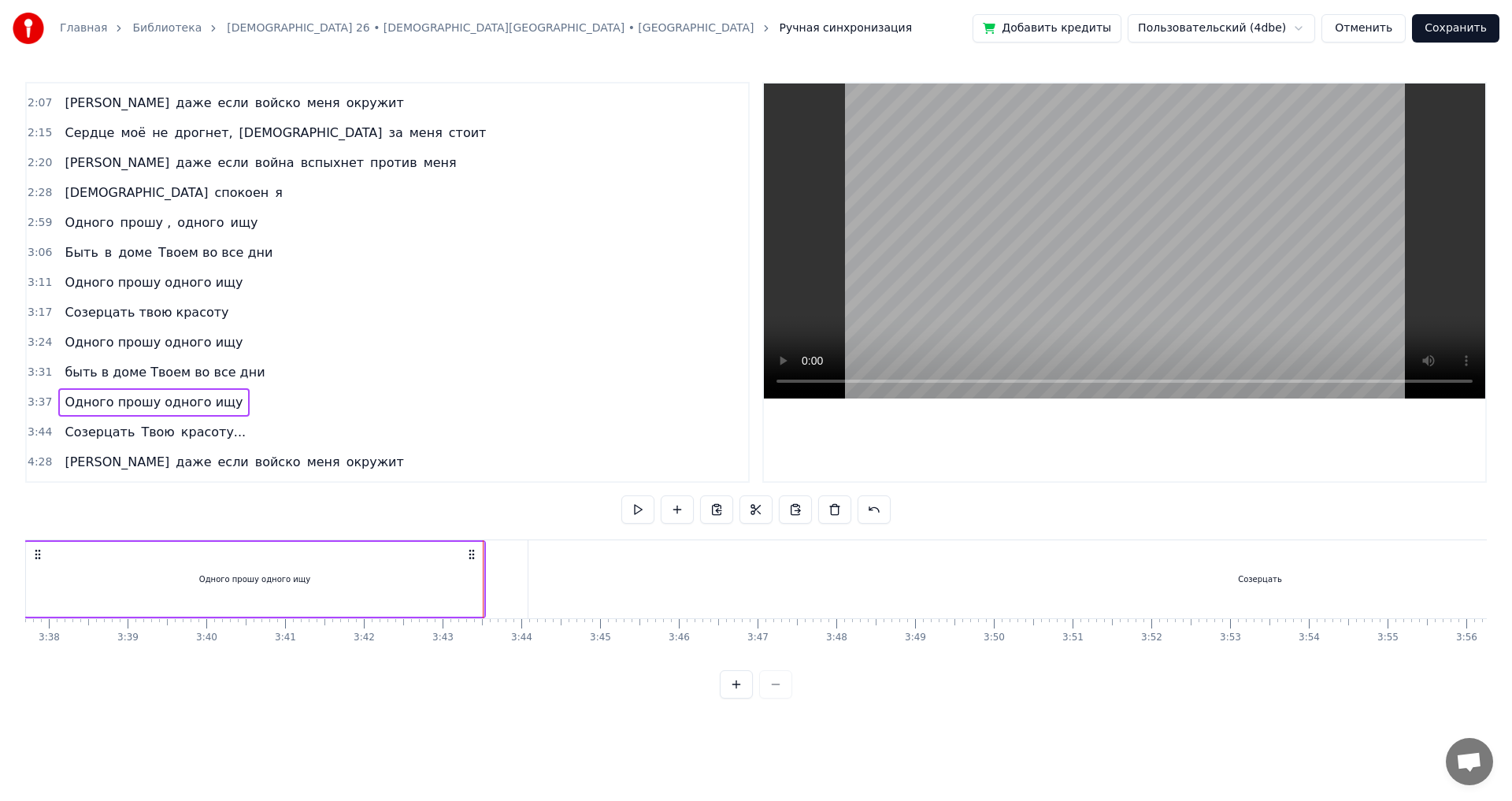
click at [599, 453] on div "4:28 И даже если войско меня окружит" at bounding box center [387, 462] width 721 height 30
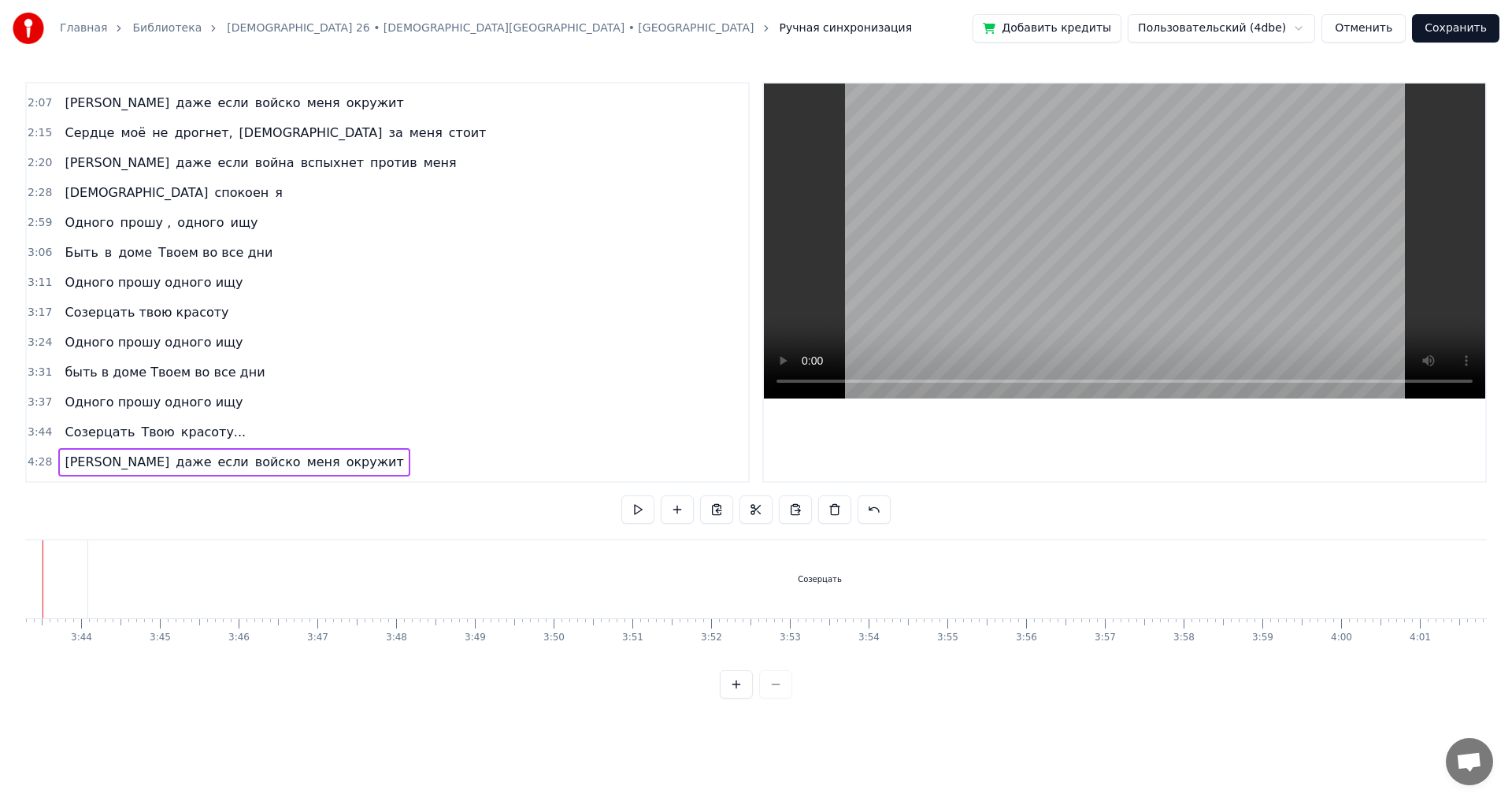
scroll to position [0, 17524]
click at [40, 188] on span "2:28" at bounding box center [40, 193] width 25 height 16
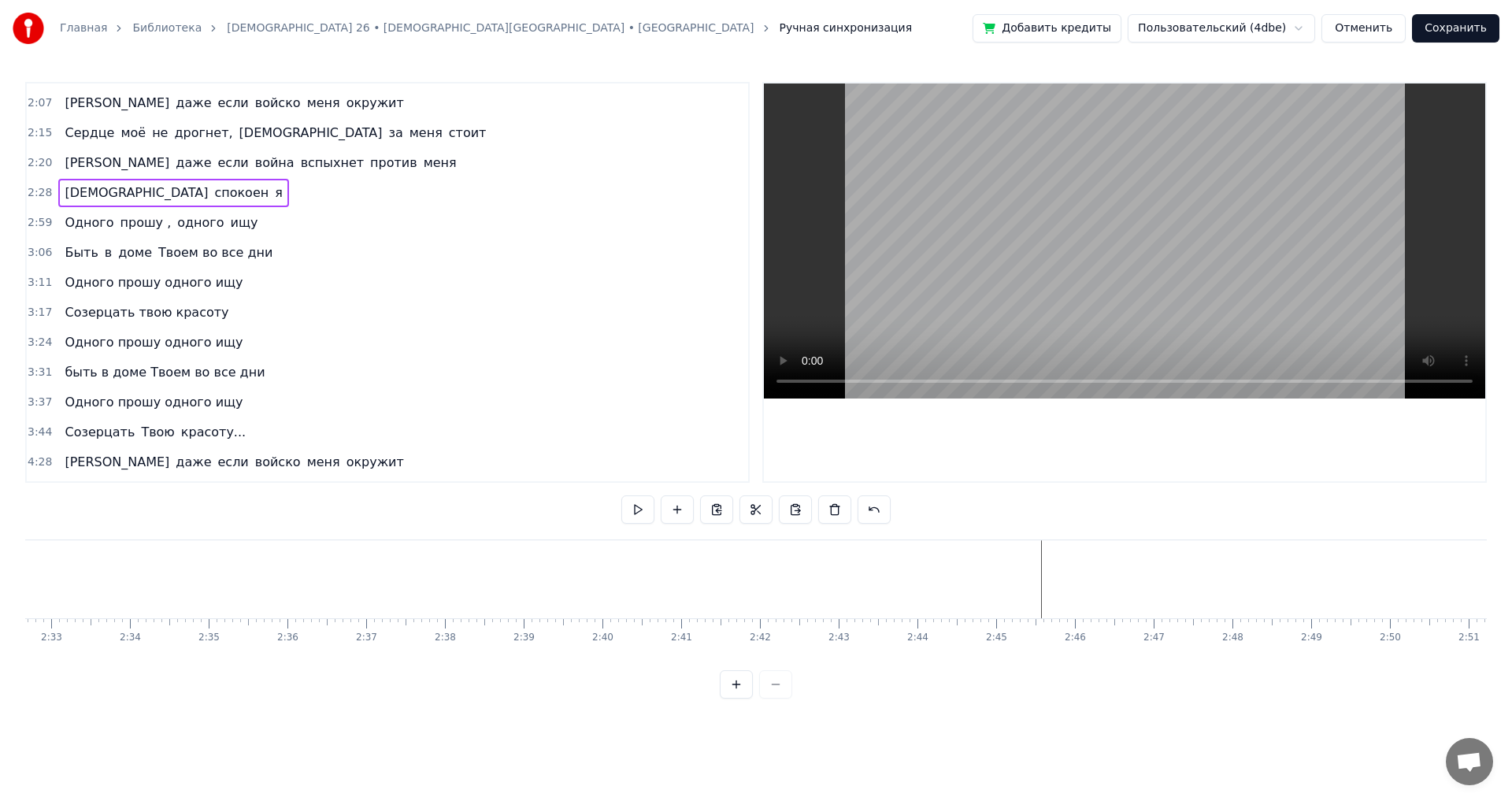
scroll to position [0, 11590]
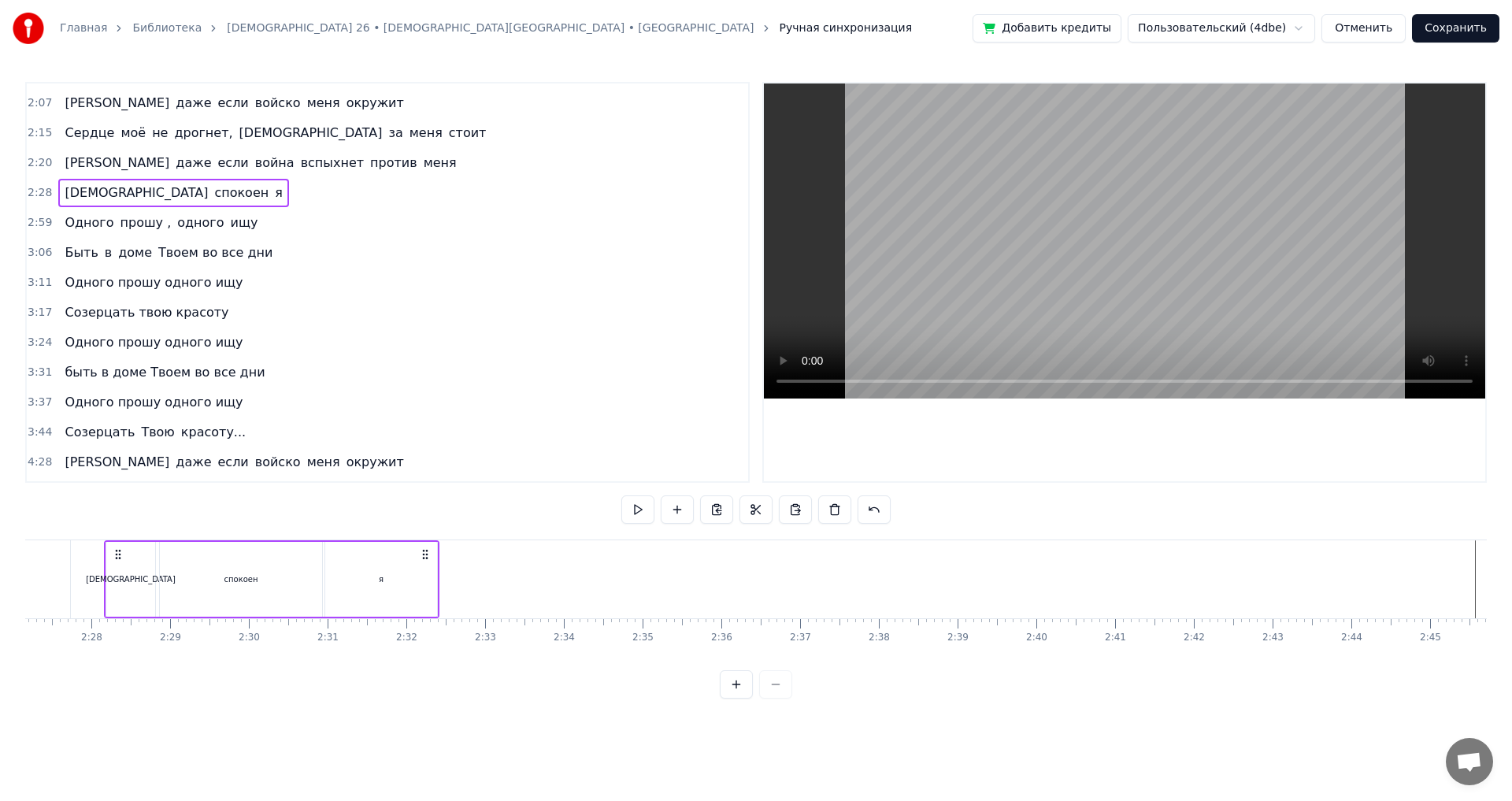
click at [601, 425] on div "3:44 Созерцать Твою красоту..." at bounding box center [387, 432] width 721 height 30
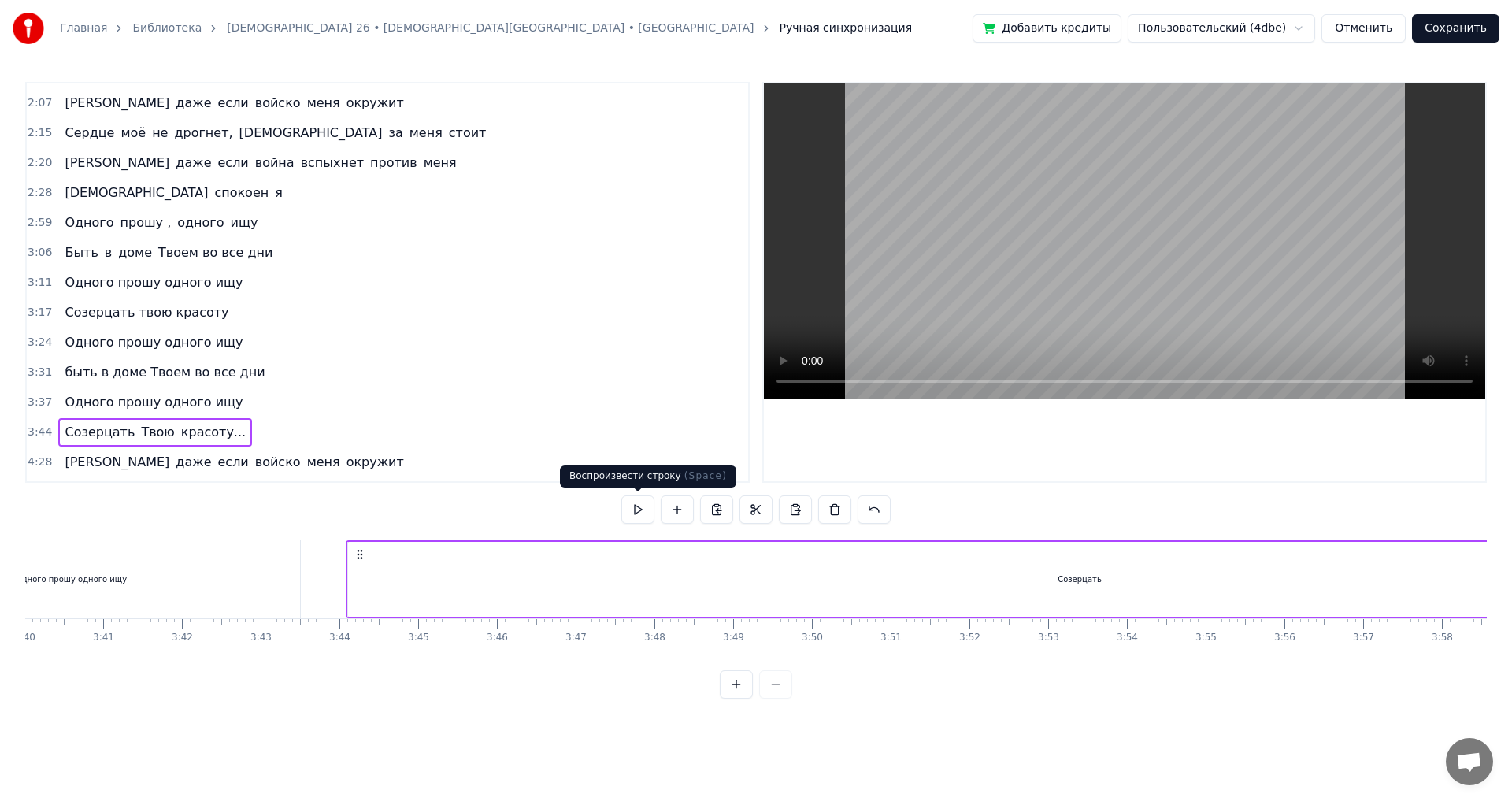
click at [625, 508] on button at bounding box center [638, 510] width 33 height 28
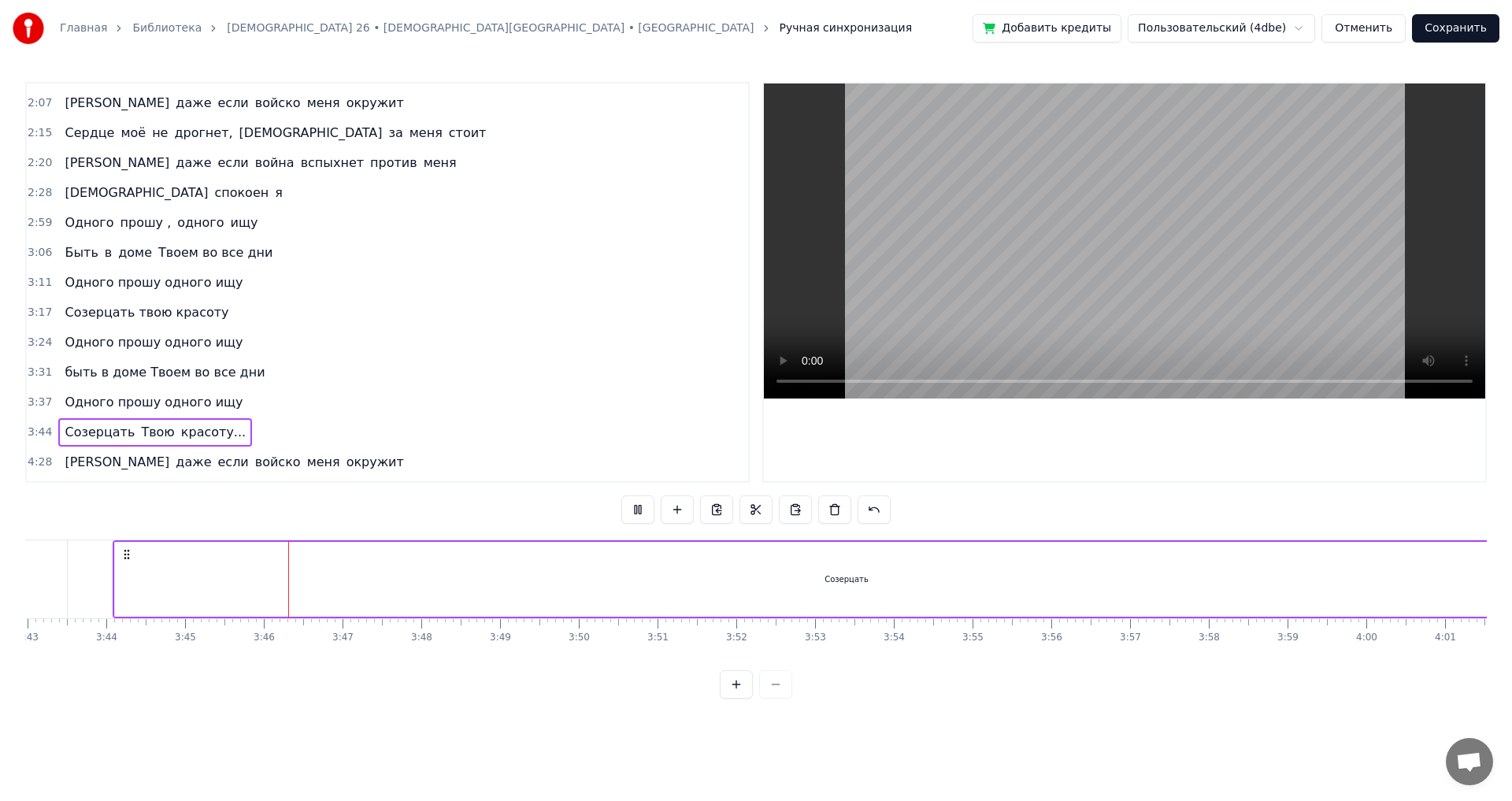
scroll to position [0, 17690]
drag, startPoint x: 548, startPoint y: 486, endPoint x: 663, endPoint y: 495, distance: 115.4
click at [663, 495] on div "0:25 Ты 0:25 мой свет, моё спасение, [DEMOGRAPHIC_DATA] 0:33 Кого мне бояться 0…" at bounding box center [756, 390] width 1462 height 617
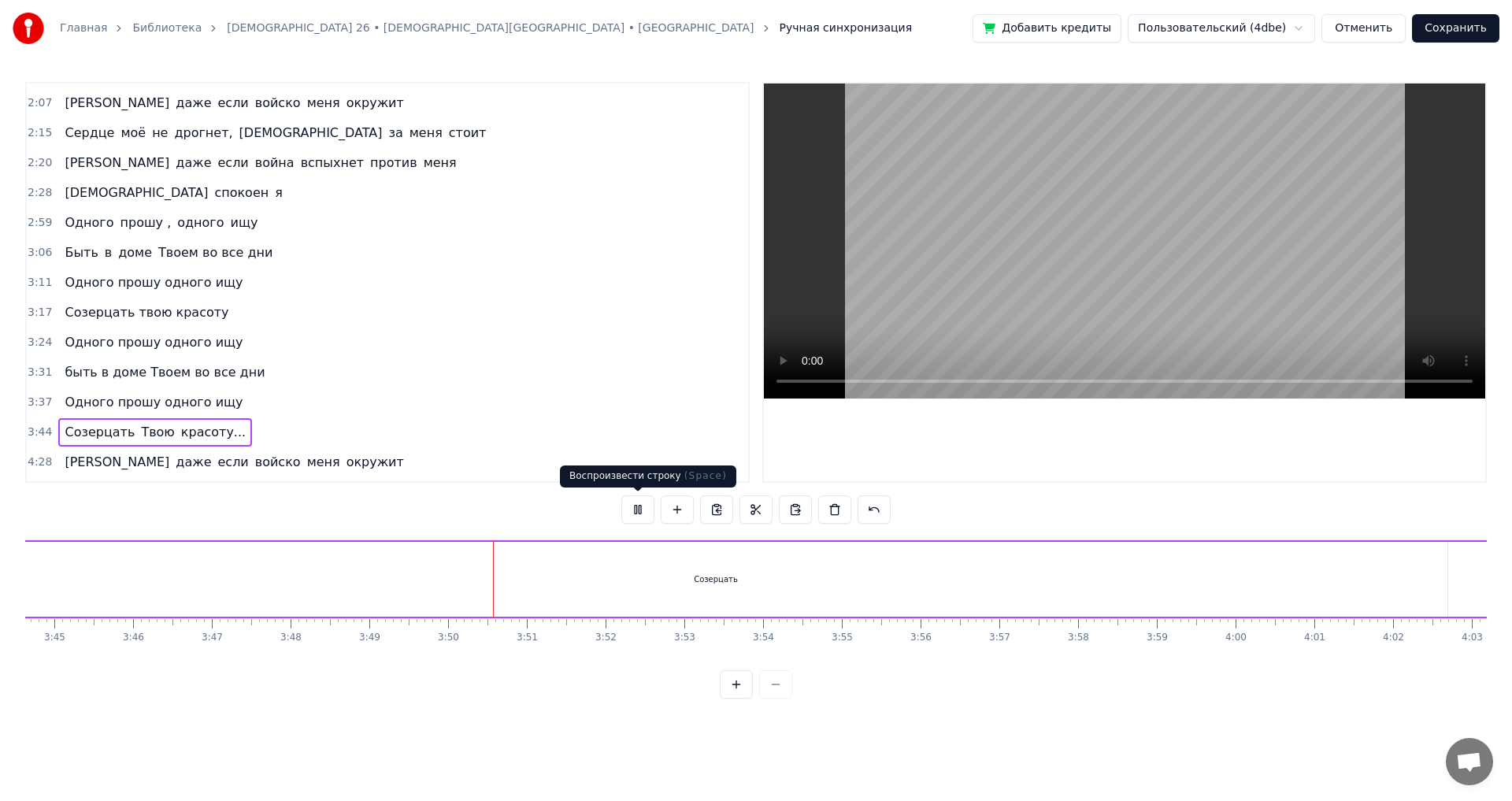
click at [626, 506] on button at bounding box center [638, 510] width 33 height 28
click at [621, 496] on button at bounding box center [638, 510] width 33 height 28
click at [641, 508] on button at bounding box center [638, 510] width 33 height 28
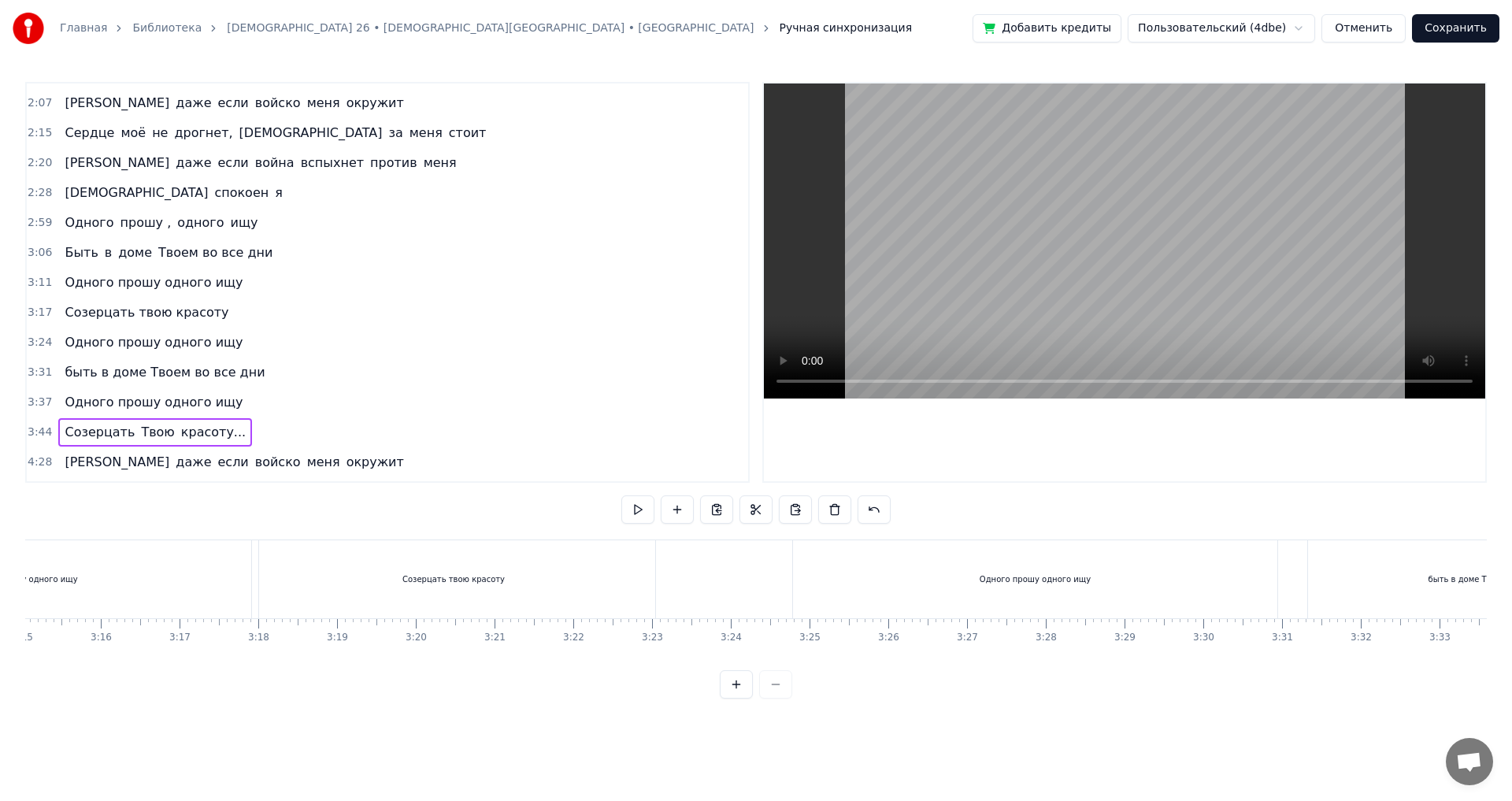
scroll to position [0, 15292]
click at [485, 595] on div "Созерцать твою красоту" at bounding box center [522, 579] width 403 height 78
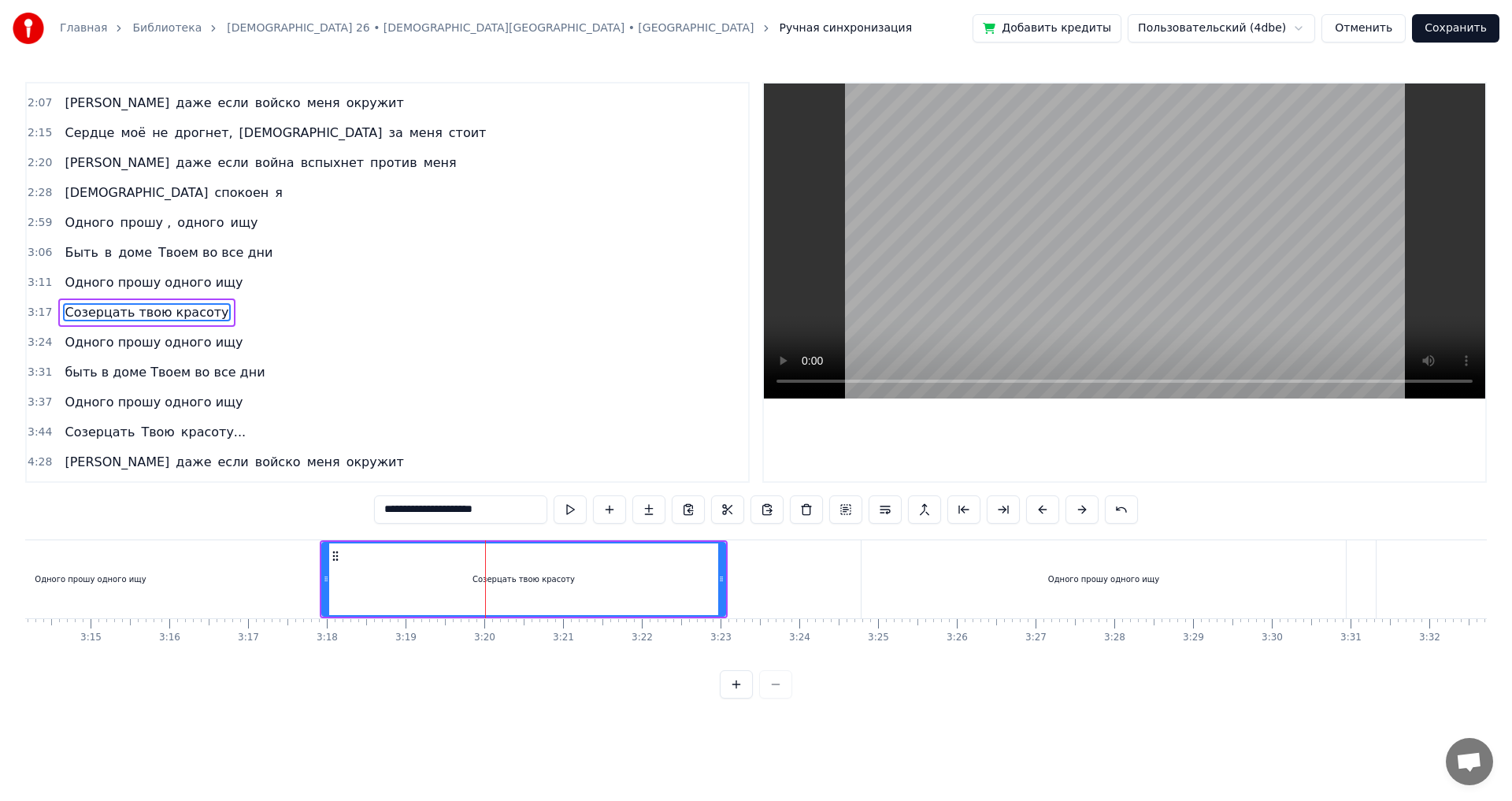
scroll to position [534, 0]
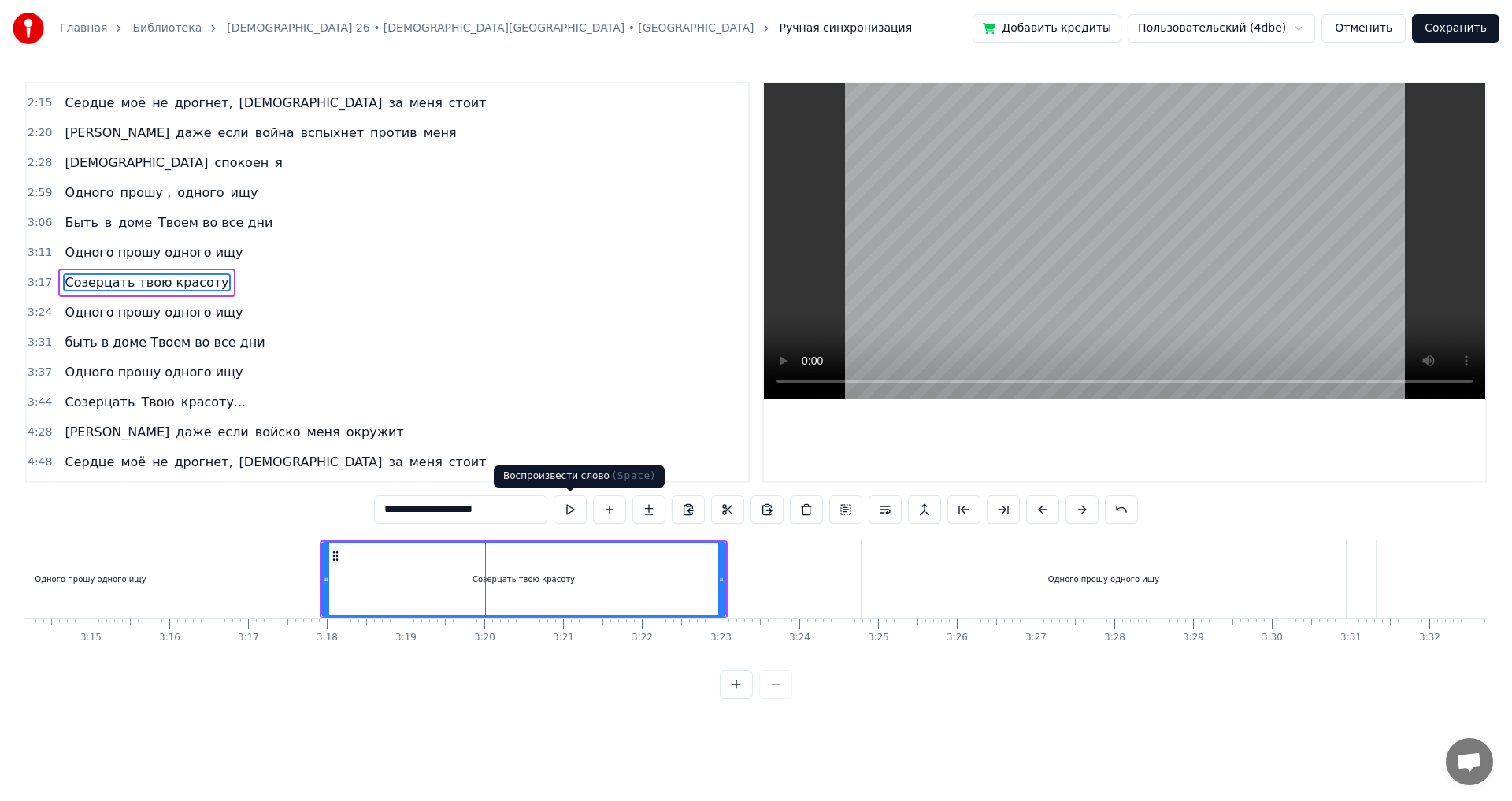
click at [580, 516] on button at bounding box center [570, 510] width 33 height 28
click at [758, 432] on div "0:25 Ты 0:25 мой свет, моё спасение, [DEMOGRAPHIC_DATA] 0:33 Кого мне бояться 0…" at bounding box center [756, 282] width 1462 height 401
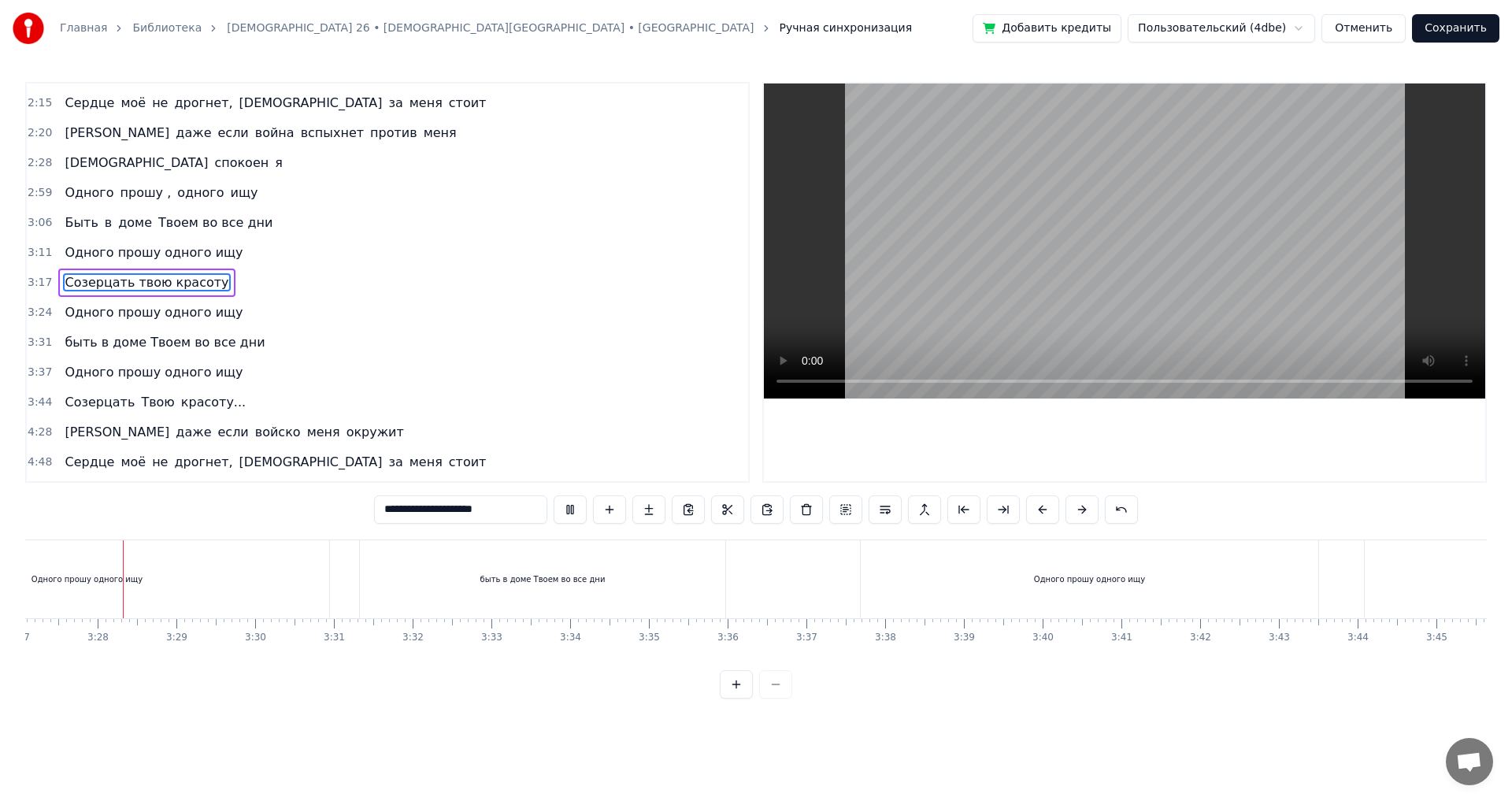
scroll to position [0, 16305]
click at [527, 587] on div "быть в доме Твоем во все дни" at bounding box center [546, 579] width 365 height 78
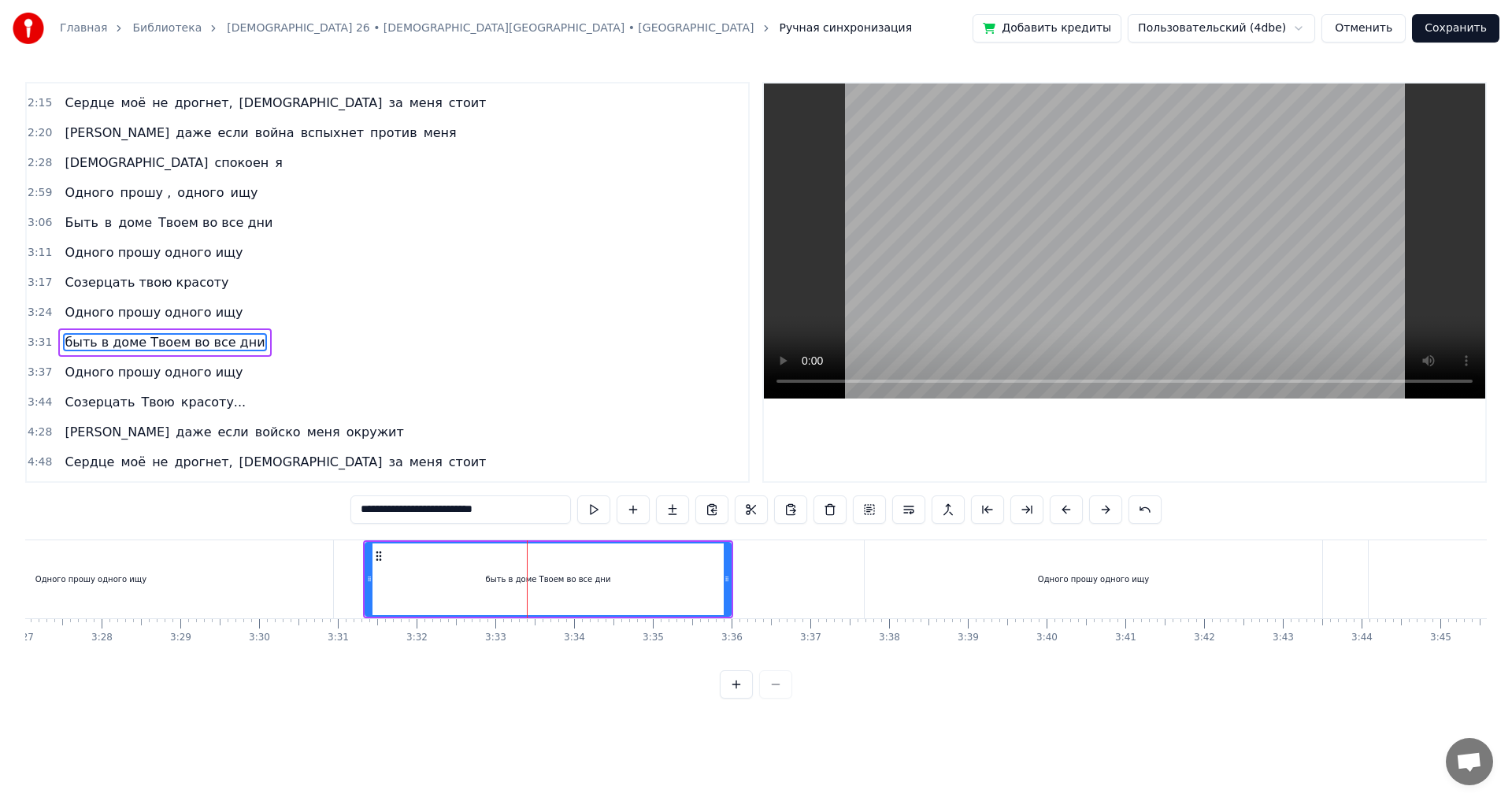
scroll to position [590, 0]
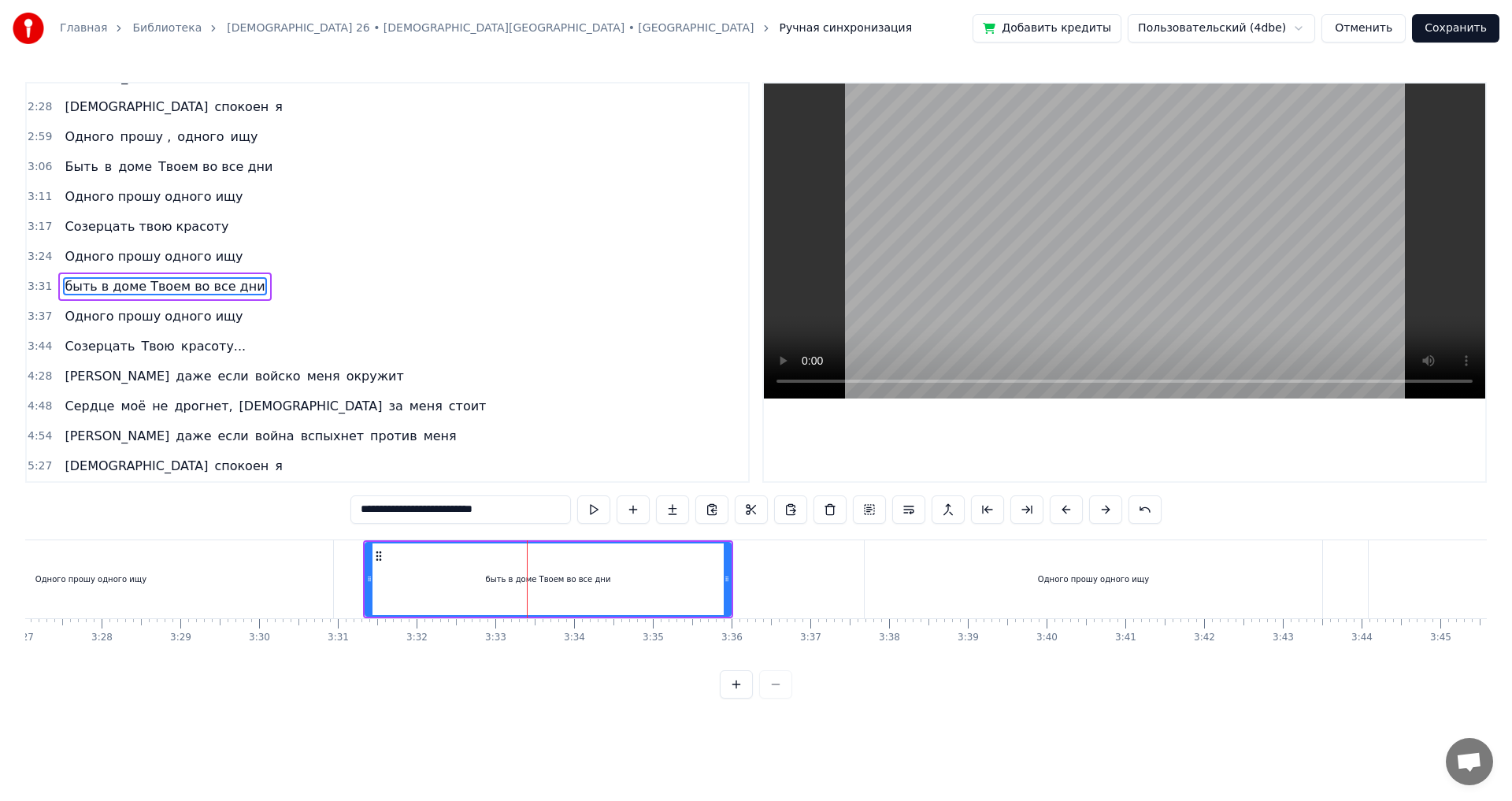
drag, startPoint x: 368, startPoint y: 508, endPoint x: 356, endPoint y: 508, distance: 12.0
click at [356, 508] on input "**********" at bounding box center [460, 510] width 221 height 28
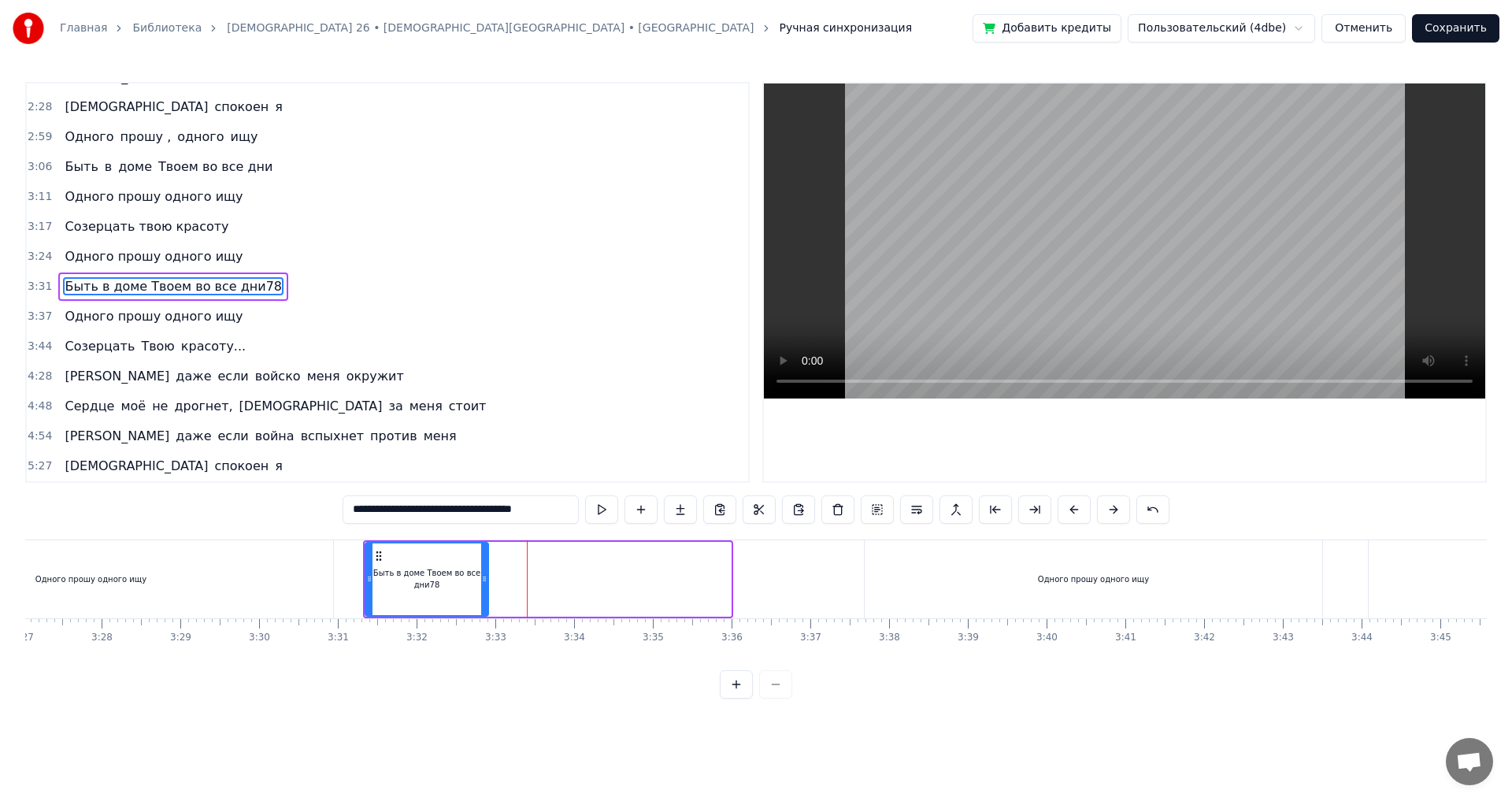
drag, startPoint x: 725, startPoint y: 577, endPoint x: 483, endPoint y: 589, distance: 242.3
click at [483, 589] on div at bounding box center [484, 579] width 7 height 72
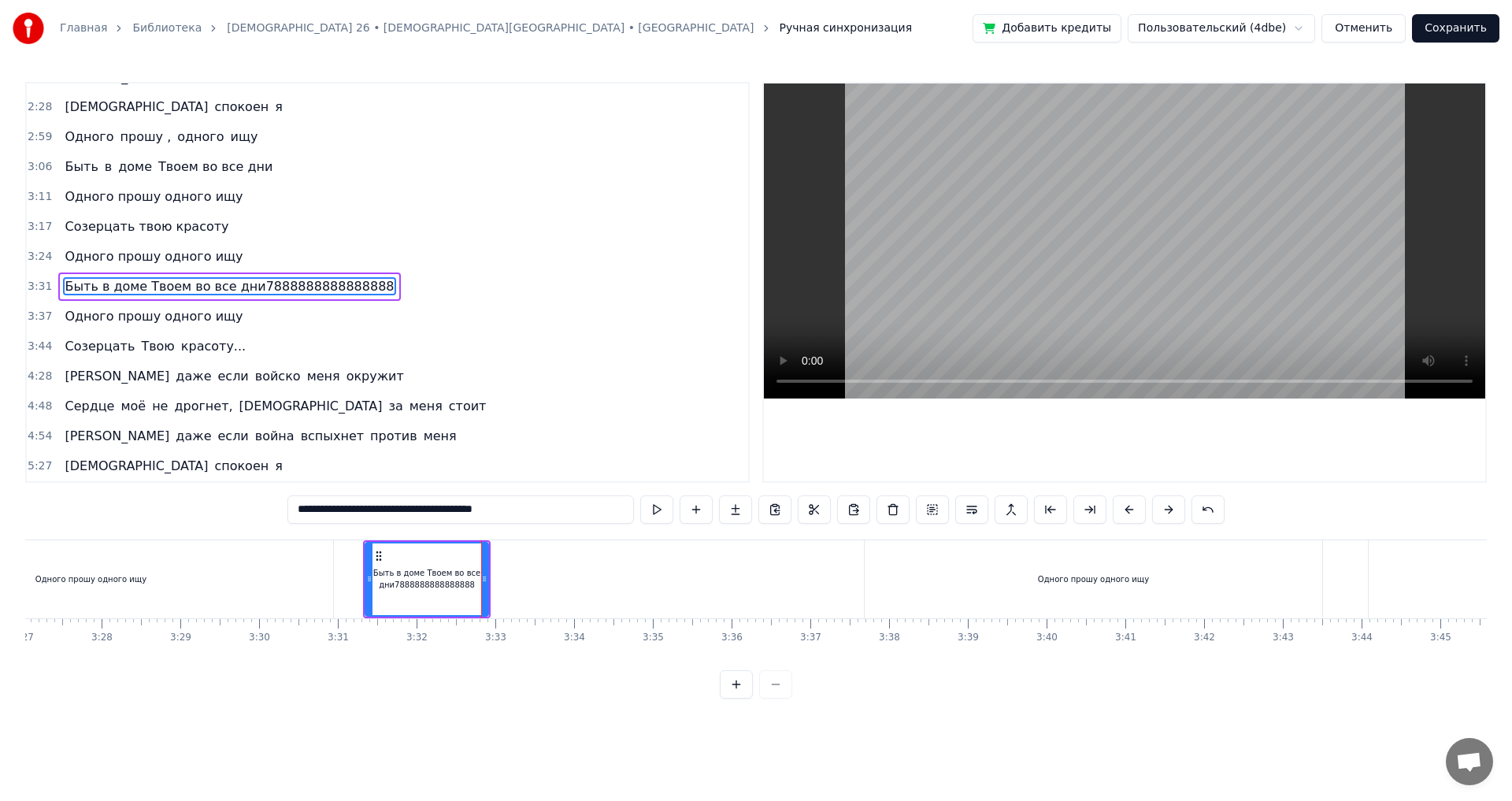
drag, startPoint x: 554, startPoint y: 507, endPoint x: 452, endPoint y: 505, distance: 102.0
click at [452, 505] on input "**********" at bounding box center [460, 510] width 346 height 28
drag, startPoint x: 527, startPoint y: 508, endPoint x: 462, endPoint y: 512, distance: 65.1
click at [462, 512] on input "**********" at bounding box center [460, 510] width 221 height 28
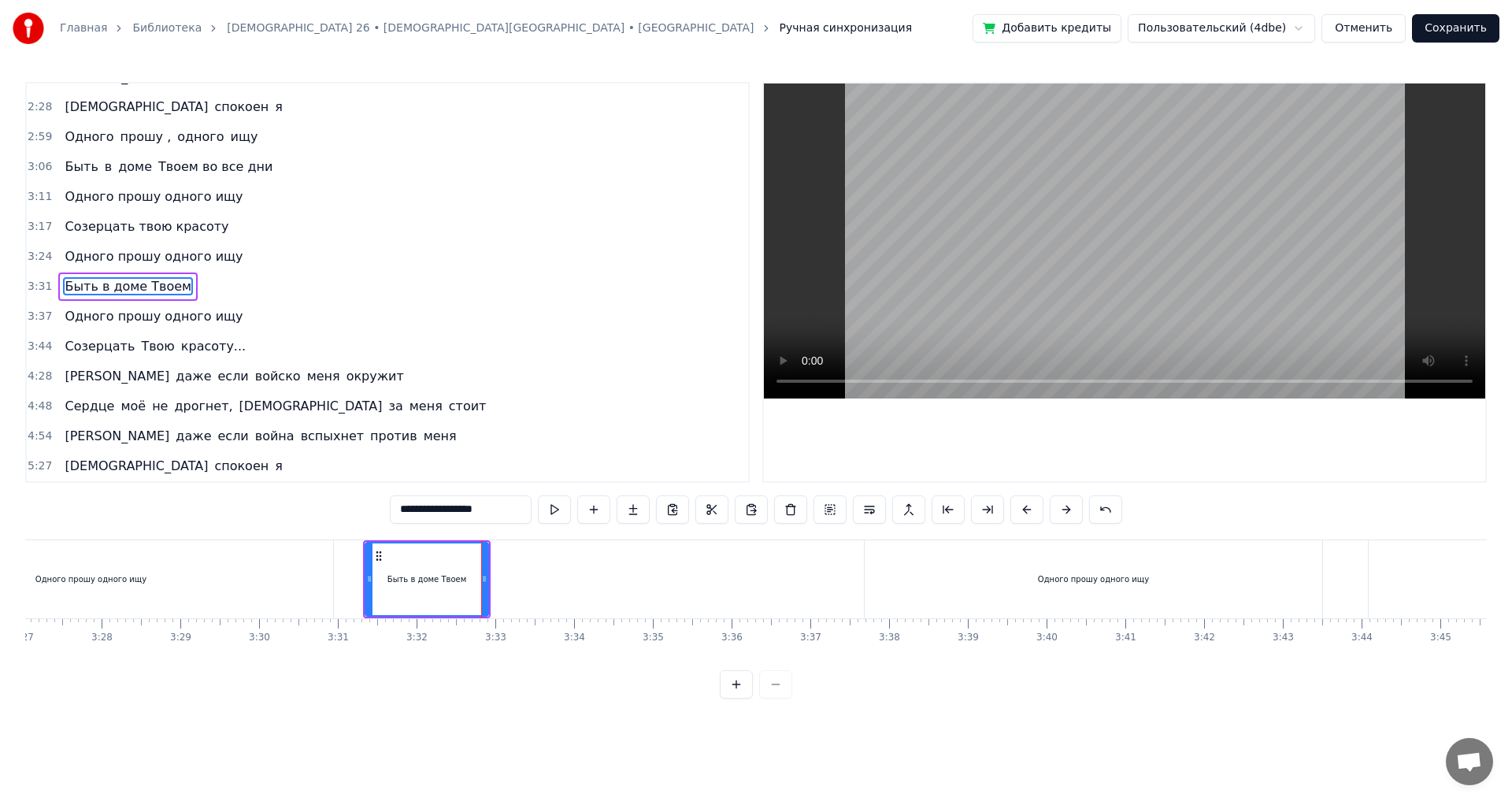
type input "**********"
click at [413, 589] on div "Быть в доме Твоем" at bounding box center [426, 579] width 121 height 72
click at [554, 513] on button at bounding box center [554, 510] width 33 height 28
drag, startPoint x: 486, startPoint y: 575, endPoint x: 609, endPoint y: 580, distance: 123.1
click at [609, 580] on icon at bounding box center [607, 579] width 7 height 12
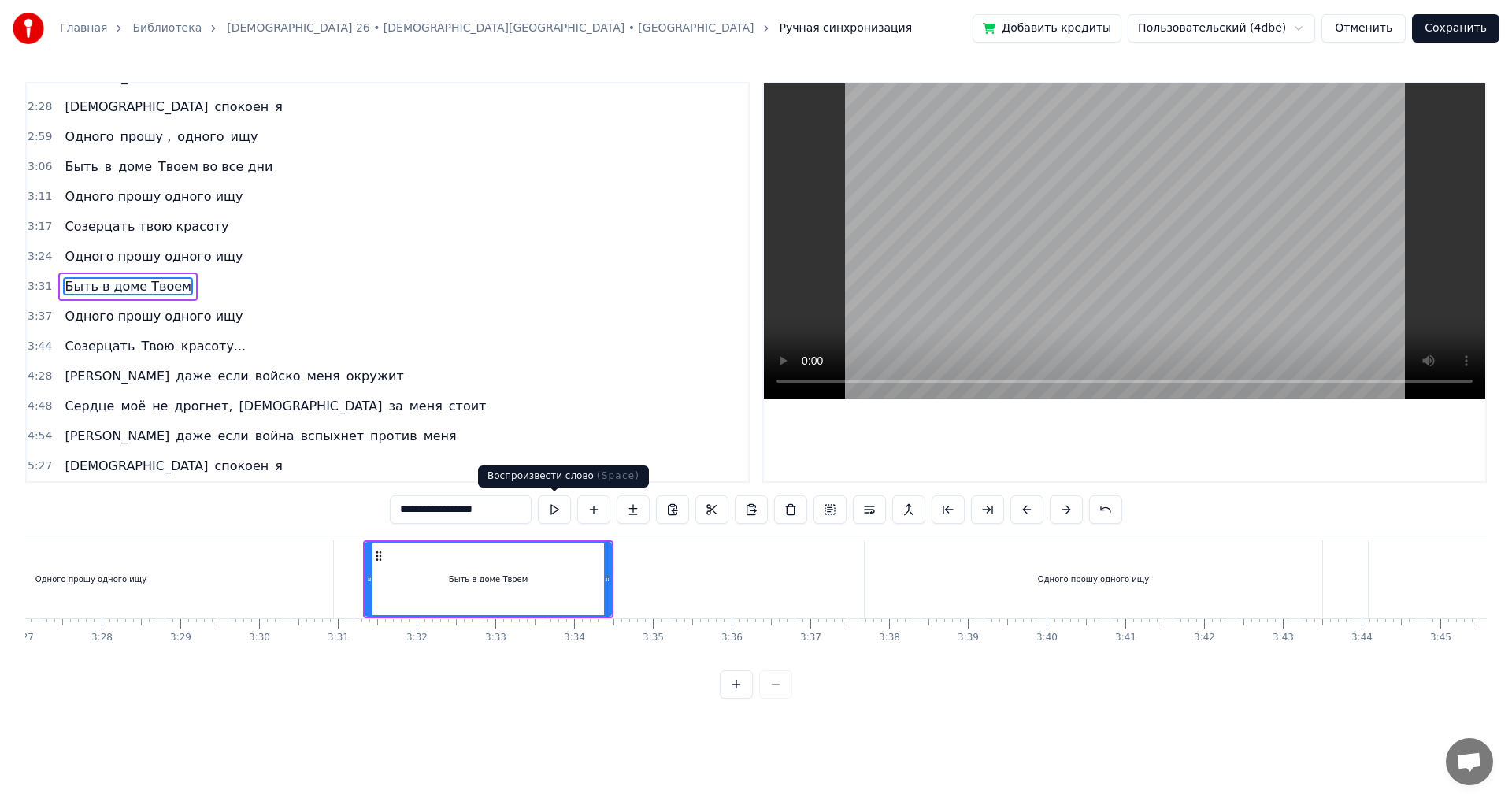
click at [549, 503] on button at bounding box center [554, 510] width 33 height 28
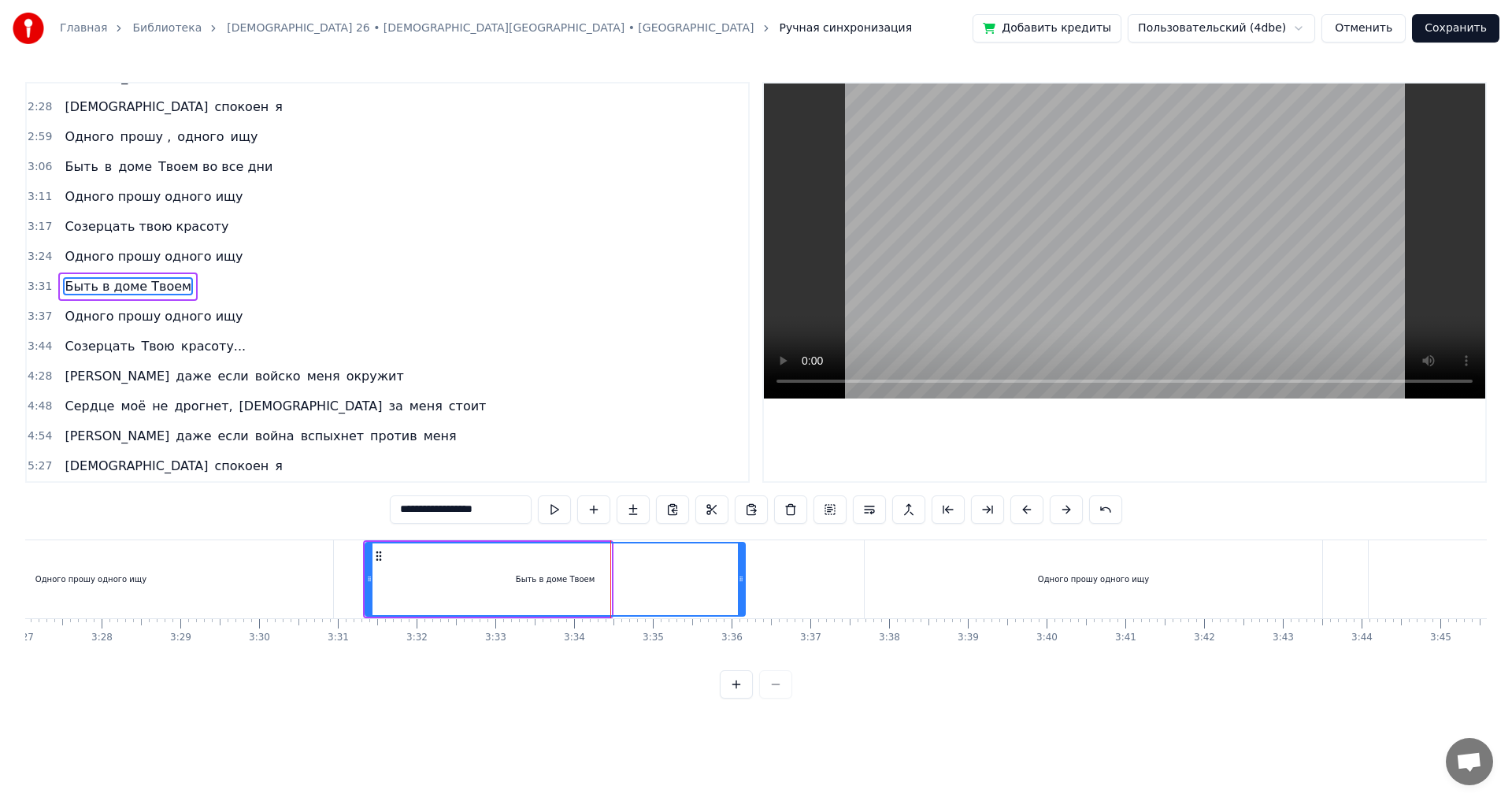
drag, startPoint x: 606, startPoint y: 560, endPoint x: 740, endPoint y: 565, distance: 134.1
click at [740, 565] on div at bounding box center [741, 579] width 7 height 72
drag, startPoint x: 740, startPoint y: 565, endPoint x: 720, endPoint y: 566, distance: 20.0
click at [720, 566] on div at bounding box center [721, 579] width 7 height 72
